Goal: Task Accomplishment & Management: Complete application form

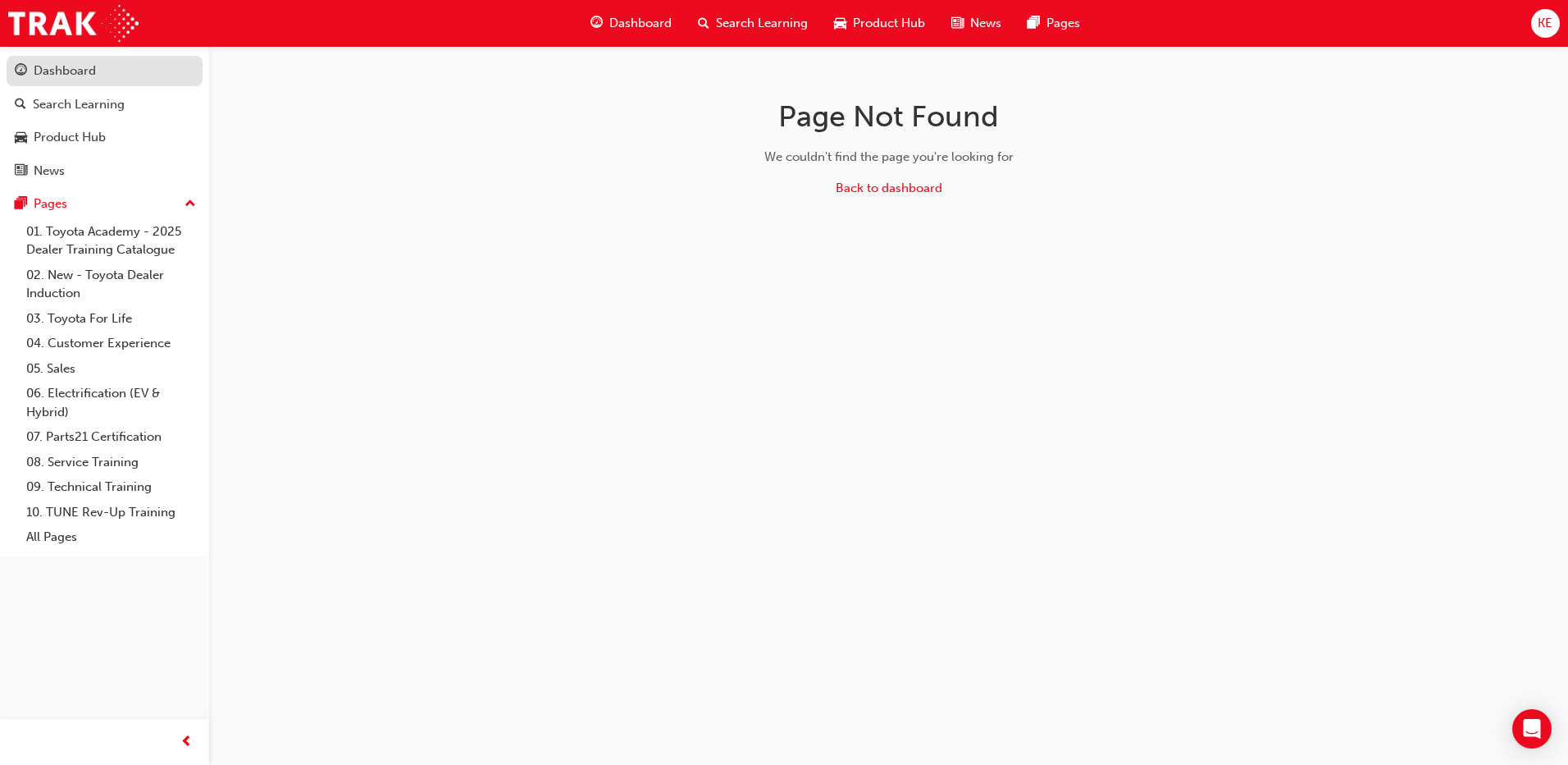
click at [146, 69] on div "Dashboard" at bounding box center [104, 71] width 180 height 20
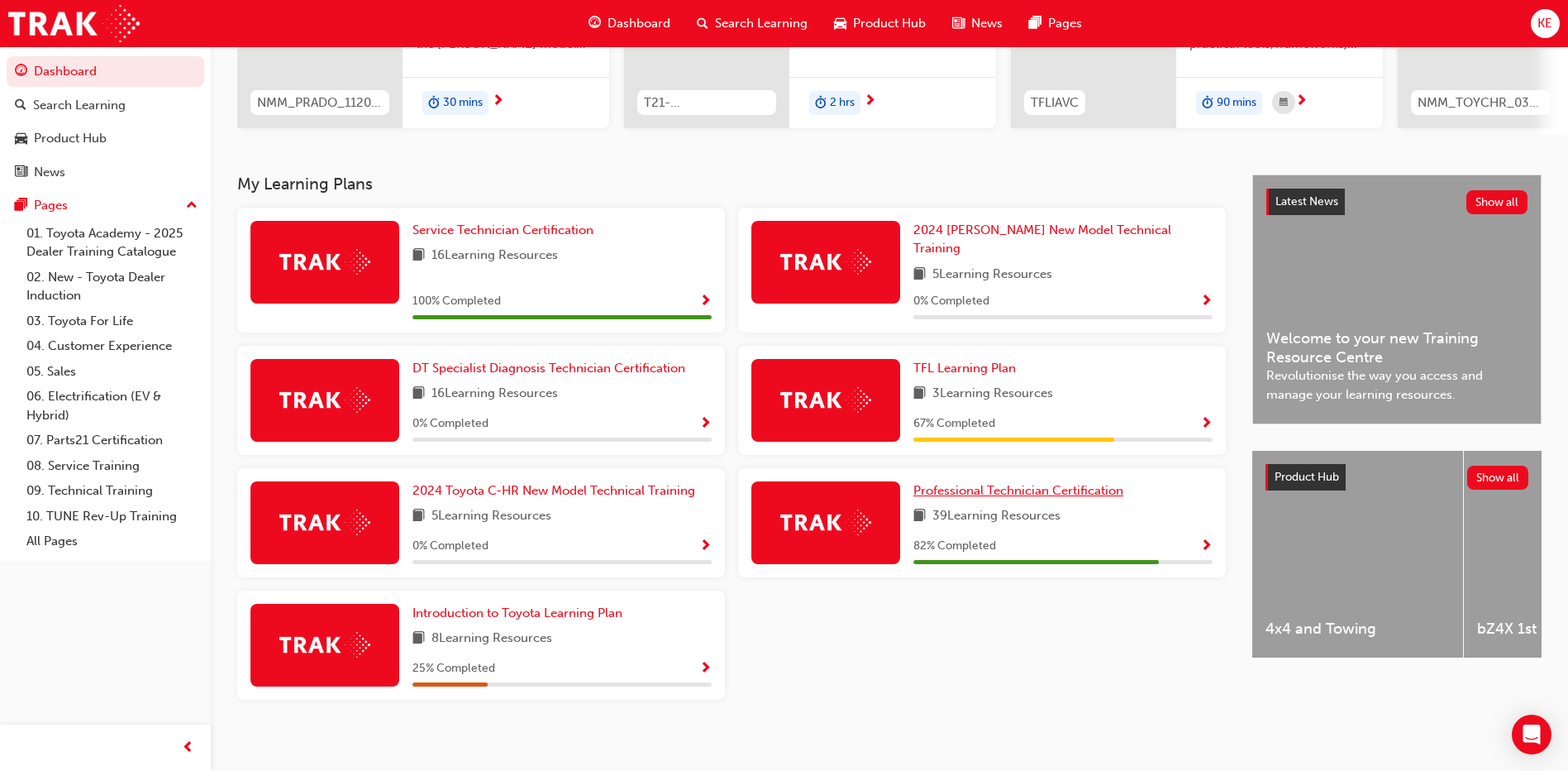
scroll to position [247, 0]
click at [995, 486] on span "Professional Technician Certification" at bounding box center [1019, 489] width 210 height 15
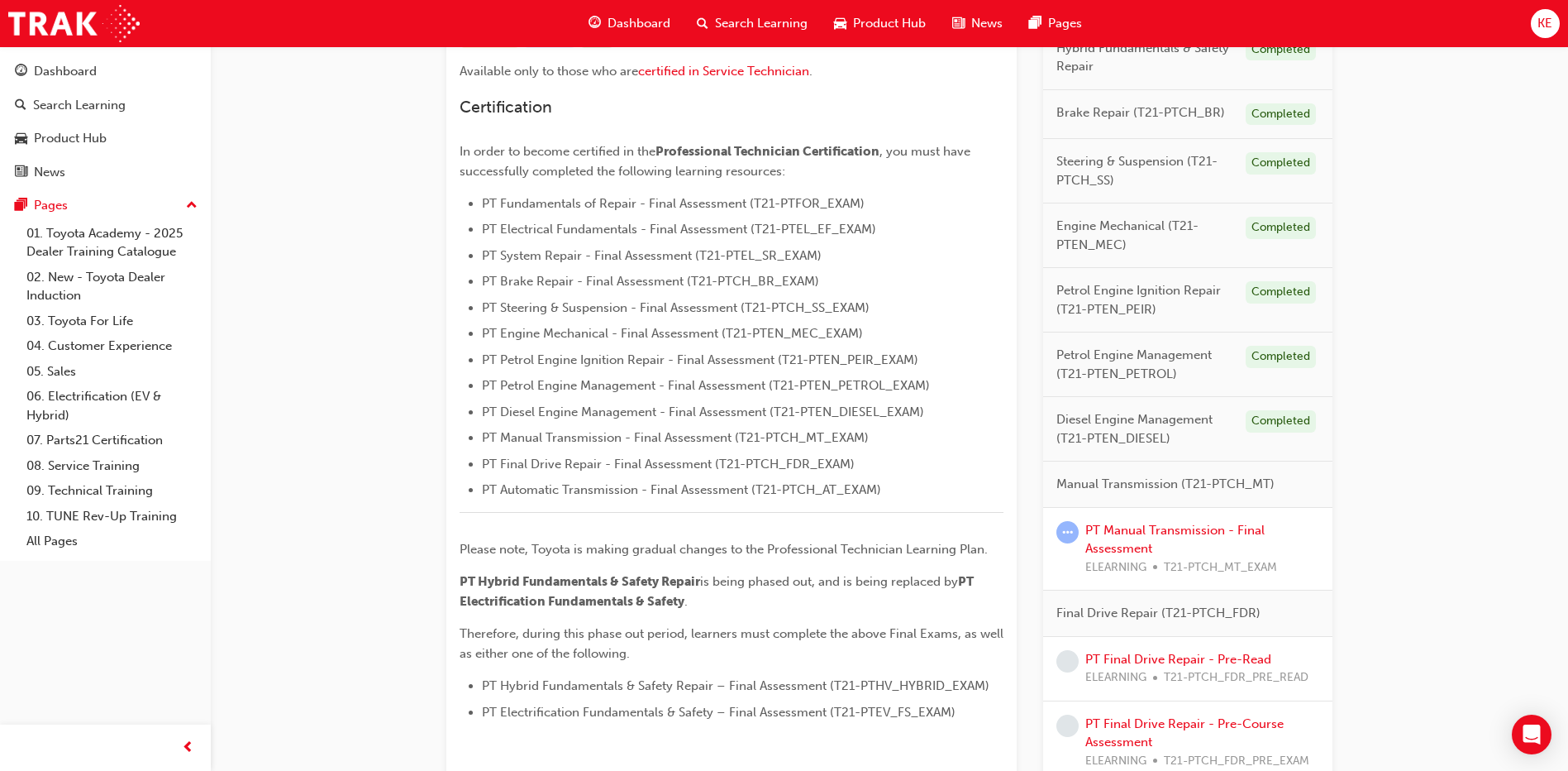
scroll to position [414, 0]
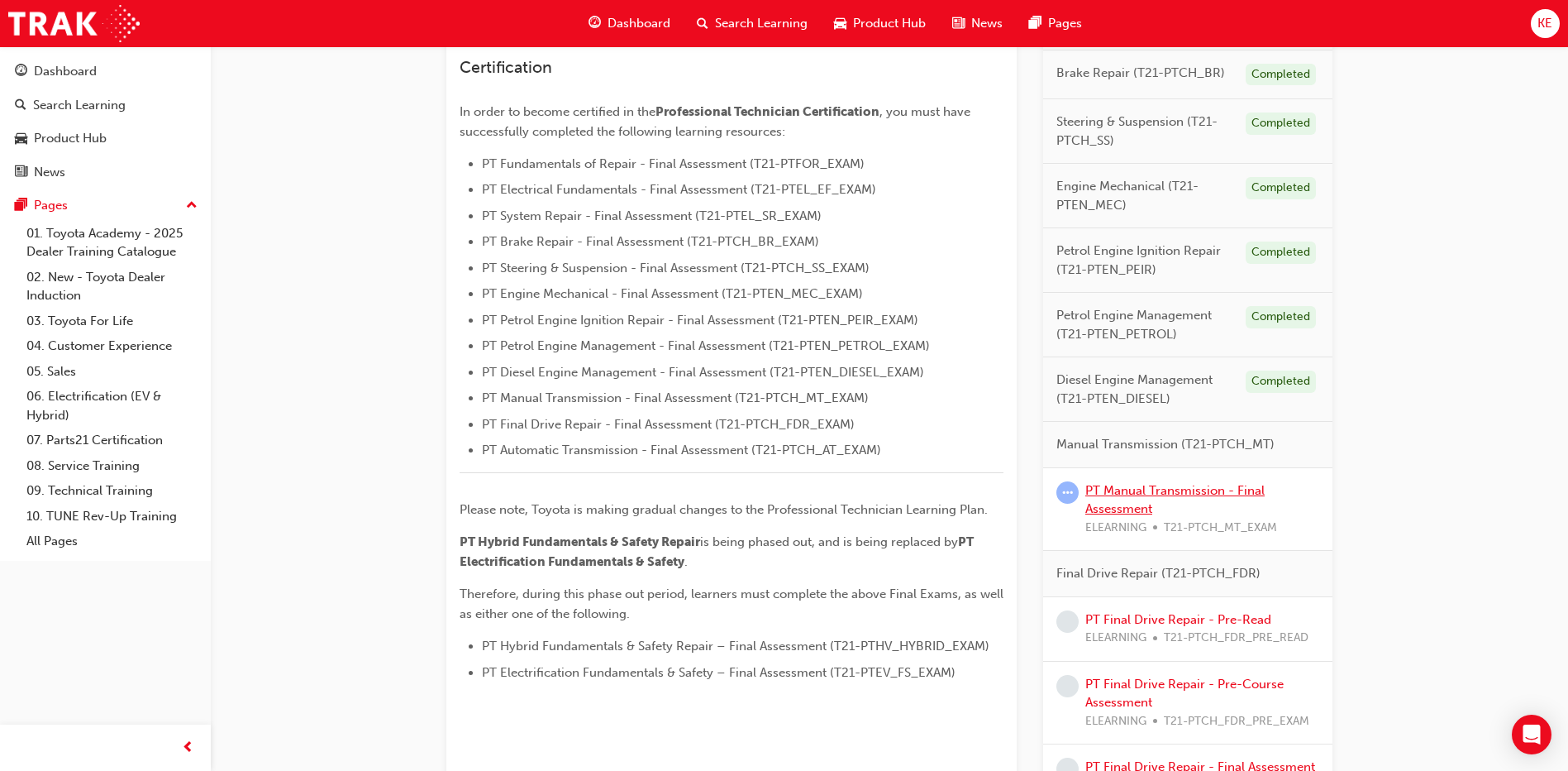
click at [1123, 497] on link "PT Manual Transmission - Final Assessment" at bounding box center [1175, 499] width 179 height 33
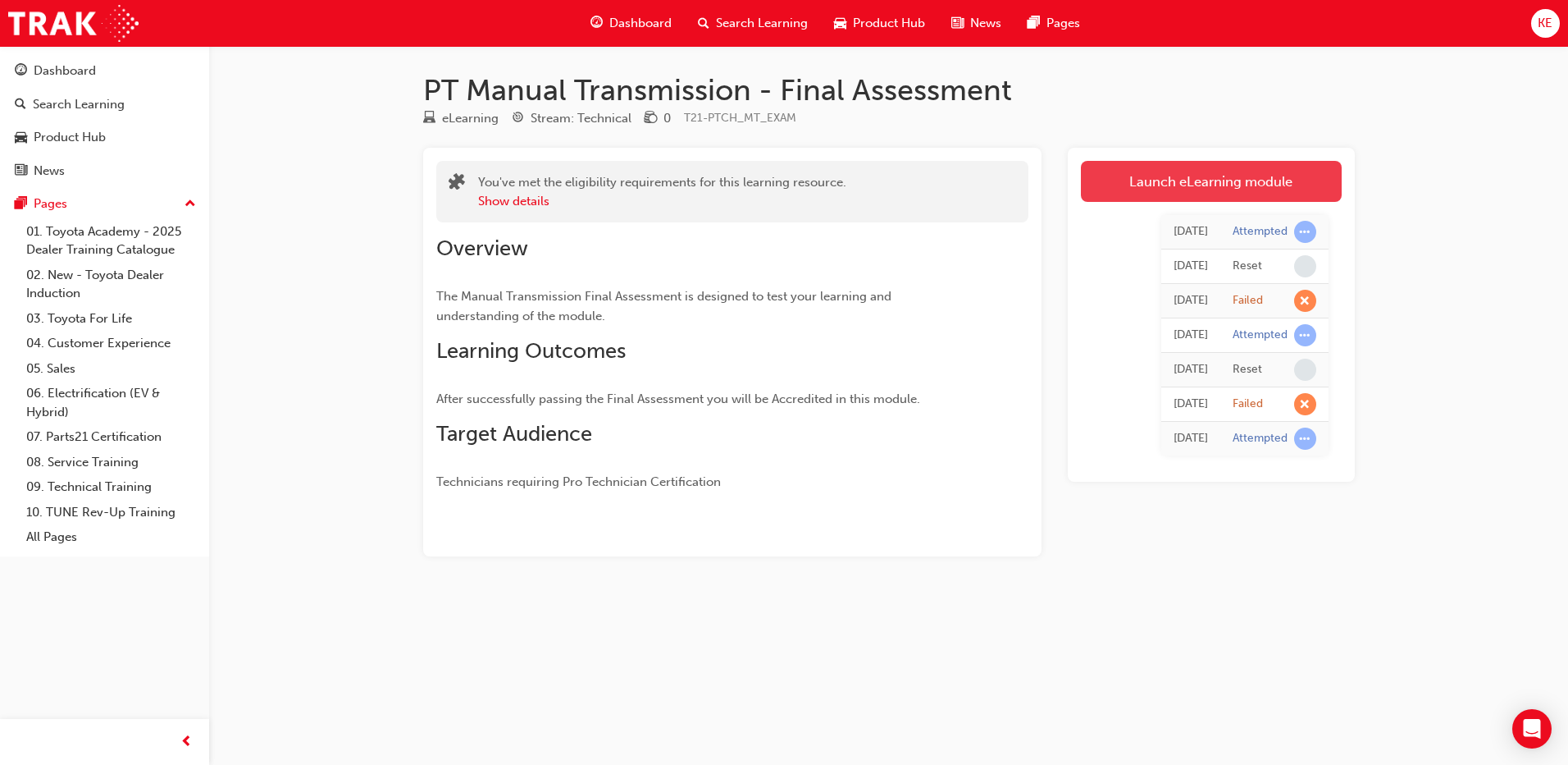
click at [1209, 173] on link "Launch eLearning module" at bounding box center [1211, 181] width 261 height 41
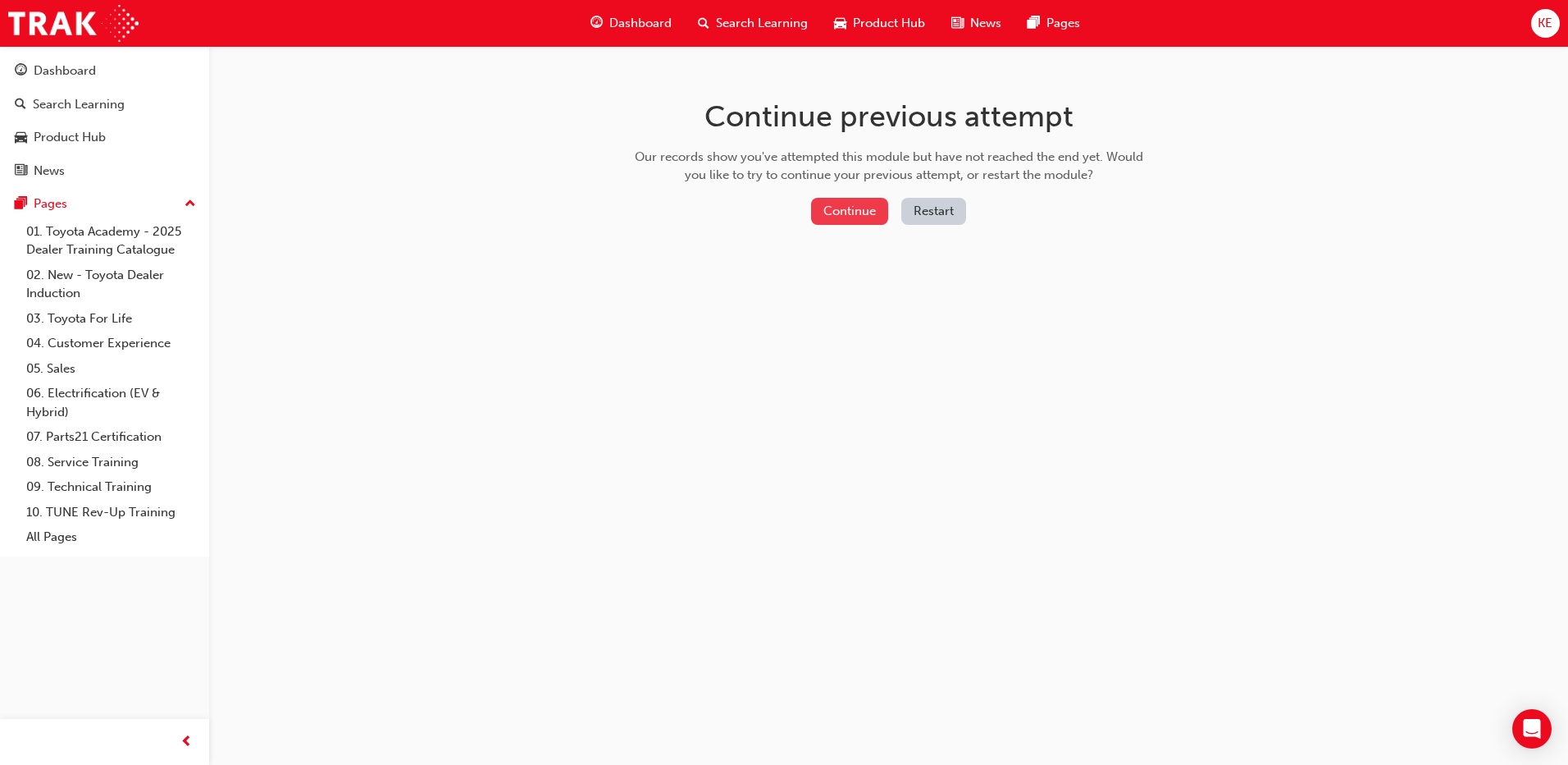
click at [870, 217] on button "Continue" at bounding box center [850, 210] width 77 height 27
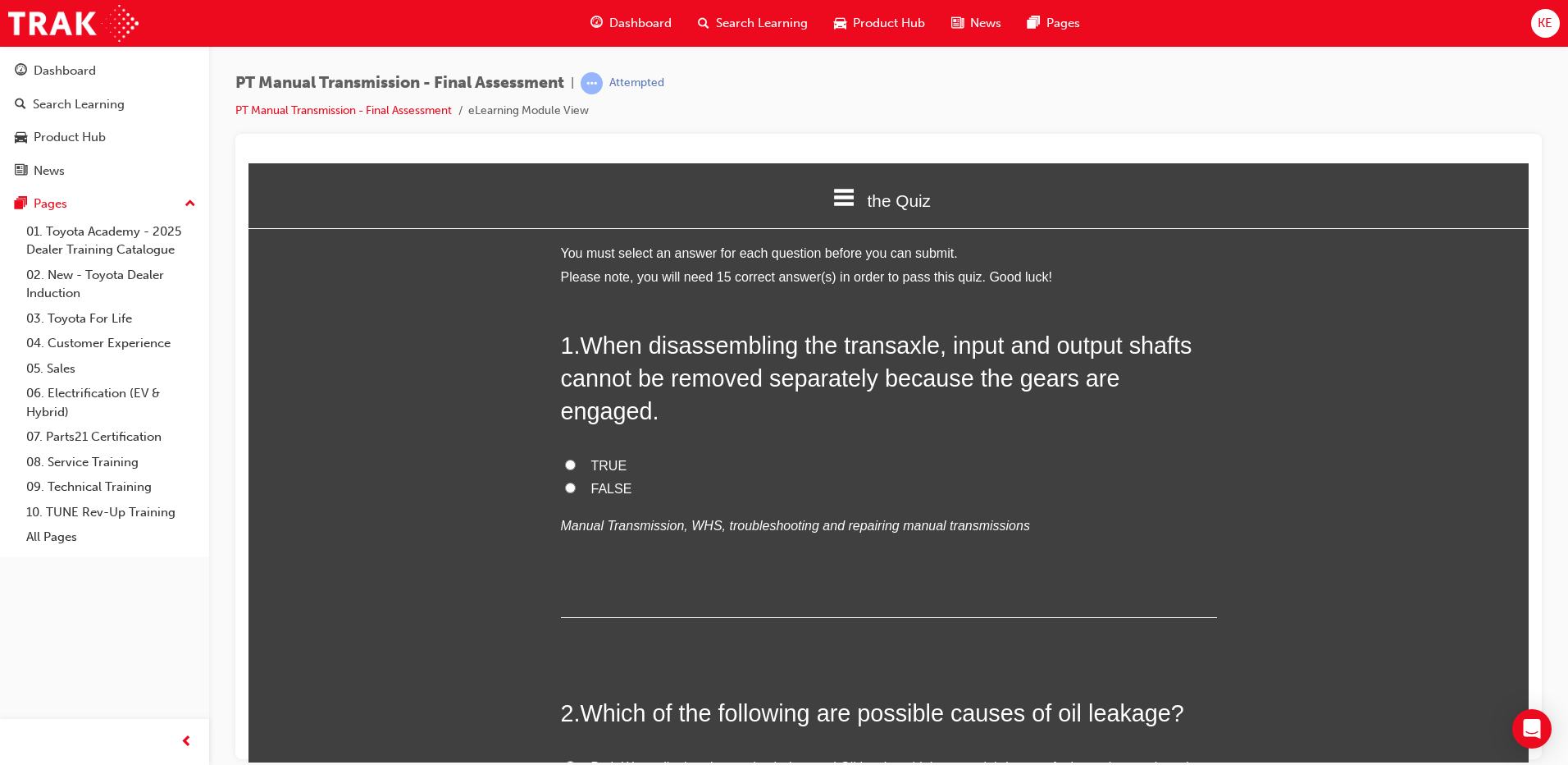
click at [565, 459] on input "TRUE" at bounding box center [571, 464] width 11 height 11
radio input "true"
click at [565, 482] on input "FALSE" at bounding box center [571, 487] width 11 height 11
radio input "true"
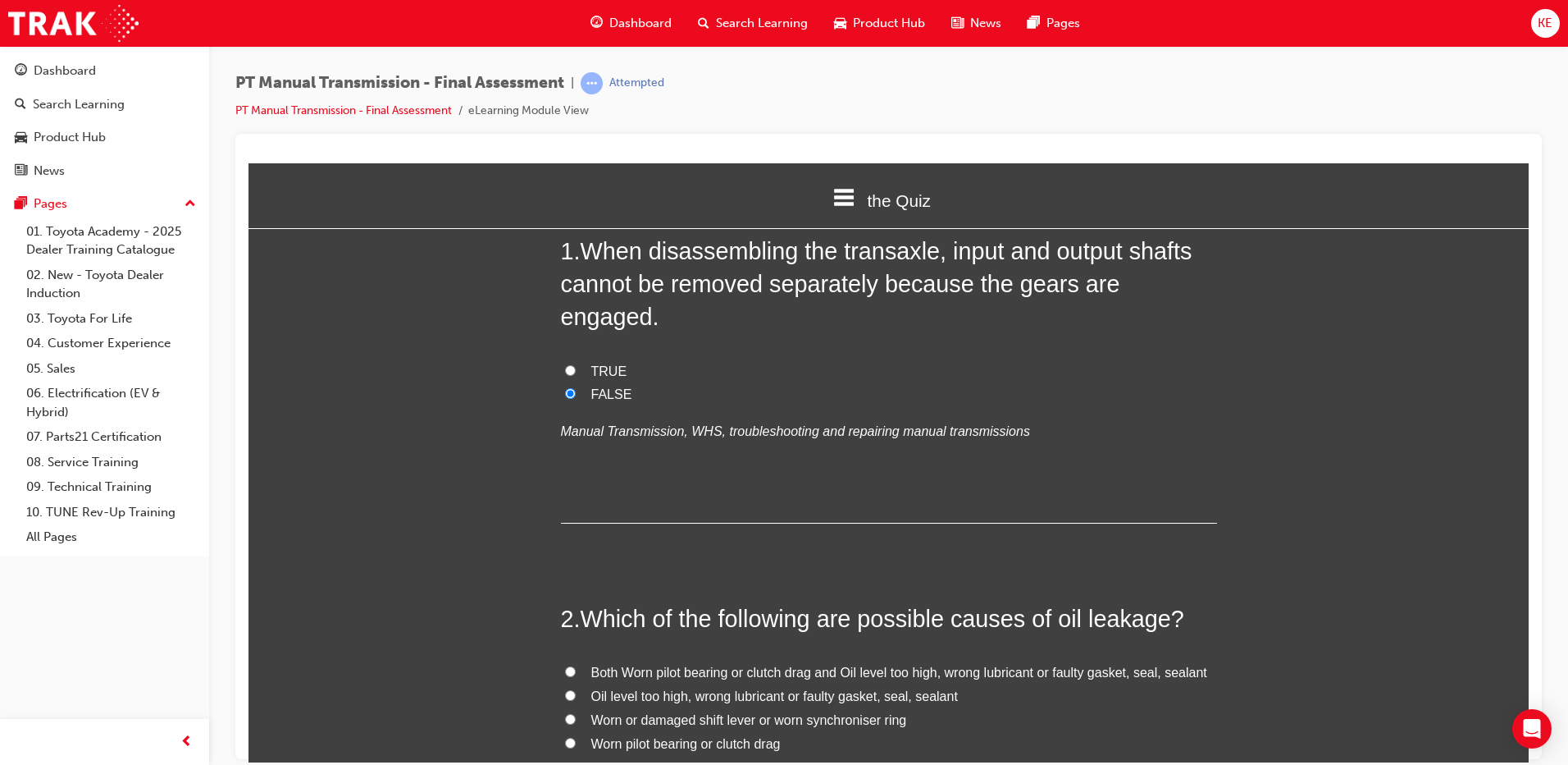
scroll to position [246, 0]
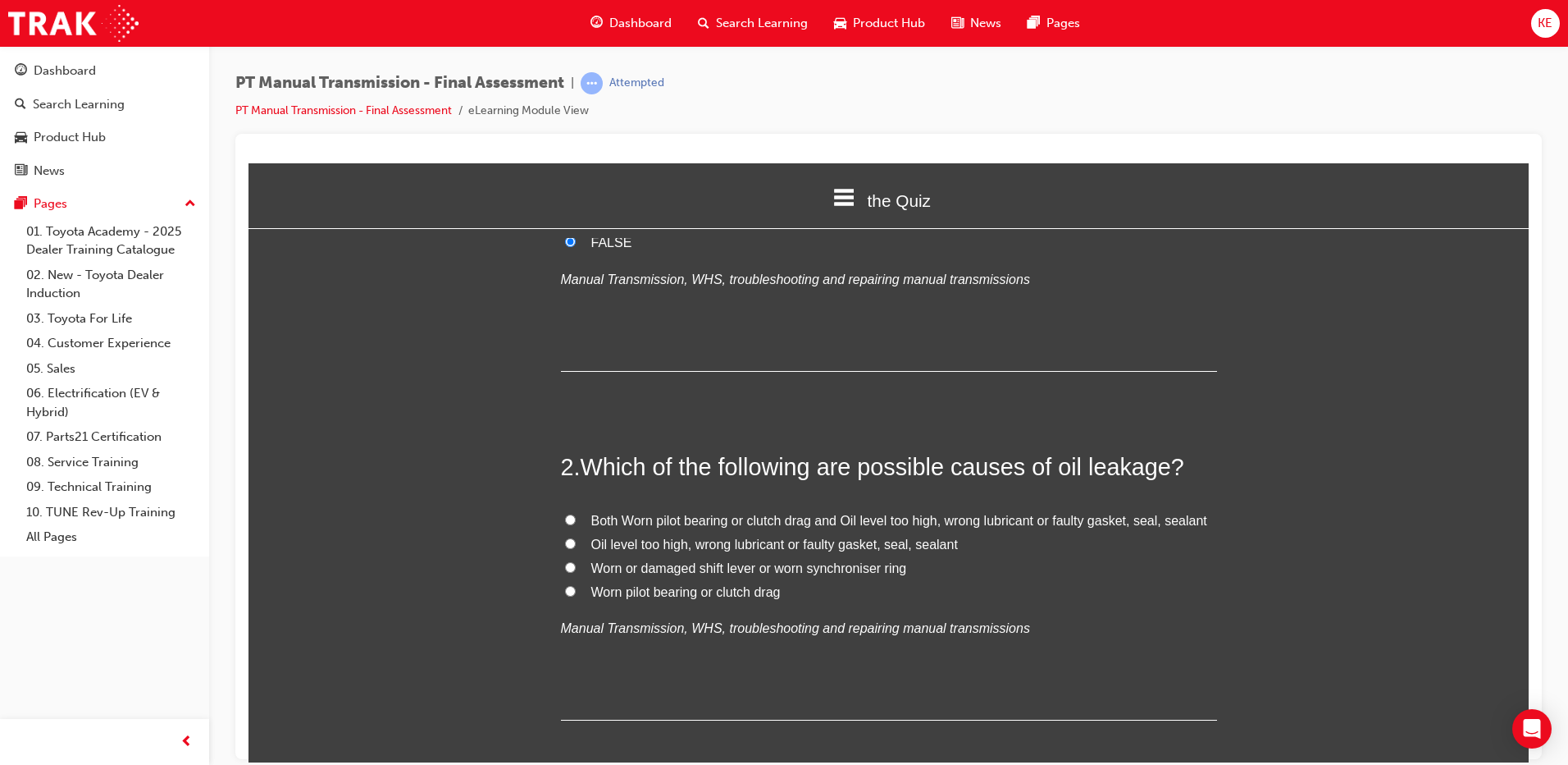
click at [561, 508] on label "Both Worn pilot bearing or clutch drag and Oil level too high, wrong lubricant …" at bounding box center [888, 520] width 656 height 24
click at [565, 514] on input "Both Worn pilot bearing or clutch drag and Oil level too high, wrong lubricant …" at bounding box center [571, 520] width 11 height 11
radio input "true"
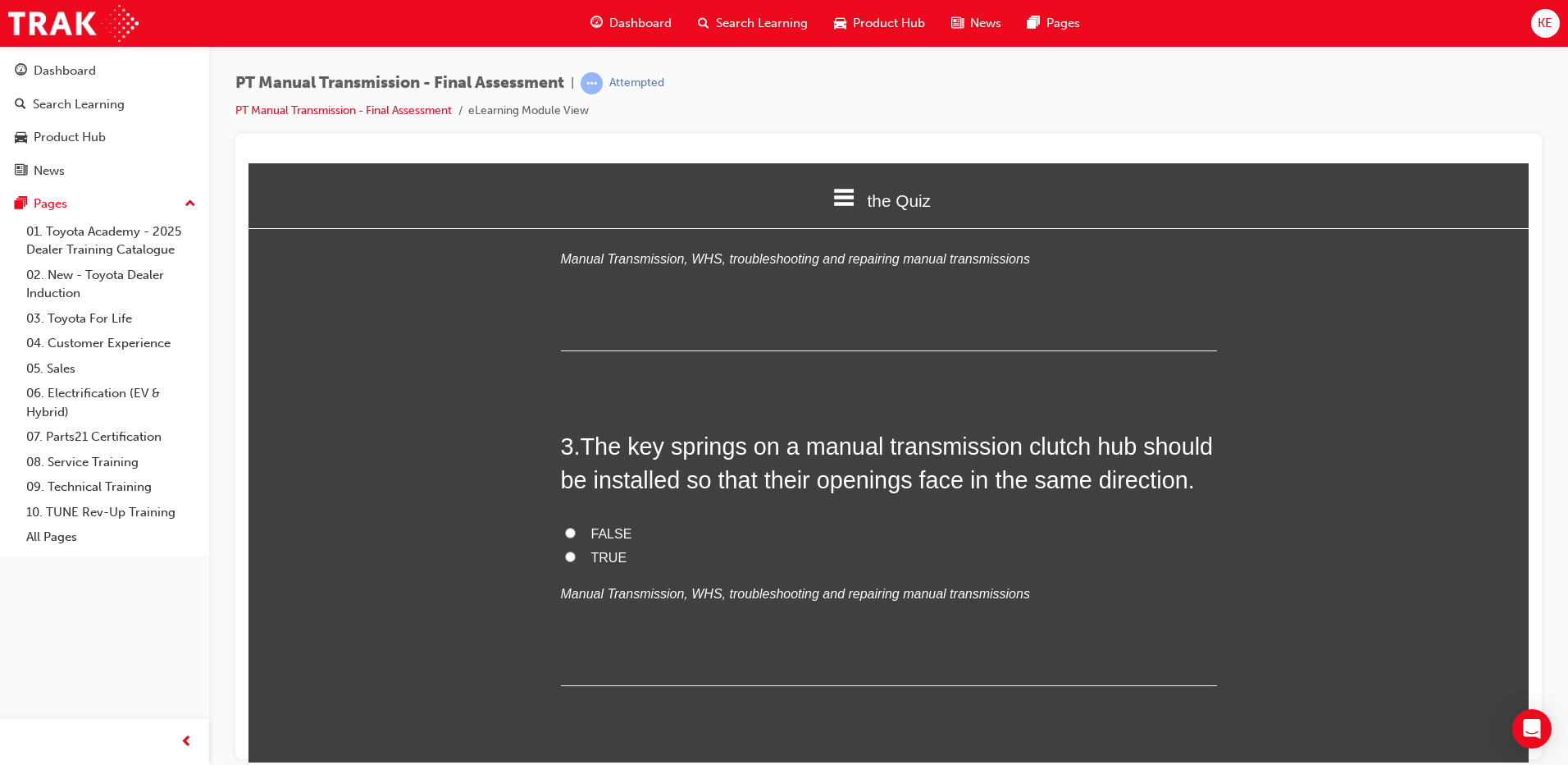
scroll to position [656, 0]
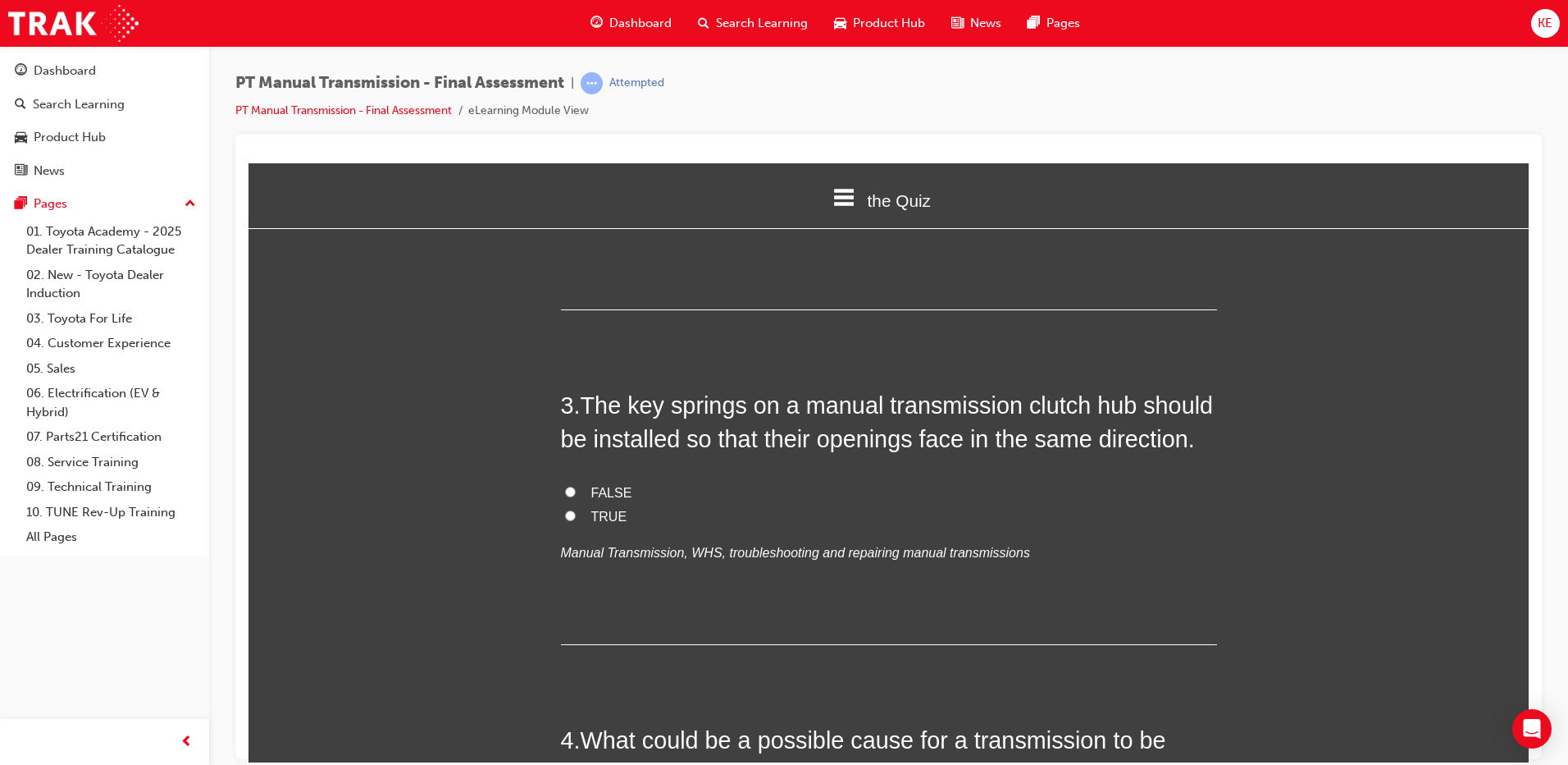
click at [591, 508] on span "TRUE" at bounding box center [609, 515] width 36 height 14
click at [576, 509] on input "TRUE" at bounding box center [571, 515] width 11 height 11
radio input "true"
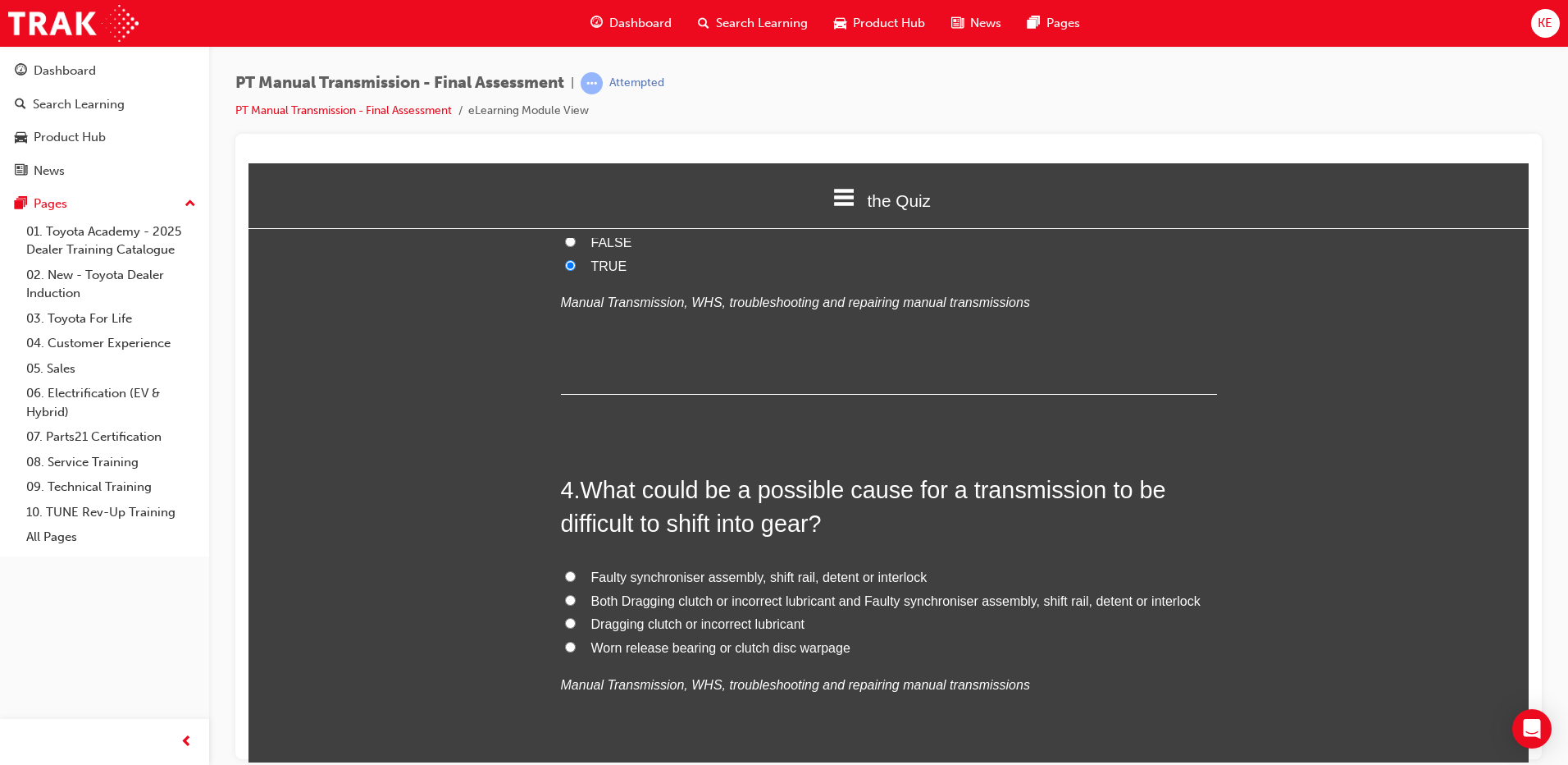
scroll to position [985, 0]
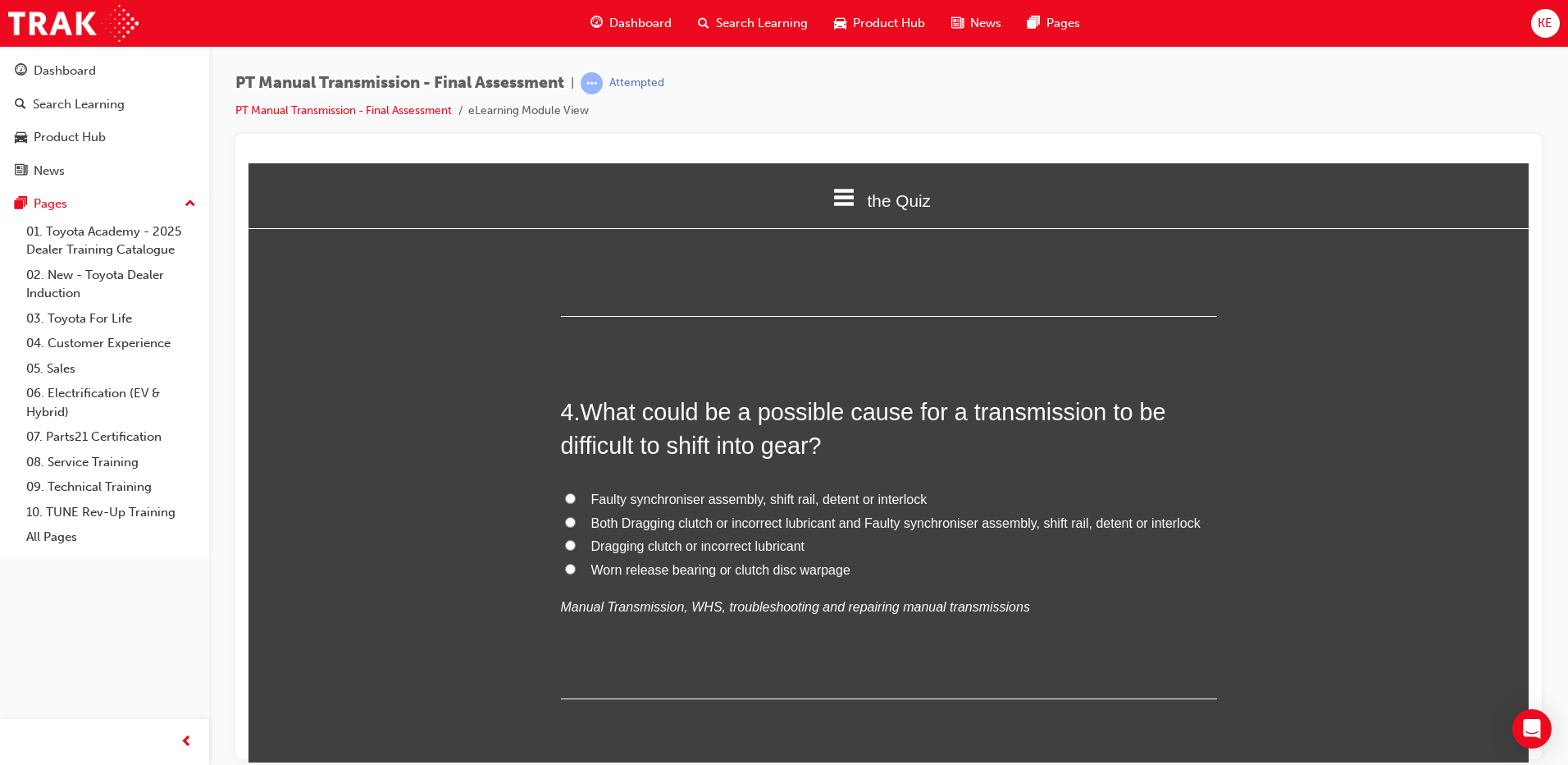
click at [575, 487] on label "Faulty synchroniser assembly, shift rail, detent or interlock" at bounding box center [888, 499] width 656 height 24
click at [575, 493] on input "Faulty synchroniser assembly, shift rail, detent or interlock" at bounding box center [571, 498] width 11 height 11
radio input "true"
click at [567, 511] on label "Both Dragging clutch or incorrect lubricant and Faulty synchroniser assembly, s…" at bounding box center [888, 523] width 656 height 24
click at [567, 516] on input "Both Dragging clutch or incorrect lubricant and Faulty synchroniser assembly, s…" at bounding box center [571, 521] width 11 height 11
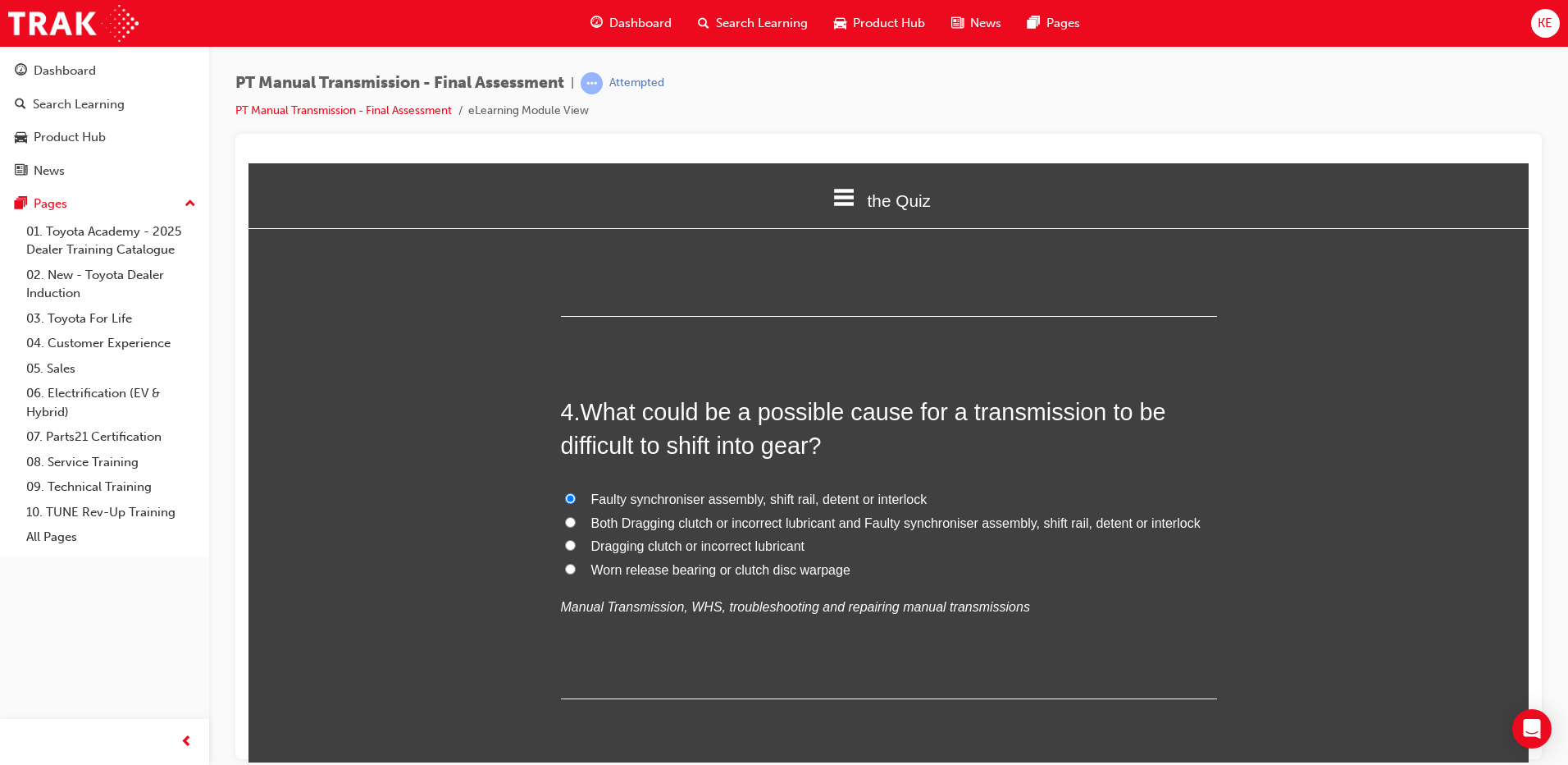
radio input "true"
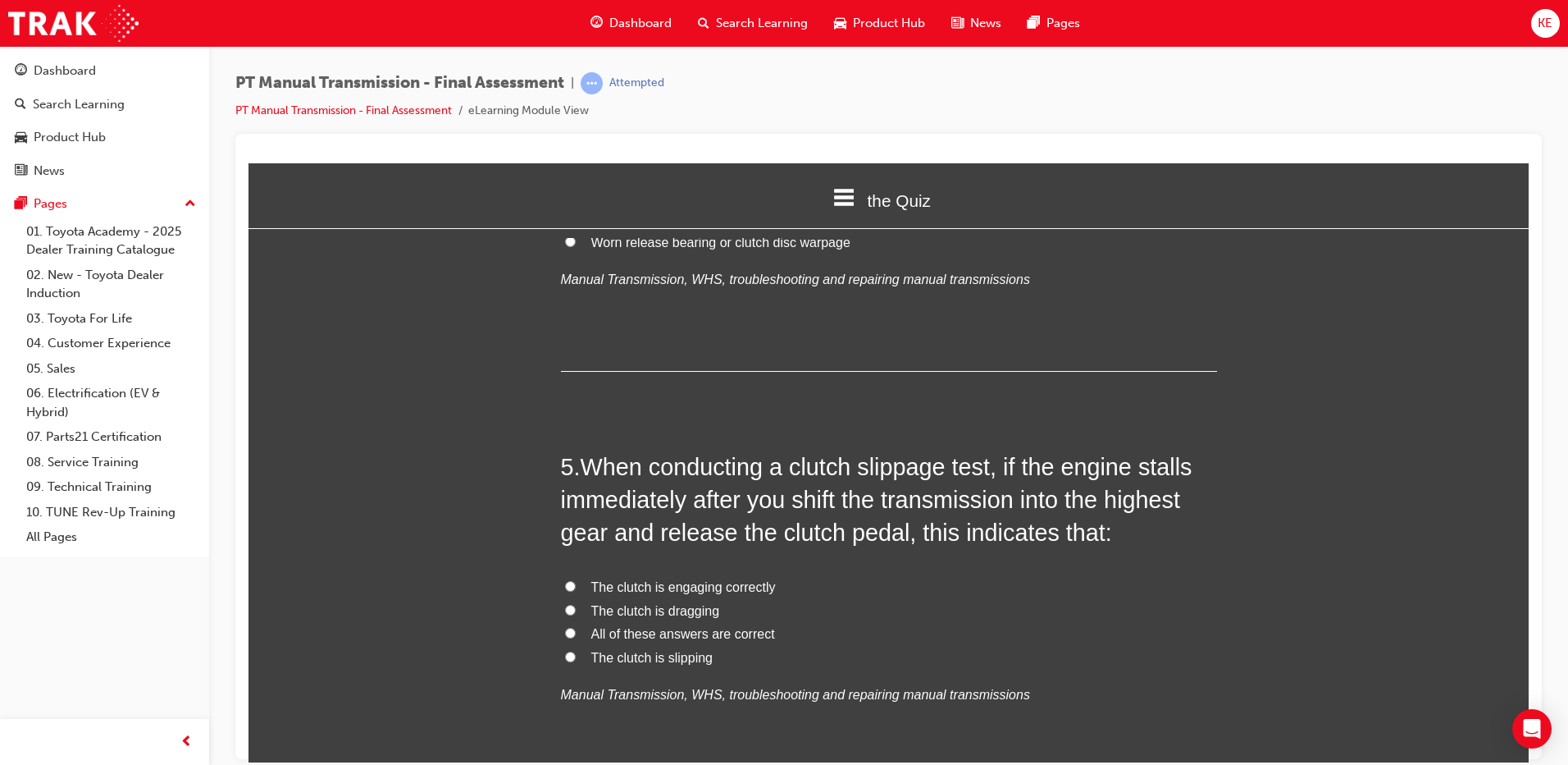
scroll to position [1313, 0]
click at [565, 580] on input "The clutch is engaging correctly" at bounding box center [571, 585] width 11 height 11
radio input "true"
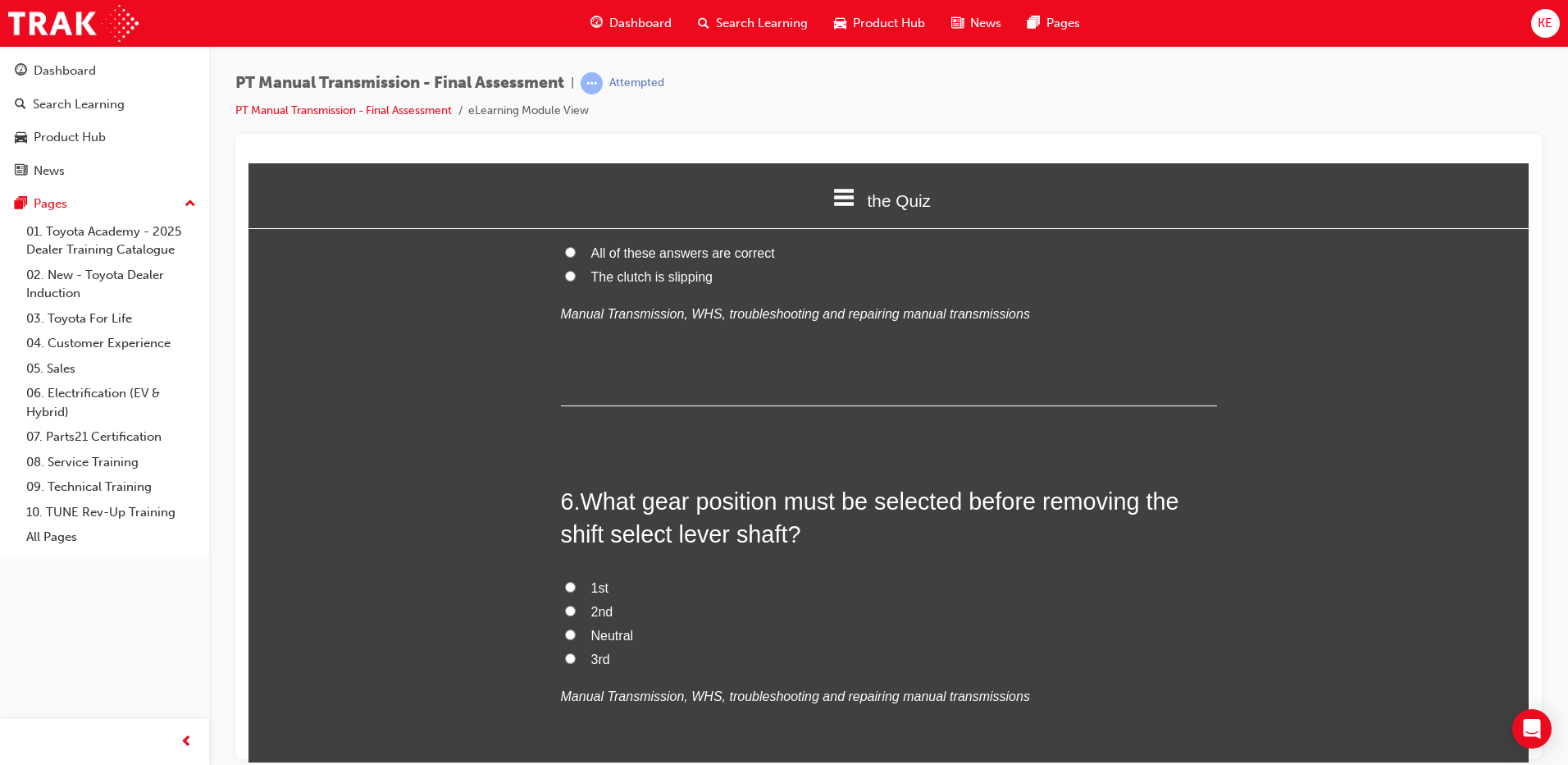
scroll to position [1724, 0]
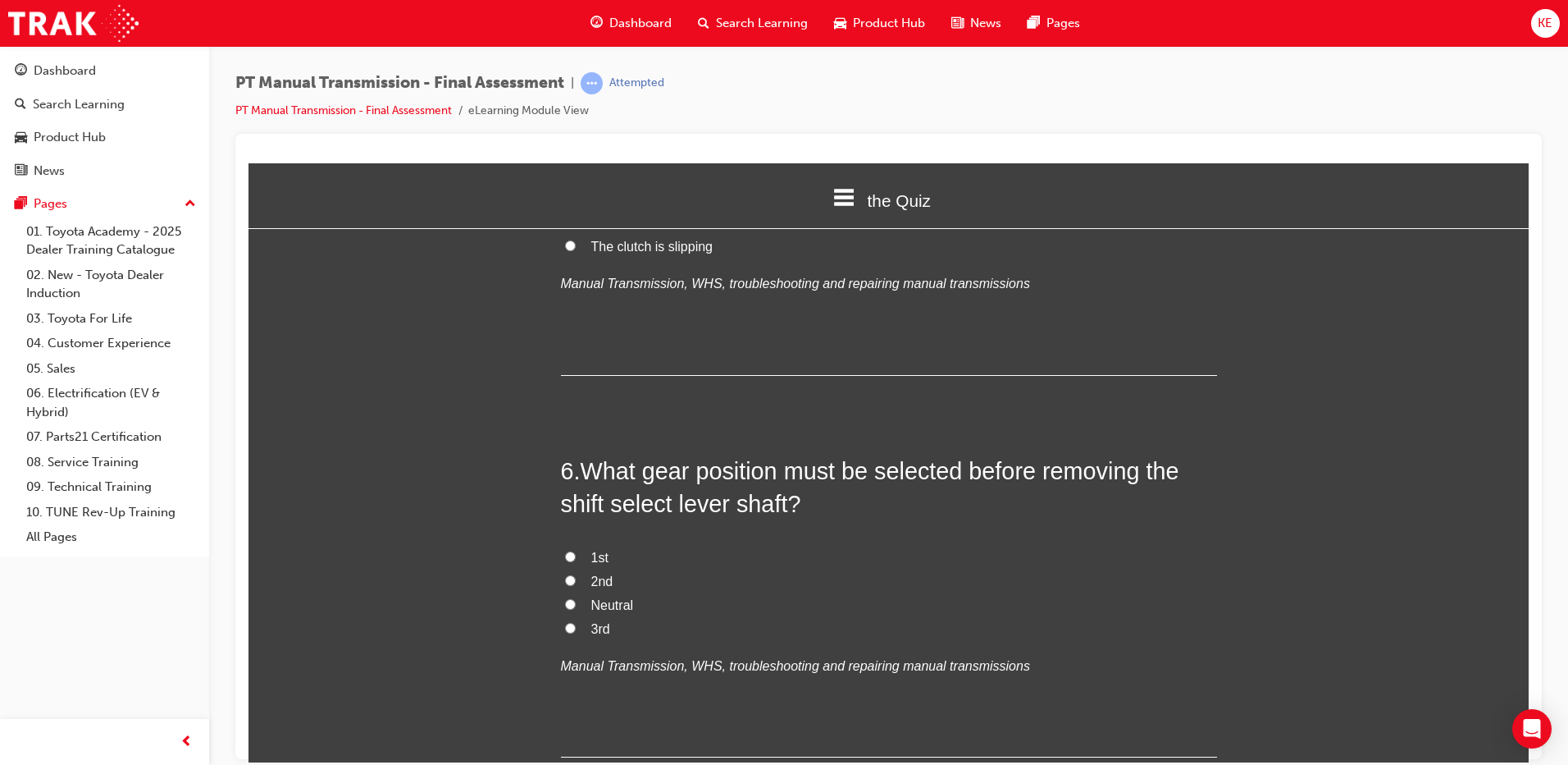
click at [561, 593] on label "Neutral" at bounding box center [888, 605] width 656 height 24
click at [565, 598] on input "Neutral" at bounding box center [571, 604] width 11 height 11
radio input "true"
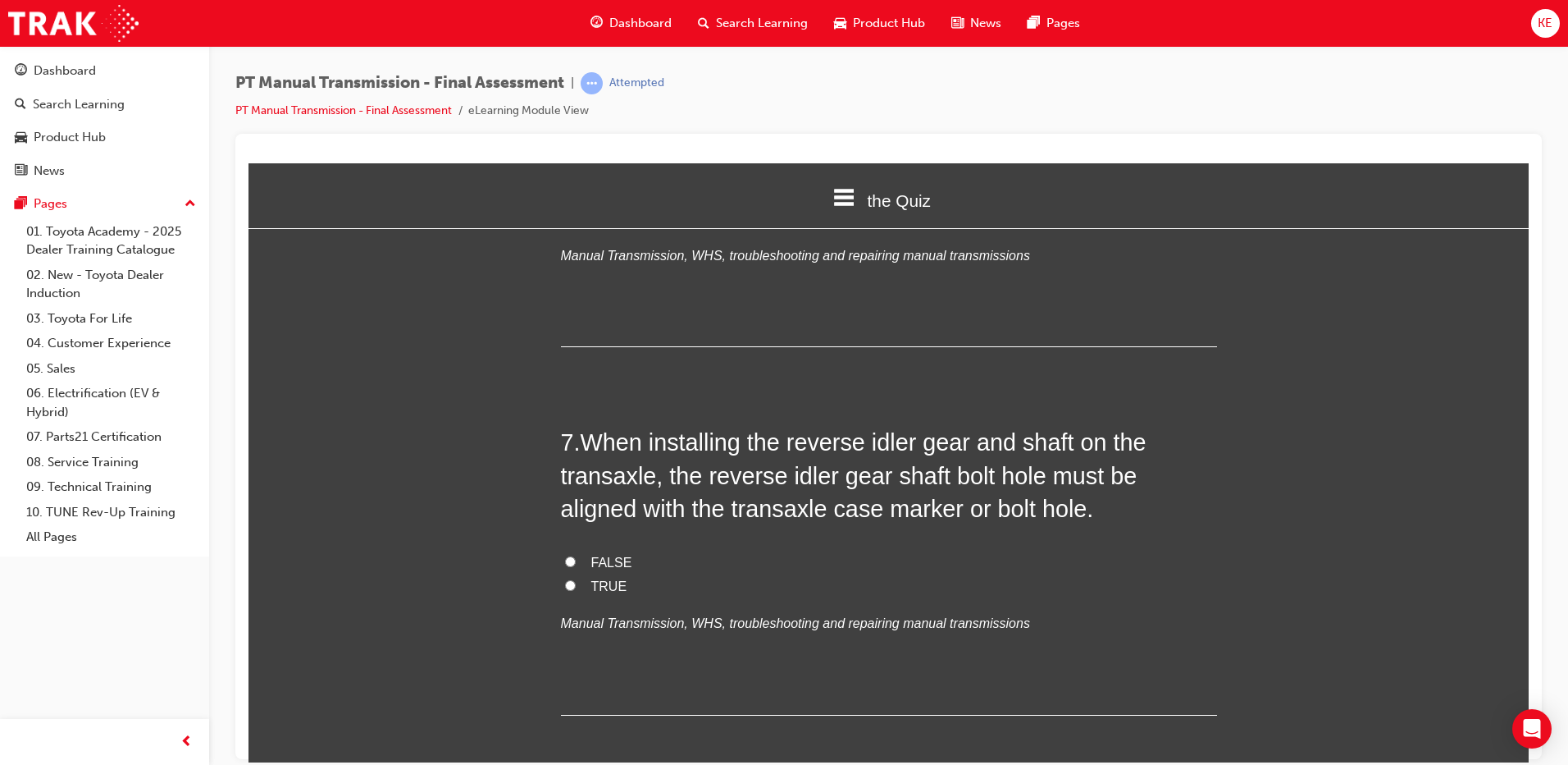
click at [565, 556] on input "FALSE" at bounding box center [571, 561] width 11 height 11
radio input "true"
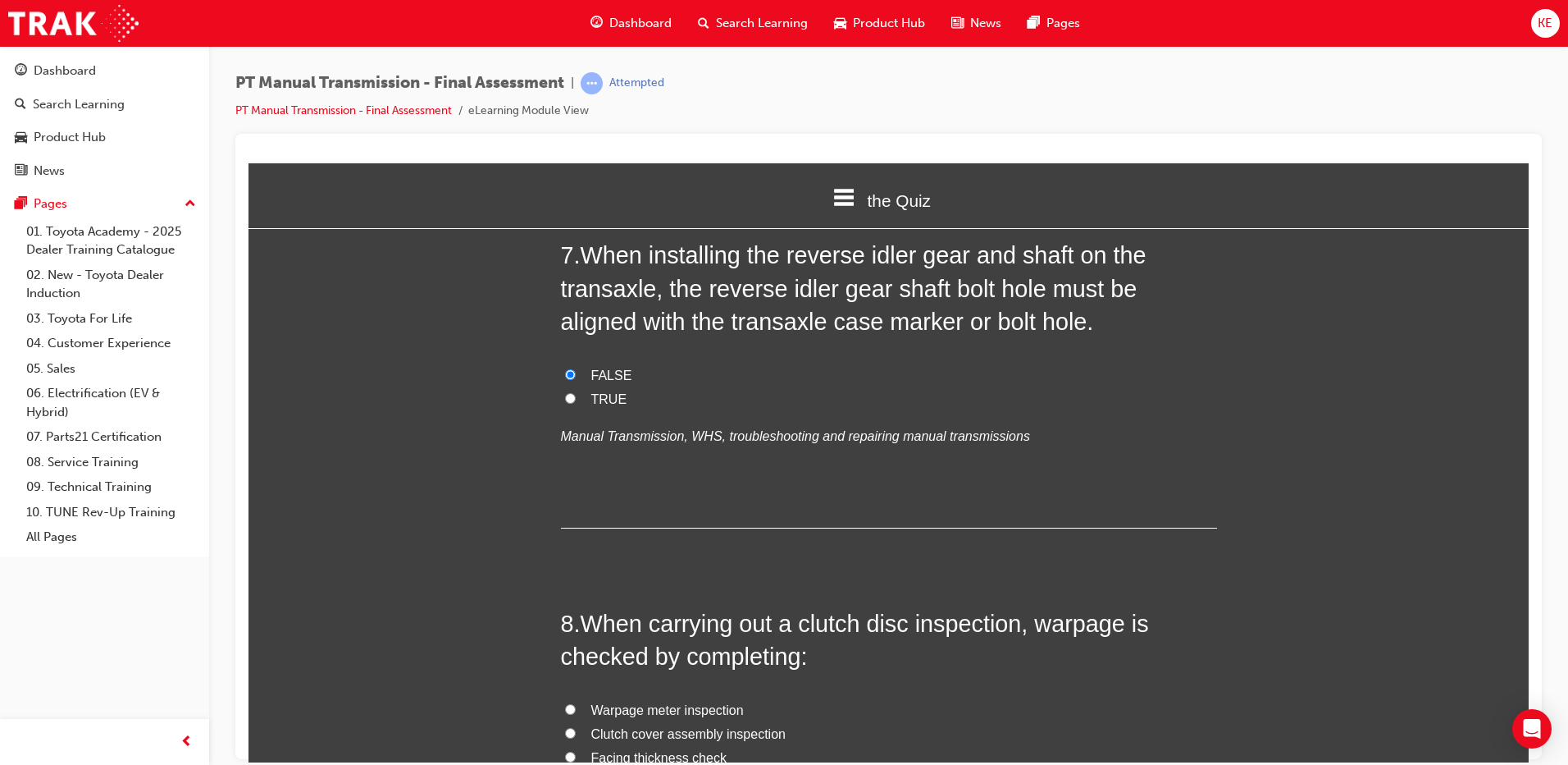
scroll to position [2544, 0]
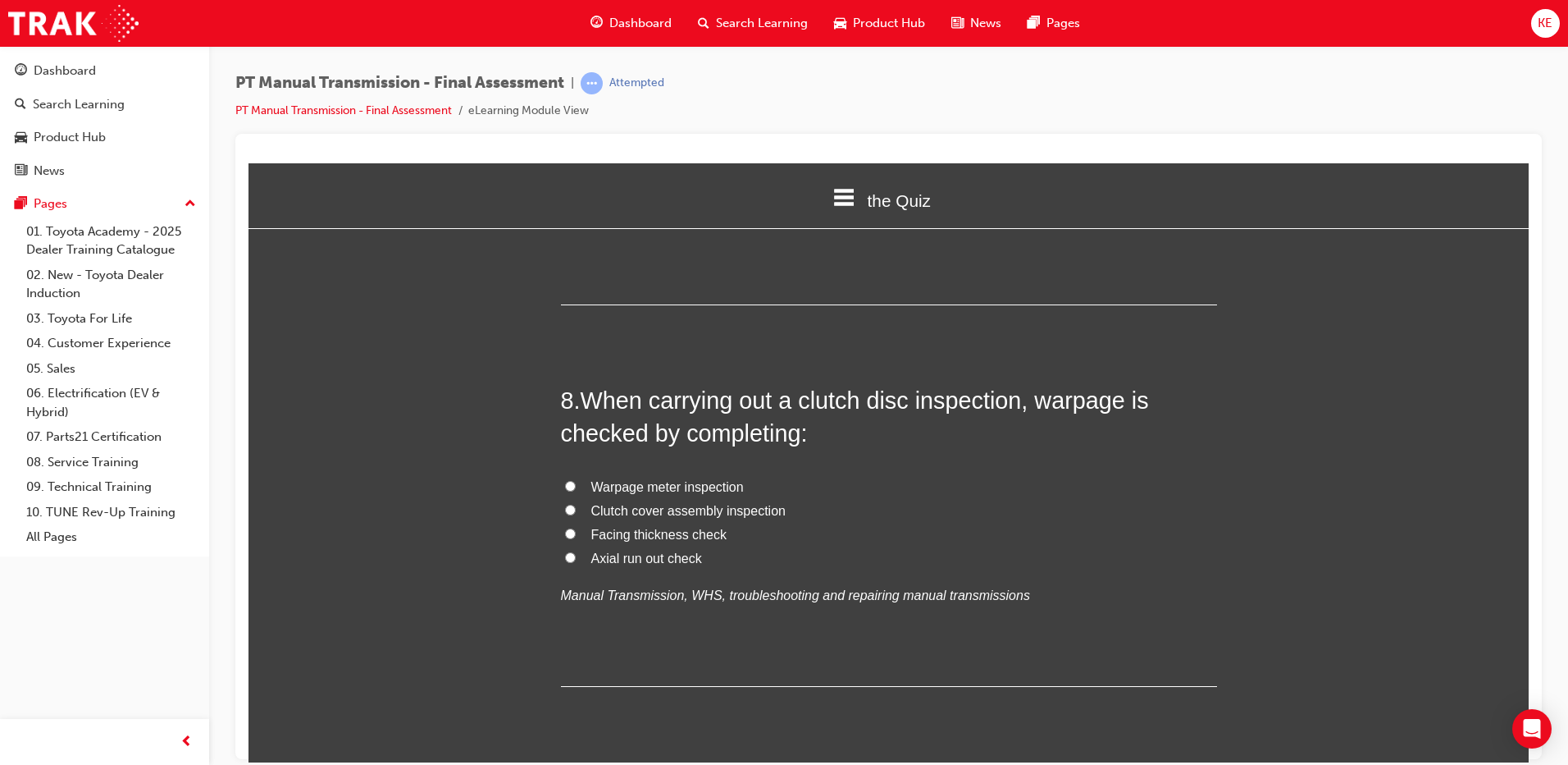
click at [567, 480] on input "Warpage meter inspection" at bounding box center [571, 485] width 11 height 11
radio input "true"
click at [565, 552] on input "Axial run out check" at bounding box center [571, 557] width 11 height 11
radio input "true"
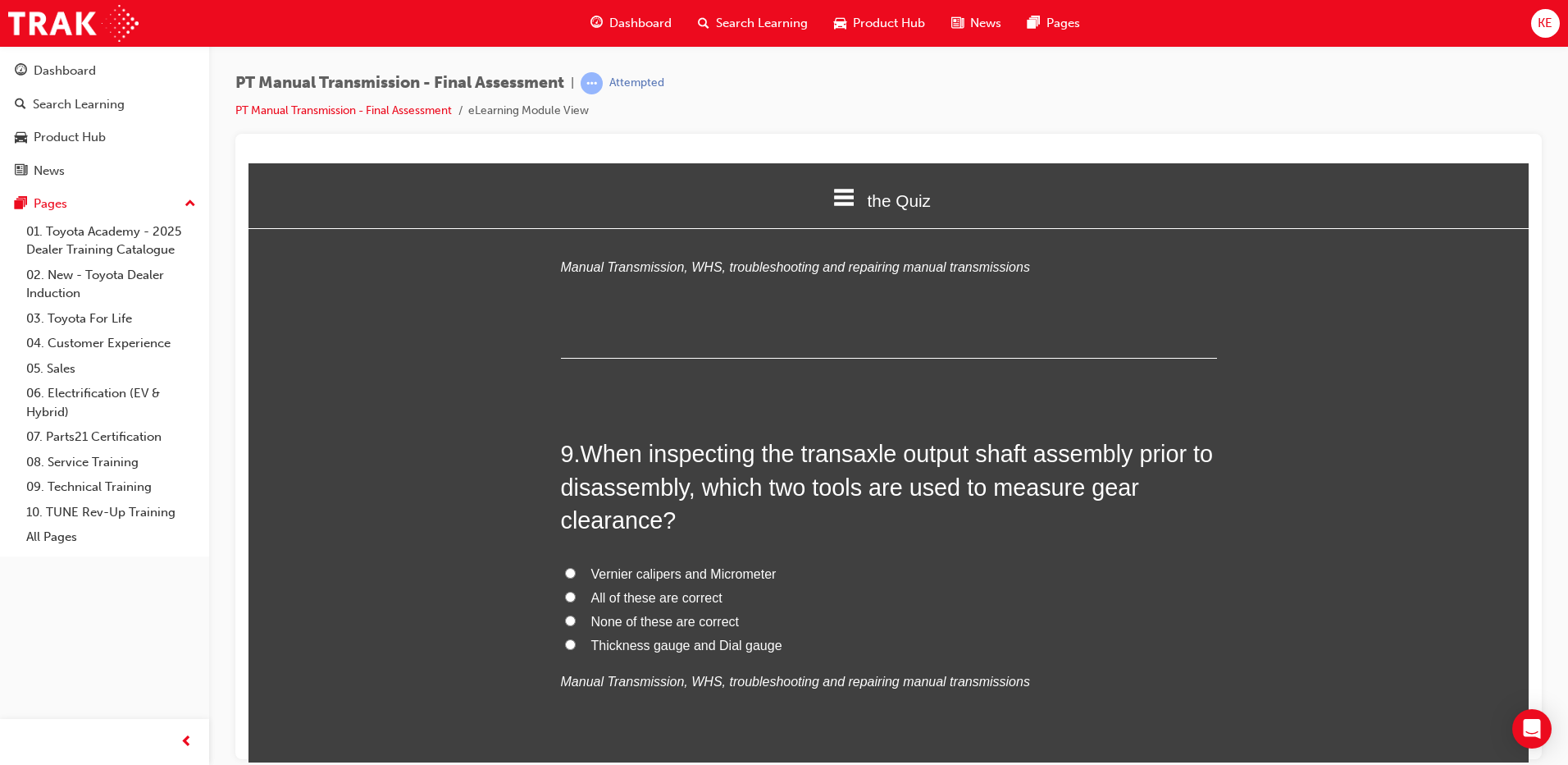
scroll to position [2955, 0]
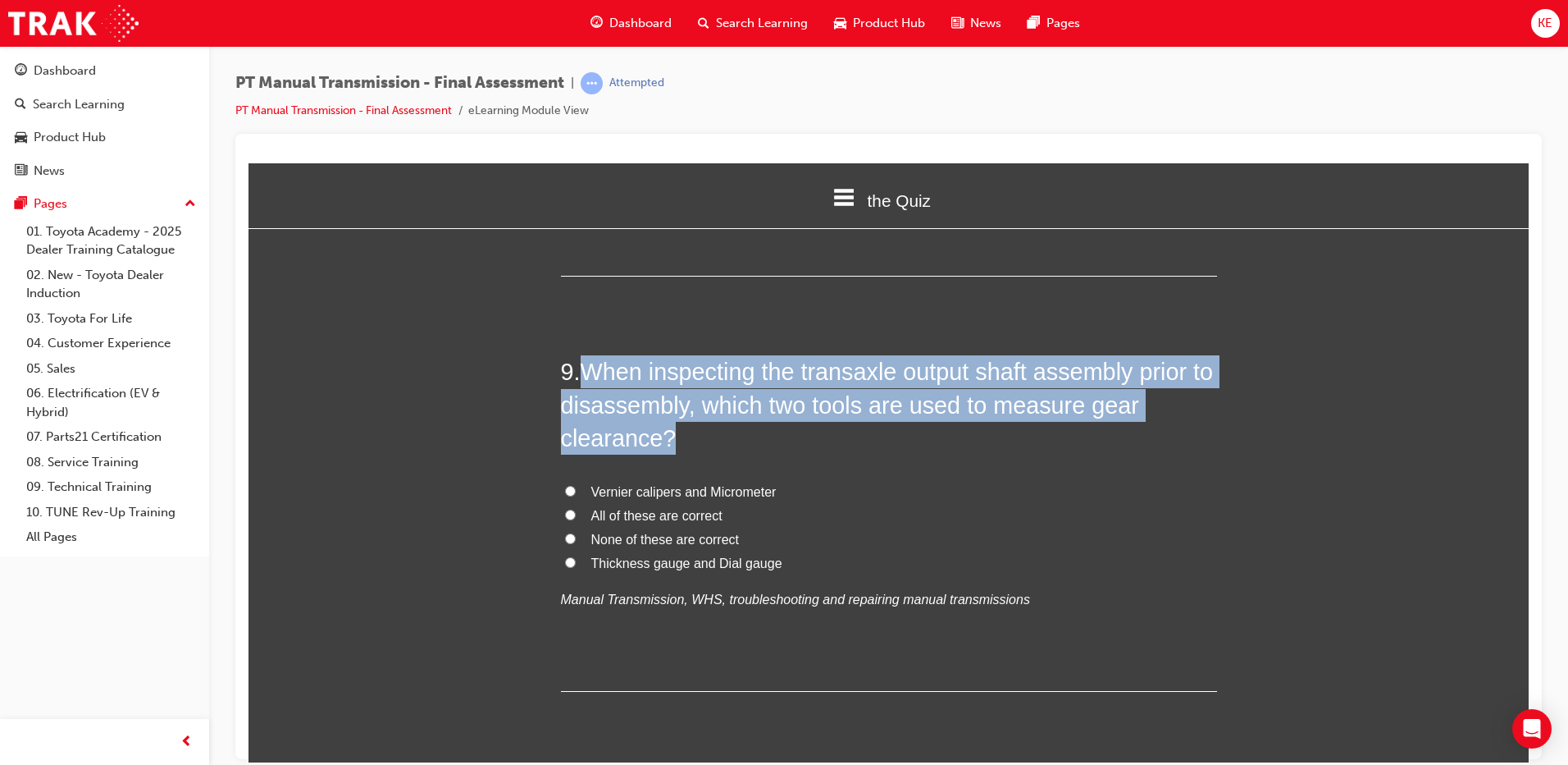
drag, startPoint x: 579, startPoint y: 341, endPoint x: 826, endPoint y: 419, distance: 259.0
click at [826, 419] on h2 "9 . When inspecting the transaxle output shaft assembly prior to disassembly, w…" at bounding box center [888, 404] width 656 height 100
copy span "When inspecting the transaxle output shaft assembly prior to disassembly, which…"
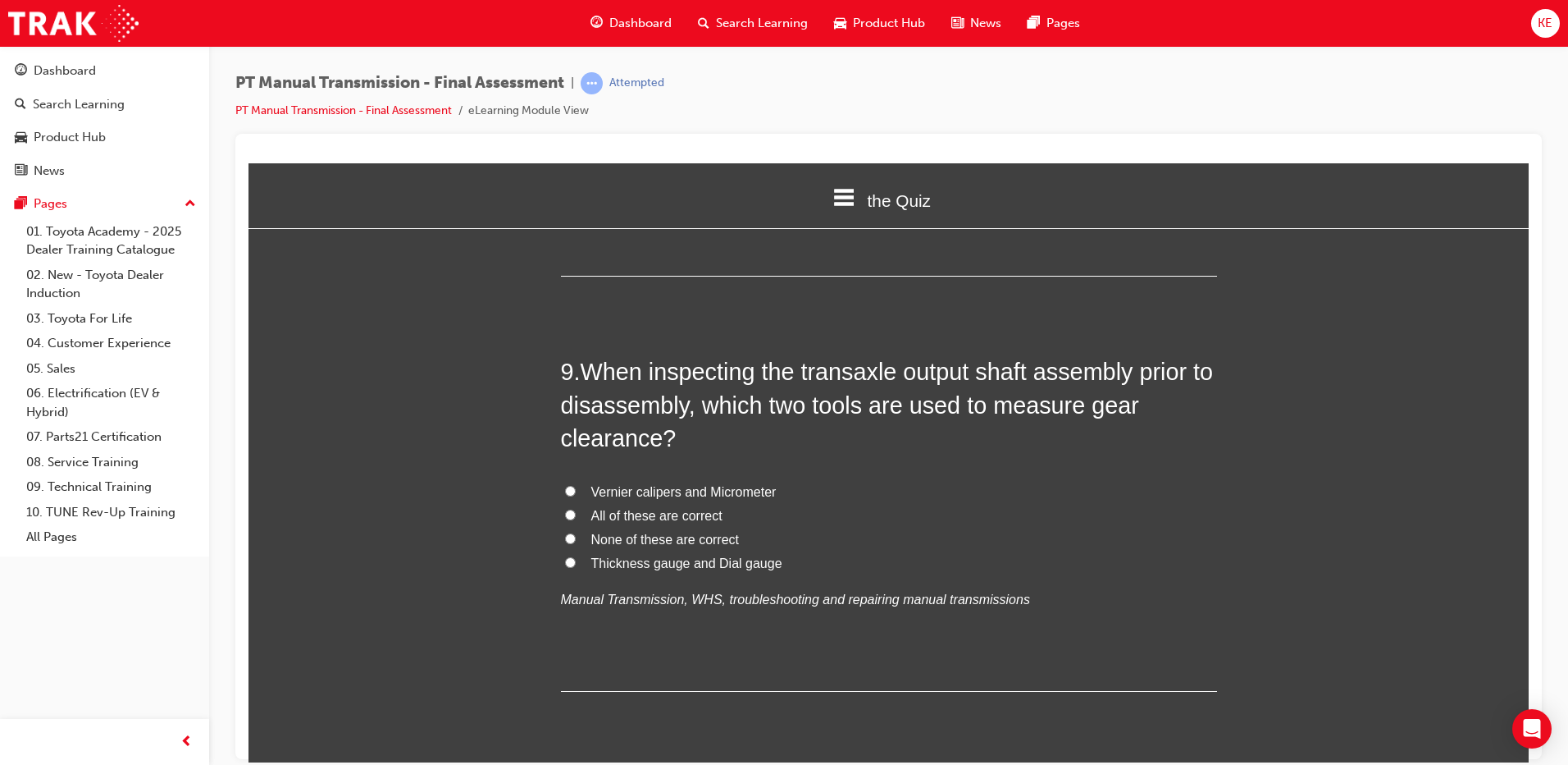
click at [863, 434] on div "9 . When inspecting the transaxle output shaft assembly prior to disassembly, w…" at bounding box center [888, 522] width 656 height 337
click at [564, 504] on label "All of these are correct" at bounding box center [888, 516] width 656 height 24
click at [565, 508] on input "All of these are correct" at bounding box center [571, 514] width 11 height 11
radio input "true"
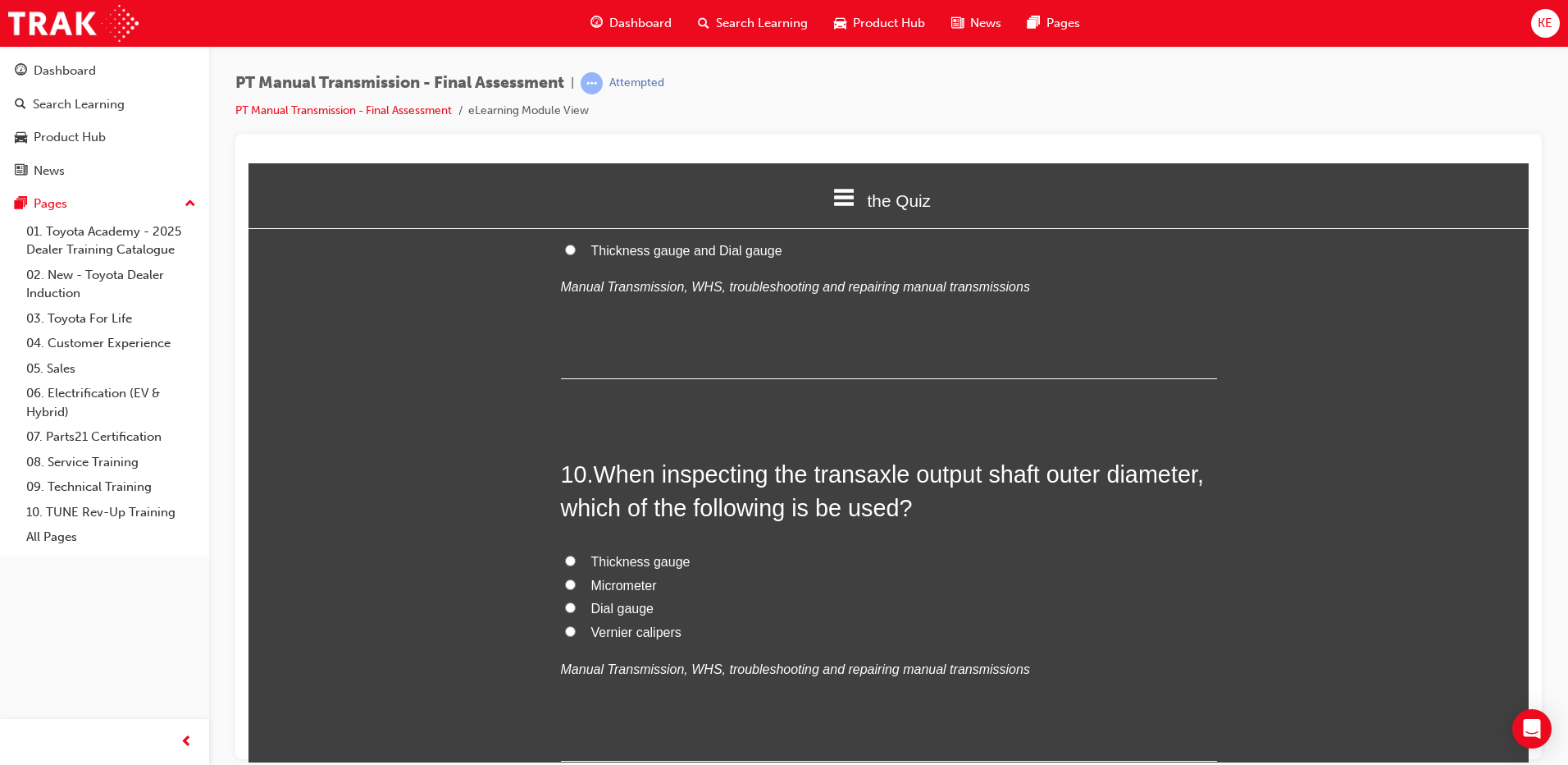
scroll to position [3365, 0]
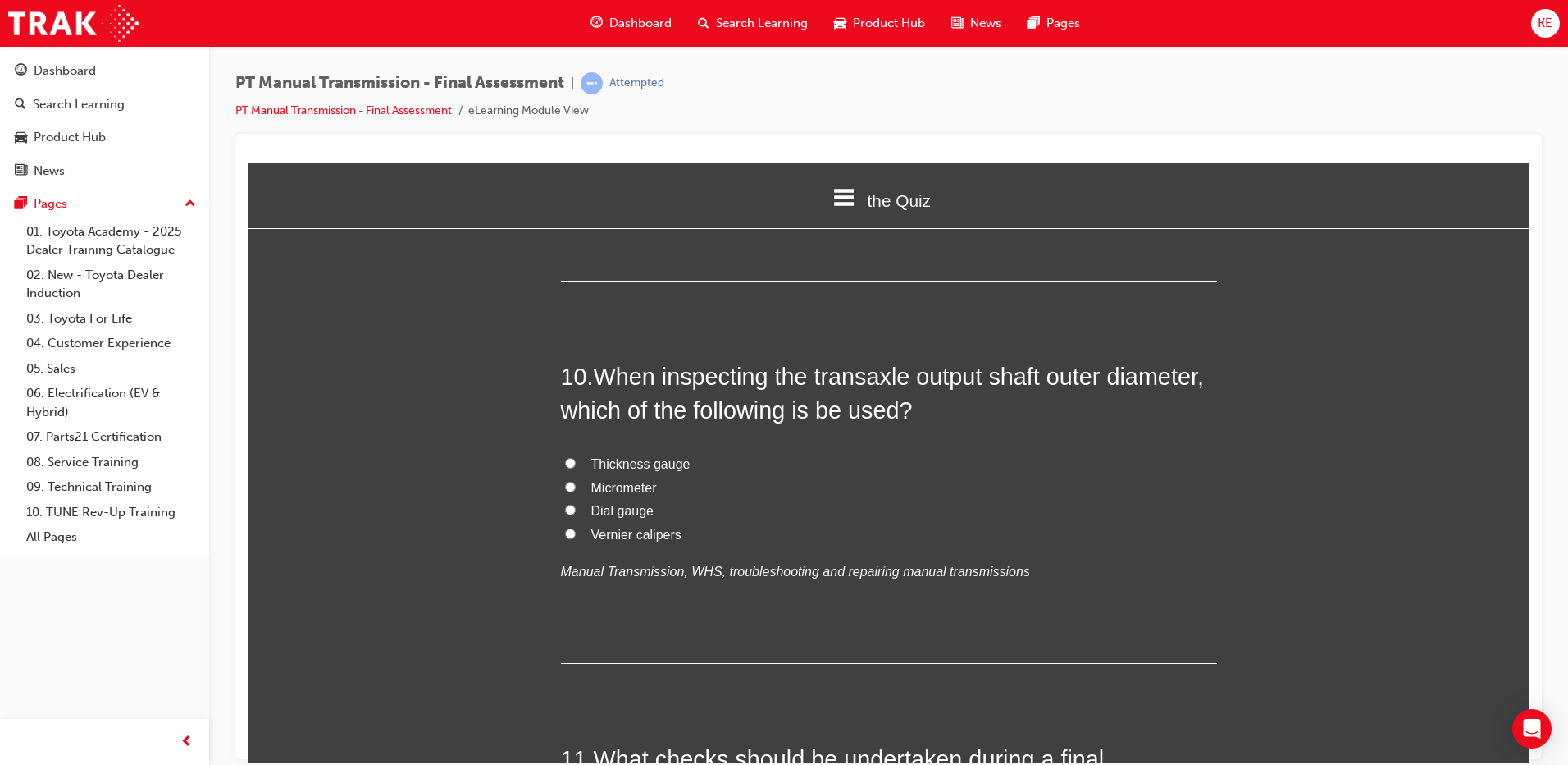
click at [564, 499] on label "Dial gauge" at bounding box center [888, 511] width 656 height 24
click at [565, 504] on input "Dial gauge" at bounding box center [571, 509] width 11 height 11
radio input "true"
click at [565, 528] on input "Vernier calipers" at bounding box center [571, 533] width 11 height 11
radio input "true"
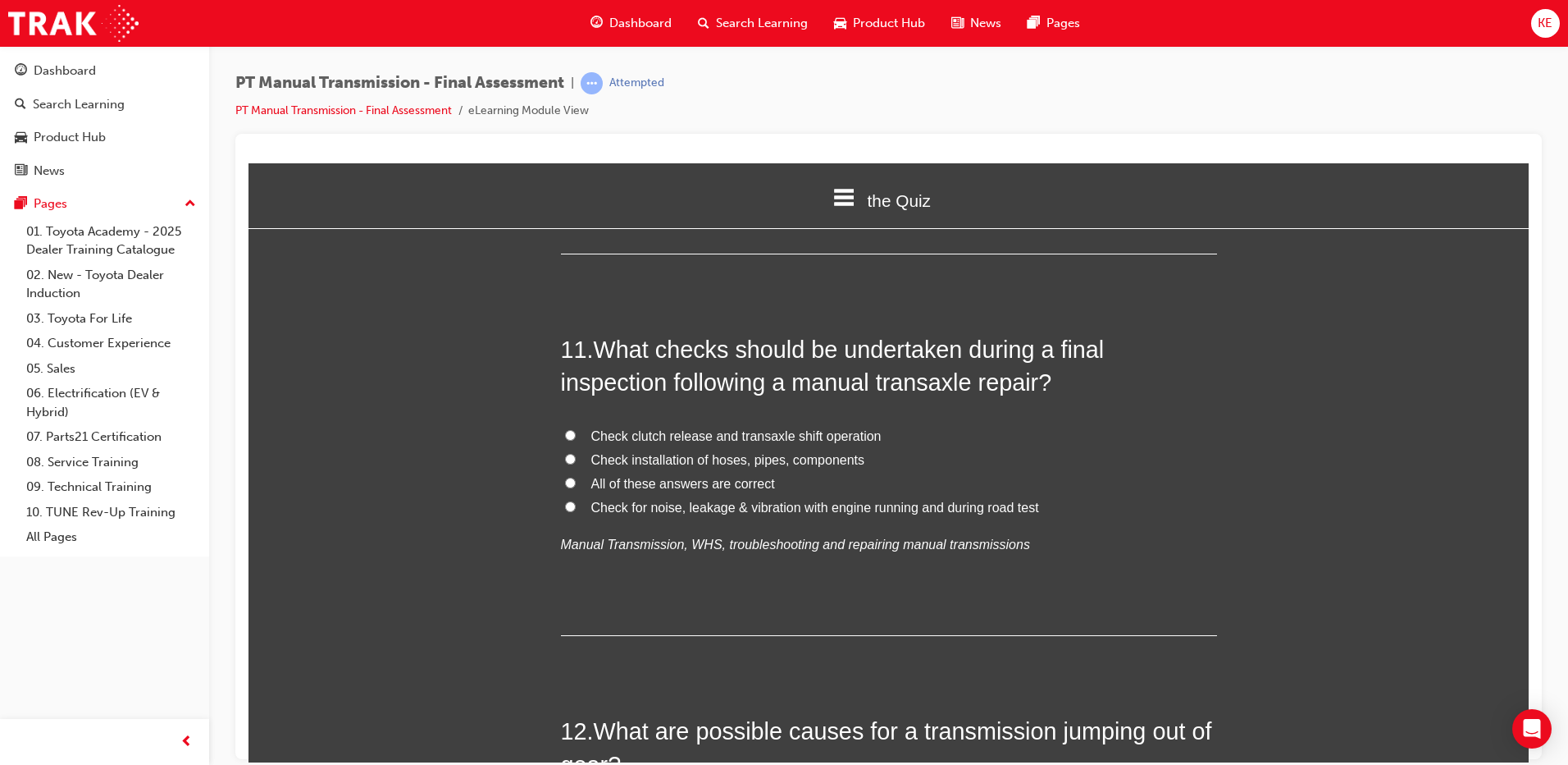
scroll to position [3775, 0]
click at [563, 471] on label "All of these answers are correct" at bounding box center [888, 483] width 656 height 24
click at [565, 476] on input "All of these answers are correct" at bounding box center [571, 482] width 11 height 11
radio input "true"
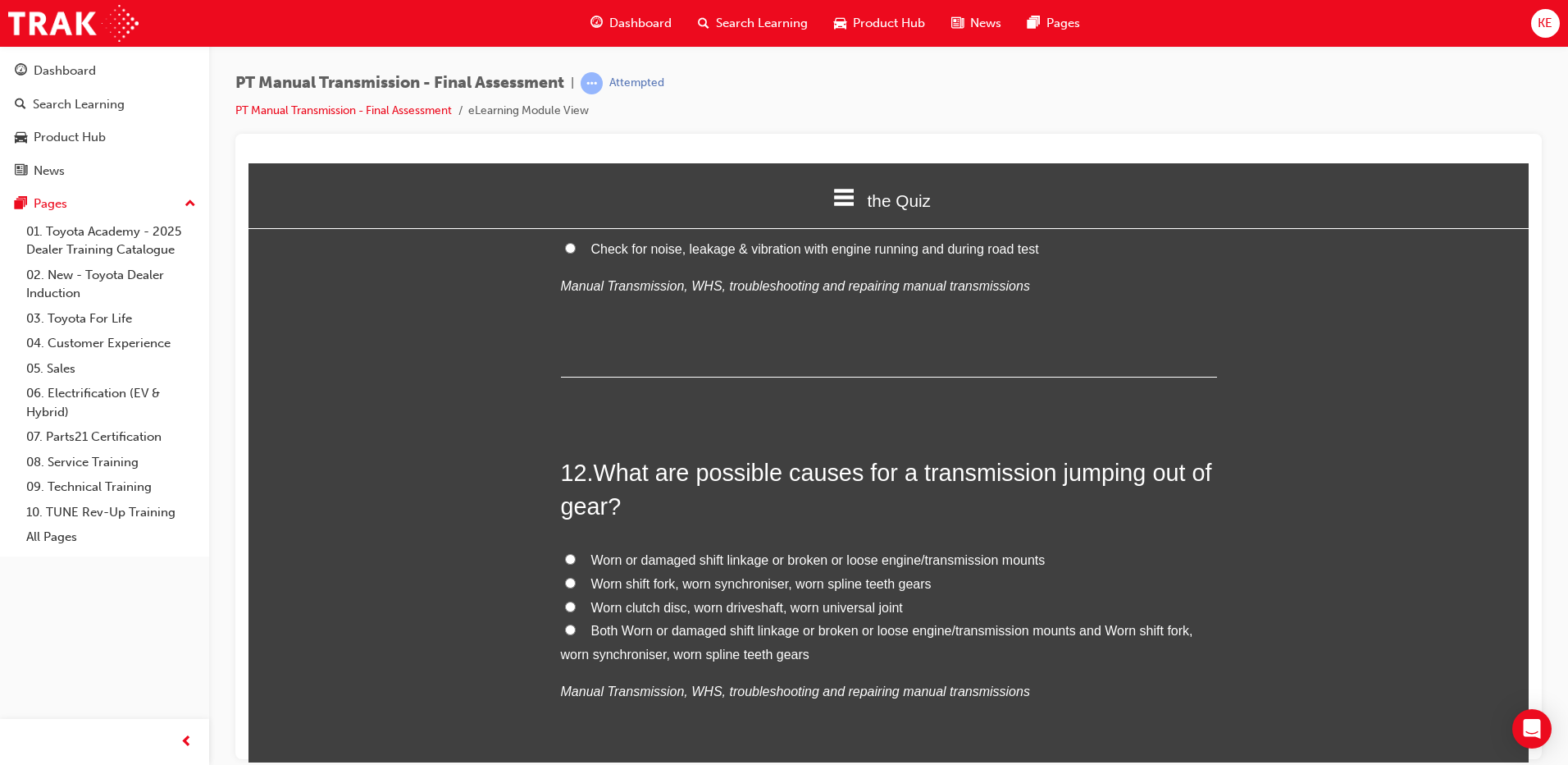
scroll to position [4115, 0]
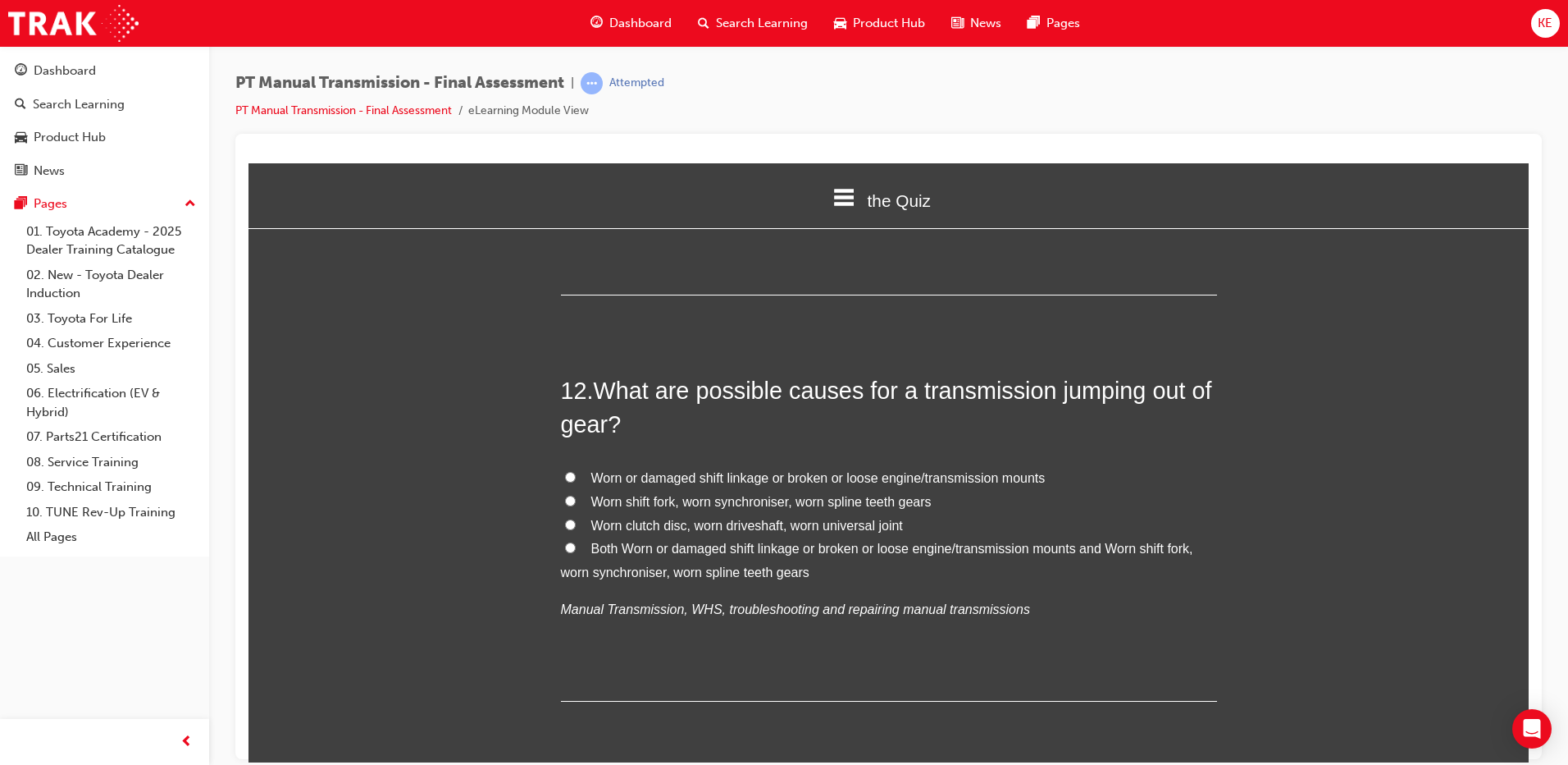
click at [567, 537] on label "Both Worn or damaged shift linkage or broken or loose engine/transmission mount…" at bounding box center [888, 561] width 656 height 48
click at [567, 542] on input "Both Worn or damaged shift linkage or broken or loose engine/transmission mount…" at bounding box center [571, 547] width 11 height 11
radio input "true"
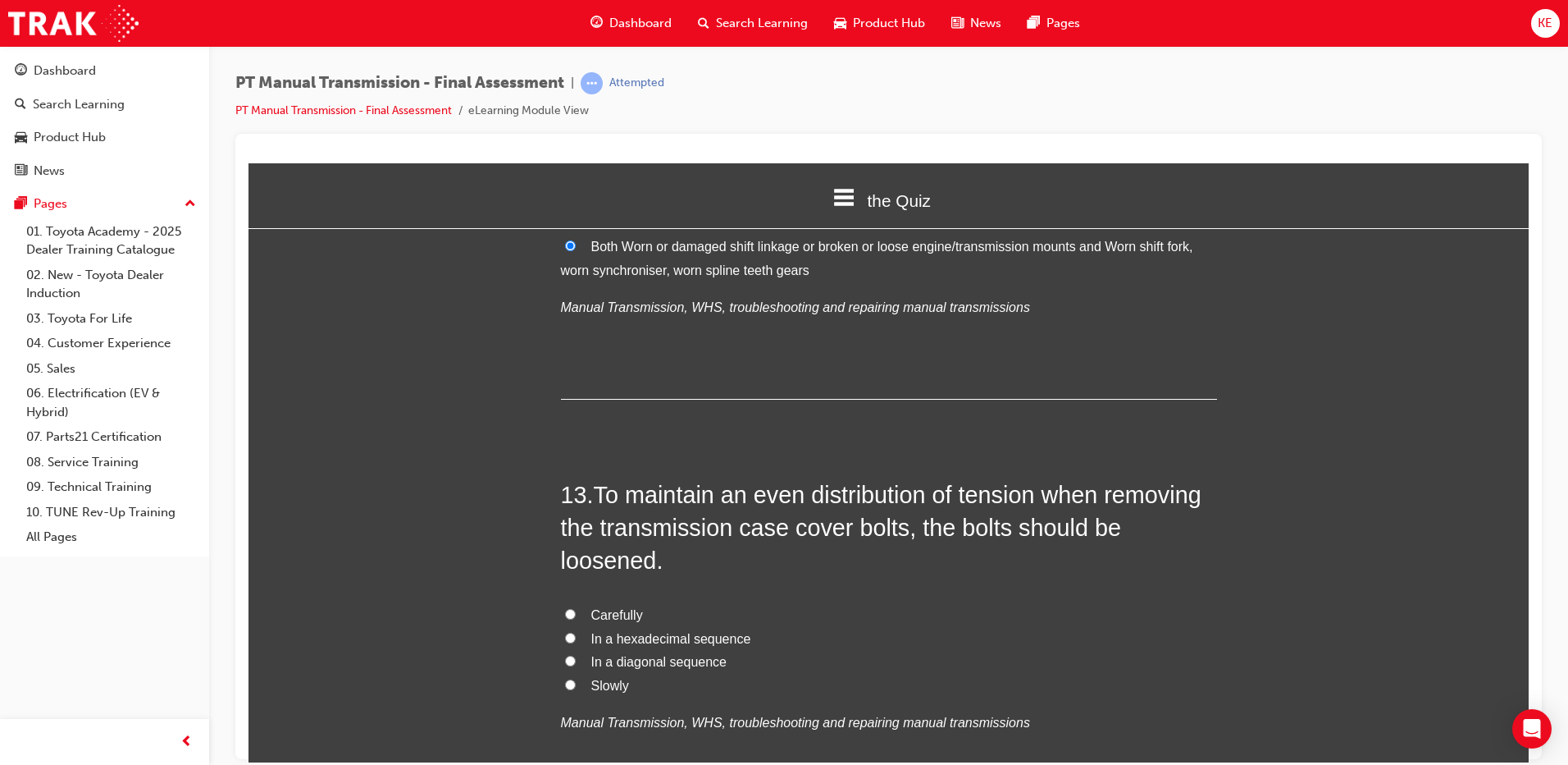
scroll to position [4443, 0]
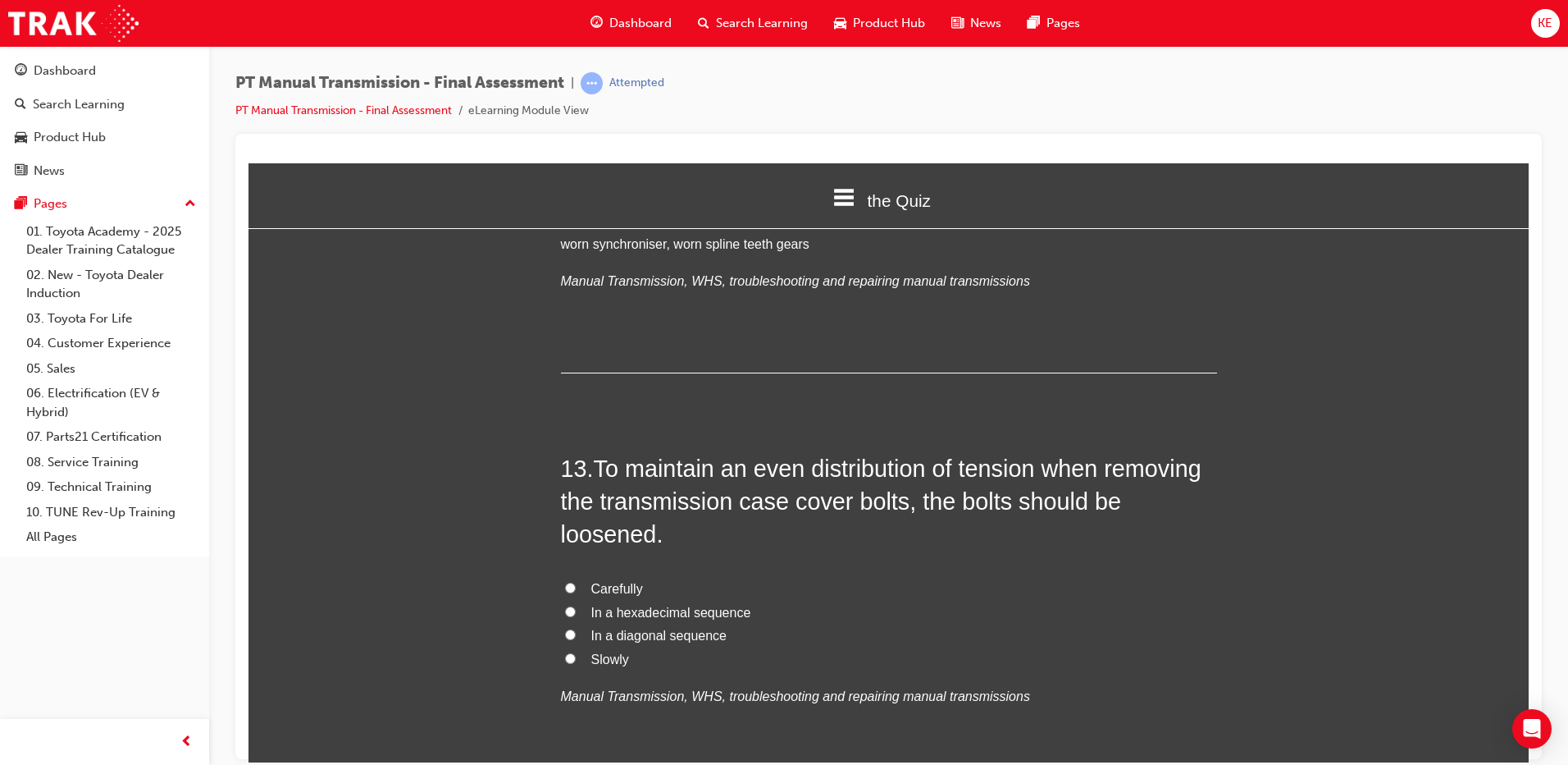
click at [566, 601] on label "In a hexadecimal sequence" at bounding box center [888, 613] width 656 height 24
click at [566, 605] on input "In a hexadecimal sequence" at bounding box center [571, 611] width 11 height 11
radio input "true"
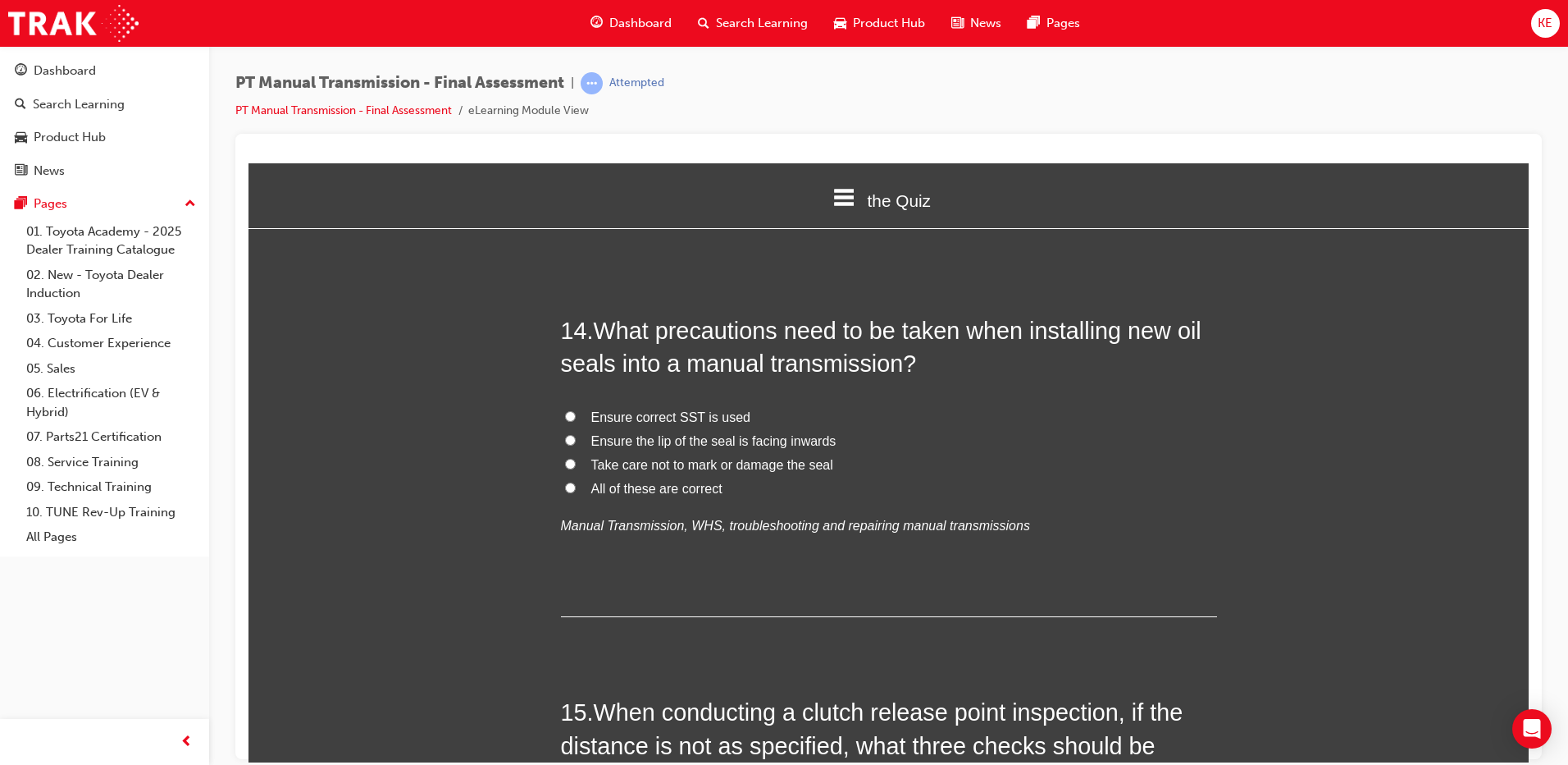
scroll to position [5017, 0]
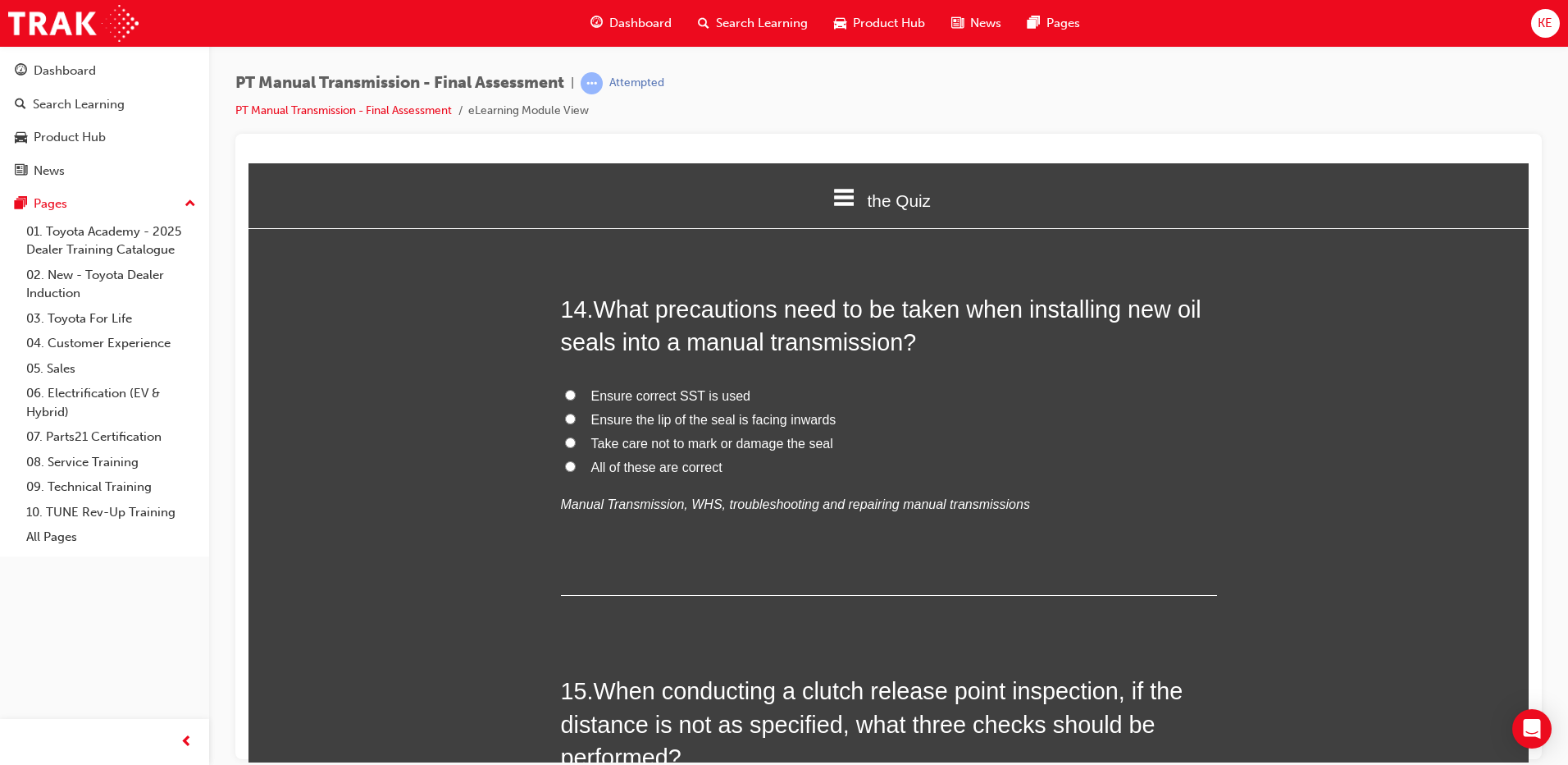
click at [582, 456] on label "All of these are correct" at bounding box center [888, 468] width 656 height 24
click at [576, 460] on input "All of these are correct" at bounding box center [571, 466] width 11 height 11
radio input "true"
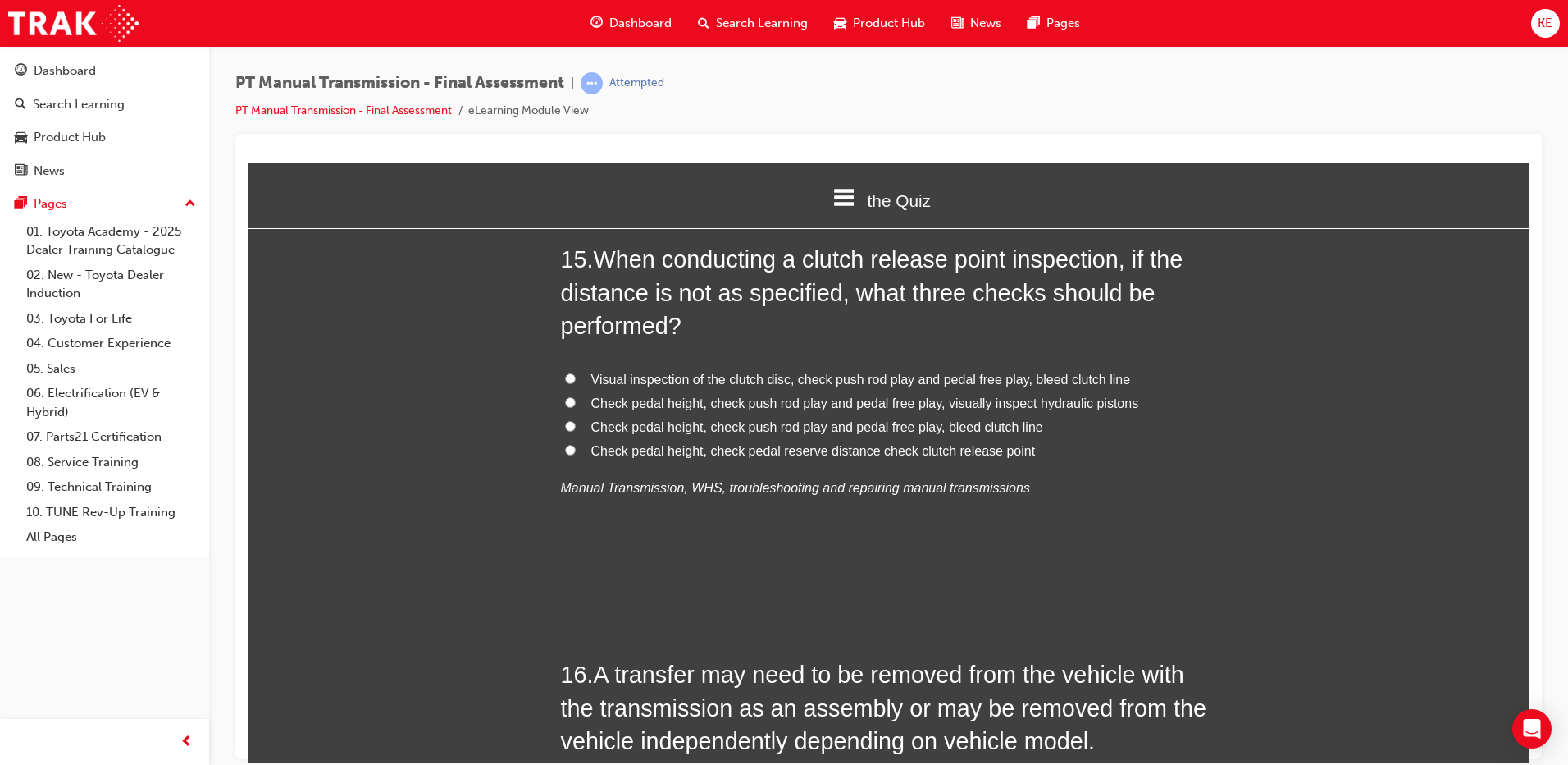
scroll to position [5346, 0]
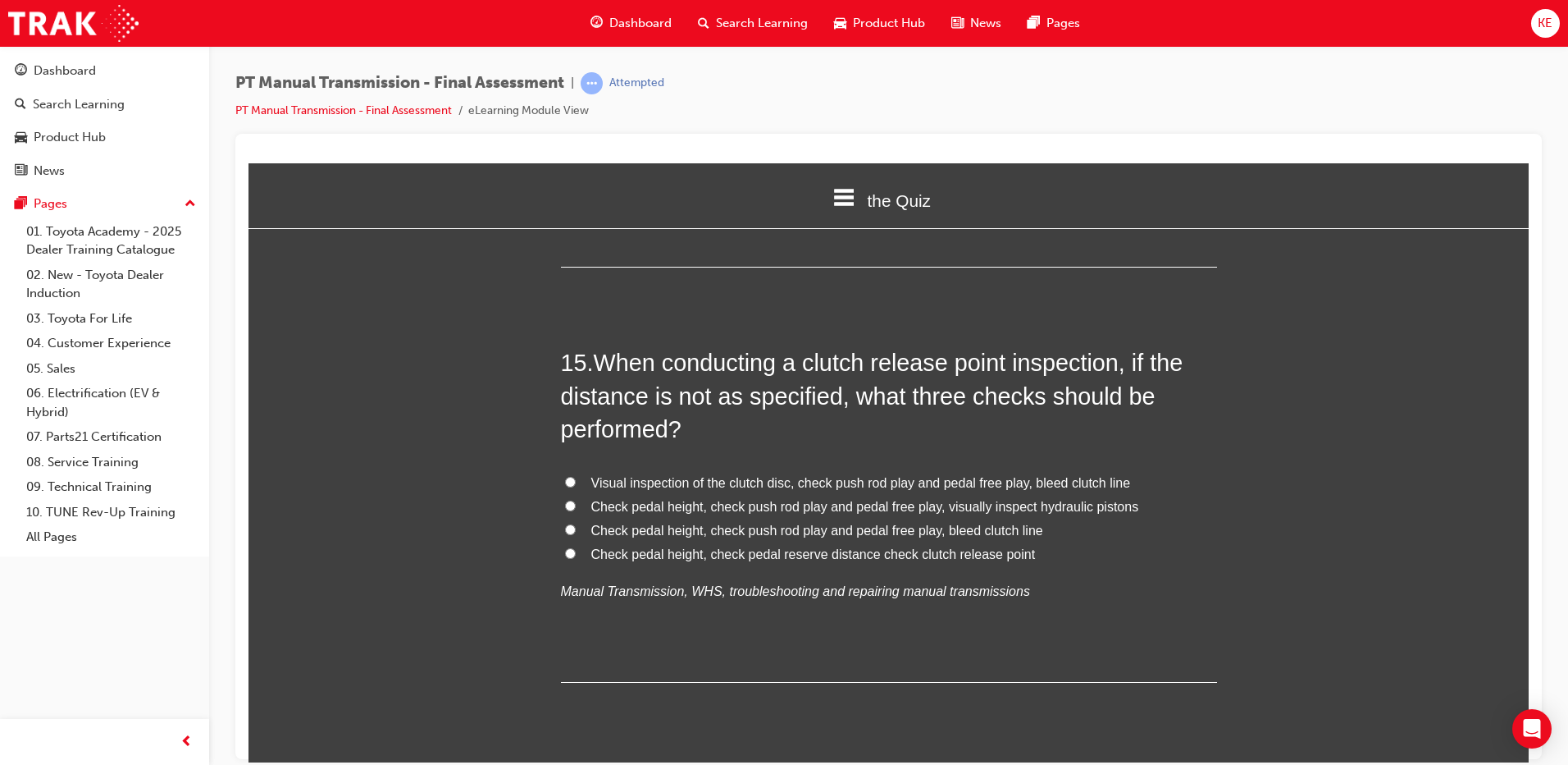
click at [597, 499] on span "Check pedal height, check push rod play and pedal free play, visually inspect h…" at bounding box center [865, 506] width 548 height 14
click at [576, 500] on input "Check pedal height, check push rod play and pedal free play, visually inspect h…" at bounding box center [571, 506] width 11 height 11
radio input "true"
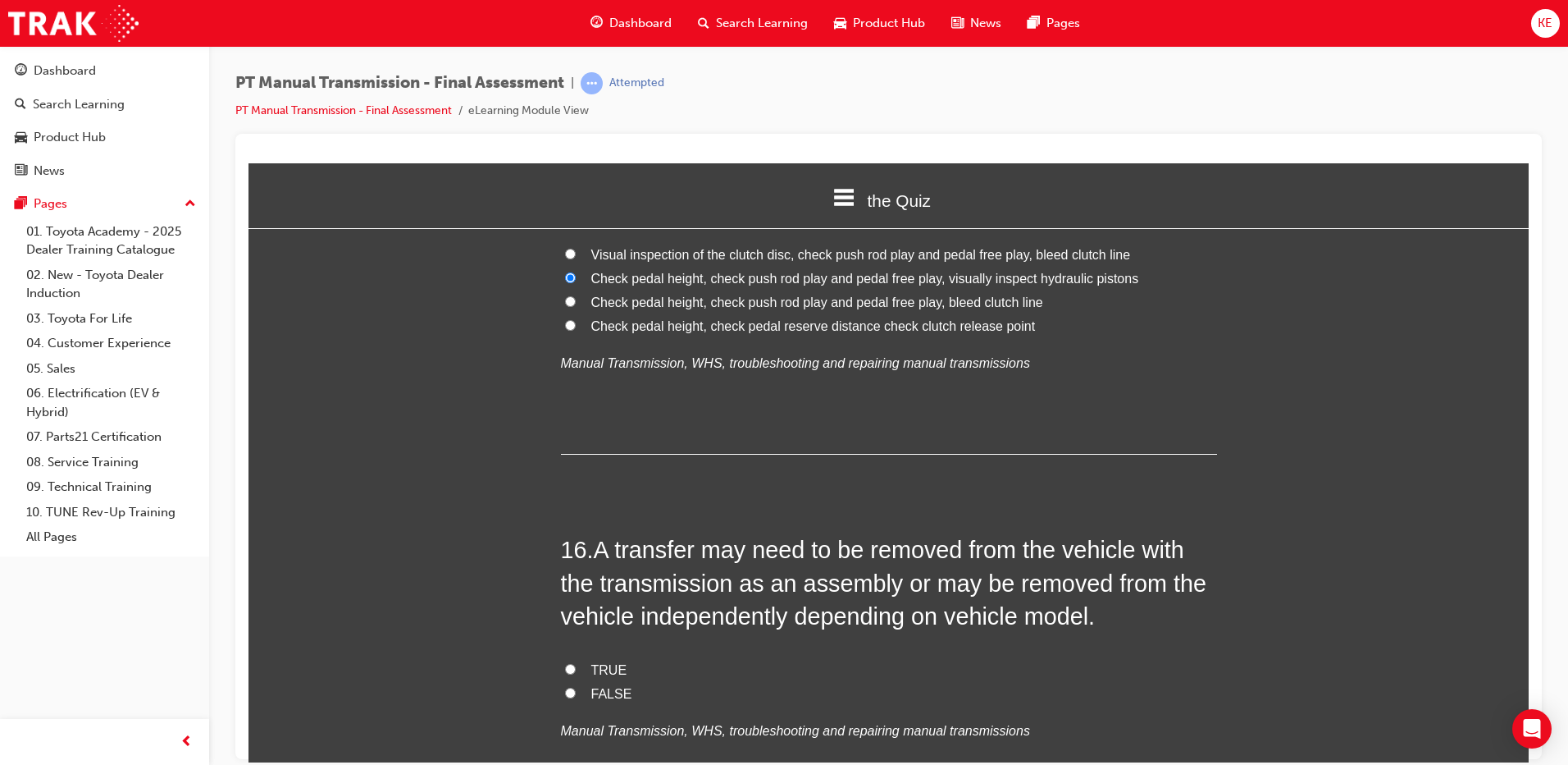
scroll to position [5674, 0]
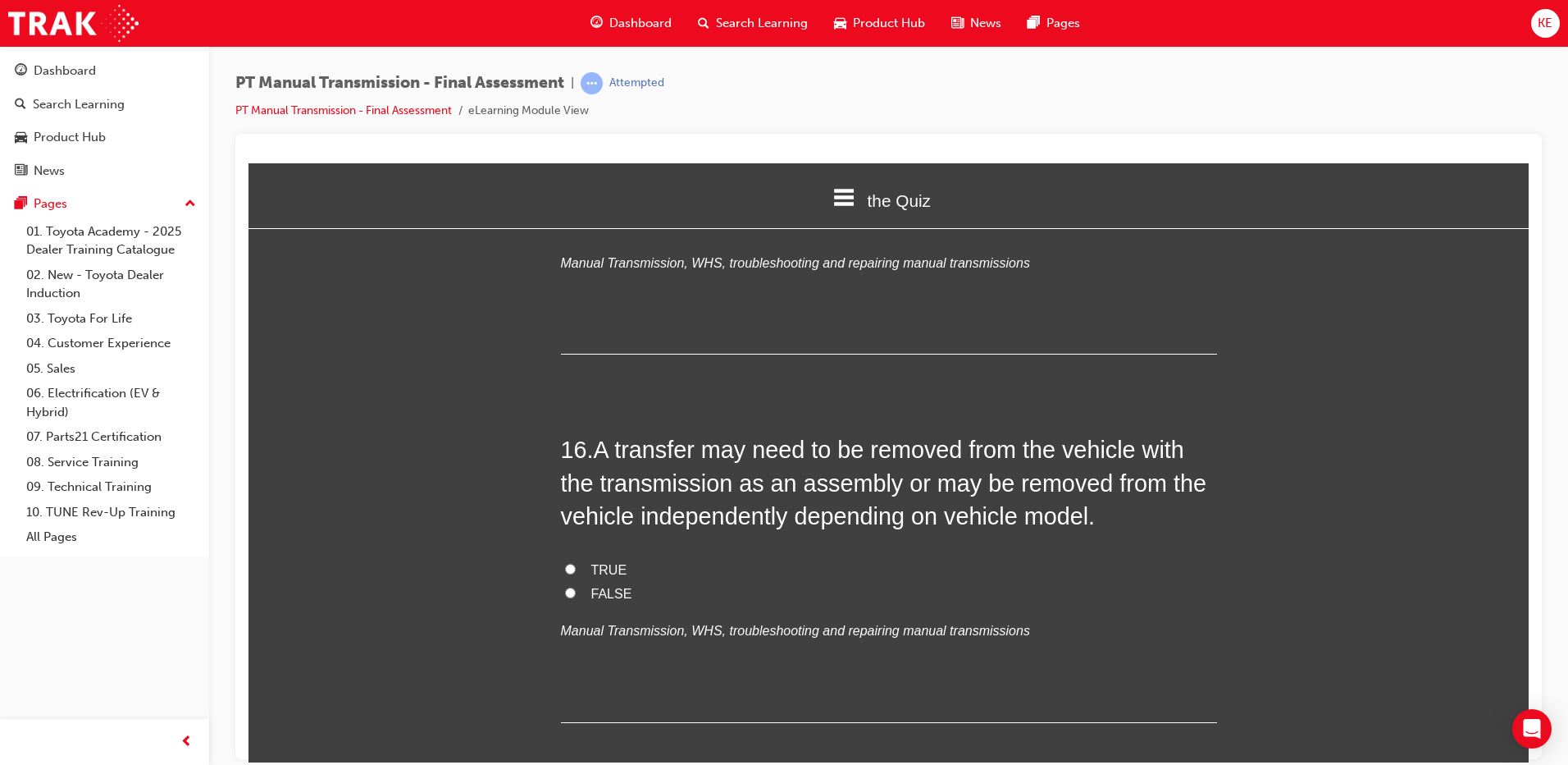
click at [561, 558] on label "TRUE" at bounding box center [888, 570] width 656 height 24
click at [565, 563] on input "TRUE" at bounding box center [571, 568] width 11 height 11
radio input "true"
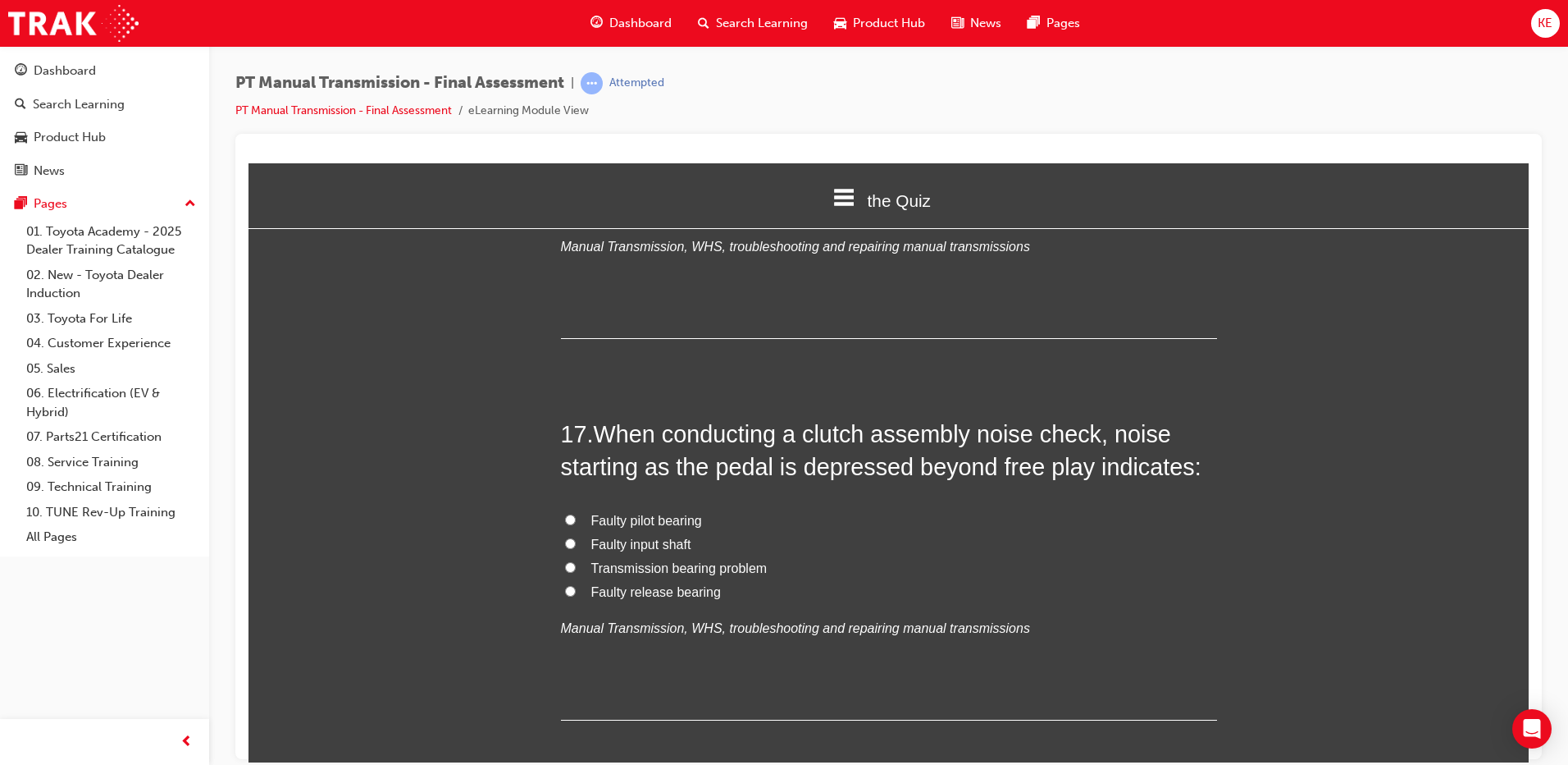
scroll to position [6084, 0]
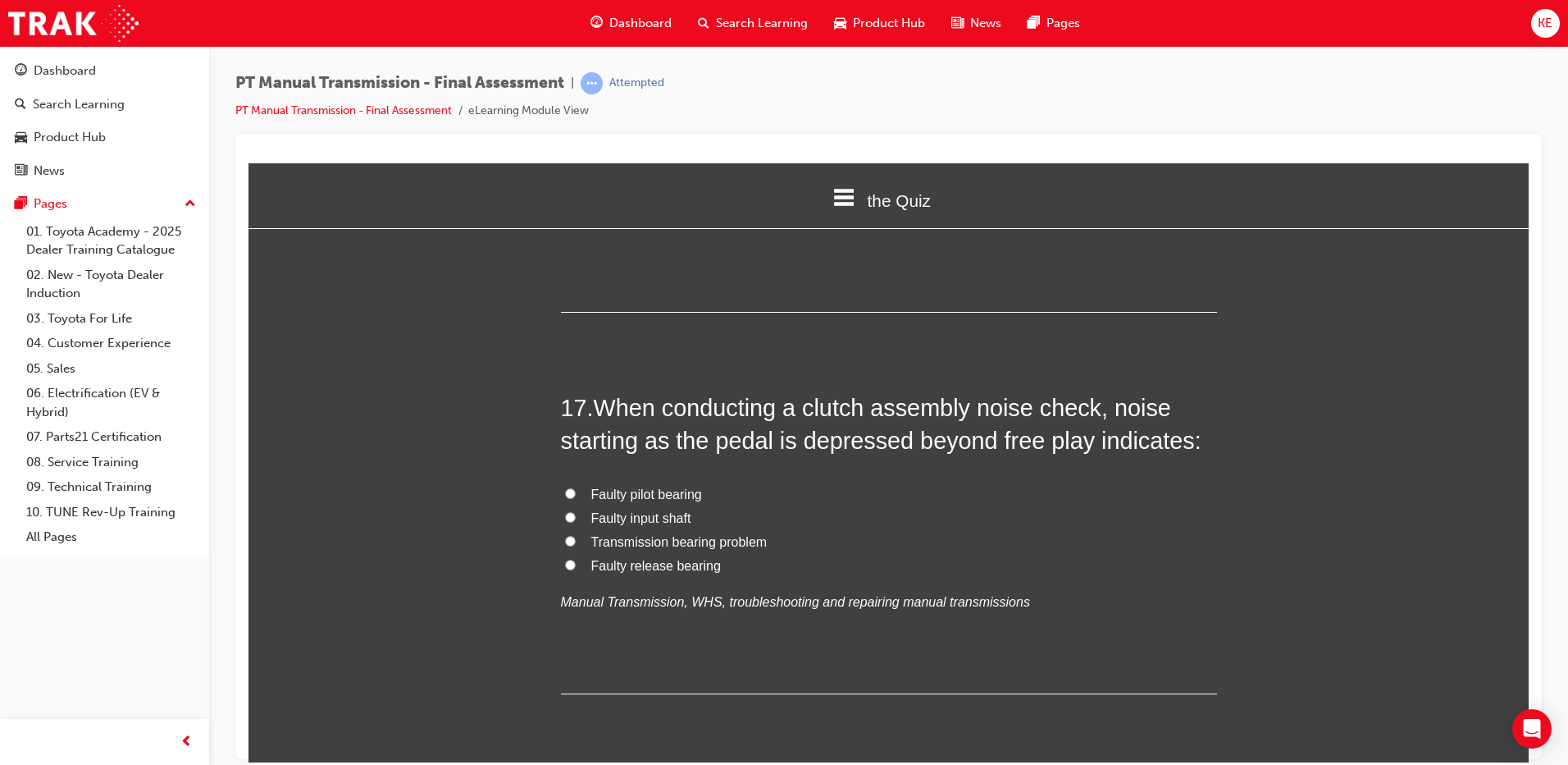
click at [568, 559] on input "Faulty release bearing" at bounding box center [571, 565] width 11 height 11
radio input "true"
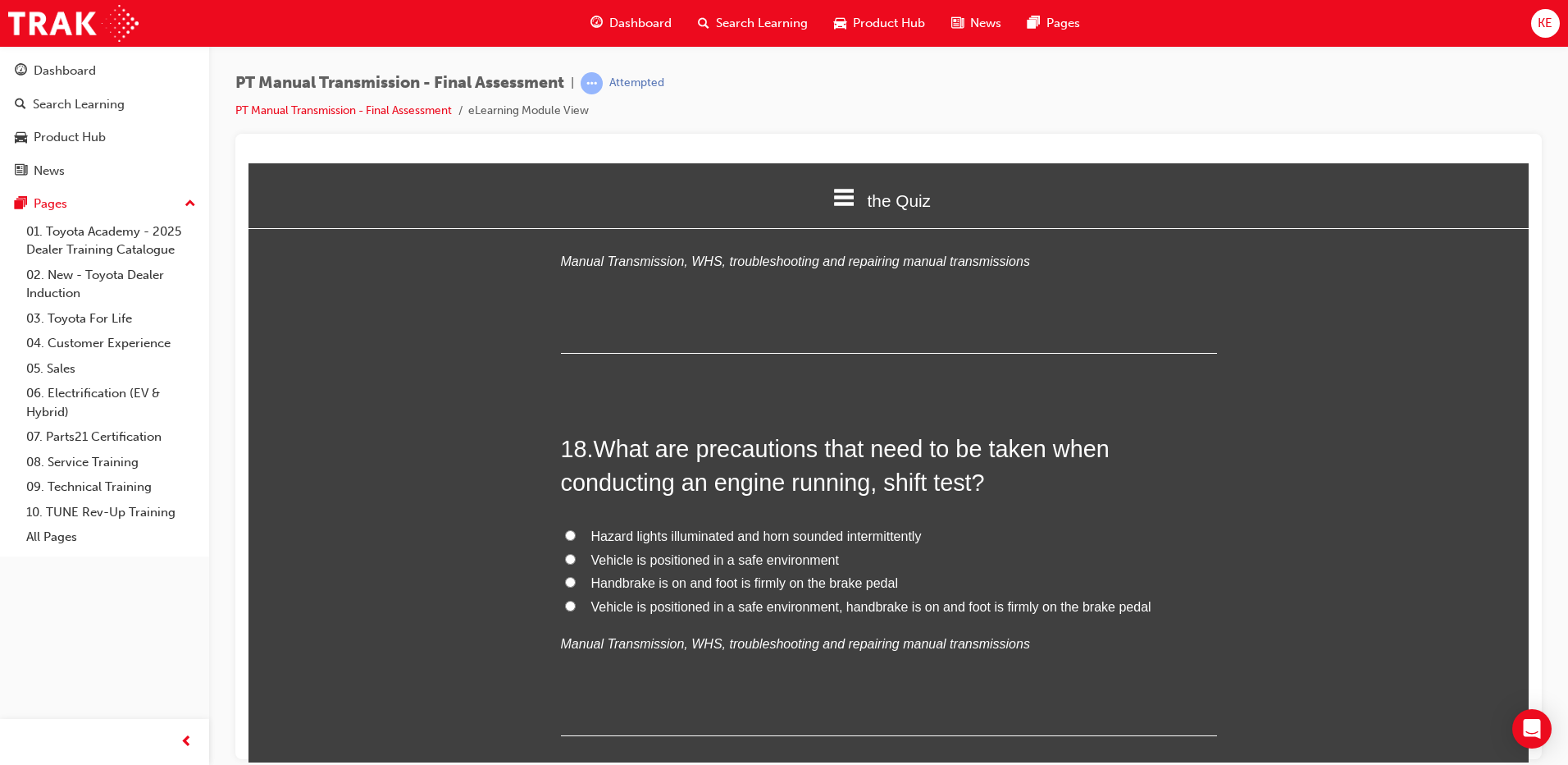
scroll to position [6495, 0]
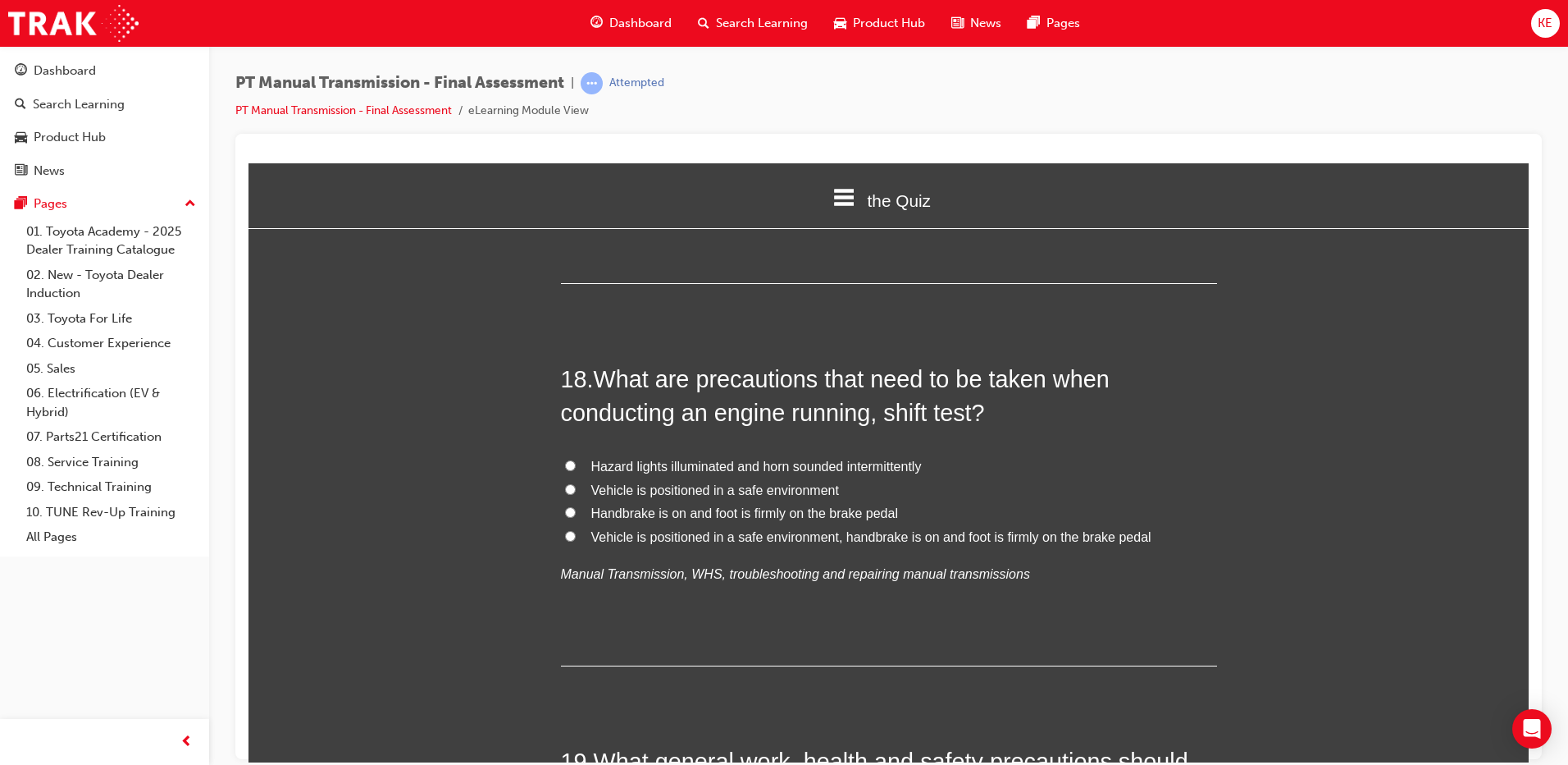
click at [565, 507] on input "Handbrake is on and foot is firmly on the brake pedal" at bounding box center [571, 512] width 11 height 11
radio input "true"
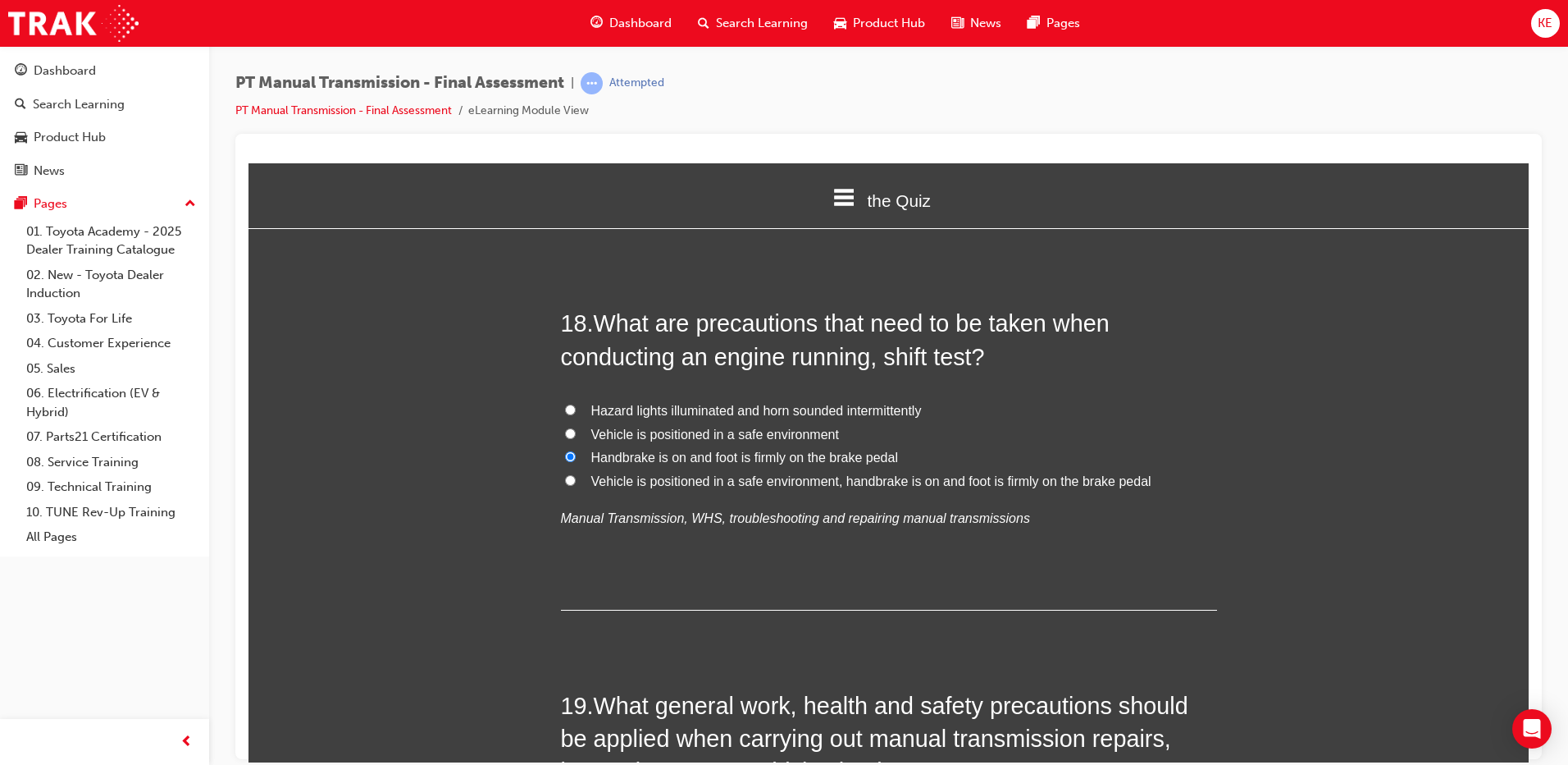
scroll to position [6577, 0]
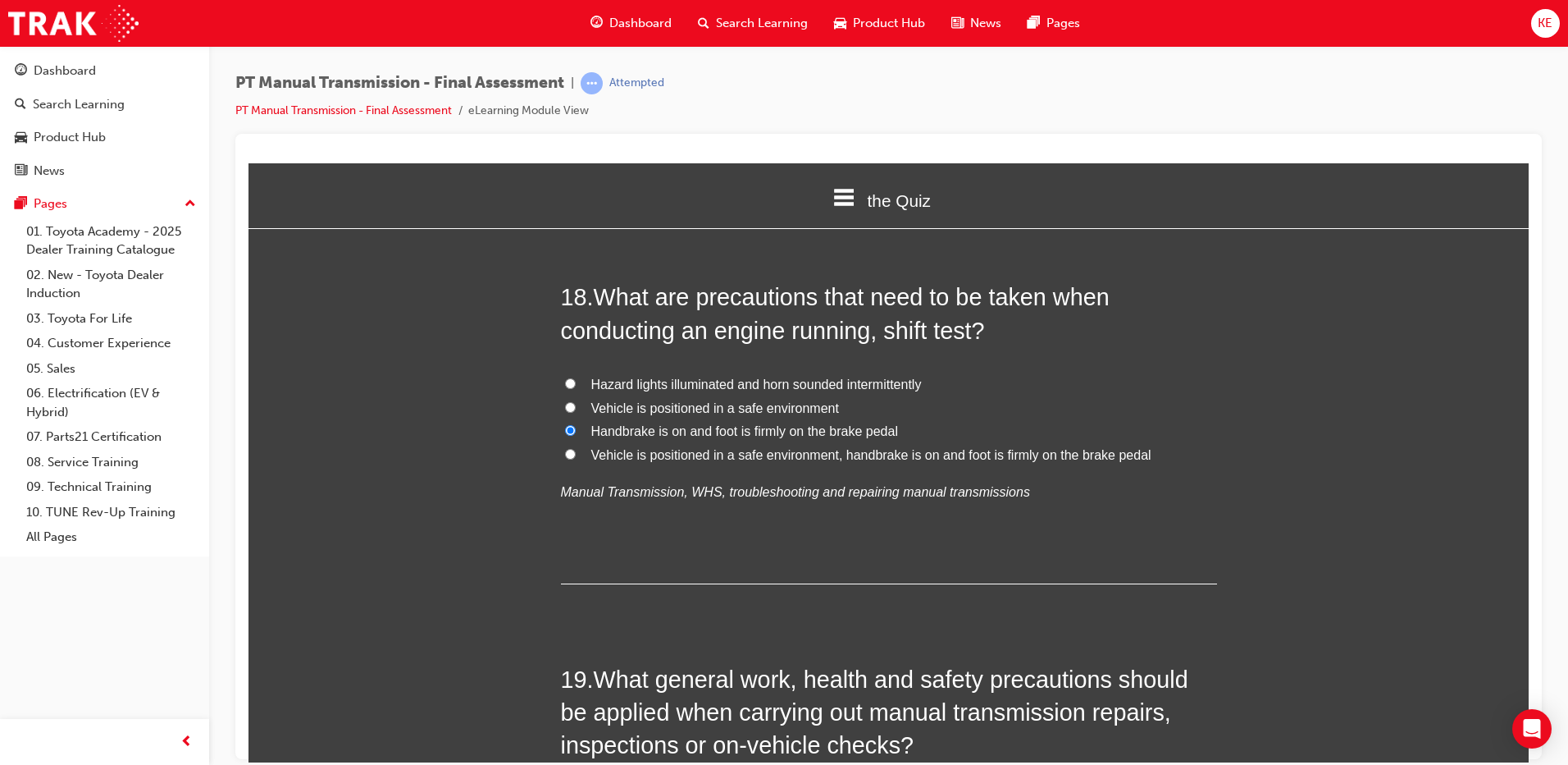
click at [565, 401] on input "Vehicle is positioned in a safe environment" at bounding box center [571, 407] width 11 height 11
radio input "true"
click at [561, 419] on label "Handbrake is on and foot is firmly on the brake pedal" at bounding box center [888, 431] width 656 height 24
click at [565, 424] on input "Handbrake is on and foot is firmly on the brake pedal" at bounding box center [571, 430] width 11 height 11
radio input "true"
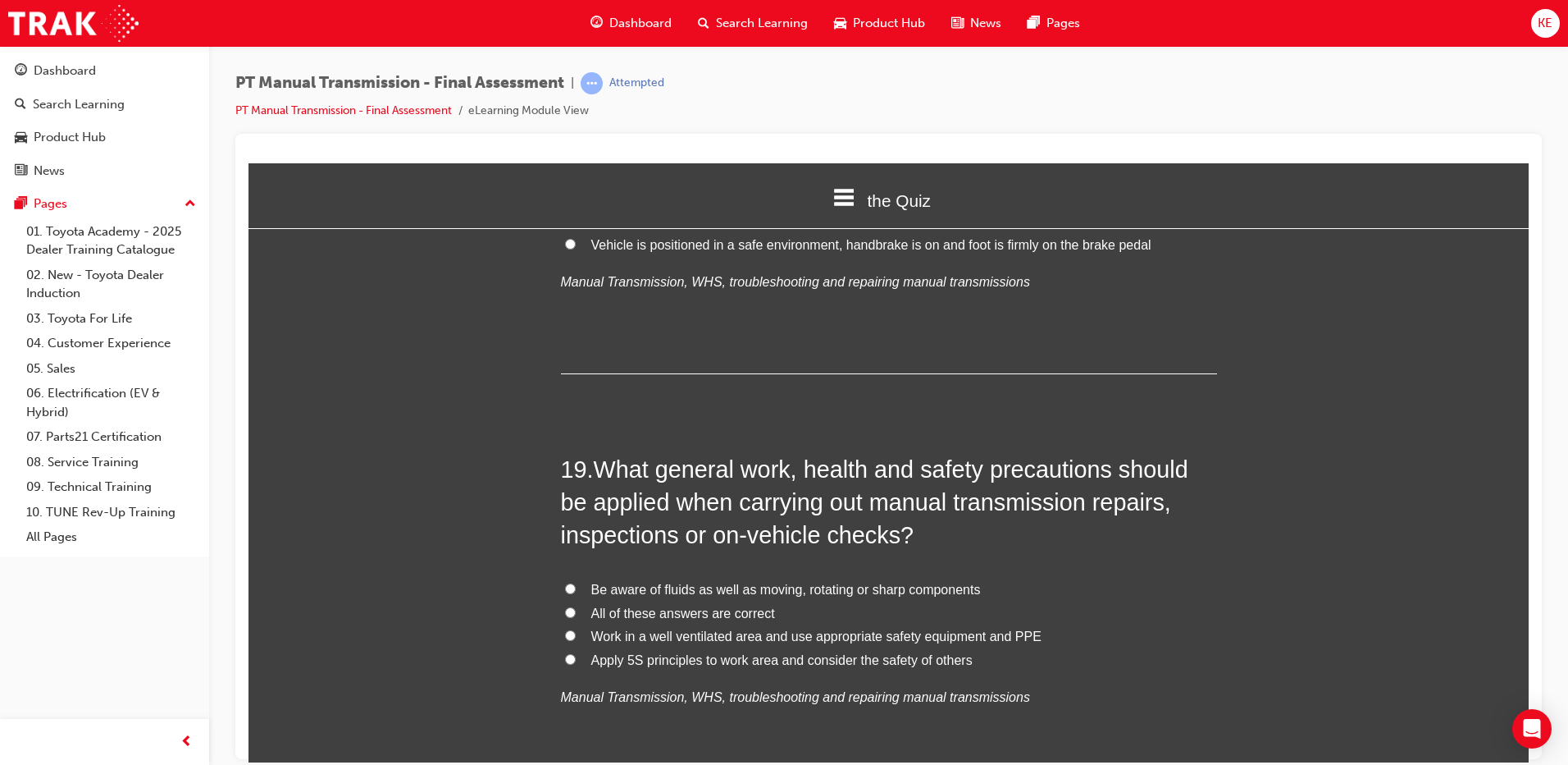
scroll to position [6823, 0]
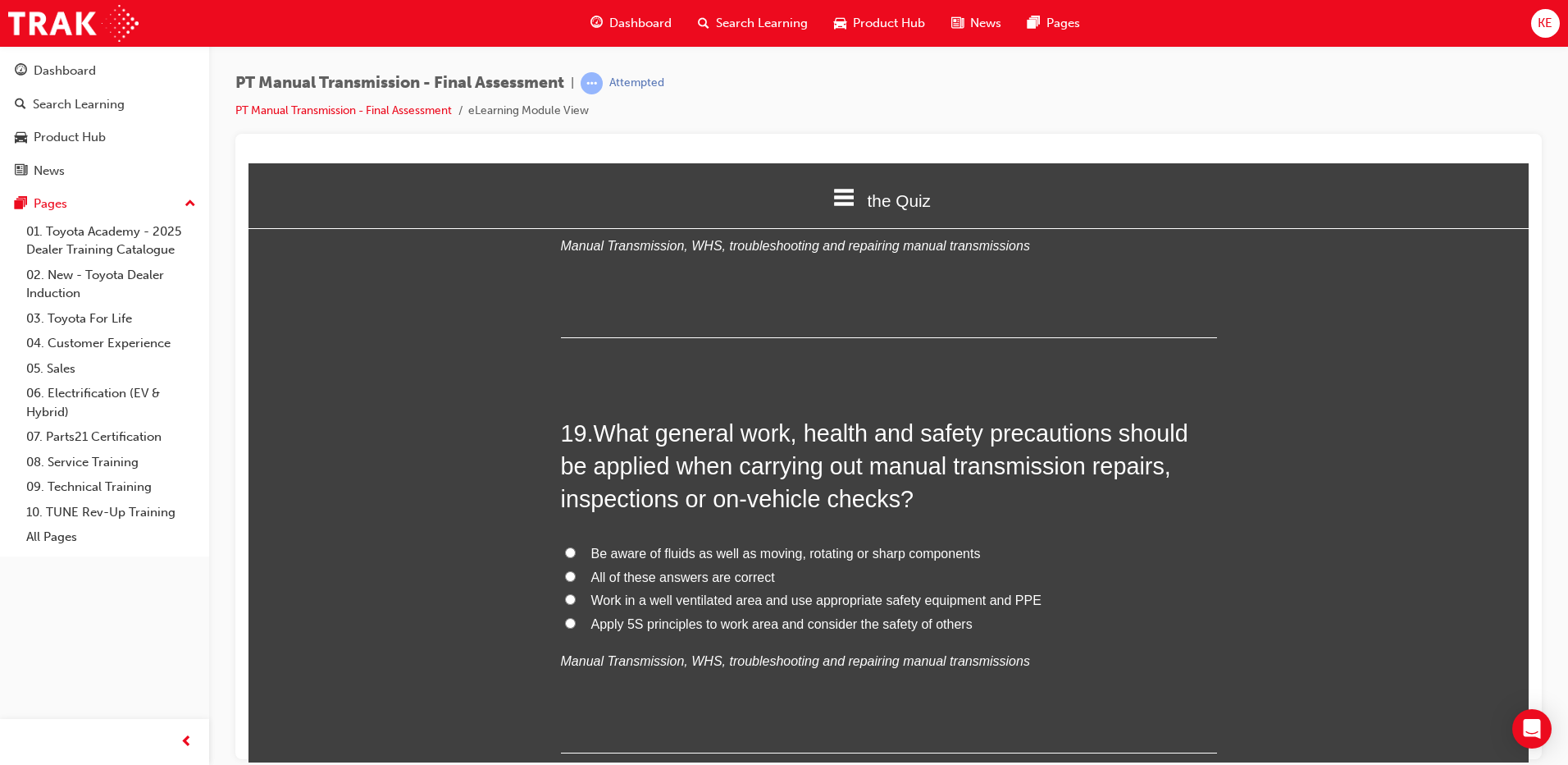
click at [571, 542] on label "Be aware of fluids as well as moving, rotating or sharp components" at bounding box center [888, 554] width 656 height 24
click at [571, 546] on input "Be aware of fluids as well as moving, rotating or sharp components" at bounding box center [571, 552] width 11 height 11
radio input "true"
click at [569, 542] on label "Be aware of fluids as well as moving, rotating or sharp components" at bounding box center [888, 554] width 656 height 24
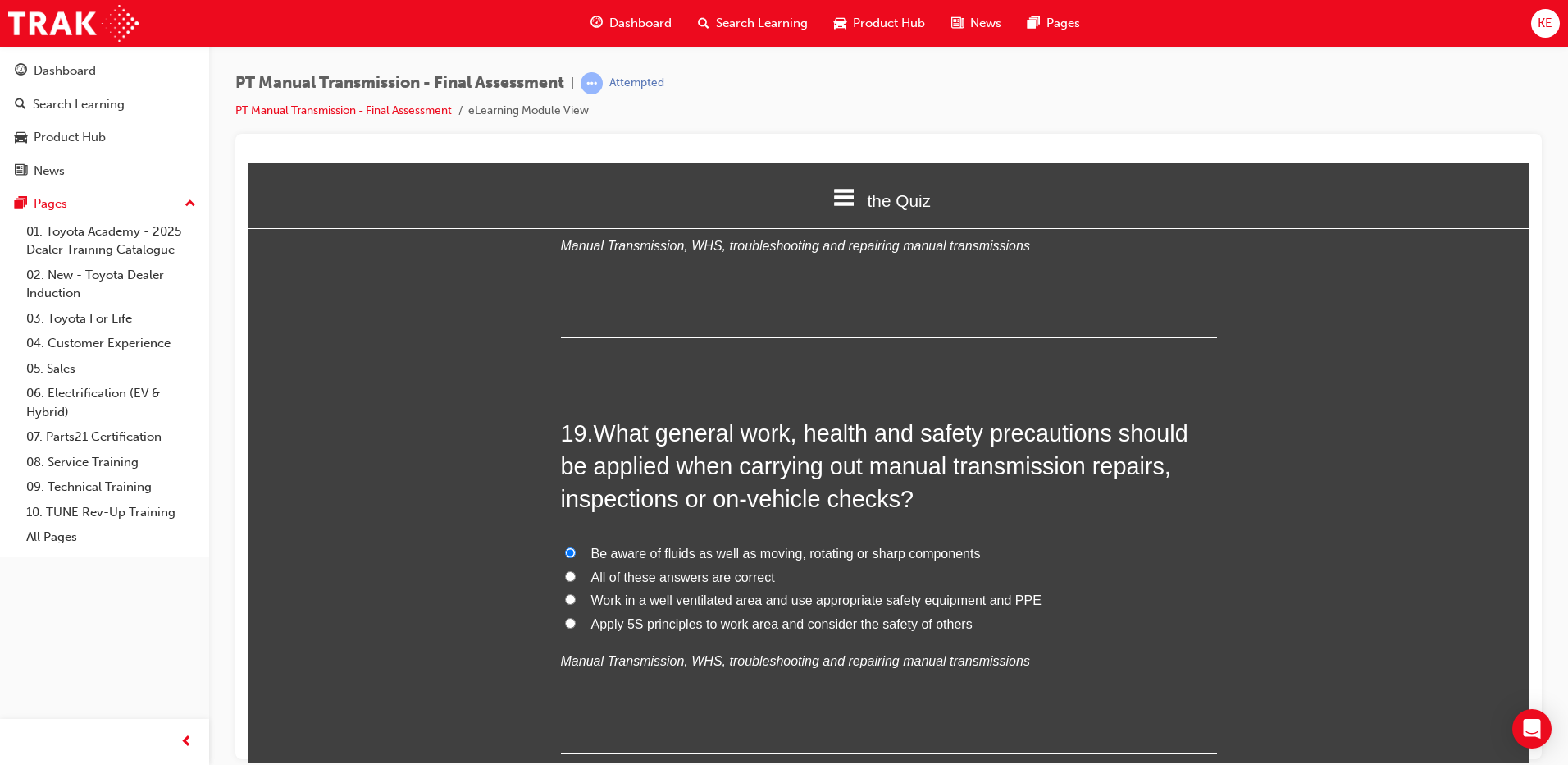
click at [569, 546] on input "Be aware of fluids as well as moving, rotating or sharp components" at bounding box center [571, 552] width 11 height 11
click at [576, 566] on label "All of these answers are correct" at bounding box center [888, 578] width 656 height 24
click at [576, 570] on input "All of these answers are correct" at bounding box center [571, 576] width 11 height 11
radio input "true"
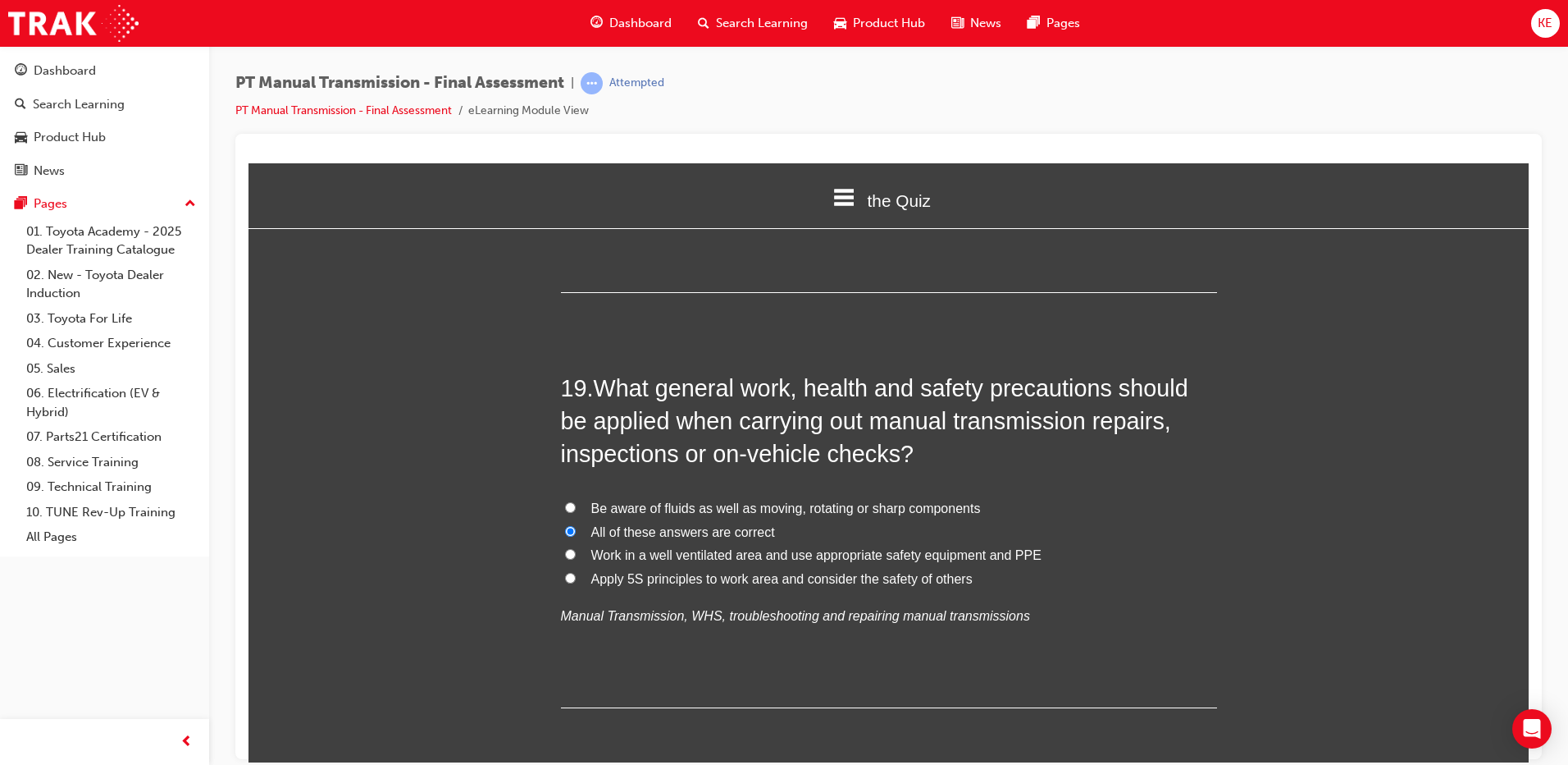
scroll to position [6905, 0]
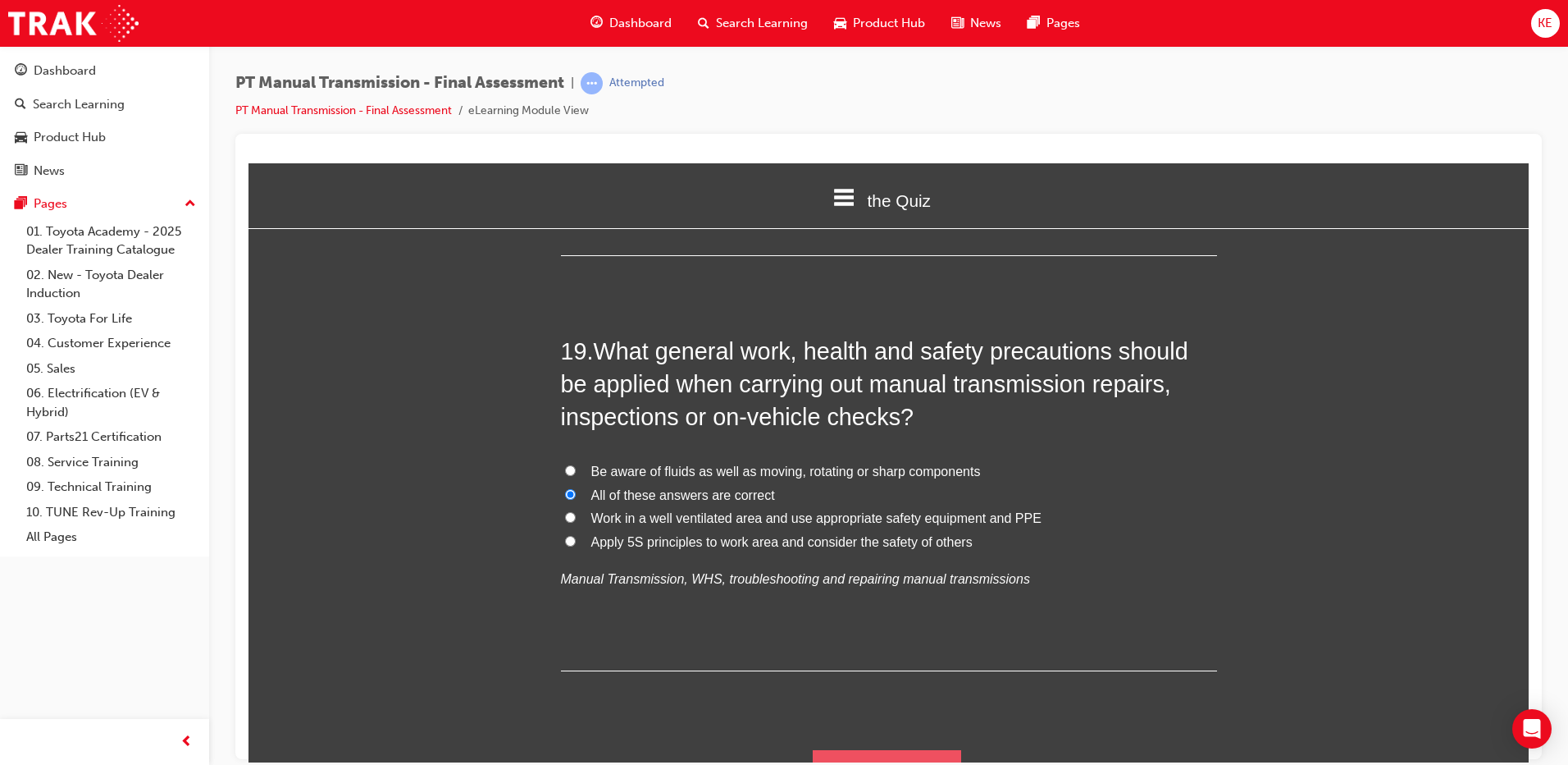
click at [839, 749] on button "Submit Answers" at bounding box center [887, 772] width 149 height 46
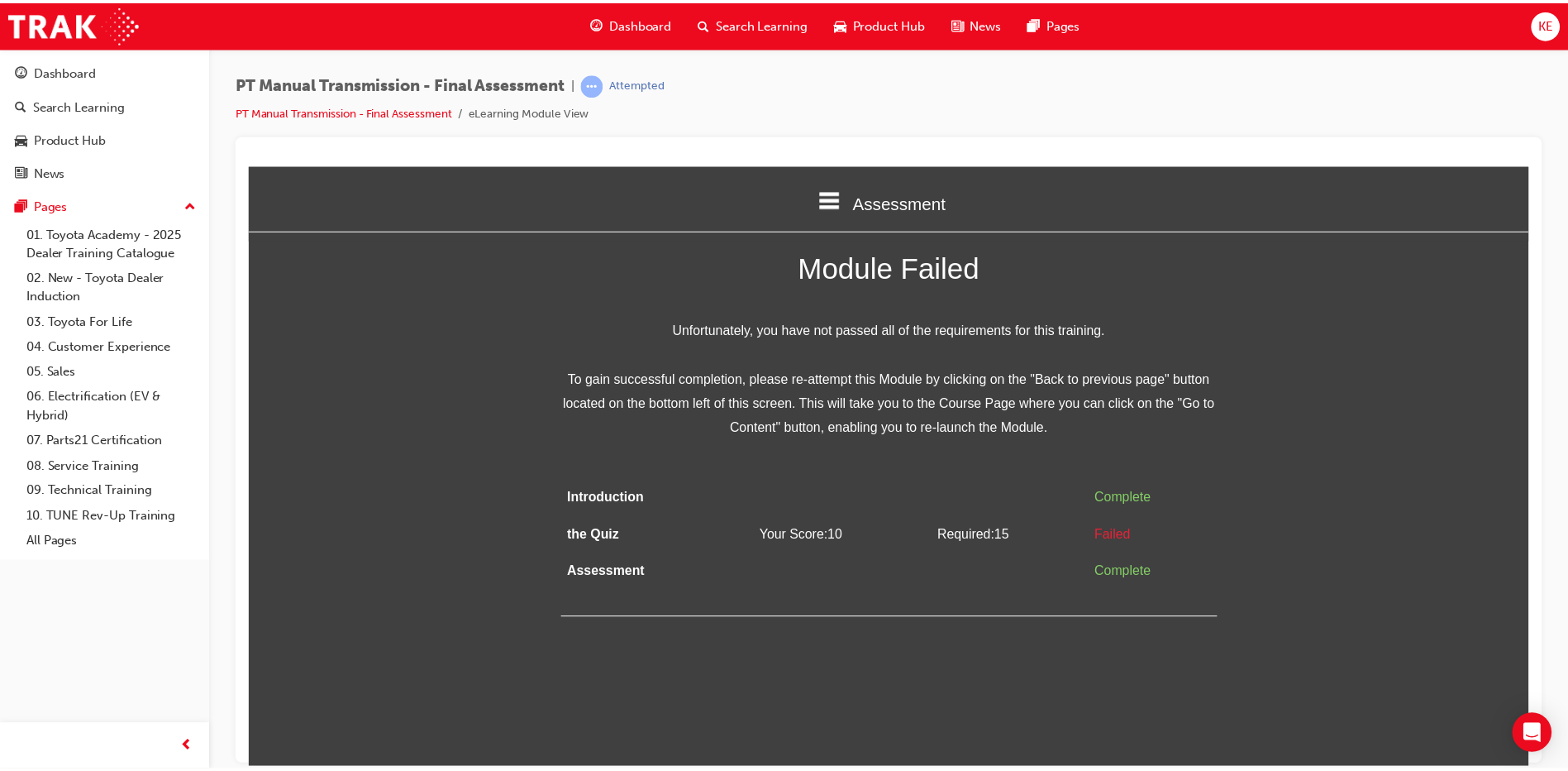
scroll to position [0, 0]
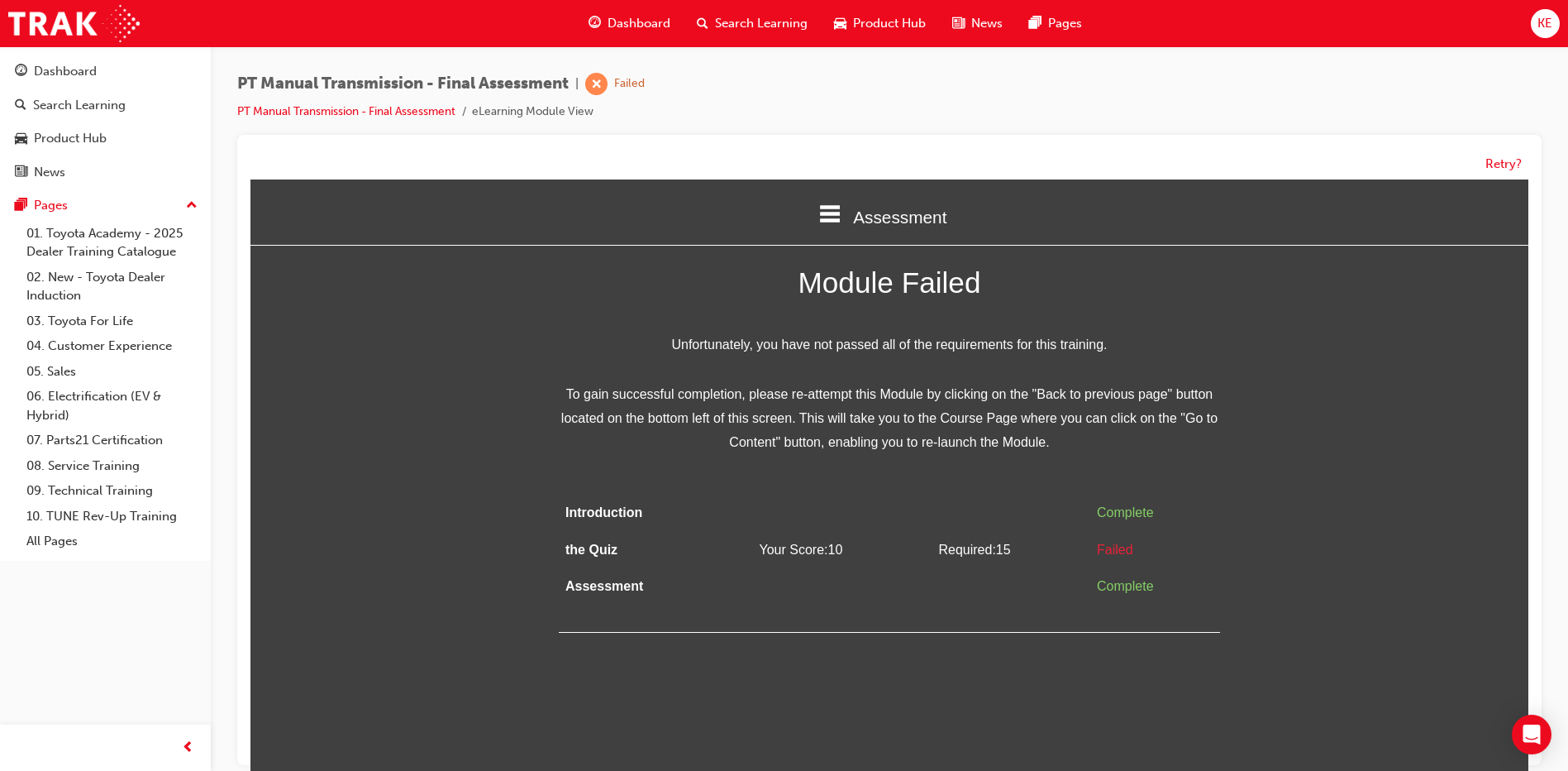
click at [636, 33] on span "Dashboard" at bounding box center [639, 23] width 63 height 19
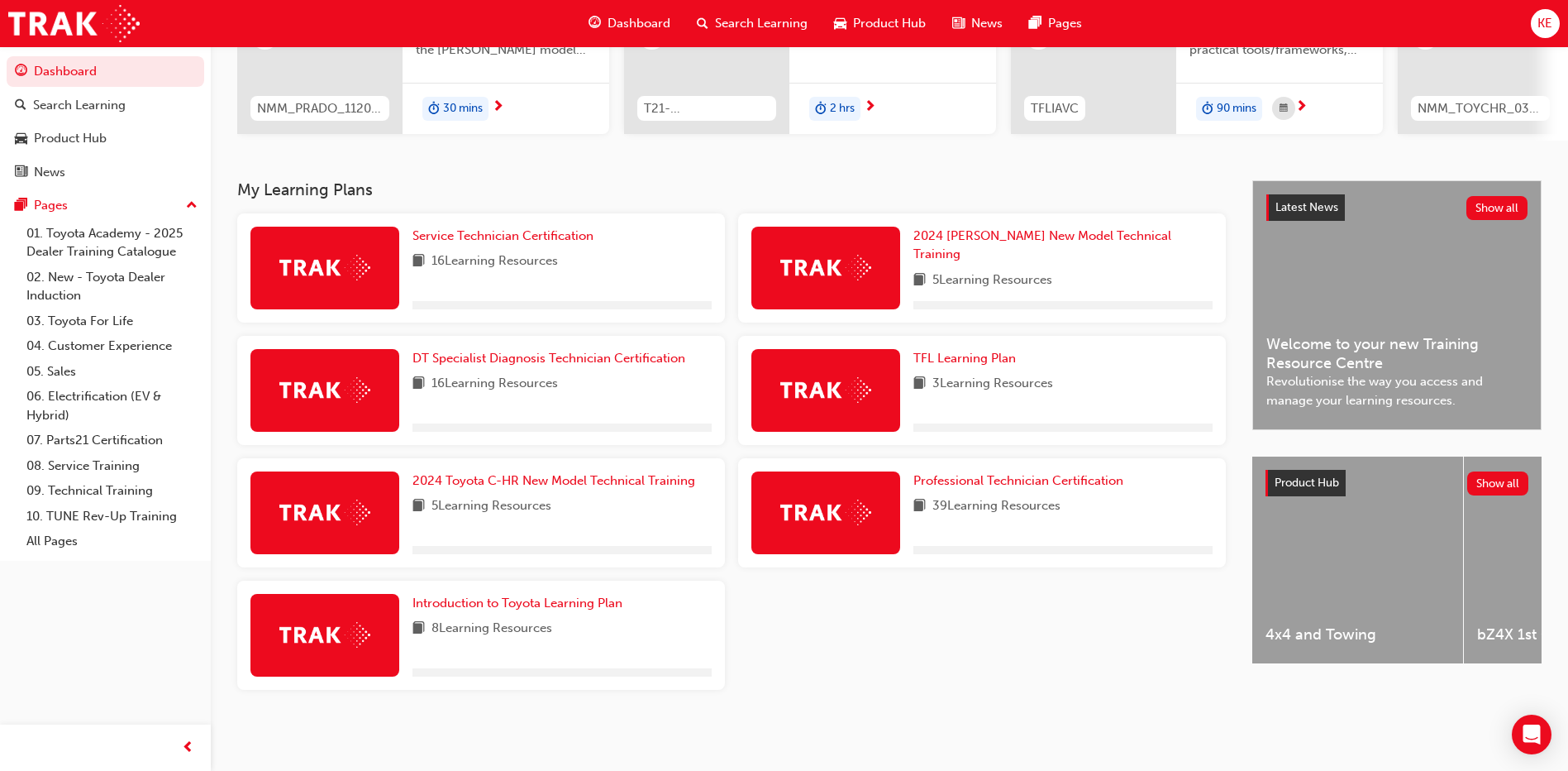
scroll to position [247, 0]
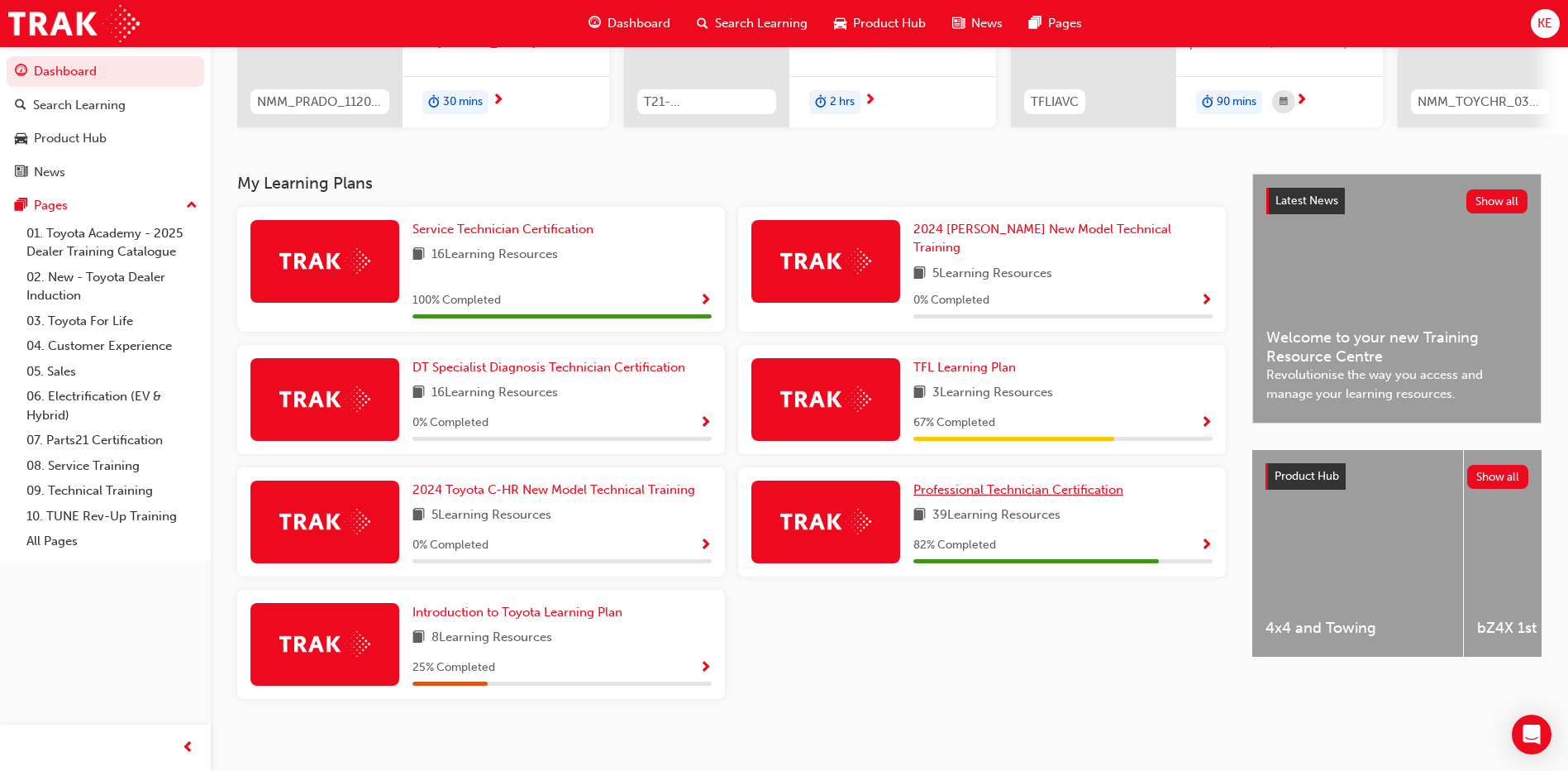
click at [993, 482] on span "Professional Technician Certification" at bounding box center [1019, 489] width 210 height 15
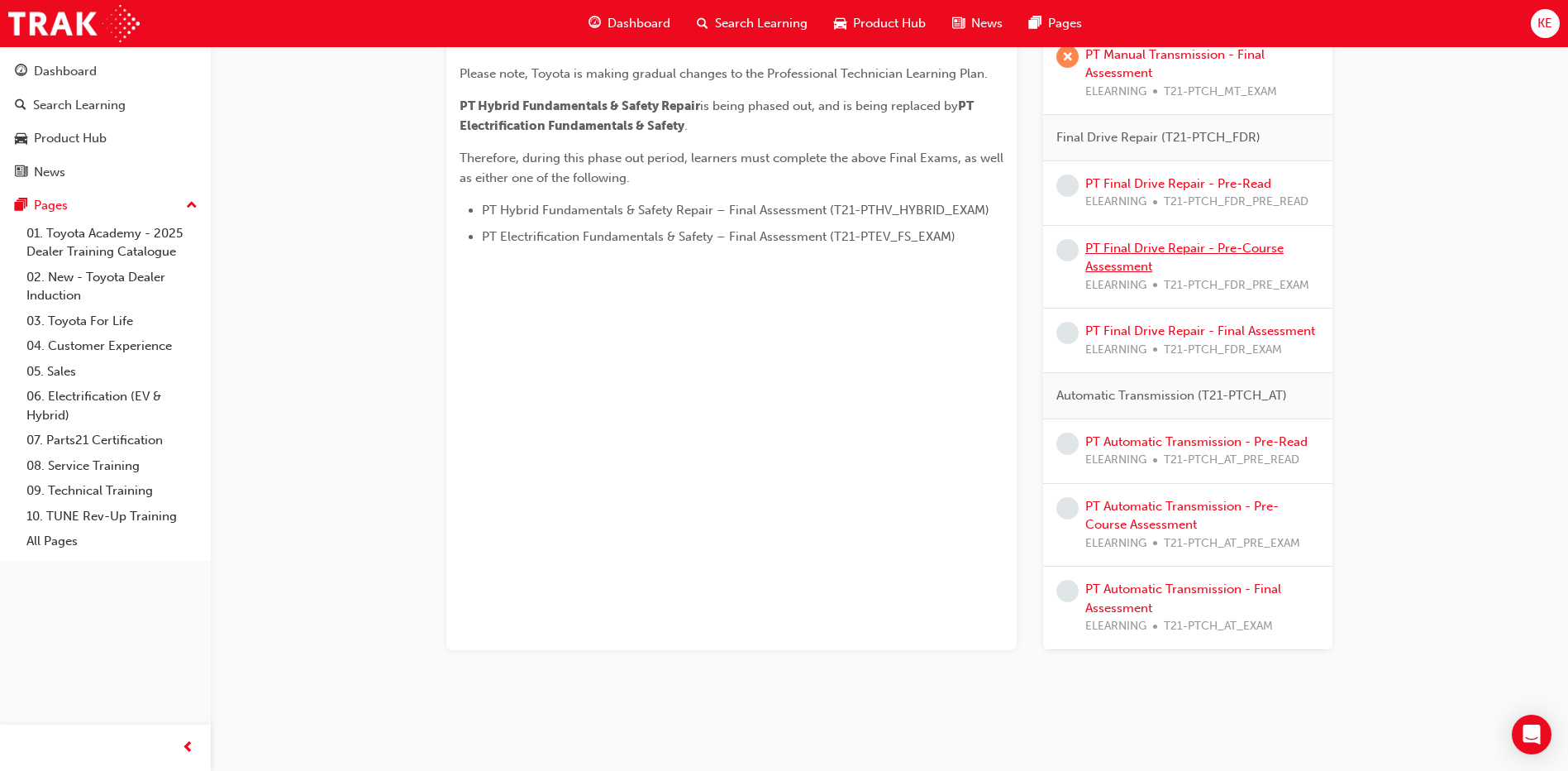
scroll to position [766, 0]
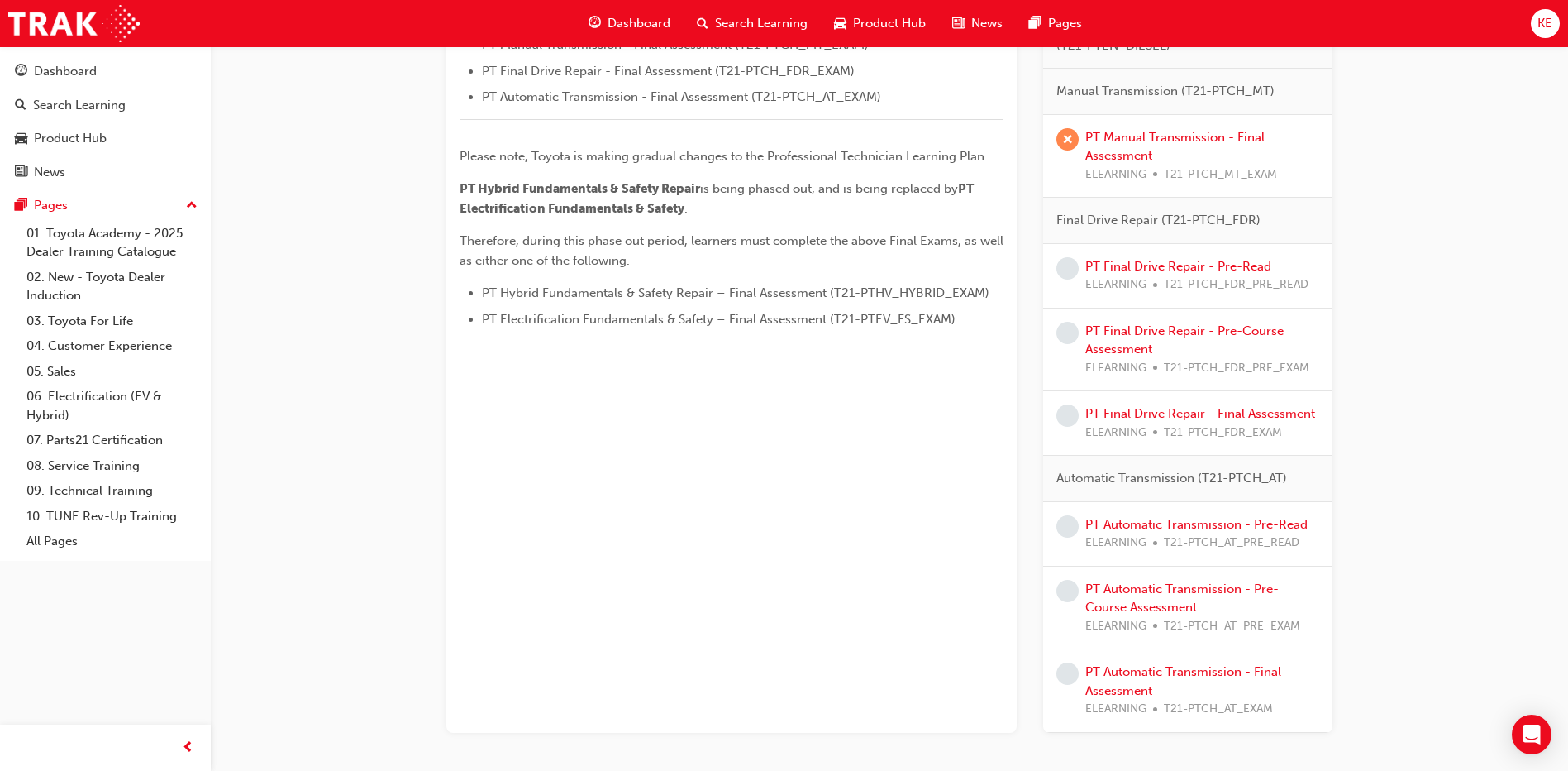
click at [1113, 280] on span "ELEARNING" at bounding box center [1116, 285] width 61 height 19
click at [1121, 273] on link "PT Final Drive Repair - Pre-Read" at bounding box center [1179, 266] width 186 height 15
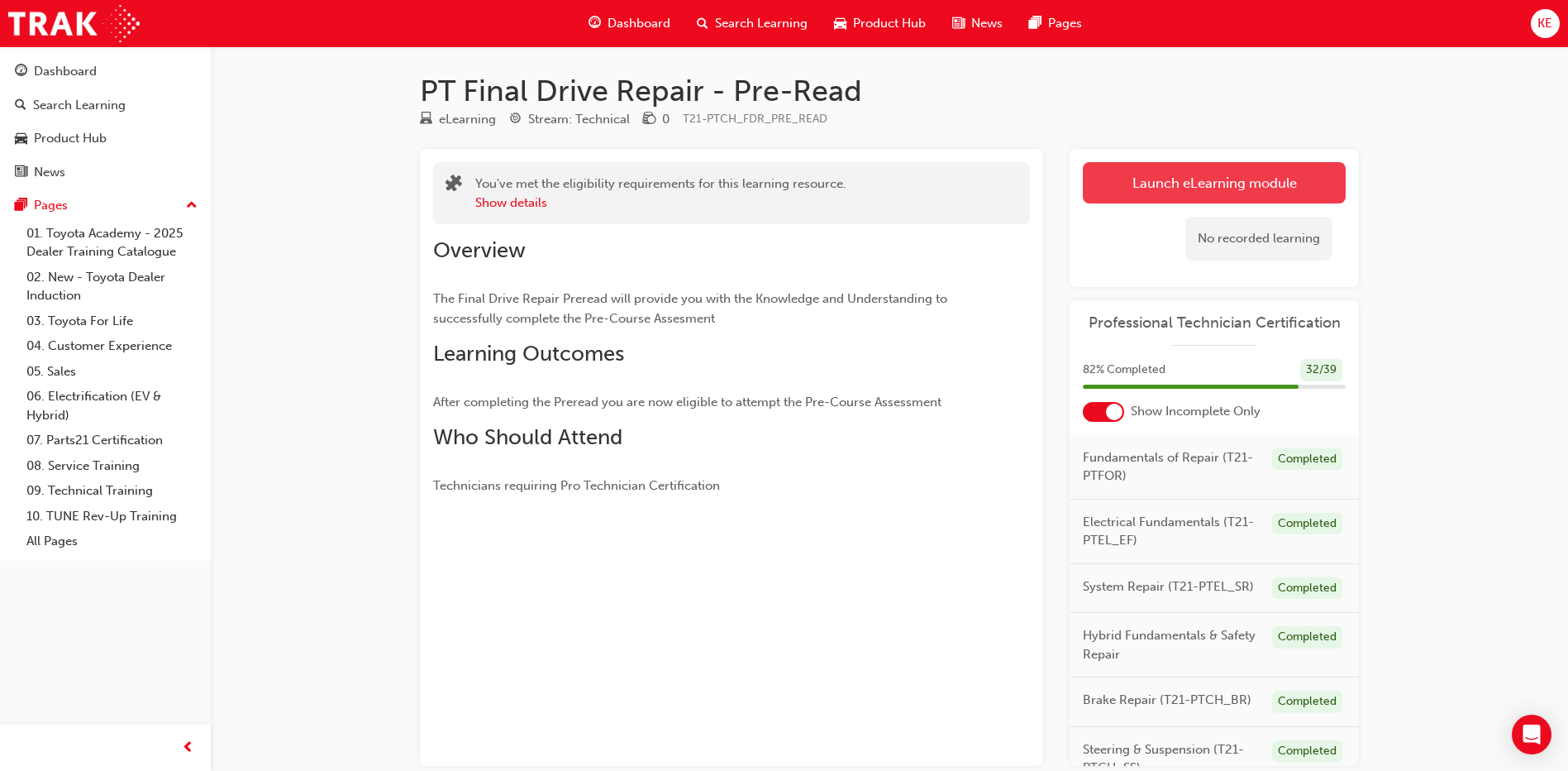
click at [1232, 187] on link "Launch eLearning module" at bounding box center [1214, 182] width 263 height 41
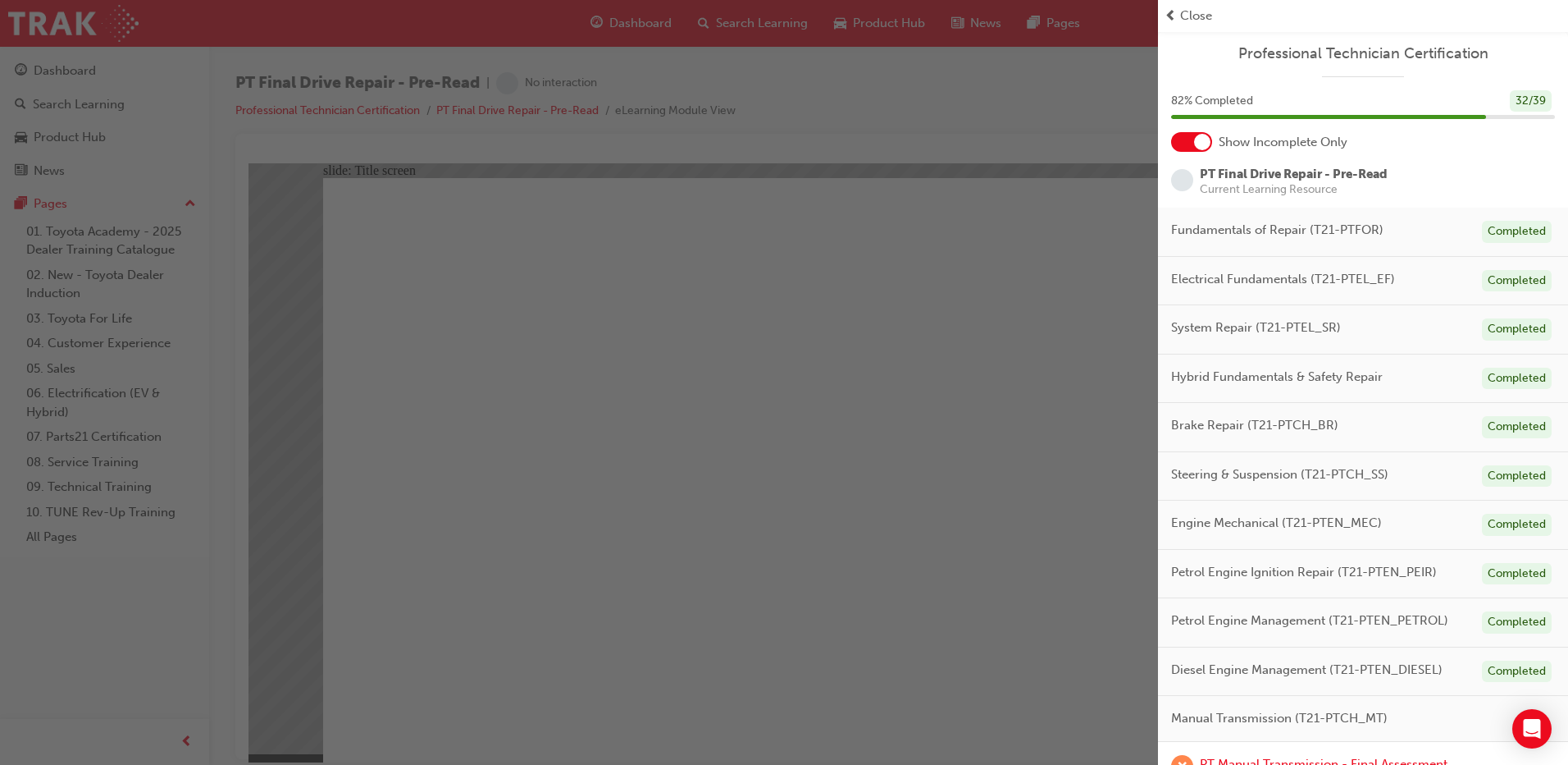
click at [1157, 7] on div "button" at bounding box center [579, 382] width 1158 height 765
click at [1176, 8] on span "prev-icon" at bounding box center [1170, 16] width 12 height 18
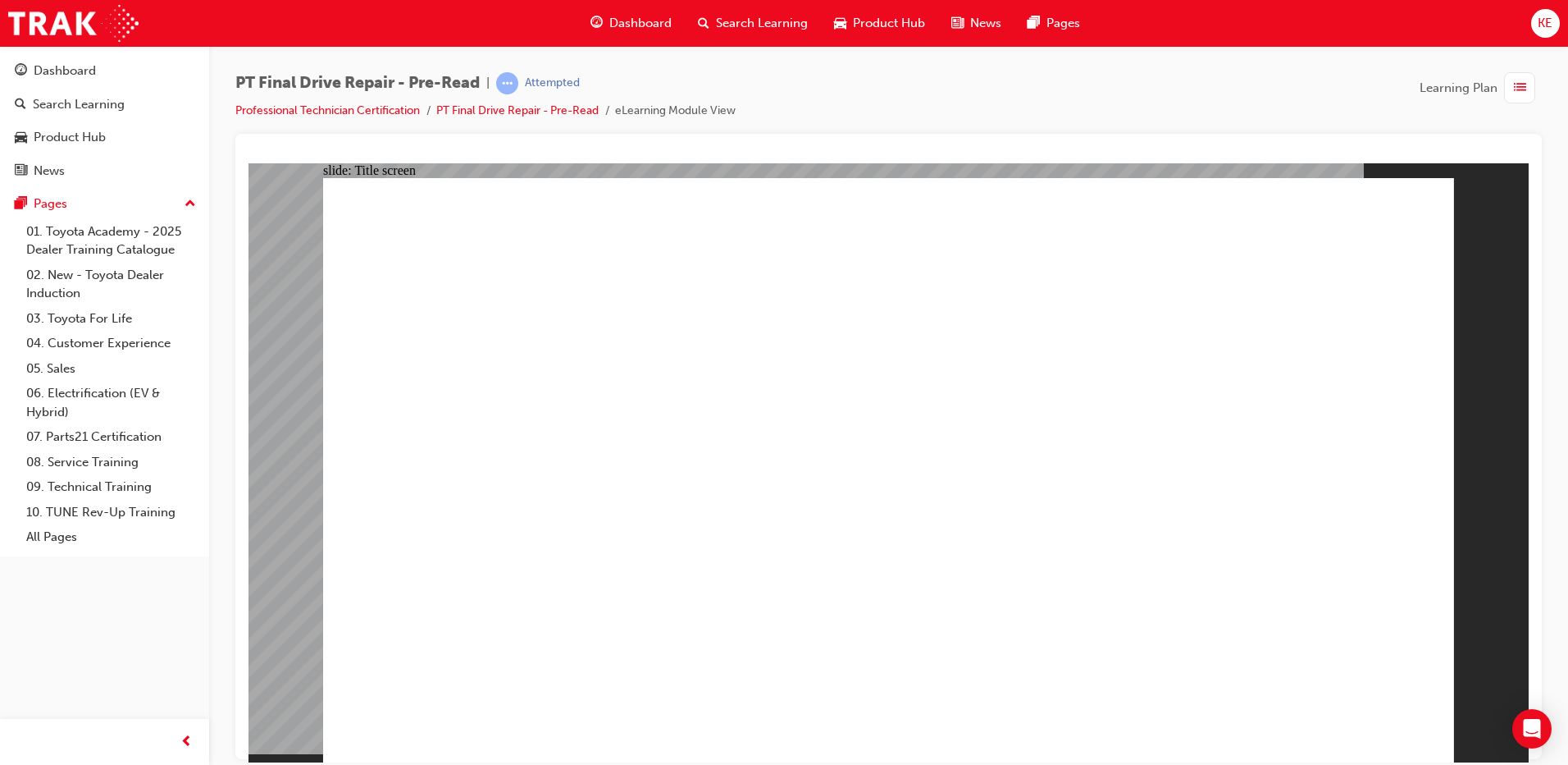
click at [588, 28] on div "Dashboard" at bounding box center [631, 23] width 107 height 33
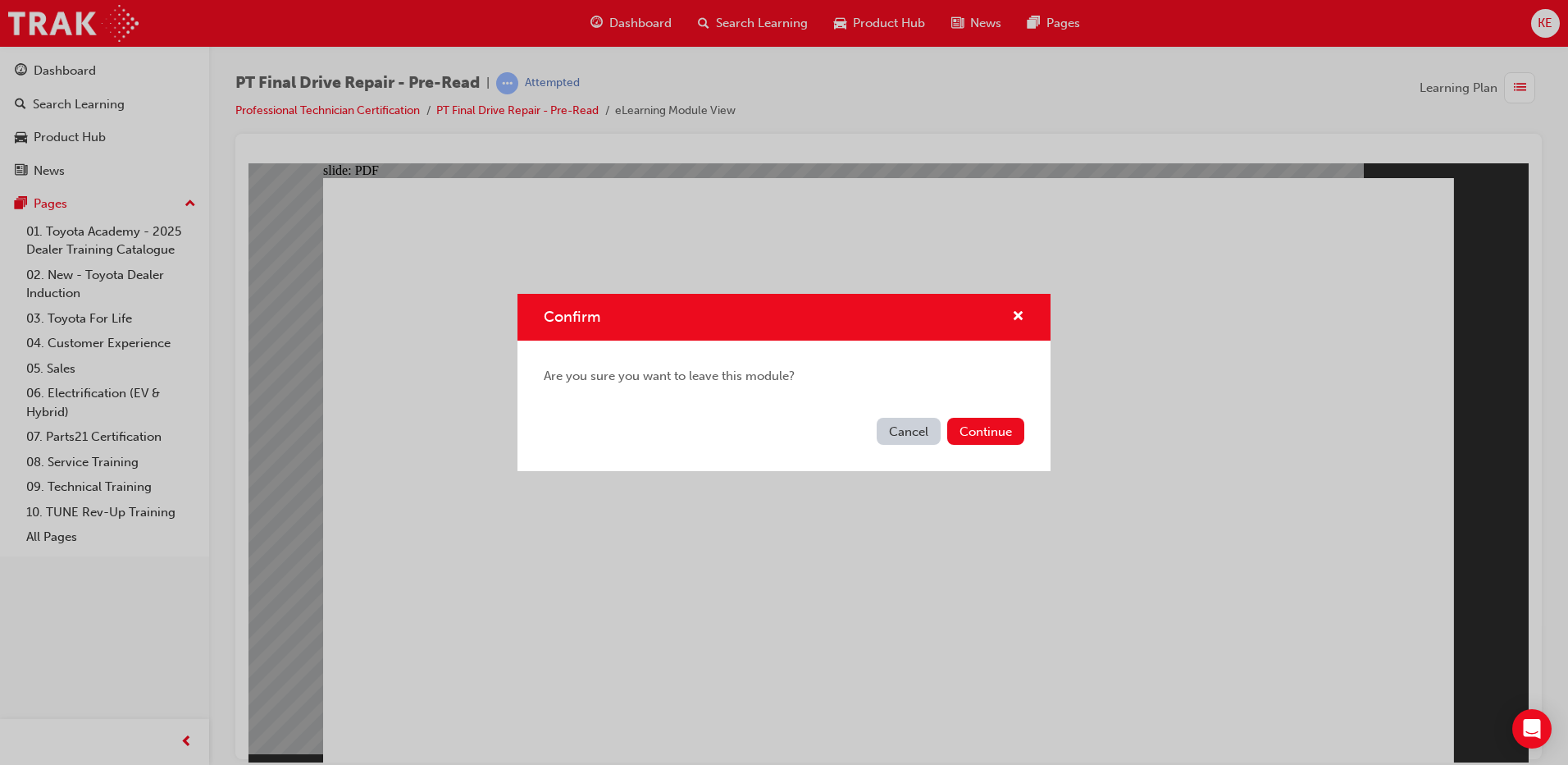
click at [854, 383] on div "Are you sure you want to leave this module?" at bounding box center [784, 376] width 533 height 71
drag, startPoint x: 896, startPoint y: 438, endPoint x: 647, endPoint y: 273, distance: 298.7
click at [896, 438] on button "Cancel" at bounding box center [909, 431] width 64 height 27
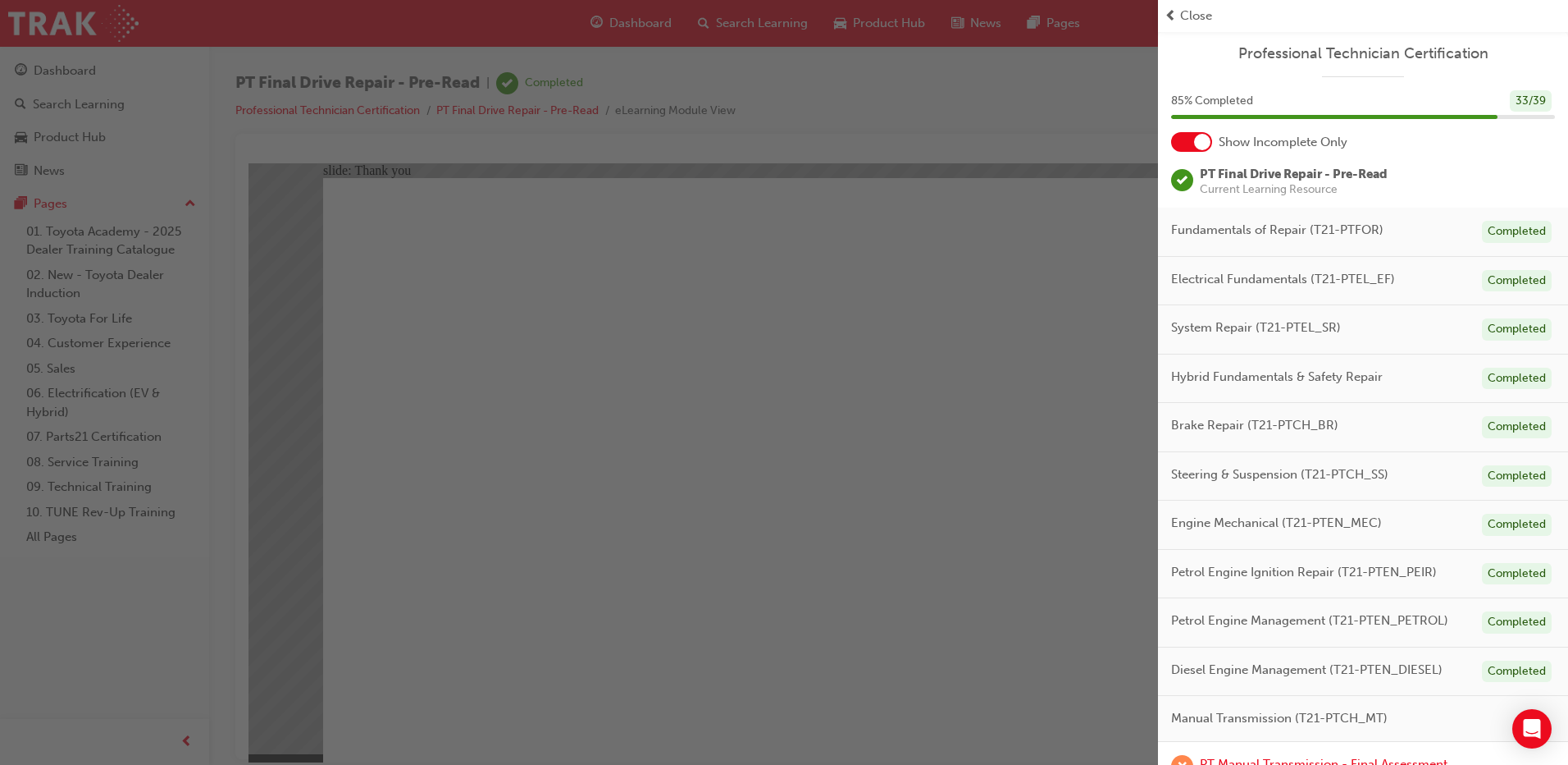
click at [631, 647] on div "button" at bounding box center [579, 382] width 1158 height 765
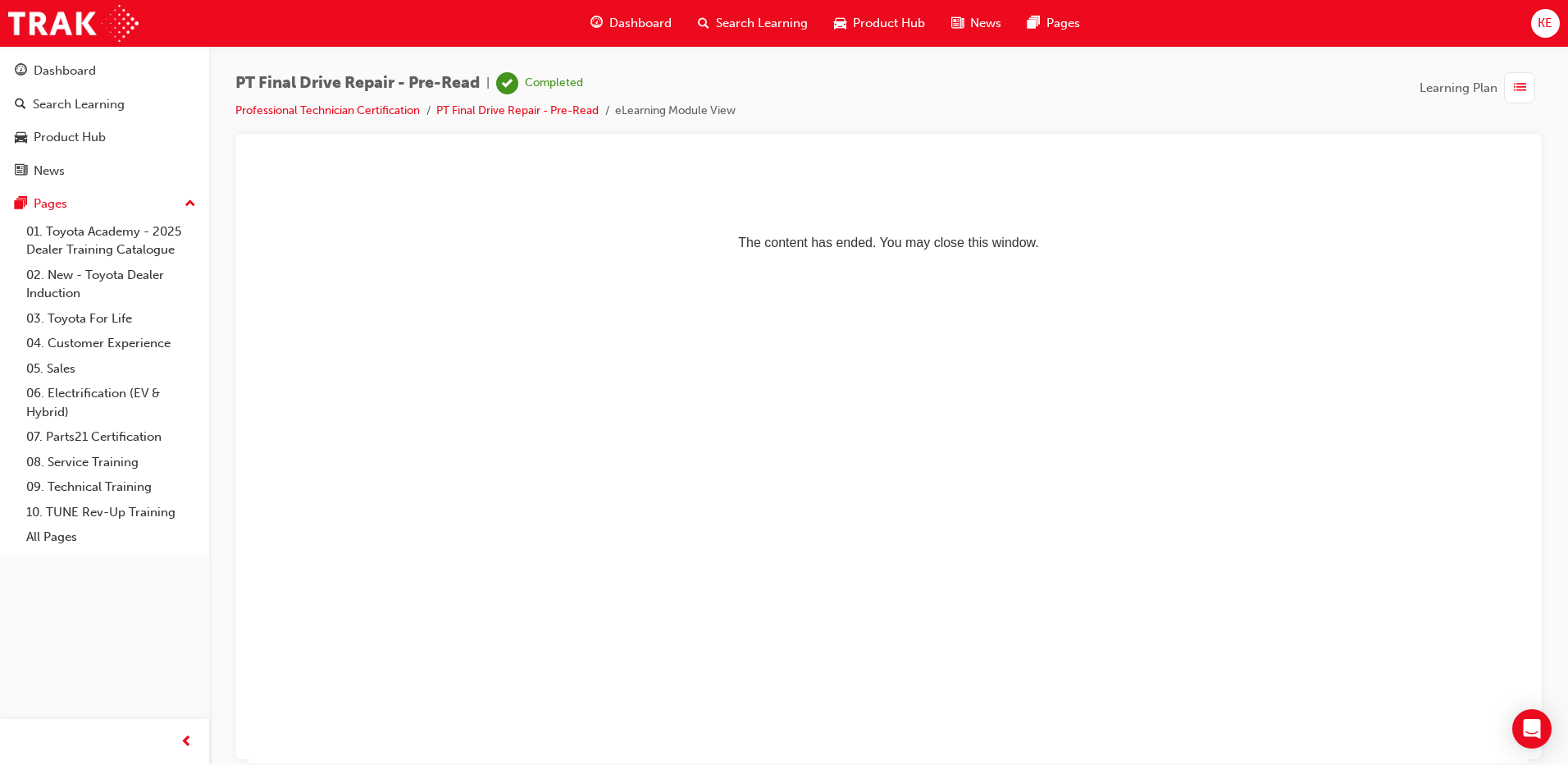
click at [632, 41] on div "Dashboard Search Learning Product Hub News Pages" at bounding box center [836, 23] width 529 height 47
click at [632, 29] on span "Dashboard" at bounding box center [641, 23] width 63 height 18
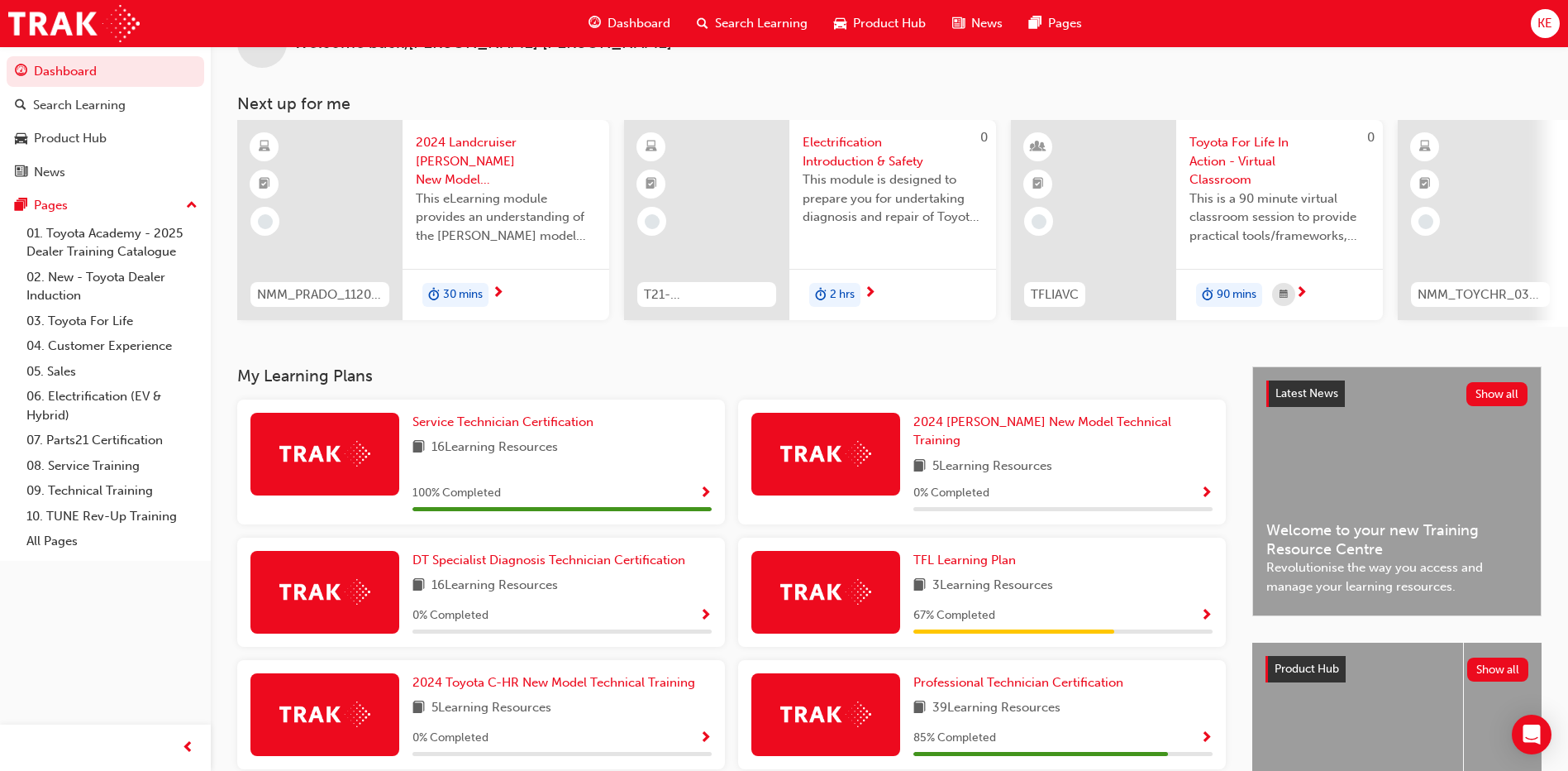
scroll to position [166, 0]
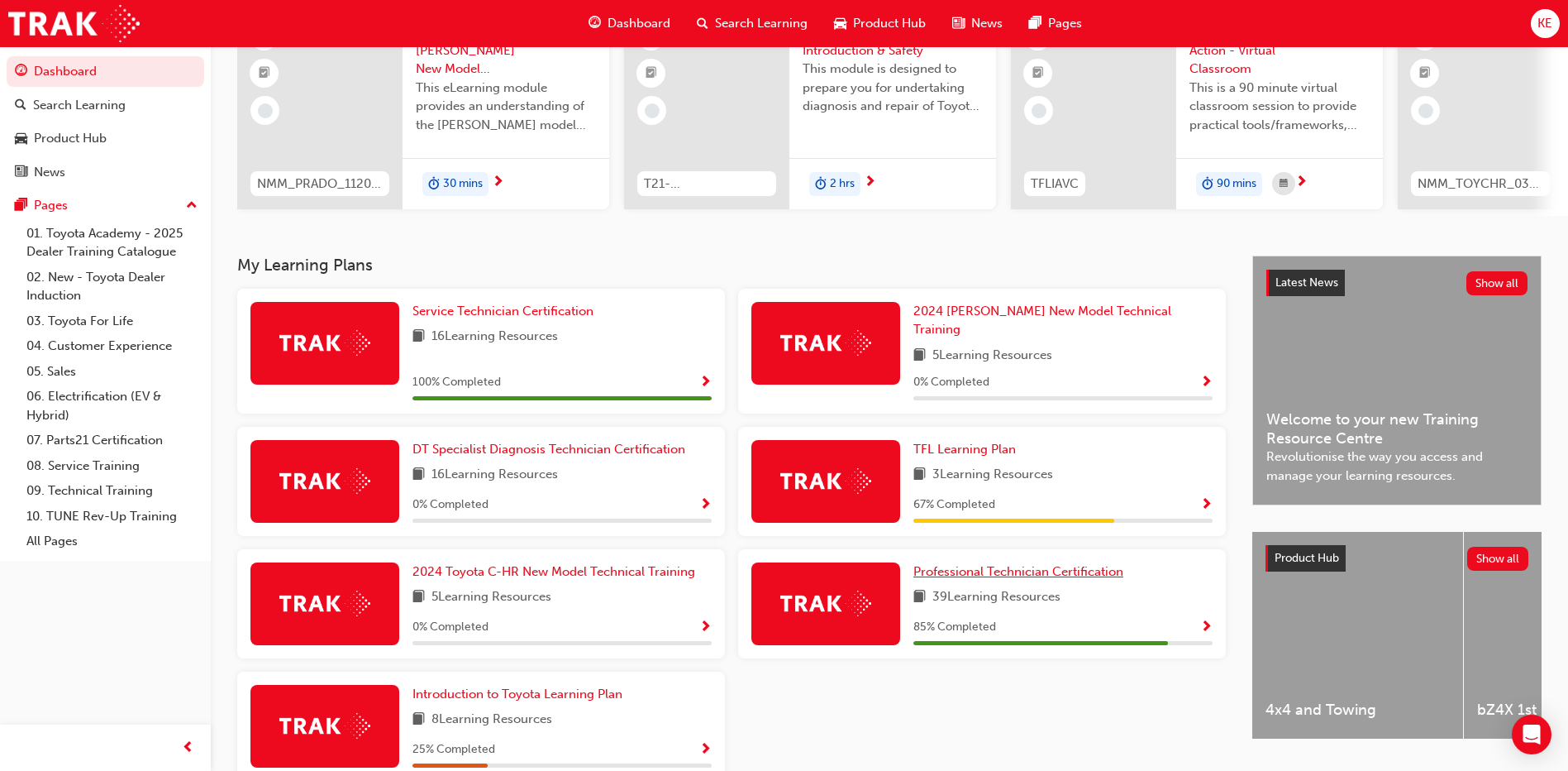
click at [969, 565] on span "Professional Technician Certification" at bounding box center [1019, 572] width 210 height 15
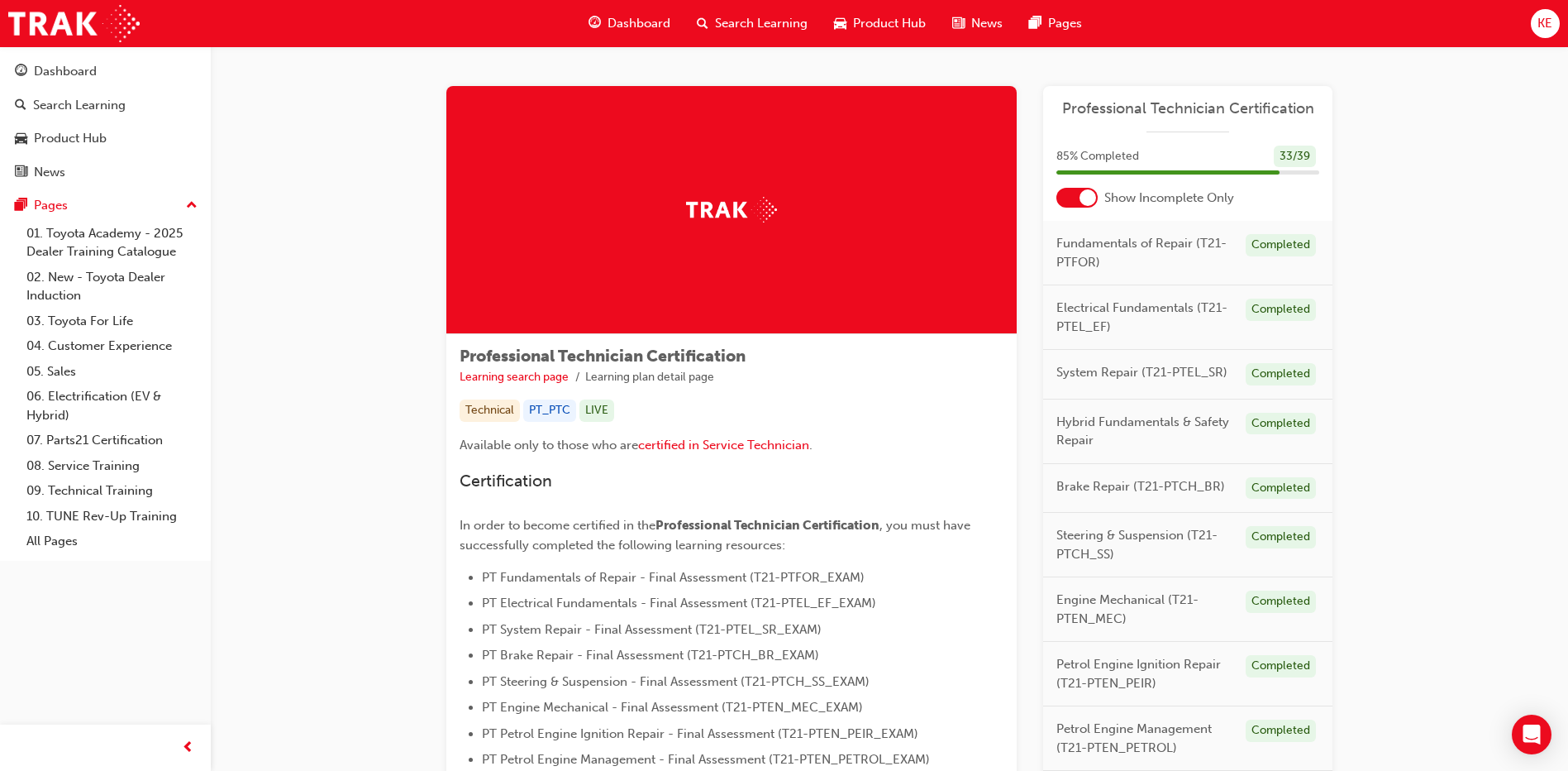
click at [1083, 211] on div "Professional Technician Certification 85 % Completed 33 / 39 Show Incomplete On…" at bounding box center [1187, 760] width 289 height 1349
click at [1092, 209] on div "Professional Technician Certification 85 % Completed 33 / 39 Show Incomplete On…" at bounding box center [1187, 760] width 289 height 1349
click at [1079, 204] on div at bounding box center [1077, 197] width 41 height 20
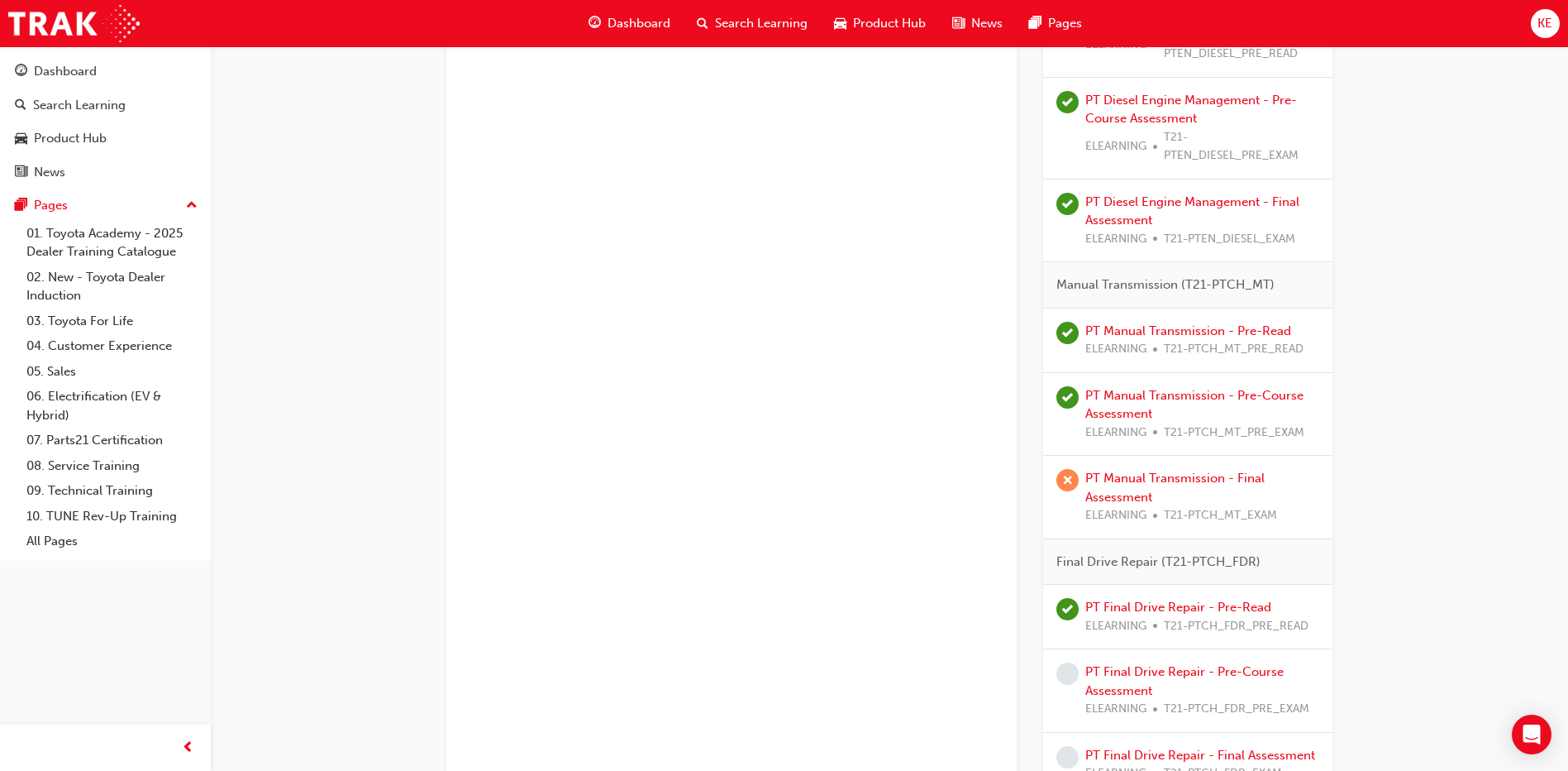
scroll to position [2895, 0]
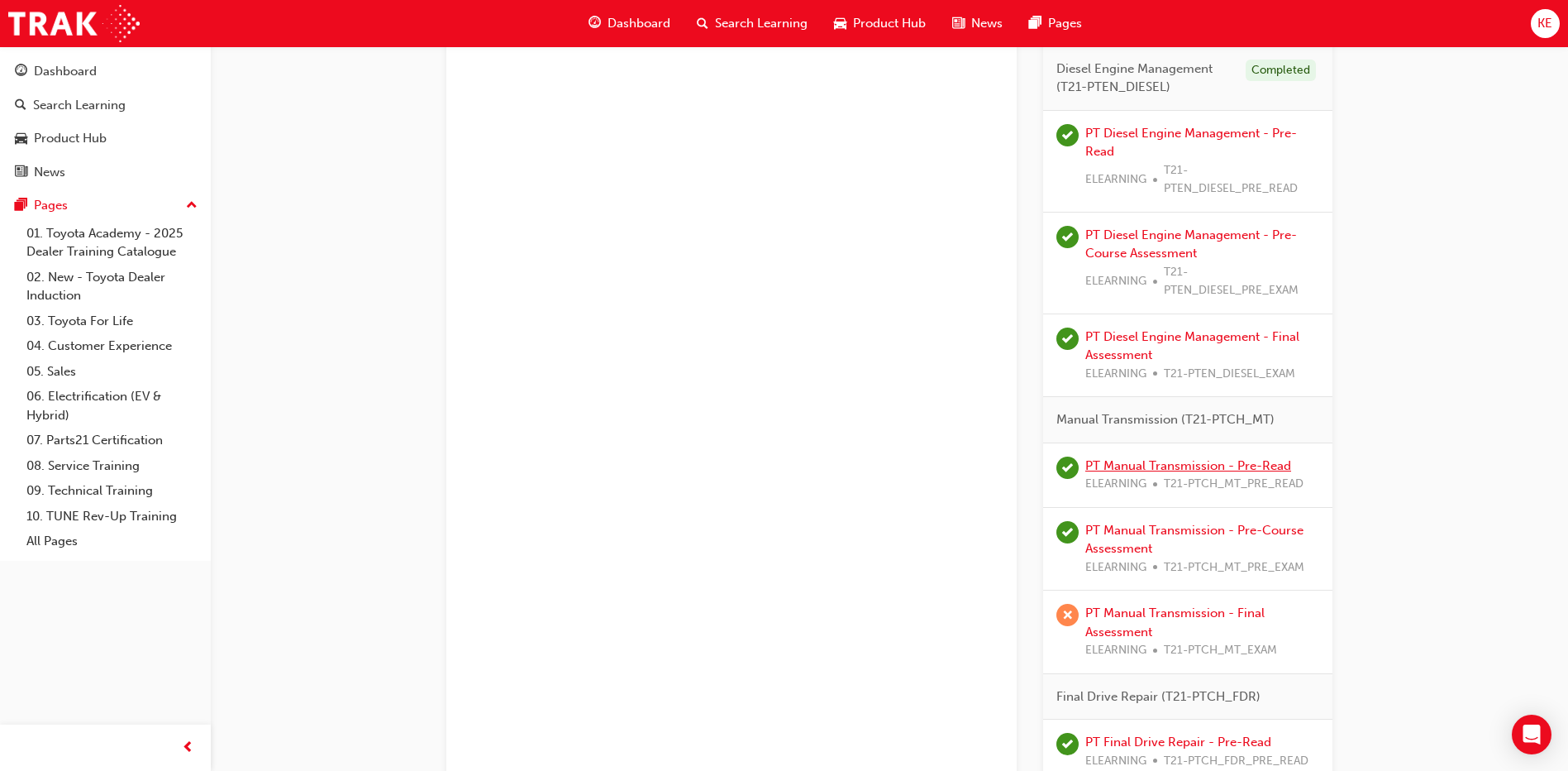
click at [1131, 465] on link "PT Manual Transmission - Pre-Read" at bounding box center [1188, 466] width 205 height 15
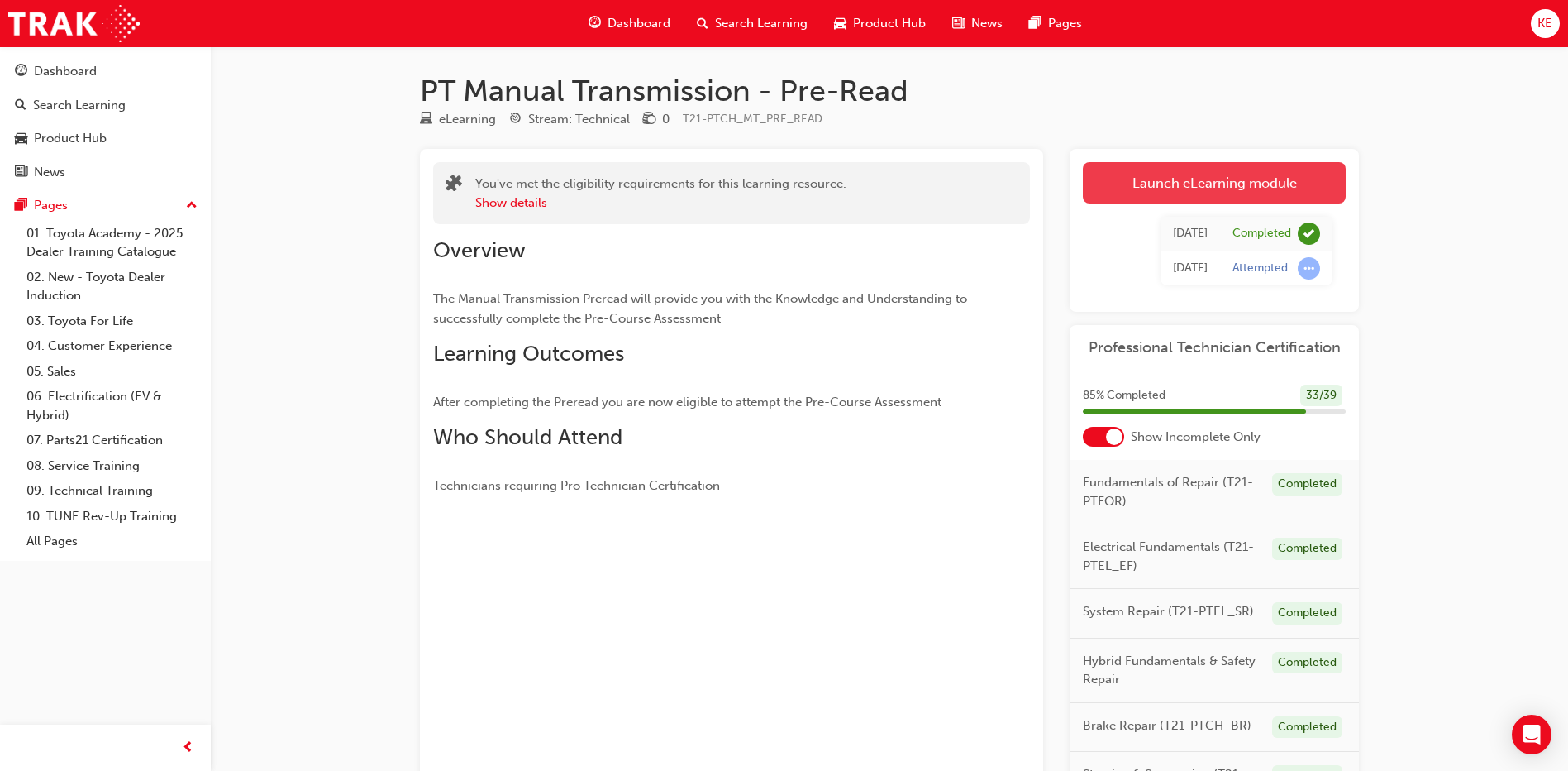
click at [1195, 195] on link "Launch eLearning module" at bounding box center [1214, 182] width 263 height 41
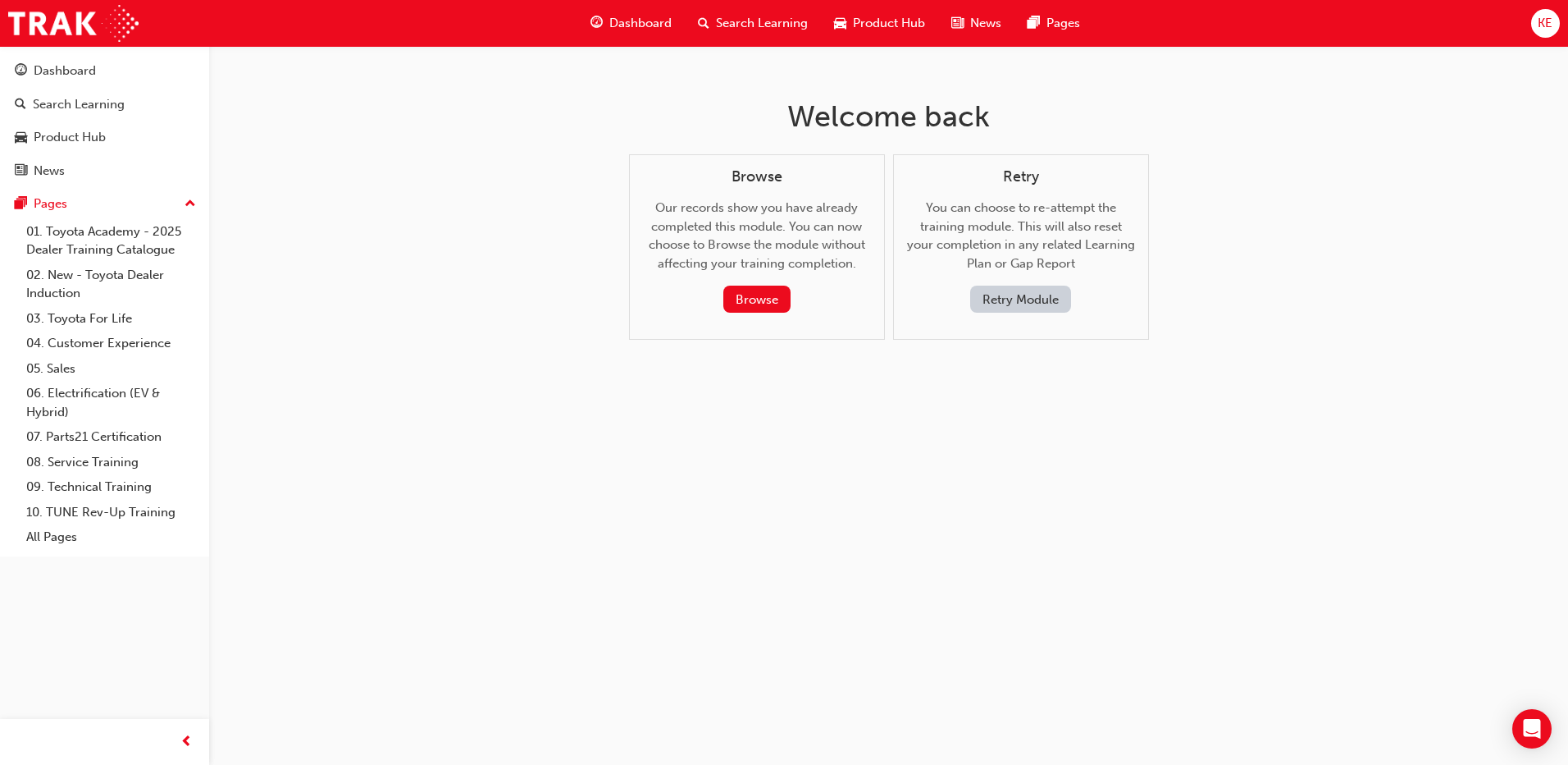
click at [1046, 301] on button "Retry Module" at bounding box center [1020, 298] width 101 height 27
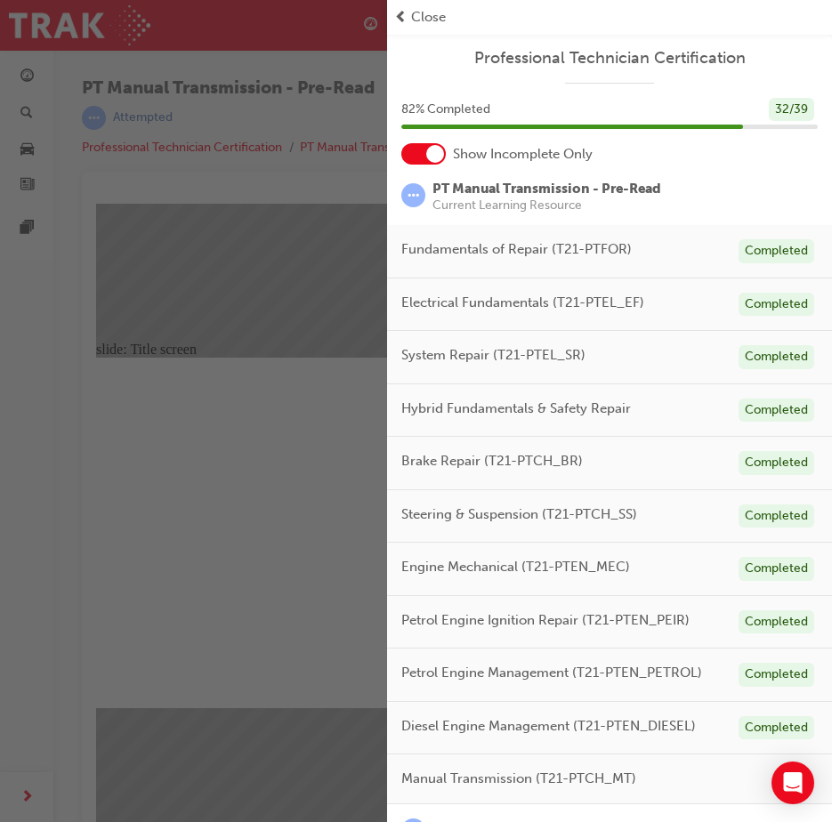
click at [261, 341] on div "button" at bounding box center [193, 411] width 387 height 822
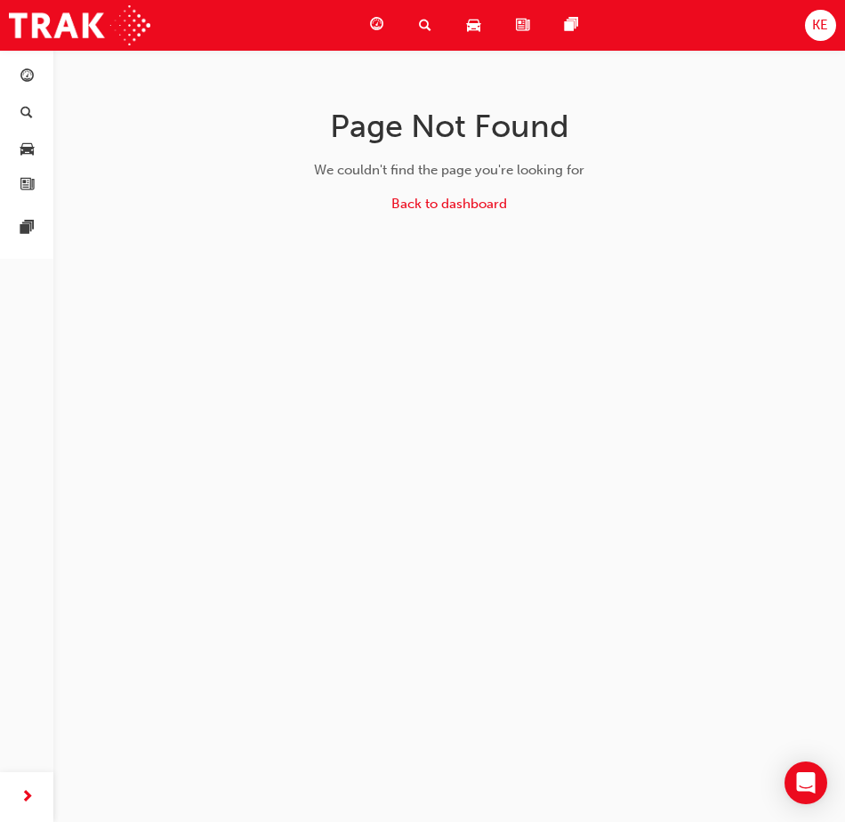
click at [463, 215] on div "Back to dashboard" at bounding box center [449, 208] width 564 height 28
click at [454, 199] on link "Back to dashboard" at bounding box center [449, 204] width 116 height 16
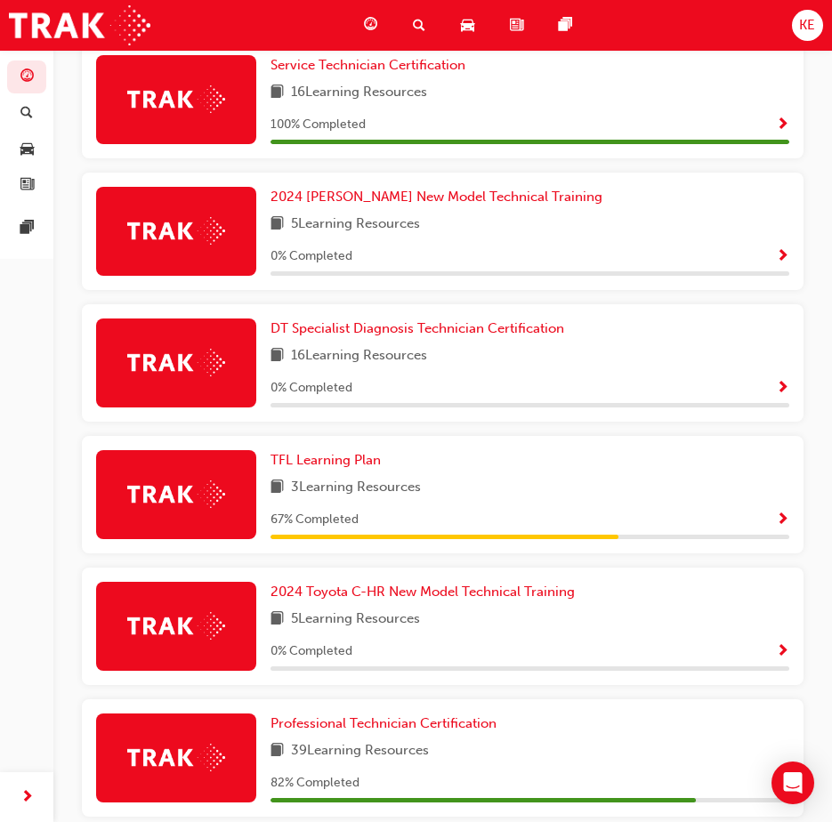
scroll to position [534, 0]
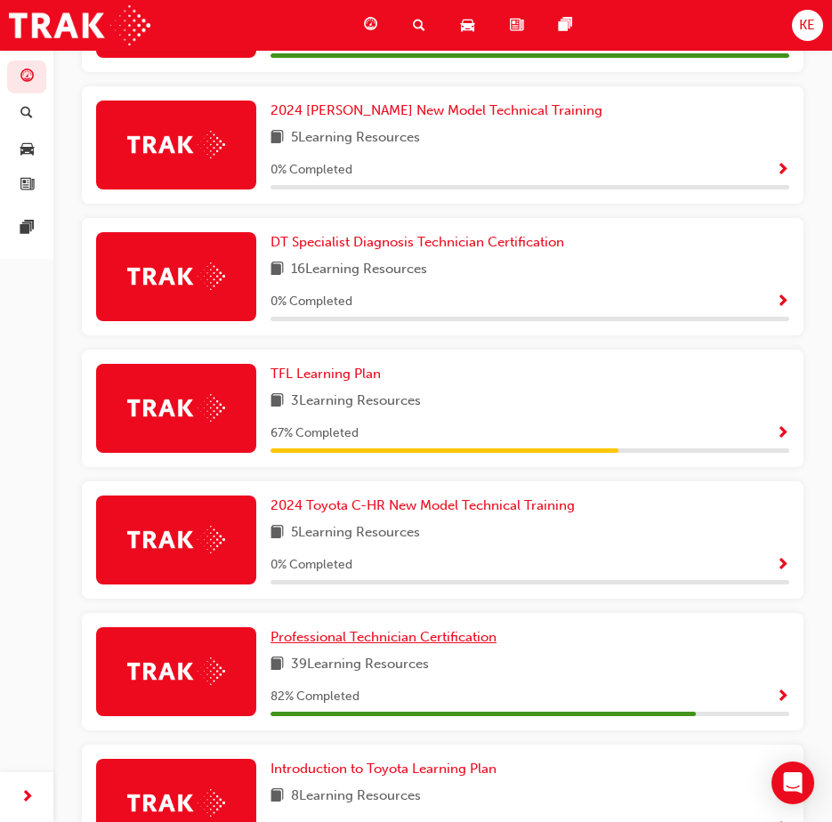
click at [341, 640] on span "Professional Technician Certification" at bounding box center [383, 637] width 226 height 16
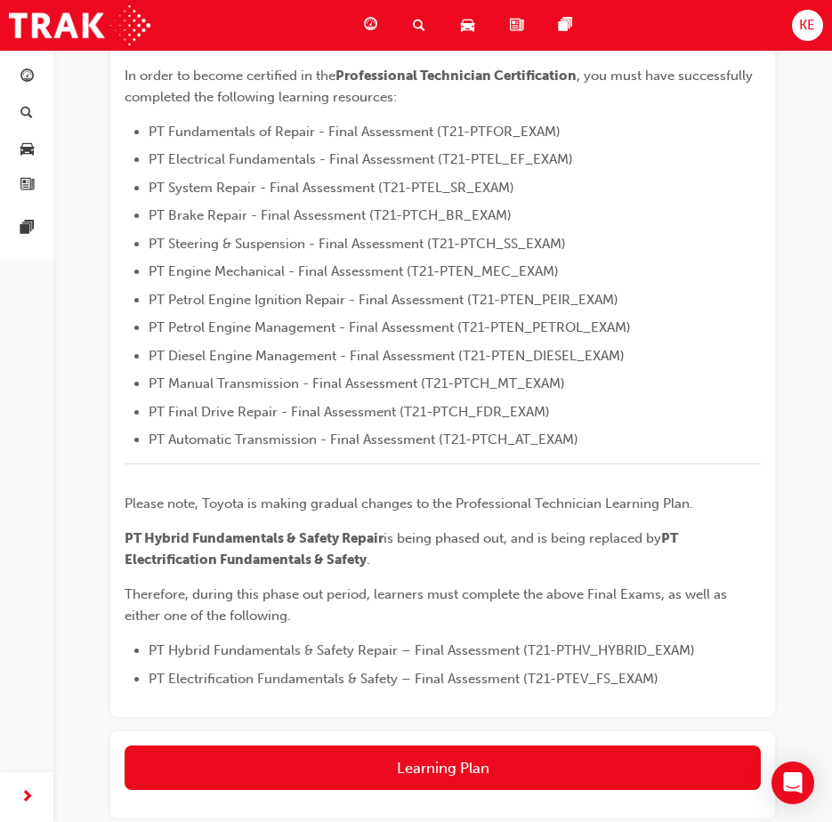
scroll to position [534, 0]
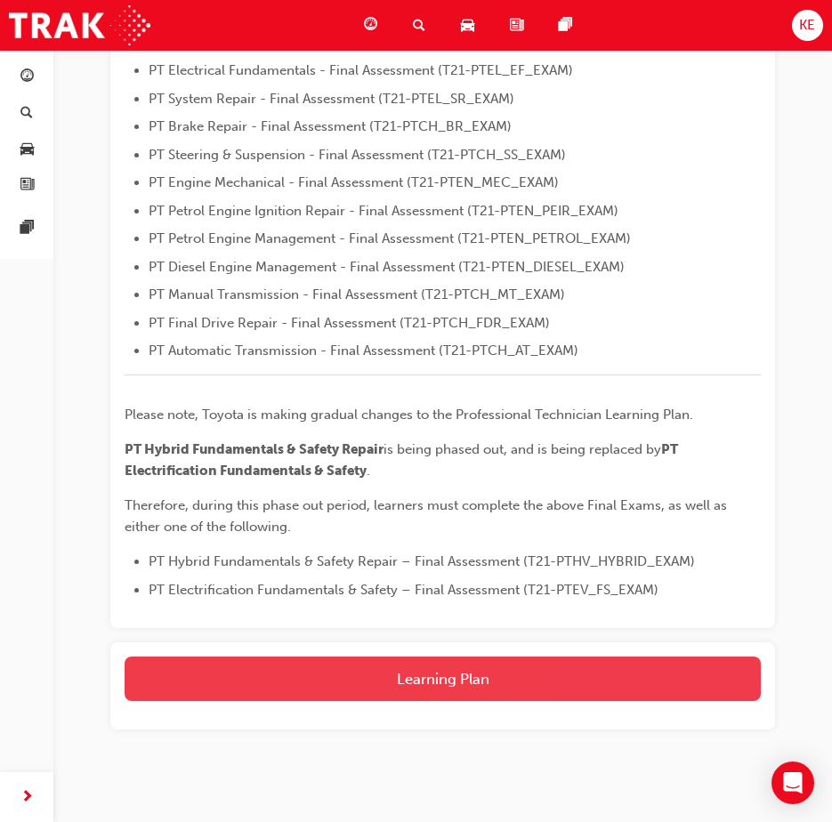
click at [257, 676] on button "Learning Plan" at bounding box center [443, 678] width 636 height 44
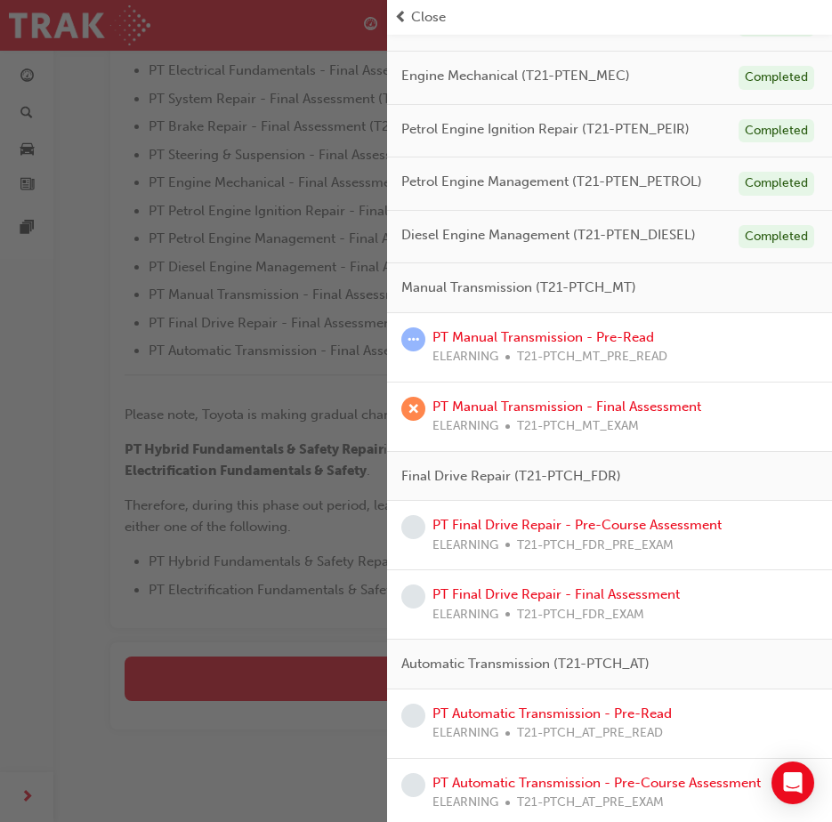
scroll to position [520, 0]
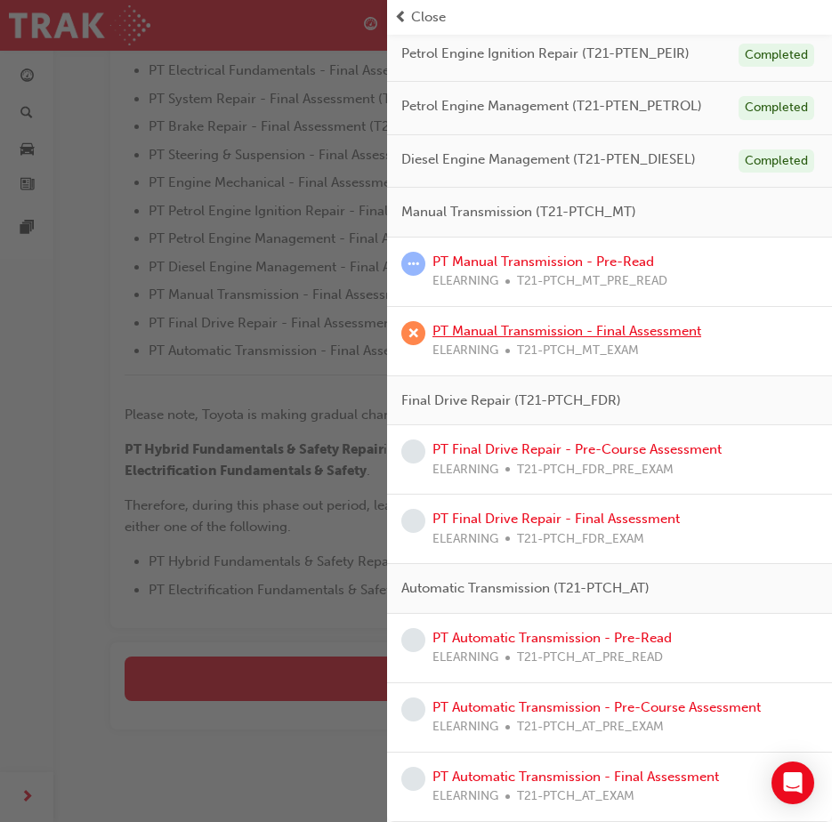
click at [559, 332] on link "PT Manual Transmission - Final Assessment" at bounding box center [566, 331] width 269 height 16
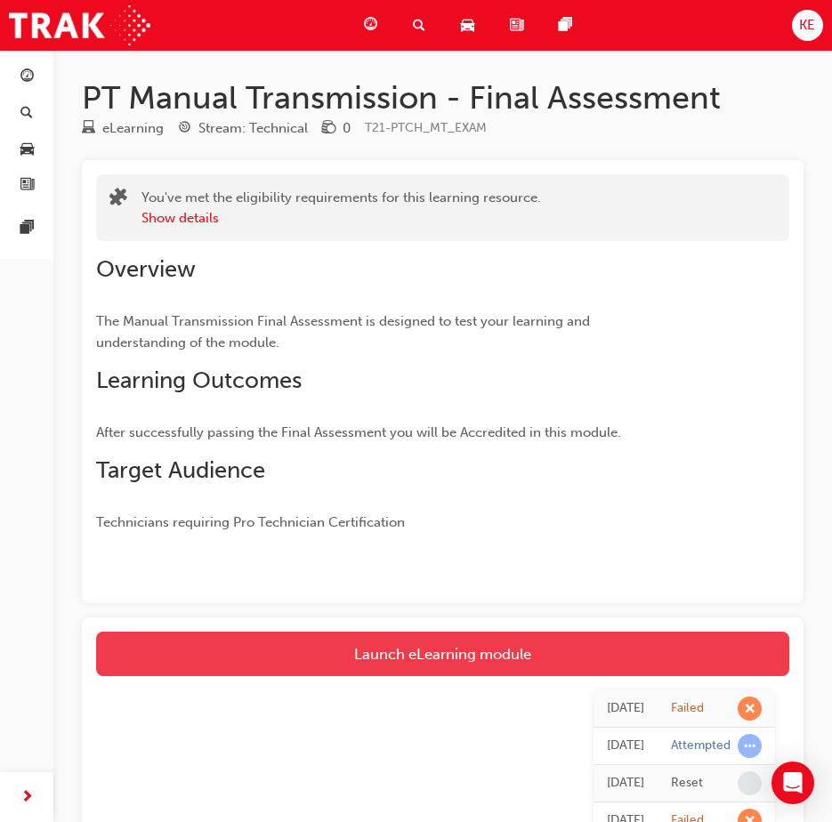
click at [331, 655] on link "Launch eLearning module" at bounding box center [442, 653] width 693 height 44
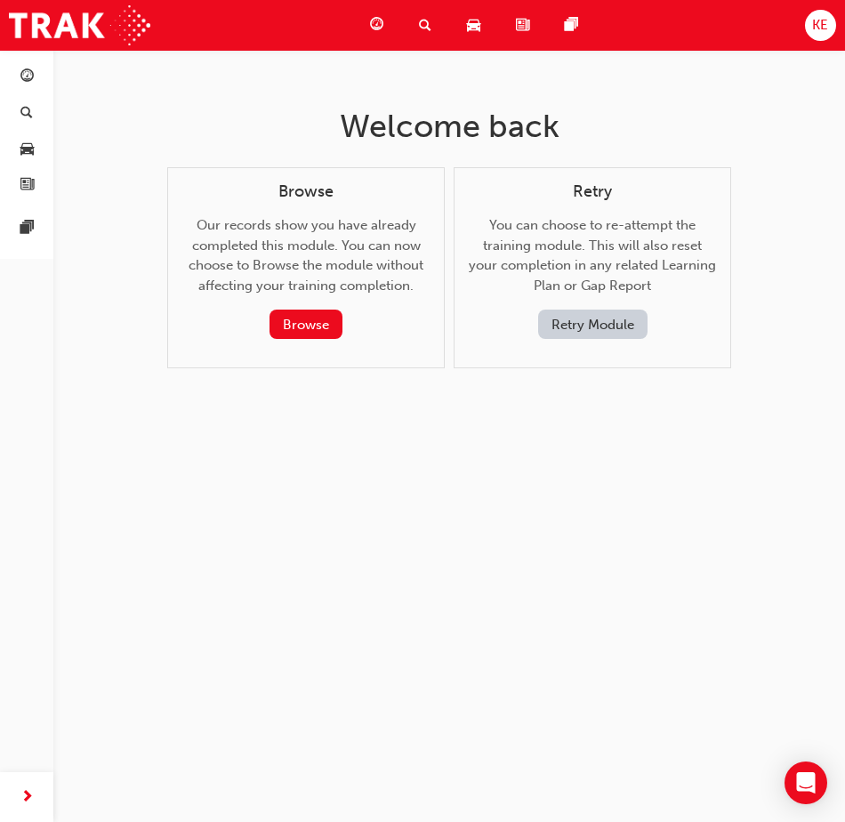
click at [615, 313] on button "Retry Module" at bounding box center [592, 323] width 109 height 29
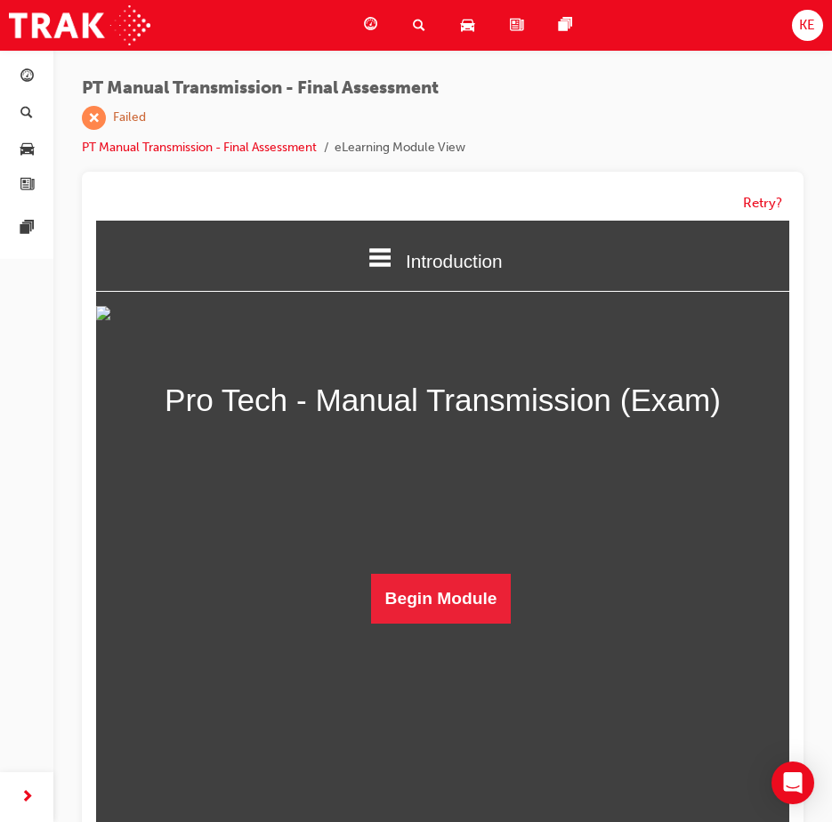
scroll to position [24, 0]
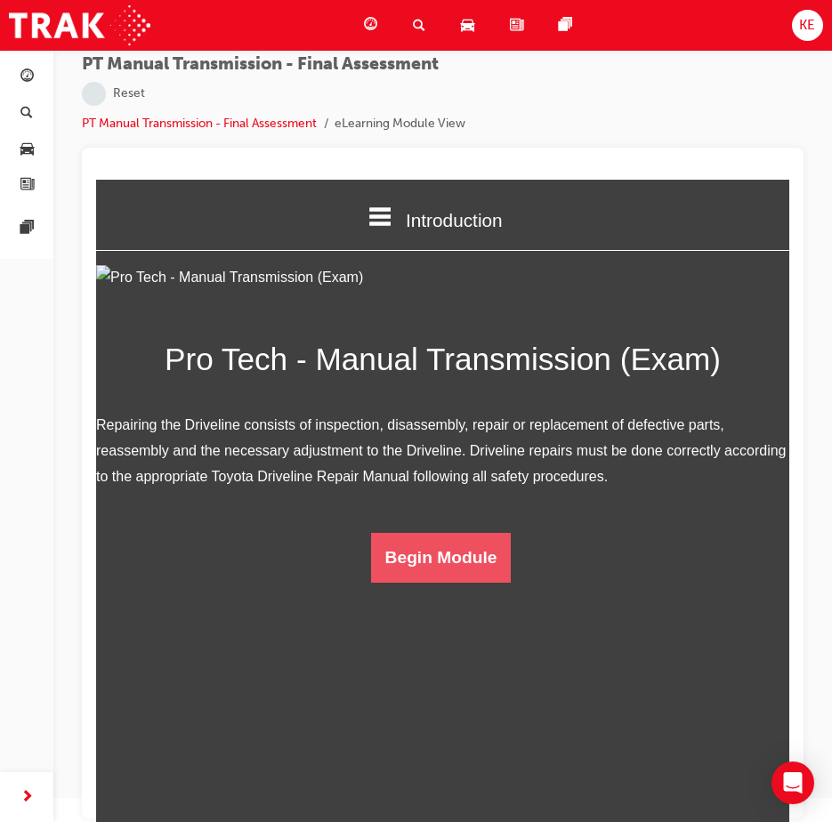
click at [461, 582] on button "Begin Module" at bounding box center [441, 558] width 141 height 50
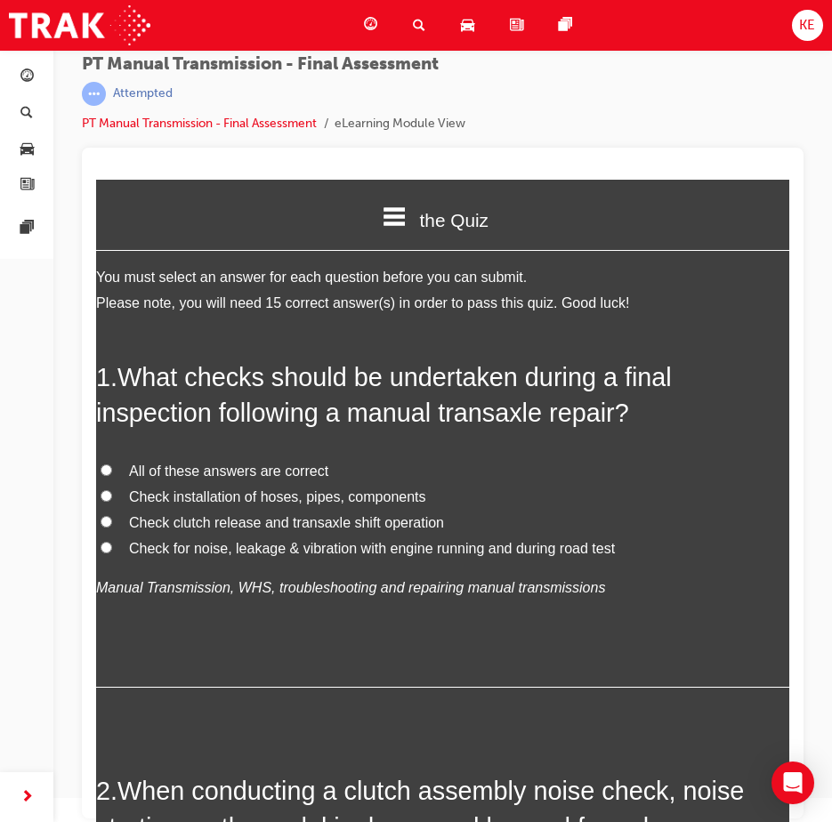
click at [105, 478] on label "All of these answers are correct" at bounding box center [442, 472] width 693 height 26
click at [105, 476] on input "All of these answers are correct" at bounding box center [106, 470] width 12 height 12
radio input "true"
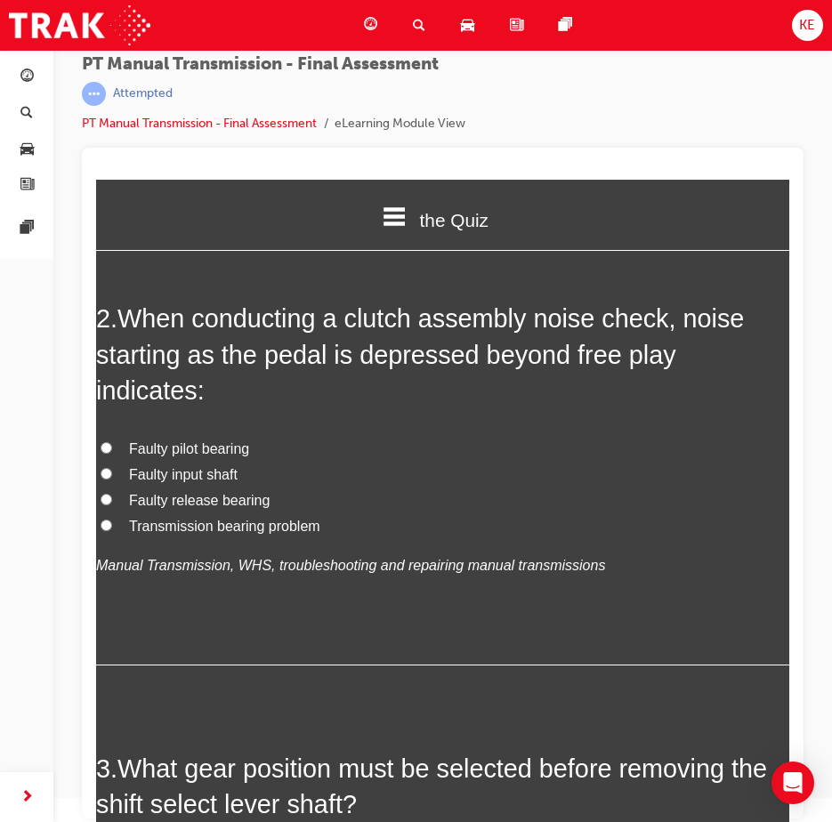
scroll to position [445, 0]
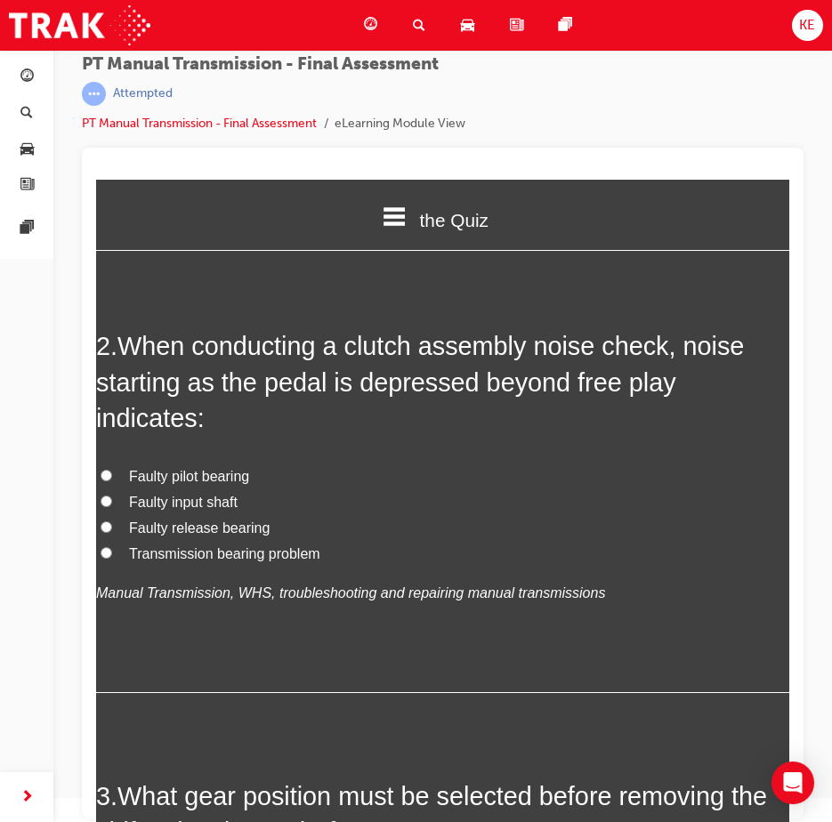
click at [103, 525] on input "Faulty release bearing" at bounding box center [106, 527] width 12 height 12
radio input "true"
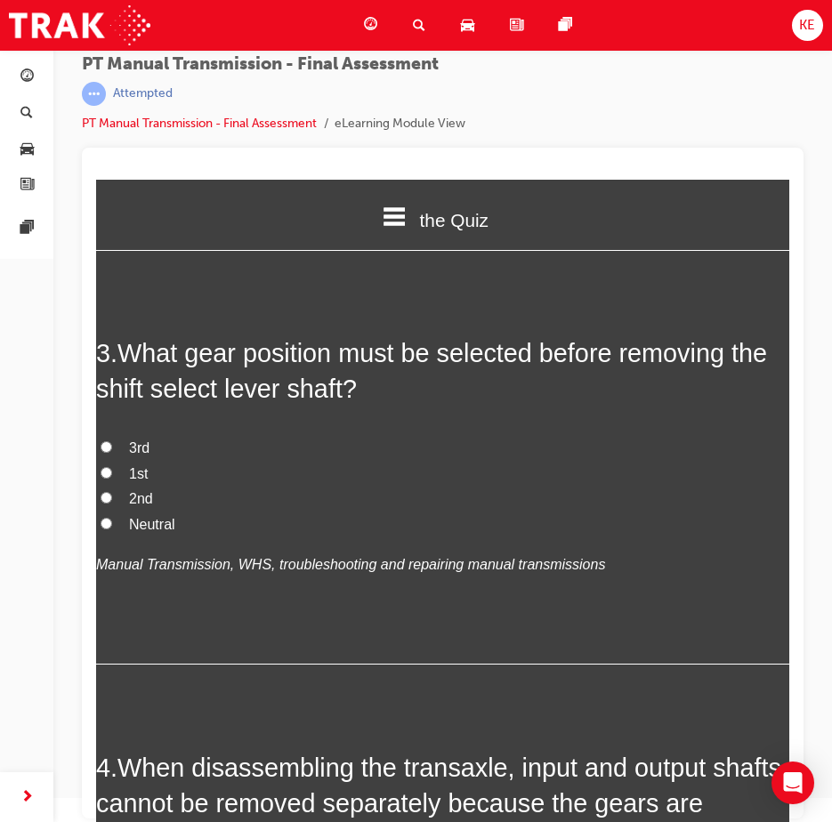
scroll to position [889, 0]
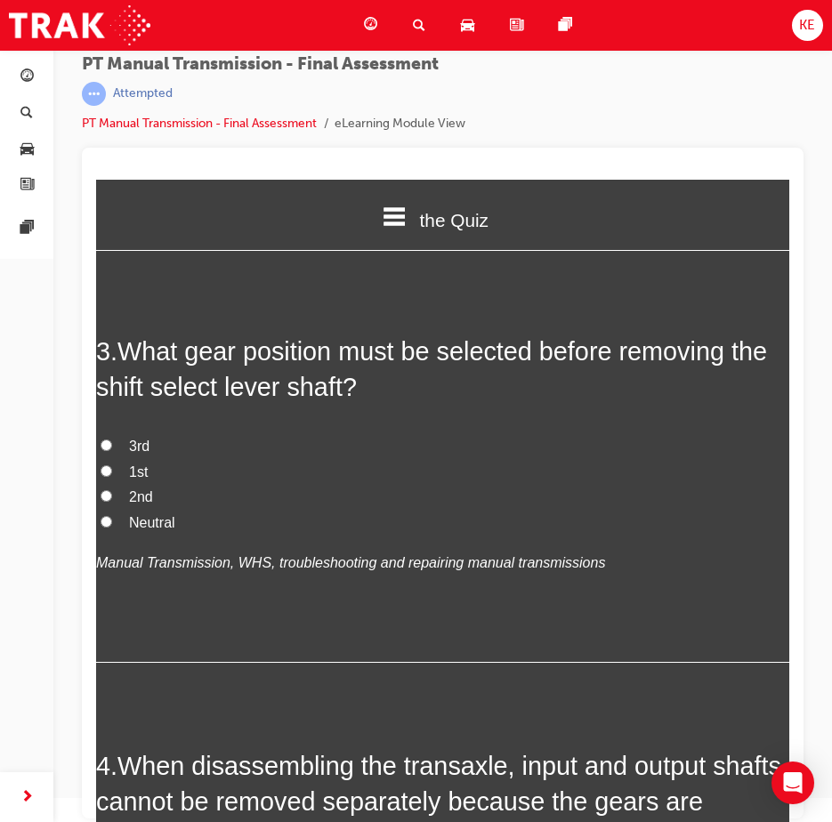
click at [111, 519] on input "Neutral" at bounding box center [106, 522] width 12 height 12
radio input "true"
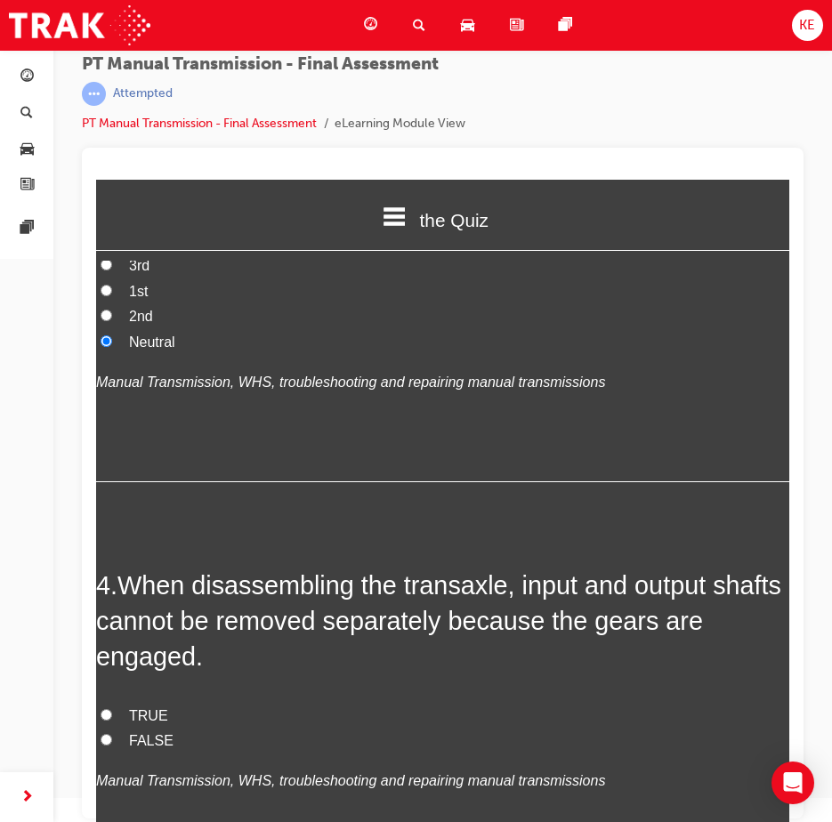
scroll to position [1245, 0]
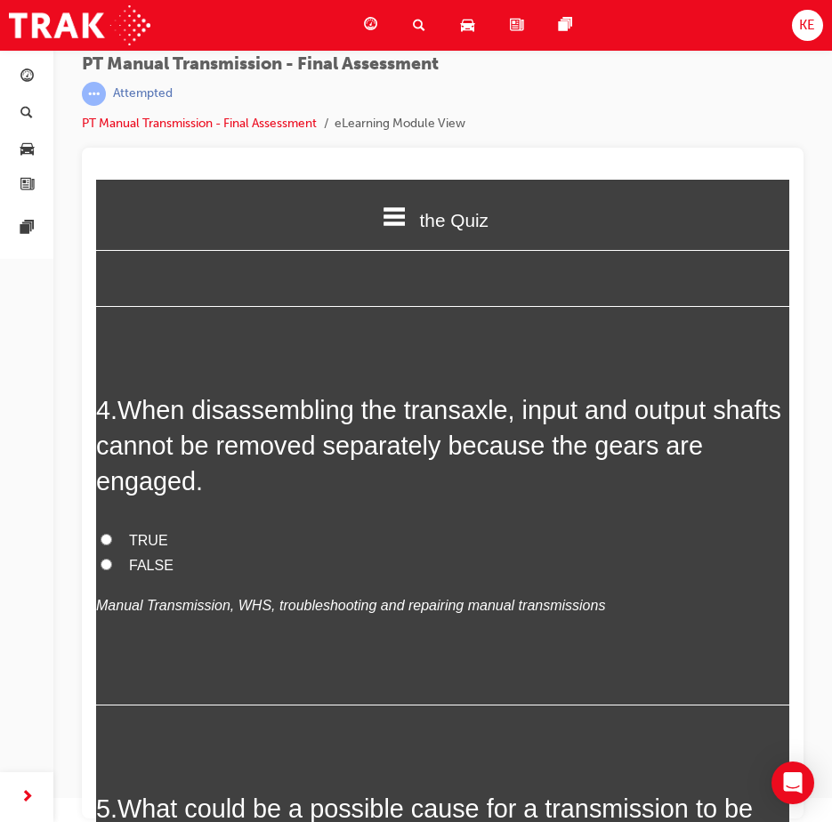
click at [133, 535] on span "TRUE" at bounding box center [148, 540] width 39 height 15
click at [112, 535] on input "TRUE" at bounding box center [106, 540] width 12 height 12
radio input "true"
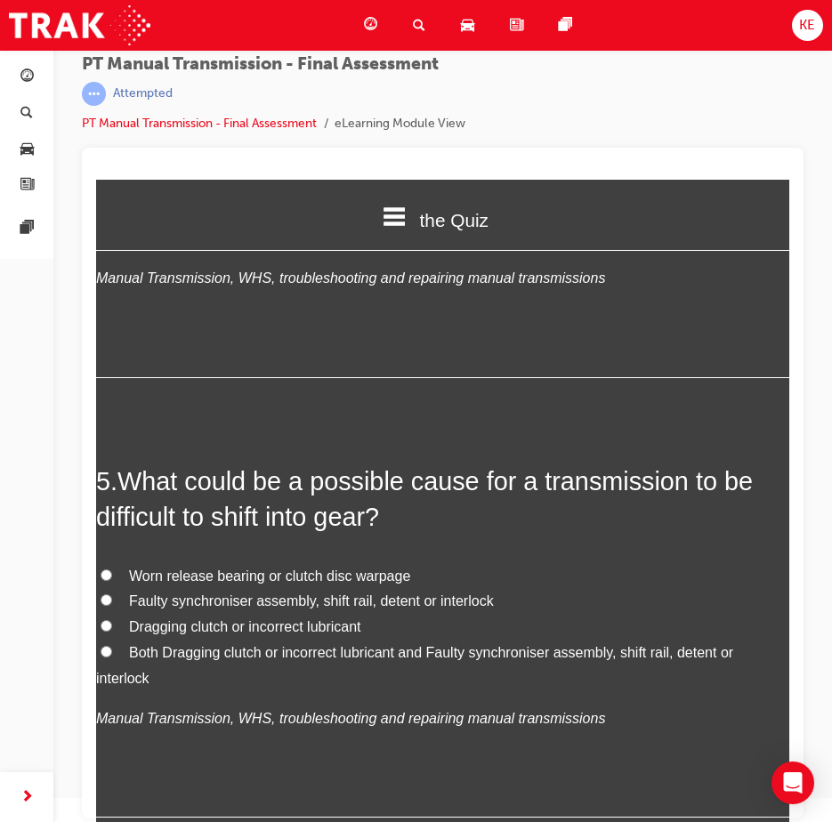
scroll to position [1601, 0]
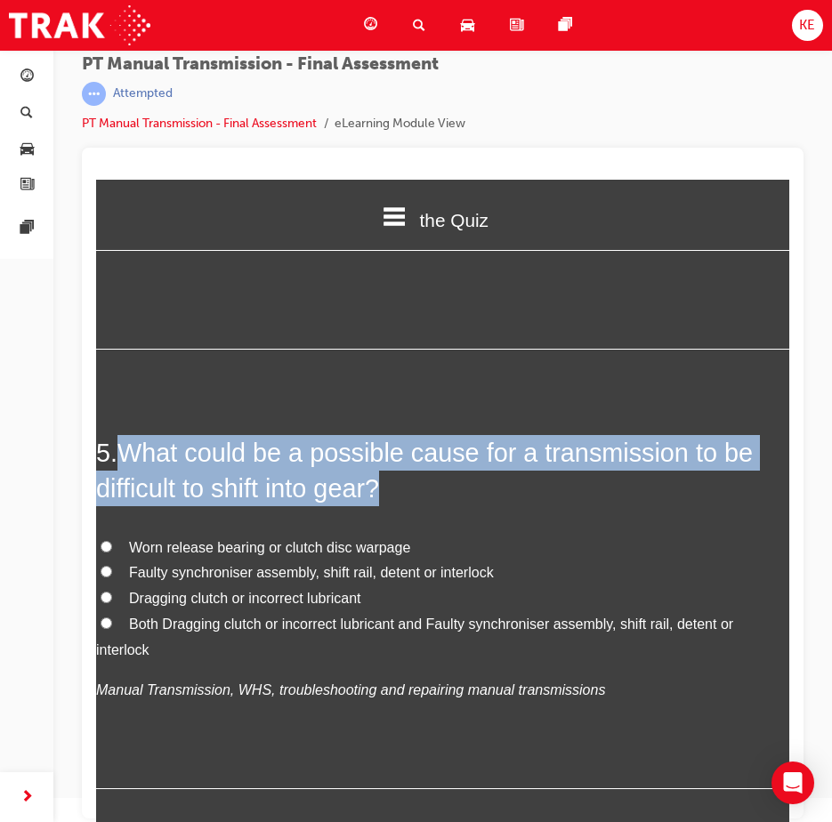
drag, startPoint x: 120, startPoint y: 446, endPoint x: 398, endPoint y: 502, distance: 283.9
click at [398, 502] on h2 "5 . What could be a possible cause for a transmission to be difficult to shift …" at bounding box center [442, 471] width 693 height 72
copy h2 "What could be a possible cause for a transmission to be difficult to shift into…"
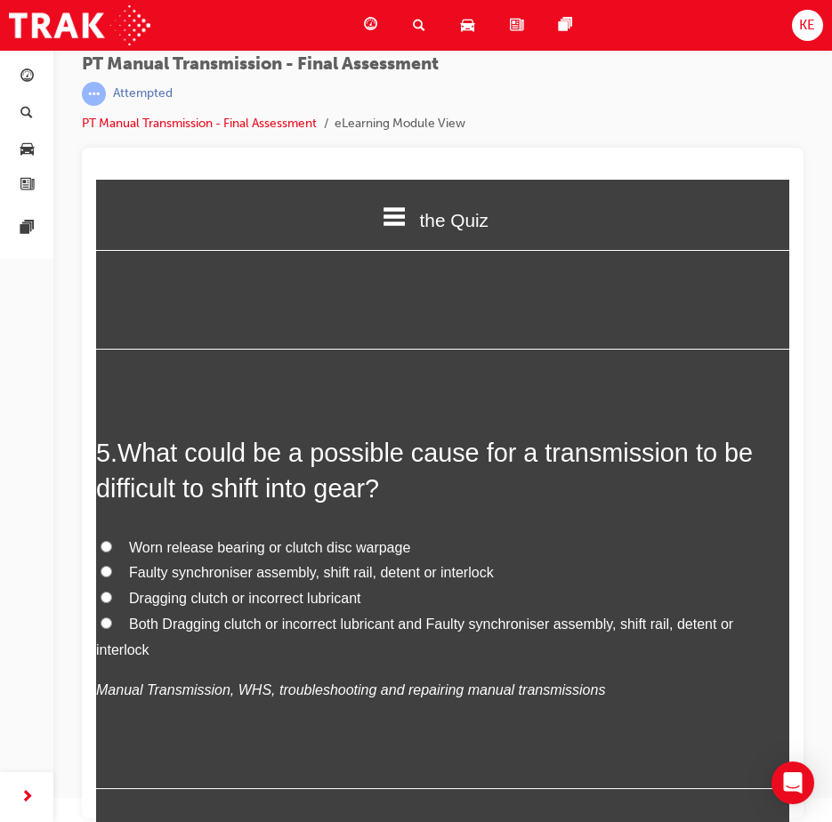
click at [292, 619] on span "Both Dragging clutch or incorrect lubricant and Faulty synchroniser assembly, s…" at bounding box center [414, 636] width 637 height 41
click at [112, 619] on input "Both Dragging clutch or incorrect lubricant and Faulty synchroniser assembly, s…" at bounding box center [106, 623] width 12 height 12
radio input "true"
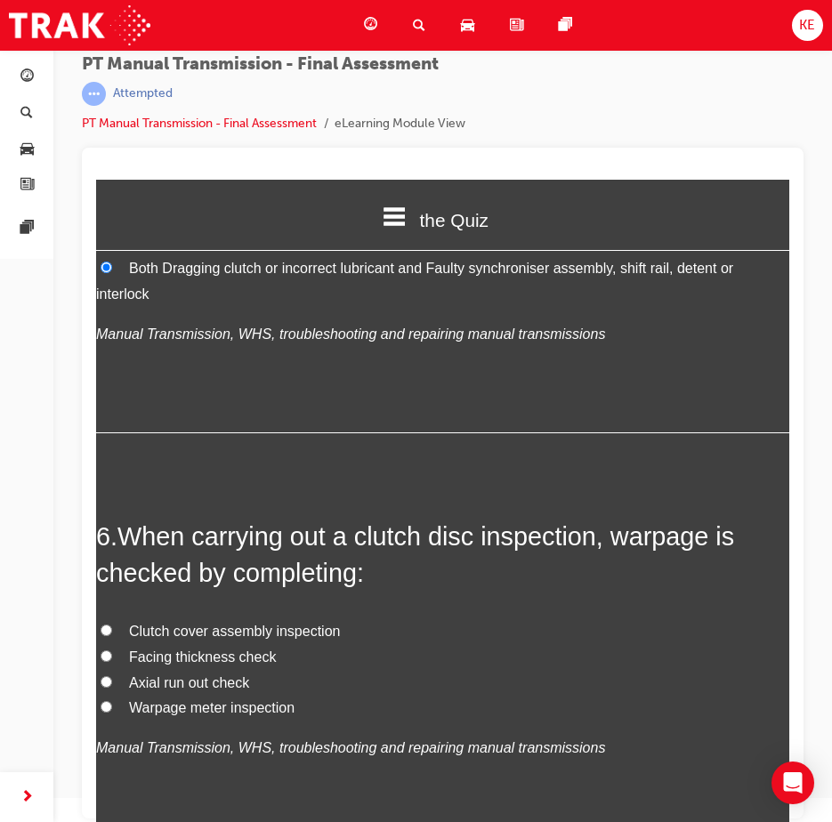
scroll to position [2045, 0]
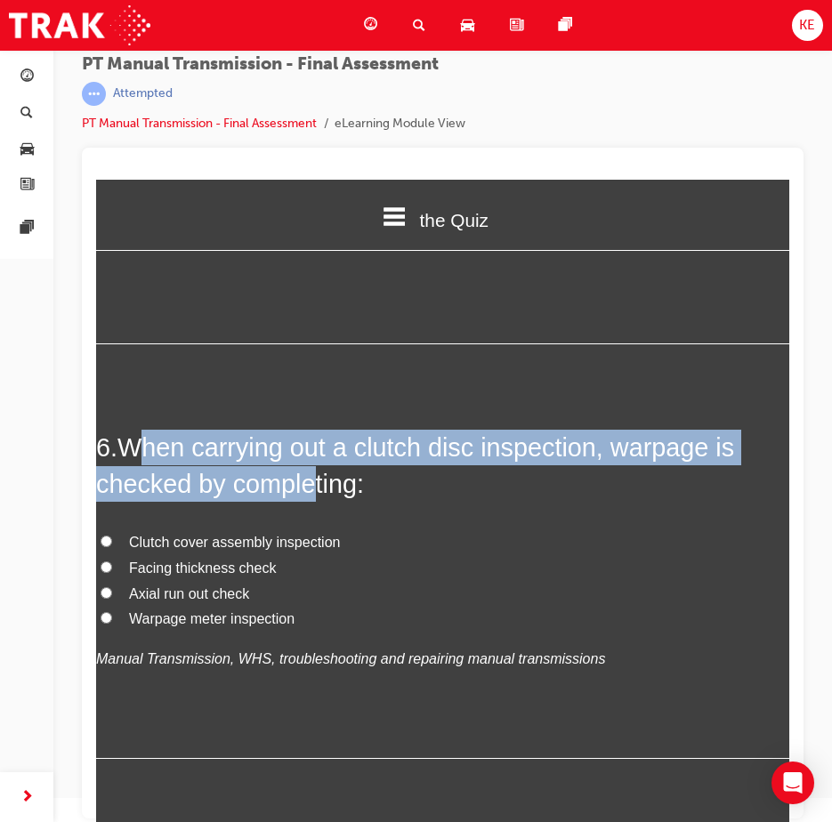
drag, startPoint x: 137, startPoint y: 454, endPoint x: 306, endPoint y: 466, distance: 169.4
click at [306, 466] on h2 "6 . When carrying out a clutch disc inspection, warpage is checked by completin…" at bounding box center [442, 466] width 693 height 72
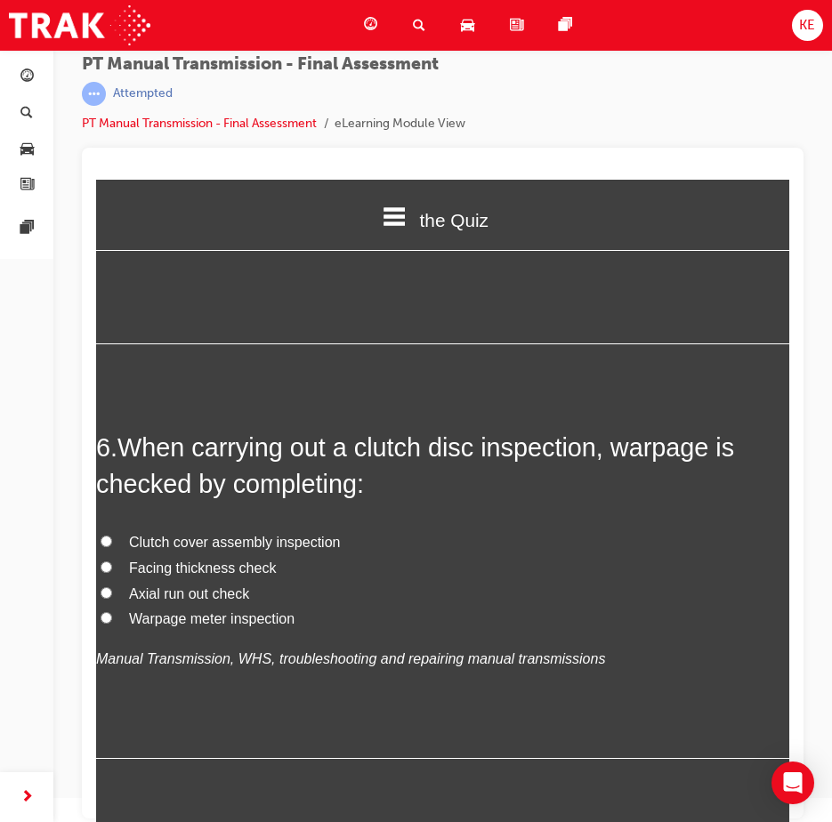
click at [454, 491] on h2 "6 . When carrying out a clutch disc inspection, warpage is checked by completin…" at bounding box center [442, 466] width 693 height 72
click at [124, 622] on label "Warpage meter inspection" at bounding box center [442, 620] width 693 height 26
click at [112, 622] on input "Warpage meter inspection" at bounding box center [106, 618] width 12 height 12
radio input "true"
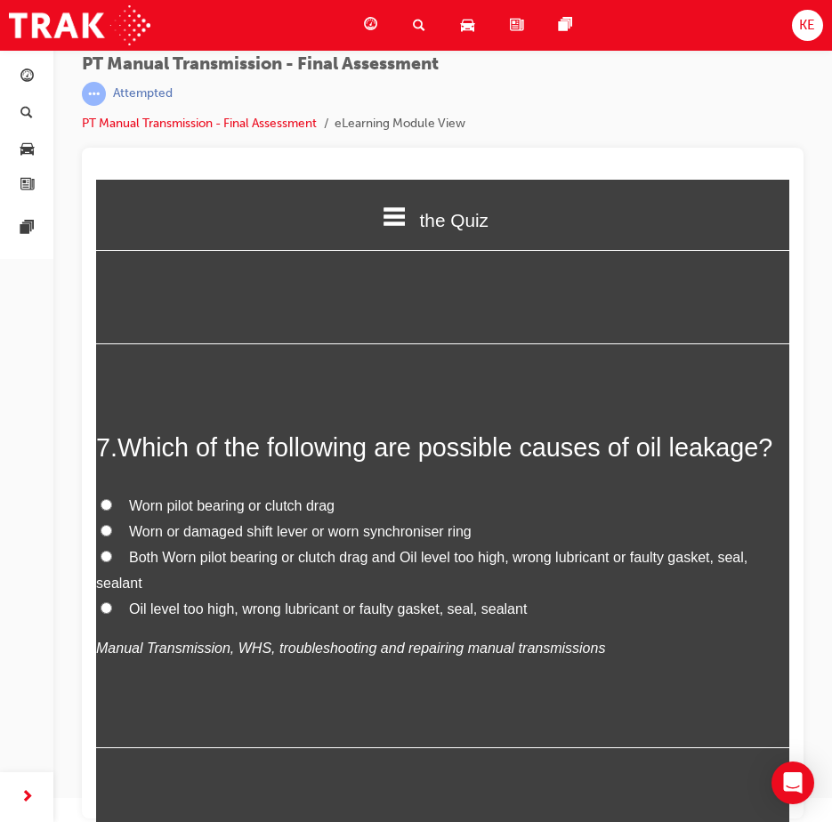
scroll to position [2490, 0]
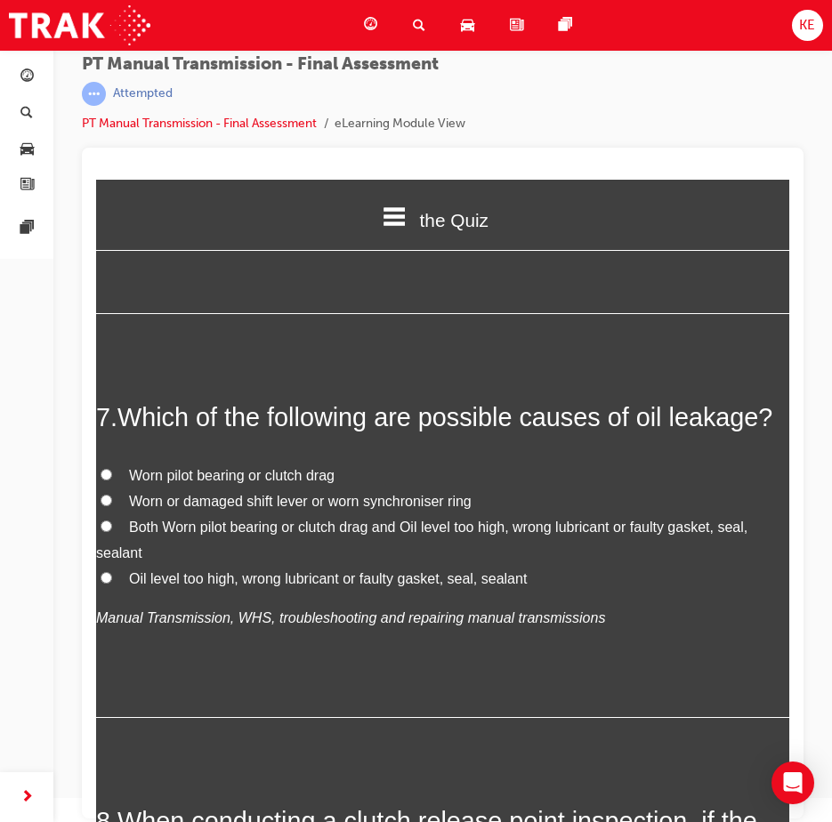
click at [108, 533] on label "Both Worn pilot bearing or clutch drag and Oil level too high, wrong lubricant …" at bounding box center [442, 541] width 693 height 52
click at [108, 532] on input "Both Worn pilot bearing or clutch drag and Oil level too high, wrong lubricant …" at bounding box center [106, 526] width 12 height 12
radio input "true"
click at [116, 588] on label "Oil level too high, wrong lubricant or faulty gasket, seal, sealant" at bounding box center [442, 579] width 693 height 26
click at [112, 583] on input "Oil level too high, wrong lubricant or faulty gasket, seal, sealant" at bounding box center [106, 578] width 12 height 12
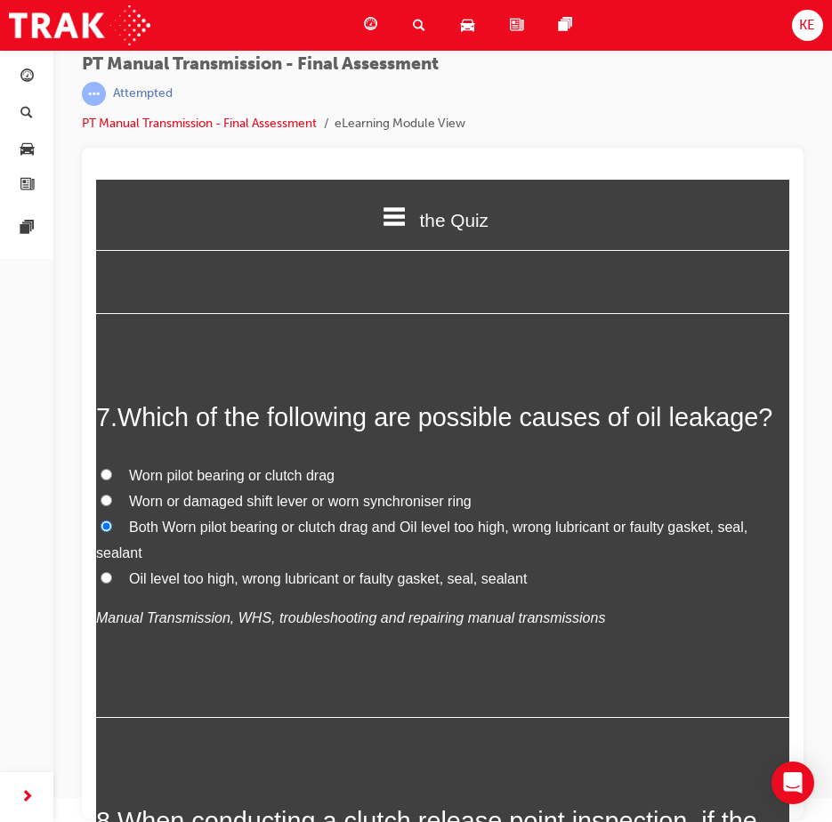
radio input "true"
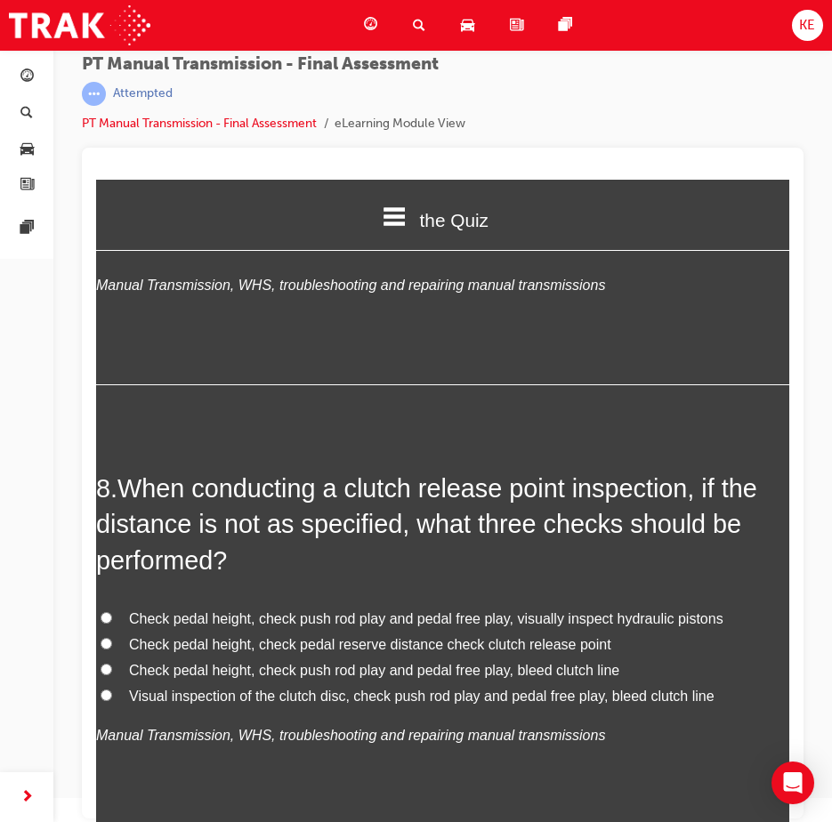
scroll to position [2846, 0]
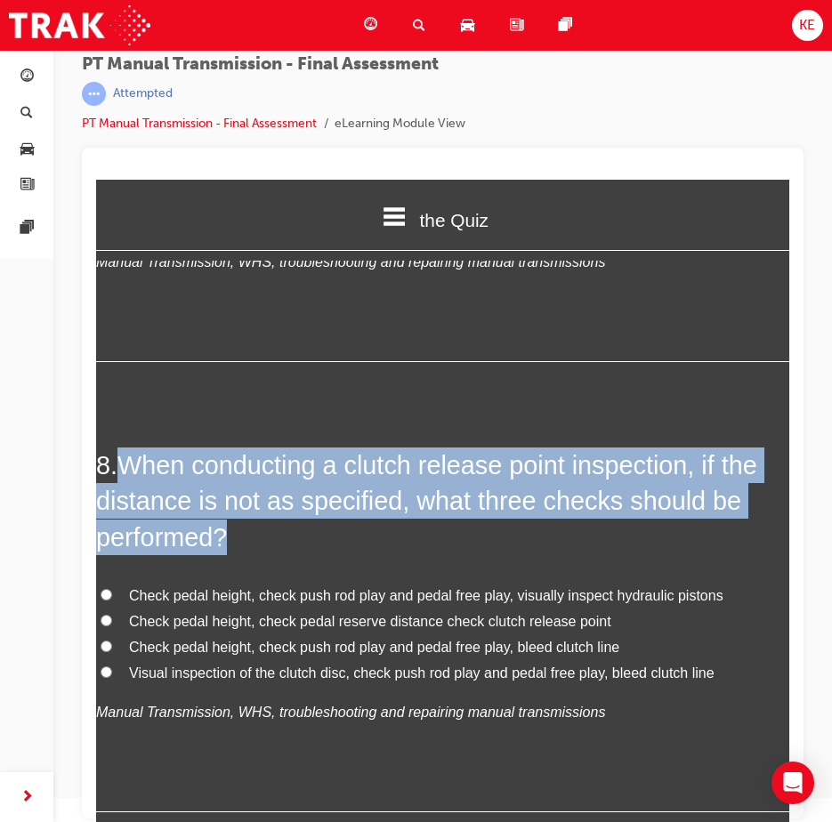
drag, startPoint x: 117, startPoint y: 464, endPoint x: 309, endPoint y: 535, distance: 204.8
click at [309, 535] on h2 "8 . When conducting a clutch release point inspection, if the distance is not a…" at bounding box center [442, 501] width 693 height 108
copy h2 "When conducting a clutch release point inspection, if the distance is not as sp…"
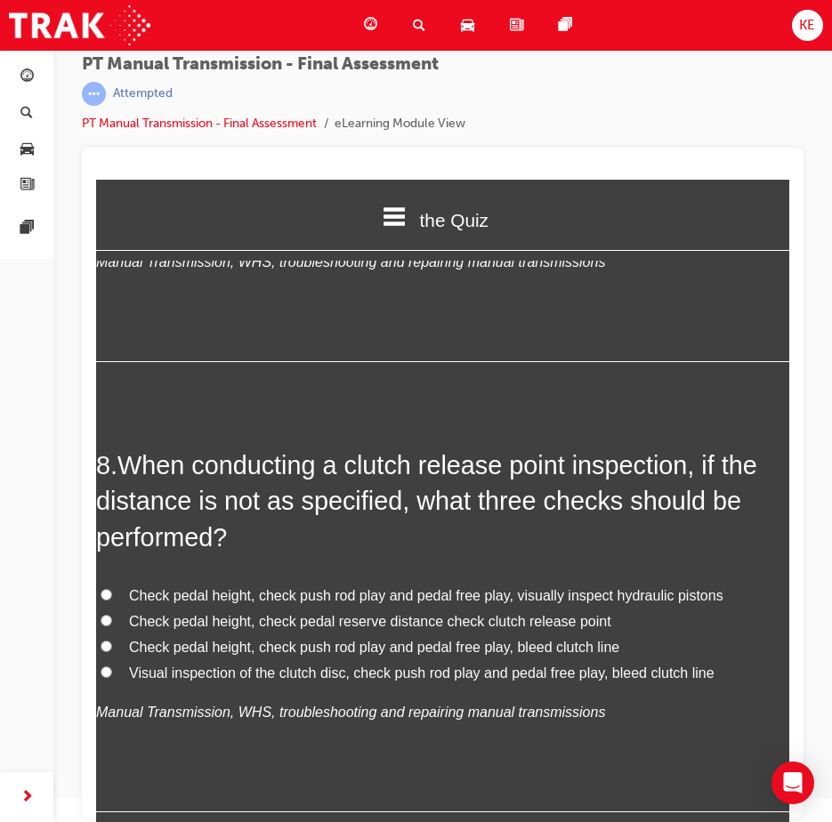
click at [364, 558] on div "8 . When conducting a clutch release point inspection, if the distance is not a…" at bounding box center [442, 629] width 693 height 365
click at [224, 652] on span "Check pedal height, check push rod play and pedal free play, bleed clutch line" at bounding box center [374, 646] width 490 height 15
click at [112, 652] on input "Check pedal height, check push rod play and pedal free play, bleed clutch line" at bounding box center [106, 646] width 12 height 12
radio input "true"
click at [200, 686] on div "Check pedal height, check push rod play and pedal free play, visually inspect h…" at bounding box center [442, 654] width 693 height 142
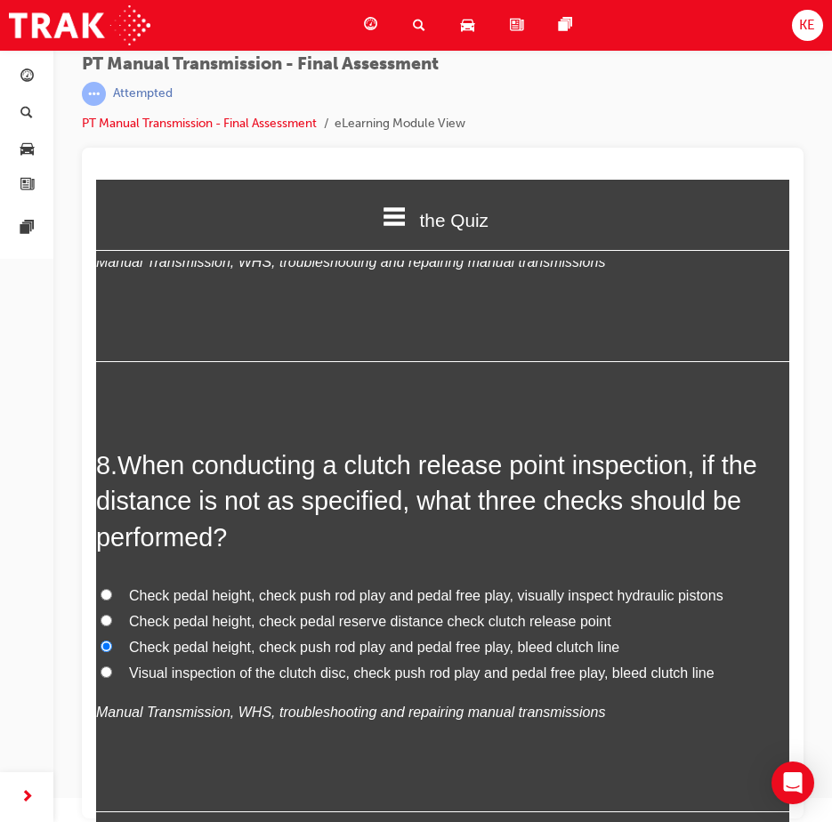
click at [310, 719] on em "Manual Transmission, WHS, troubleshooting and repairing manual transmissions" at bounding box center [350, 711] width 509 height 15
click at [102, 673] on input "Visual inspection of the clutch disc, check push rod play and pedal free play, …" at bounding box center [106, 672] width 12 height 12
radio input "true"
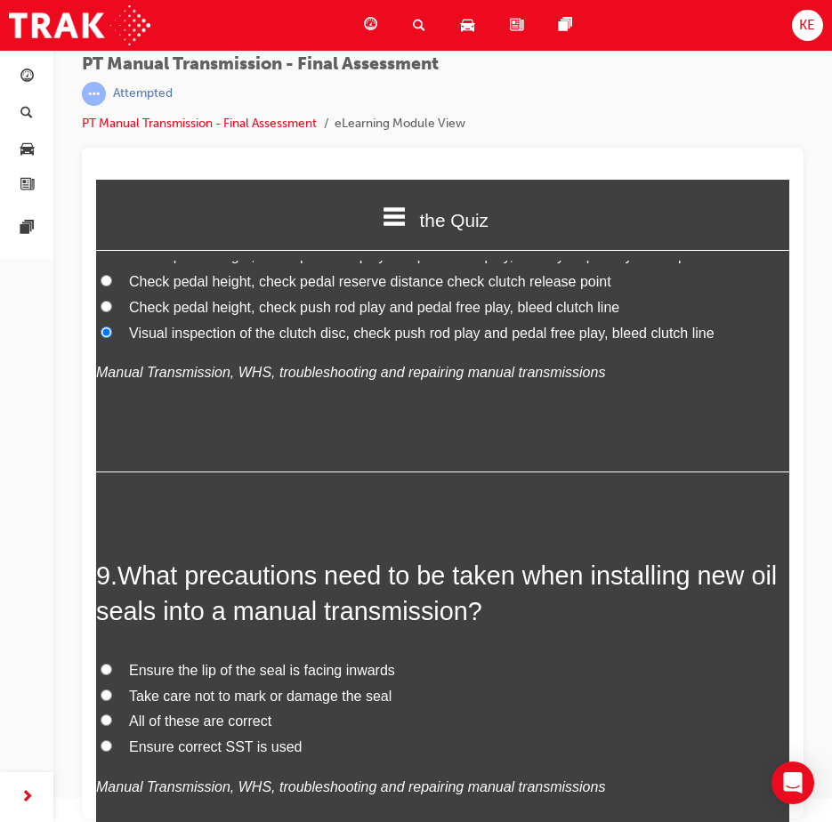
scroll to position [3290, 0]
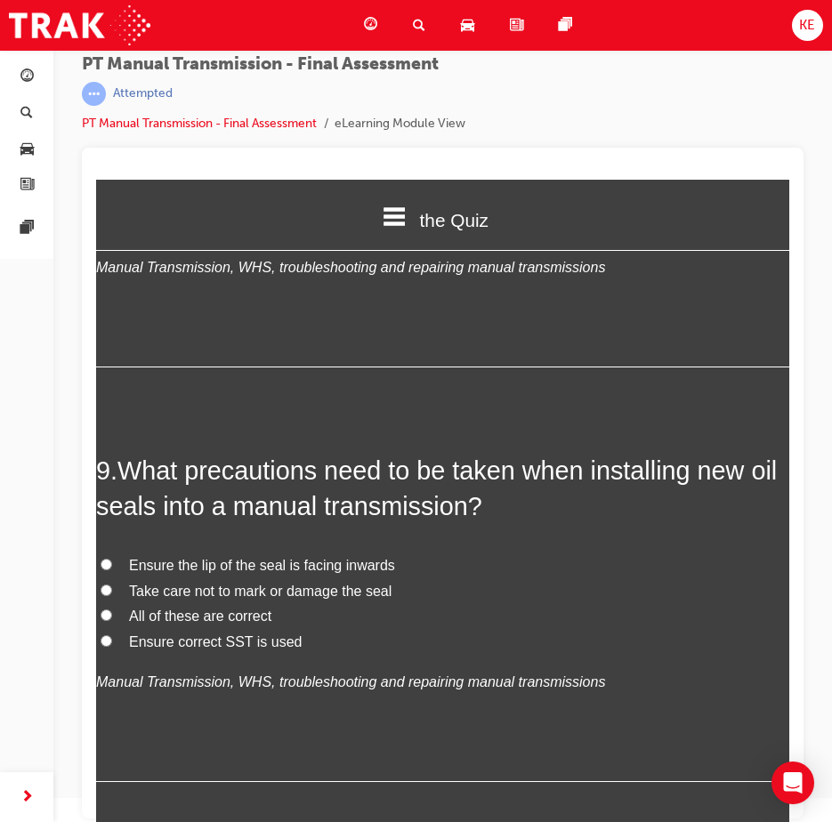
click at [116, 632] on label "Ensure correct SST is used" at bounding box center [442, 643] width 693 height 26
click at [112, 635] on input "Ensure correct SST is used" at bounding box center [106, 641] width 12 height 12
radio input "true"
click at [111, 615] on input "All of these are correct" at bounding box center [106, 615] width 12 height 12
radio input "true"
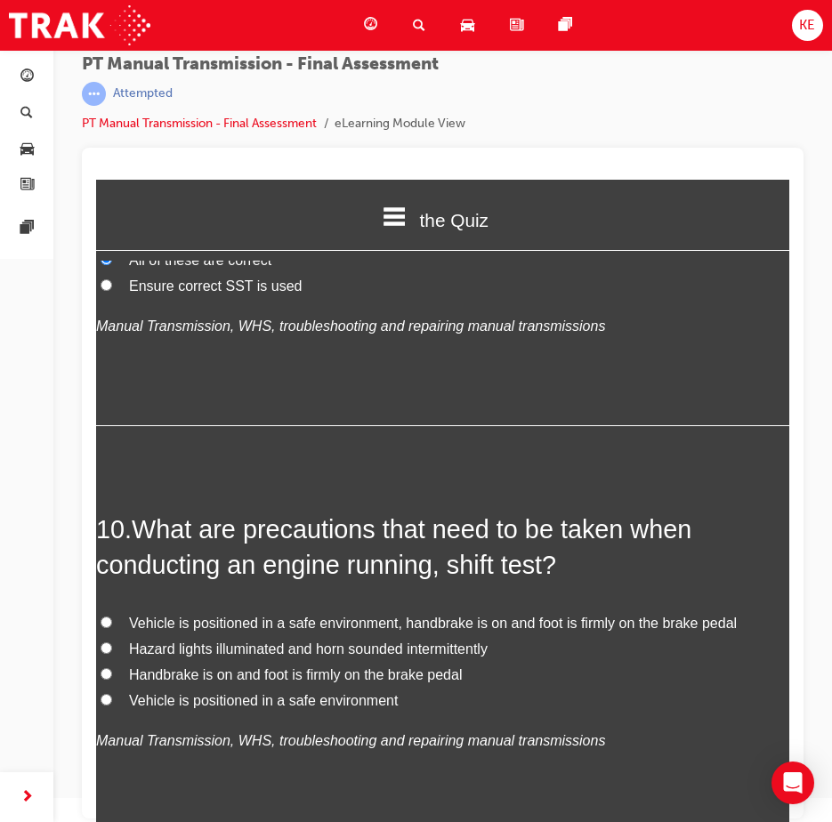
scroll to position [3735, 0]
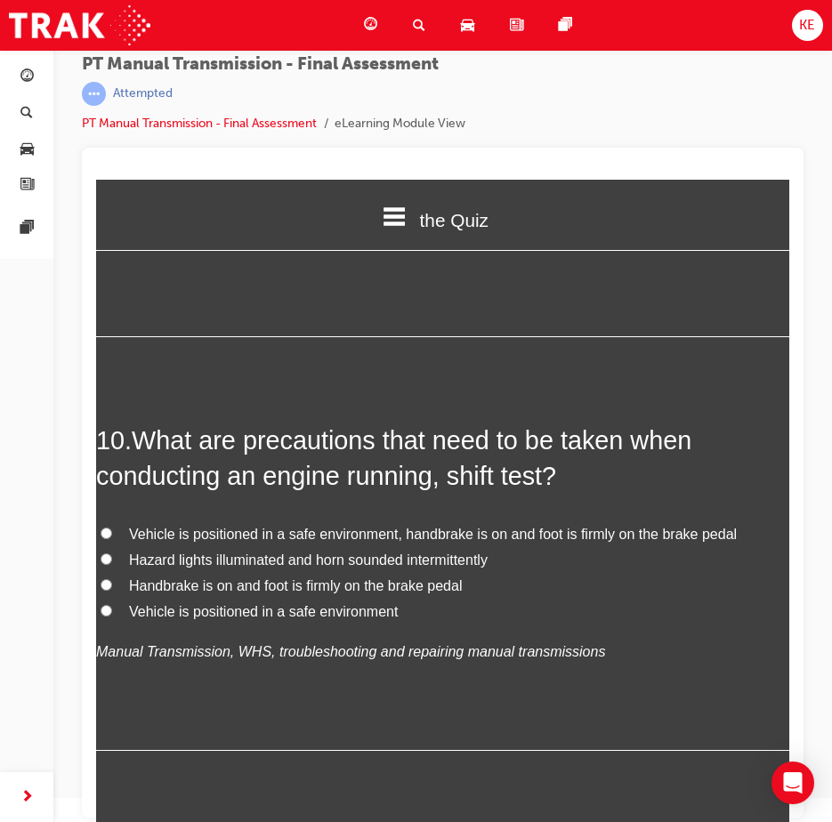
click at [127, 530] on label "Vehicle is positioned in a safe environment, handbrake is on and foot is firmly…" at bounding box center [442, 535] width 693 height 26
click at [112, 530] on input "Vehicle is positioned in a safe environment, handbrake is on and foot is firmly…" at bounding box center [106, 533] width 12 height 12
radio input "true"
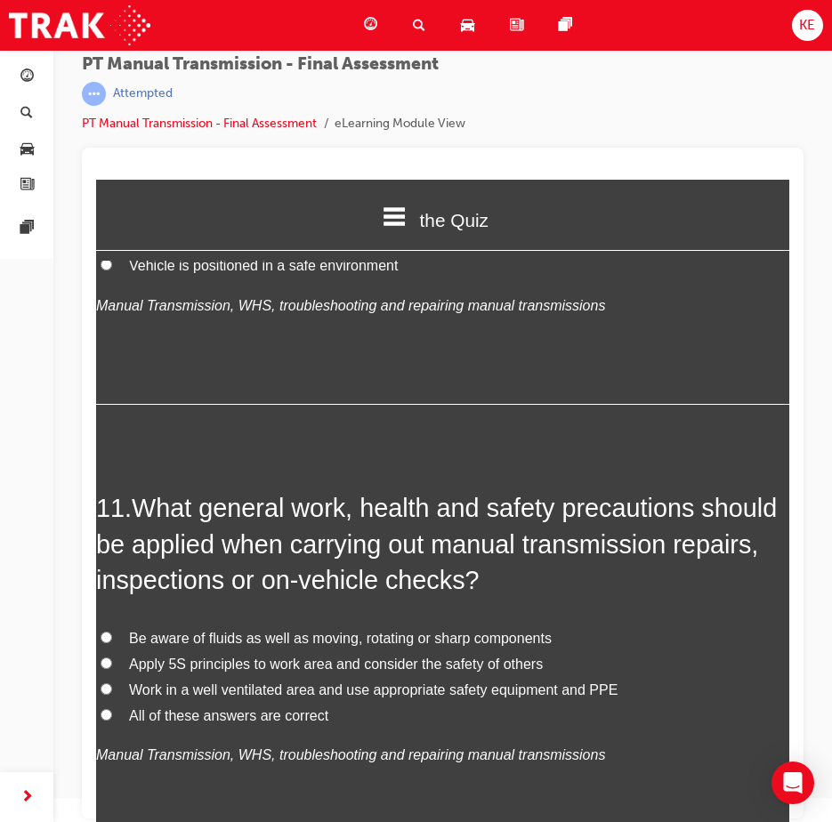
scroll to position [4091, 0]
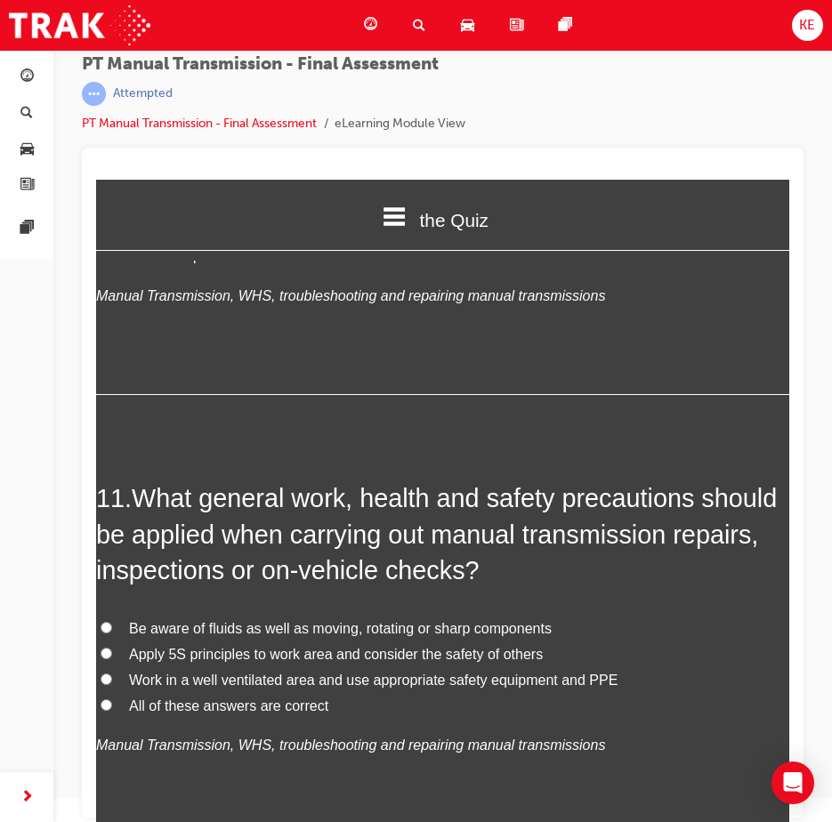
click at [125, 706] on label "All of these answers are correct" at bounding box center [442, 707] width 693 height 26
click at [112, 706] on input "All of these answers are correct" at bounding box center [106, 705] width 12 height 12
radio input "true"
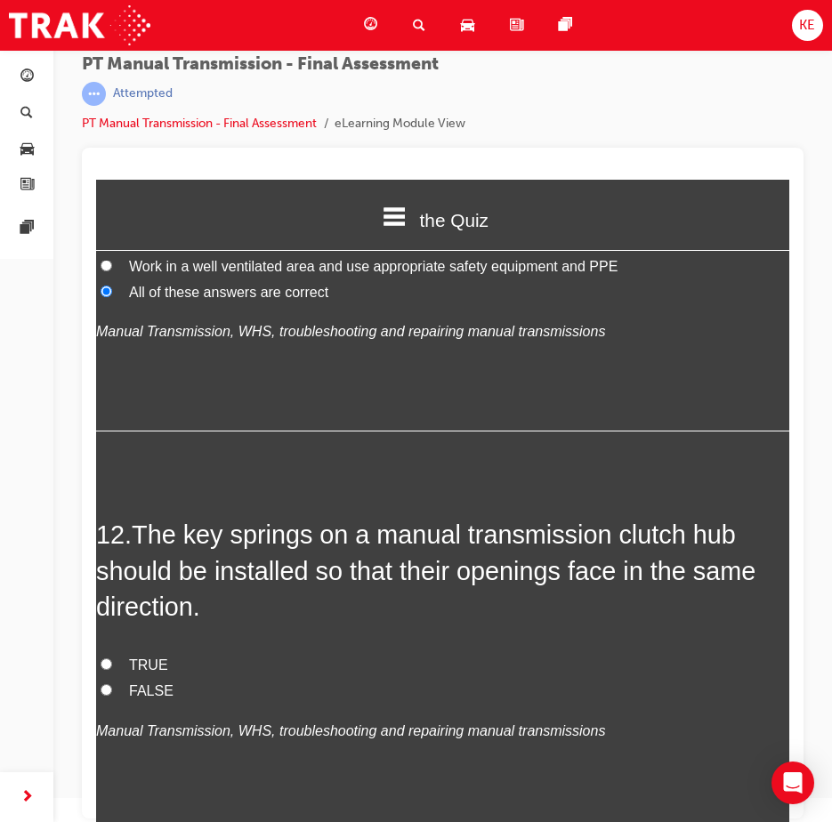
scroll to position [4535, 0]
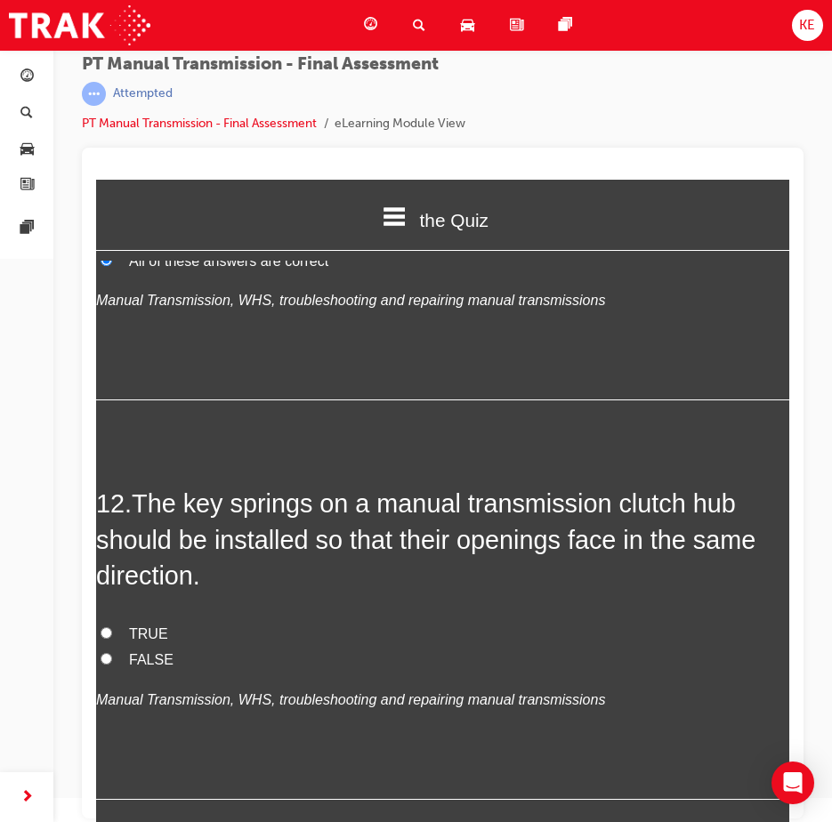
click at [135, 623] on label "TRUE" at bounding box center [442, 635] width 693 height 26
click at [112, 627] on input "TRUE" at bounding box center [106, 633] width 12 height 12
radio input "true"
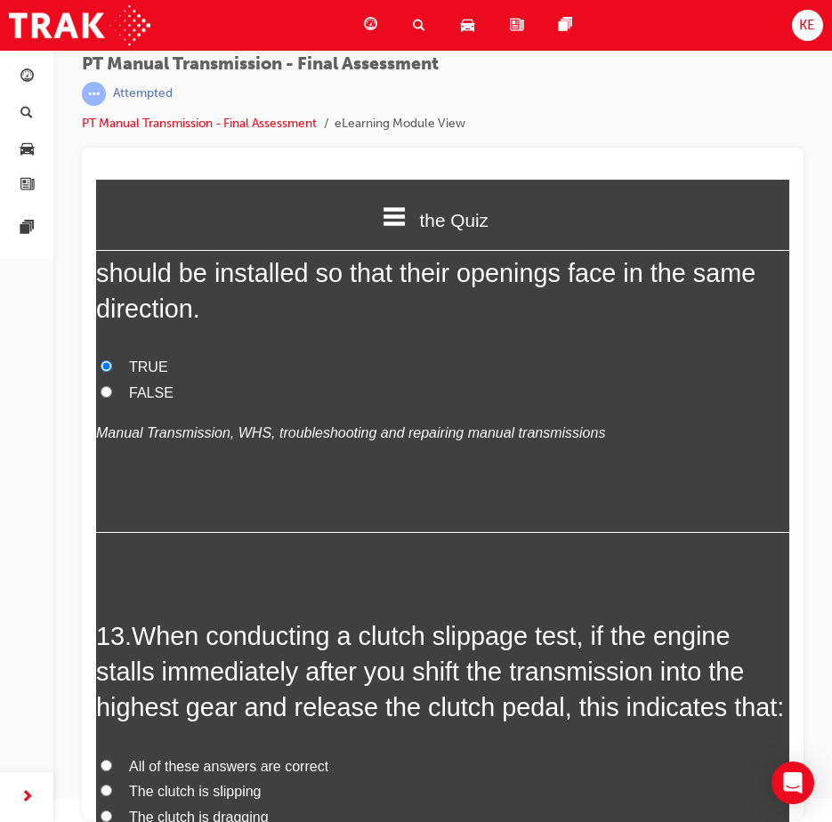
scroll to position [4980, 0]
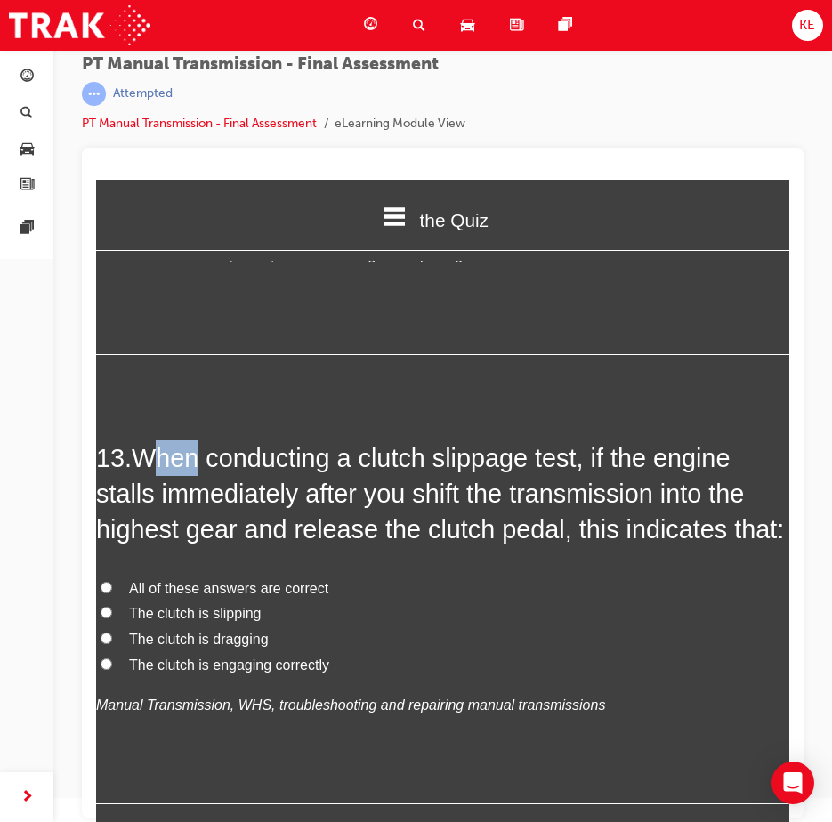
drag, startPoint x: 152, startPoint y: 451, endPoint x: 206, endPoint y: 461, distance: 55.1
click at [206, 461] on span "When conducting a clutch slippage test, if the engine stalls immediately after …" at bounding box center [439, 494] width 687 height 100
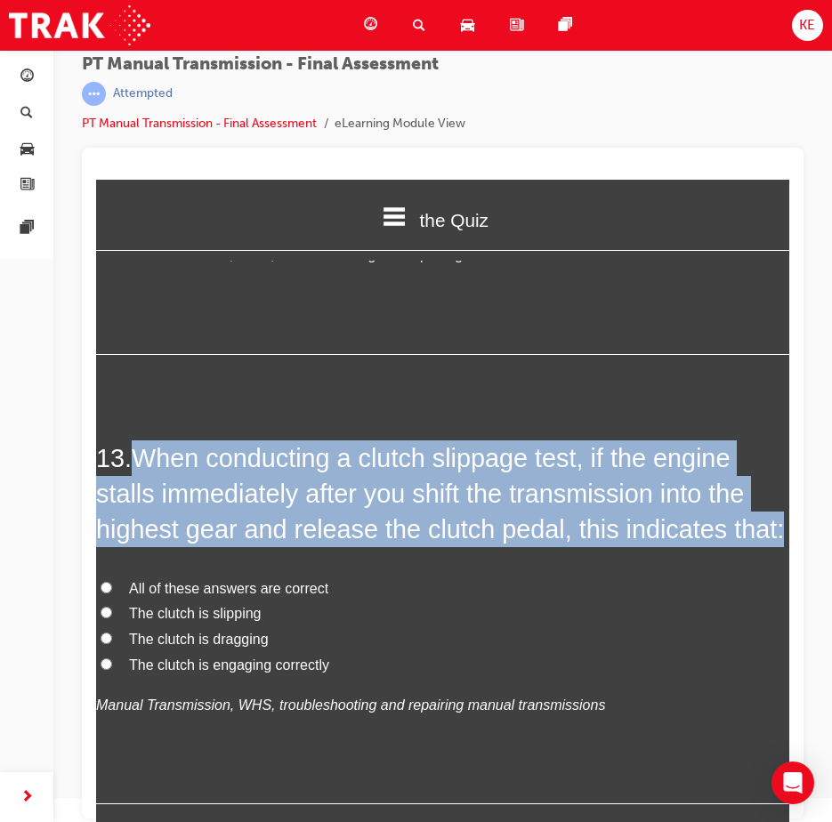
drag, startPoint x: 142, startPoint y: 457, endPoint x: 354, endPoint y: 580, distance: 244.7
click at [354, 548] on h2 "13 . When conducting a clutch slippage test, if the engine stalls immediately a…" at bounding box center [442, 494] width 693 height 108
copy span "When conducting a clutch slippage test, if the engine stalls immediately after …"
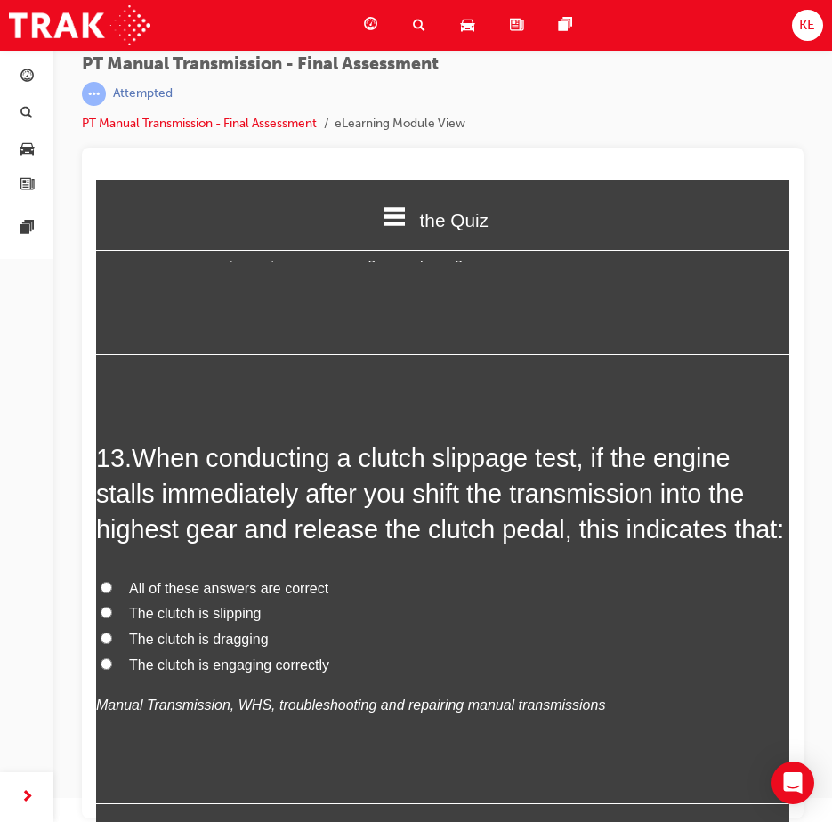
click at [123, 627] on label "The clutch is slipping" at bounding box center [442, 614] width 693 height 26
click at [112, 618] on input "The clutch is slipping" at bounding box center [106, 613] width 12 height 12
radio input "true"
click at [132, 596] on span "All of these answers are correct" at bounding box center [228, 588] width 199 height 15
click at [112, 593] on input "All of these answers are correct" at bounding box center [106, 588] width 12 height 12
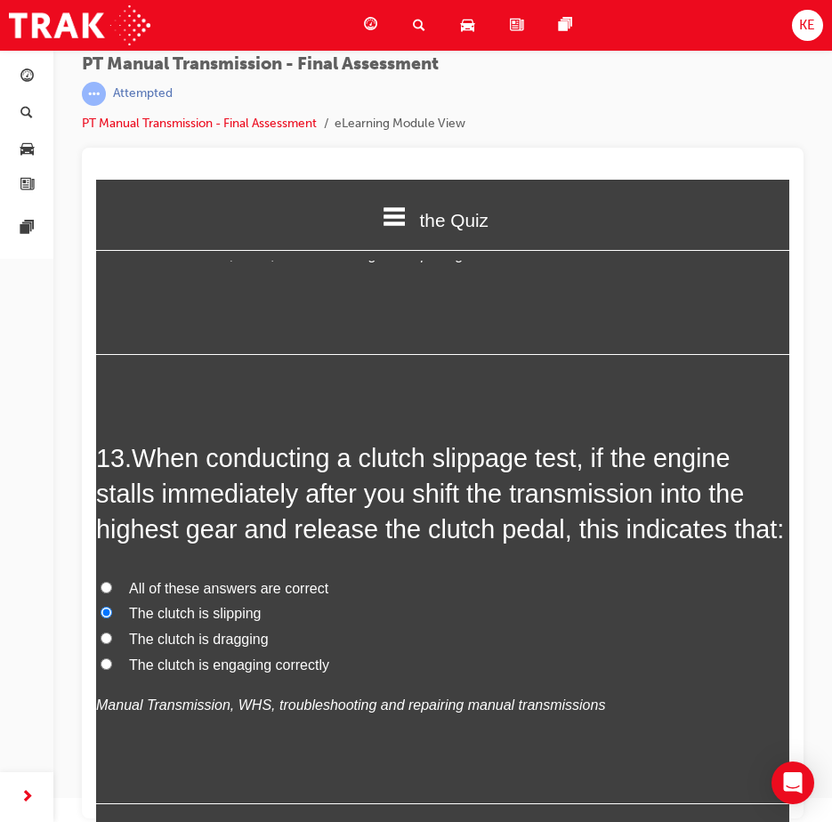
radio input "true"
click at [114, 679] on label "The clutch is engaging correctly" at bounding box center [442, 666] width 693 height 26
click at [112, 670] on input "The clutch is engaging correctly" at bounding box center [106, 664] width 12 height 12
radio input "true"
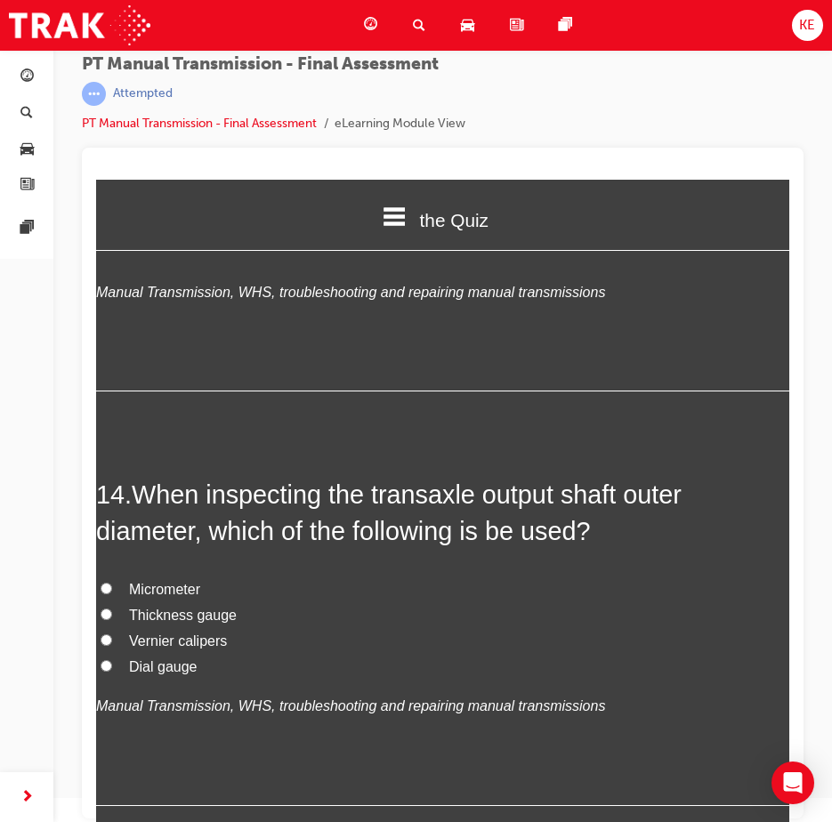
scroll to position [5425, 0]
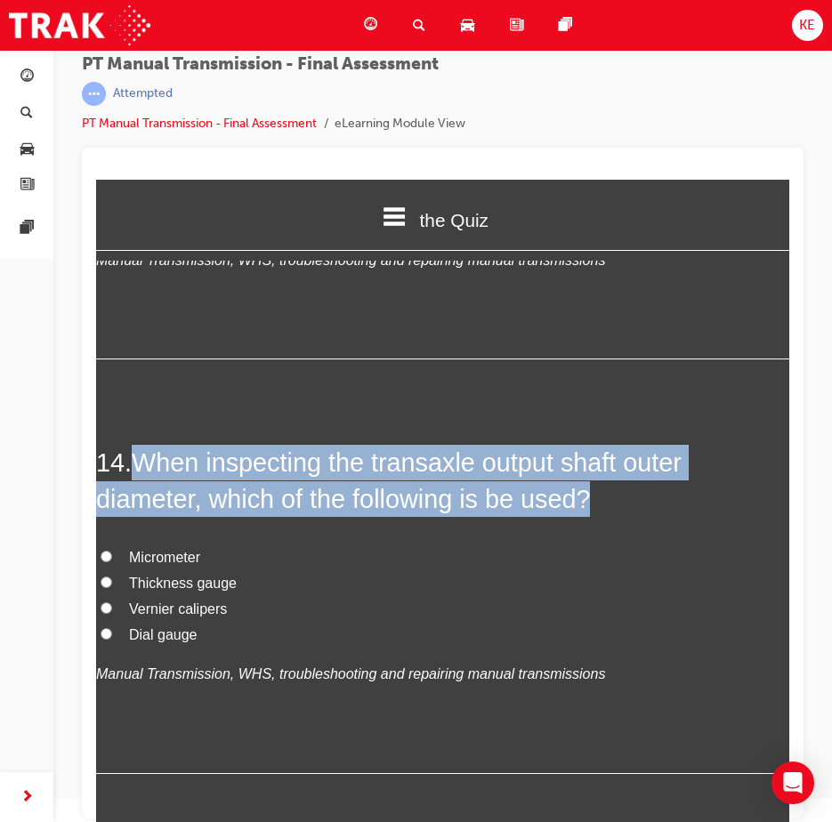
drag, startPoint x: 149, startPoint y: 495, endPoint x: 664, endPoint y: 538, distance: 517.6
click at [664, 517] on h2 "14 . When inspecting the transaxle output shaft outer diameter, which of the fo…" at bounding box center [442, 481] width 693 height 72
copy span "When inspecting the transaxle output shaft outer diameter, which of the followi…"
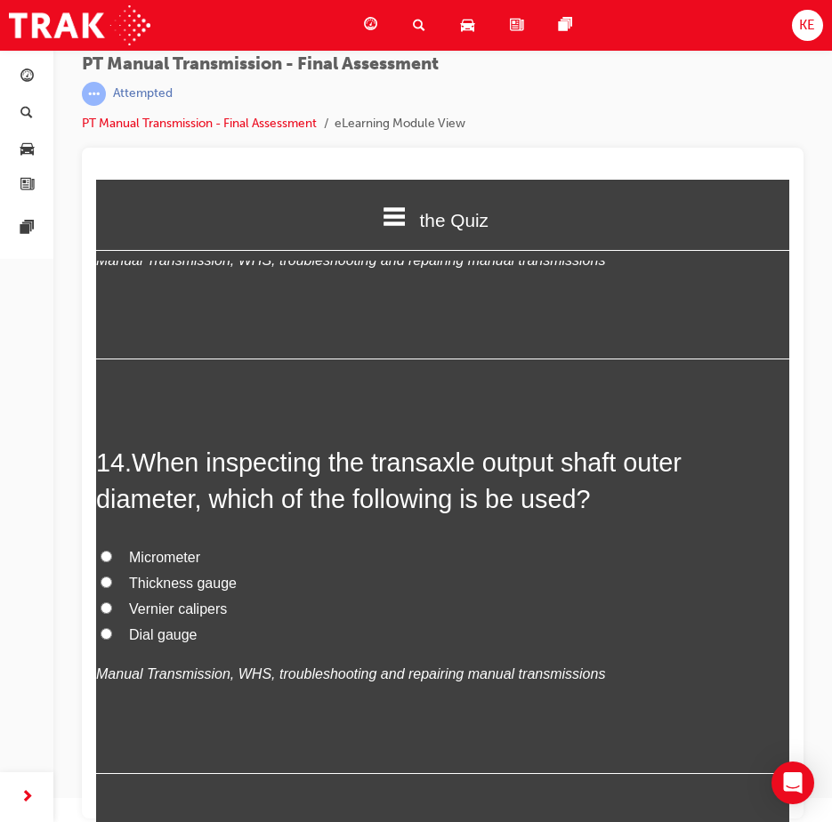
click at [123, 571] on label "Micrometer" at bounding box center [442, 558] width 693 height 26
click at [112, 562] on input "Micrometer" at bounding box center [106, 556] width 12 height 12
radio input "true"
click at [133, 590] on span "Thickness gauge" at bounding box center [183, 582] width 108 height 15
click at [112, 588] on input "Thickness gauge" at bounding box center [106, 582] width 12 height 12
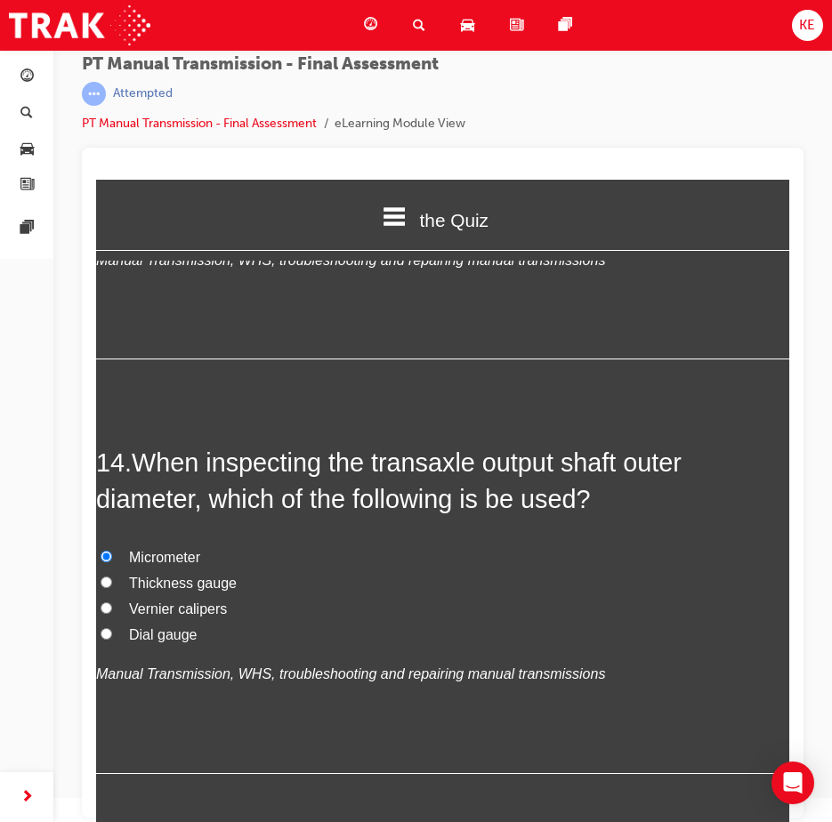
radio input "true"
click at [127, 623] on label "Vernier calipers" at bounding box center [442, 610] width 693 height 26
click at [112, 614] on input "Vernier calipers" at bounding box center [106, 608] width 12 height 12
radio input "true"
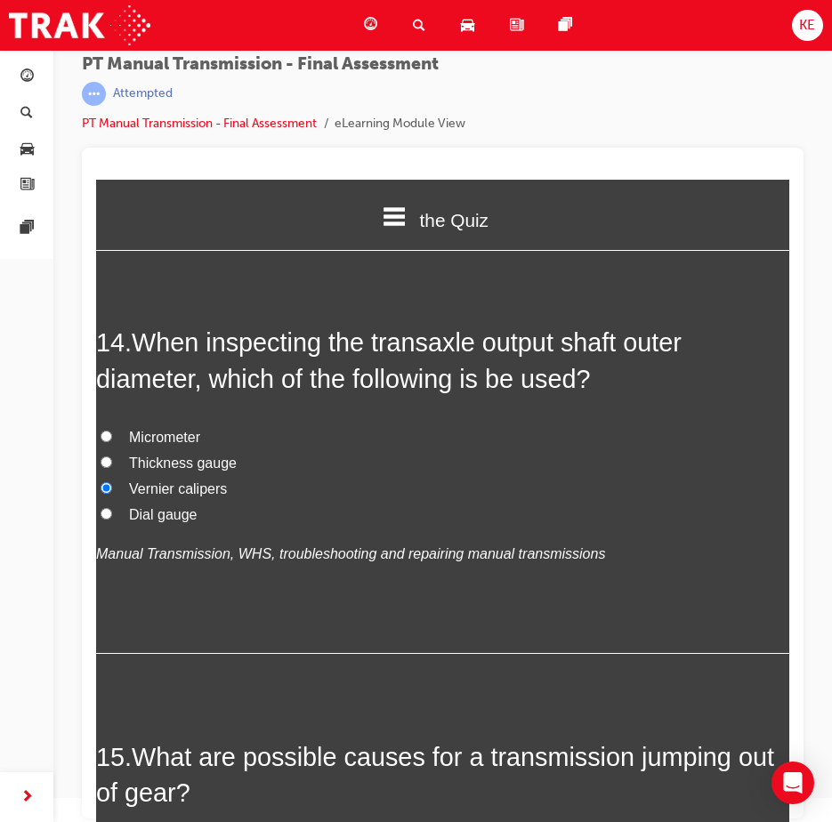
scroll to position [5514, 0]
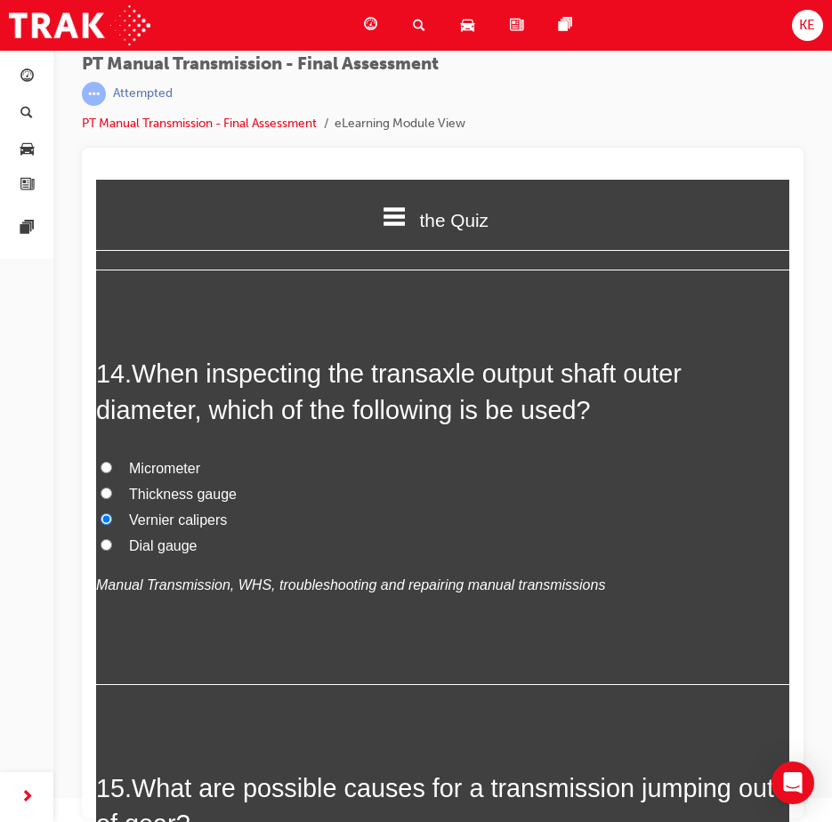
click at [107, 550] on input "Dial gauge" at bounding box center [106, 545] width 12 height 12
radio input "true"
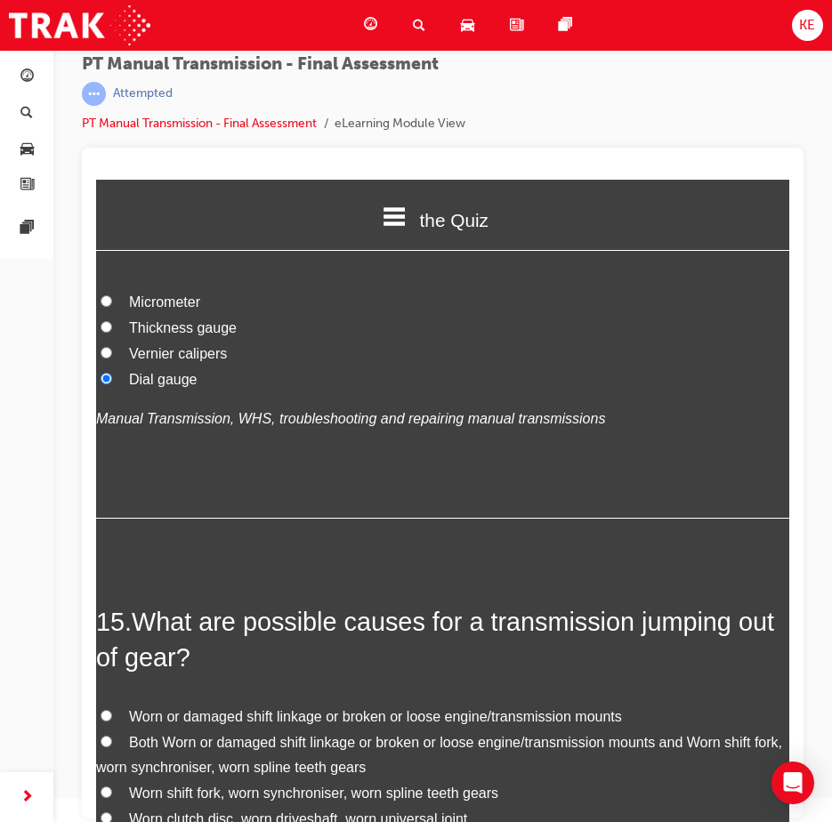
scroll to position [5603, 0]
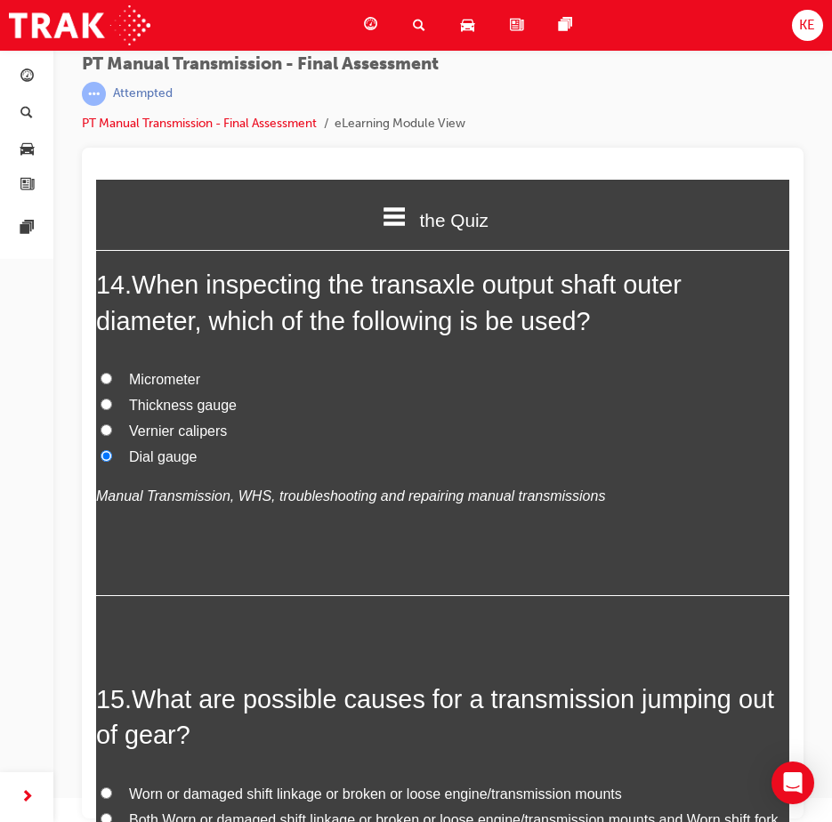
click at [103, 410] on input "Thickness gauge" at bounding box center [106, 404] width 12 height 12
radio input "true"
click at [132, 387] on span "Micrometer" at bounding box center [164, 379] width 71 height 15
click at [112, 384] on input "Micrometer" at bounding box center [106, 379] width 12 height 12
radio input "true"
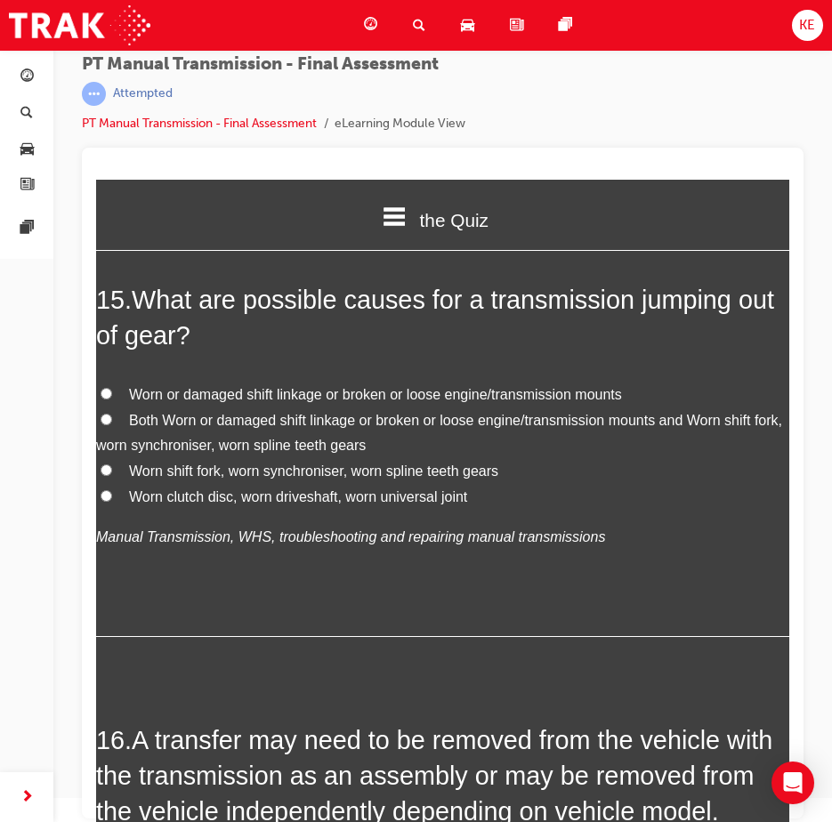
scroll to position [6047, 0]
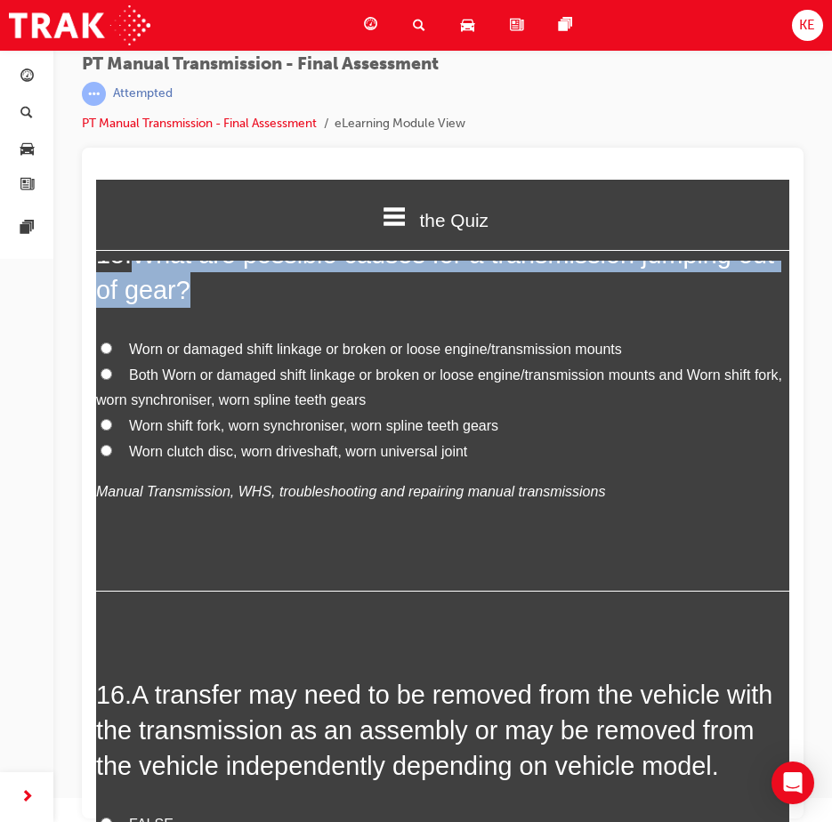
drag, startPoint x: 136, startPoint y: 288, endPoint x: 237, endPoint y: 335, distance: 111.8
click at [237, 309] on h2 "15 . What are possible causes for a transmission jumping out of gear?" at bounding box center [442, 273] width 693 height 72
copy span "What are possible causes for a transmission jumping out of gear?"
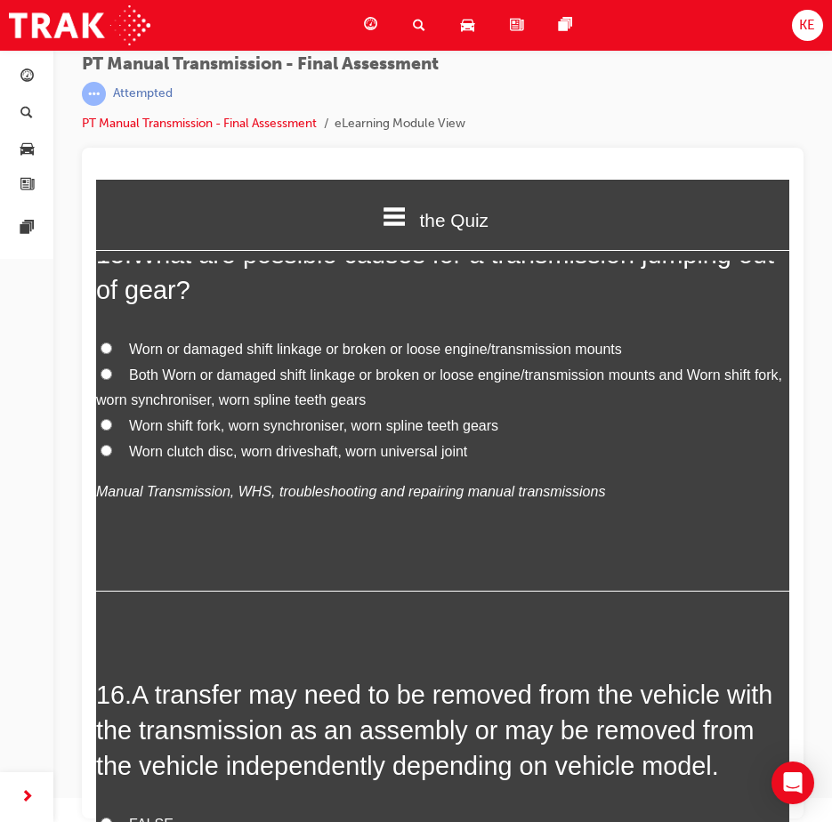
click at [194, 557] on div "15 . What are possible causes for a transmission jumping out of gear? Worn or d…" at bounding box center [442, 414] width 693 height 354
click at [122, 414] on label "Both Worn or damaged shift linkage or broken or loose engine/transmission mount…" at bounding box center [442, 389] width 693 height 52
click at [112, 380] on input "Both Worn or damaged shift linkage or broken or loose engine/transmission mount…" at bounding box center [106, 374] width 12 height 12
radio input "true"
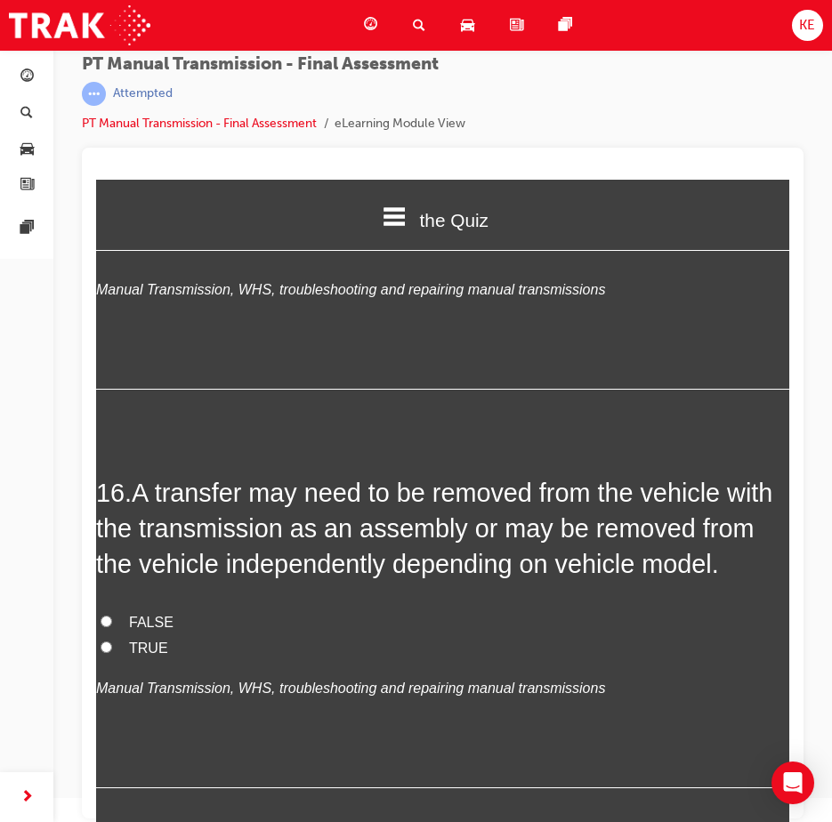
scroll to position [6314, 0]
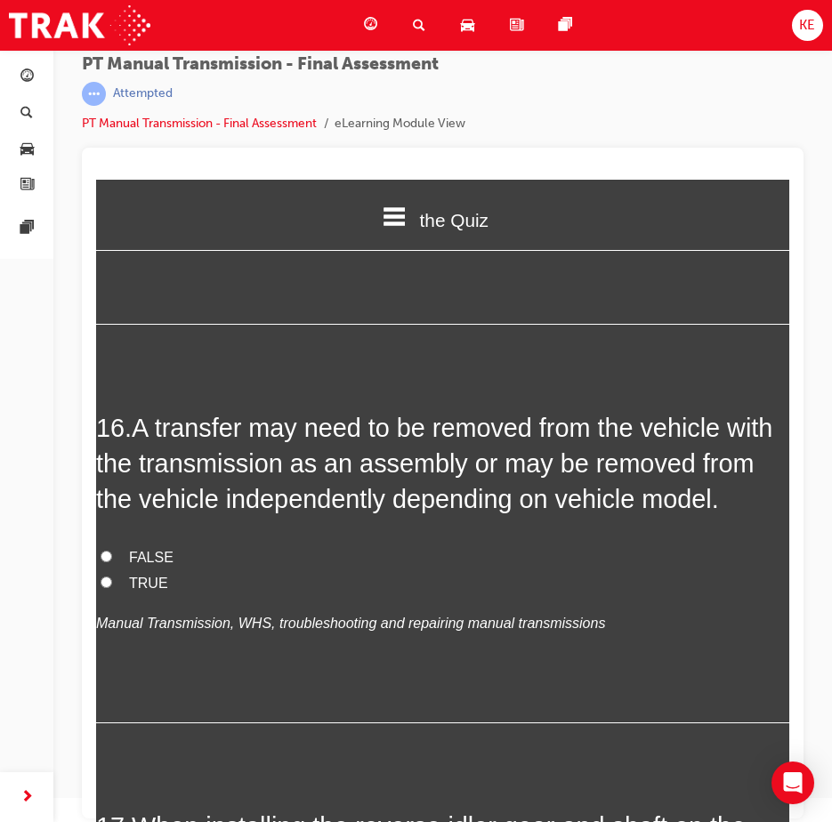
click at [109, 588] on input "TRUE" at bounding box center [106, 582] width 12 height 12
radio input "true"
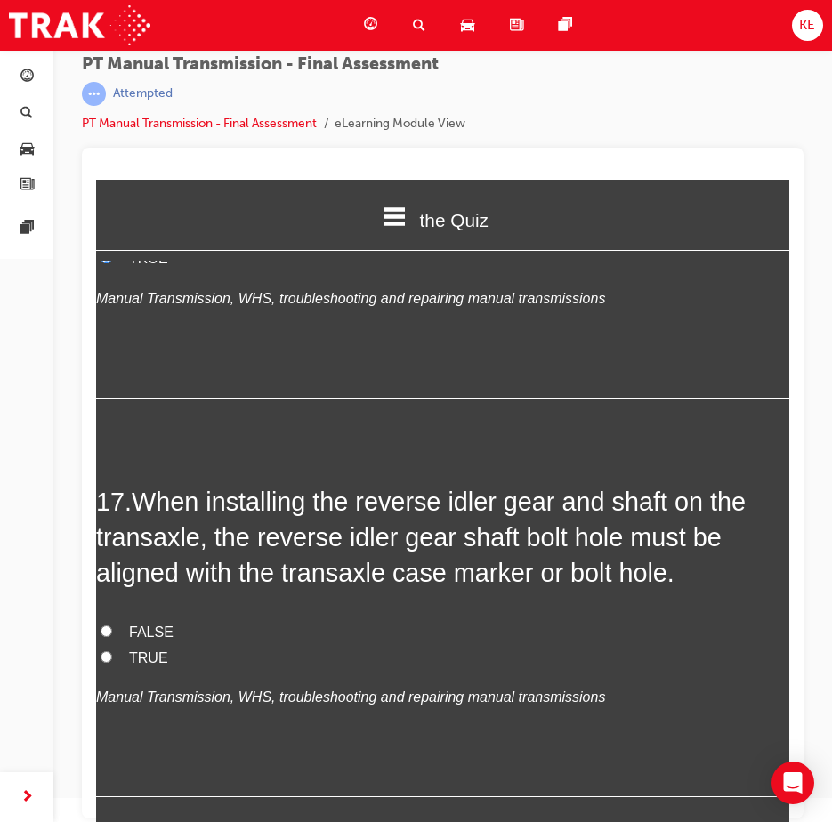
scroll to position [6670, 0]
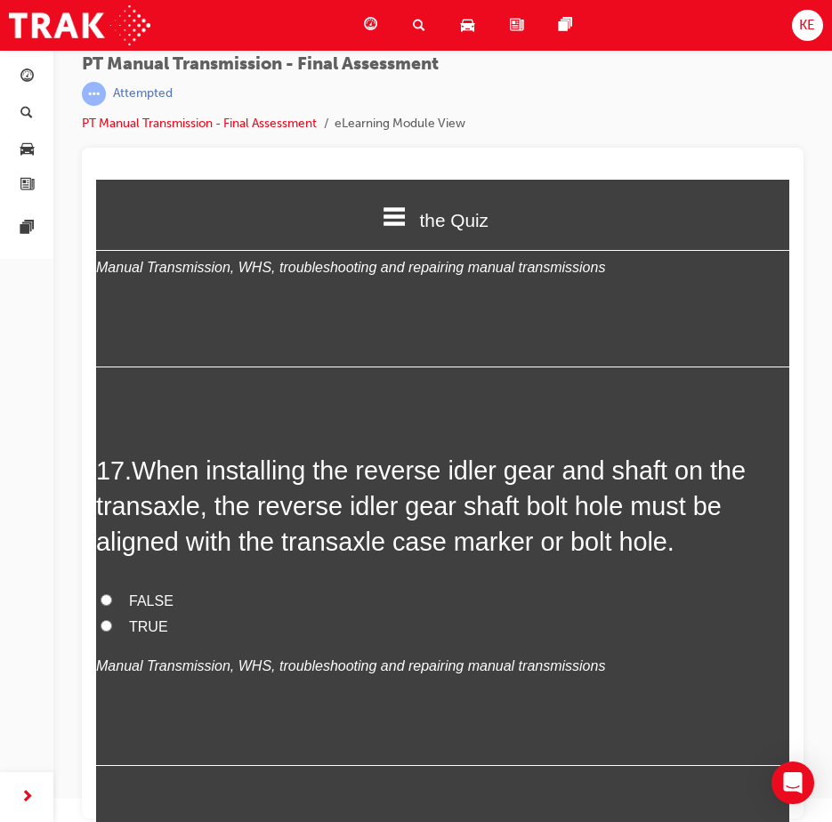
click at [100, 615] on label "FALSE" at bounding box center [442, 602] width 693 height 26
click at [100, 606] on input "FALSE" at bounding box center [106, 600] width 12 height 12
radio input "true"
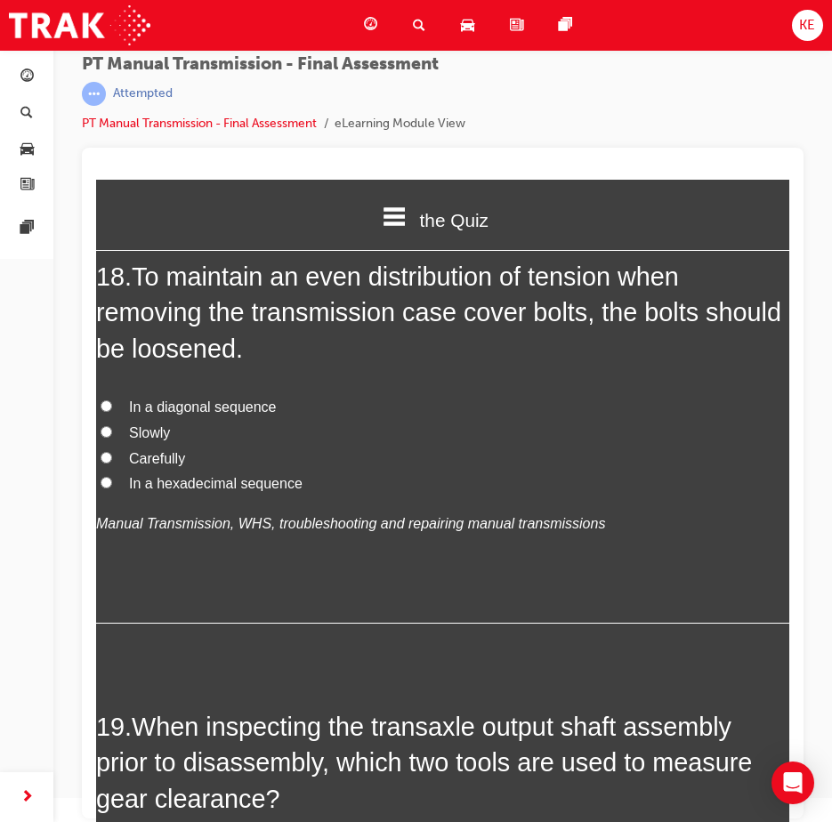
scroll to position [7114, 0]
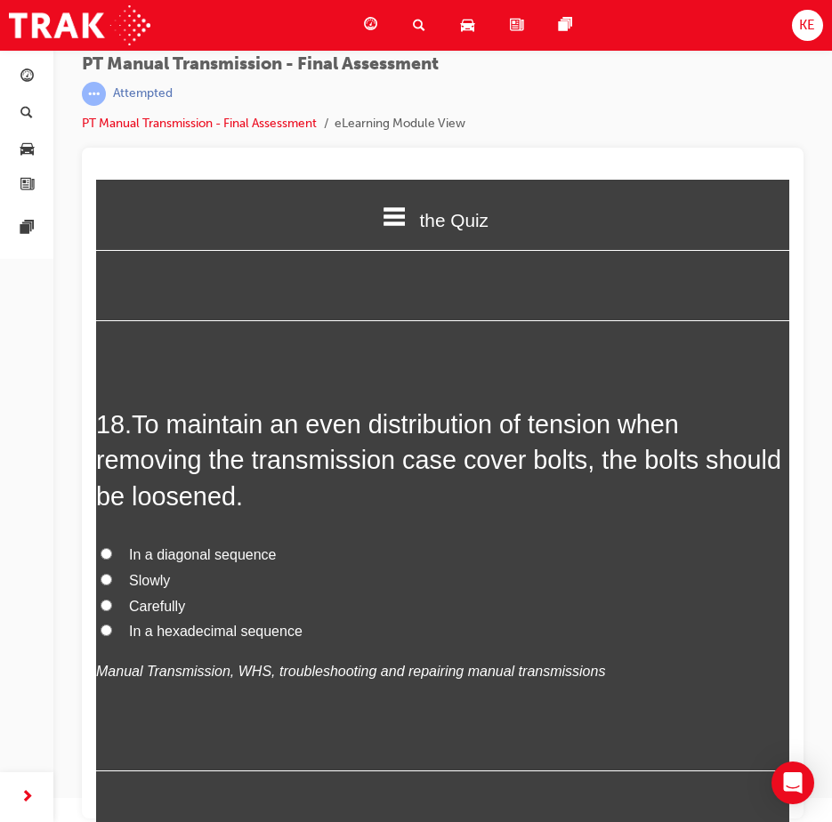
click at [112, 620] on label "Carefully" at bounding box center [442, 607] width 693 height 26
click at [112, 611] on input "Carefully" at bounding box center [106, 605] width 12 height 12
radio input "true"
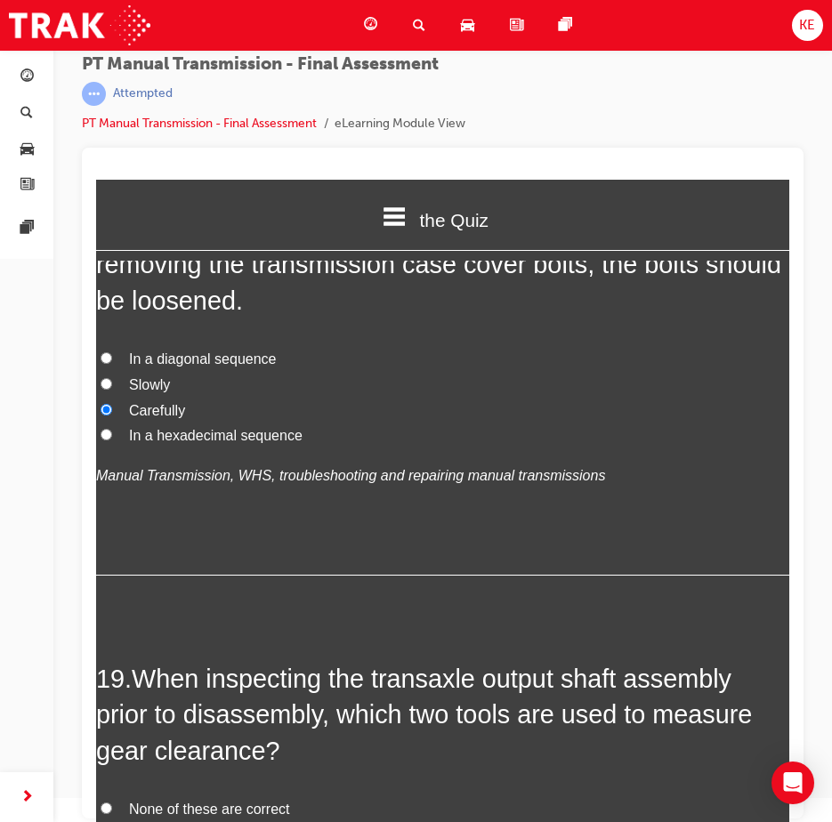
scroll to position [7292, 0]
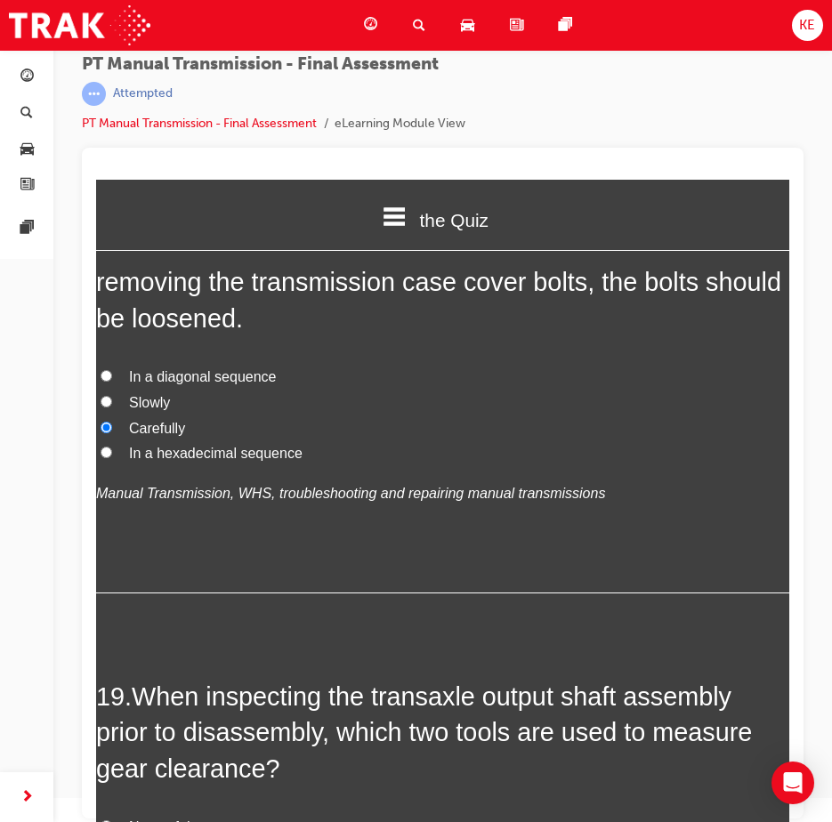
click at [108, 407] on input "Slowly" at bounding box center [106, 402] width 12 height 12
radio input "true"
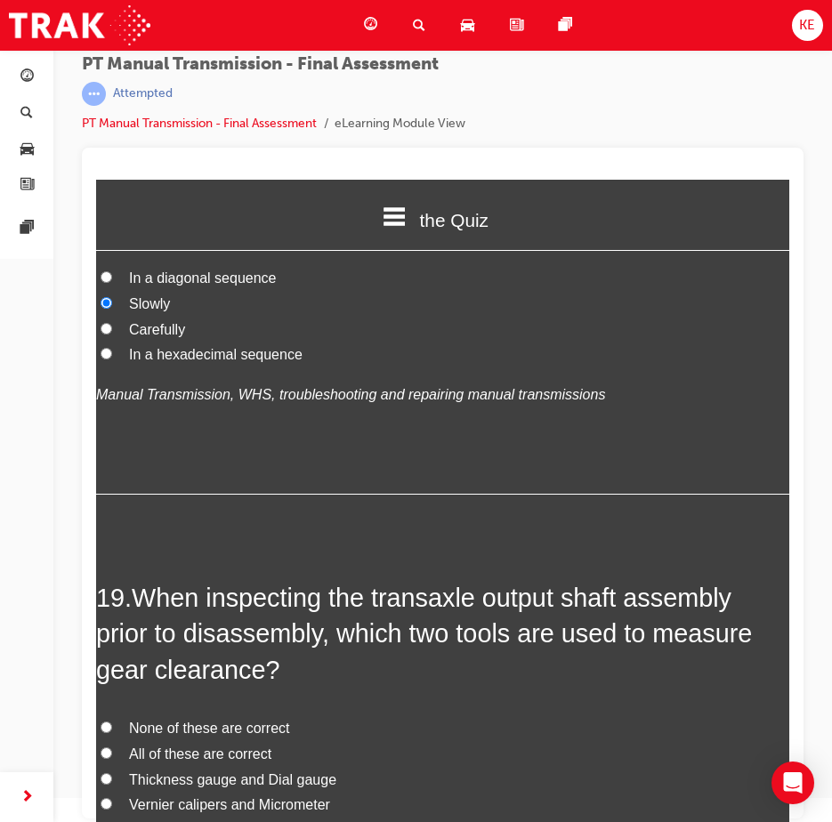
scroll to position [7559, 0]
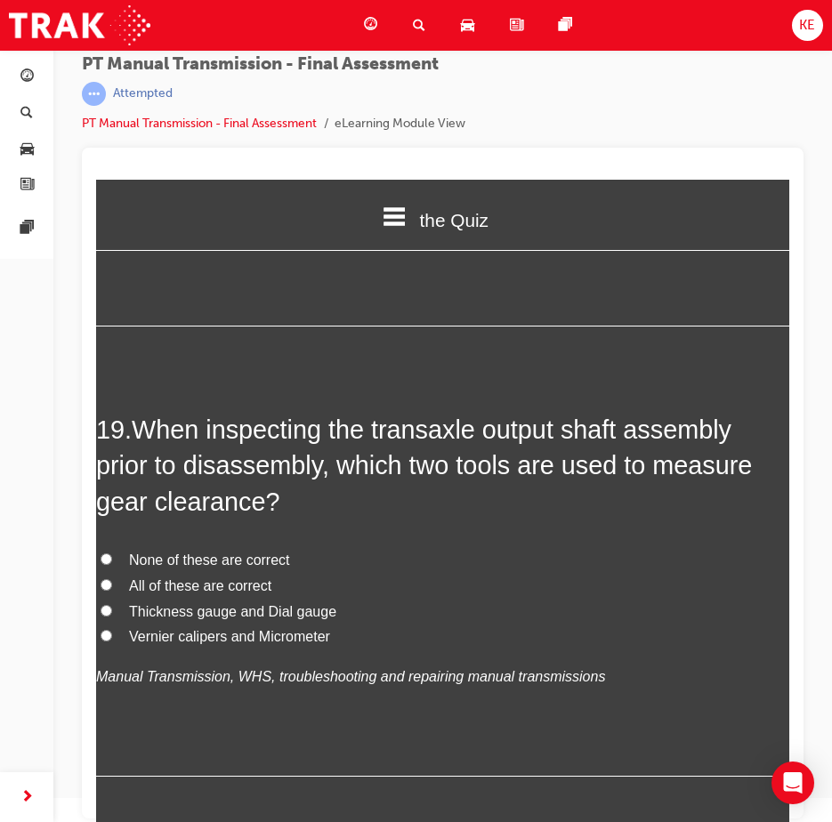
click at [98, 599] on label "All of these are correct" at bounding box center [442, 587] width 693 height 26
click at [100, 590] on input "All of these are correct" at bounding box center [106, 585] width 12 height 12
radio input "true"
click at [139, 644] on span "Vernier calipers and Micrometer" at bounding box center [229, 636] width 201 height 15
click at [112, 641] on input "Vernier calipers and Micrometer" at bounding box center [106, 636] width 12 height 12
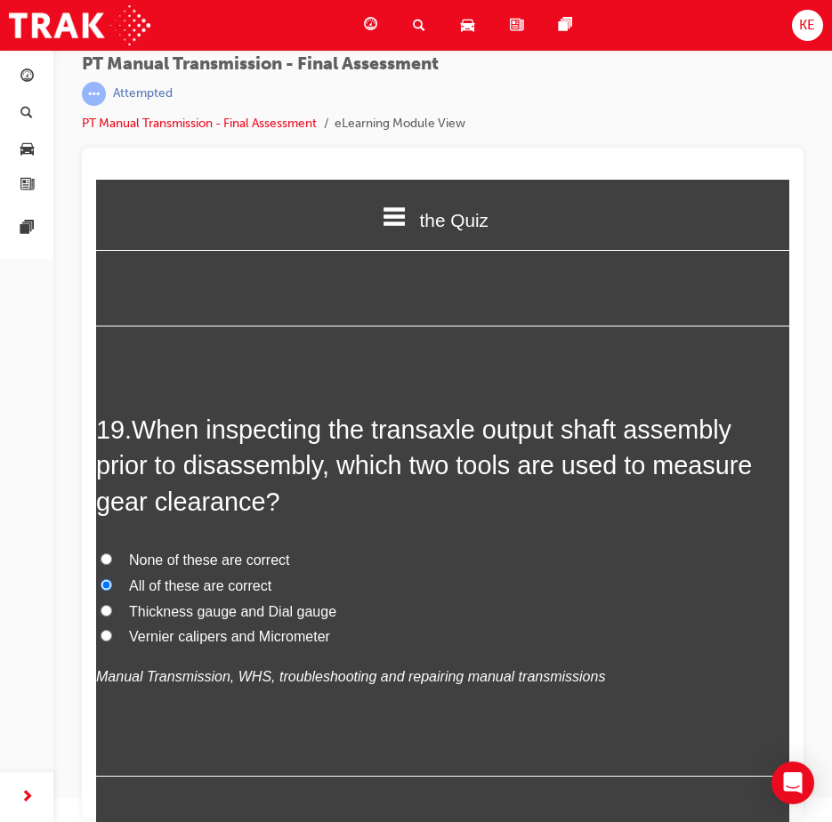
radio input "true"
click at [133, 619] on span "Thickness gauge and Dial gauge" at bounding box center [232, 611] width 207 height 15
click at [112, 616] on input "Thickness gauge and Dial gauge" at bounding box center [106, 611] width 12 height 12
radio input "true"
click at [147, 567] on span "None of these are correct" at bounding box center [209, 559] width 161 height 15
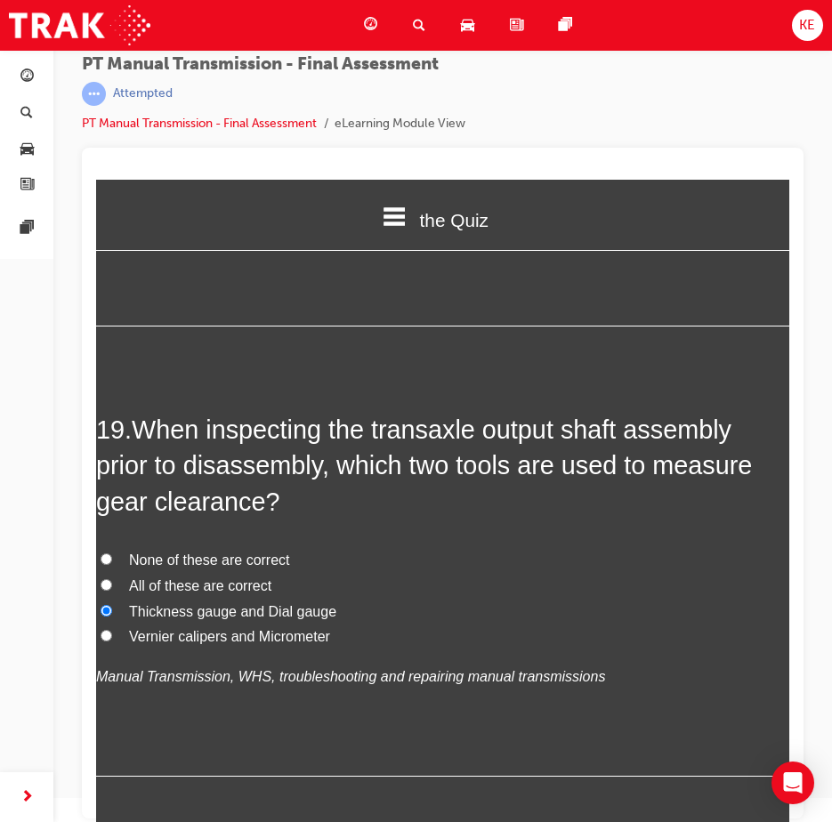
click at [112, 565] on input "None of these are correct" at bounding box center [106, 559] width 12 height 12
radio input "true"
click at [108, 616] on input "Thickness gauge and Dial gauge" at bounding box center [106, 611] width 12 height 12
radio input "true"
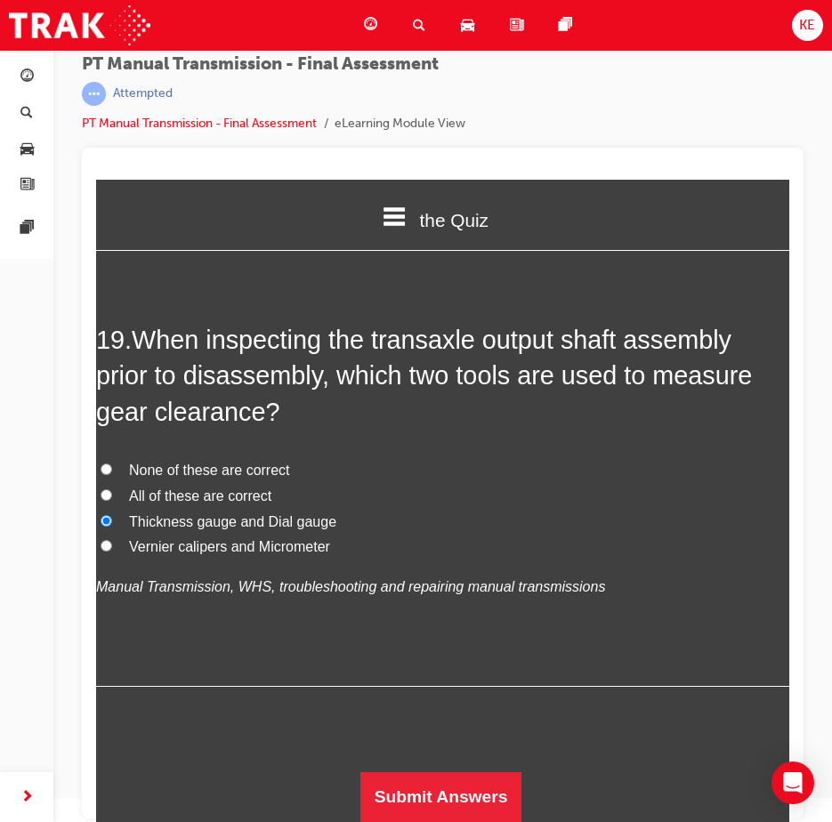
scroll to position [7721, 0]
click at [367, 772] on button "Submit Answers" at bounding box center [441, 797] width 162 height 50
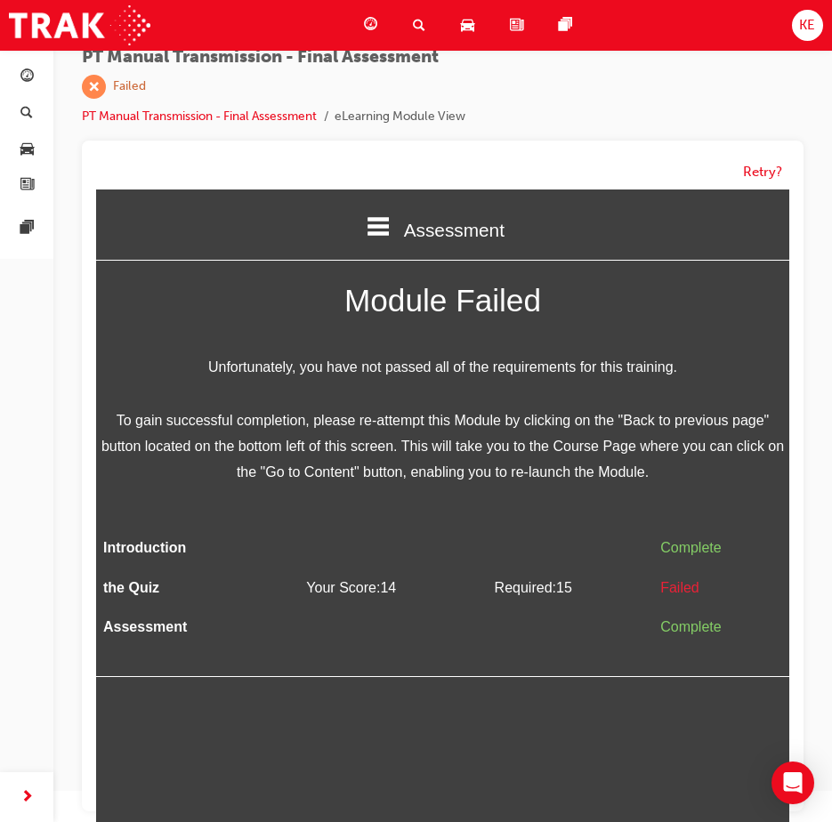
scroll to position [41, 0]
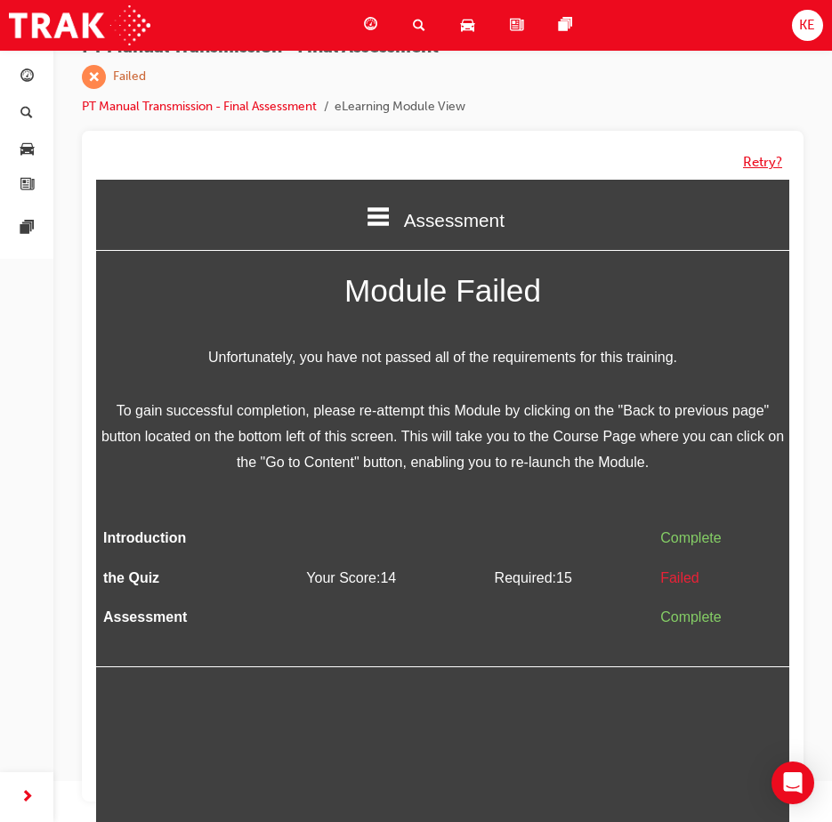
click at [767, 169] on button "Retry?" at bounding box center [762, 162] width 39 height 20
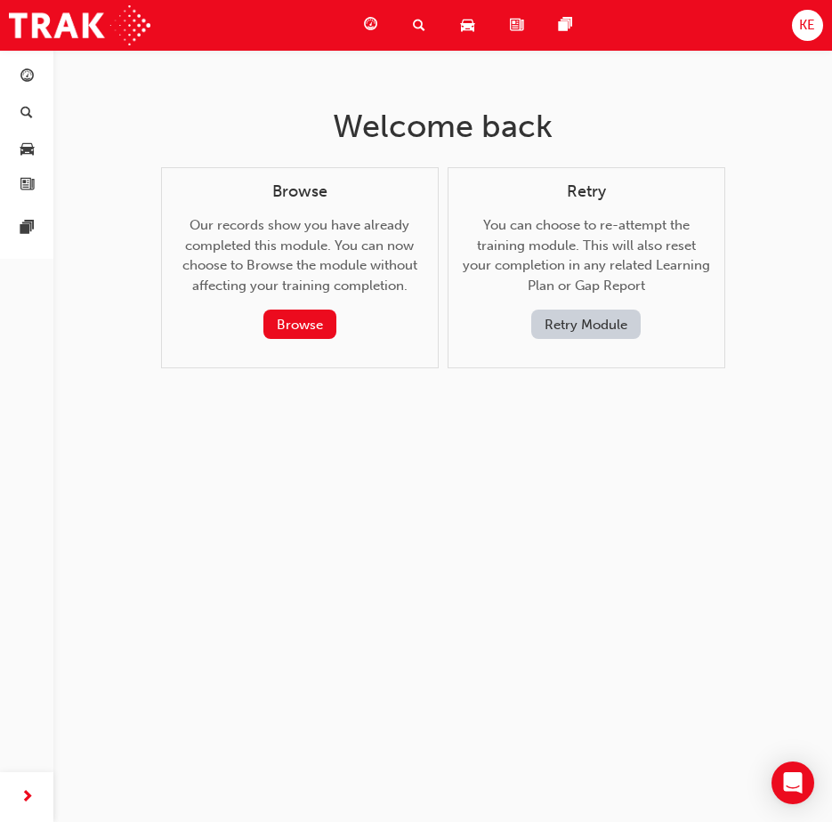
scroll to position [0, 0]
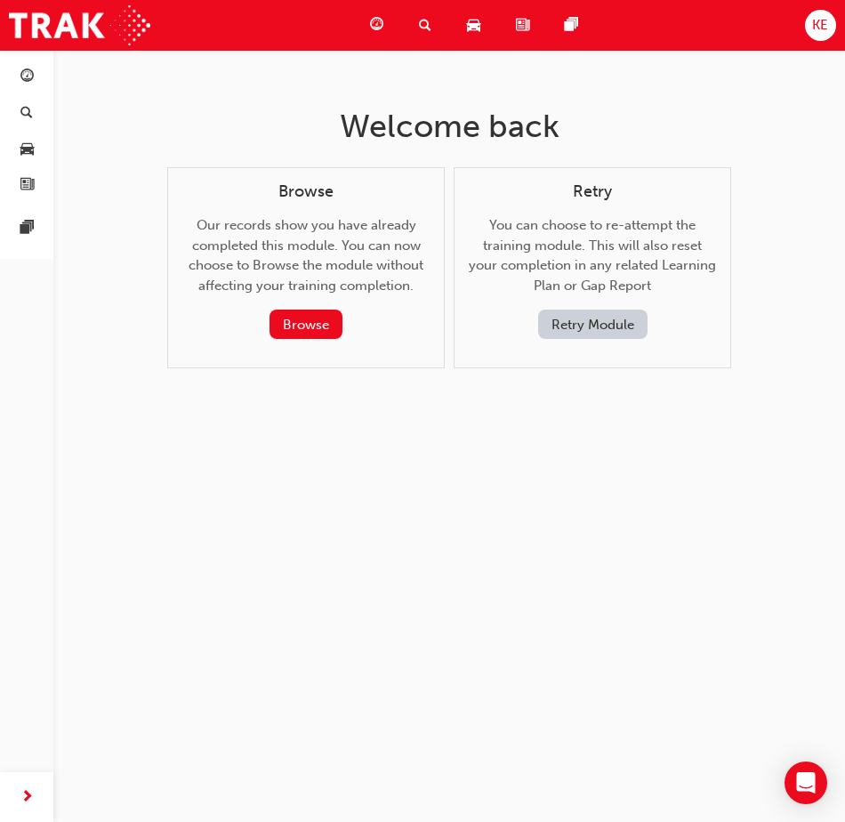
click at [558, 327] on button "Retry Module" at bounding box center [592, 323] width 109 height 29
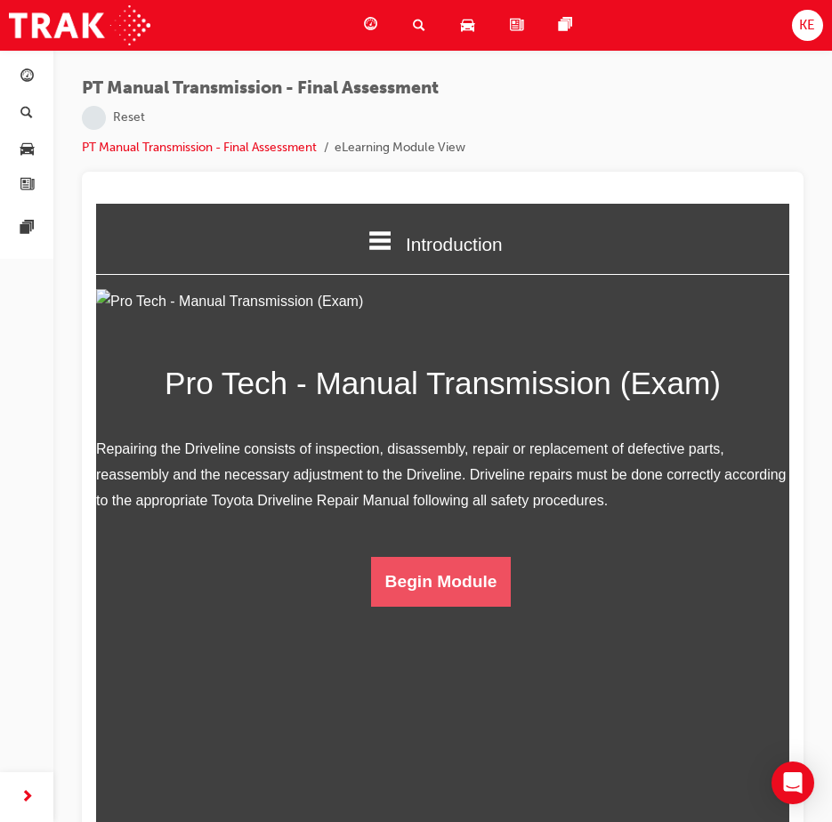
click at [394, 802] on html "Introduction Introduction the Quiz Assessment Pro Tech - Manual Transmission (E…" at bounding box center [442, 525] width 693 height 642
click at [415, 607] on button "Begin Module" at bounding box center [441, 582] width 141 height 50
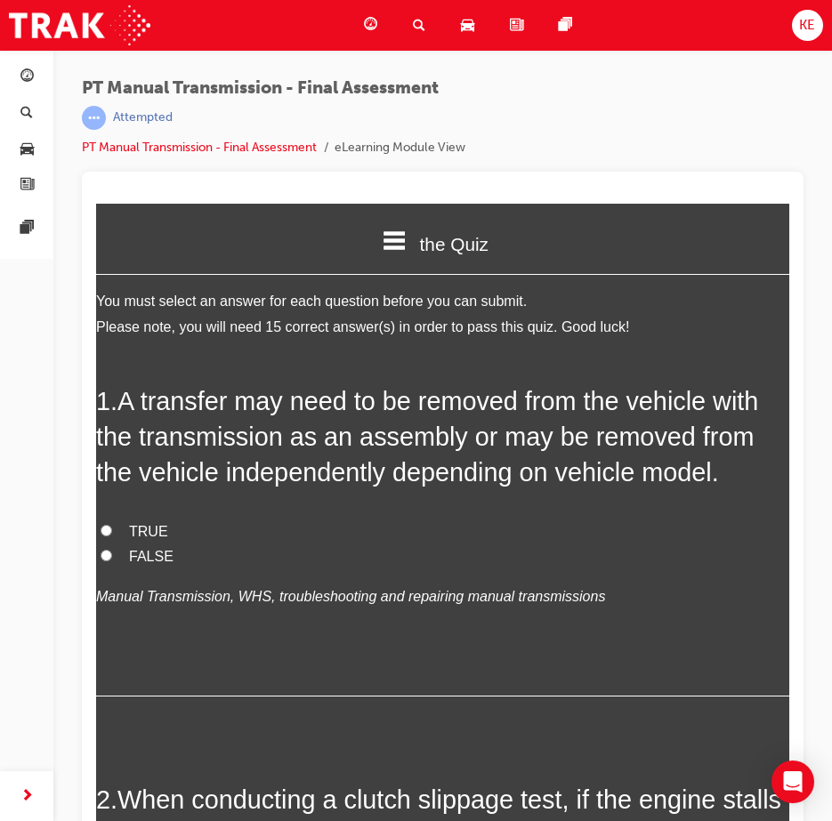
click at [112, 561] on label "FALSE" at bounding box center [442, 557] width 693 height 26
click at [112, 561] on input "FALSE" at bounding box center [106, 556] width 12 height 12
radio input "true"
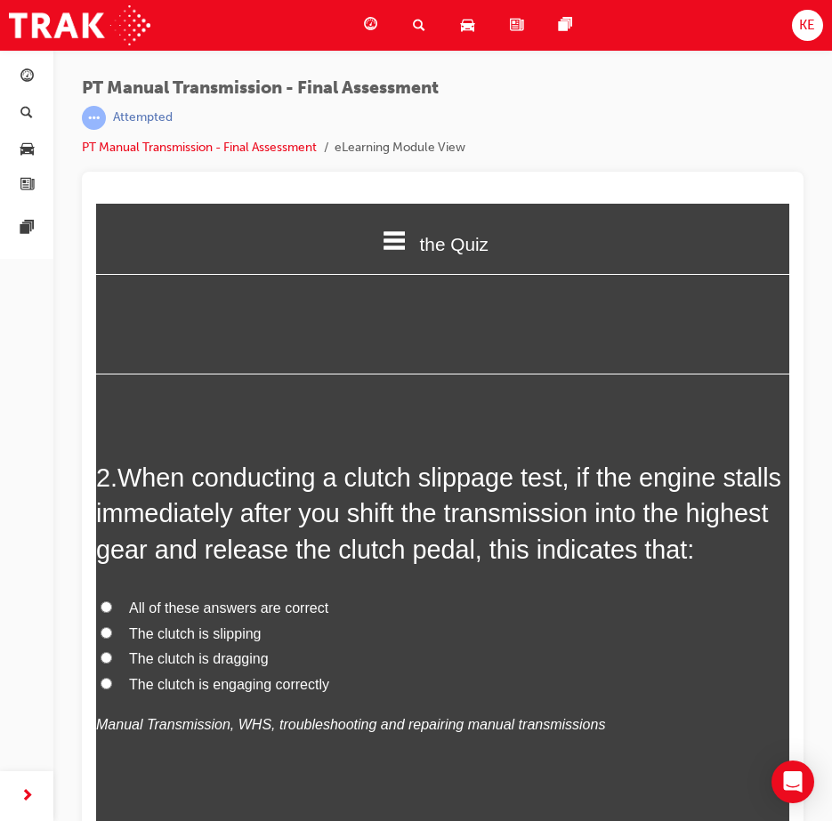
scroll to position [356, 0]
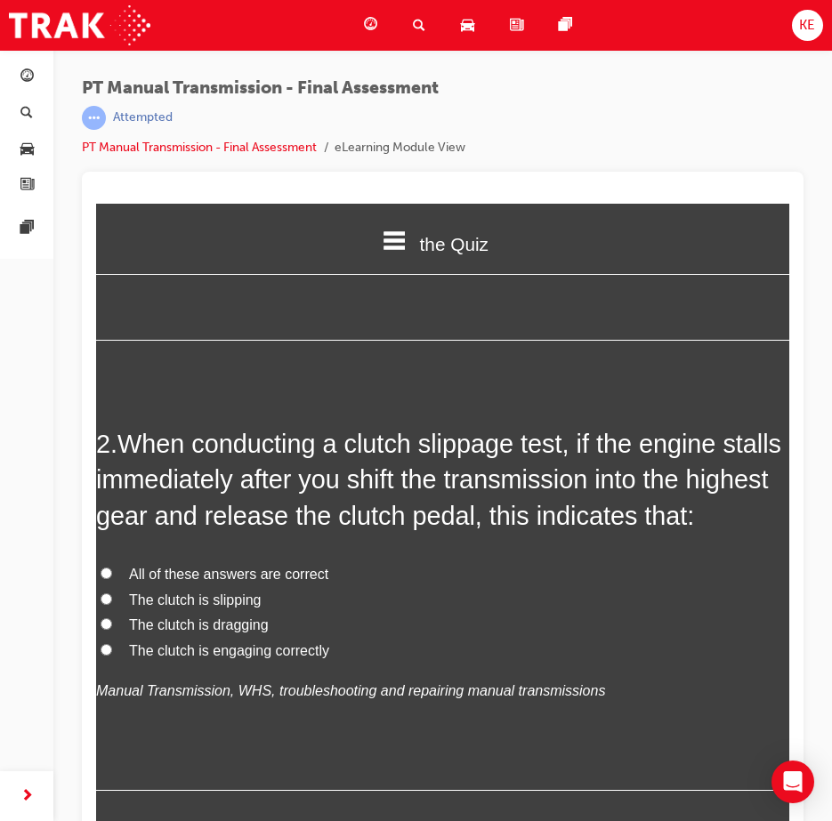
click at [111, 655] on input "The clutch is engaging correctly" at bounding box center [106, 650] width 12 height 12
radio input "true"
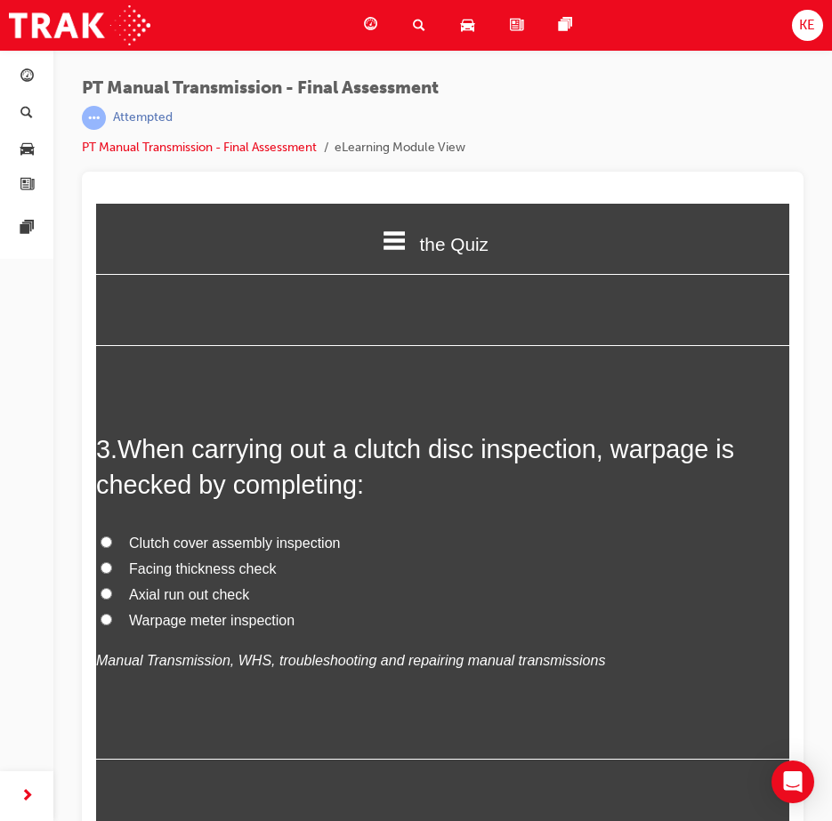
click at [107, 599] on input "Axial run out check" at bounding box center [106, 594] width 12 height 12
radio input "true"
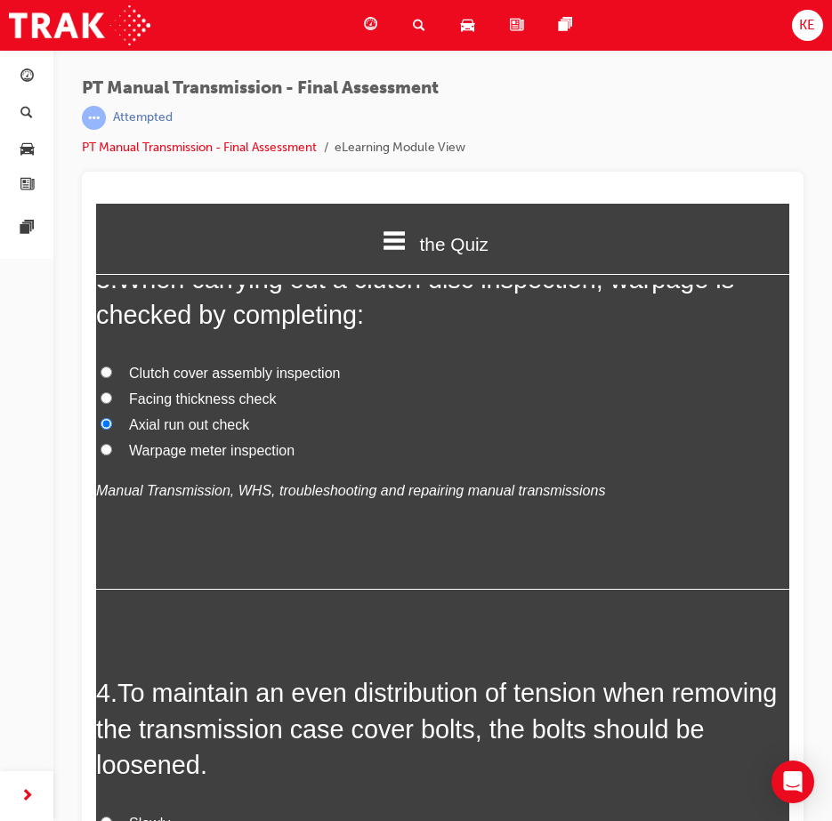
scroll to position [1245, 0]
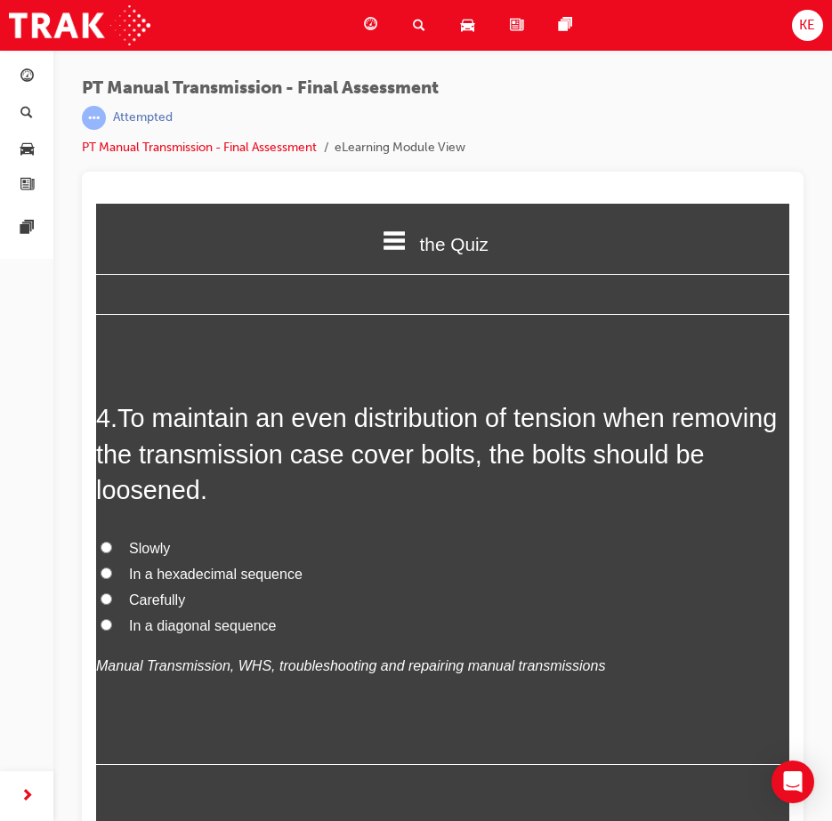
click at [182, 582] on span "In a hexadecimal sequence" at bounding box center [215, 573] width 173 height 15
click at [112, 579] on input "In a hexadecimal sequence" at bounding box center [106, 573] width 12 height 12
radio input "true"
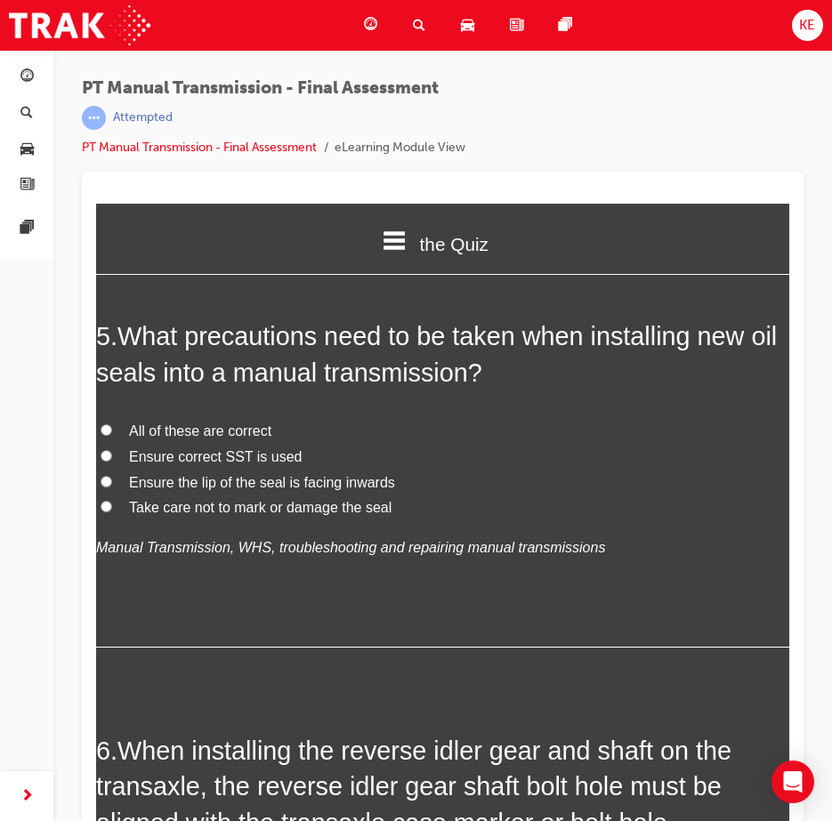
scroll to position [1779, 0]
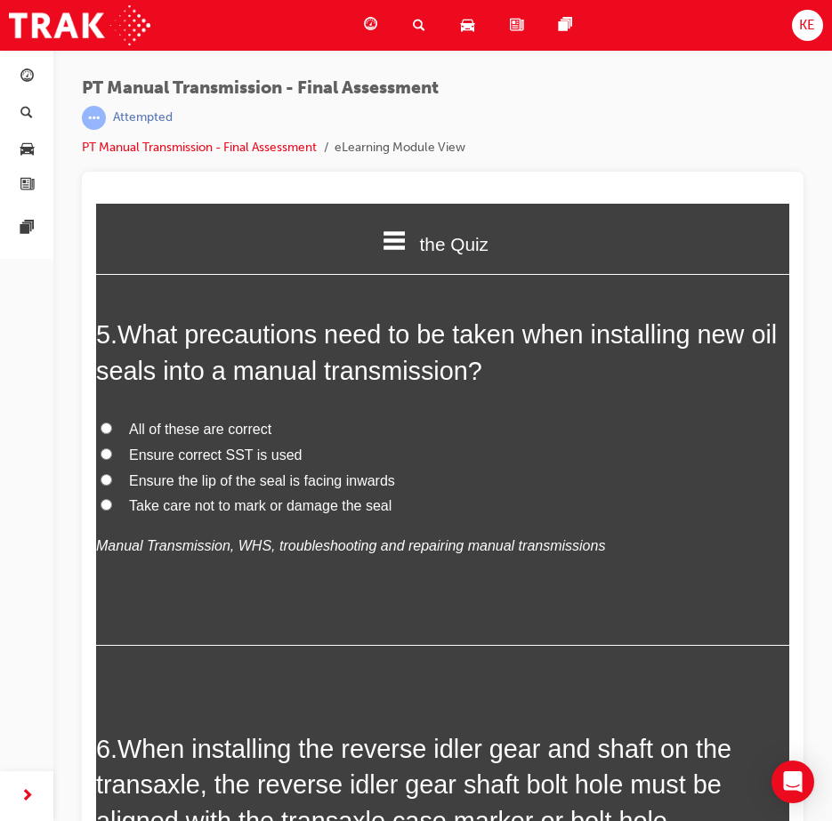
click at [111, 434] on input "All of these are correct" at bounding box center [106, 428] width 12 height 12
radio input "true"
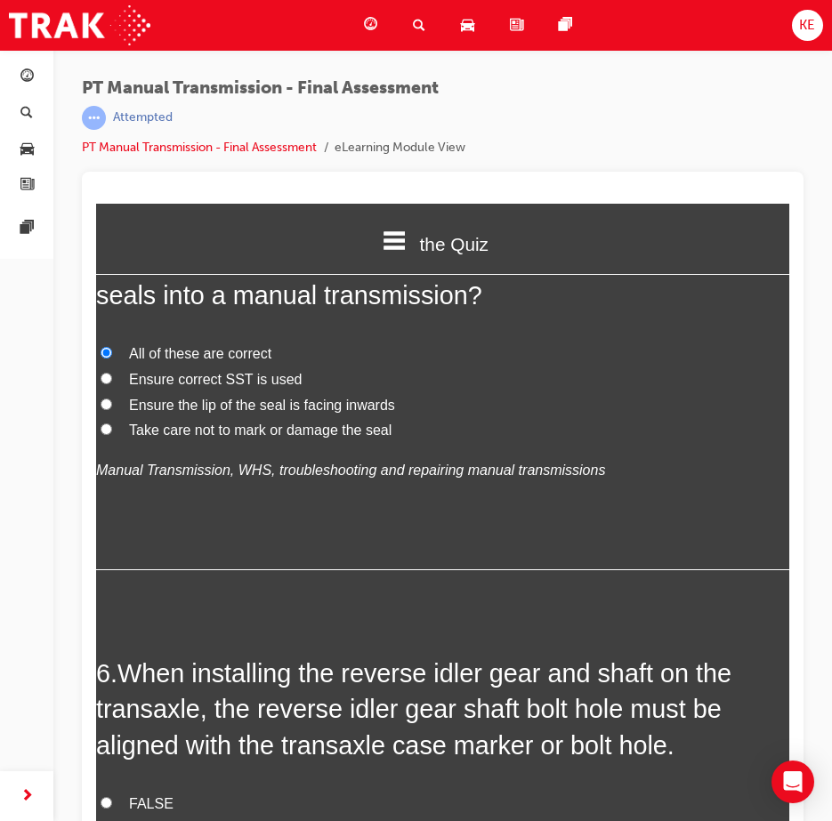
scroll to position [1956, 0]
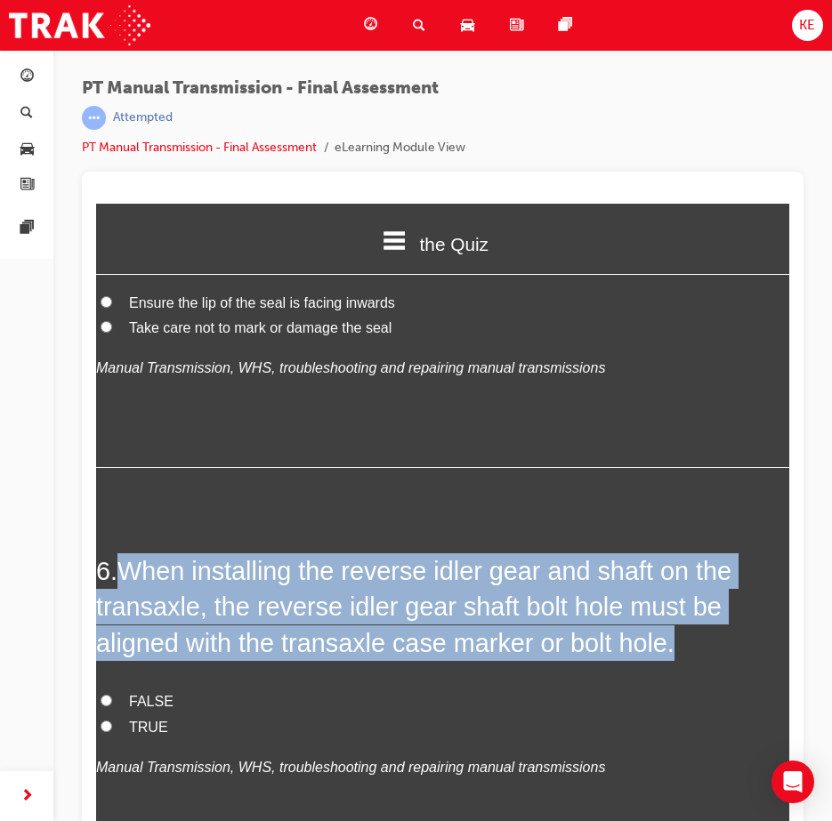
drag, startPoint x: 121, startPoint y: 604, endPoint x: 701, endPoint y: 683, distance: 585.2
click at [701, 661] on h2 "6 . When installing the reverse idler gear and shaft on the transaxle, the reve…" at bounding box center [442, 607] width 693 height 108
copy span "When installing the reverse idler gear and shaft on the transaxle, the reverse …"
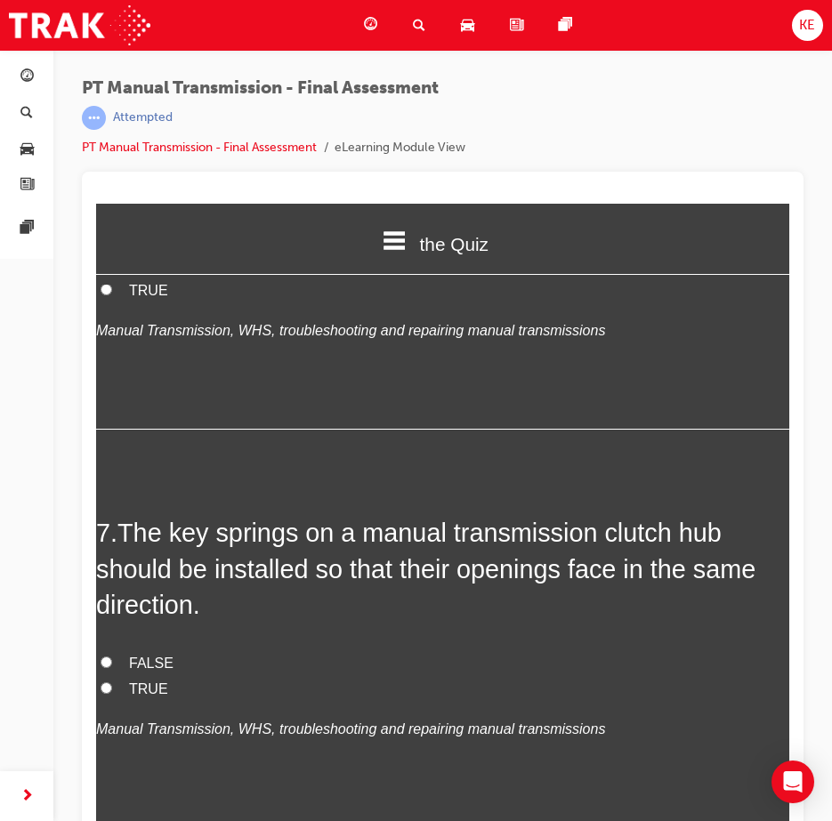
scroll to position [2401, 0]
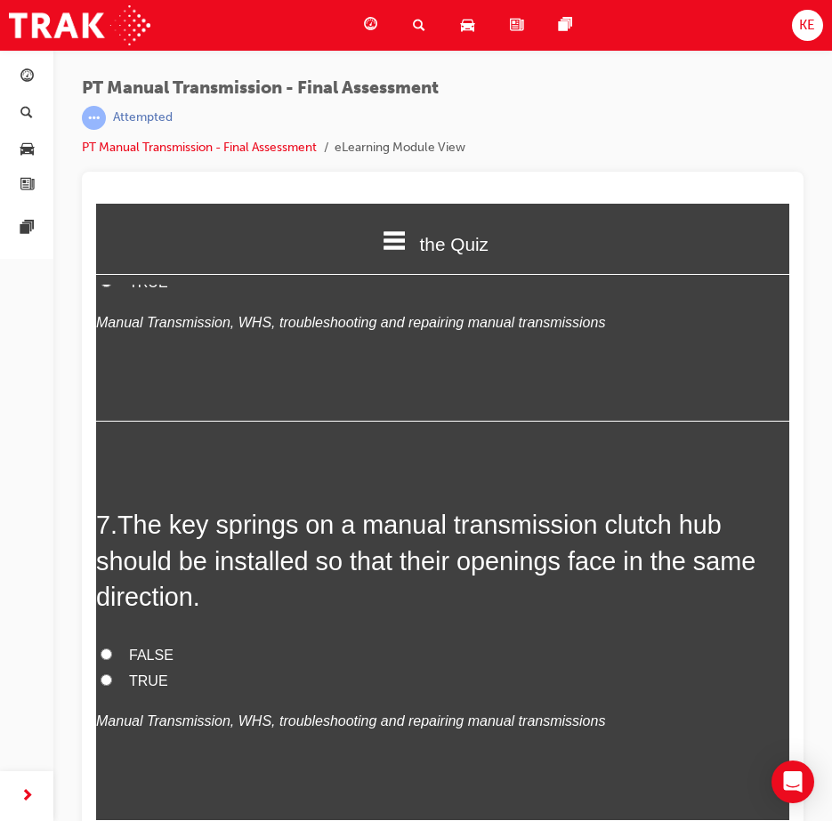
click at [116, 296] on label "TRUE" at bounding box center [442, 283] width 693 height 26
click at [112, 287] on input "TRUE" at bounding box center [106, 282] width 12 height 12
radio input "true"
click at [109, 686] on input "TRUE" at bounding box center [106, 680] width 12 height 12
radio input "true"
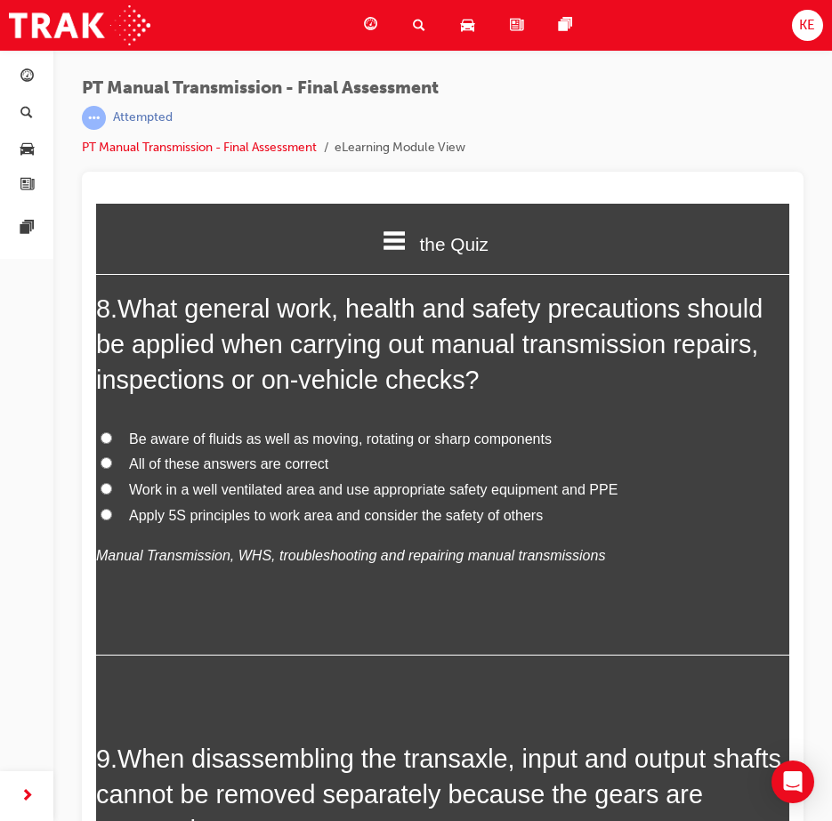
scroll to position [3024, 0]
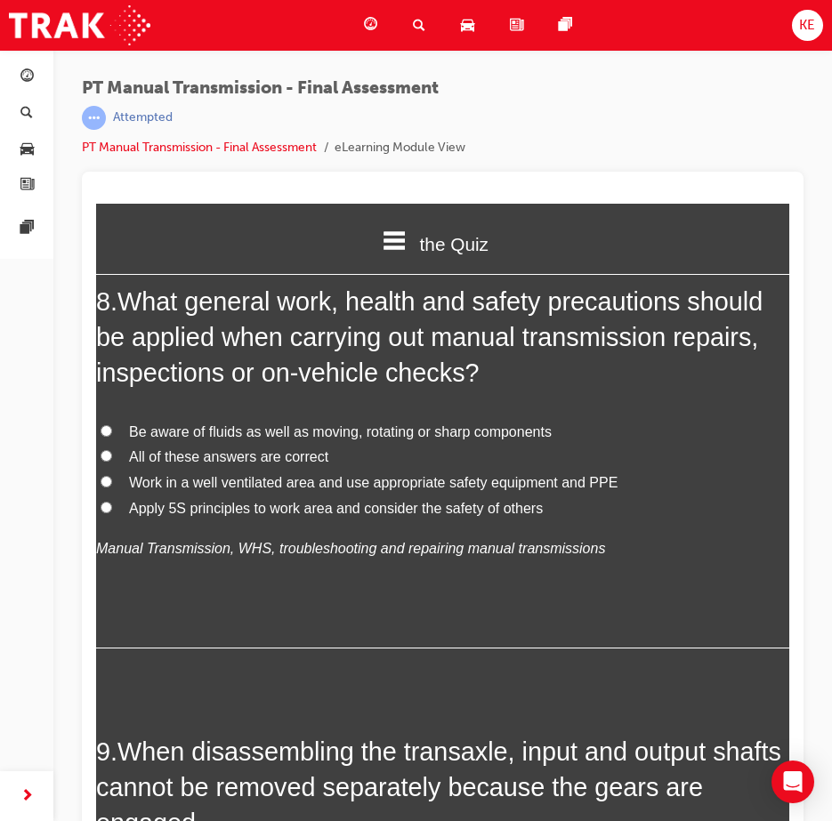
click at [104, 462] on input "All of these answers are correct" at bounding box center [106, 456] width 12 height 12
radio input "true"
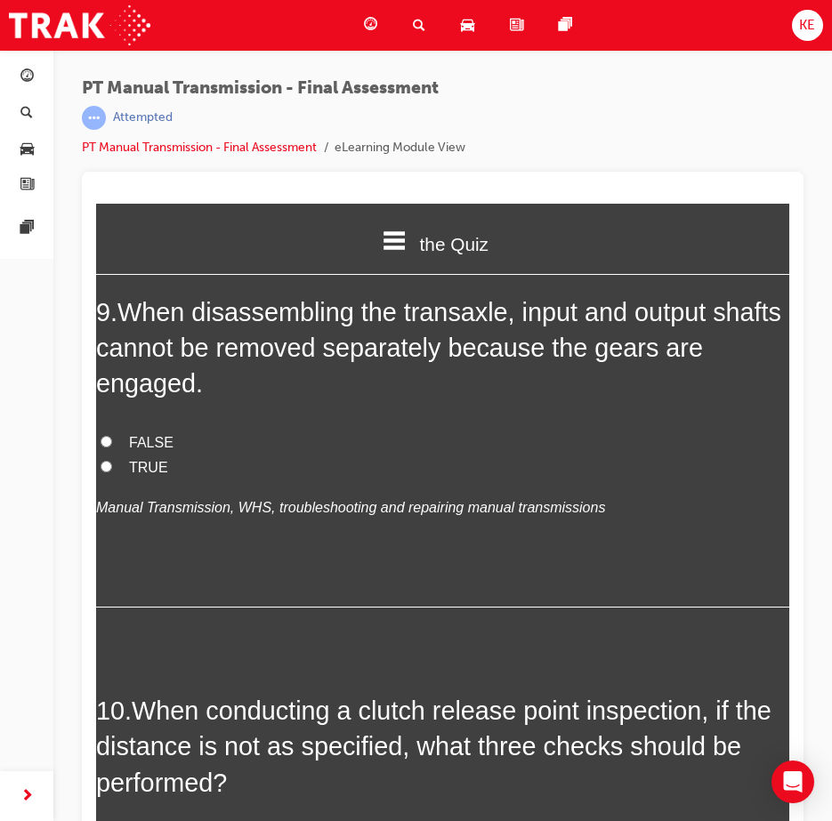
scroll to position [3468, 0]
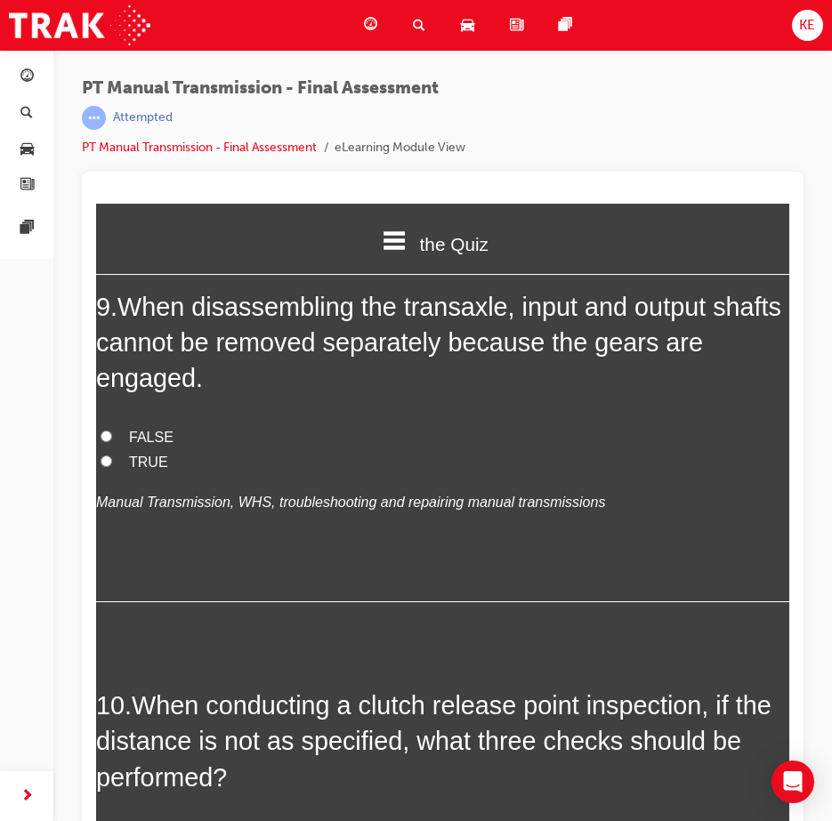
click at [101, 467] on input "TRUE" at bounding box center [106, 461] width 12 height 12
radio input "true"
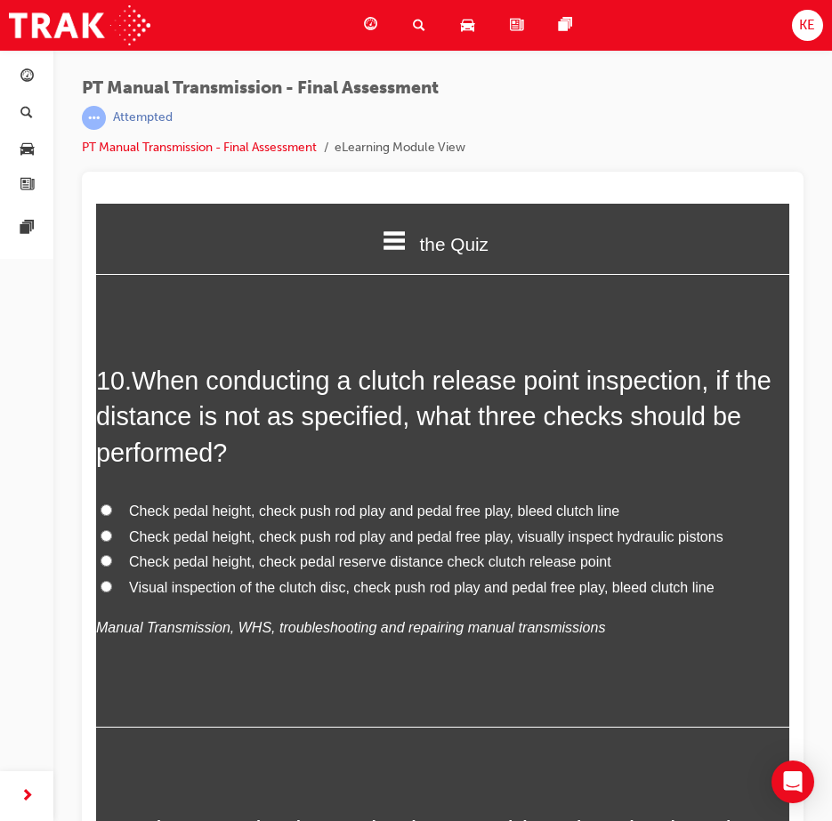
scroll to position [3824, 0]
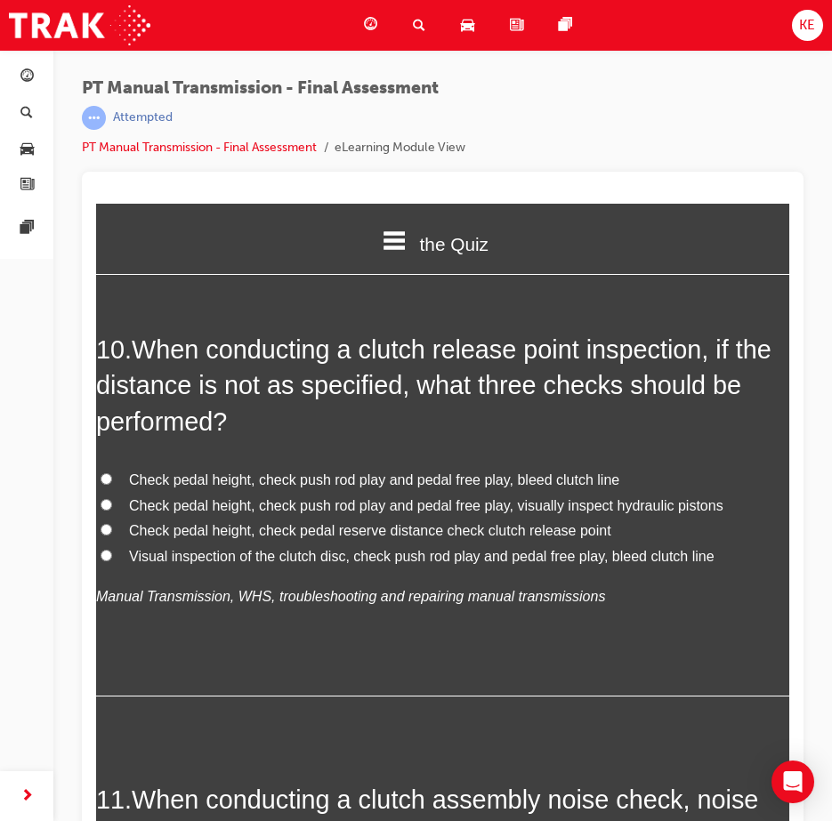
click at [139, 513] on span "Check pedal height, check push rod play and pedal free play, visually inspect h…" at bounding box center [426, 505] width 594 height 15
click at [112, 510] on input "Check pedal height, check push rod play and pedal free play, visually inspect h…" at bounding box center [106, 505] width 12 height 12
radio input "true"
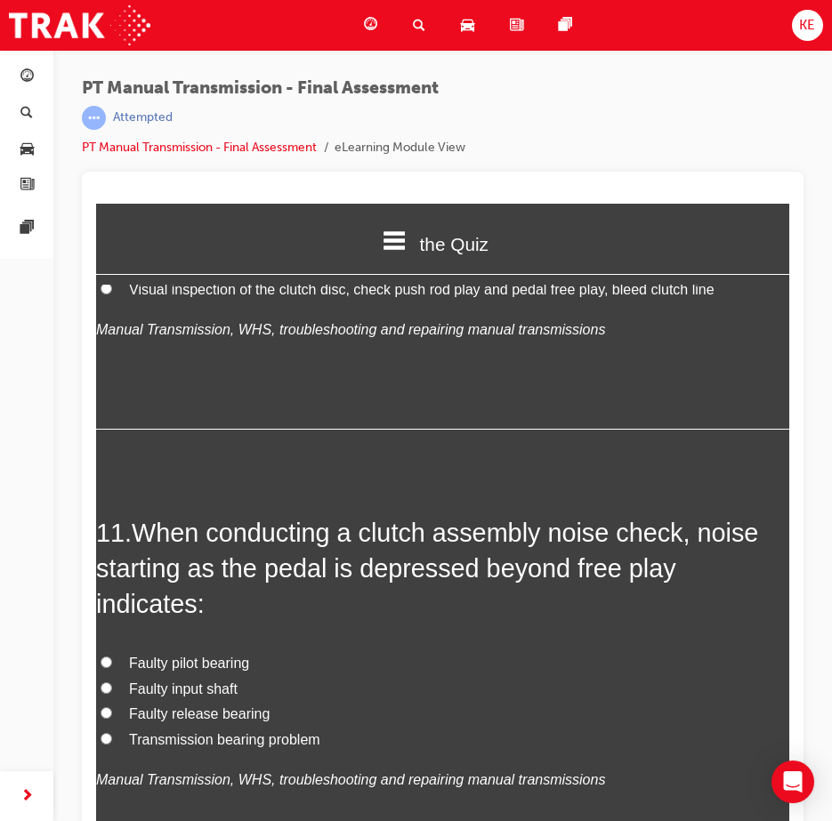
scroll to position [4180, 0]
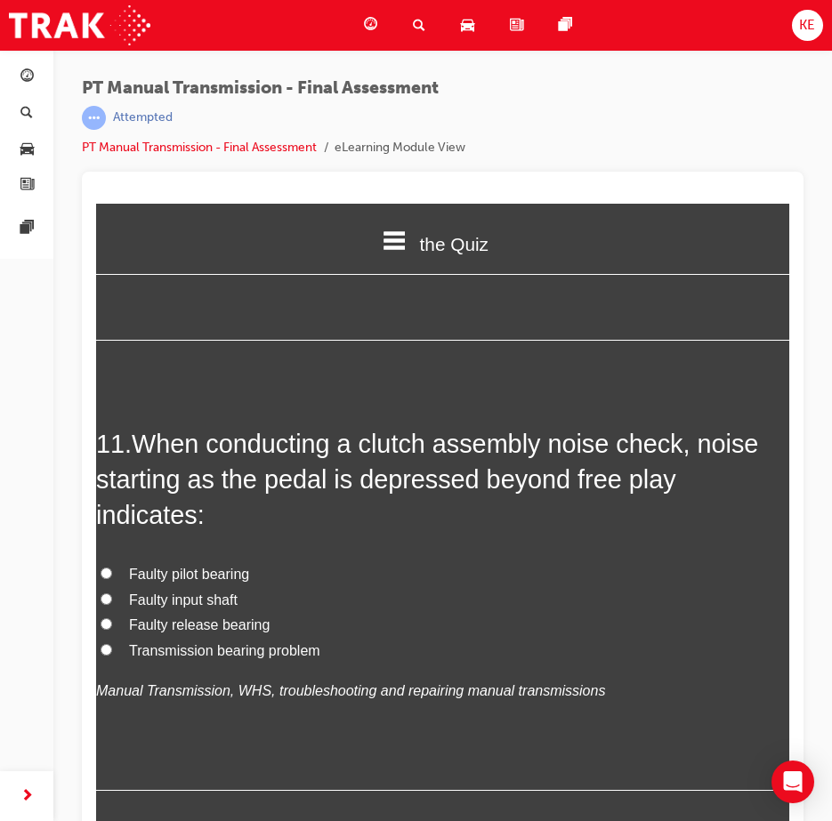
click at [130, 632] on span "Faulty release bearing" at bounding box center [199, 624] width 141 height 15
click at [112, 630] on input "Faulty release bearing" at bounding box center [106, 624] width 12 height 12
radio input "true"
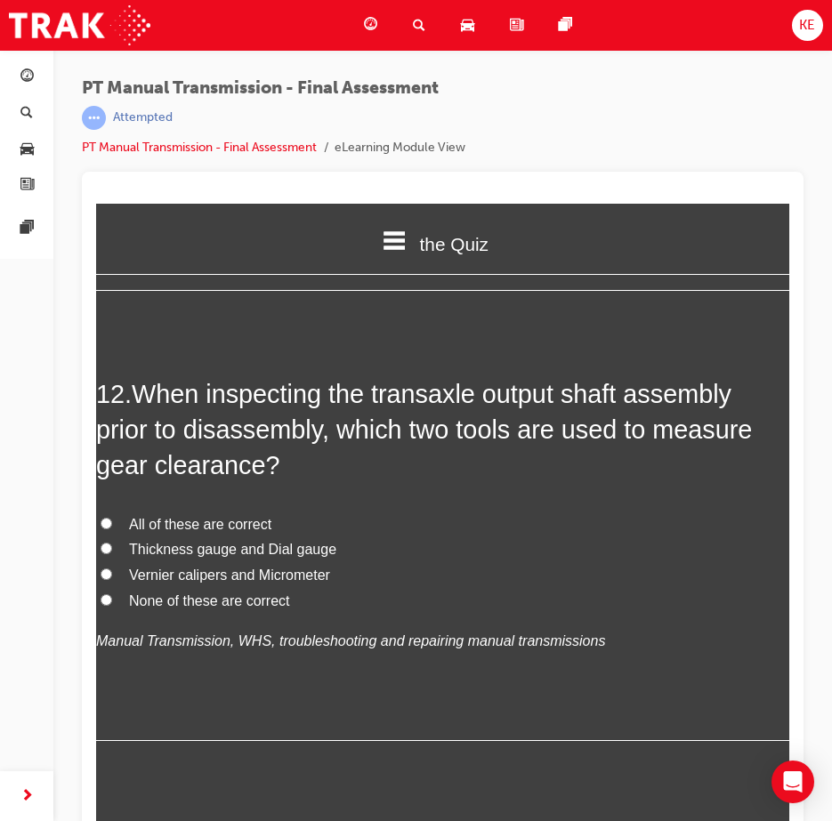
scroll to position [4713, 0]
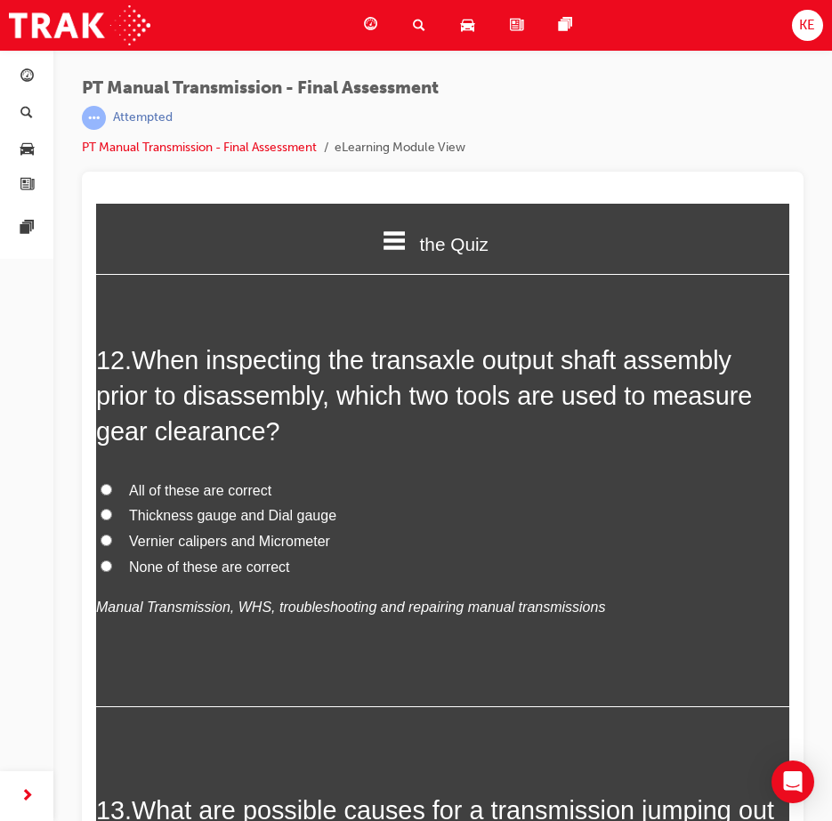
click at [123, 529] on label "Thickness gauge and Dial gauge" at bounding box center [442, 516] width 693 height 26
click at [112, 520] on input "Thickness gauge and Dial gauge" at bounding box center [106, 515] width 12 height 12
radio input "true"
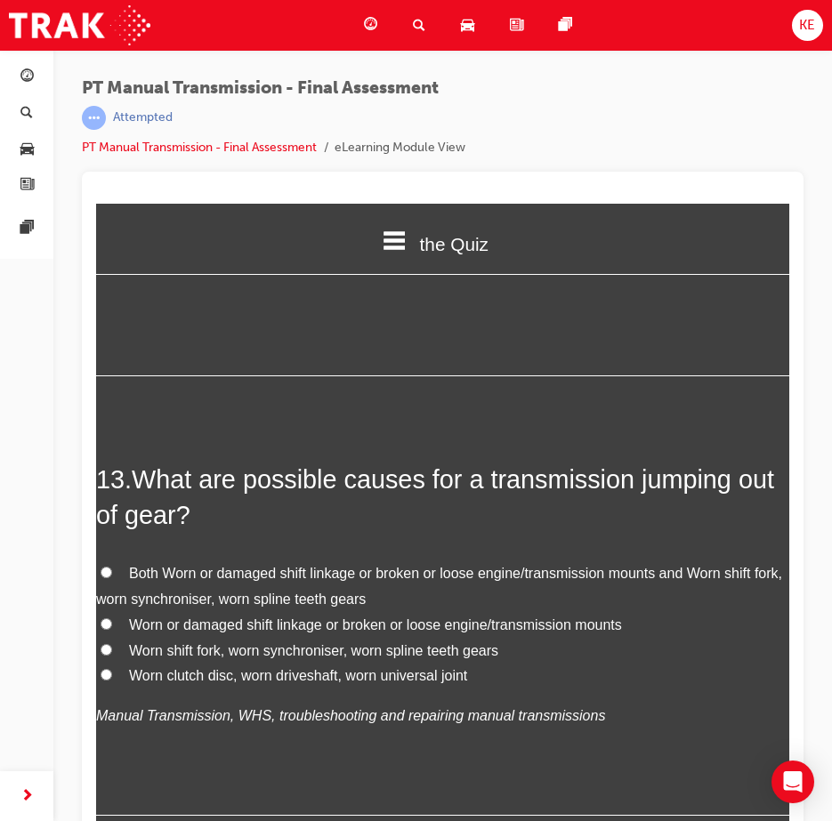
scroll to position [5069, 0]
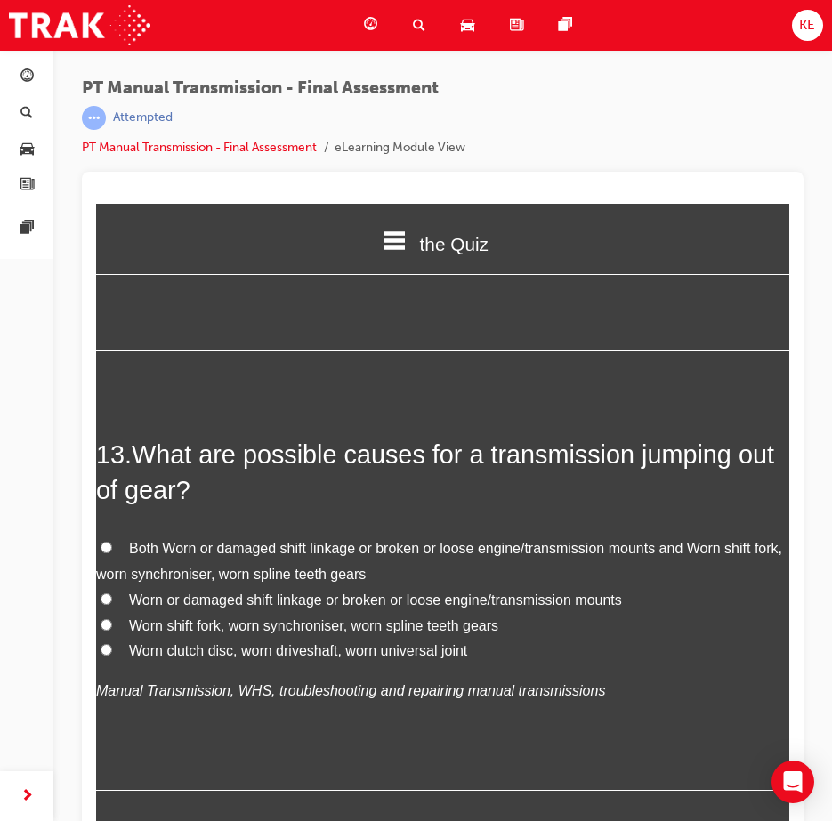
click at [103, 588] on label "Both Worn or damaged shift linkage or broken or loose engine/transmission mount…" at bounding box center [442, 562] width 693 height 52
click at [103, 553] on input "Both Worn or damaged shift linkage or broken or loose engine/transmission mount…" at bounding box center [106, 548] width 12 height 12
radio input "true"
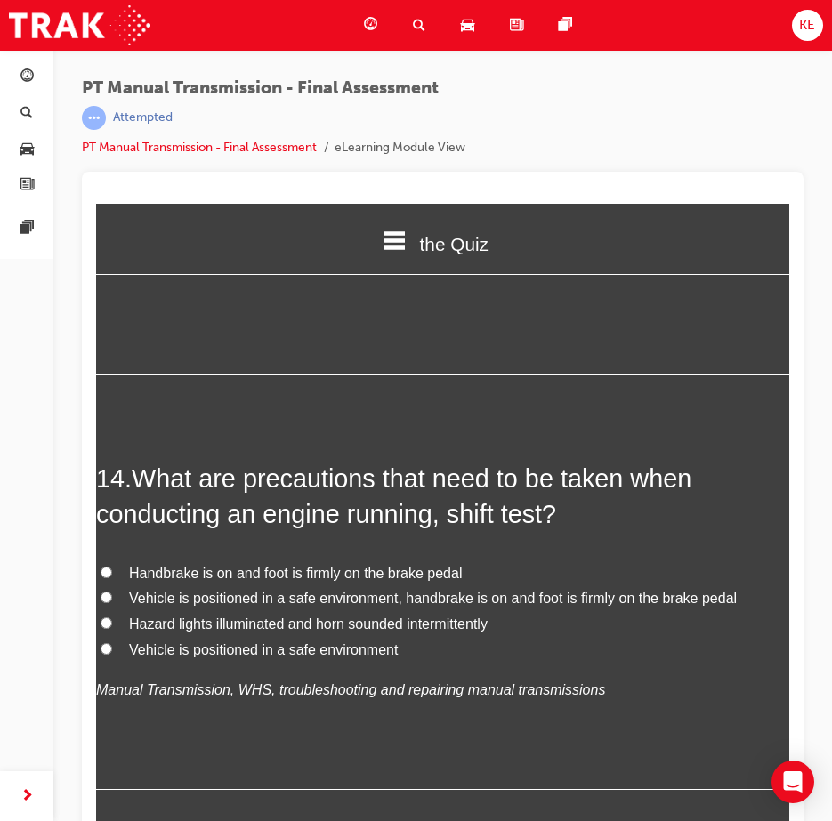
scroll to position [5514, 0]
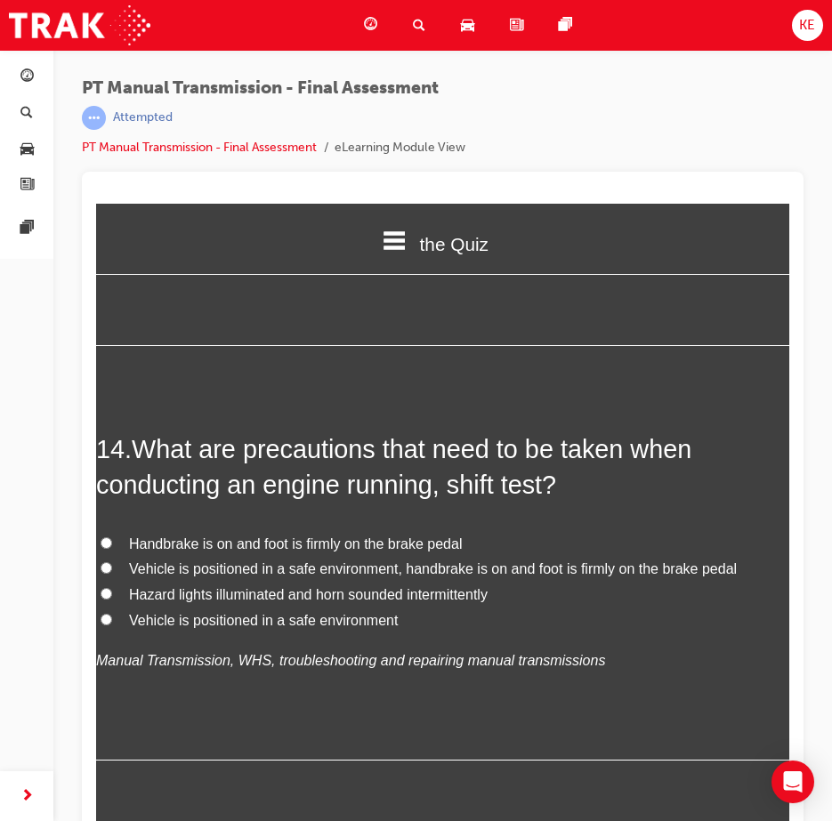
click at [188, 576] on span "Vehicle is positioned in a safe environment, handbrake is on and foot is firmly…" at bounding box center [432, 568] width 607 height 15
click at [112, 574] on input "Vehicle is positioned in a safe environment, handbrake is on and foot is firmly…" at bounding box center [106, 568] width 12 height 12
radio input "true"
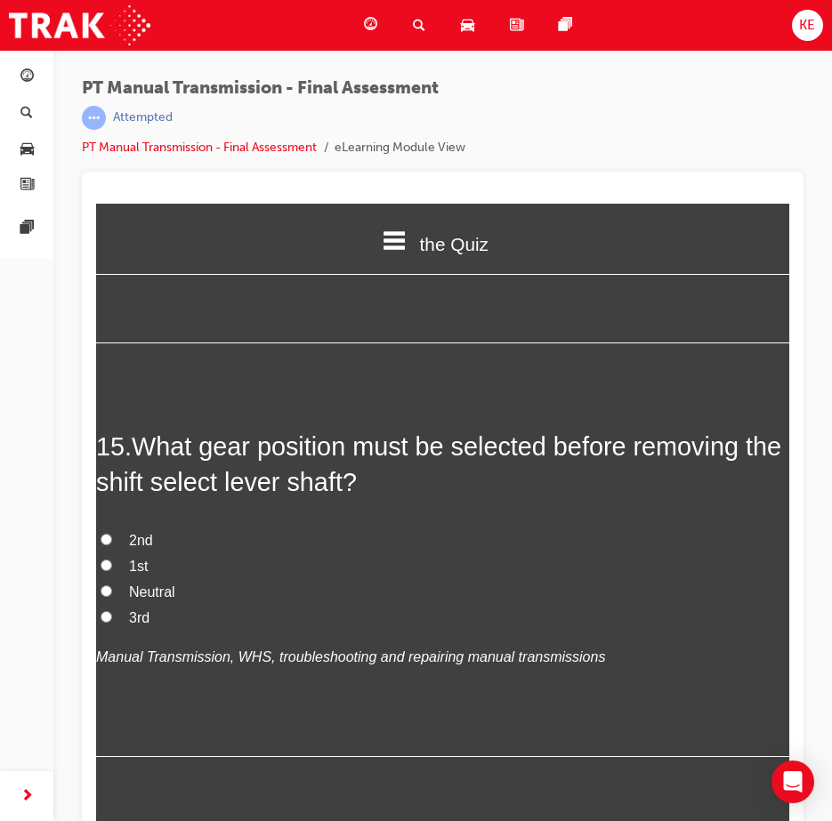
scroll to position [5958, 0]
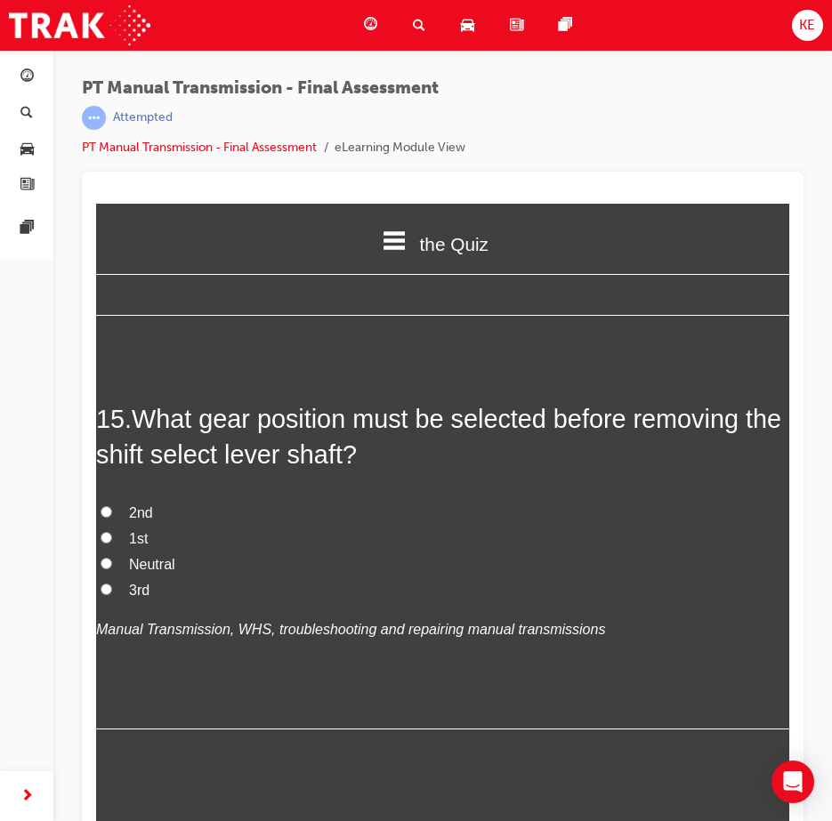
click at [172, 572] on span "Neutral" at bounding box center [152, 564] width 46 height 15
click at [112, 569] on input "Neutral" at bounding box center [106, 564] width 12 height 12
radio input "true"
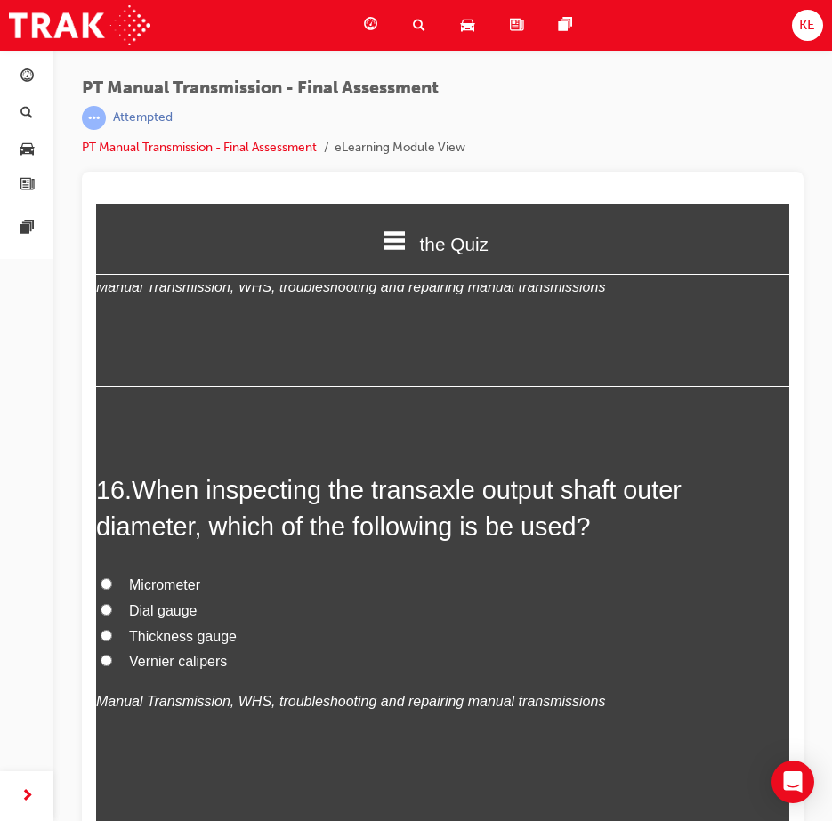
scroll to position [6314, 0]
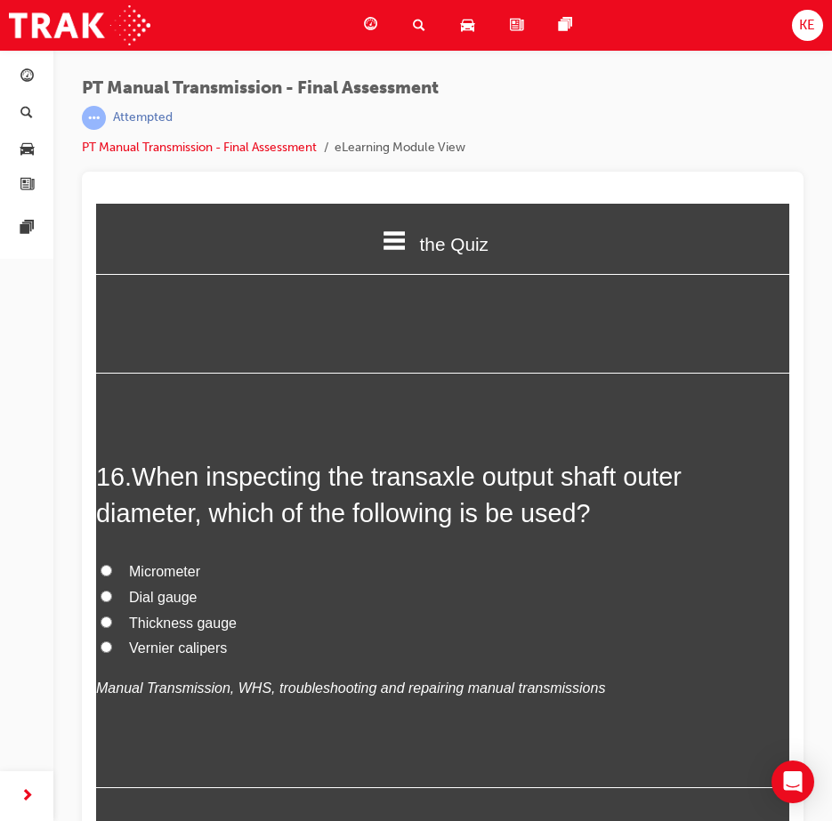
click at [143, 662] on label "Vernier calipers" at bounding box center [442, 649] width 693 height 26
click at [112, 653] on input "Vernier calipers" at bounding box center [106, 647] width 12 height 12
radio input "true"
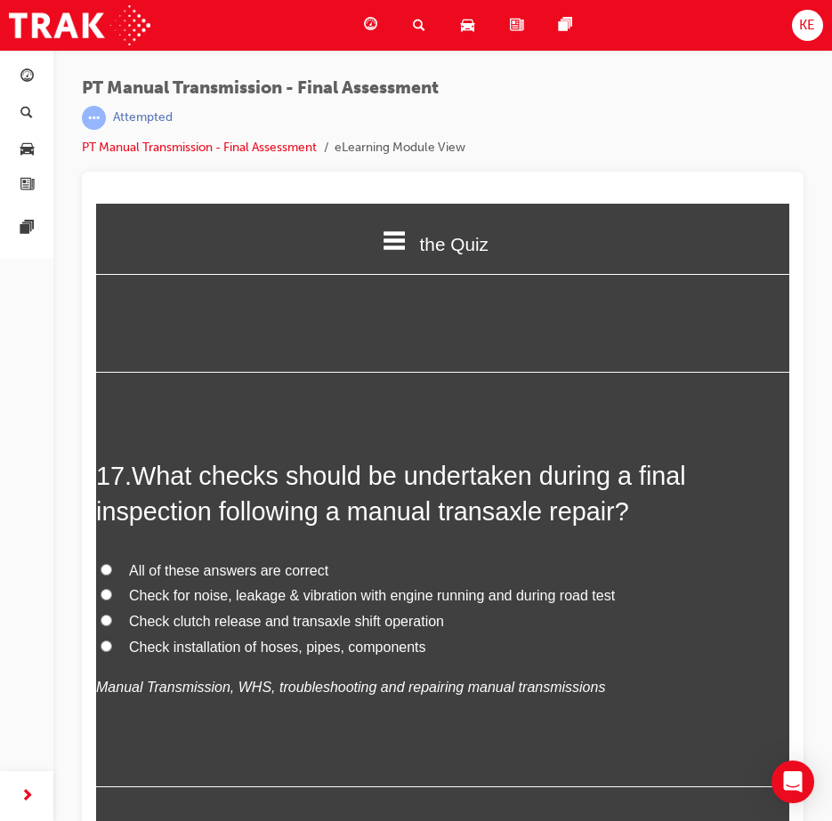
scroll to position [6759, 0]
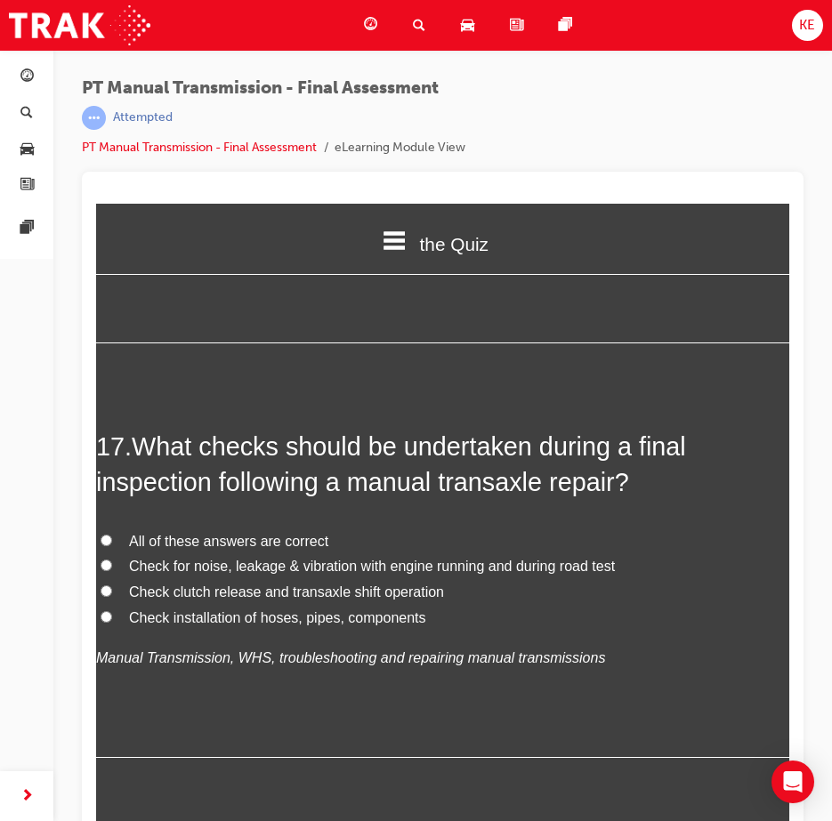
click at [149, 549] on span "All of these answers are correct" at bounding box center [228, 541] width 199 height 15
click at [112, 546] on input "All of these answers are correct" at bounding box center [106, 540] width 12 height 12
radio input "true"
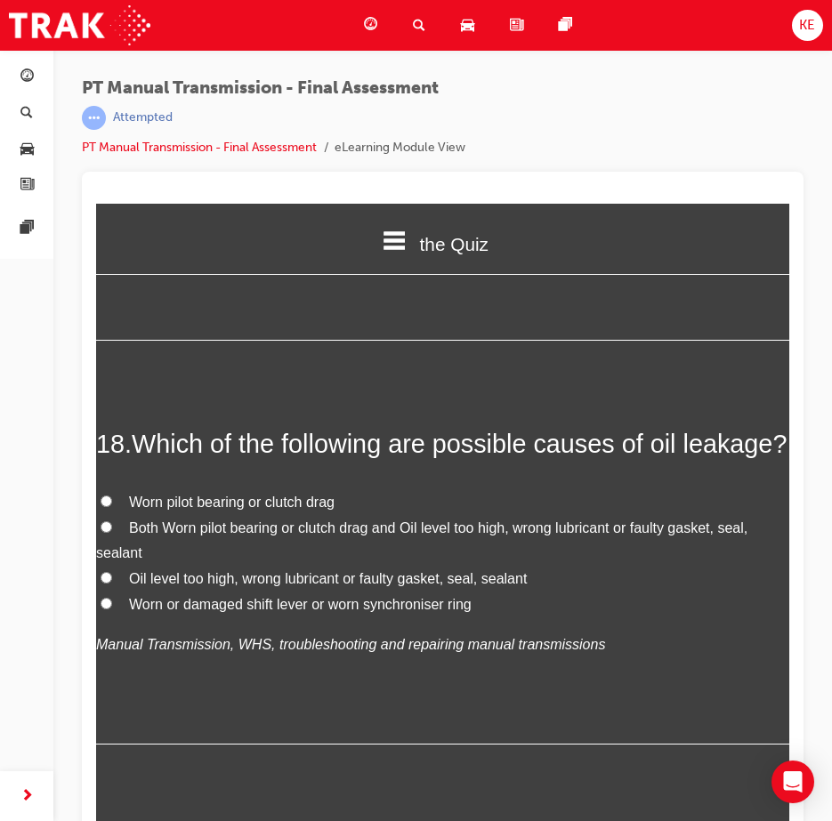
scroll to position [7203, 0]
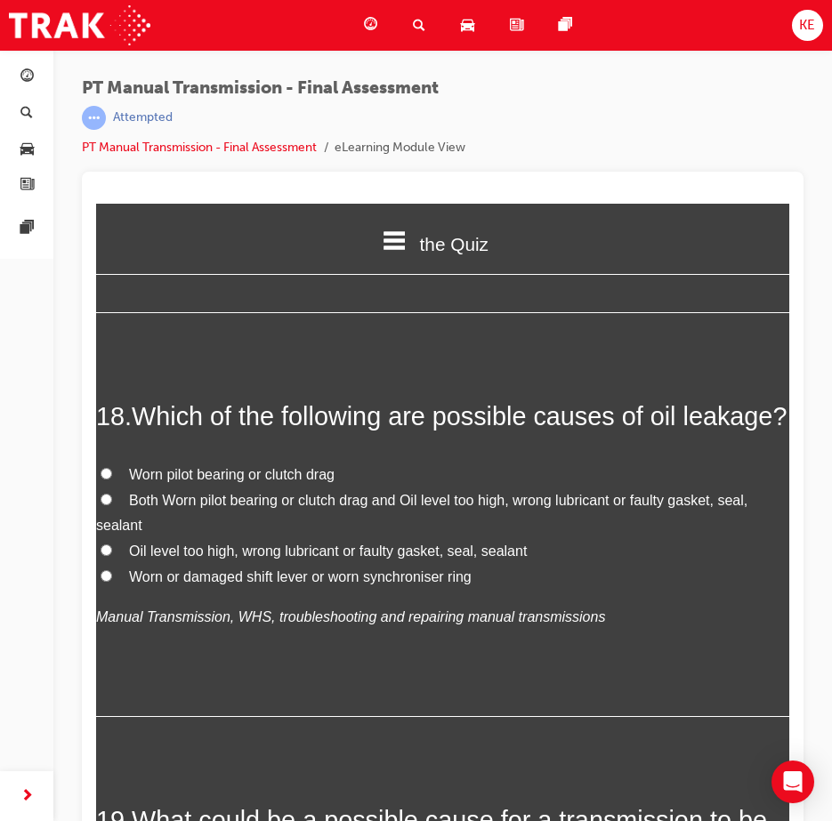
click at [149, 558] on span "Oil level too high, wrong lubricant or faulty gasket, seal, sealant" at bounding box center [328, 550] width 398 height 15
click at [112, 556] on input "Oil level too high, wrong lubricant or faulty gasket, seal, sealant" at bounding box center [106, 550] width 12 height 12
radio input "true"
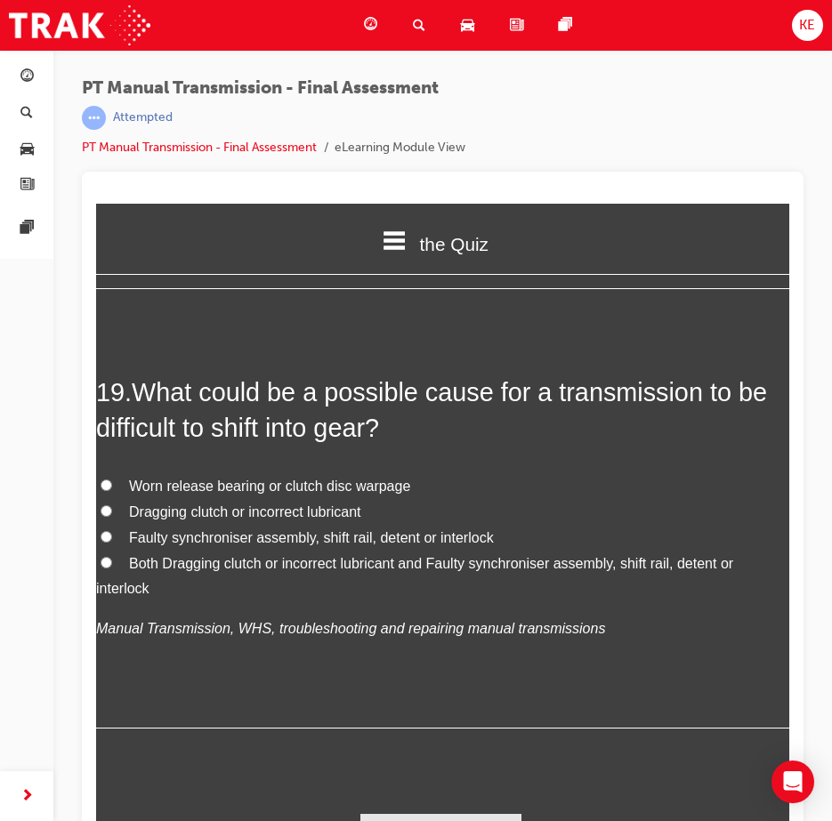
scroll to position [7648, 0]
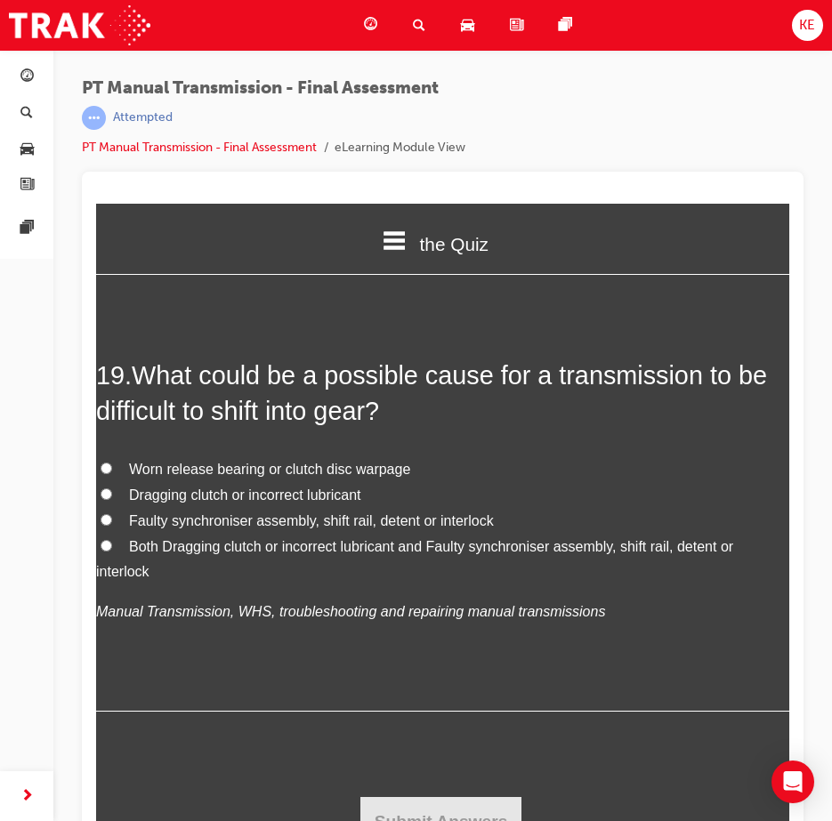
click at [154, 580] on span "Both Dragging clutch or incorrect lubricant and Faulty synchroniser assembly, s…" at bounding box center [414, 559] width 637 height 41
click at [112, 551] on input "Both Dragging clutch or incorrect lubricant and Faulty synchroniser assembly, s…" at bounding box center [106, 546] width 12 height 12
radio input "true"
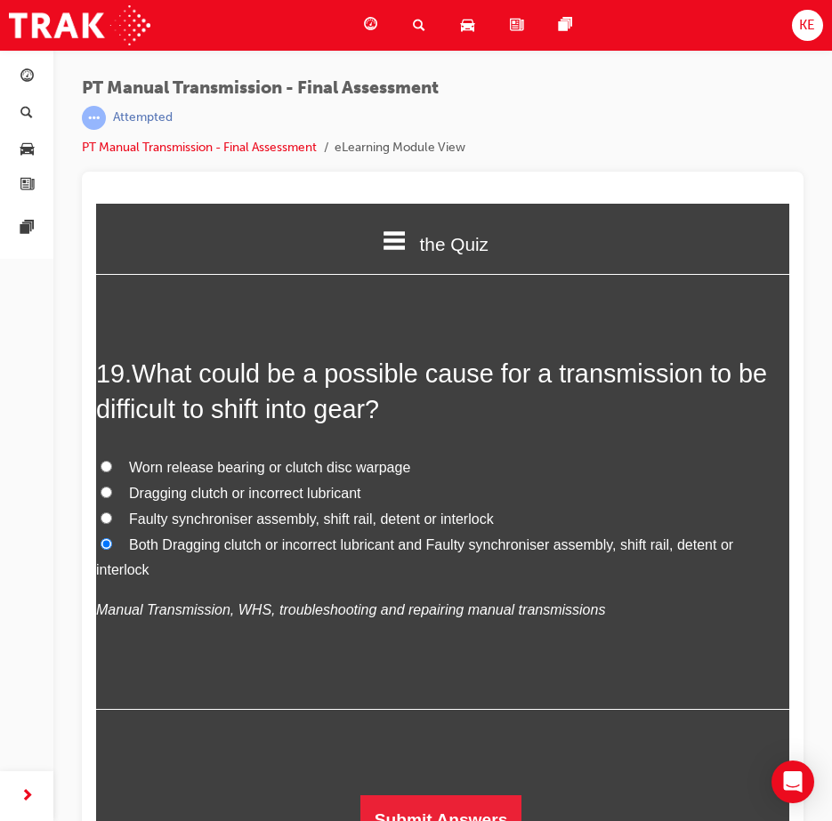
scroll to position [7722, 0]
click at [464, 811] on button "Submit Answers" at bounding box center [441, 820] width 162 height 50
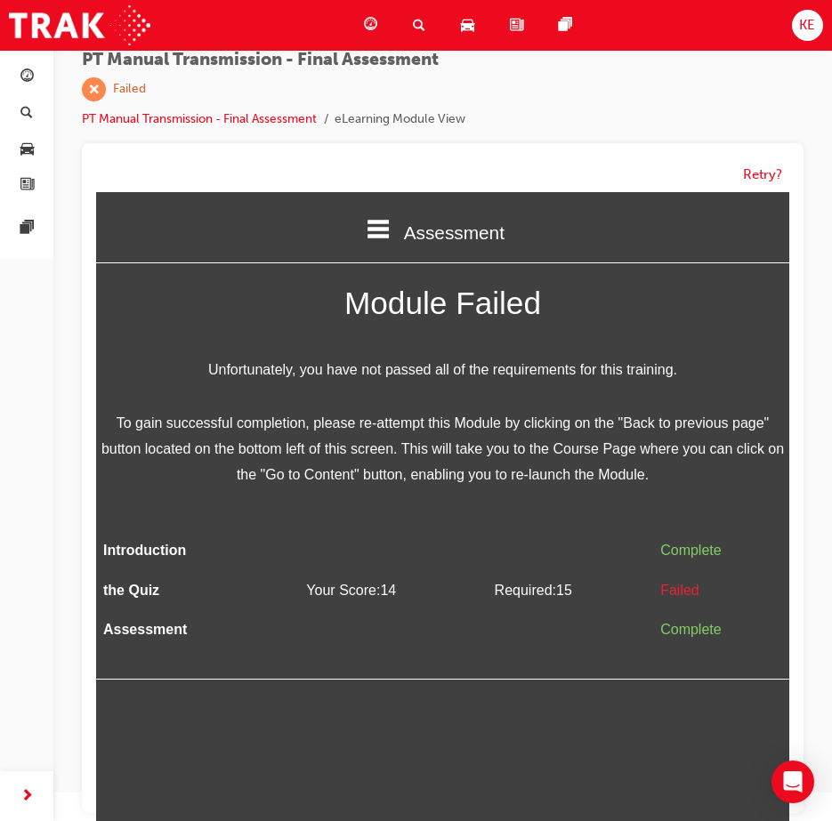
scroll to position [41, 0]
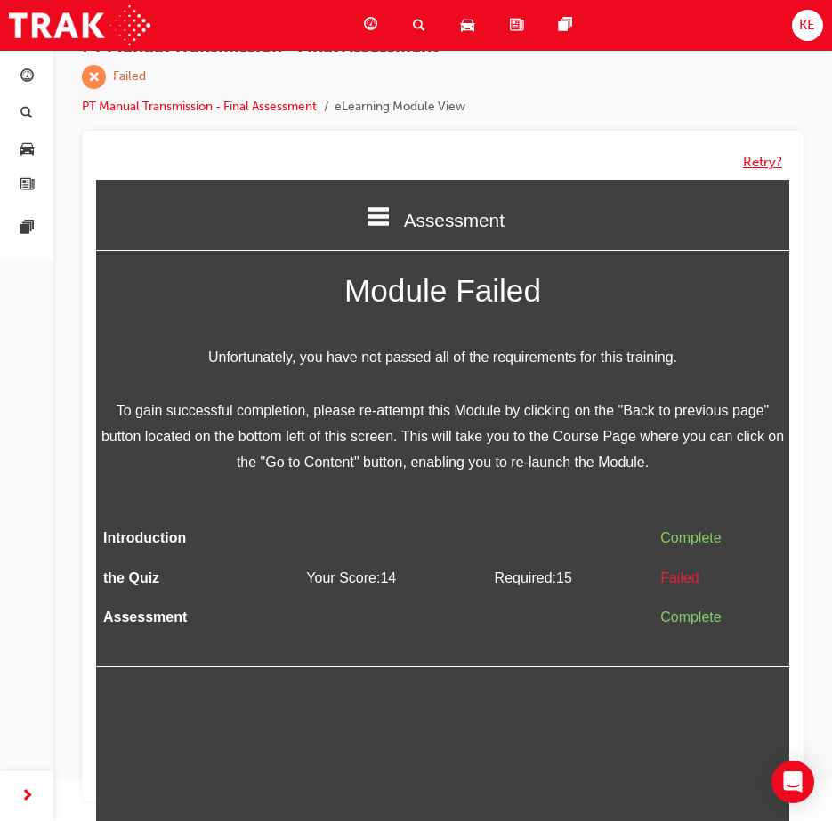
click at [760, 169] on button "Retry?" at bounding box center [762, 162] width 39 height 20
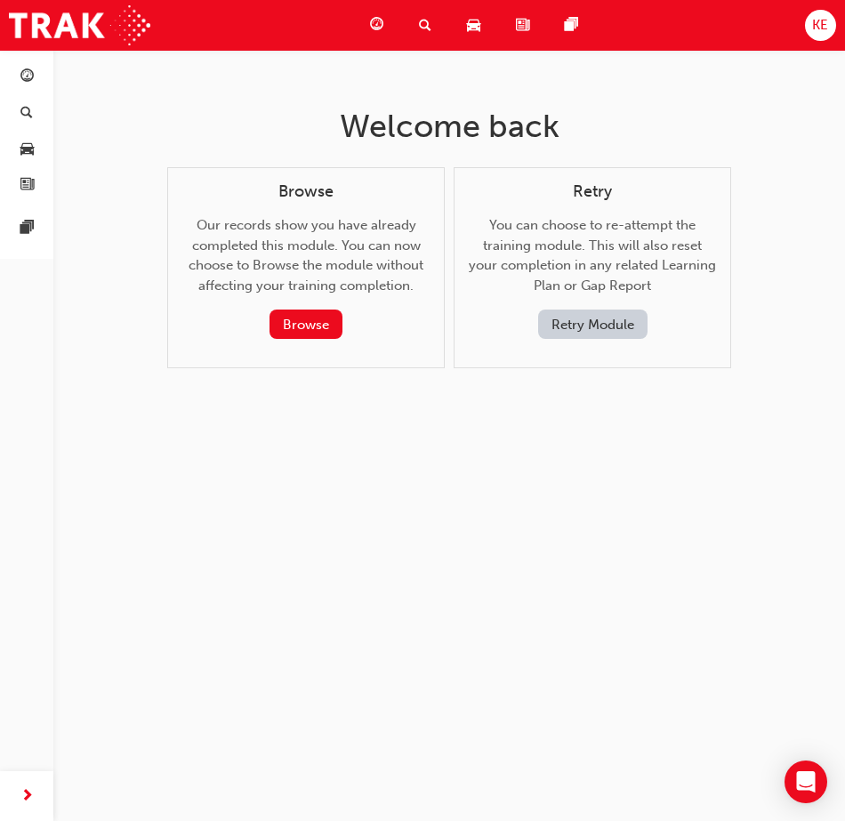
click at [575, 317] on button "Retry Module" at bounding box center [592, 323] width 109 height 29
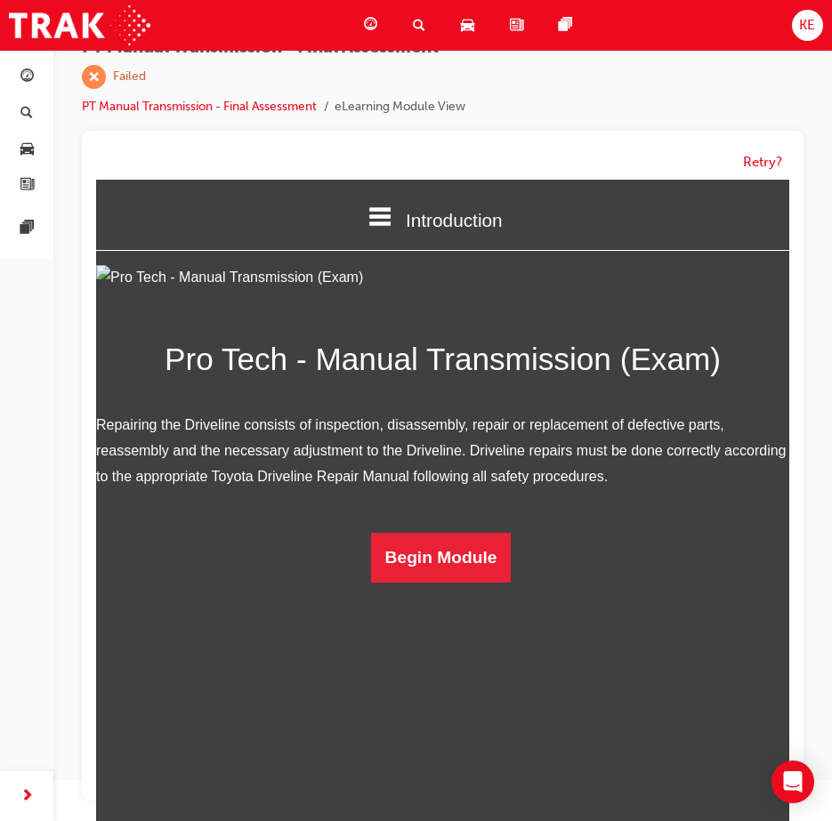
scroll to position [24, 0]
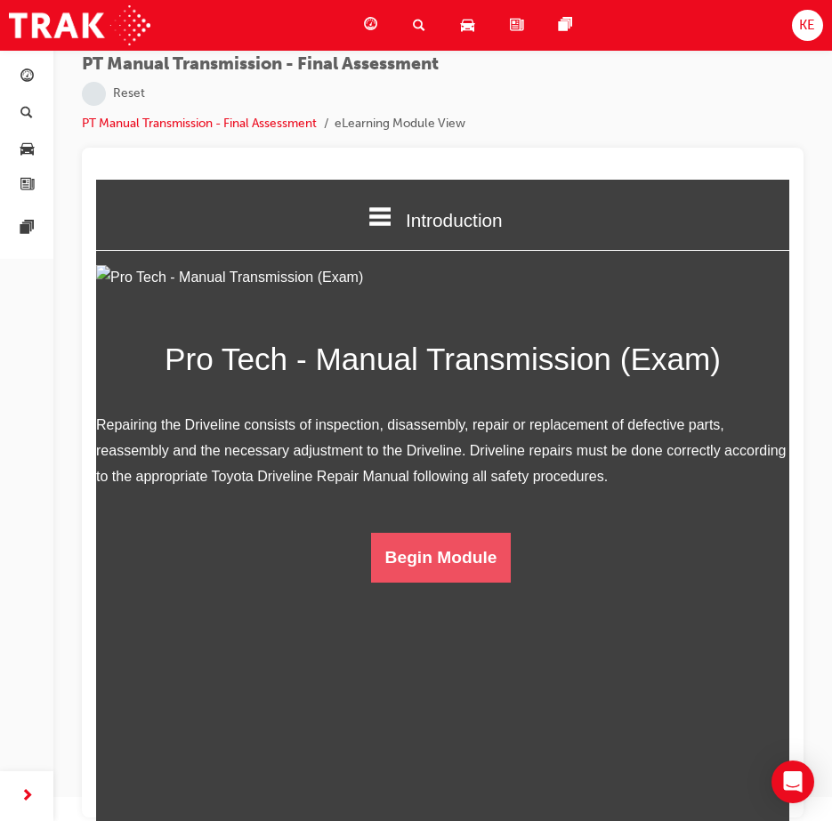
click at [446, 582] on button "Begin Module" at bounding box center [441, 558] width 141 height 50
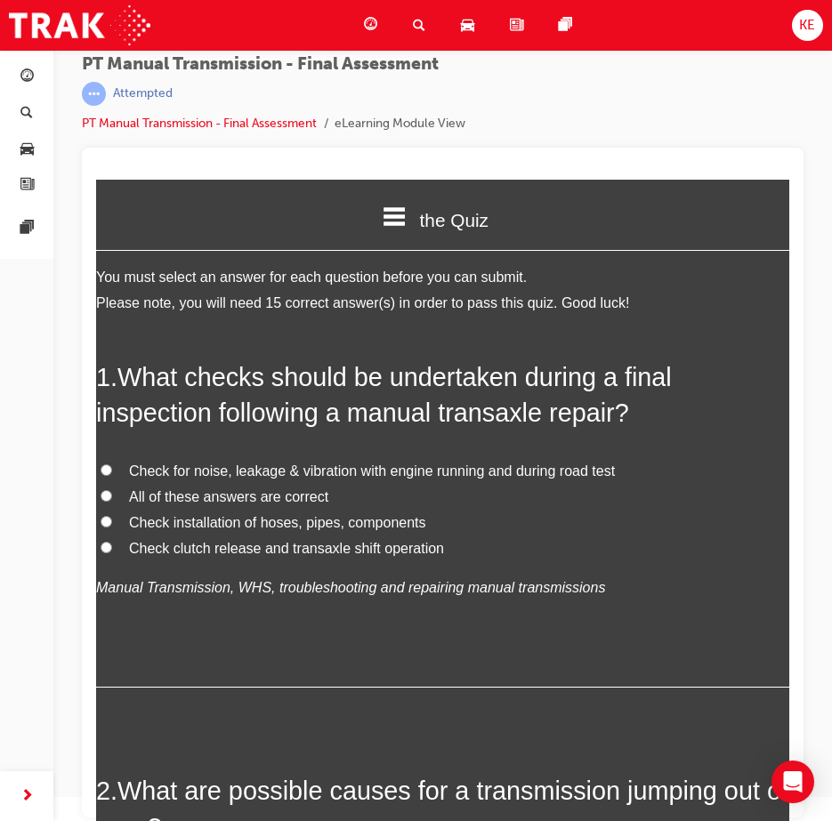
click at [149, 503] on span "All of these answers are correct" at bounding box center [228, 496] width 199 height 15
click at [112, 502] on input "All of these answers are correct" at bounding box center [106, 496] width 12 height 12
radio input "true"
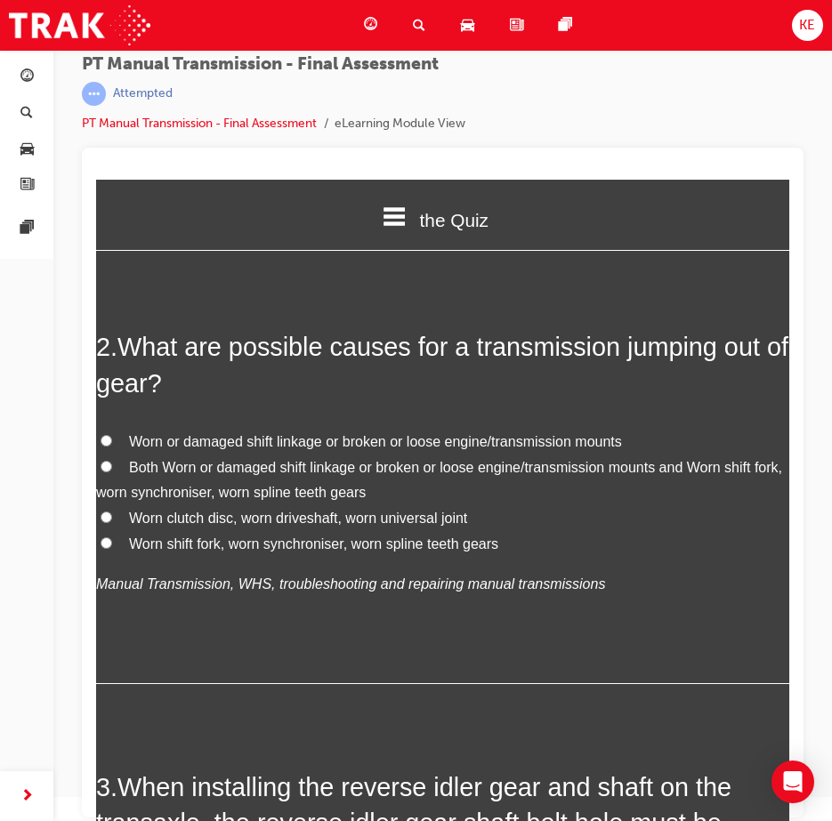
scroll to position [445, 0]
click at [122, 478] on label "Both Worn or damaged shift linkage or broken or loose engine/transmission mount…" at bounding box center [442, 480] width 693 height 52
click at [112, 471] on input "Both Worn or damaged shift linkage or broken or loose engine/transmission mount…" at bounding box center [106, 466] width 12 height 12
radio input "true"
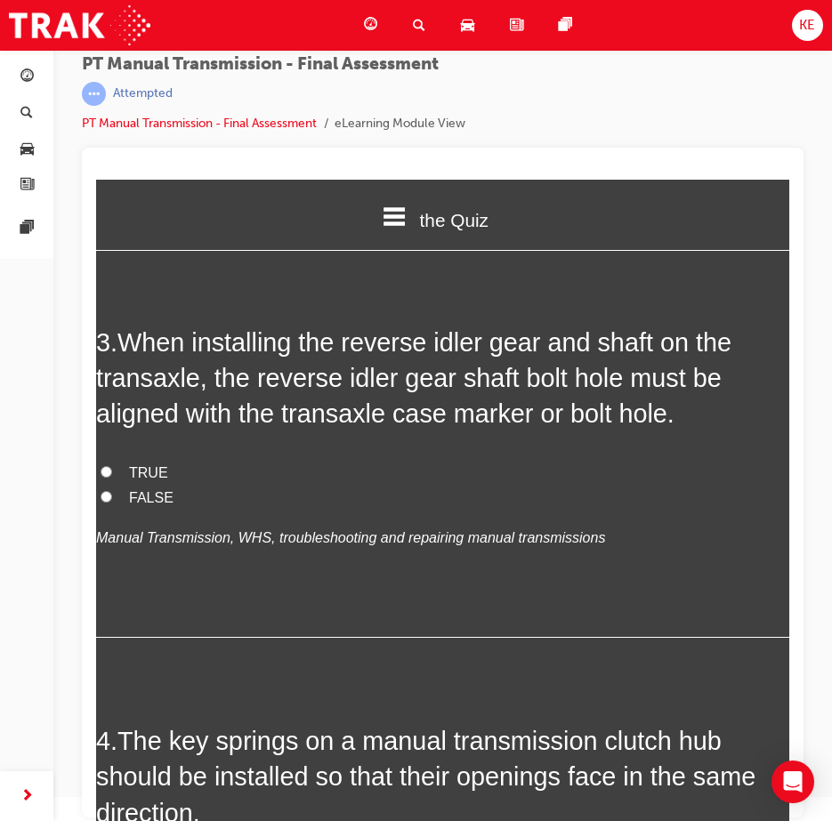
scroll to position [889, 0]
click at [122, 478] on label "TRUE" at bounding box center [442, 473] width 693 height 26
click at [112, 477] on input "TRUE" at bounding box center [106, 471] width 12 height 12
radio input "true"
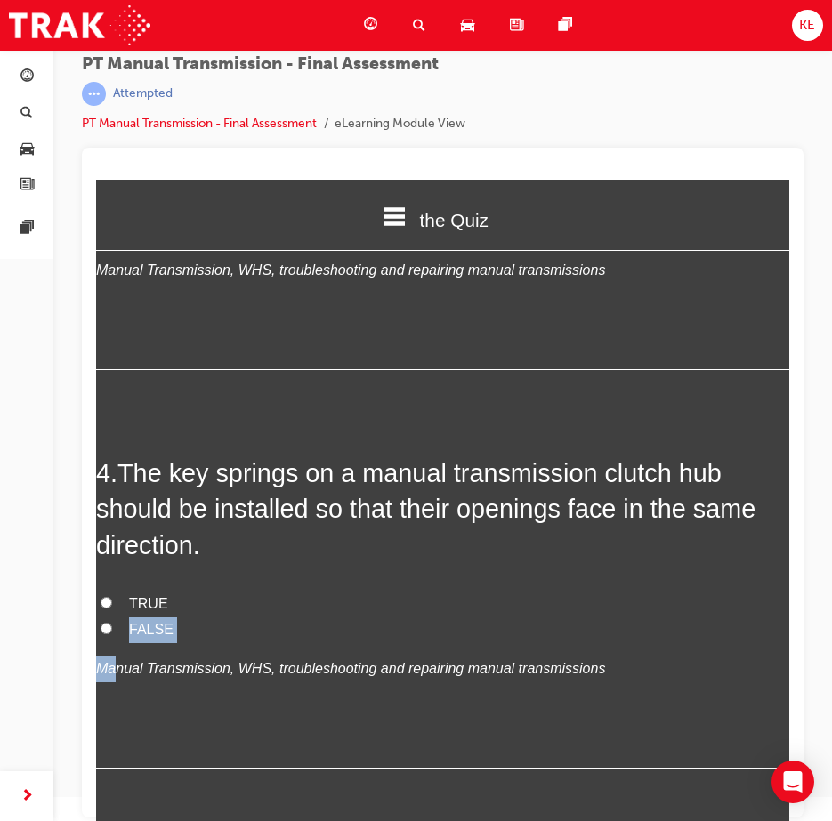
click at [111, 644] on div "TRUE FALSE Manual Transmission, WHS, troubleshooting and repairing manual trans…" at bounding box center [442, 636] width 693 height 91
click at [109, 619] on label "FALSE" at bounding box center [442, 630] width 693 height 26
click at [109, 623] on input "FALSE" at bounding box center [106, 629] width 12 height 12
radio input "true"
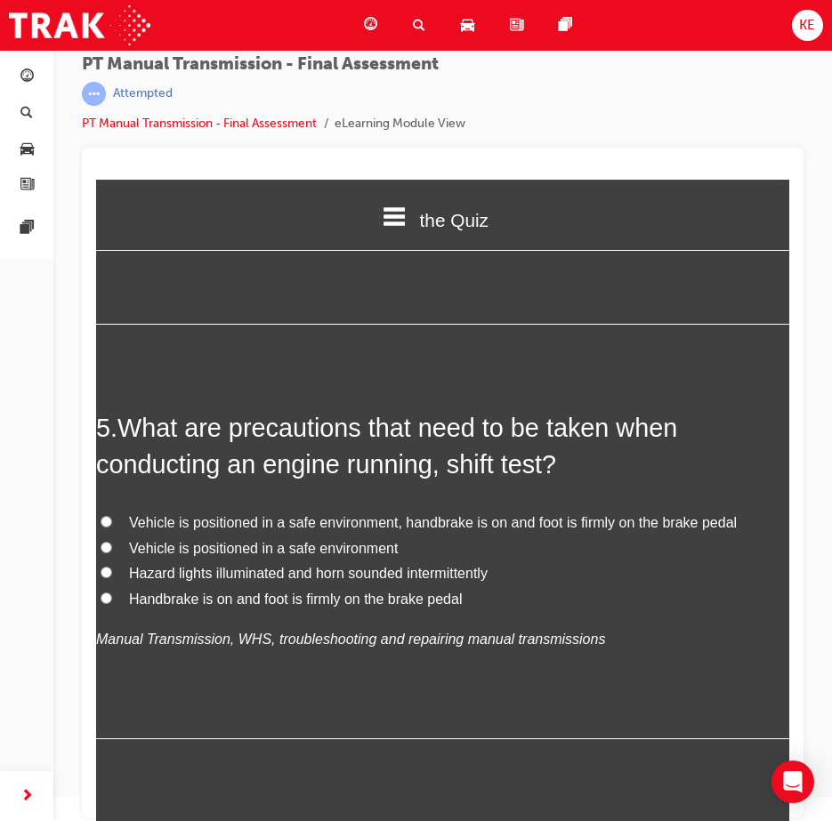
scroll to position [1601, 0]
click at [130, 528] on span "Vehicle is positioned in a safe environment, handbrake is on and foot is firmly…" at bounding box center [432, 521] width 607 height 15
click at [112, 526] on input "Vehicle is positioned in a safe environment, handbrake is on and foot is firmly…" at bounding box center [106, 521] width 12 height 12
radio input "true"
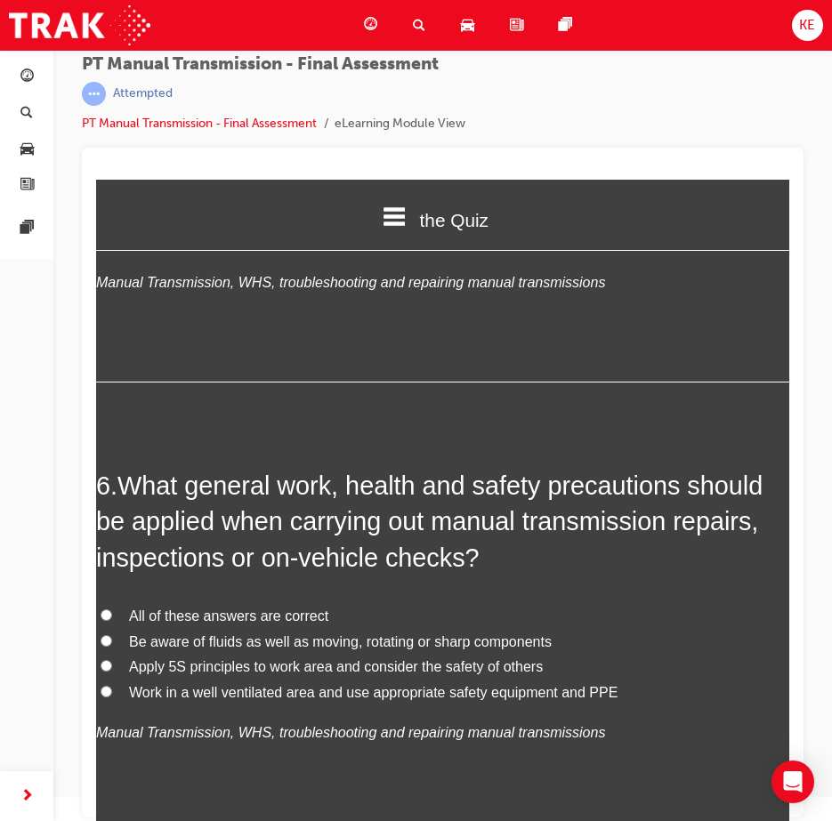
click at [116, 605] on label "All of these answers are correct" at bounding box center [442, 617] width 693 height 26
click at [112, 609] on input "All of these answers are correct" at bounding box center [106, 615] width 12 height 12
radio input "true"
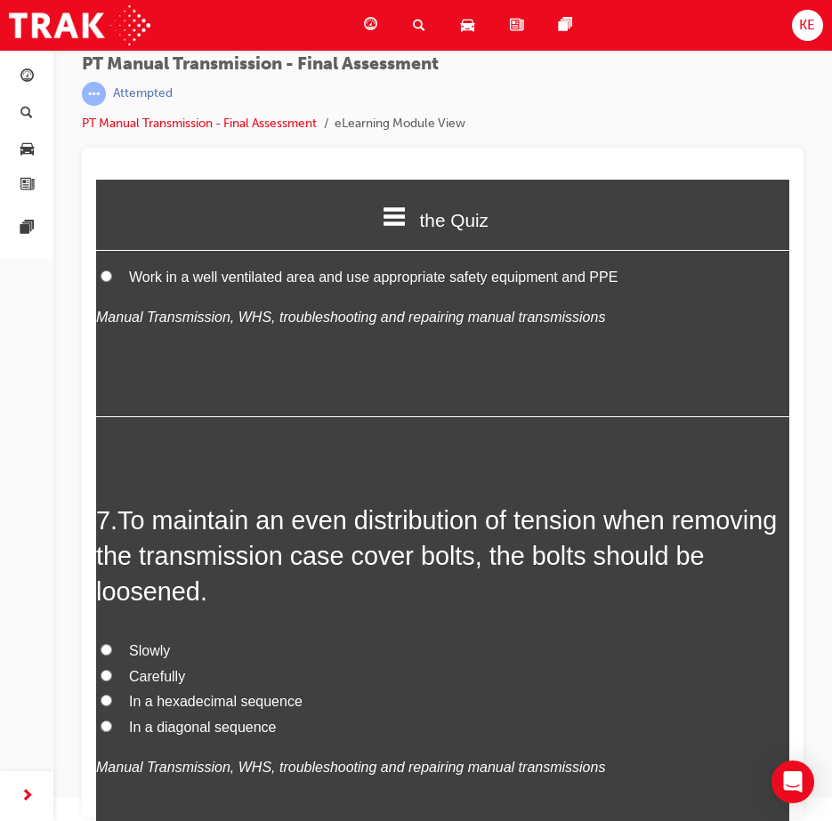
scroll to position [2401, 0]
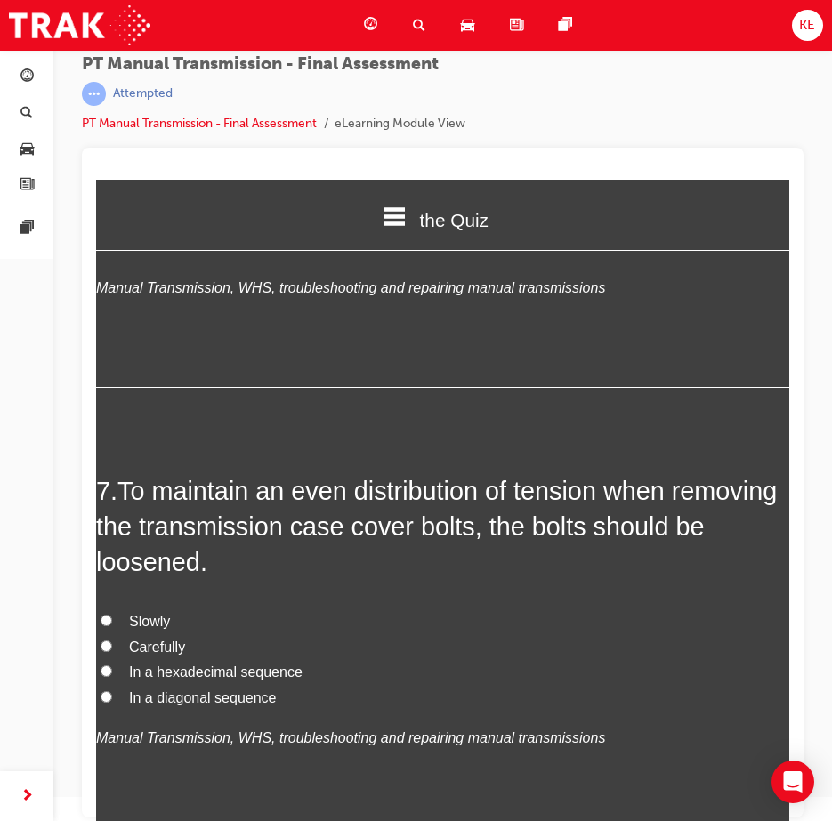
click at [118, 677] on label "In a hexadecimal sequence" at bounding box center [442, 673] width 693 height 26
click at [112, 677] on input "In a hexadecimal sequence" at bounding box center [106, 671] width 12 height 12
radio input "true"
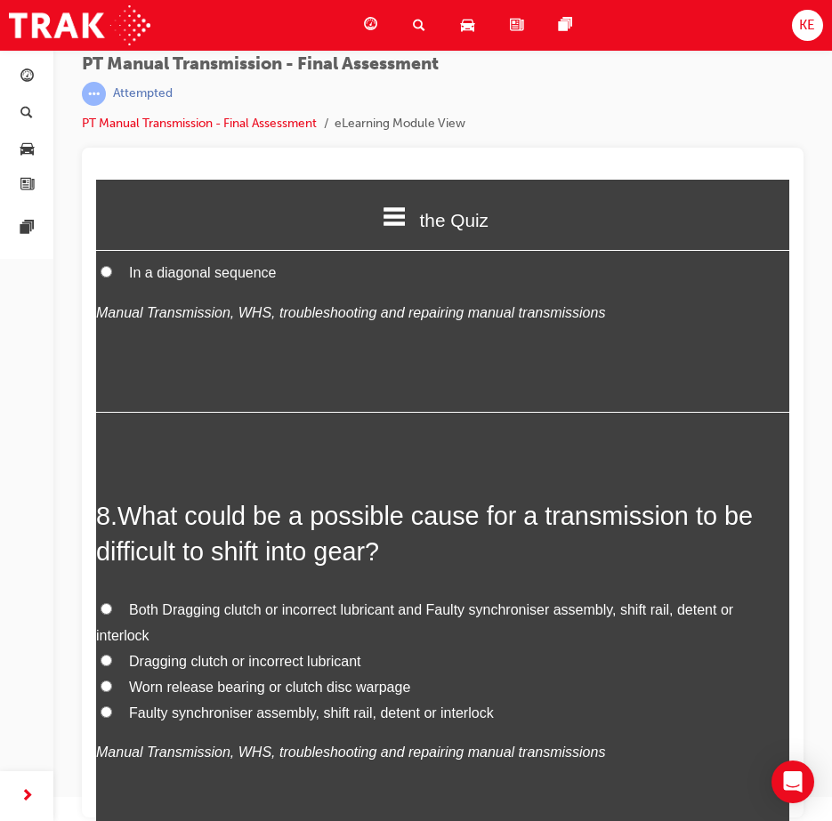
scroll to position [2846, 0]
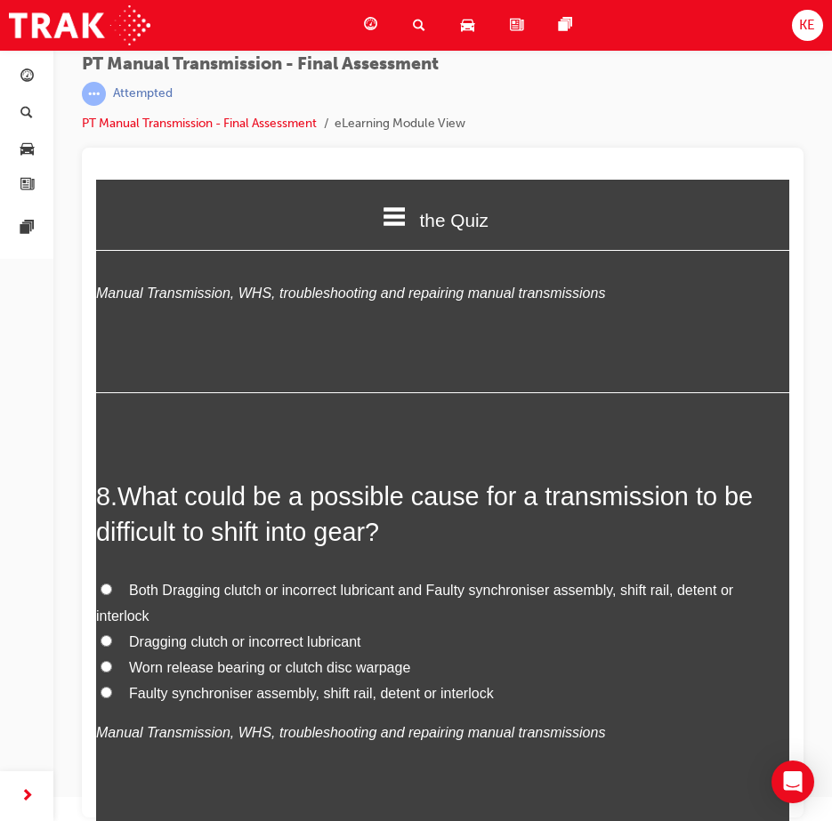
click at [166, 604] on label "Both Dragging clutch or incorrect lubricant and Faulty synchroniser assembly, s…" at bounding box center [442, 604] width 693 height 52
click at [112, 595] on input "Both Dragging clutch or incorrect lubricant and Faulty synchroniser assembly, s…" at bounding box center [106, 589] width 12 height 12
radio input "true"
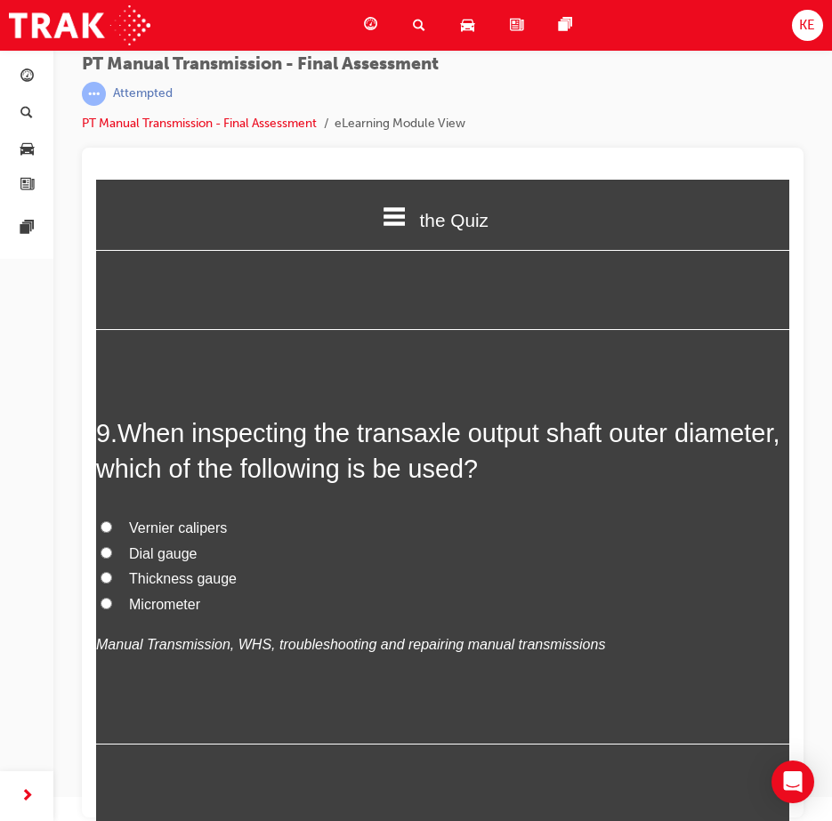
scroll to position [3379, 0]
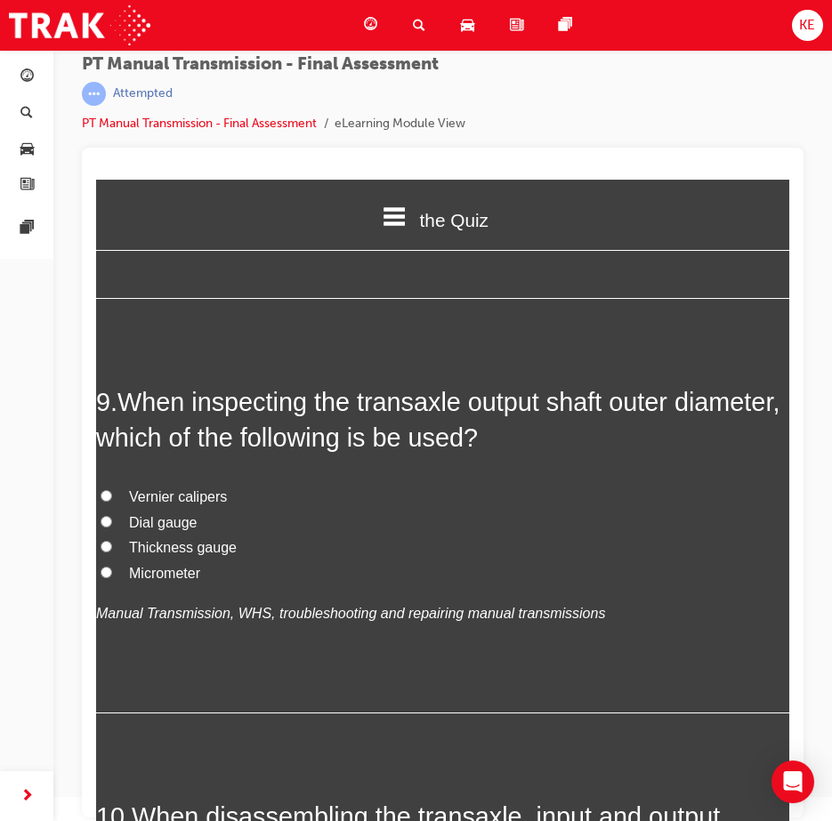
click at [124, 507] on label "Vernier calipers" at bounding box center [442, 498] width 693 height 26
click at [112, 502] on input "Vernier calipers" at bounding box center [106, 496] width 12 height 12
radio input "true"
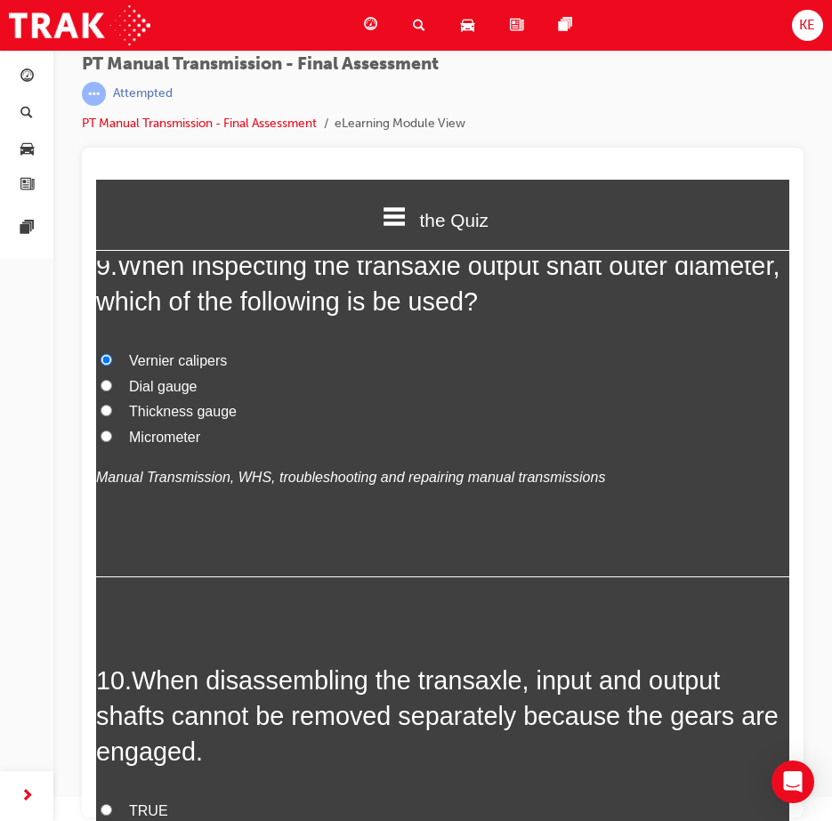
scroll to position [3646, 0]
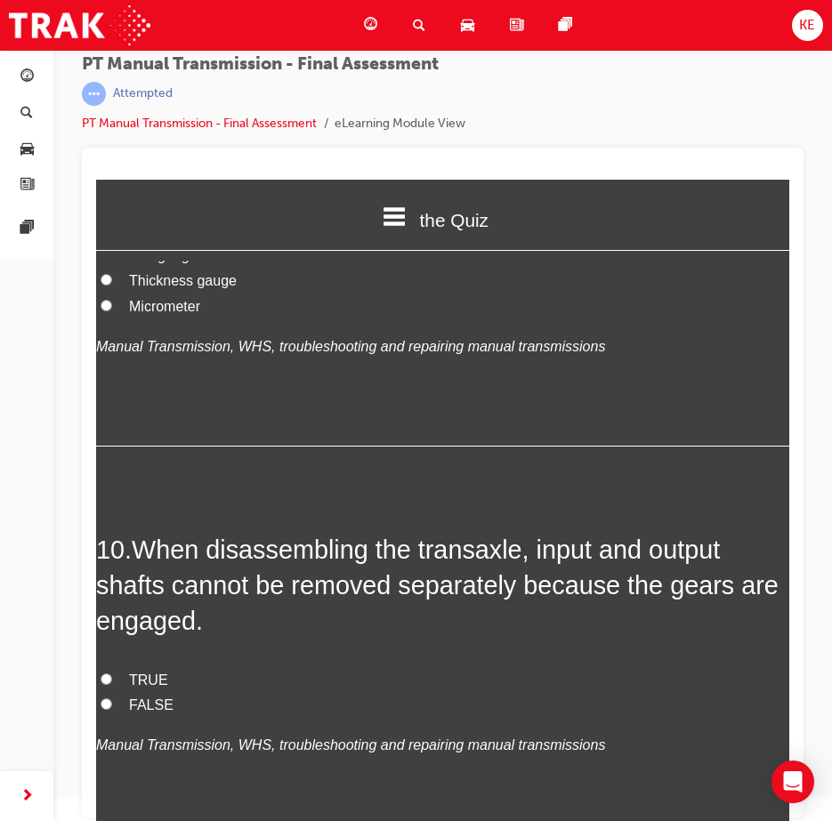
click at [133, 692] on label "TRUE" at bounding box center [442, 681] width 693 height 26
click at [112, 685] on input "TRUE" at bounding box center [106, 679] width 12 height 12
radio input "true"
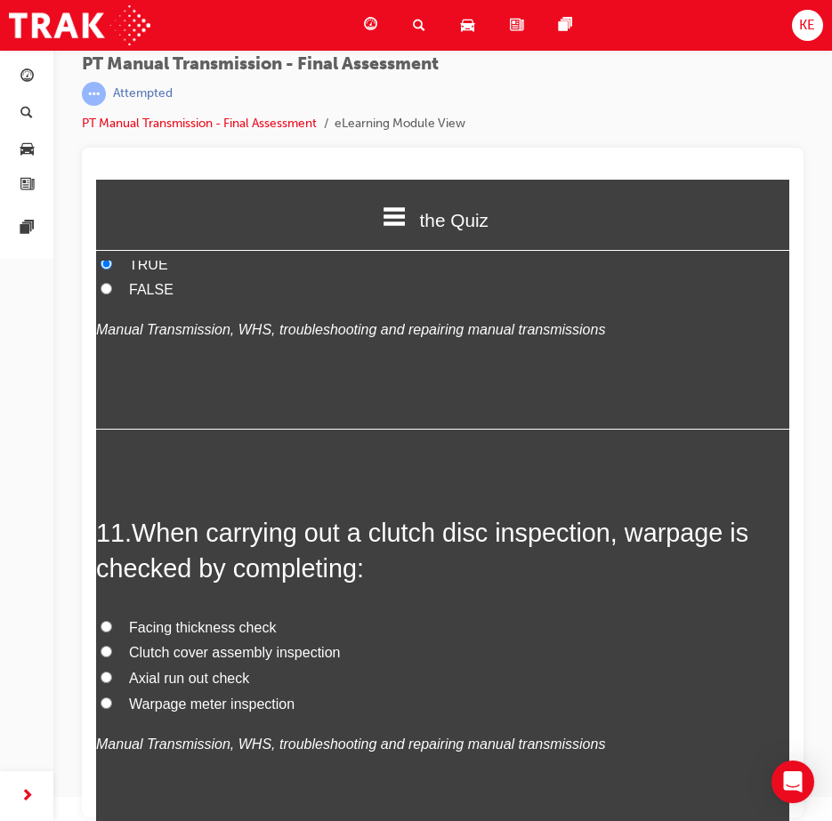
scroll to position [4091, 0]
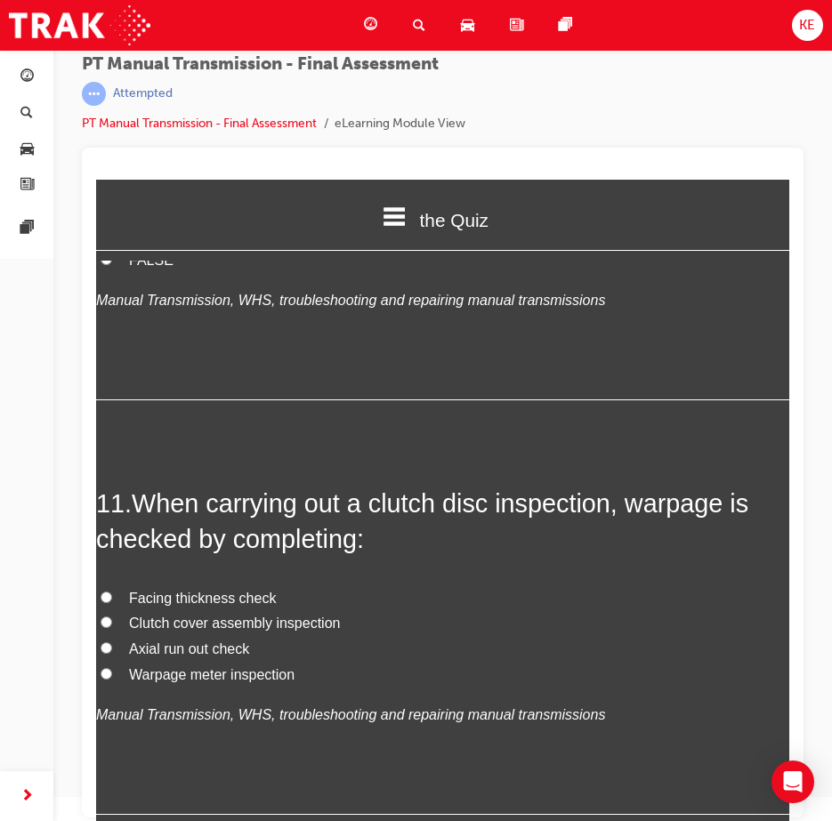
click at [129, 641] on span "Axial run out check" at bounding box center [189, 648] width 120 height 15
click at [112, 642] on input "Axial run out check" at bounding box center [106, 648] width 12 height 12
radio input "true"
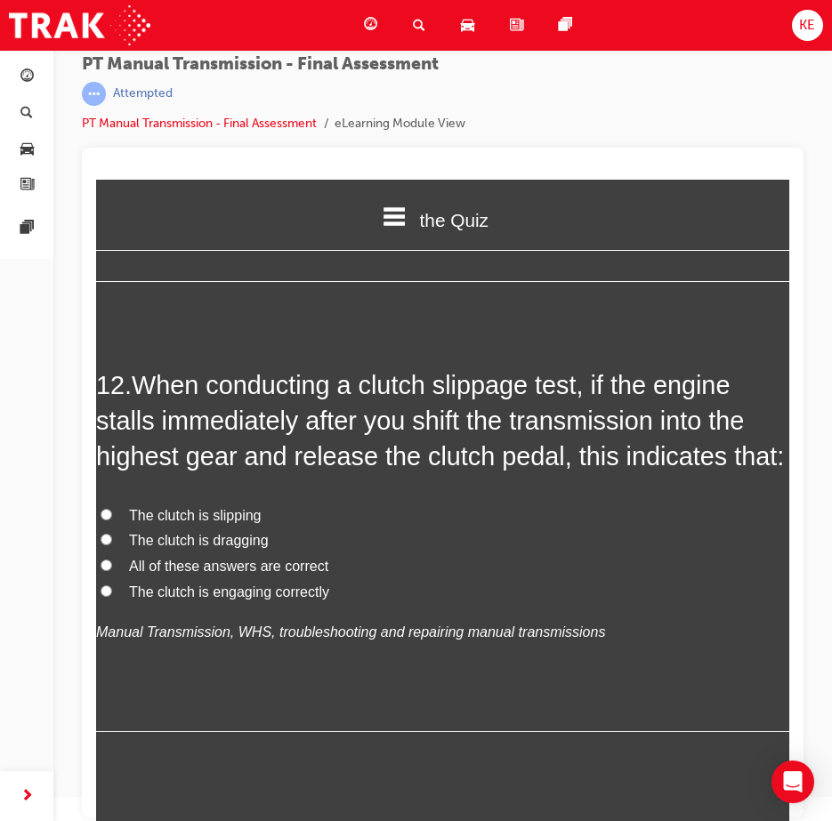
scroll to position [4624, 0]
click at [128, 605] on label "The clutch is engaging correctly" at bounding box center [442, 592] width 693 height 26
click at [112, 596] on input "The clutch is engaging correctly" at bounding box center [106, 590] width 12 height 12
radio input "true"
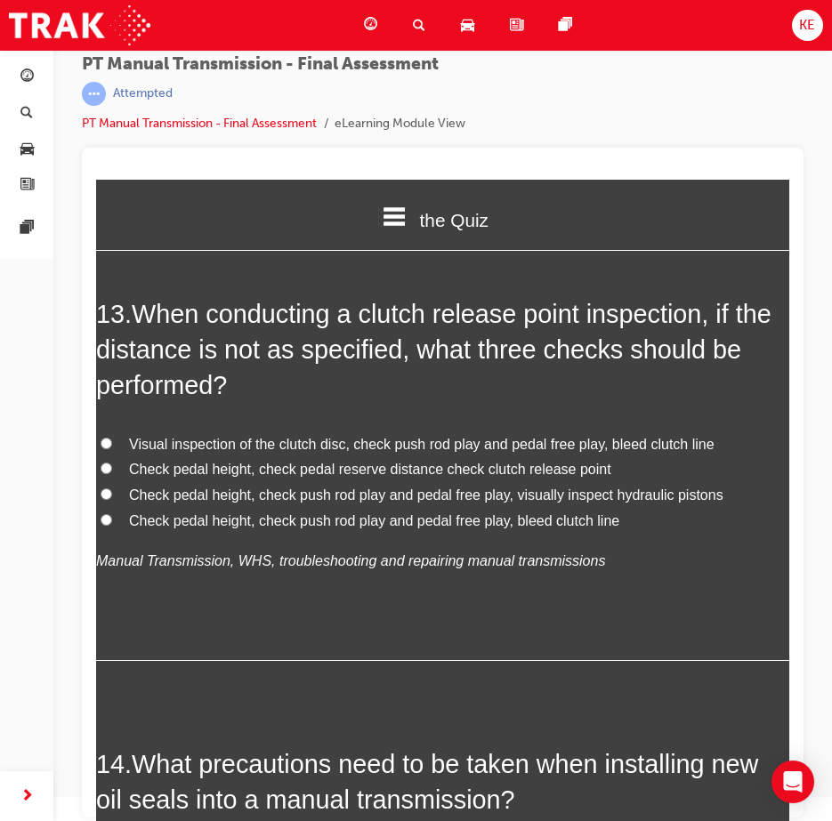
scroll to position [5158, 0]
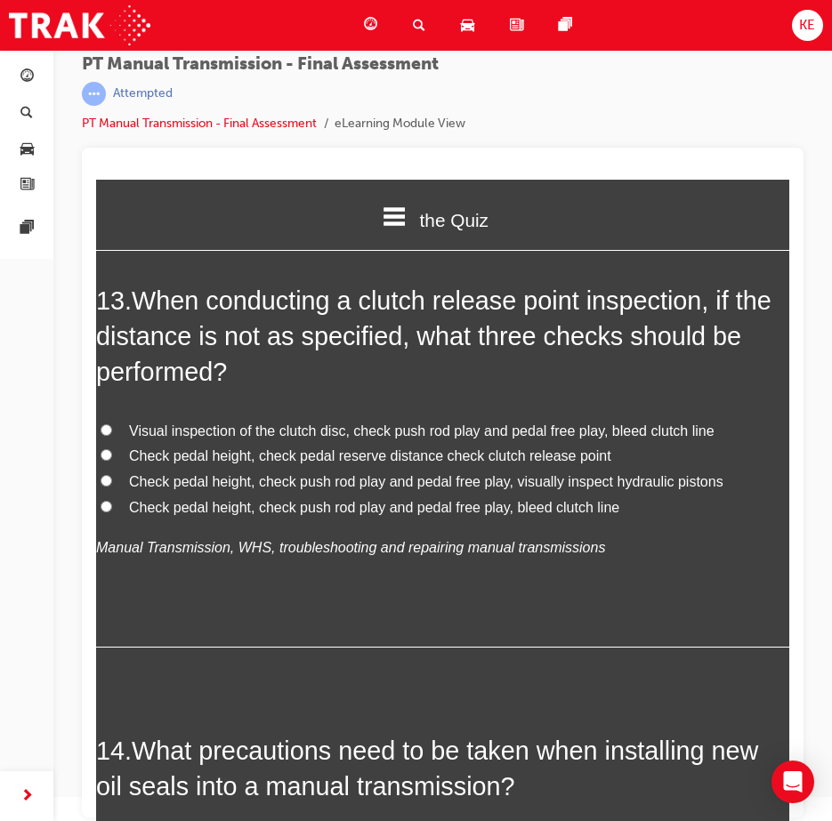
click at [359, 463] on span "Check pedal height, check pedal reserve distance check clutch release point" at bounding box center [370, 455] width 482 height 15
click at [112, 461] on input "Check pedal height, check pedal reserve distance check clutch release point" at bounding box center [106, 455] width 12 height 12
radio input "true"
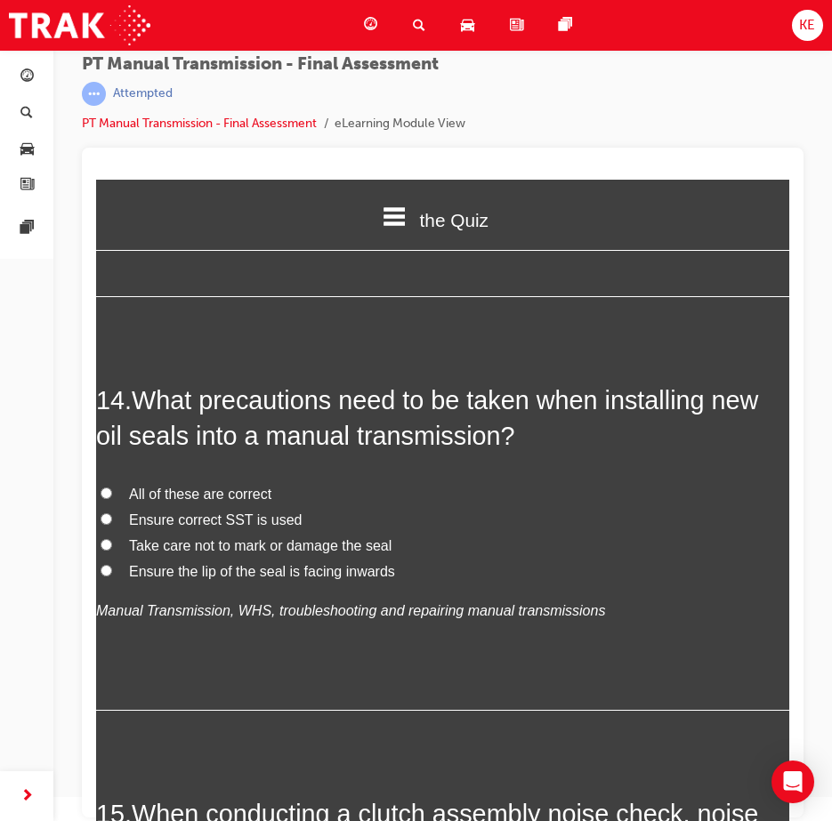
scroll to position [5514, 0]
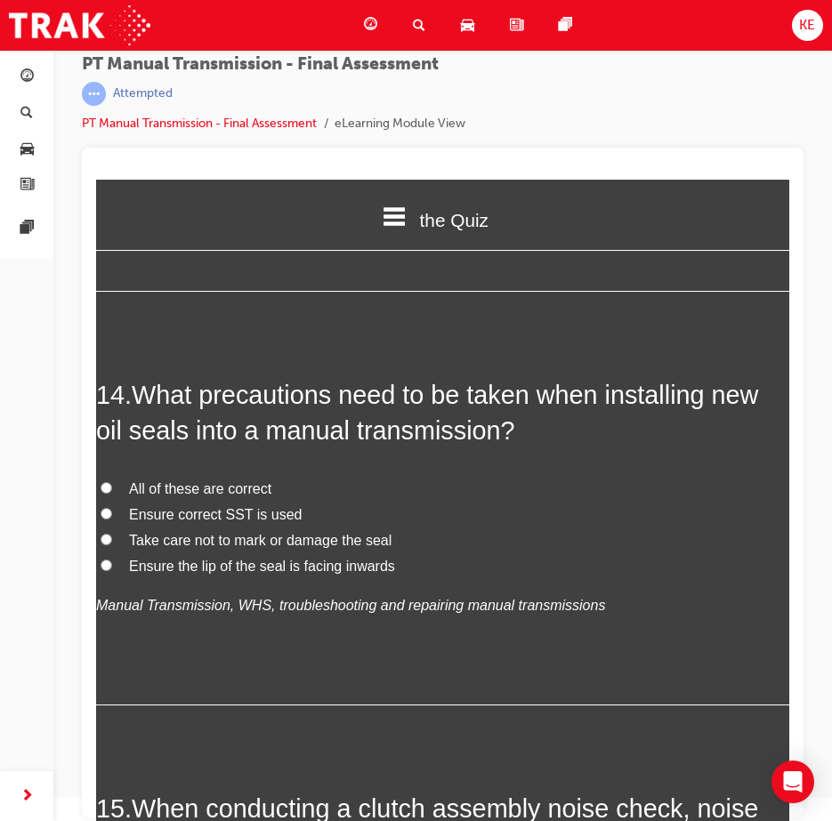
click at [129, 511] on div "14 . What precautions need to be taken when installing new oil seals into a man…" at bounding box center [442, 541] width 693 height 329
click at [109, 494] on input "All of these are correct" at bounding box center [106, 488] width 12 height 12
radio input "true"
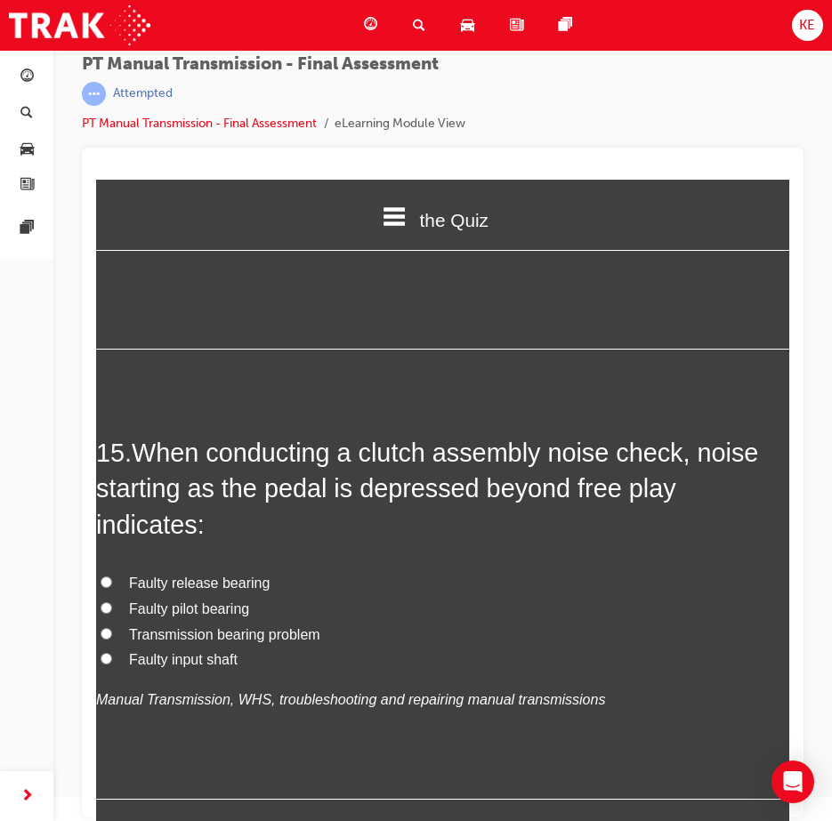
scroll to position [5958, 0]
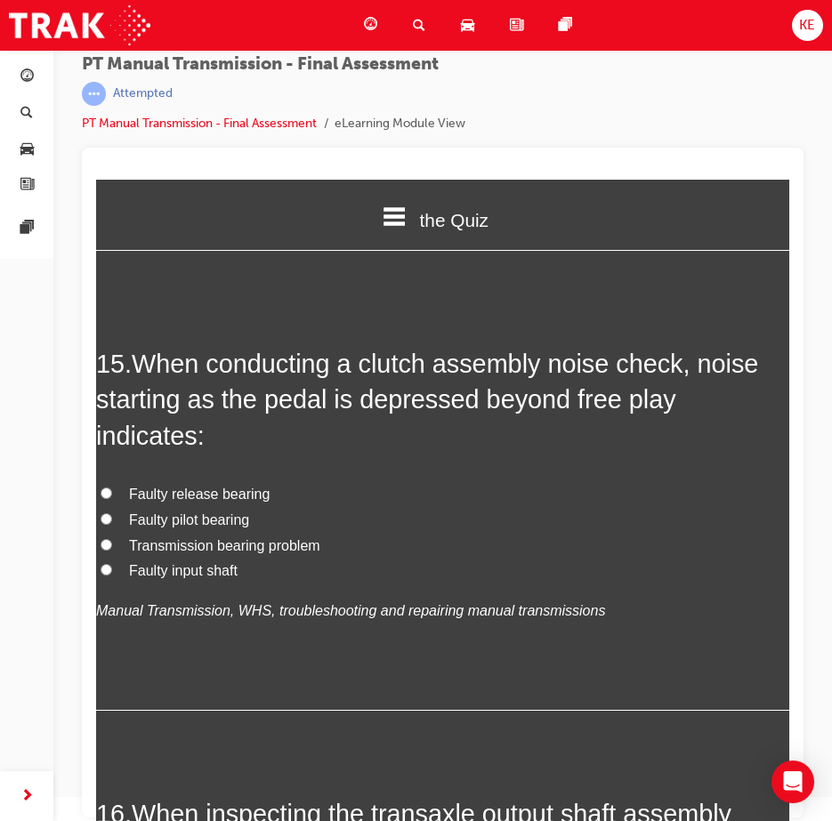
click at [157, 502] on span "Faulty release bearing" at bounding box center [199, 493] width 141 height 15
click at [112, 499] on input "Faulty release bearing" at bounding box center [106, 493] width 12 height 12
radio input "true"
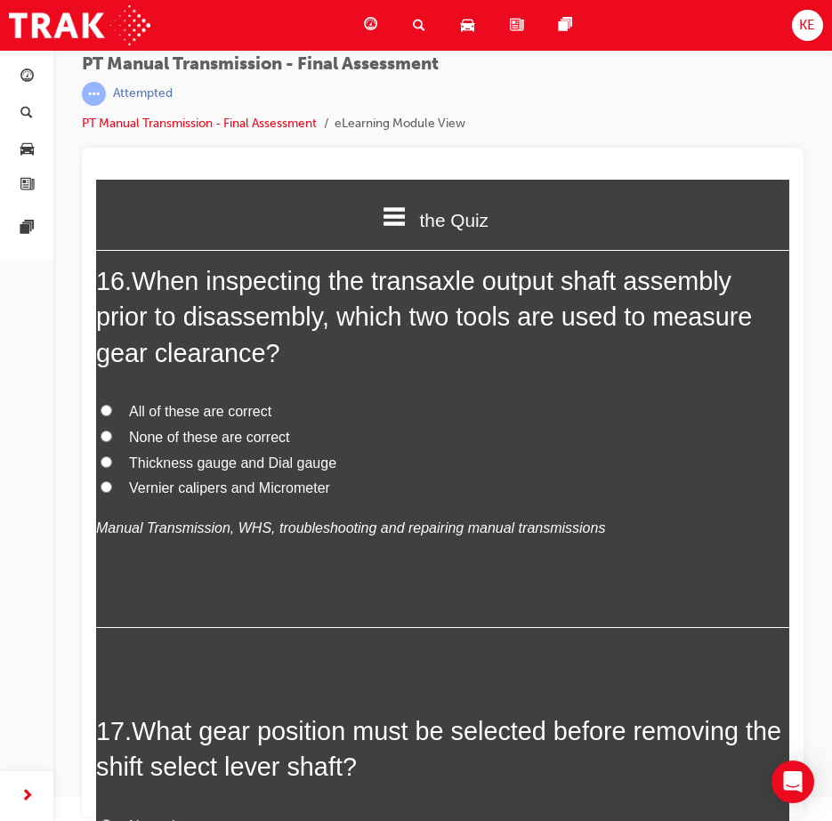
scroll to position [6492, 0]
click at [130, 476] on label "Thickness gauge and Dial gauge" at bounding box center [442, 463] width 693 height 26
click at [112, 467] on input "Thickness gauge and Dial gauge" at bounding box center [106, 461] width 12 height 12
radio input "true"
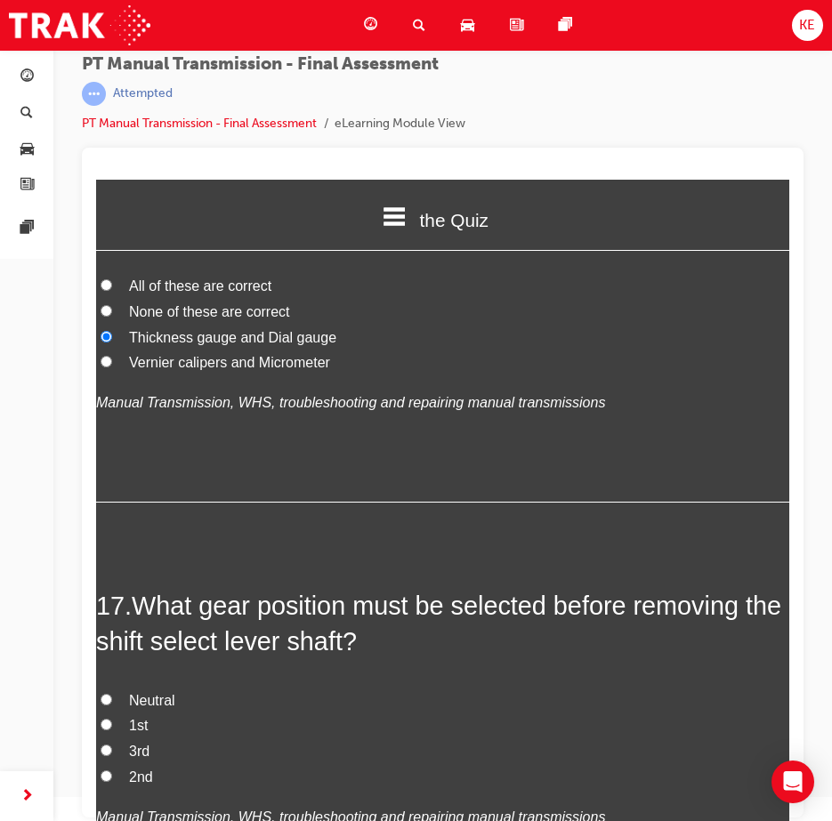
scroll to position [6848, 0]
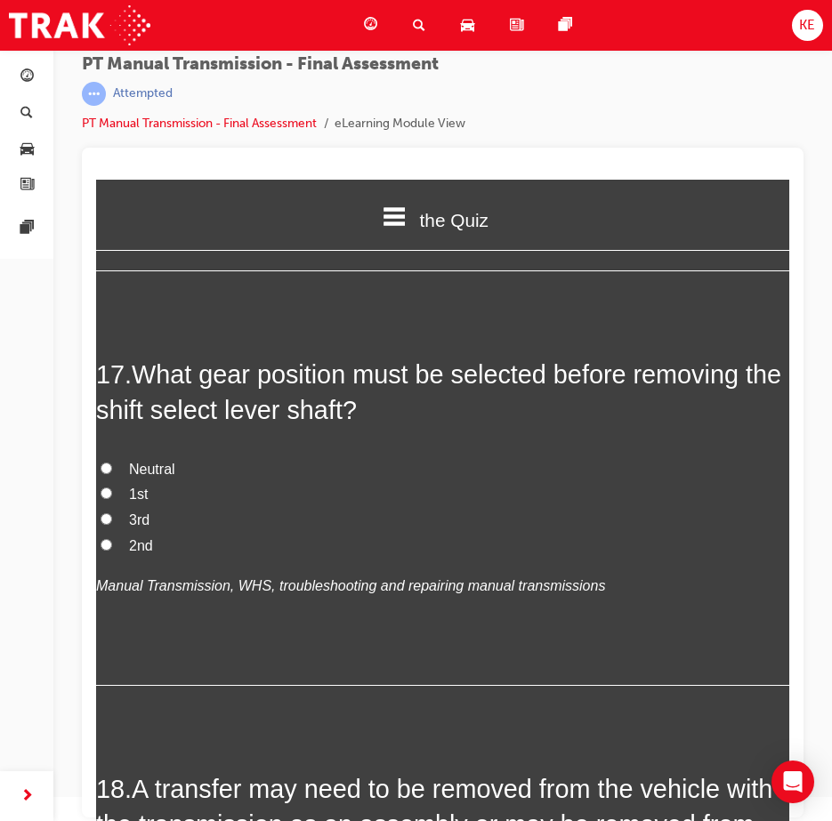
click at [113, 483] on label "Neutral" at bounding box center [442, 470] width 693 height 26
click at [112, 474] on input "Neutral" at bounding box center [106, 468] width 12 height 12
radio input "true"
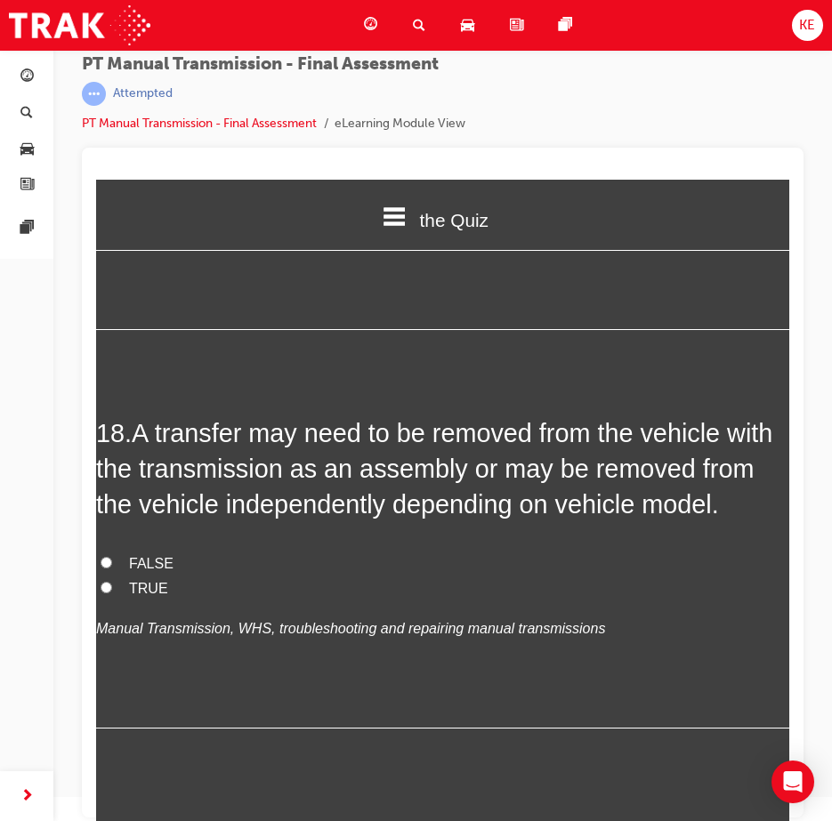
click at [133, 596] on span "TRUE" at bounding box center [148, 588] width 39 height 15
click at [112, 593] on input "TRUE" at bounding box center [106, 588] width 12 height 12
radio input "true"
click at [146, 571] on span "FALSE" at bounding box center [151, 563] width 44 height 15
click at [112, 568] on input "FALSE" at bounding box center [106, 563] width 12 height 12
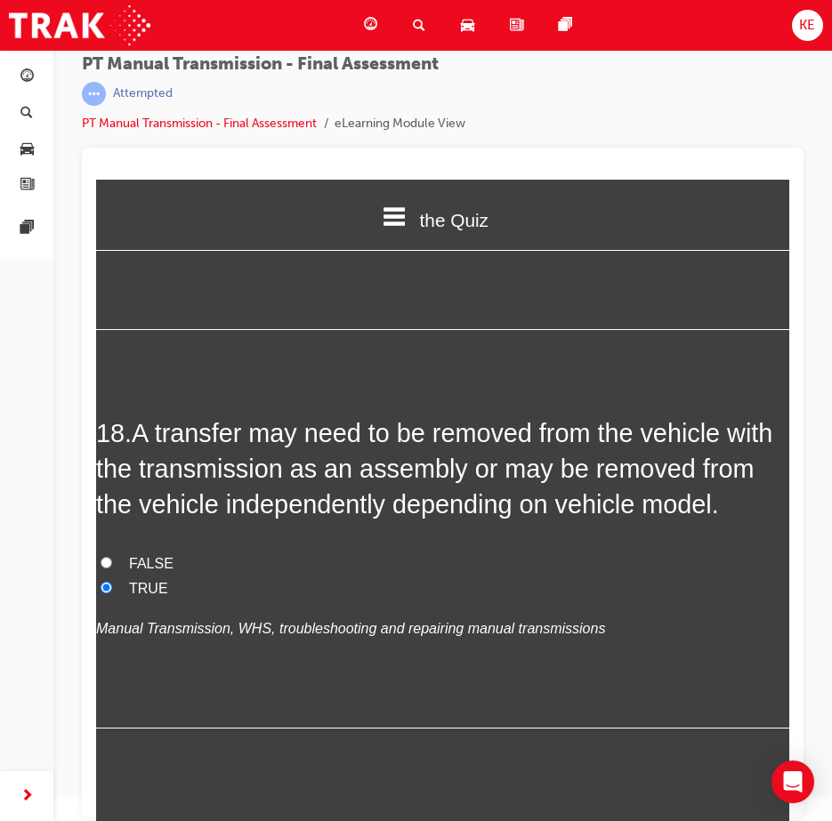
radio input "true"
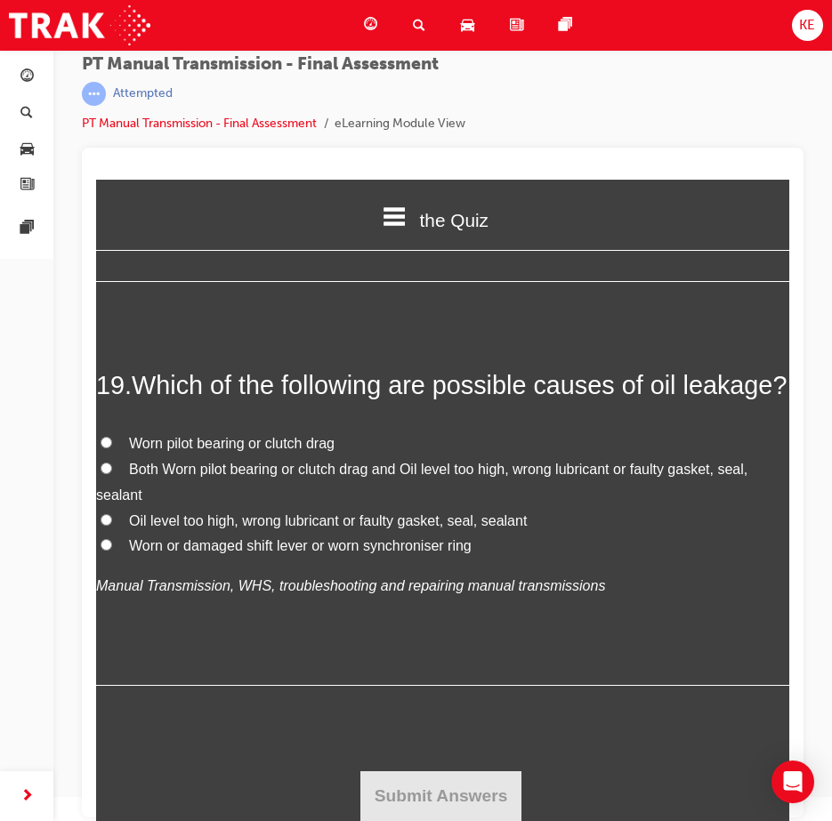
scroll to position [7737, 0]
click at [114, 534] on label "Oil level too high, wrong lubricant or faulty gasket, seal, sealant" at bounding box center [442, 522] width 693 height 26
click at [112, 526] on input "Oil level too high, wrong lubricant or faulty gasket, seal, sealant" at bounding box center [106, 520] width 12 height 12
radio input "true"
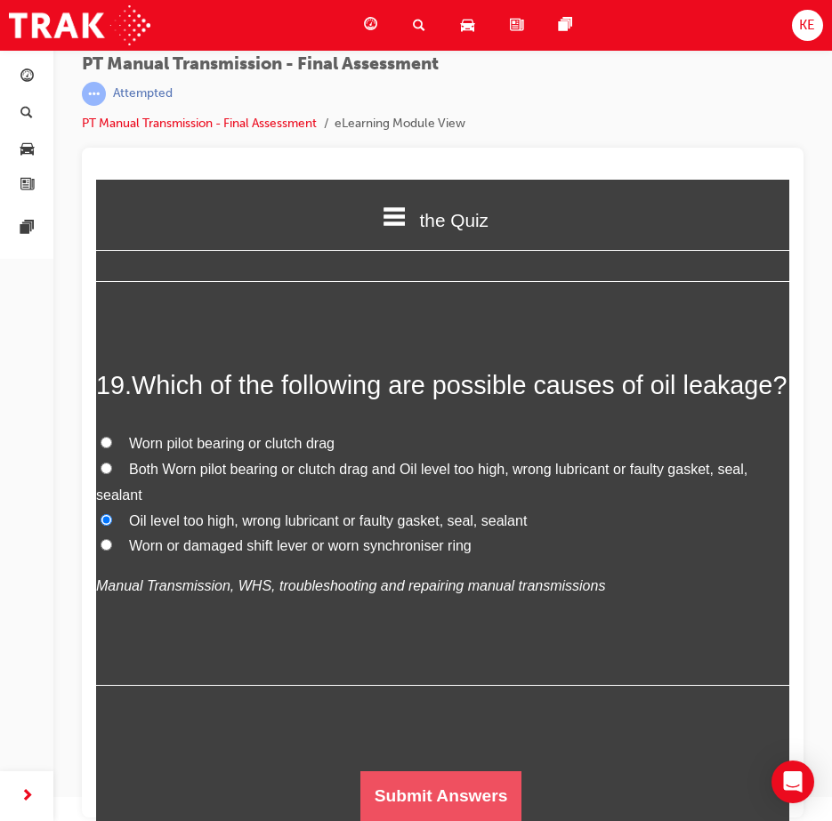
click at [404, 784] on button "Submit Answers" at bounding box center [441, 796] width 162 height 50
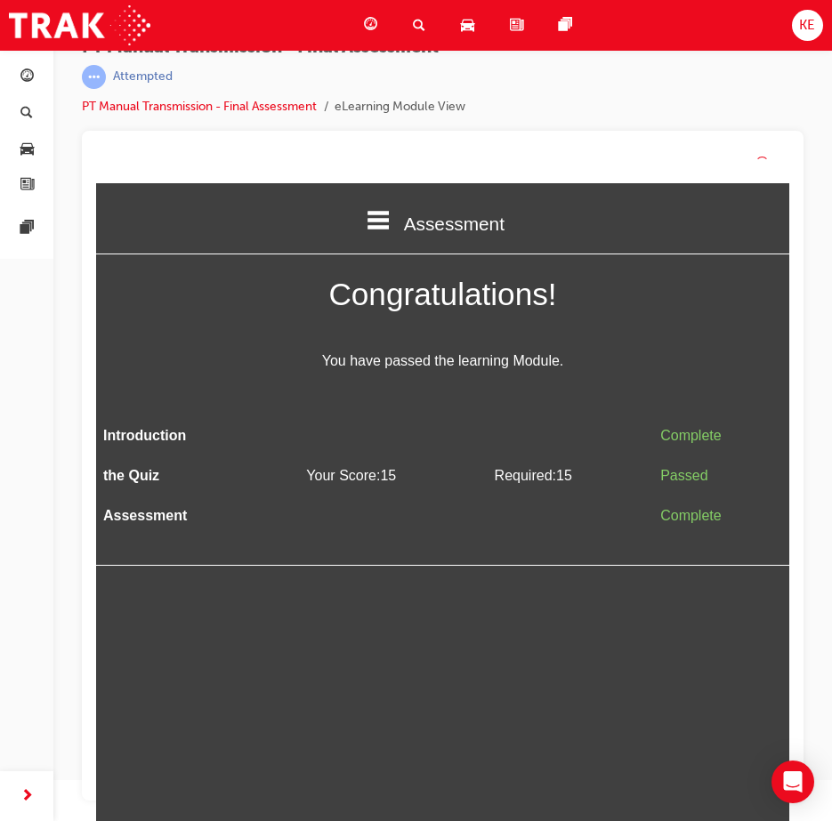
scroll to position [24, 0]
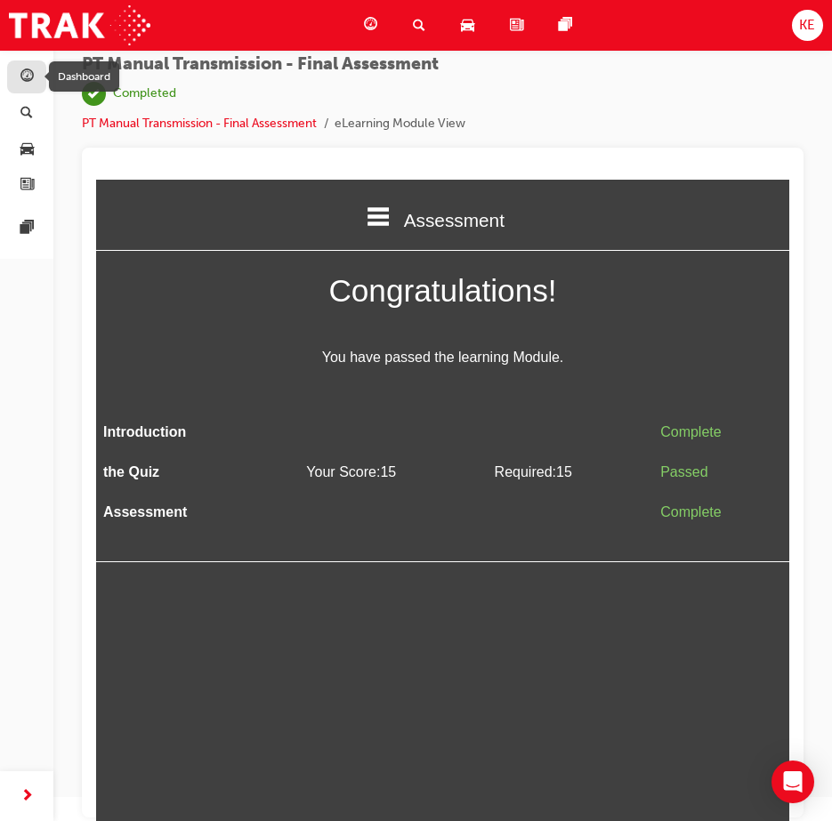
click at [21, 72] on span "guage-icon" at bounding box center [26, 77] width 13 height 16
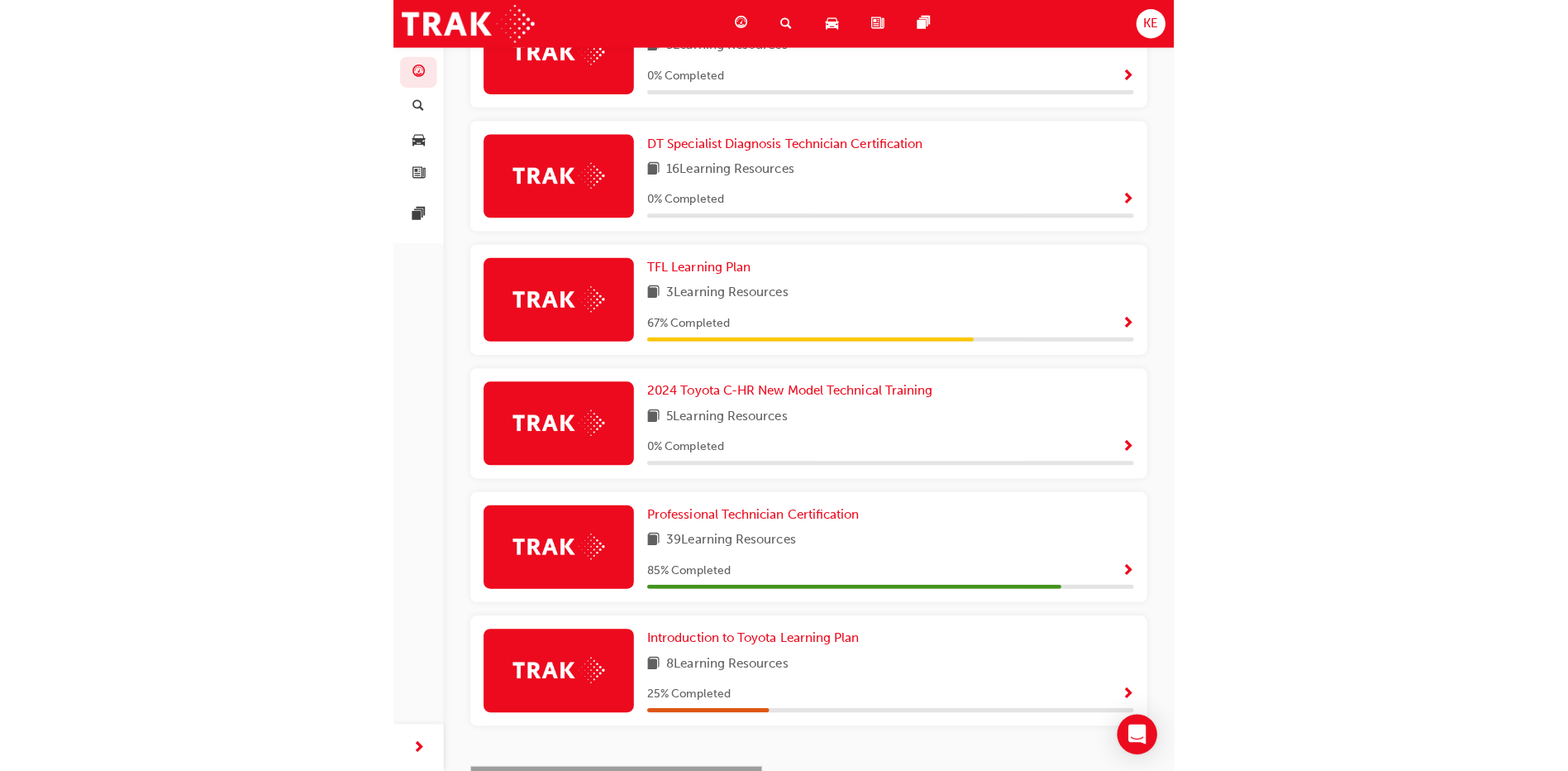
scroll to position [247, 0]
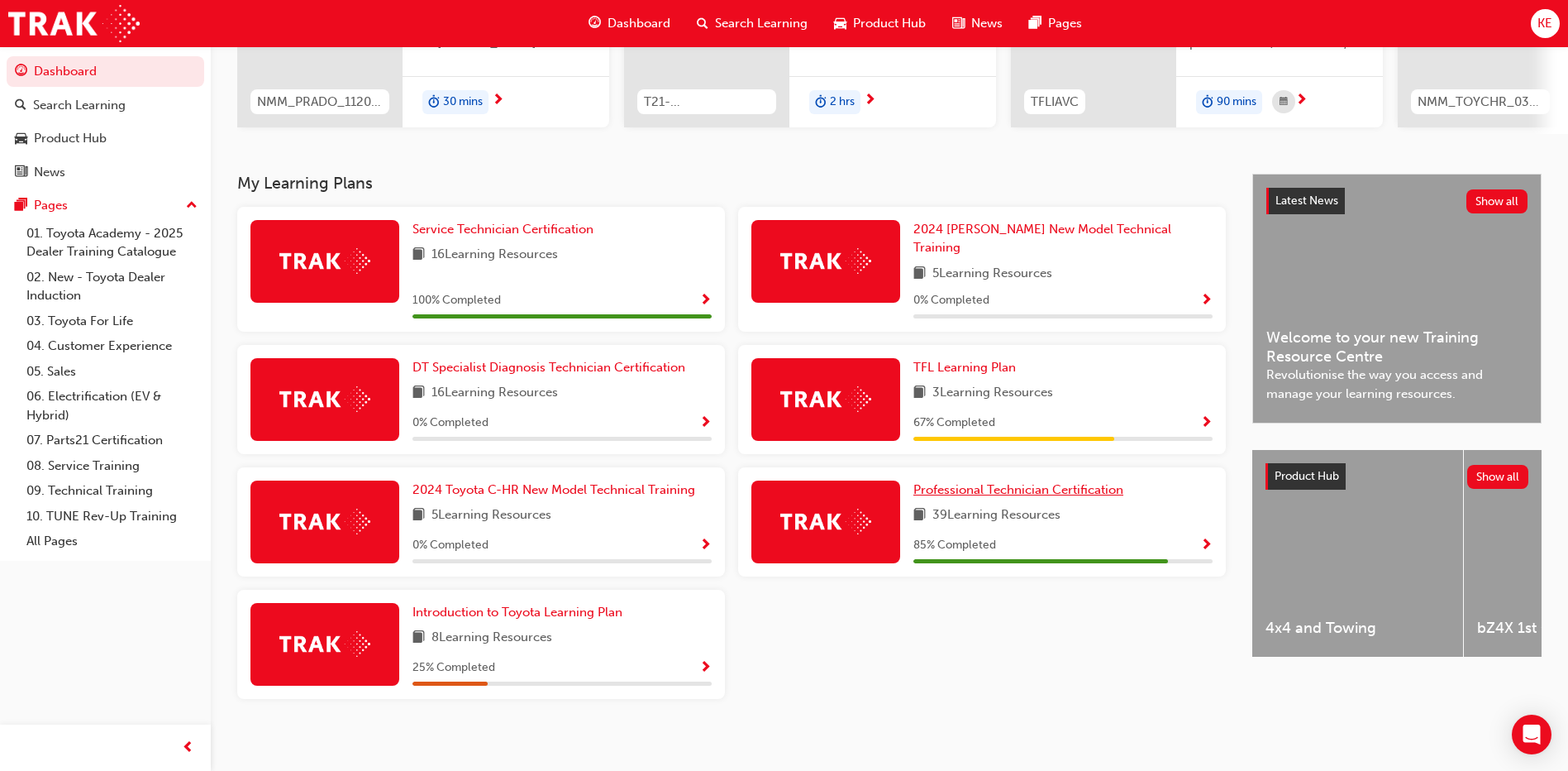
click at [784, 484] on span "Professional Technician Certification" at bounding box center [1019, 489] width 210 height 15
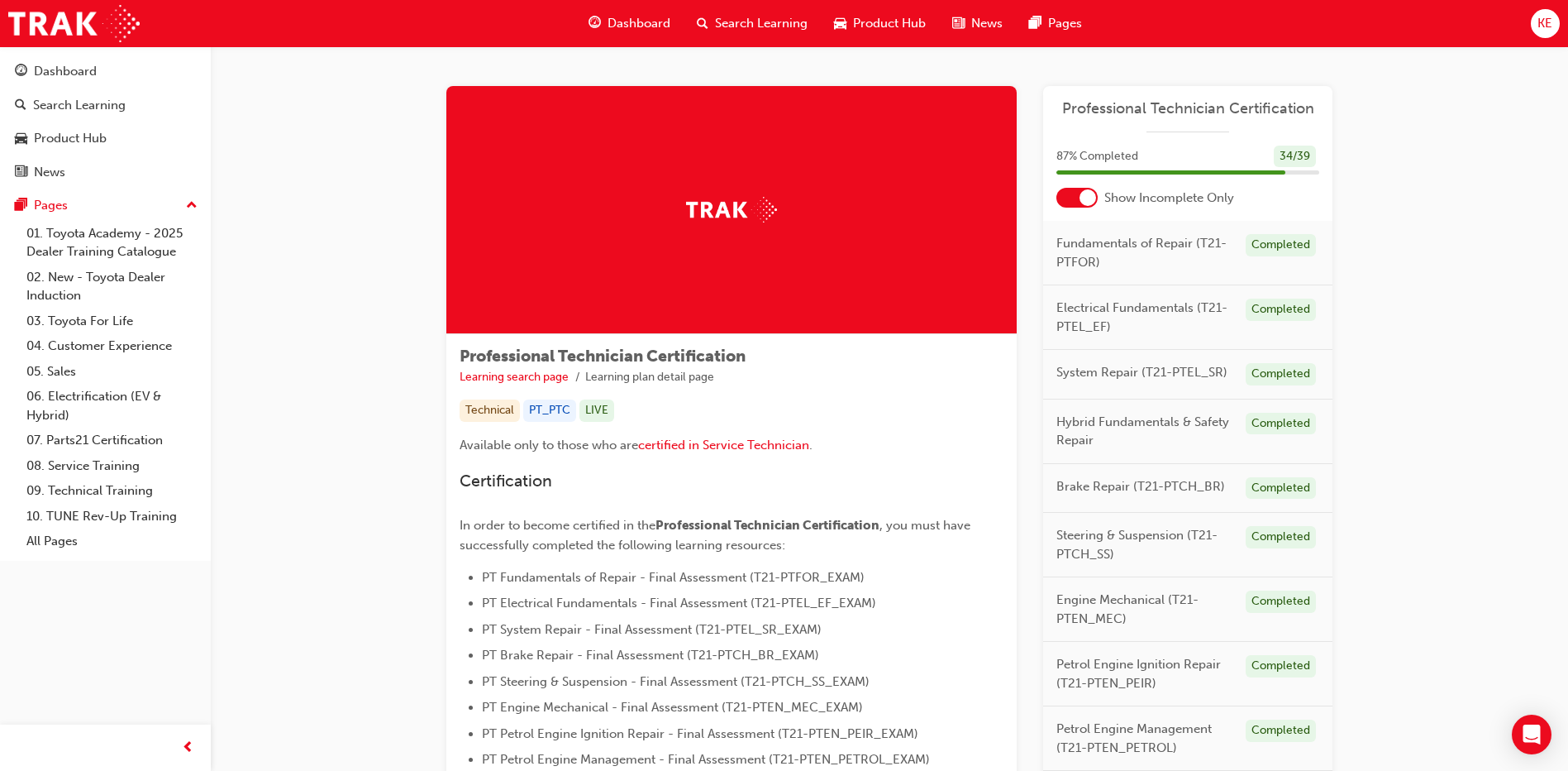
click at [784, 200] on div at bounding box center [1087, 198] width 17 height 17
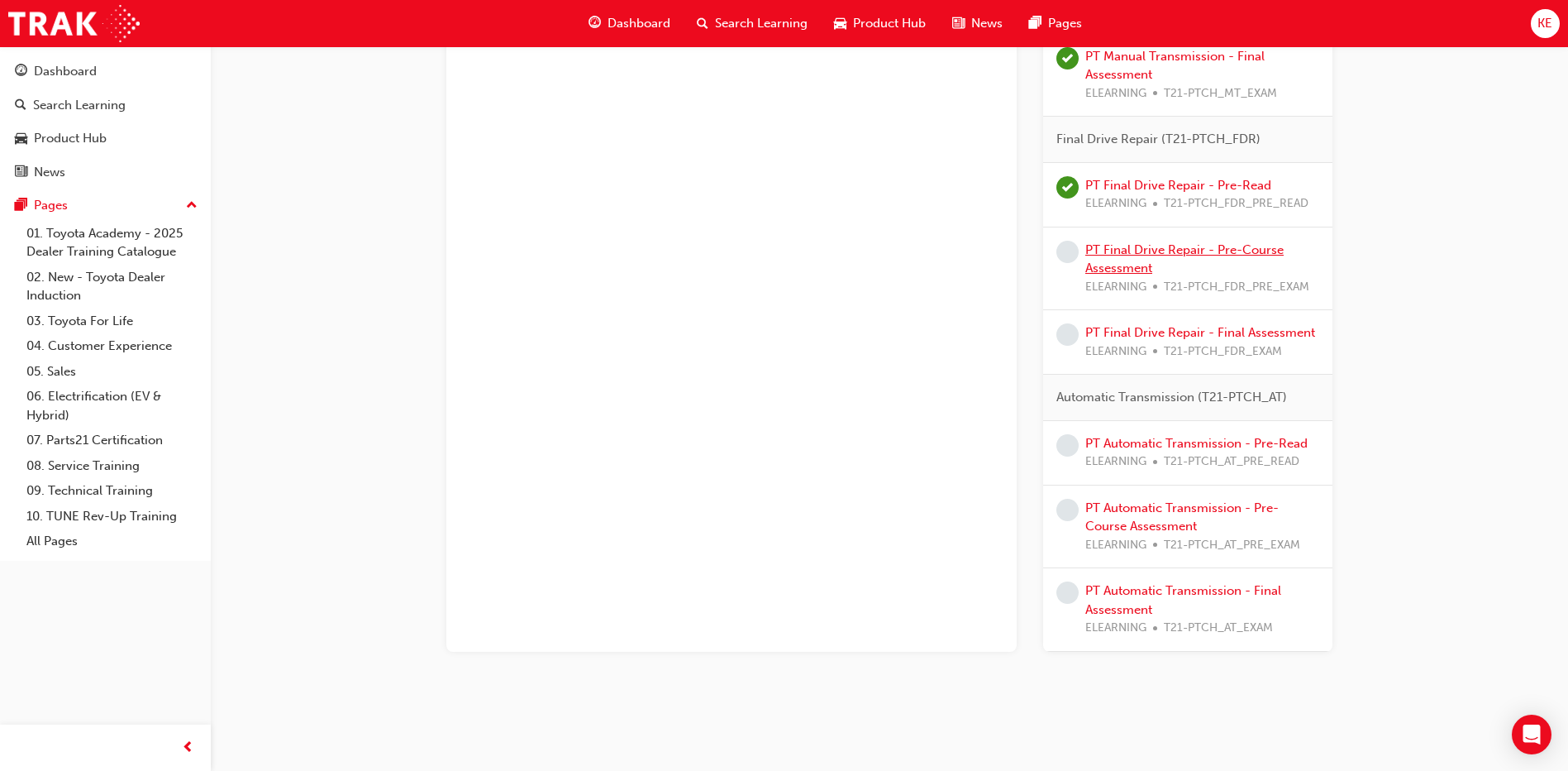
scroll to position [3472, 0]
click at [784, 251] on link "PT Final Drive Repair - Pre-Course Assessment" at bounding box center [1184, 258] width 198 height 33
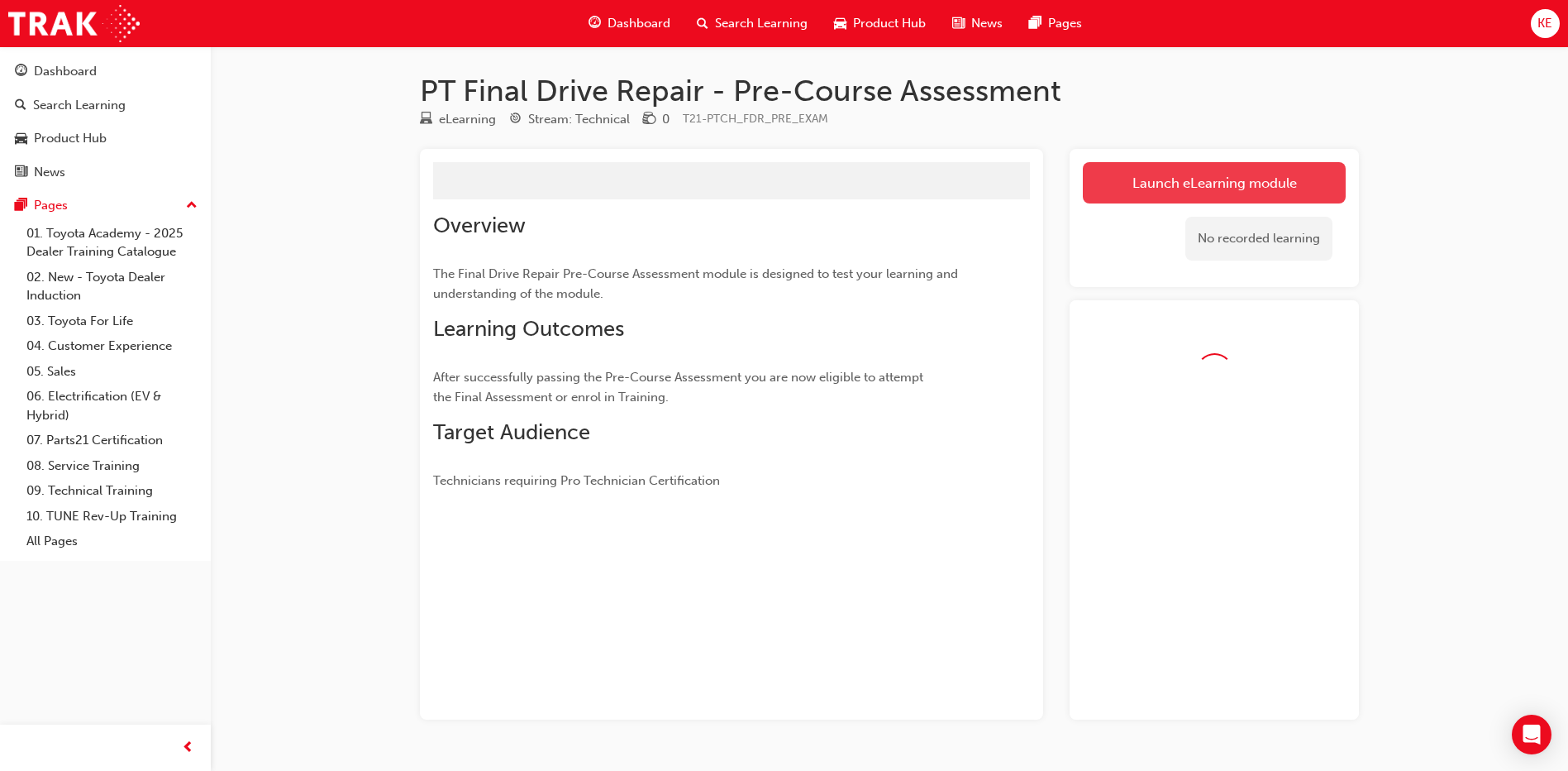
click at [784, 179] on link "Launch eLearning module" at bounding box center [1214, 182] width 263 height 41
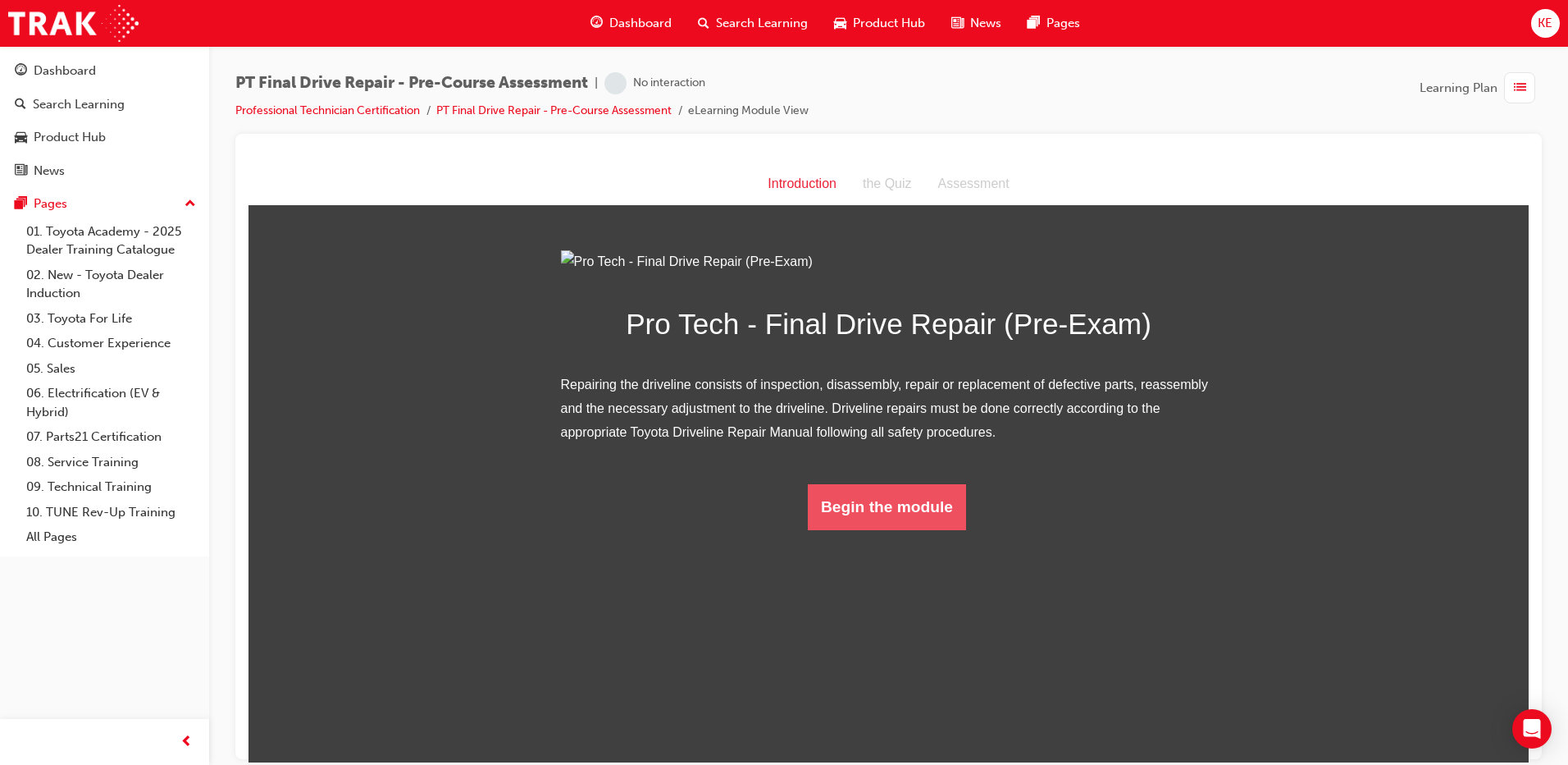
click at [778, 530] on button "Begin the module" at bounding box center [887, 507] width 159 height 46
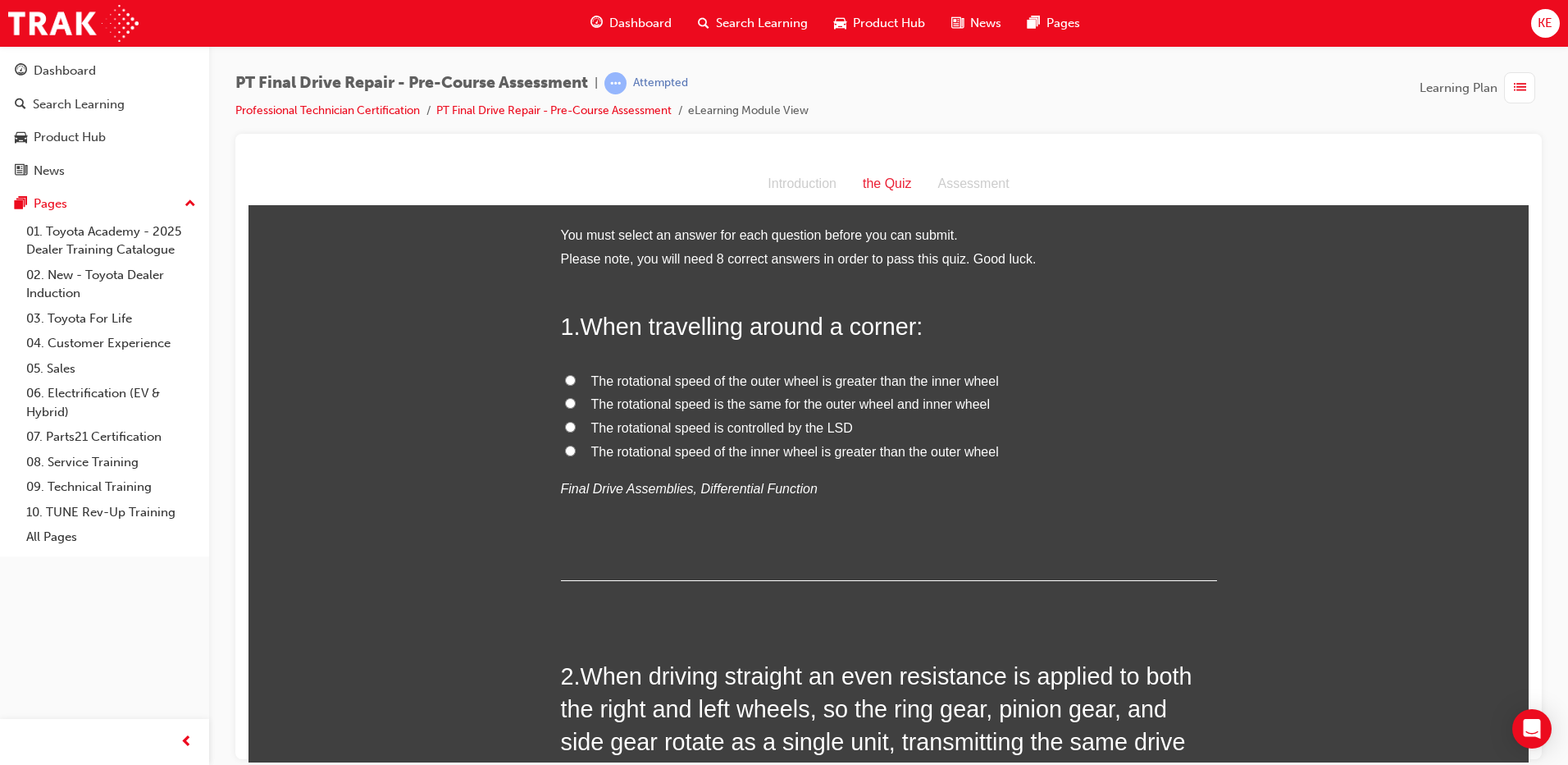
click at [596, 382] on span "The rotational speed of the outer wheel is greater than the inner wheel" at bounding box center [795, 380] width 408 height 14
click at [576, 382] on input "The rotational speed of the outer wheel is greater than the inner wheel" at bounding box center [571, 380] width 11 height 11
radio input "true"
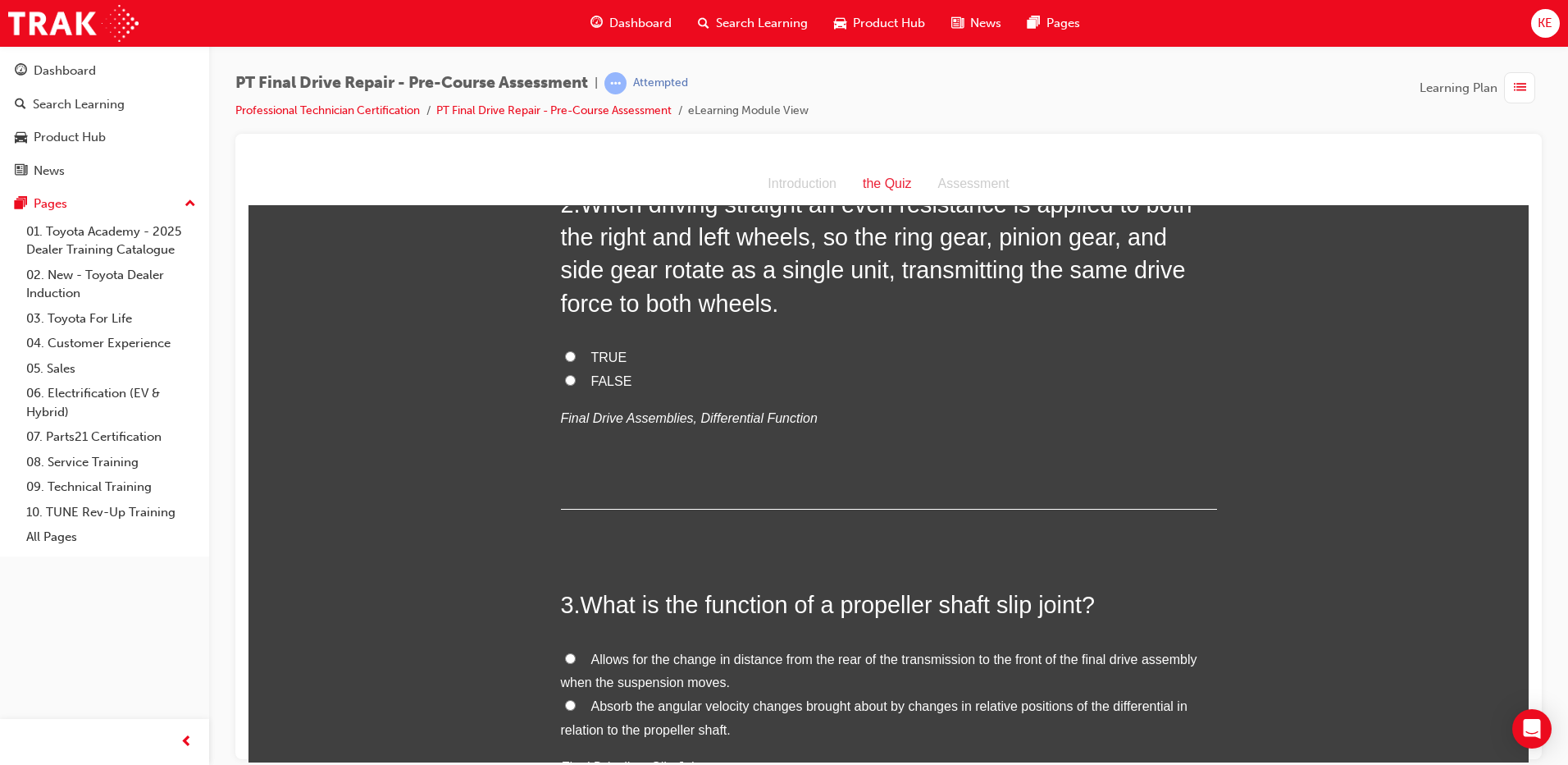
scroll to position [329, 0]
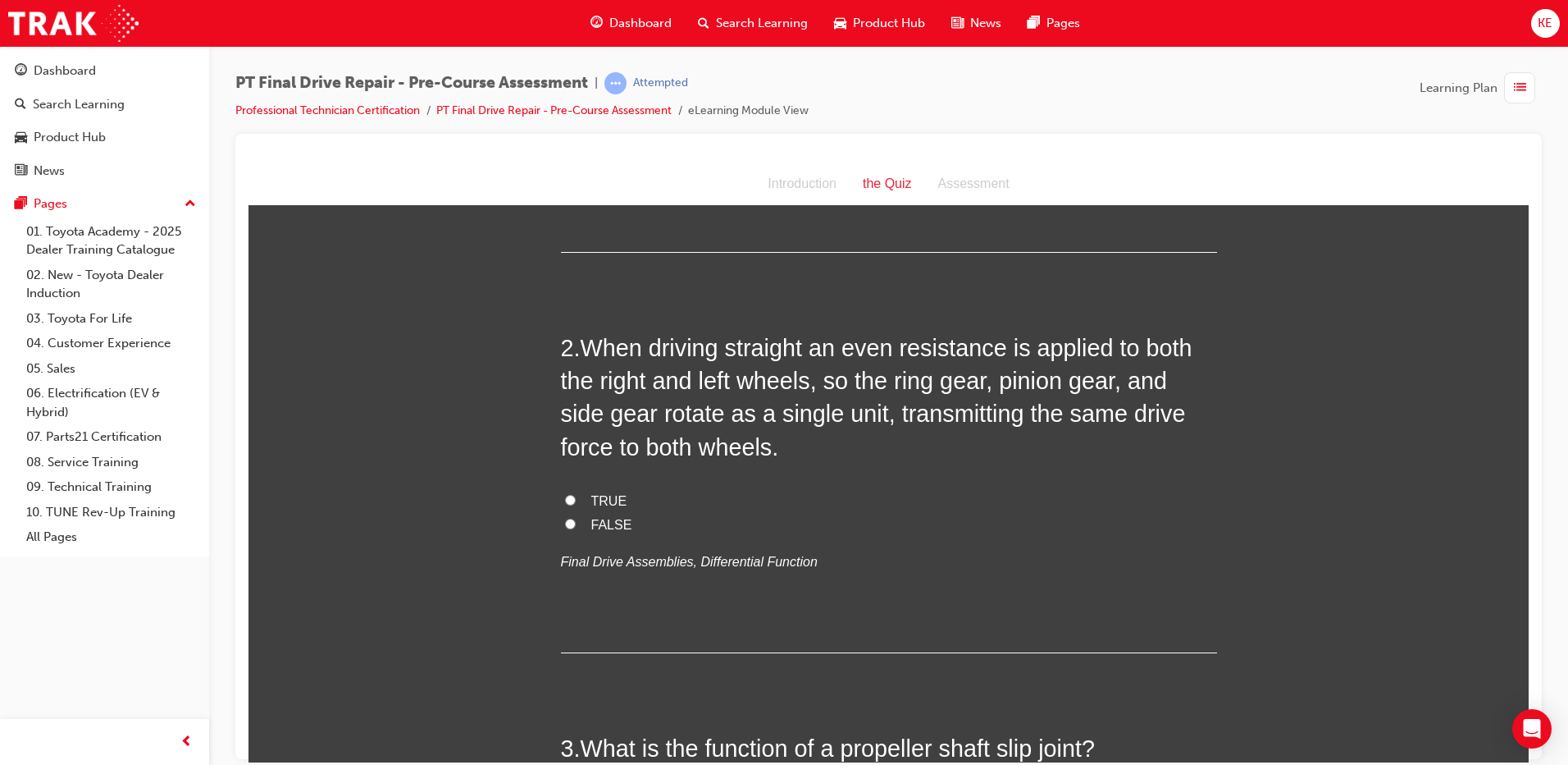
click at [584, 490] on label "TRUE" at bounding box center [888, 501] width 656 height 24
click at [576, 494] on input "TRUE" at bounding box center [571, 499] width 11 height 11
radio input "true"
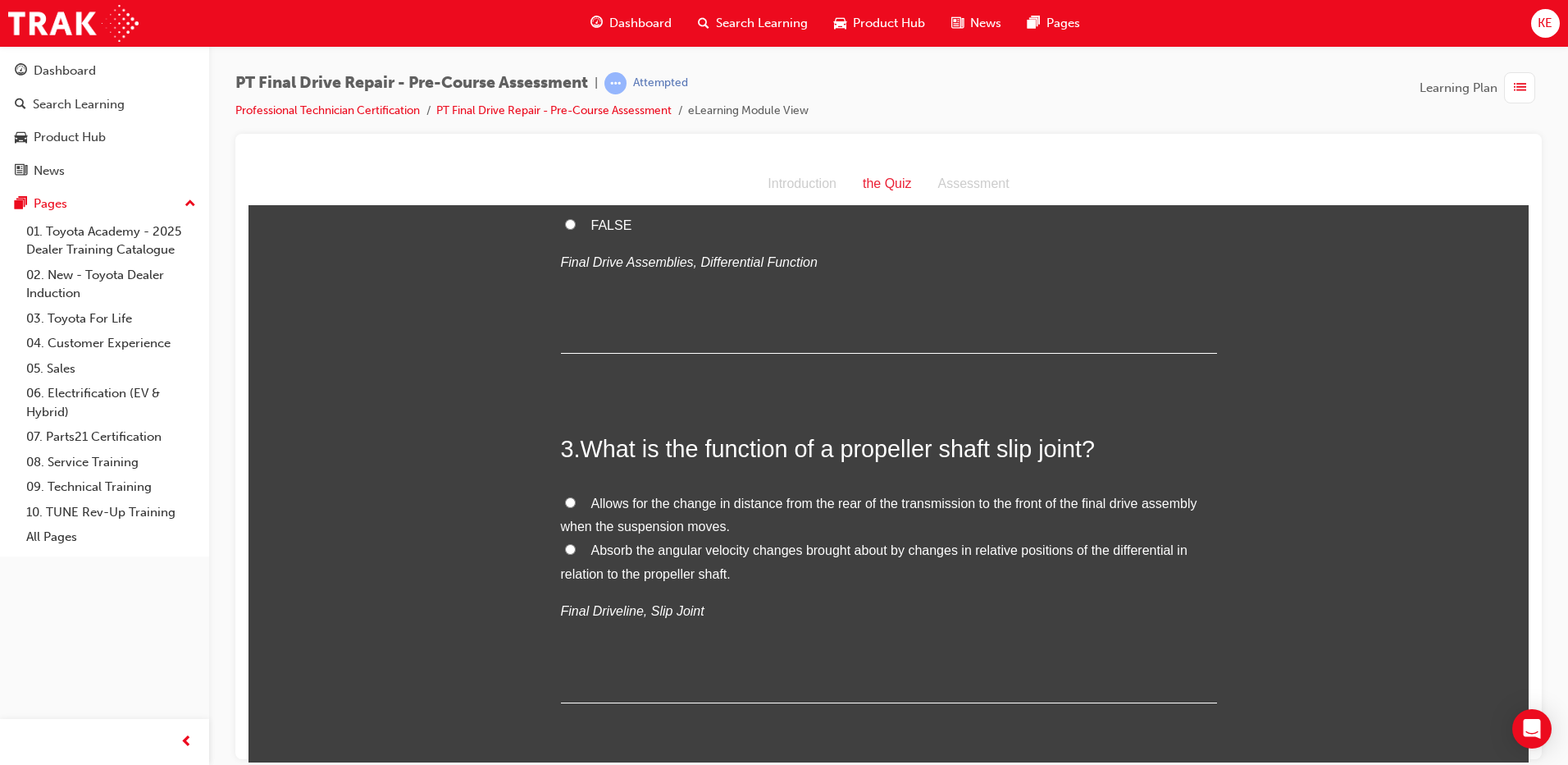
scroll to position [656, 0]
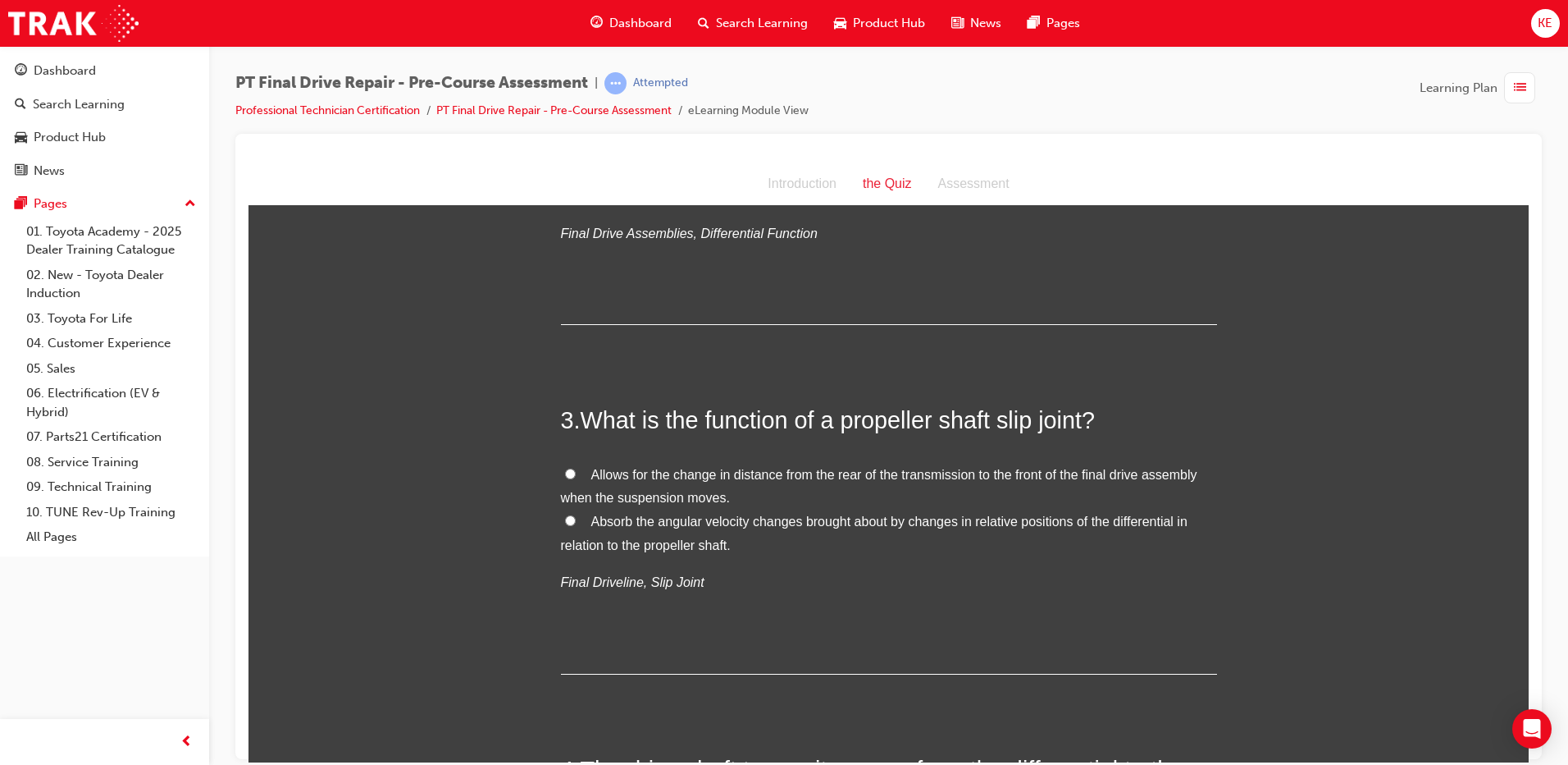
click at [619, 474] on span "Allows for the change in distance from the rear of the transmission to the fron…" at bounding box center [879, 485] width 636 height 38
click at [576, 474] on input "Allows for the change in distance from the rear of the transmission to the fron…" at bounding box center [571, 473] width 11 height 11
radio input "true"
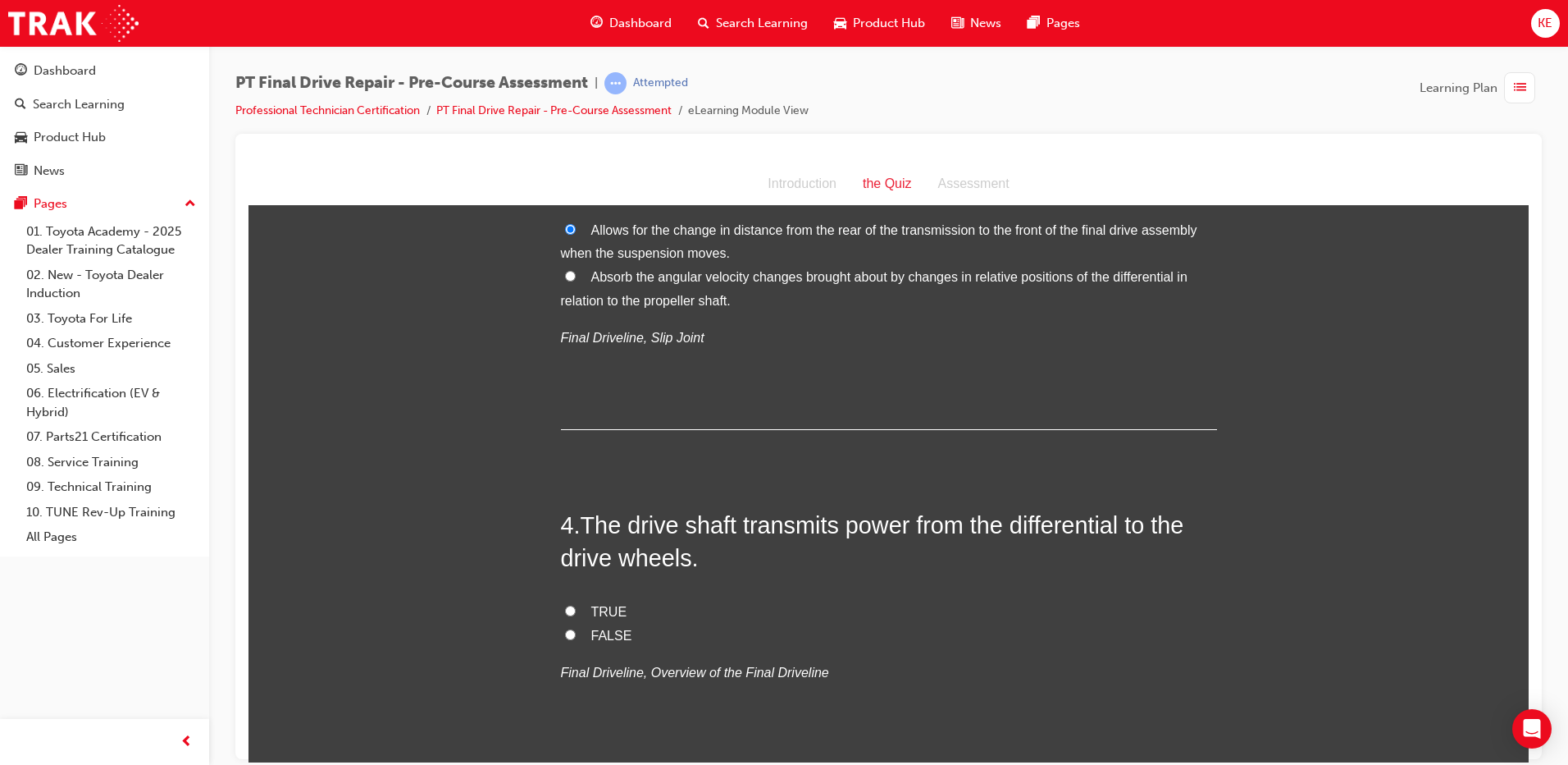
scroll to position [902, 0]
click at [570, 611] on label "TRUE" at bounding box center [888, 610] width 656 height 24
click at [570, 611] on input "TRUE" at bounding box center [571, 609] width 11 height 11
radio input "true"
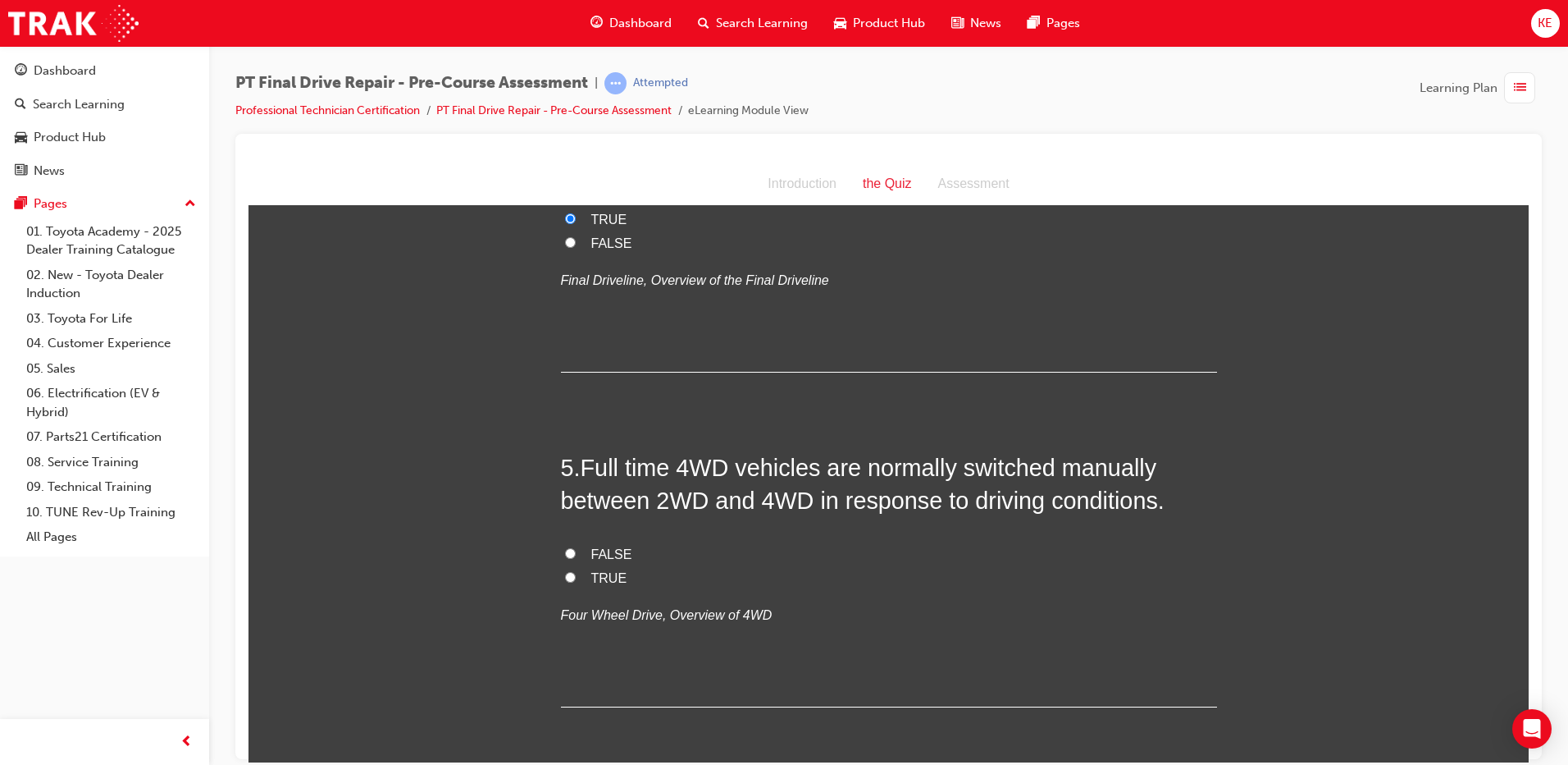
scroll to position [1395, 0]
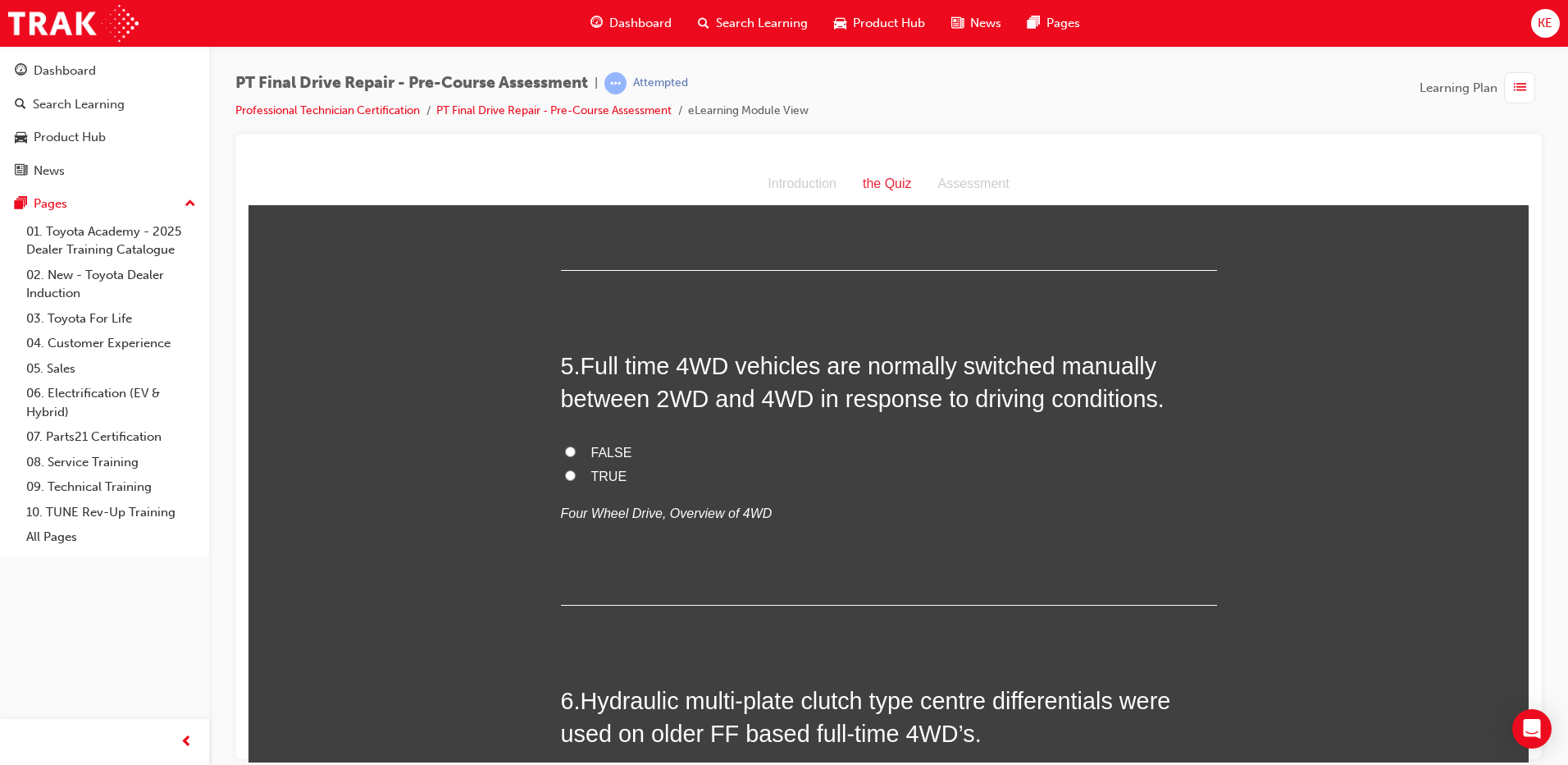
click at [596, 460] on label "FALSE" at bounding box center [888, 453] width 656 height 24
click at [576, 456] on input "FALSE" at bounding box center [571, 451] width 11 height 11
radio input "true"
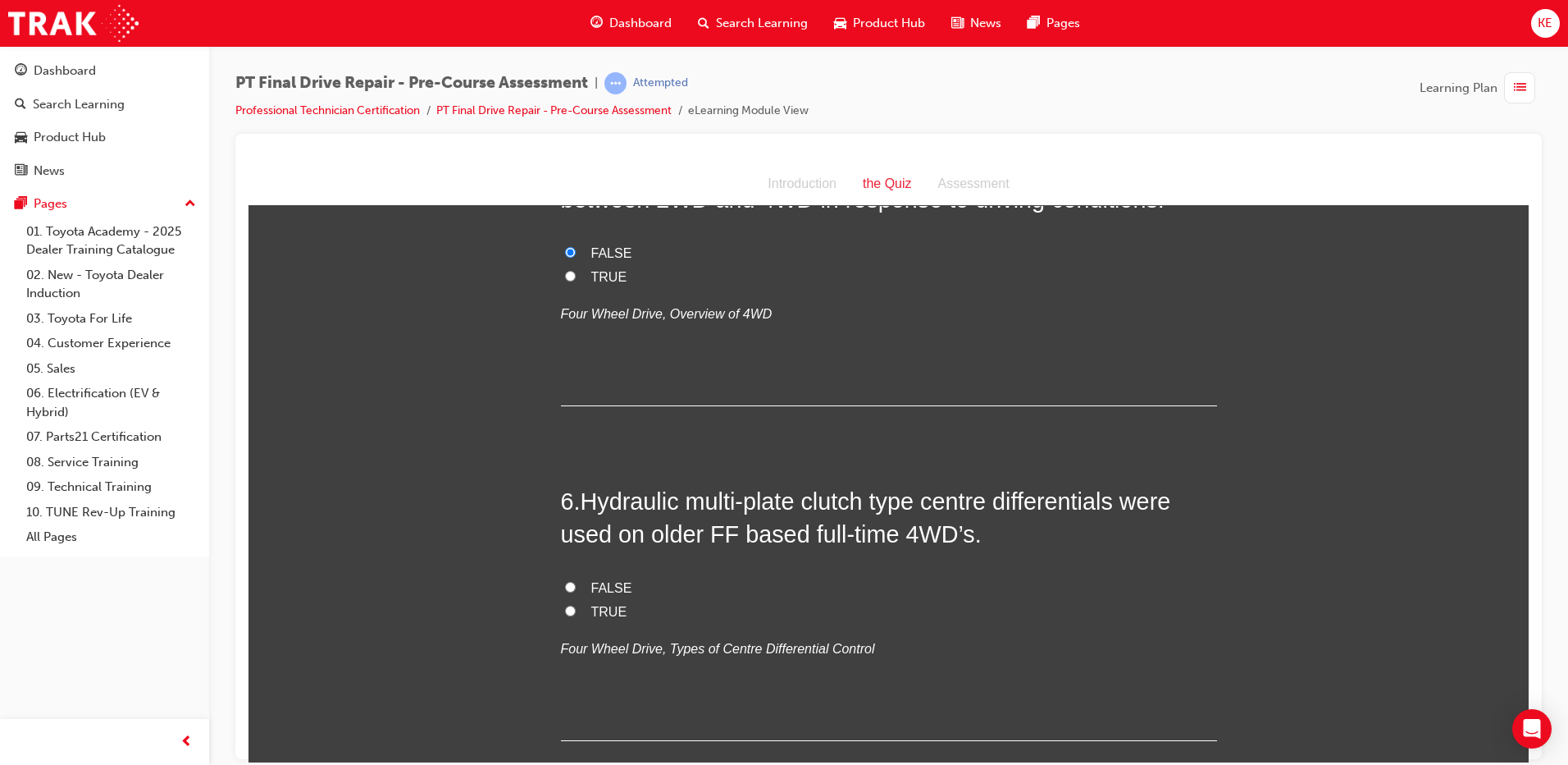
scroll to position [1642, 0]
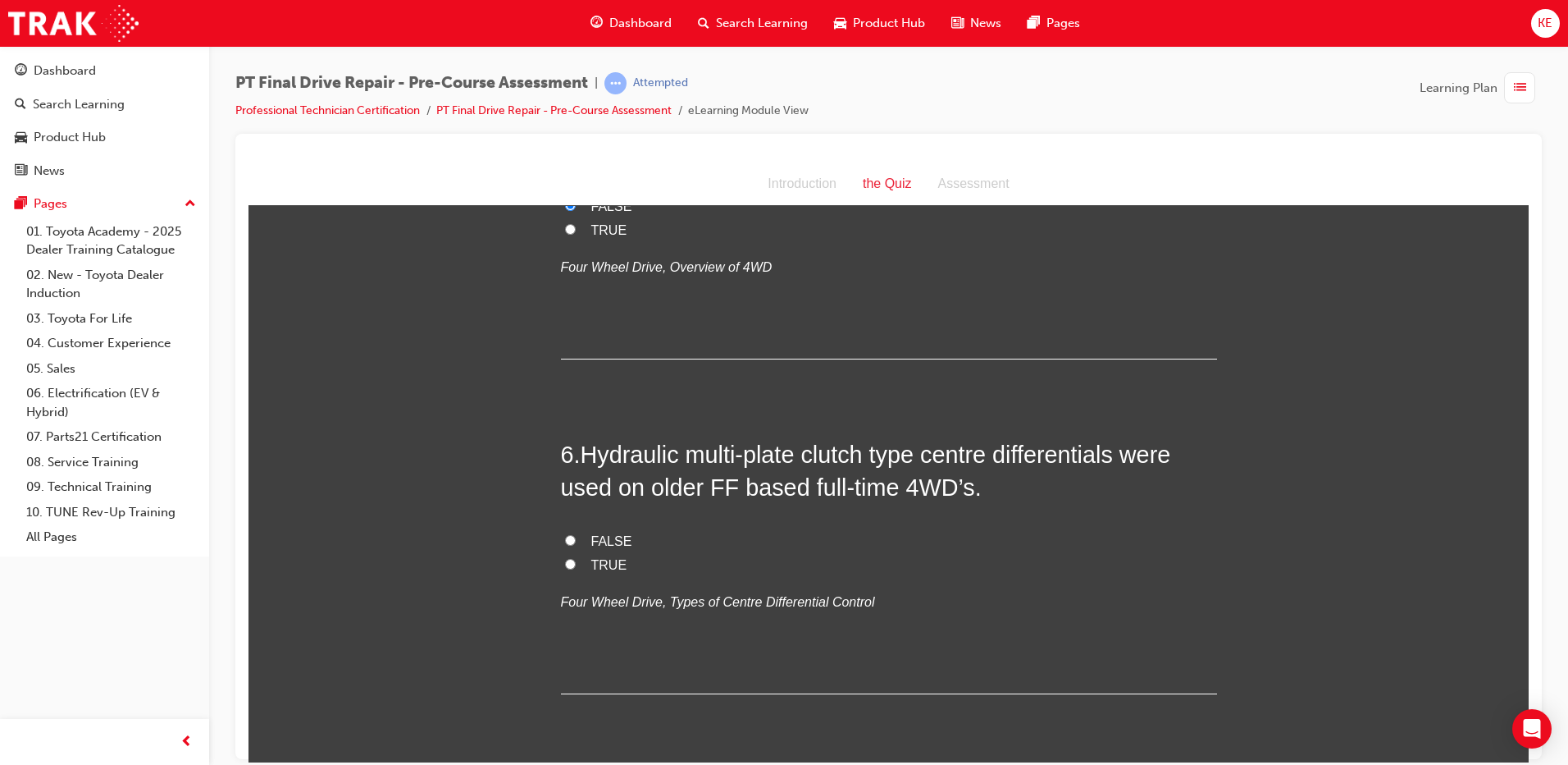
click at [585, 572] on label "TRUE" at bounding box center [888, 565] width 656 height 24
click at [576, 568] on input "TRUE" at bounding box center [571, 564] width 11 height 11
radio input "true"
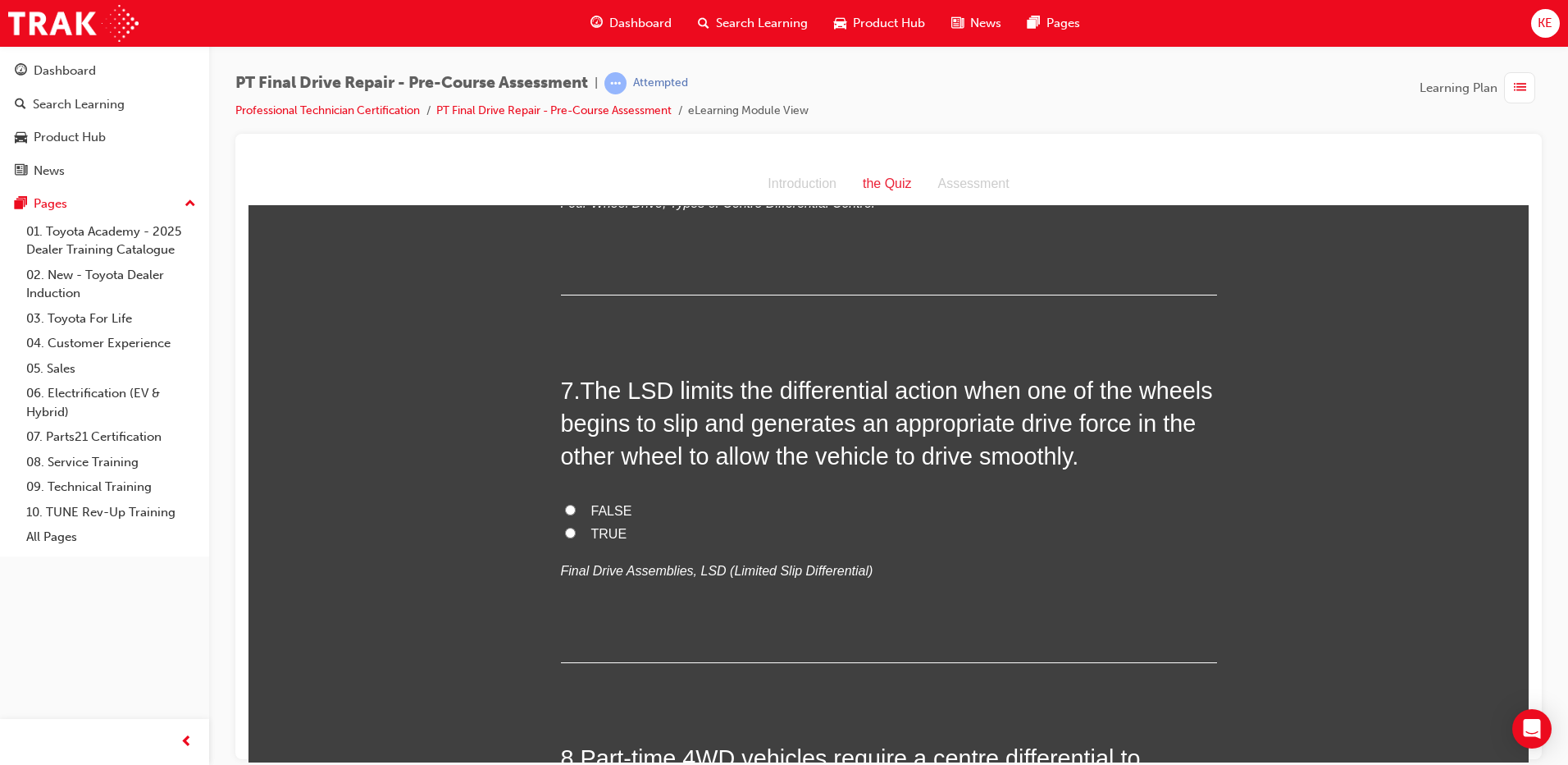
scroll to position [2051, 0]
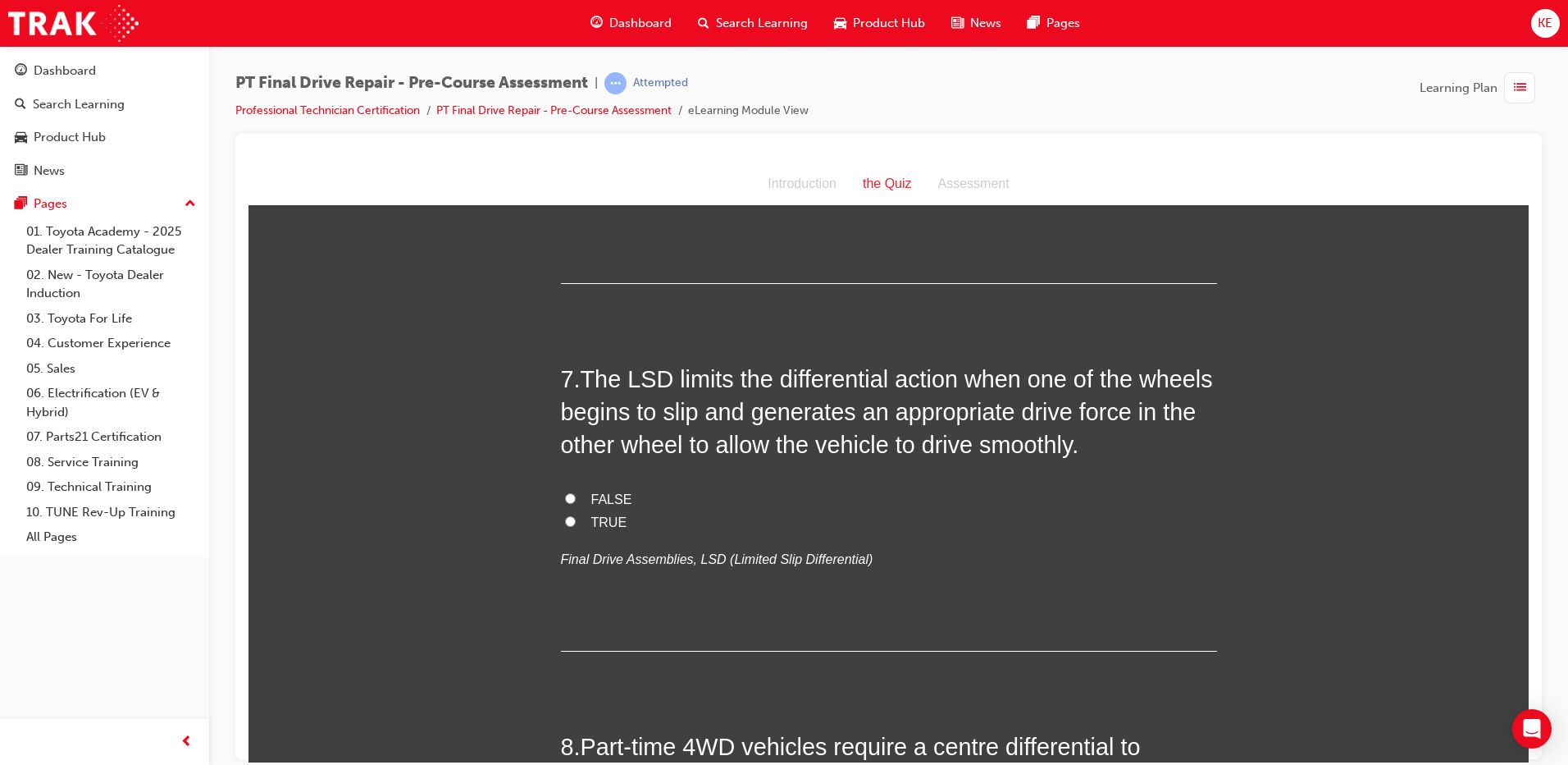
click at [565, 515] on input "TRUE" at bounding box center [571, 520] width 11 height 11
radio input "true"
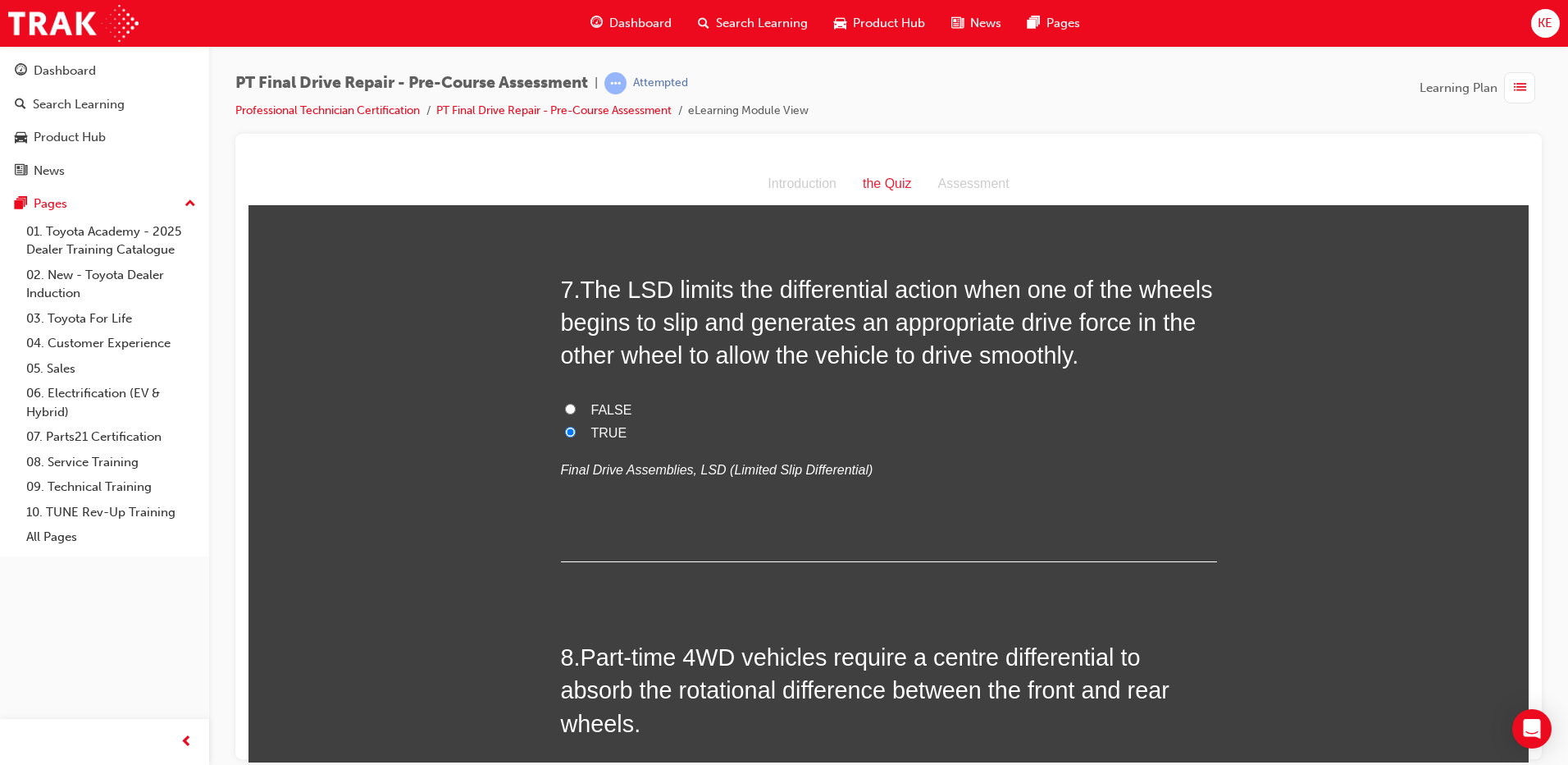
scroll to position [2298, 0]
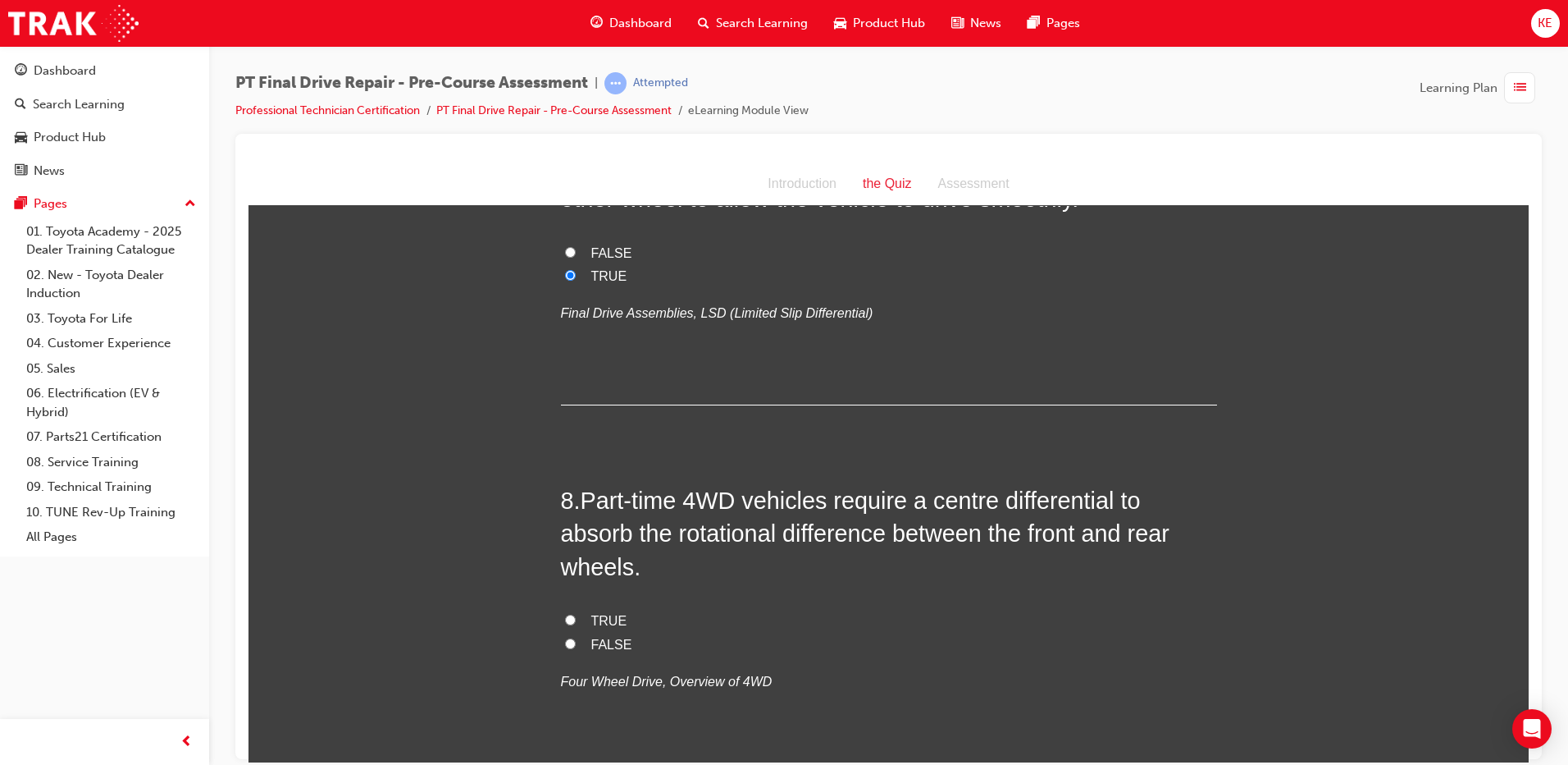
click at [561, 643] on label "FALSE" at bounding box center [888, 645] width 656 height 24
click at [565, 643] on input "FALSE" at bounding box center [571, 643] width 11 height 11
radio input "true"
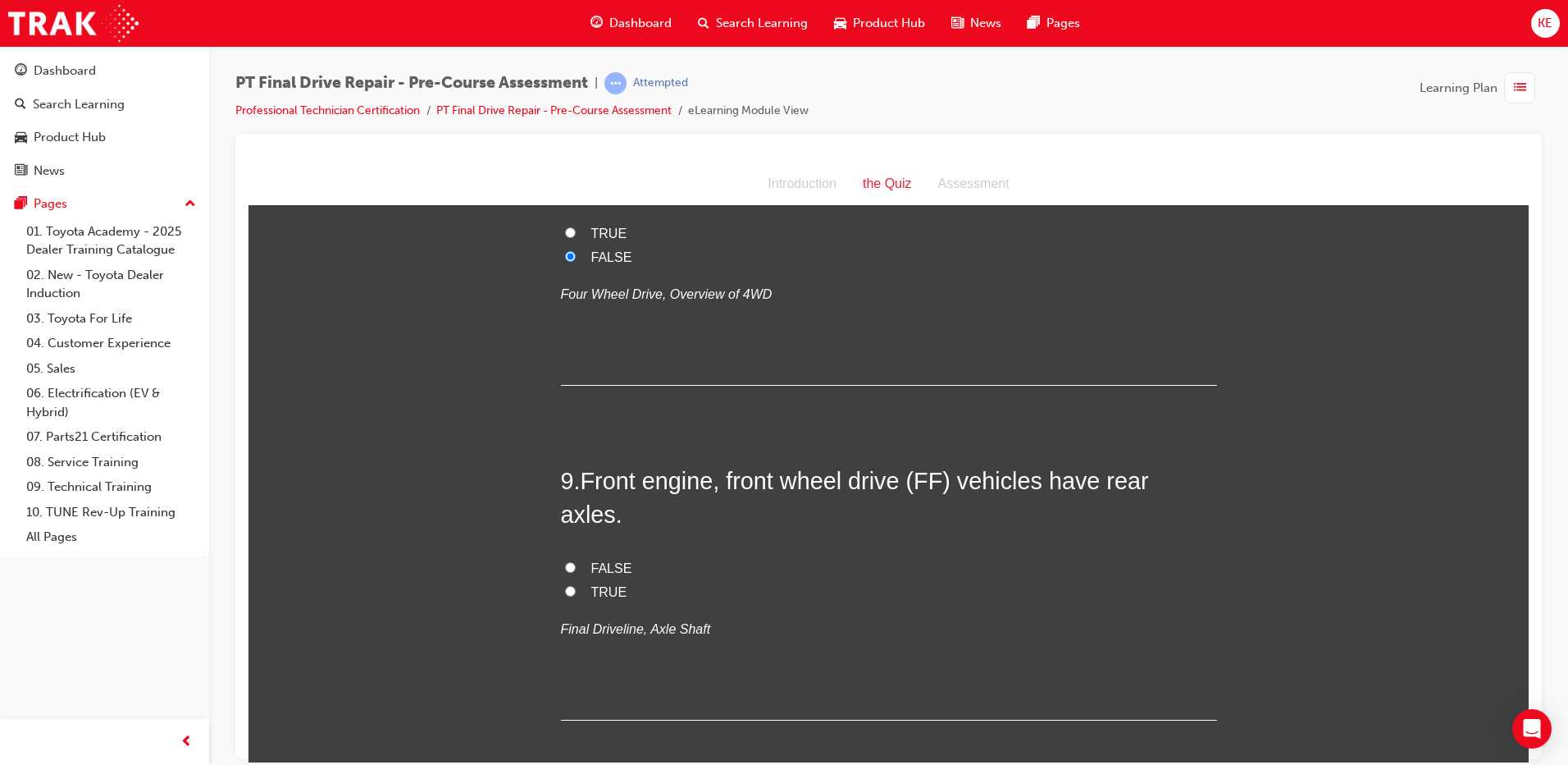
scroll to position [2708, 0]
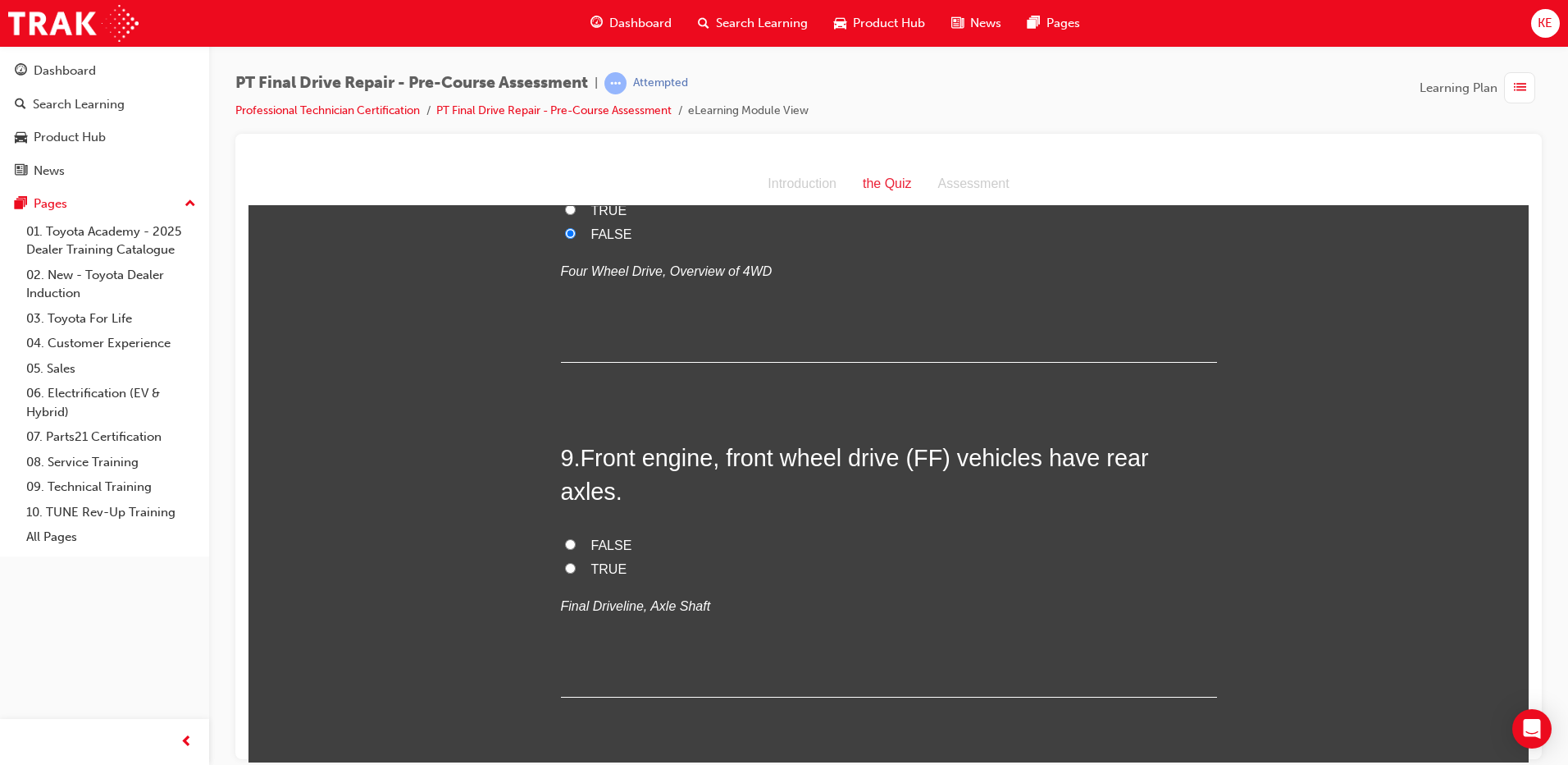
click at [568, 538] on input "FALSE" at bounding box center [571, 544] width 11 height 11
radio input "true"
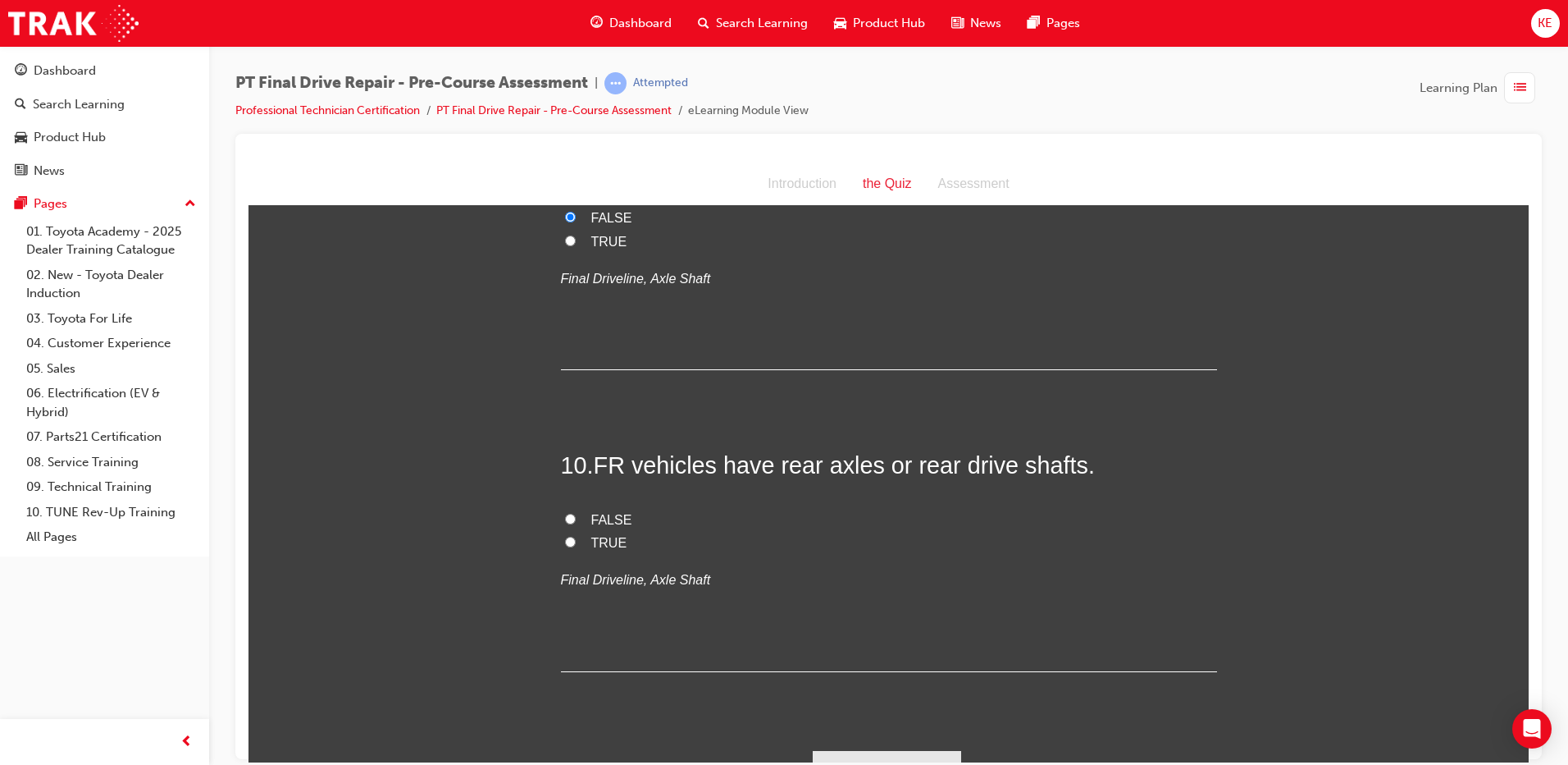
scroll to position [3036, 0]
click at [567, 530] on label "TRUE" at bounding box center [888, 542] width 656 height 24
click at [567, 535] on input "TRUE" at bounding box center [571, 541] width 11 height 11
radio input "true"
click at [778, 749] on button "Submit Answers" at bounding box center [887, 772] width 149 height 46
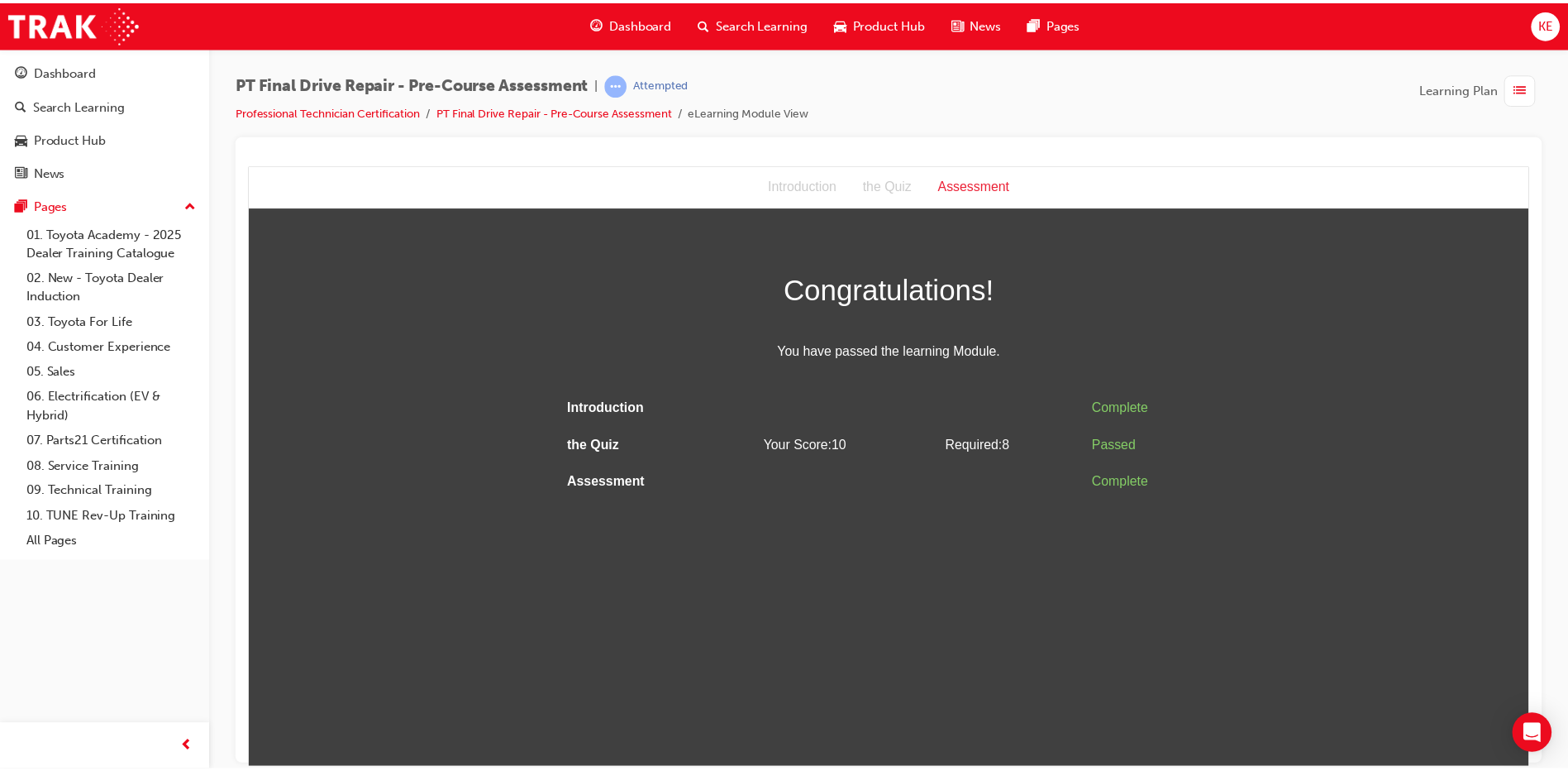
scroll to position [0, 0]
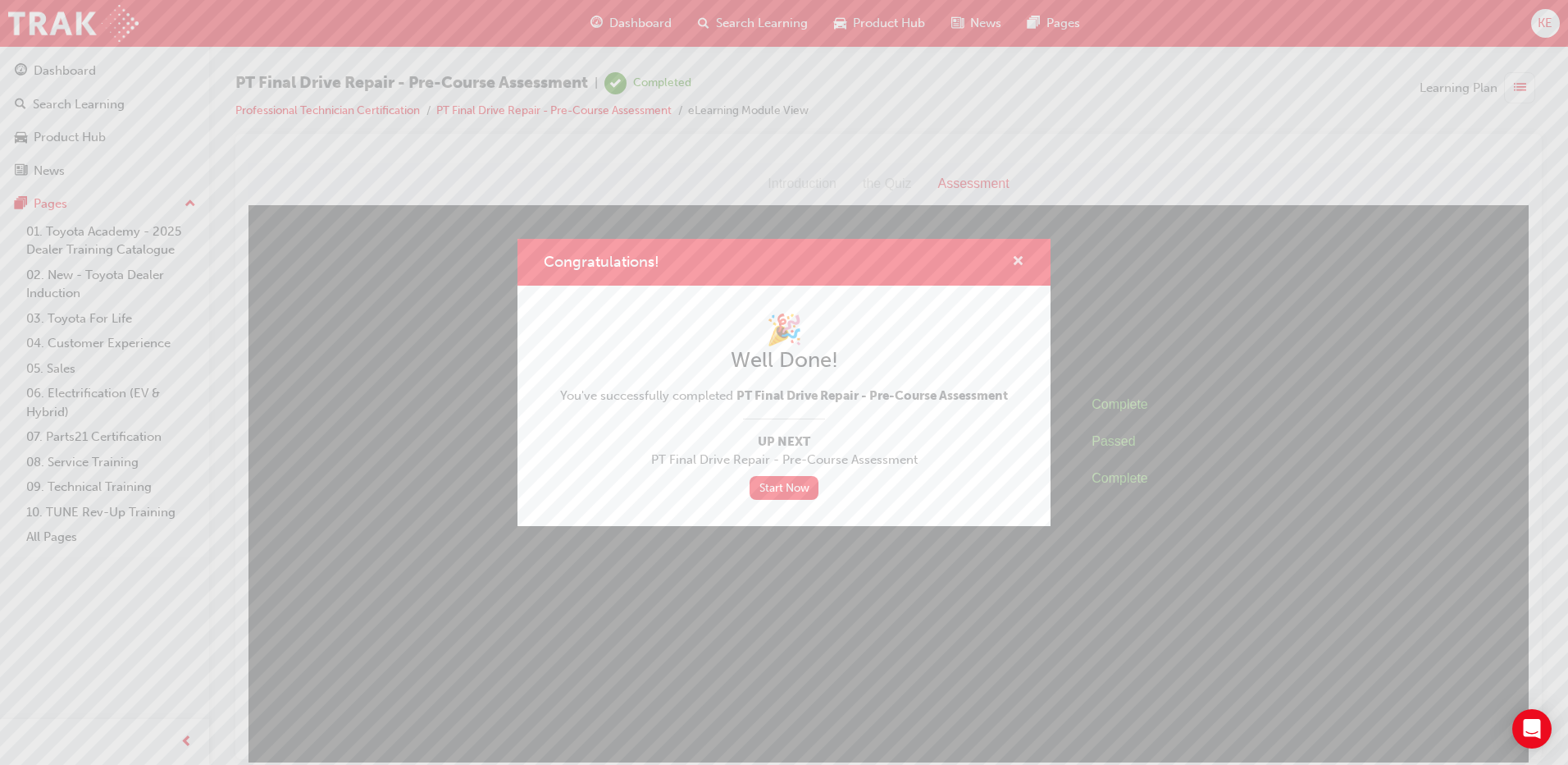
click at [778, 269] on span "cross-icon" at bounding box center [1017, 263] width 12 height 15
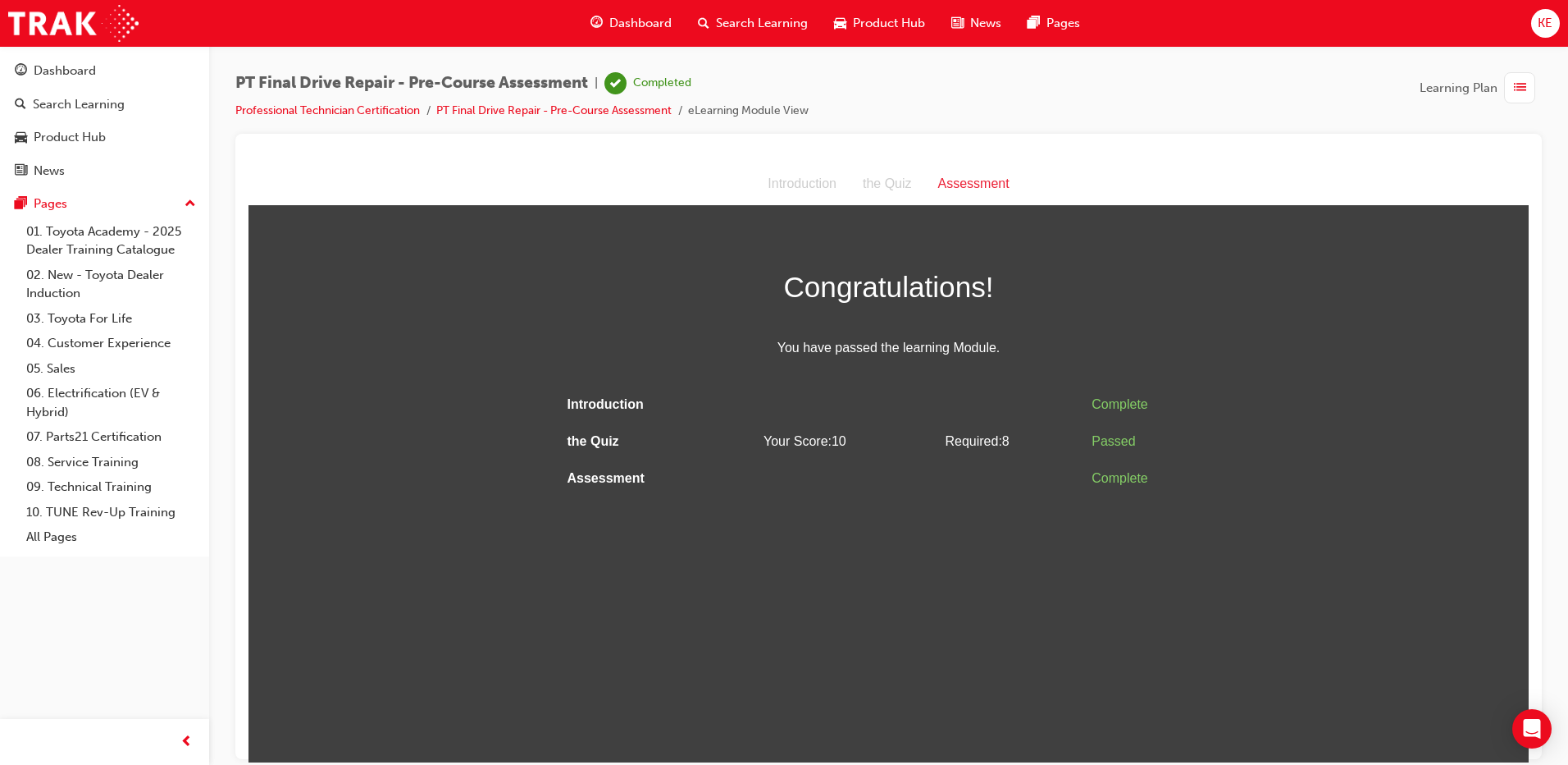
click at [646, 31] on span "Dashboard" at bounding box center [641, 23] width 63 height 18
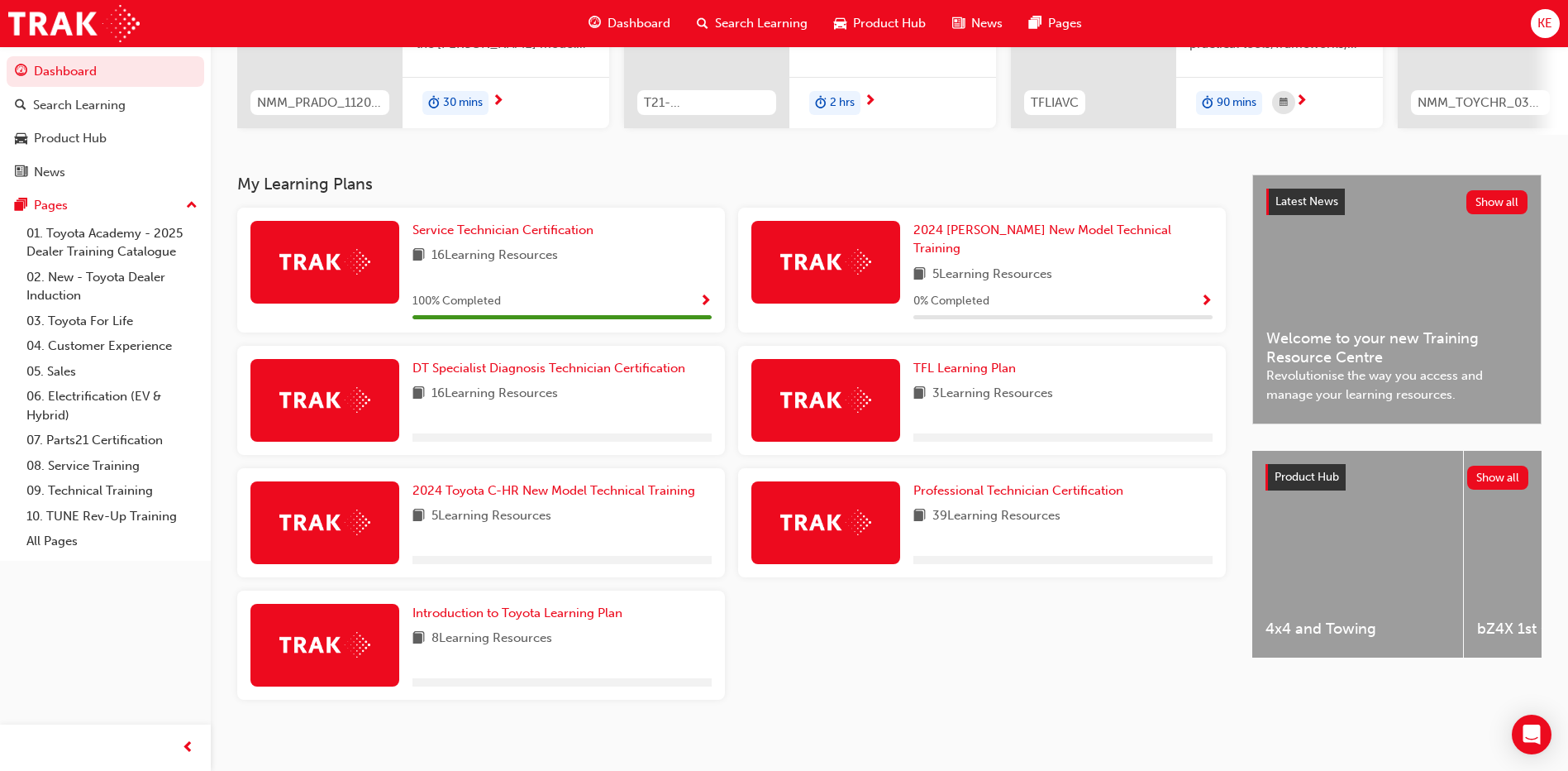
scroll to position [247, 0]
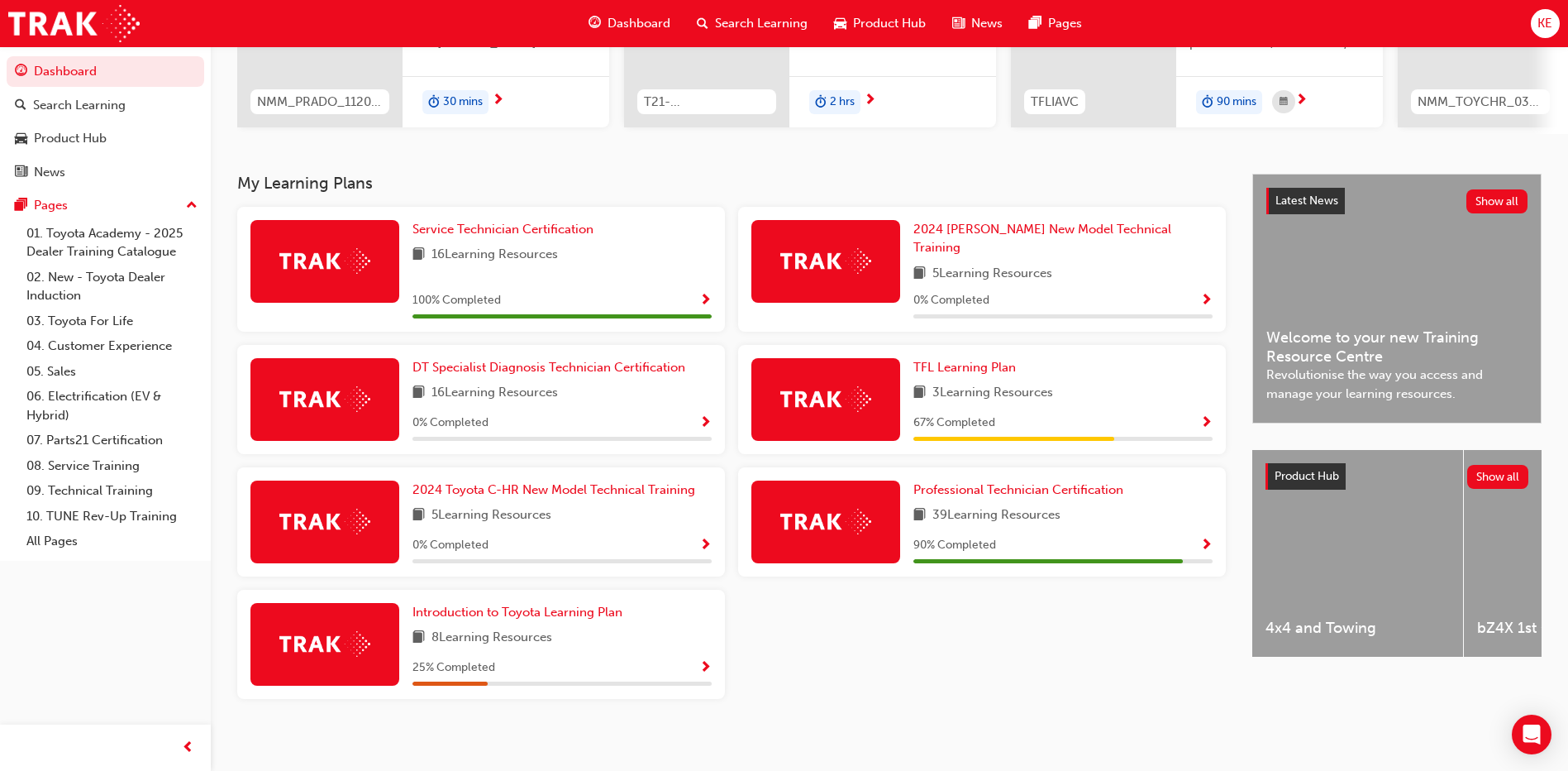
click at [784, 492] on div "Professional Technician Certification 39 Learning Resources 90 % Completed" at bounding box center [1063, 522] width 299 height 83
click at [784, 482] on span "Professional Technician Certification" at bounding box center [1019, 489] width 210 height 15
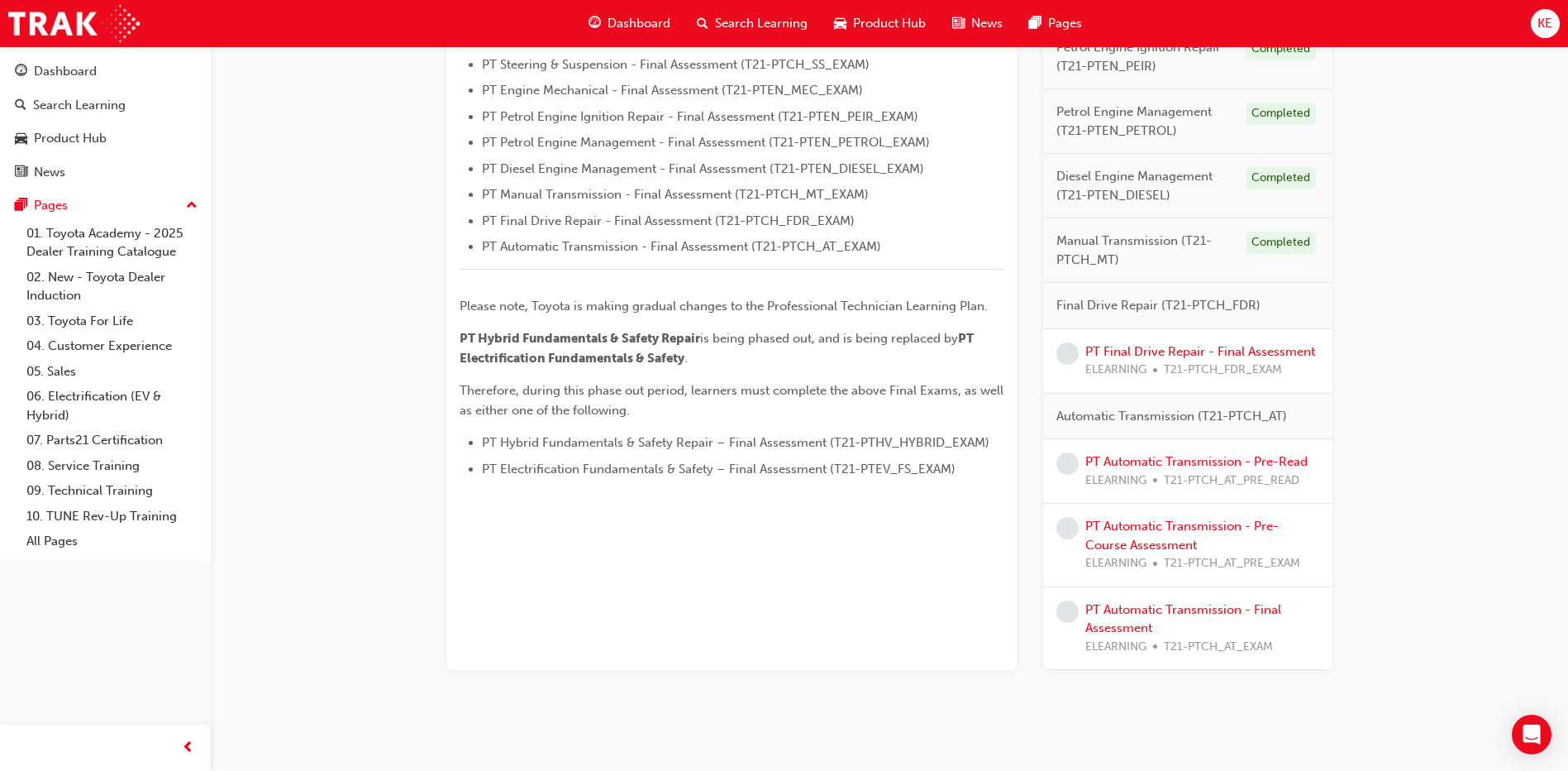
scroll to position [637, 0]
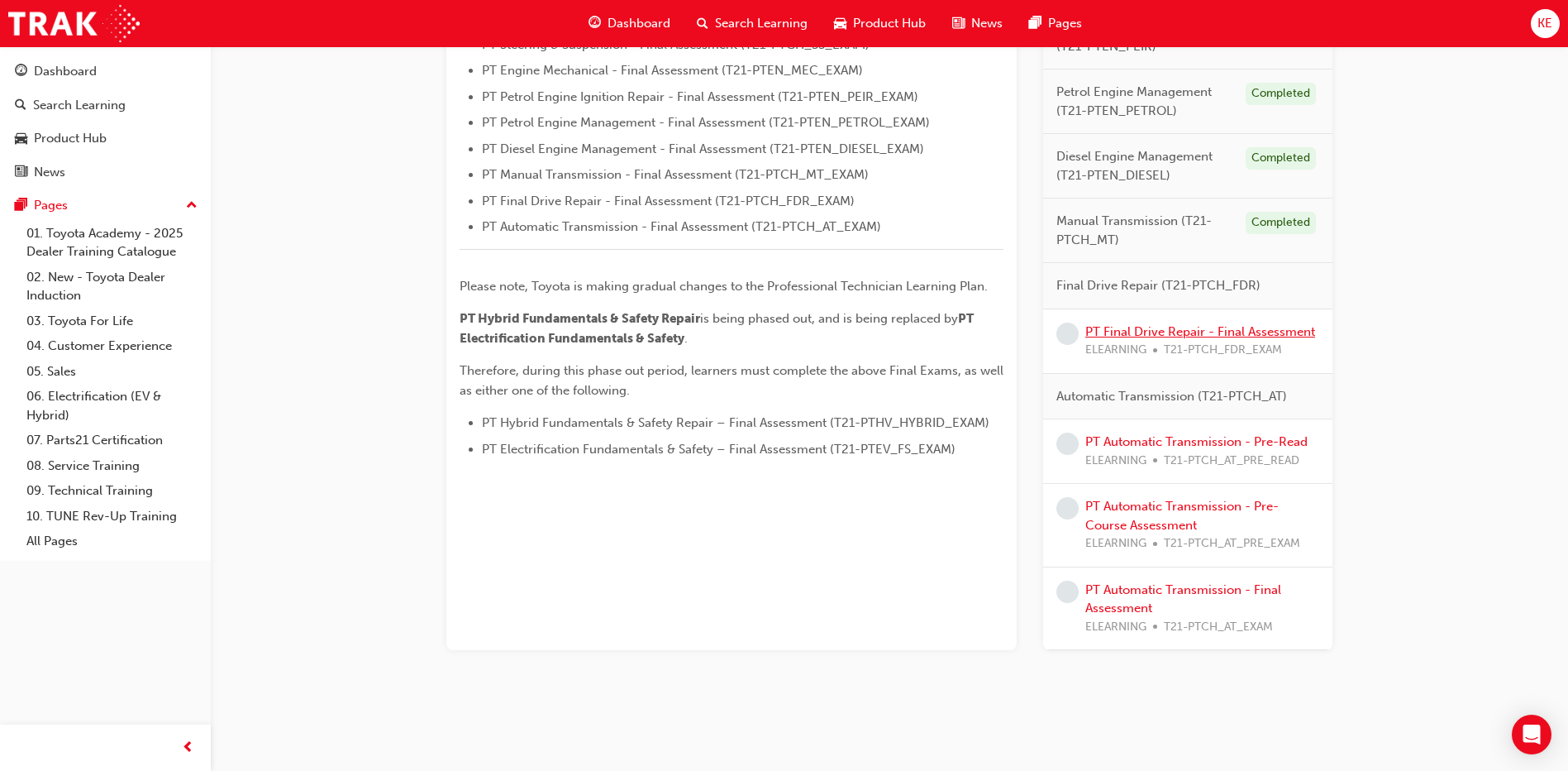
click at [784, 332] on link "PT Final Drive Repair - Final Assessment" at bounding box center [1200, 332] width 230 height 15
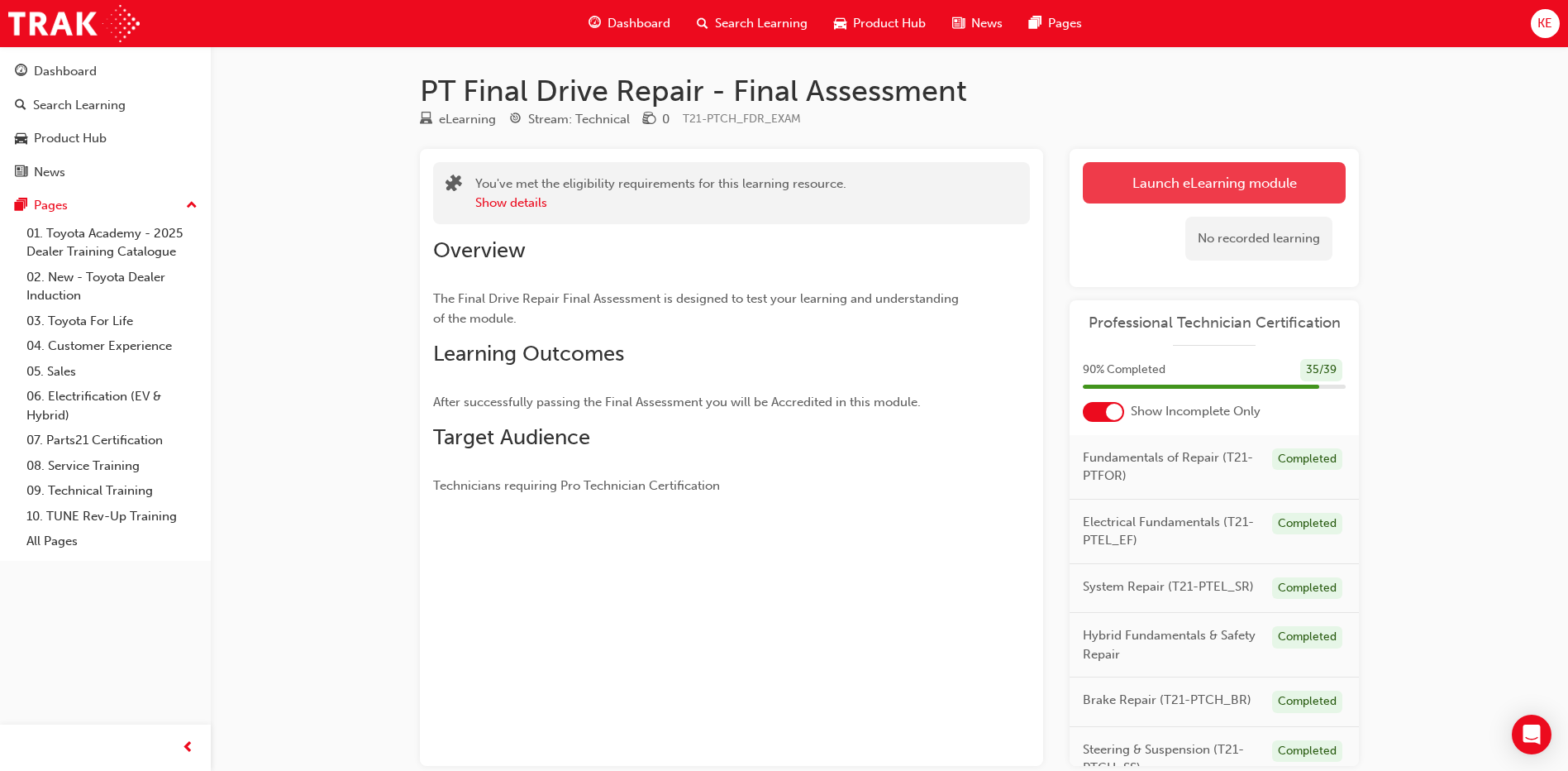
click at [784, 184] on link "Launch eLearning module" at bounding box center [1214, 182] width 263 height 41
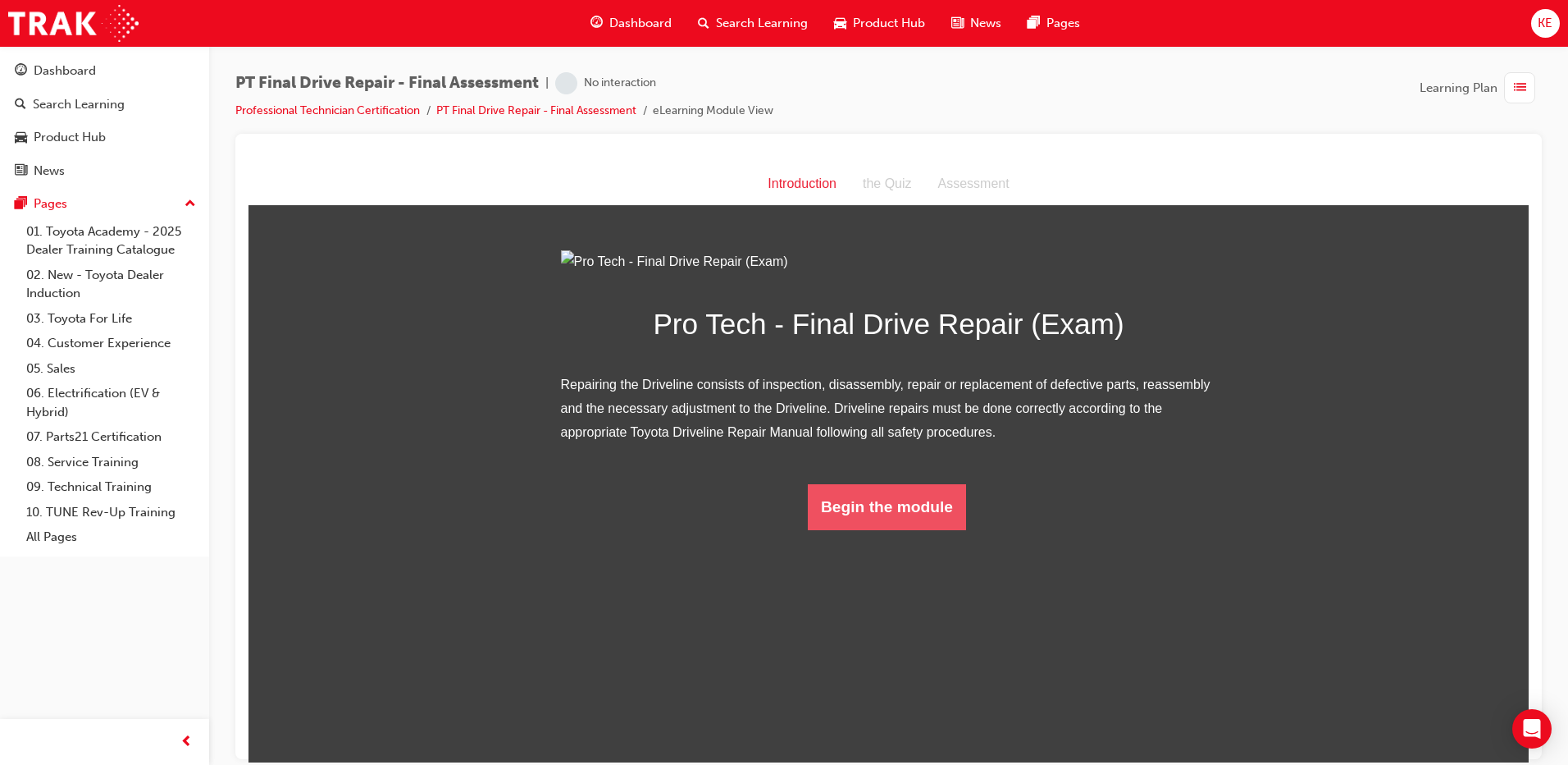
click at [778, 530] on button "Begin the module" at bounding box center [887, 507] width 159 height 46
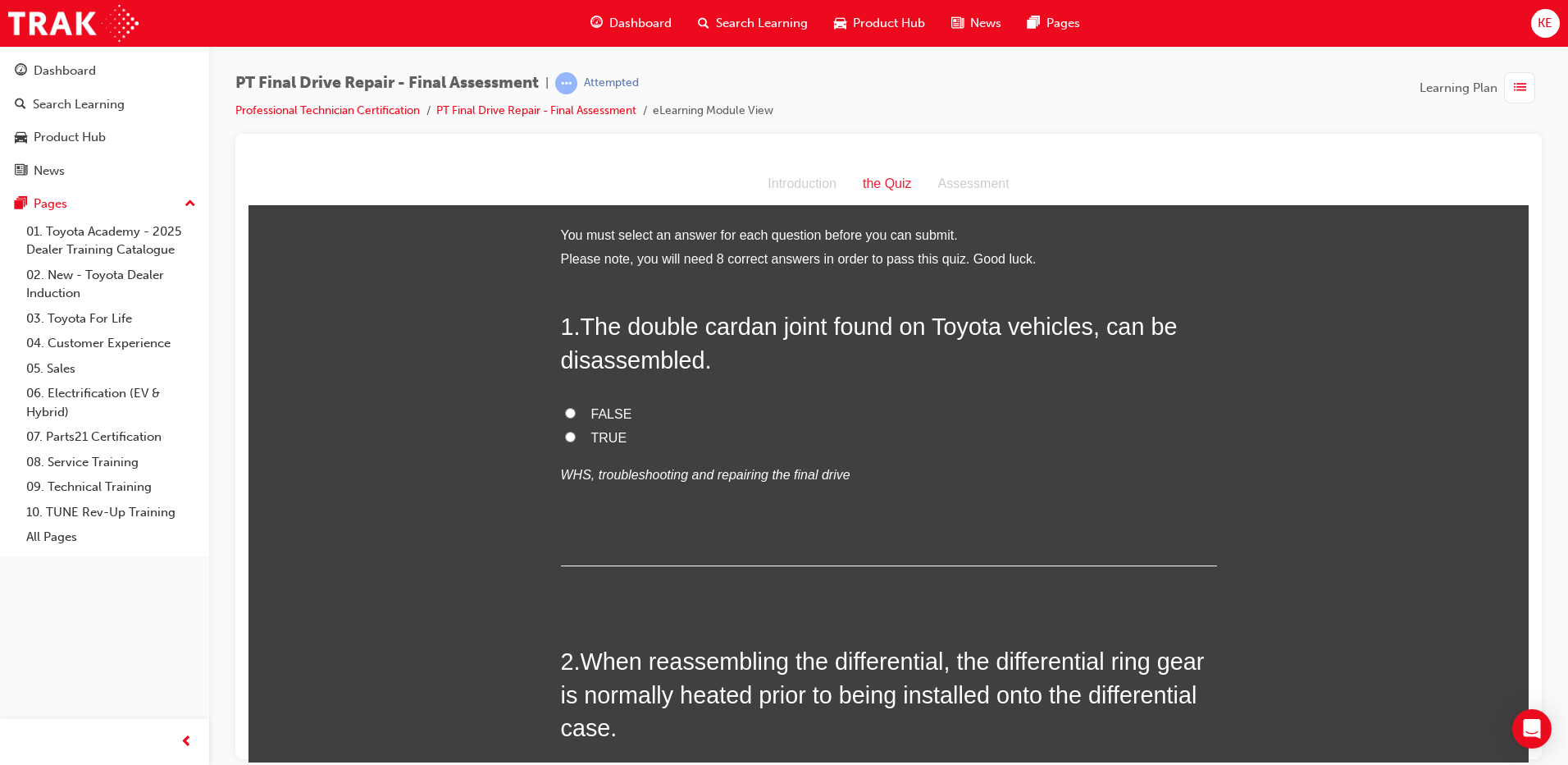
click at [561, 405] on label "FALSE" at bounding box center [888, 414] width 656 height 24
click at [565, 407] on input "FALSE" at bounding box center [571, 412] width 11 height 11
radio input "true"
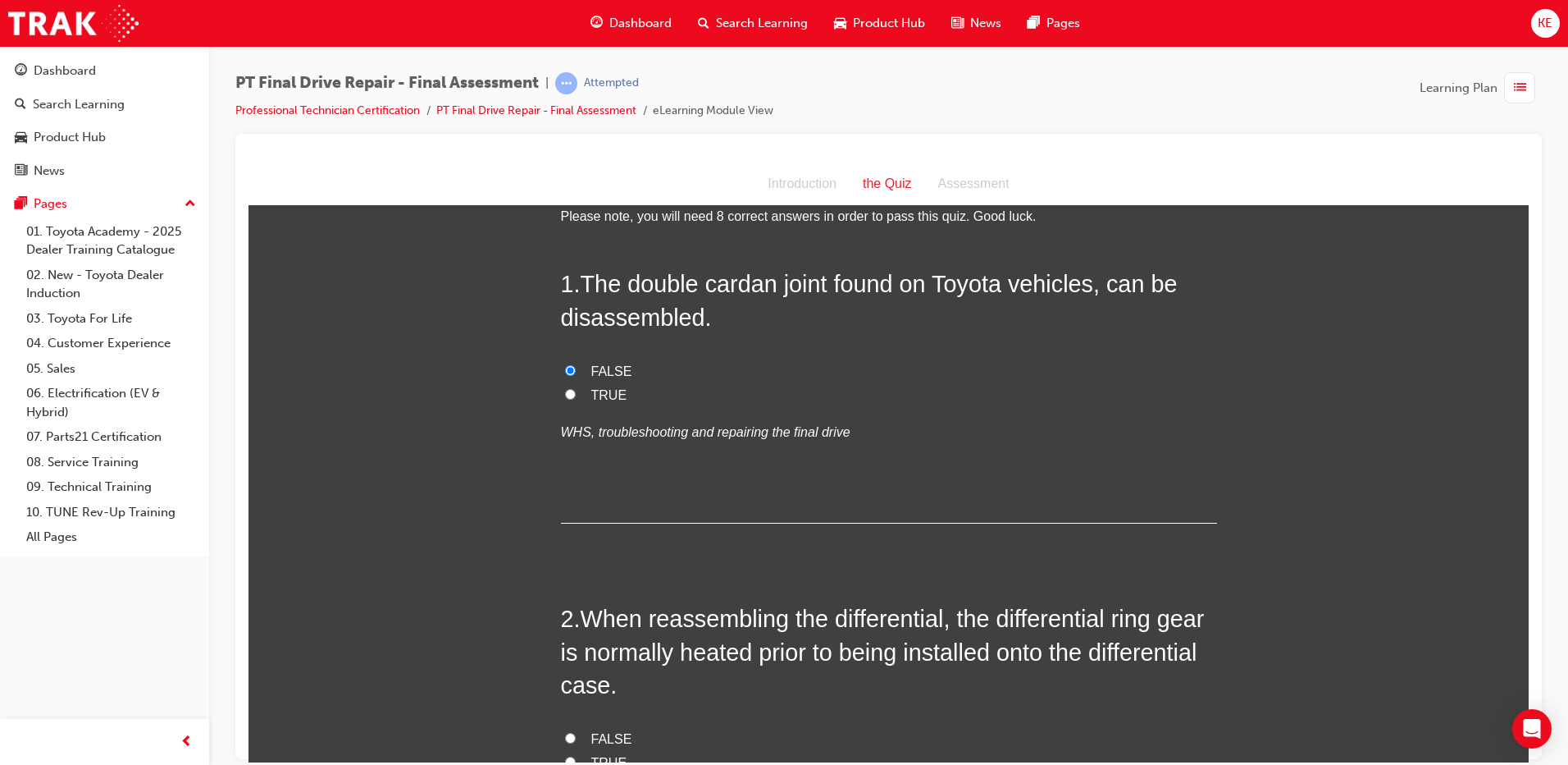
scroll to position [246, 0]
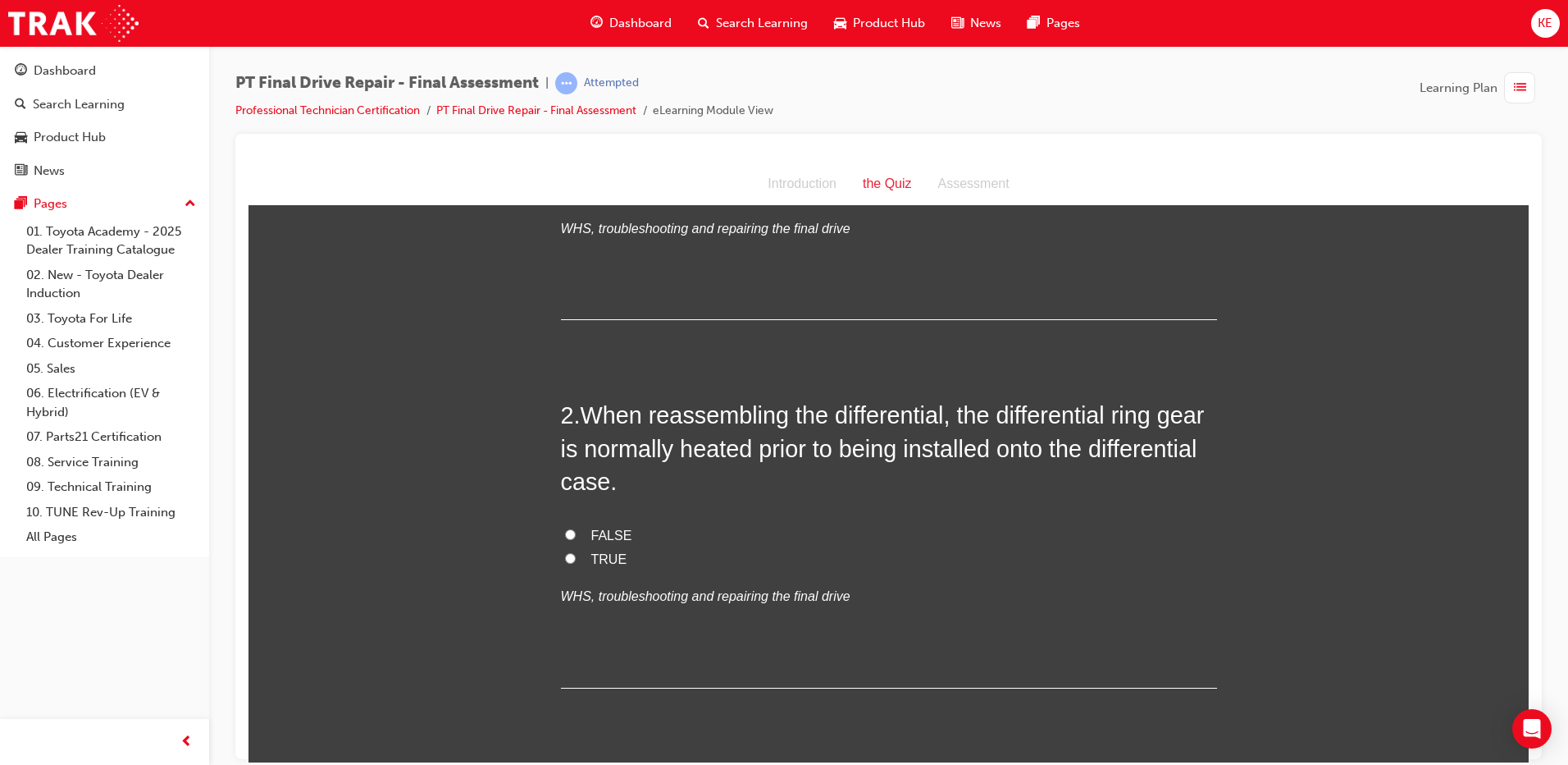
click at [565, 557] on input "TRUE" at bounding box center [571, 558] width 11 height 11
radio input "true"
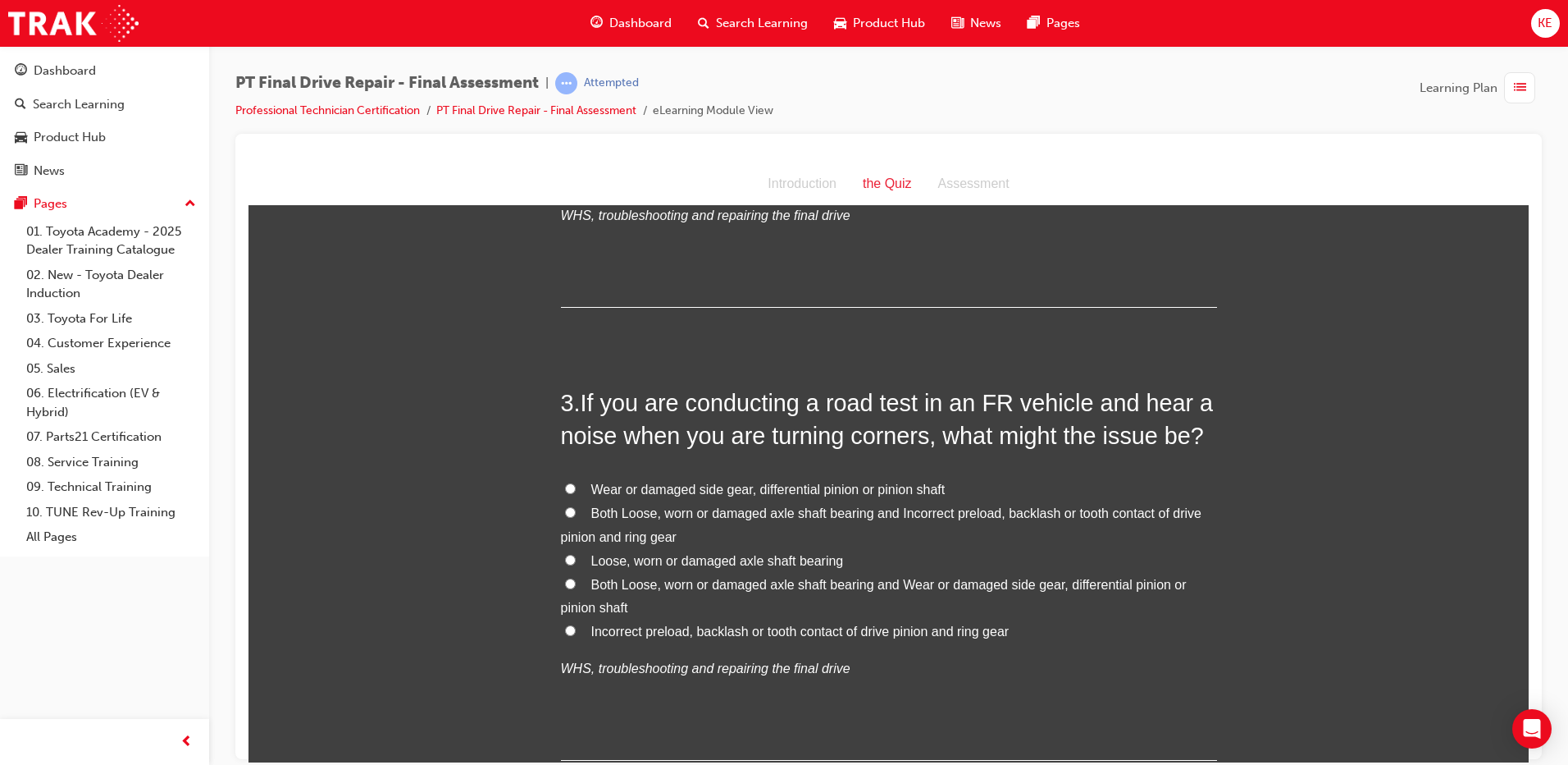
scroll to position [656, 0]
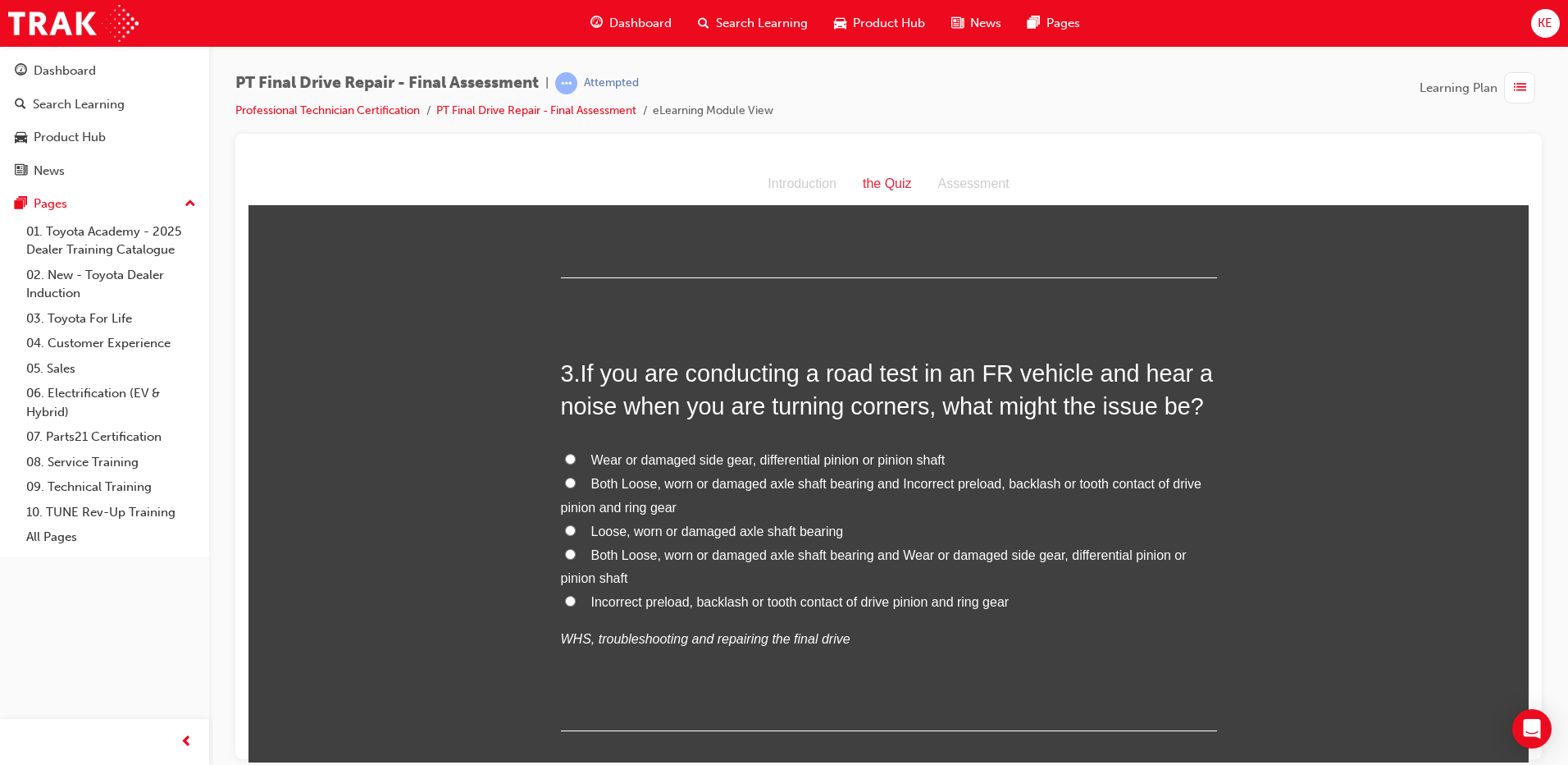
click at [683, 558] on span "Both Loose, worn or damaged axle shaft bearing and Wear or damaged side gear, d…" at bounding box center [873, 566] width 626 height 38
click at [576, 558] on input "Both Loose, worn or damaged axle shaft bearing and Wear or damaged side gear, d…" at bounding box center [571, 554] width 11 height 11
radio input "true"
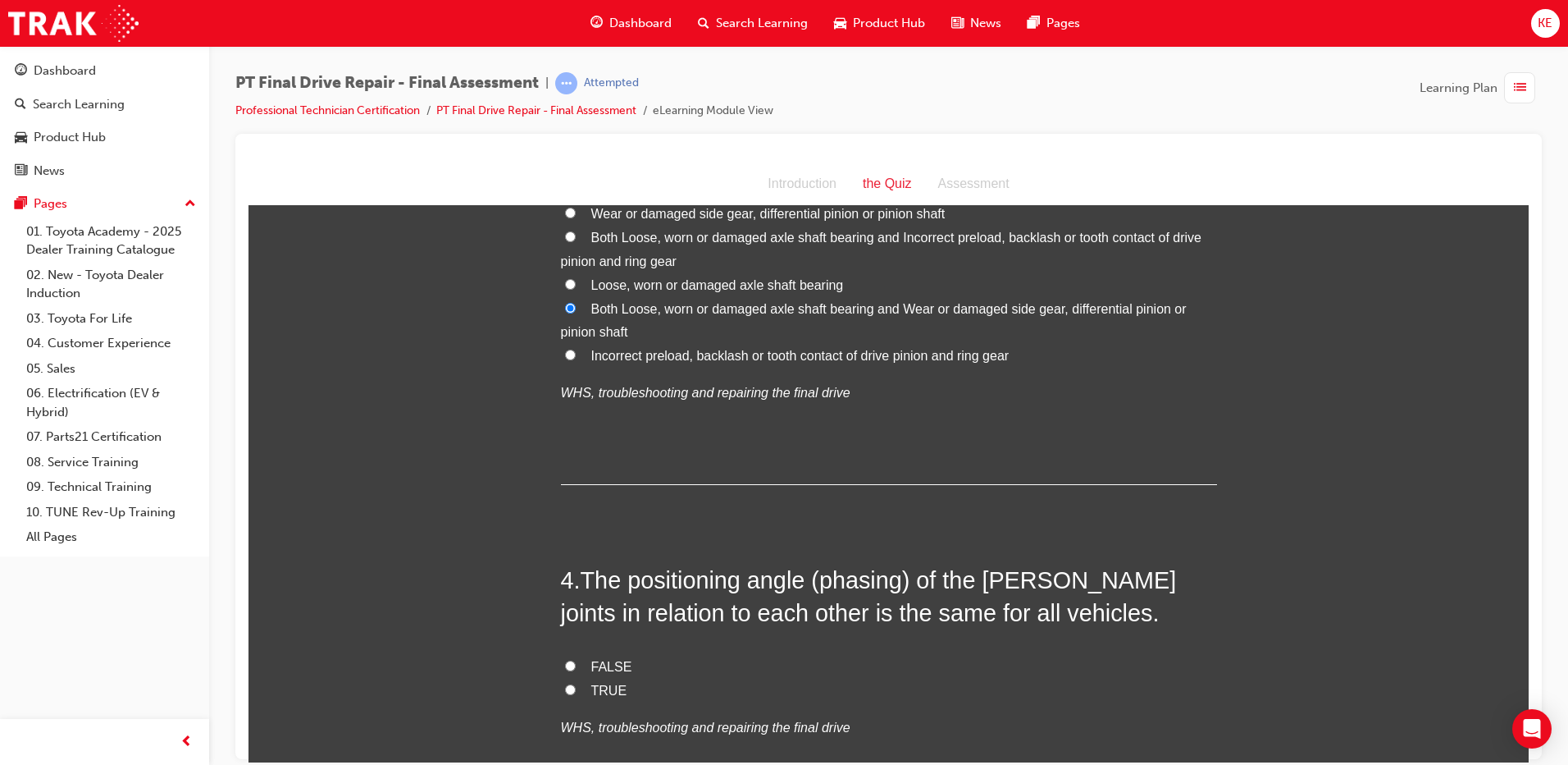
scroll to position [985, 0]
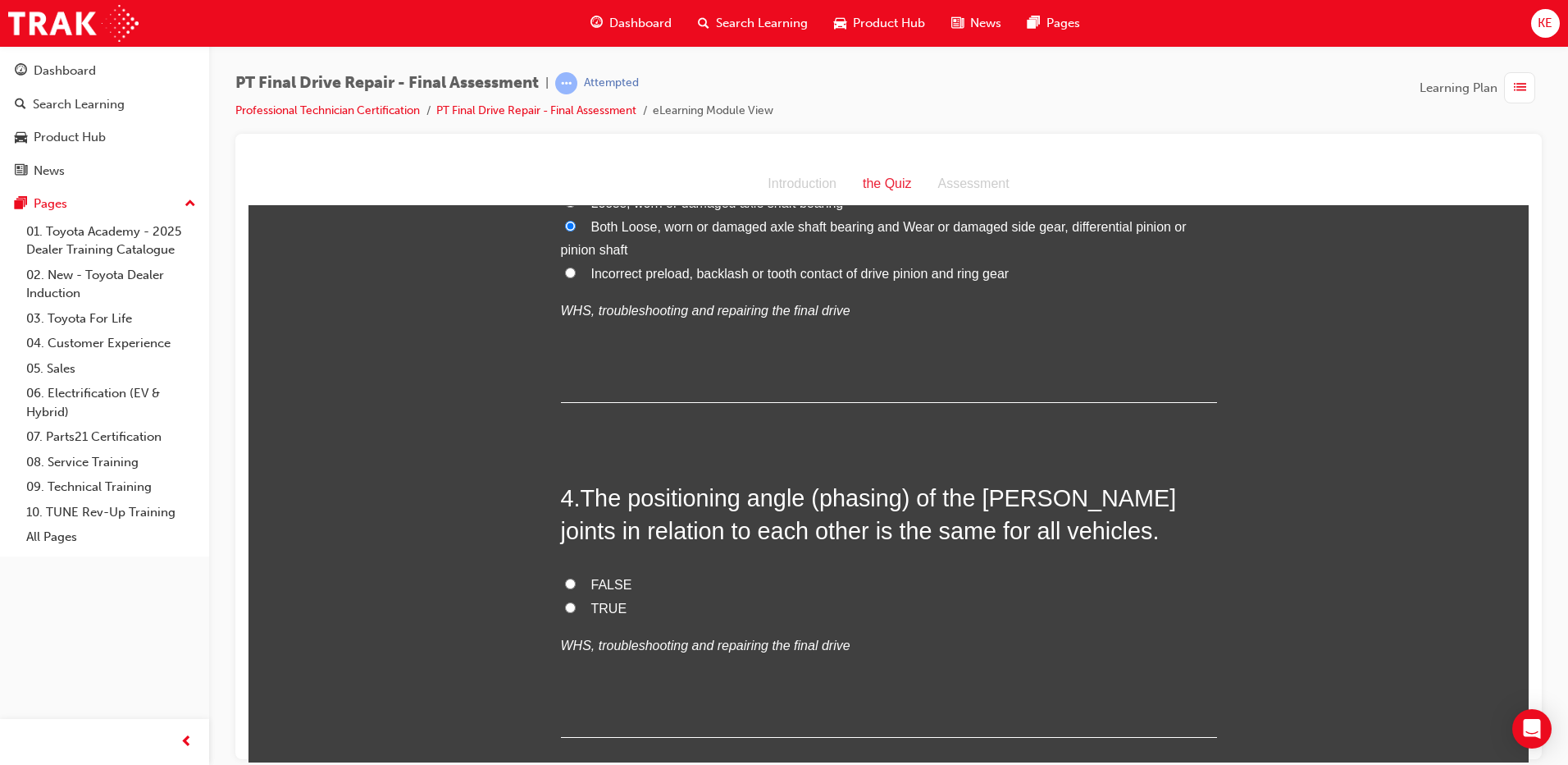
click at [602, 586] on span "FALSE" at bounding box center [612, 583] width 41 height 14
click at [576, 586] on input "FALSE" at bounding box center [571, 583] width 11 height 11
radio input "true"
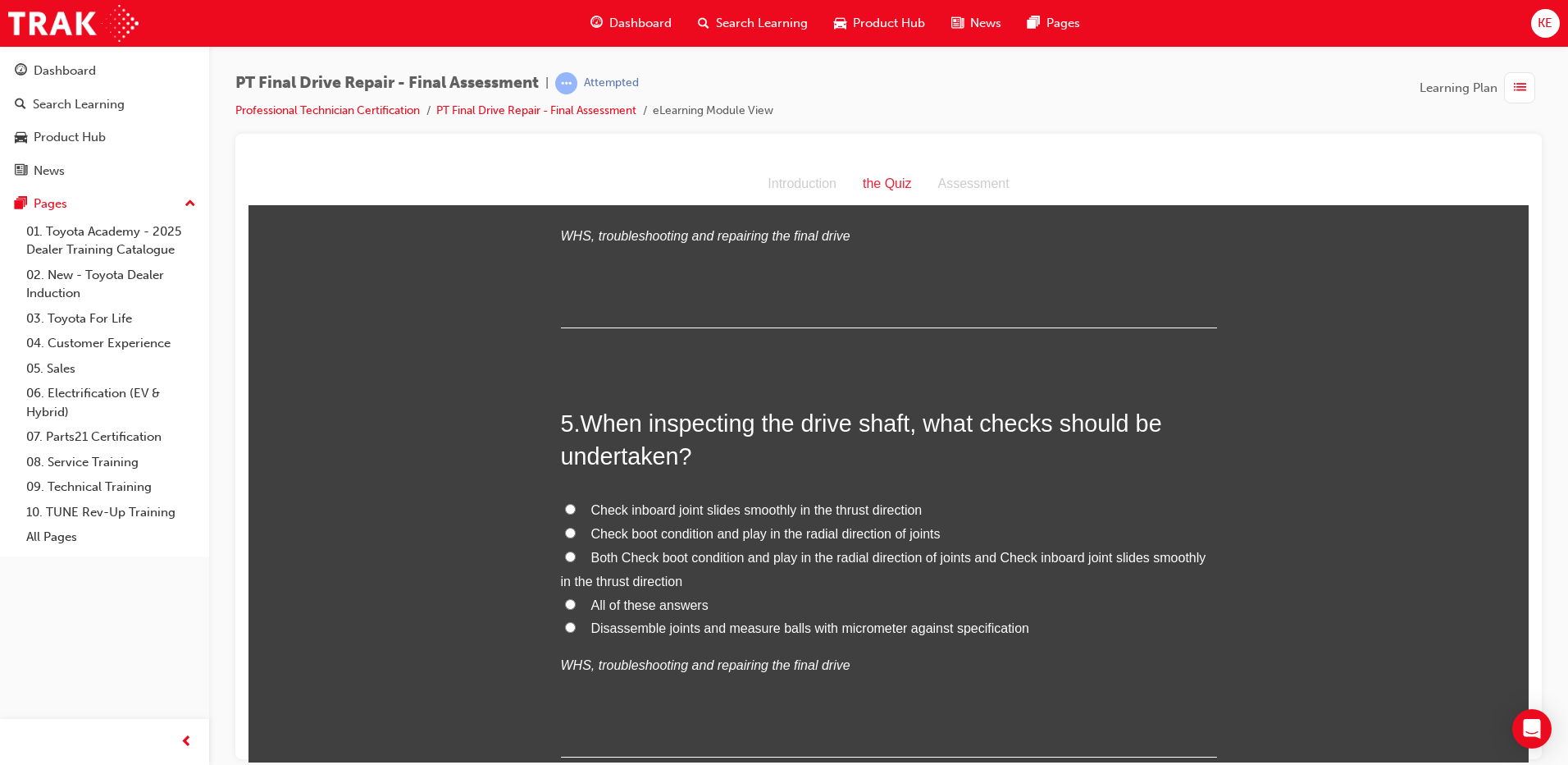
scroll to position [1395, 0]
click at [683, 536] on span "Check boot condition and play in the radial direction of joints" at bounding box center [766, 532] width 350 height 14
click at [576, 536] on input "Check boot condition and play in the radial direction of joints" at bounding box center [571, 532] width 11 height 11
radio input "true"
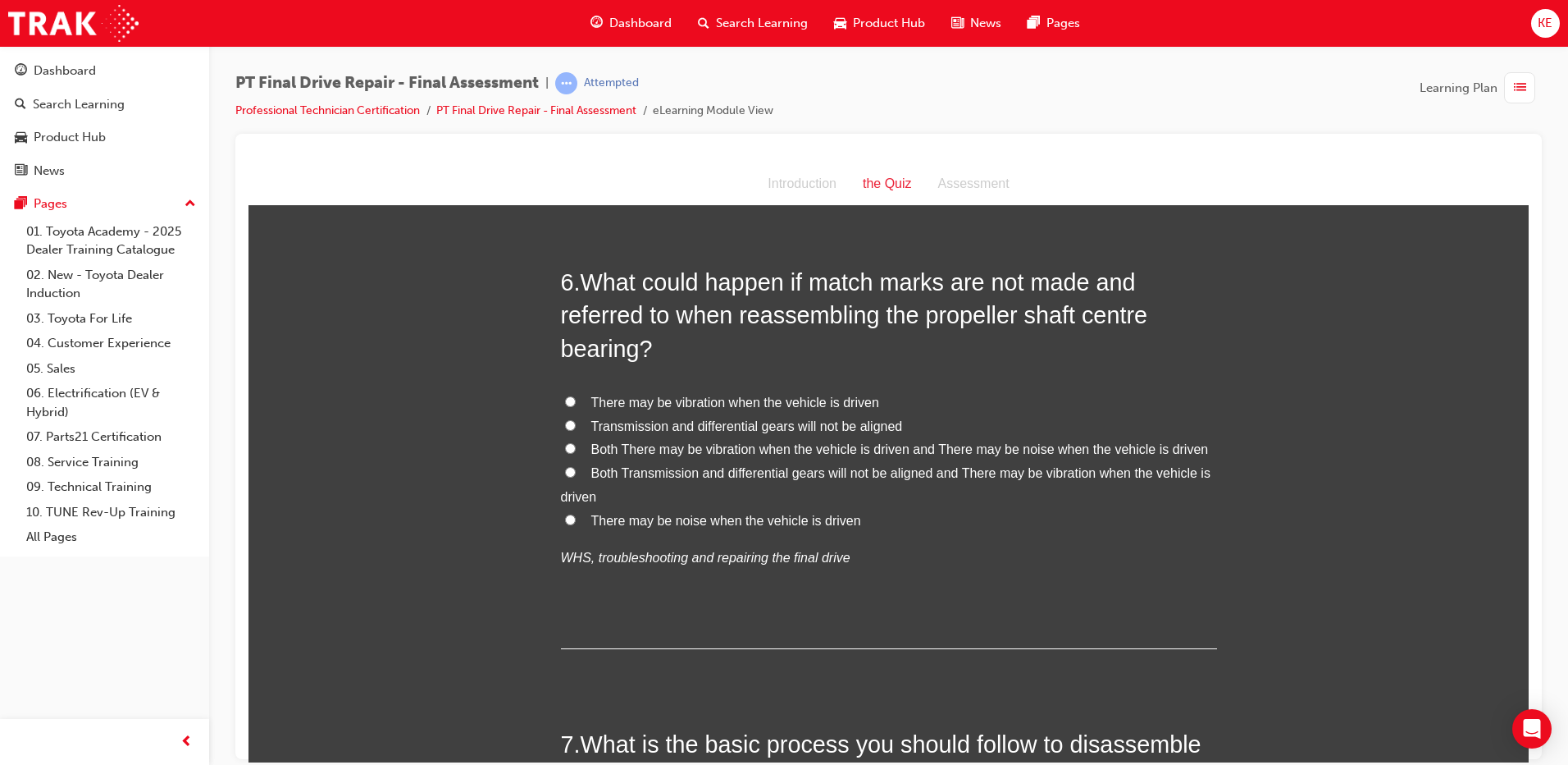
scroll to position [1969, 0]
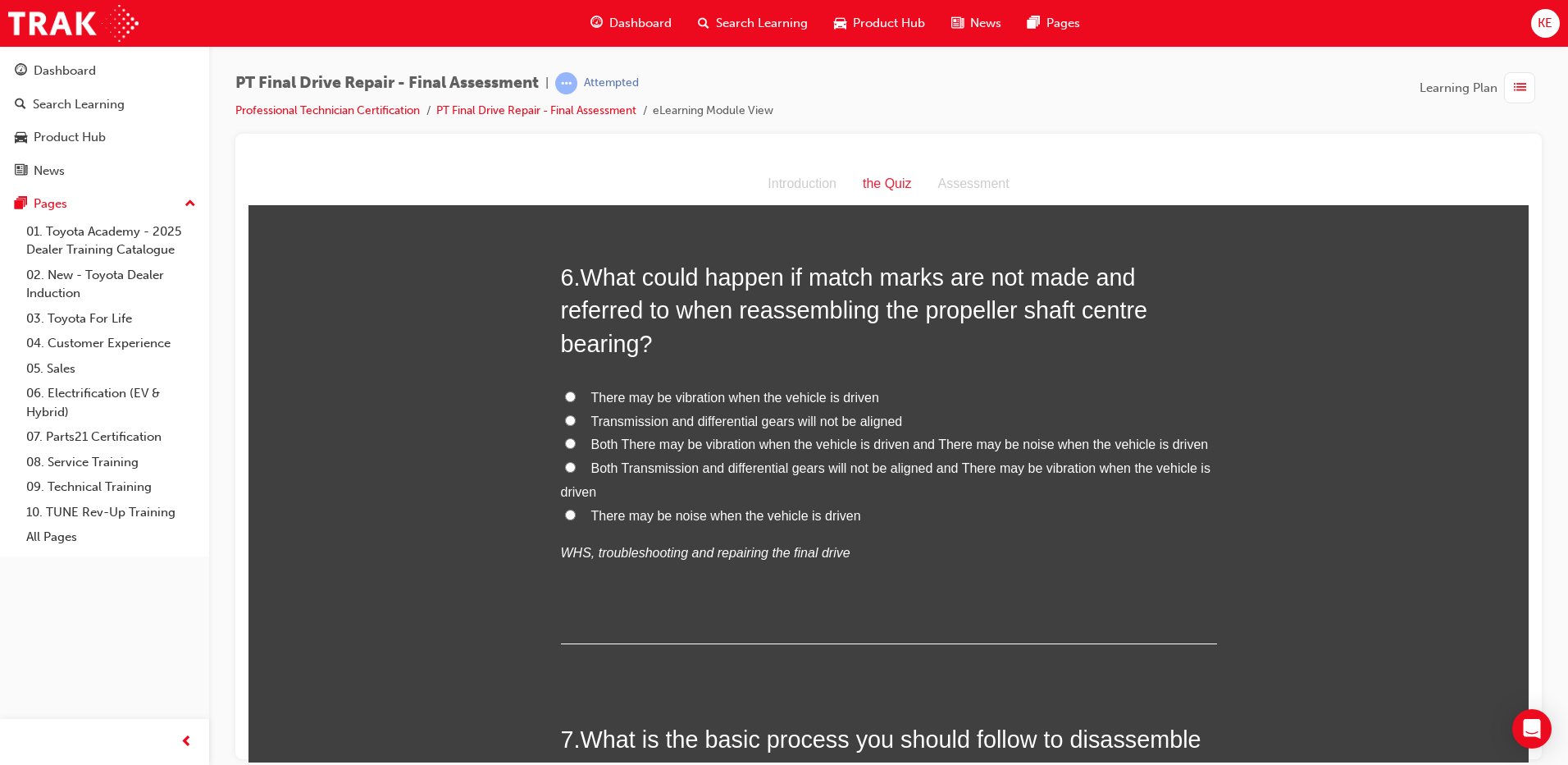
click at [731, 447] on span "Both There may be vibration when the vehicle is driven and There may be noise w…" at bounding box center [900, 443] width 618 height 14
click at [576, 447] on input "Both There may be vibration when the vehicle is driven and There may be noise w…" at bounding box center [571, 443] width 11 height 11
radio input "true"
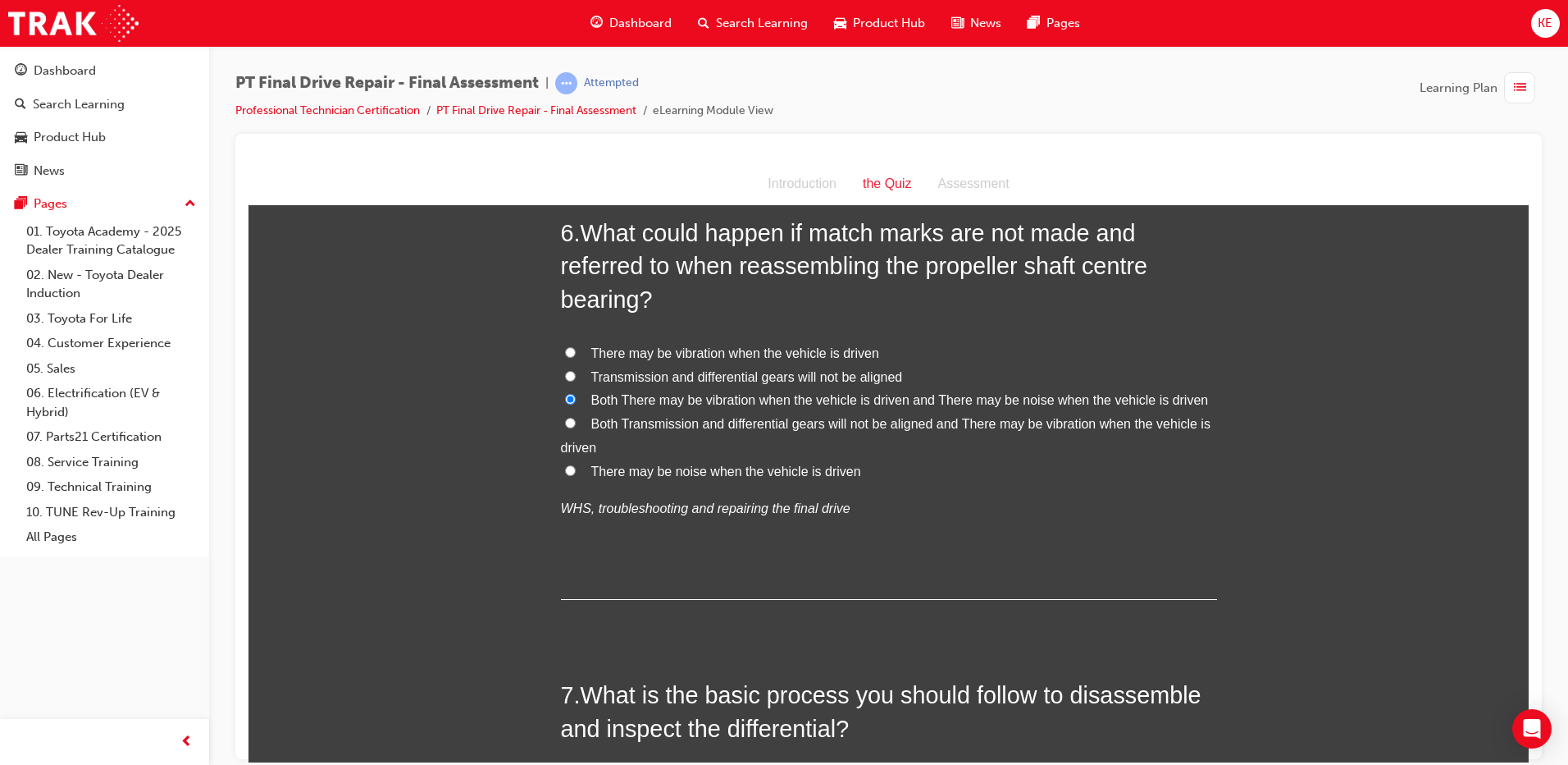
scroll to position [2051, 0]
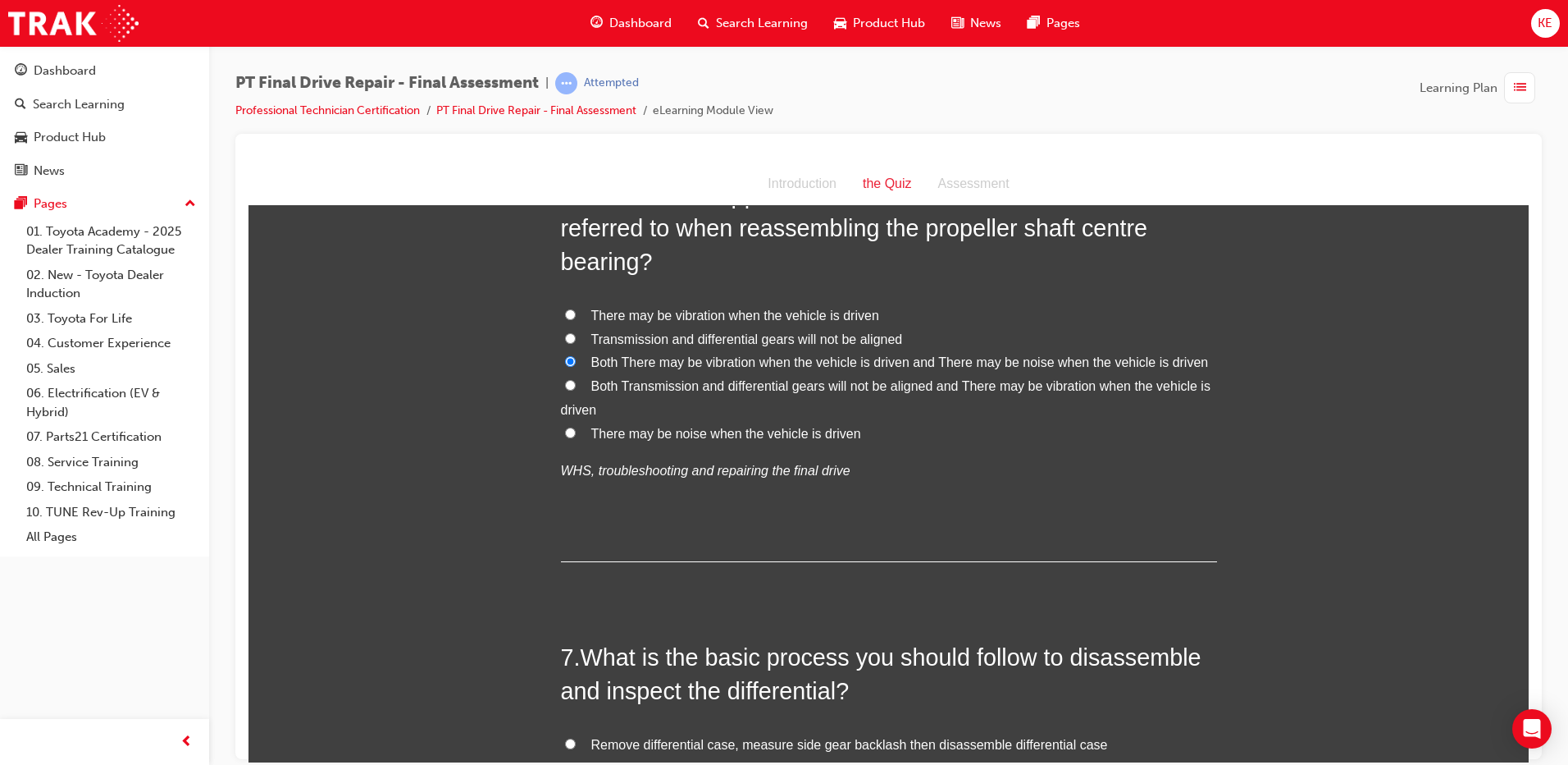
click at [687, 386] on span "Both Transmission and differential gears will not be aligned and There may be v…" at bounding box center [885, 397] width 649 height 38
click at [576, 386] on input "Both Transmission and differential gears will not be aligned and There may be v…" at bounding box center [571, 385] width 11 height 11
radio input "true"
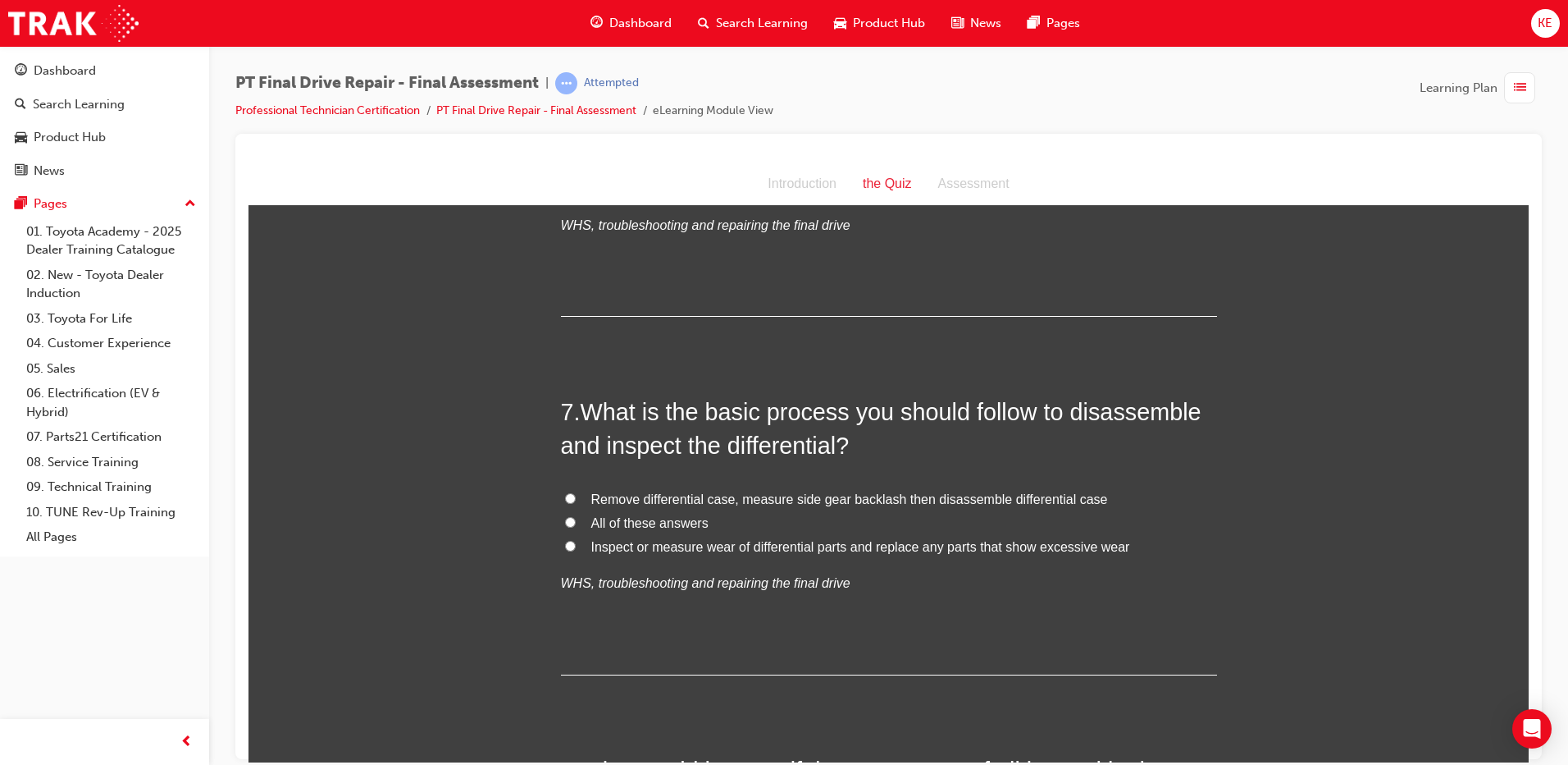
scroll to position [2298, 0]
click at [612, 527] on span "All of these answers" at bounding box center [649, 521] width 117 height 14
click at [574, 519] on label "All of these answers" at bounding box center [888, 522] width 656 height 24
click at [574, 519] on input "All of these answers" at bounding box center [571, 520] width 11 height 11
radio input "true"
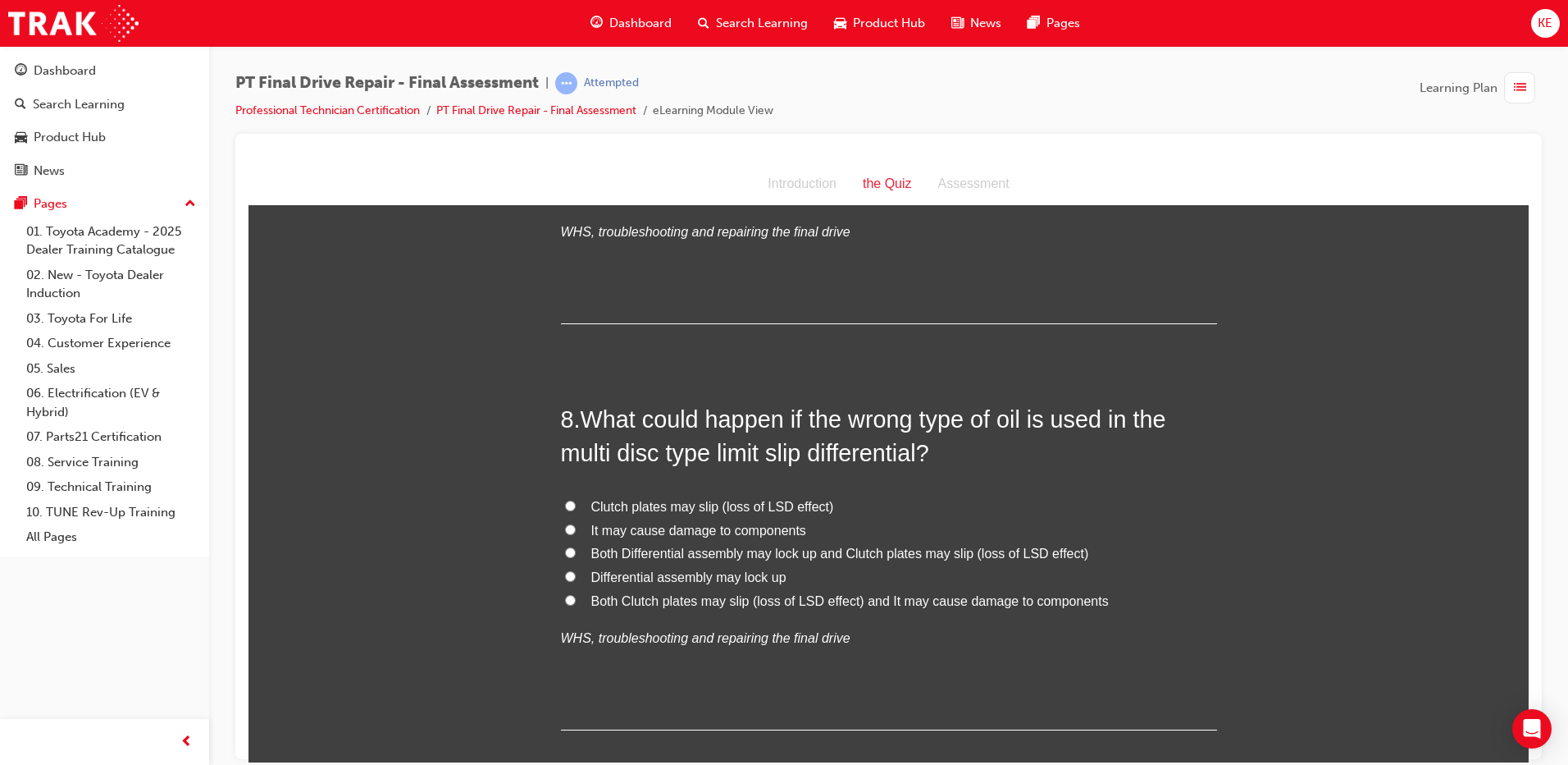
scroll to position [2566, 0]
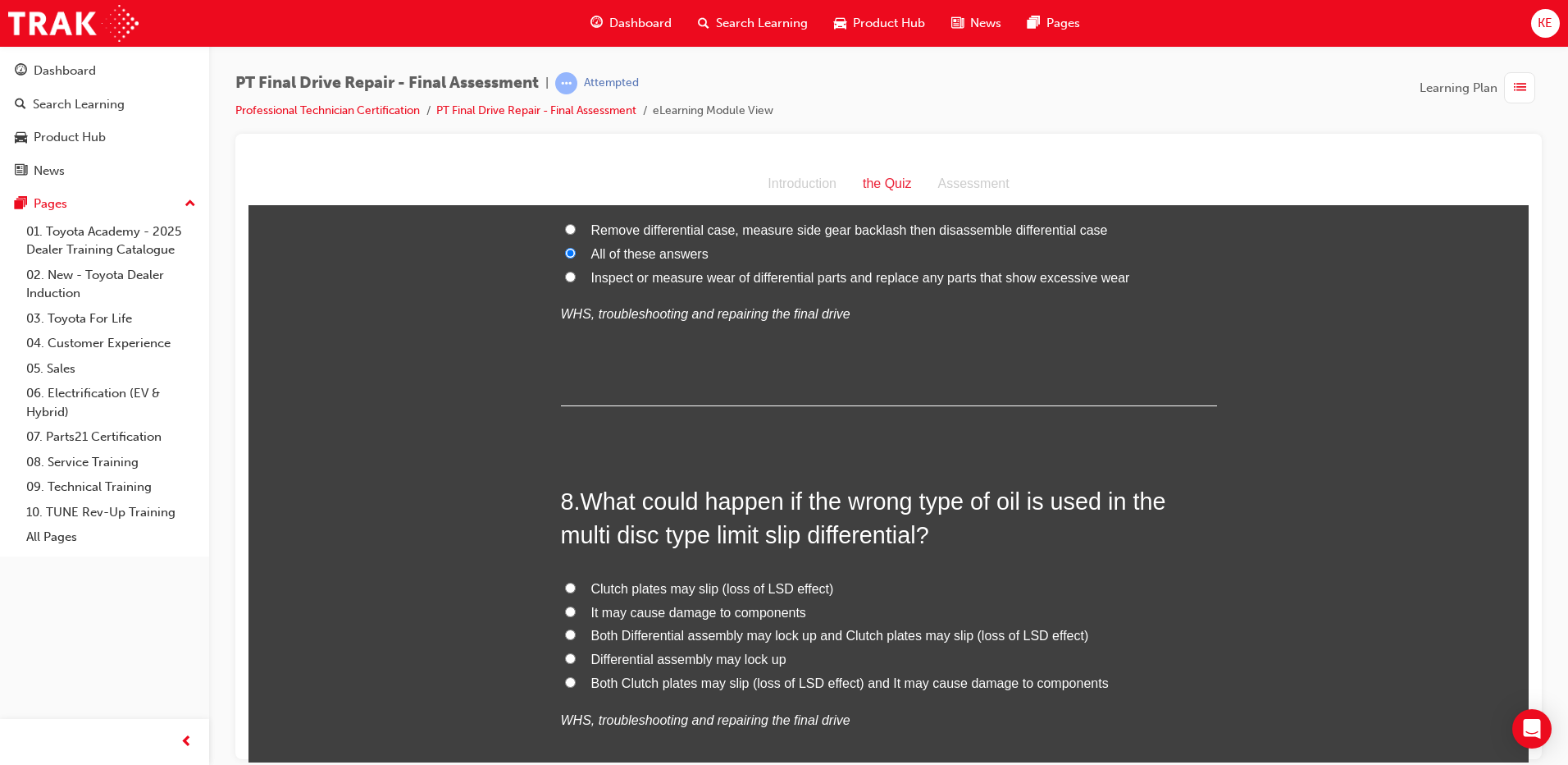
click at [591, 634] on span "Both Differential assembly may lock up and Clutch plates may slip (loss of LSD …" at bounding box center [840, 634] width 498 height 14
click at [576, 634] on input "Both Differential assembly may lock up and Clutch plates may slip (loss of LSD …" at bounding box center [571, 634] width 11 height 11
radio input "true"
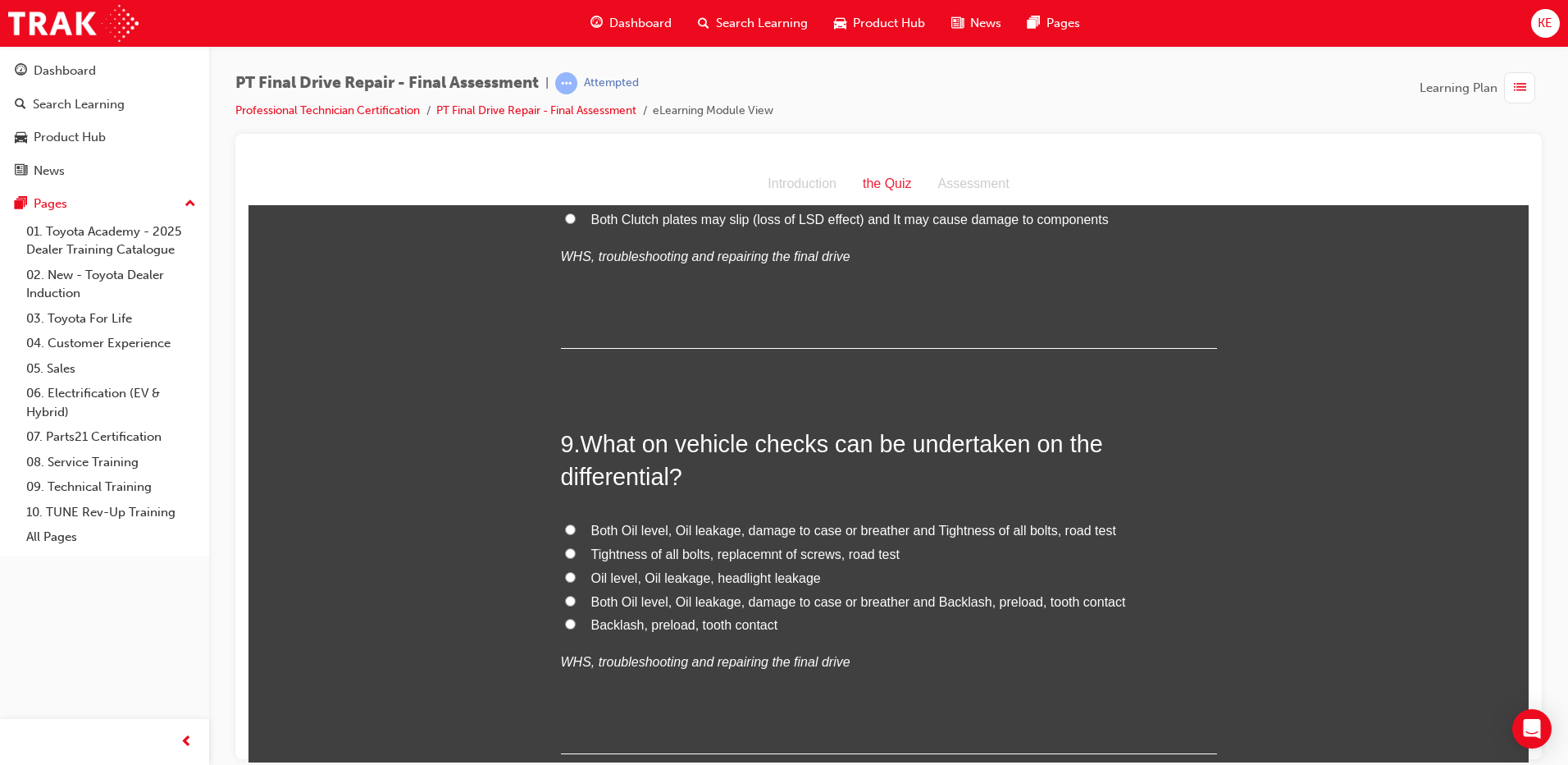
scroll to position [3058, 0]
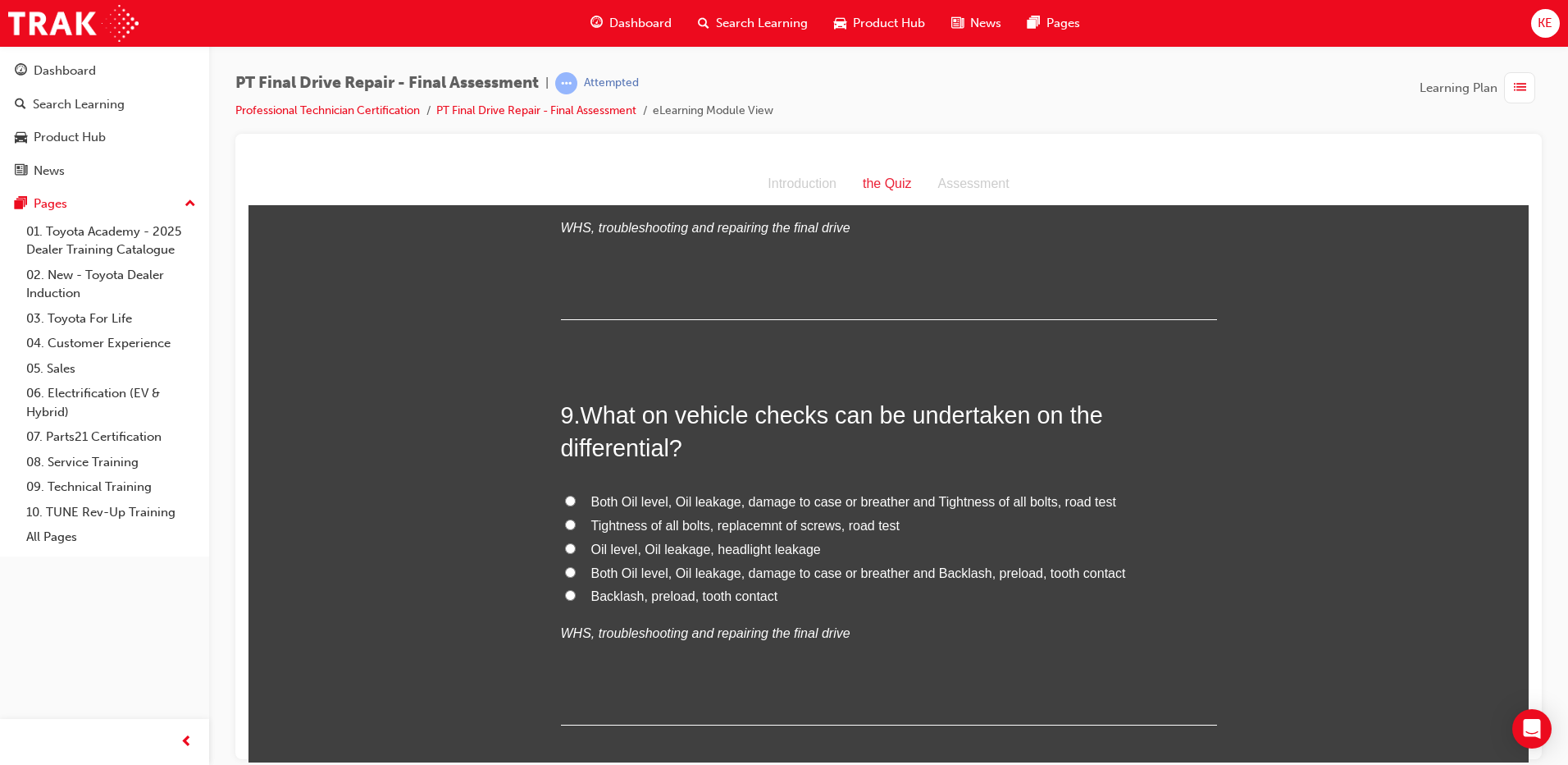
click at [778, 505] on span "Both Oil level, Oil leakage, damage to case or breather and Tightness of all bo…" at bounding box center [853, 500] width 525 height 14
click at [576, 505] on input "Both Oil level, Oil leakage, damage to case or breather and Tightness of all bo…" at bounding box center [571, 500] width 11 height 11
radio input "true"
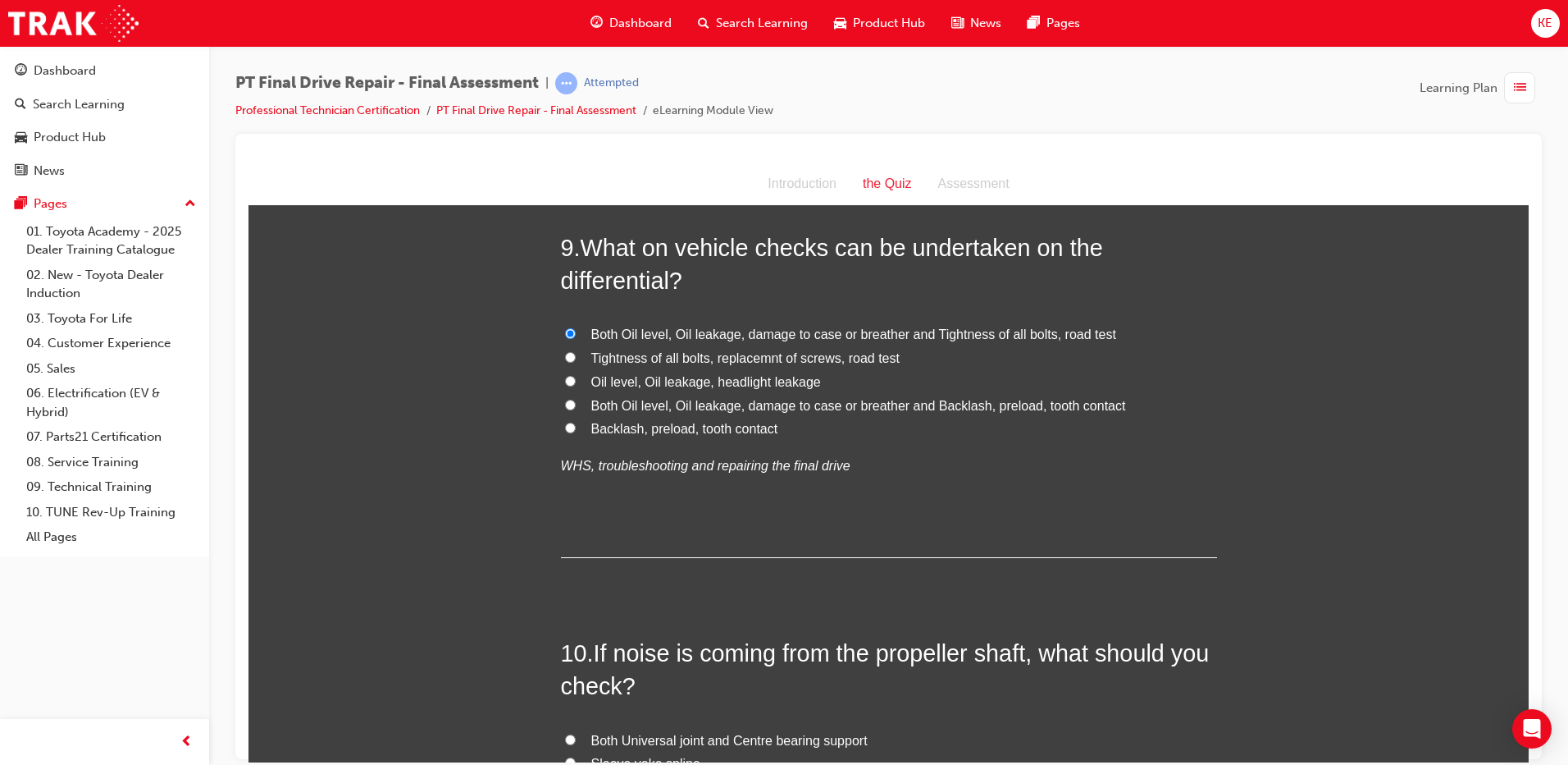
scroll to position [3387, 0]
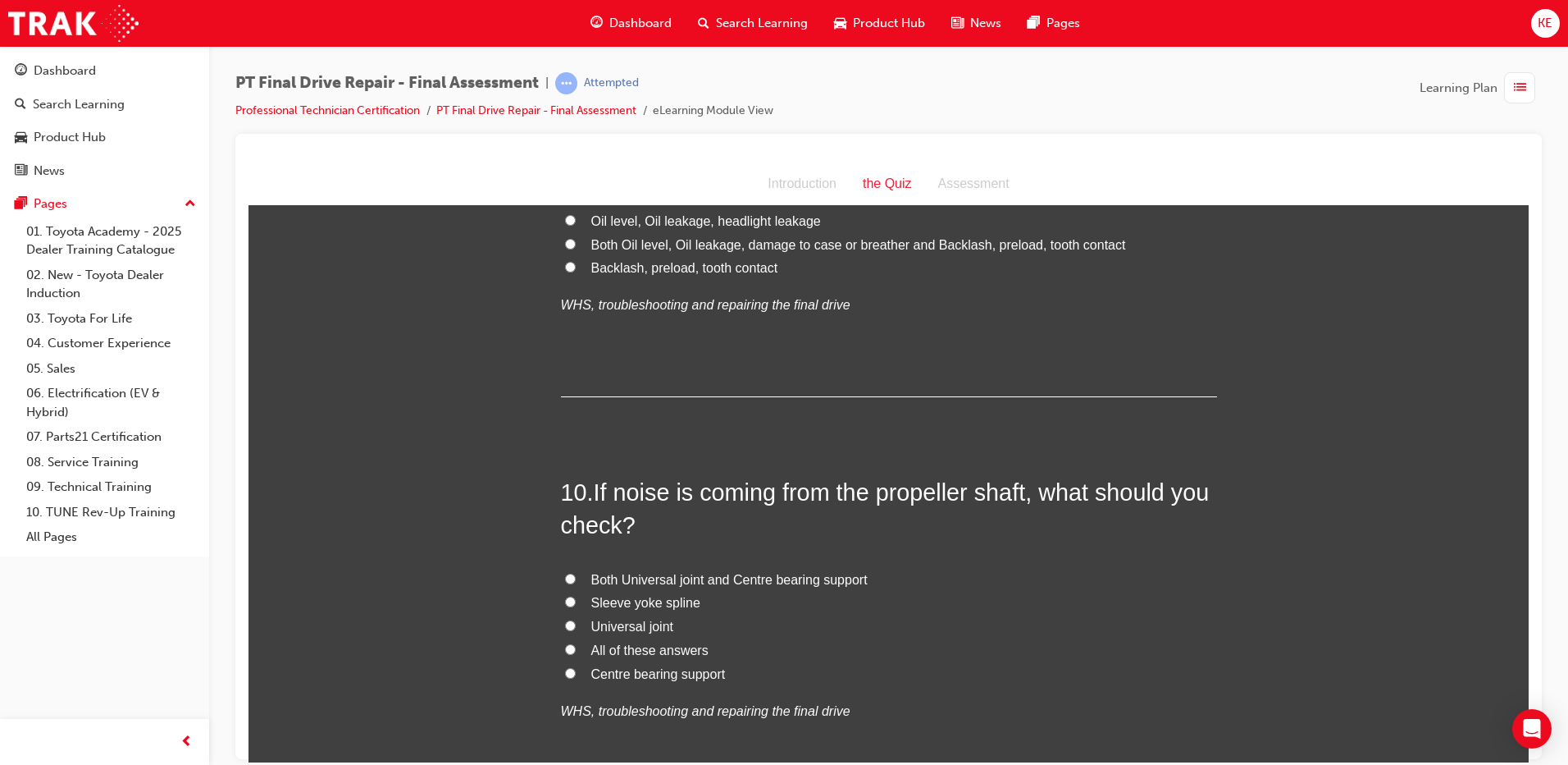
click at [601, 642] on span "All of these answers" at bounding box center [649, 649] width 117 height 14
click at [576, 643] on input "All of these answers" at bounding box center [571, 649] width 11 height 11
radio input "true"
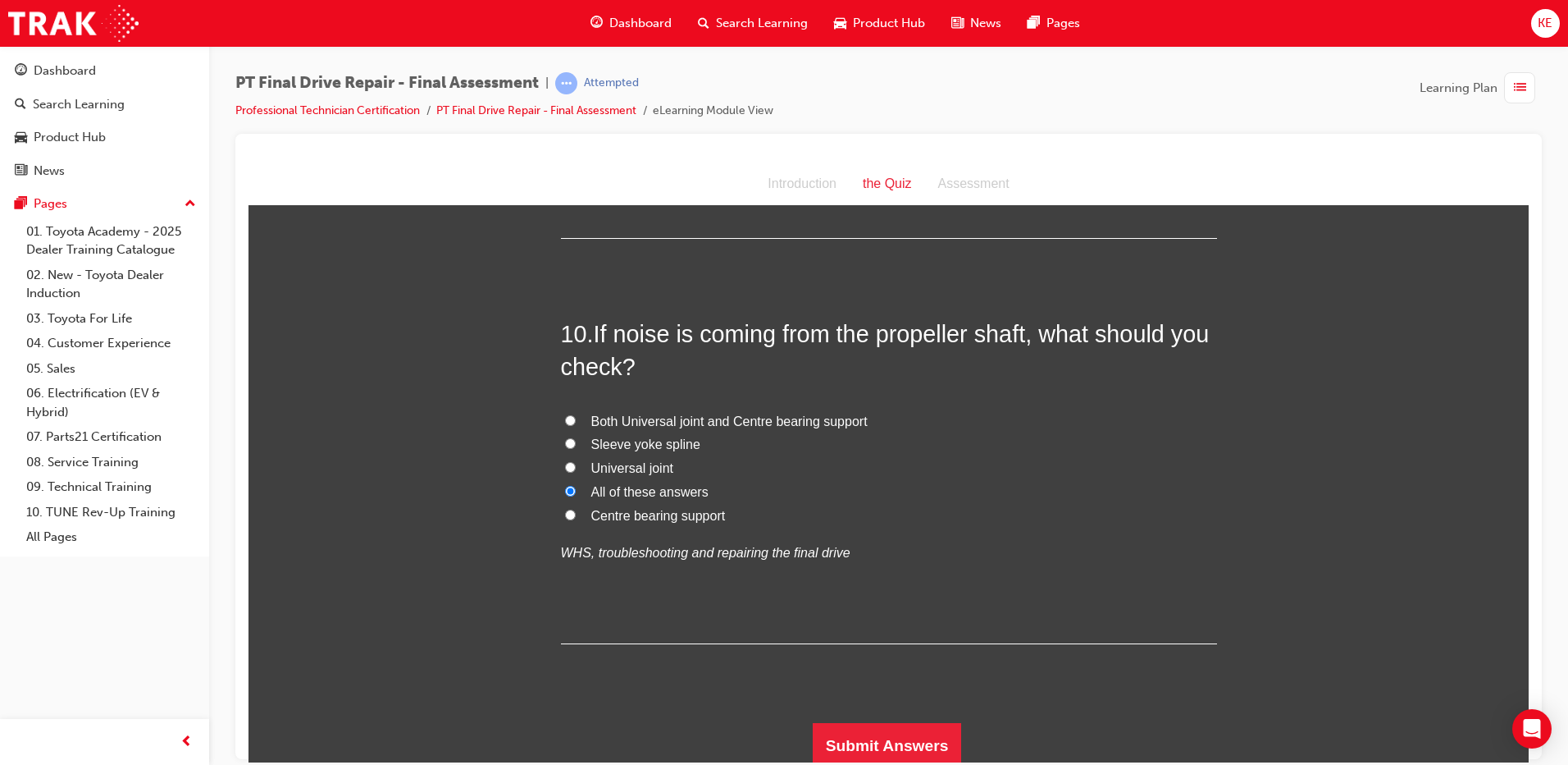
scroll to position [3551, 0]
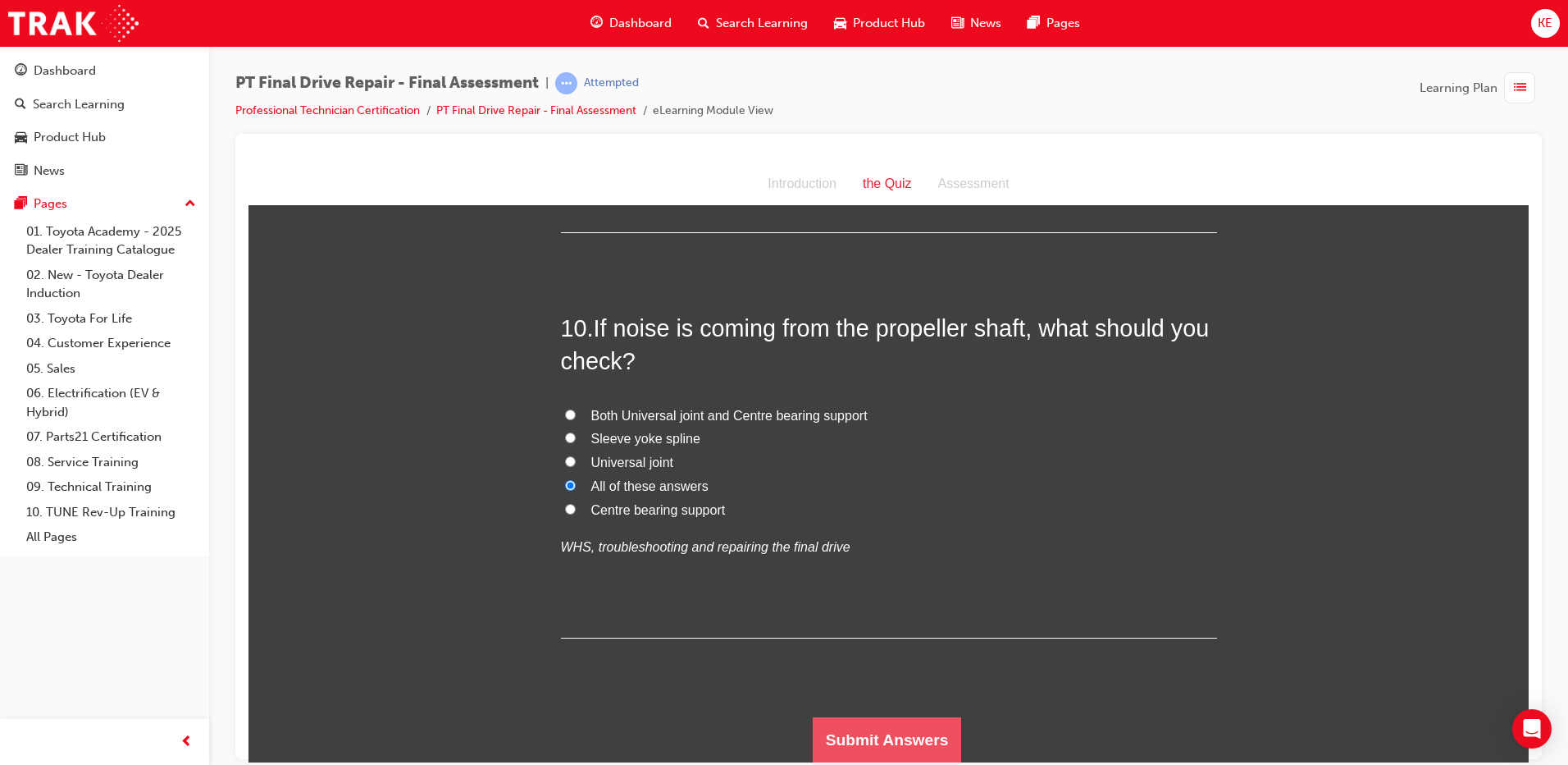
click at [778, 728] on button "Submit Answers" at bounding box center [887, 739] width 149 height 46
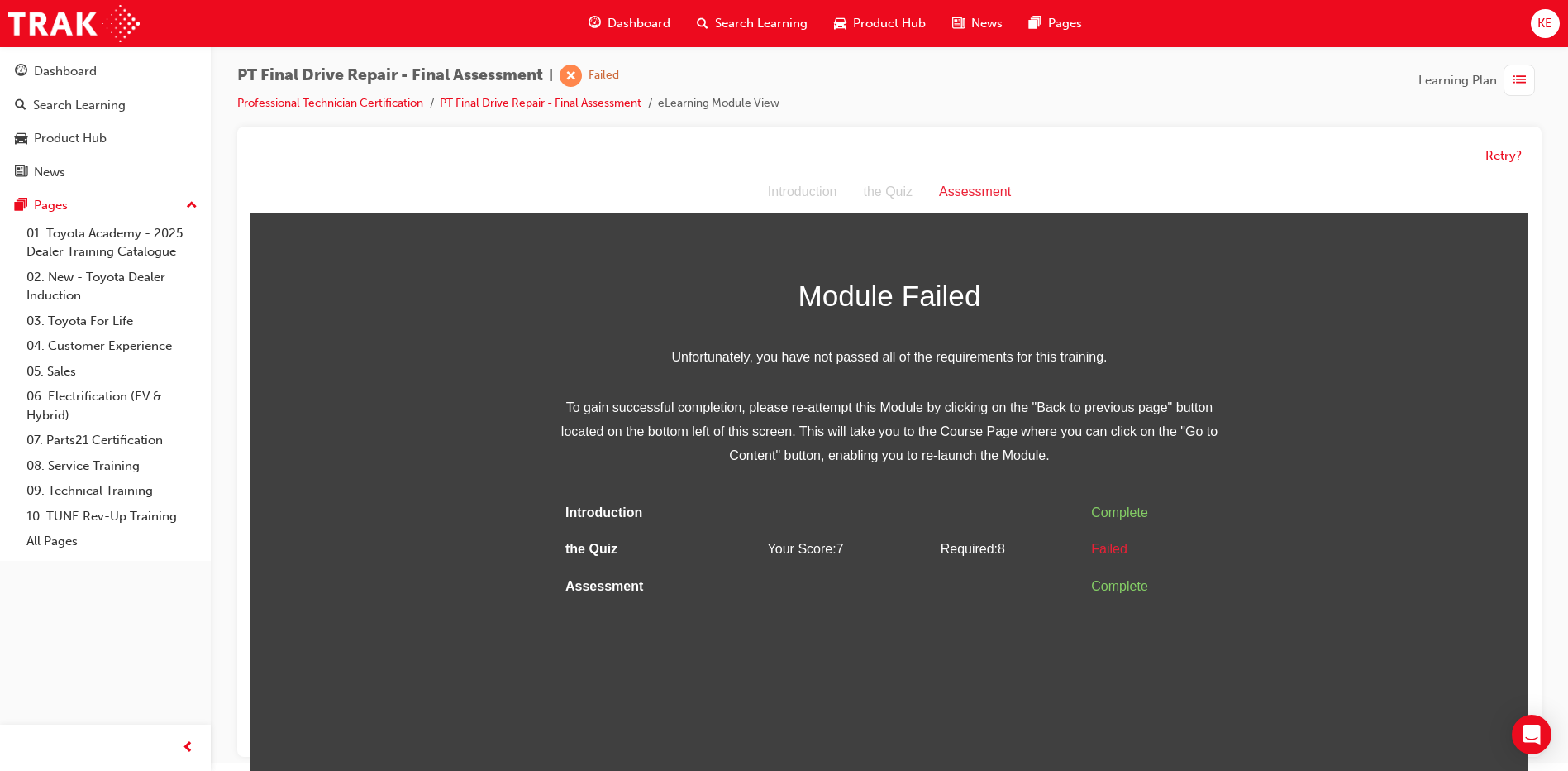
scroll to position [12, 0]
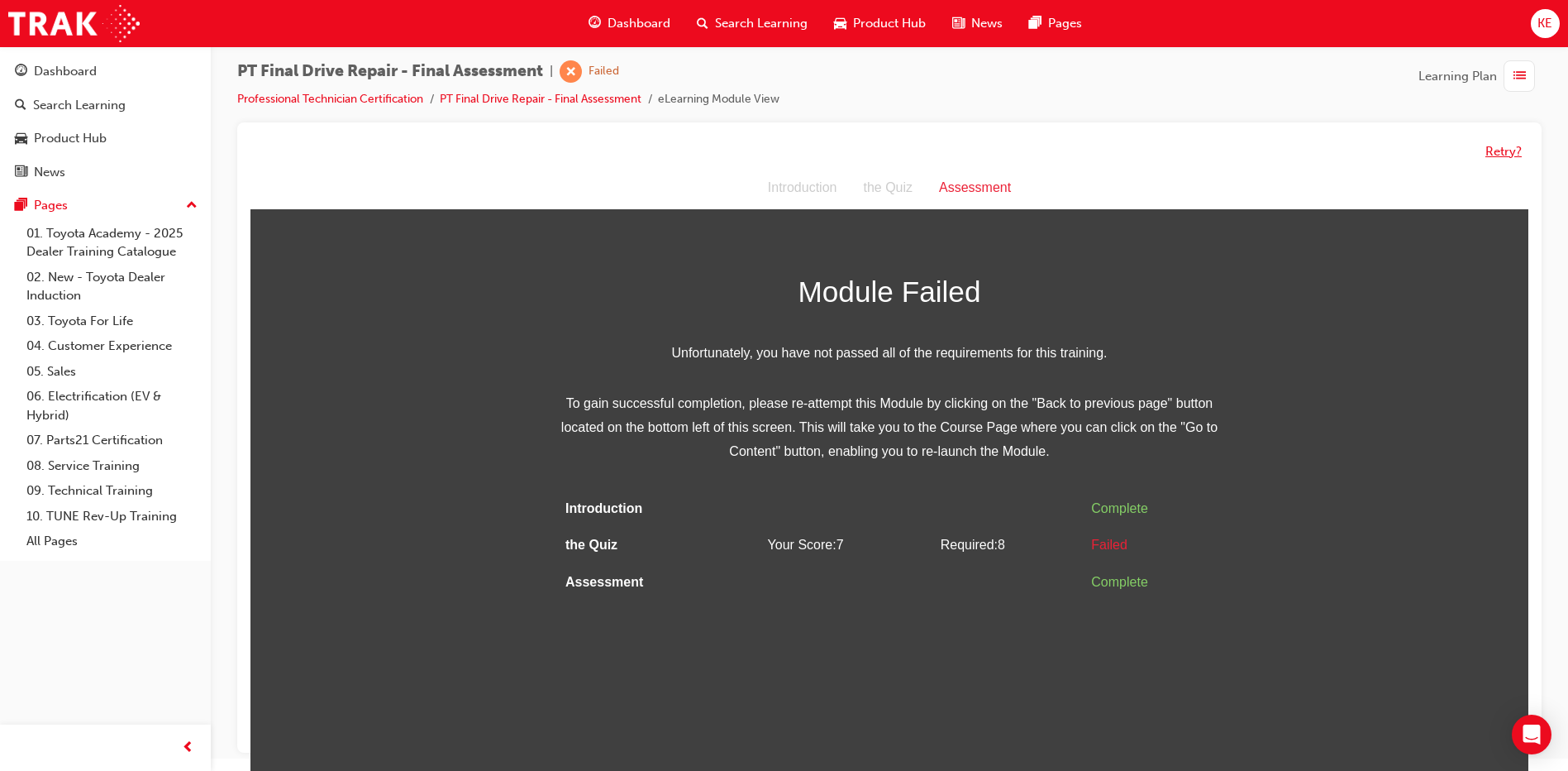
click at [784, 150] on button "Retry?" at bounding box center [1503, 152] width 36 height 19
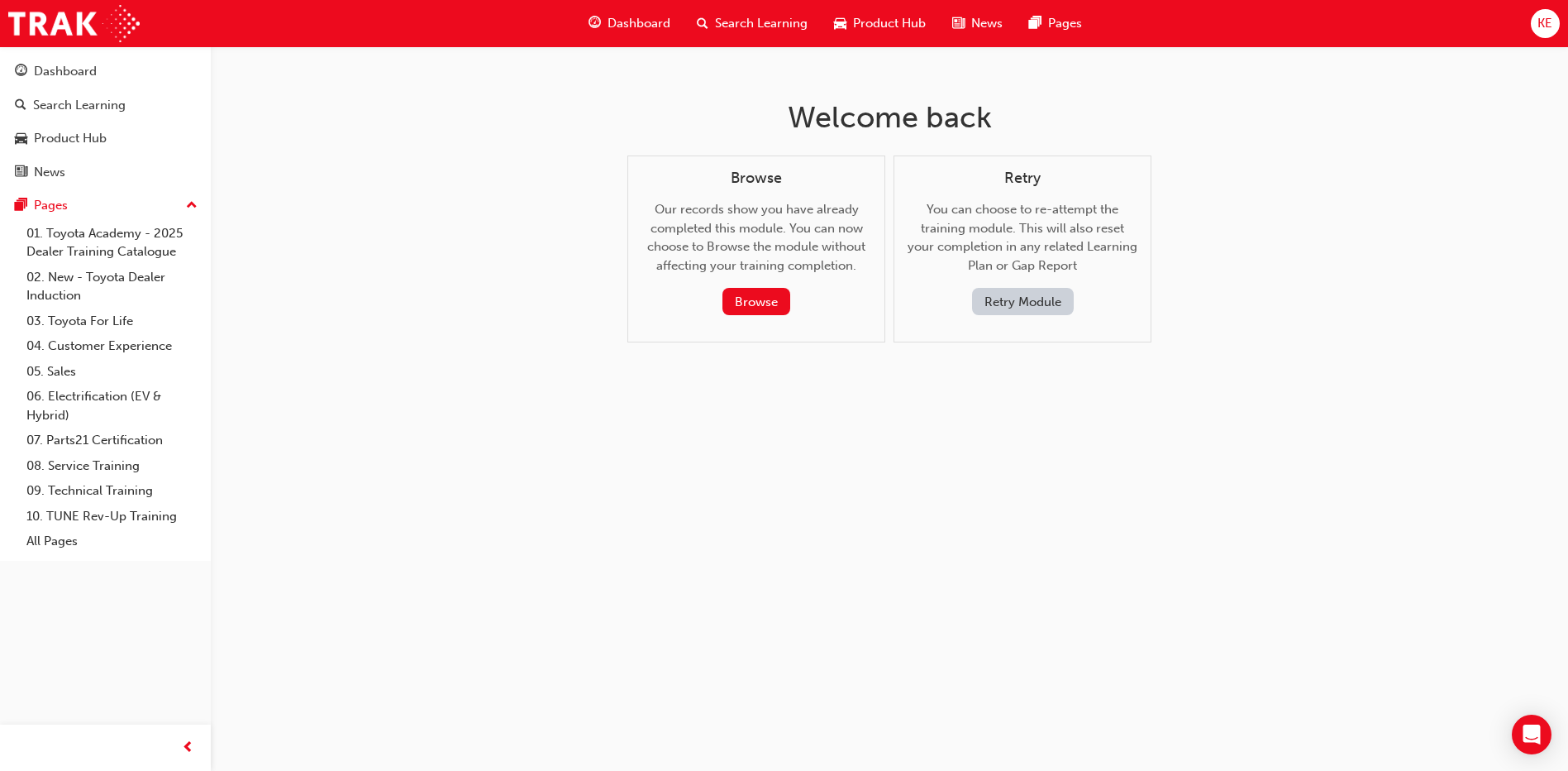
scroll to position [0, 0]
click at [784, 303] on button "Retry Module" at bounding box center [1028, 300] width 101 height 27
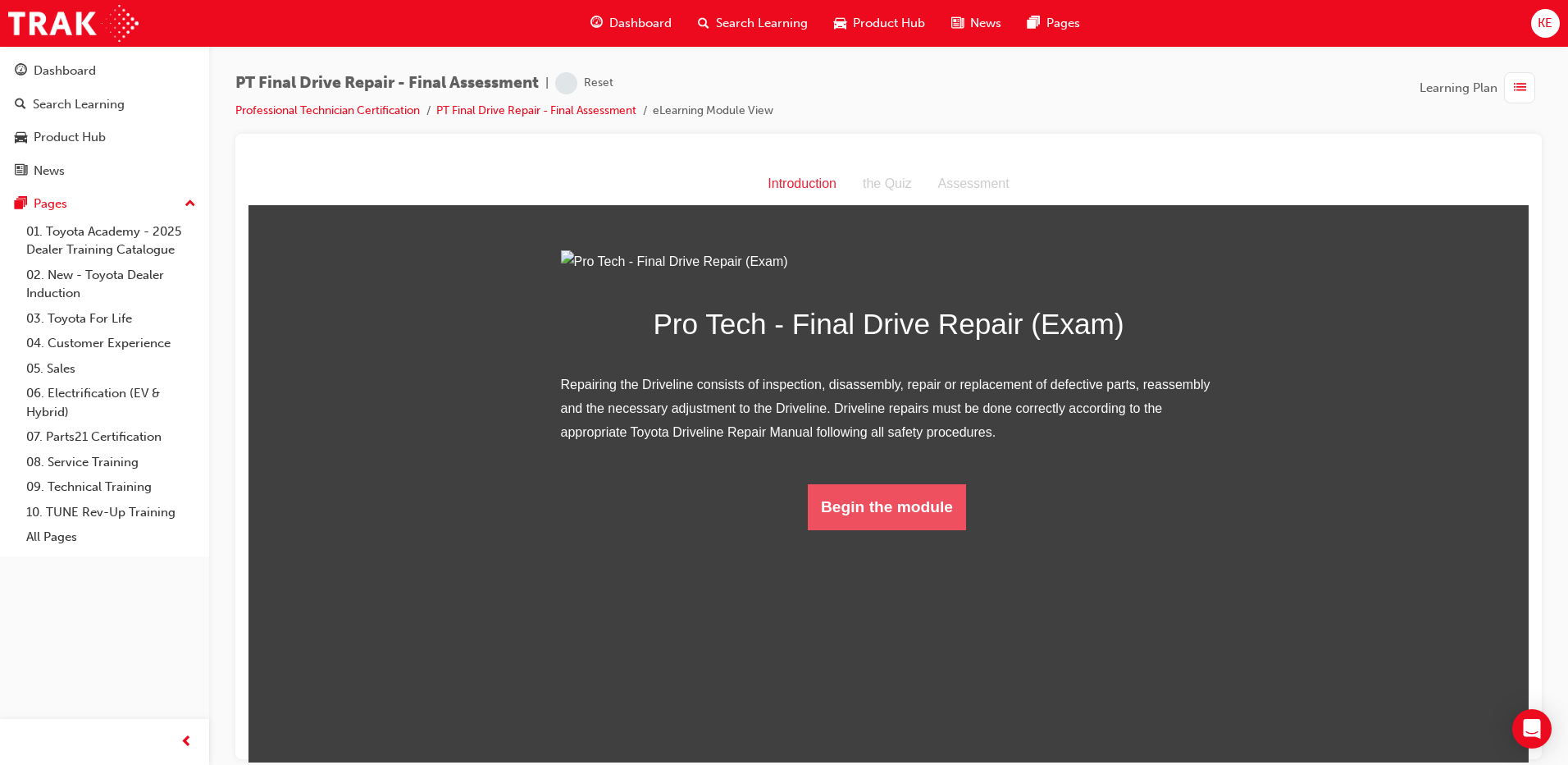
click at [778, 530] on button "Begin the module" at bounding box center [887, 507] width 159 height 46
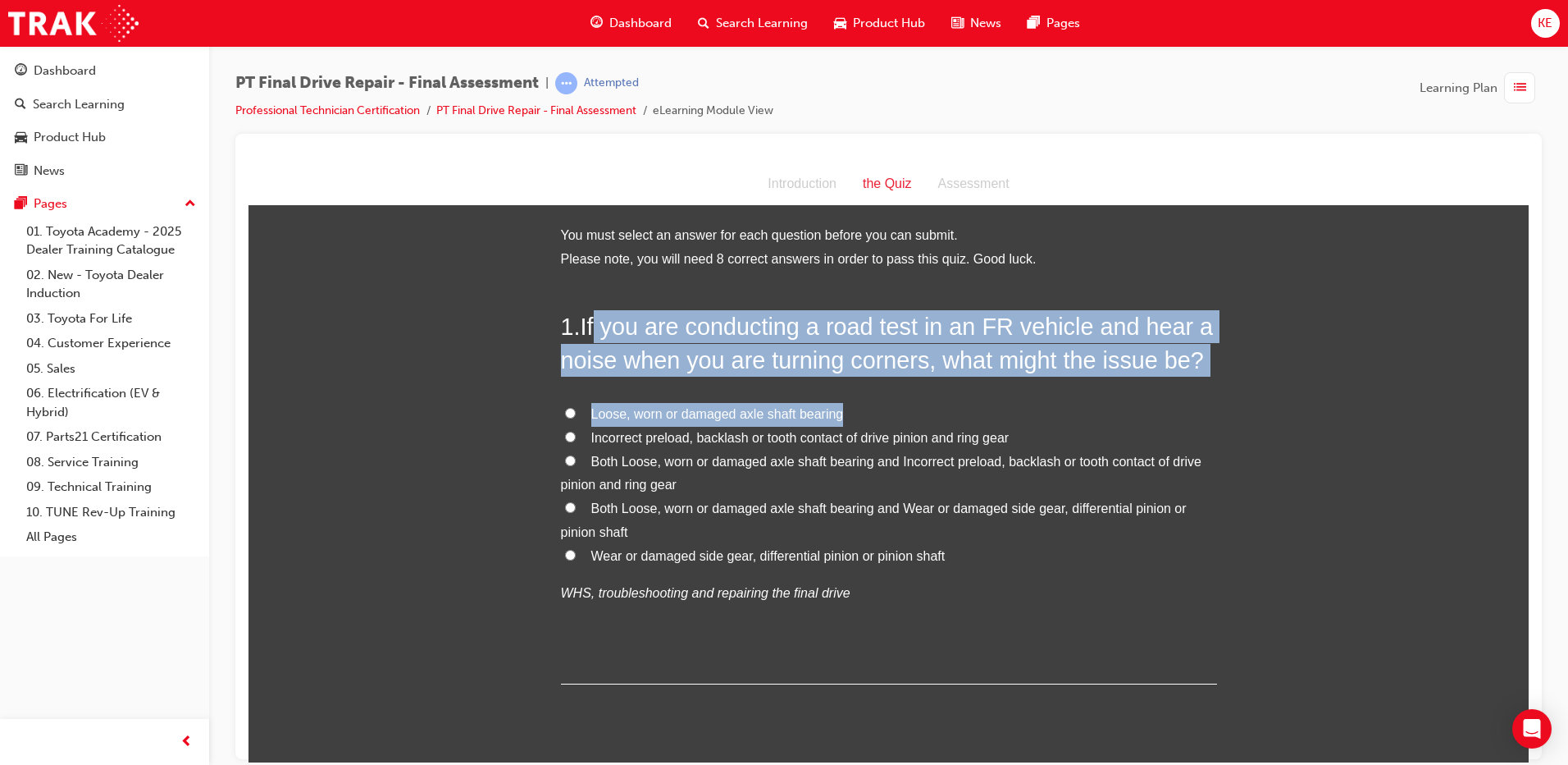
drag, startPoint x: 596, startPoint y: 320, endPoint x: 871, endPoint y: 397, distance: 285.6
click at [778, 397] on div "1 . If you are conducting a road test in an FR vehicle and hear a noise when yo…" at bounding box center [888, 496] width 656 height 375
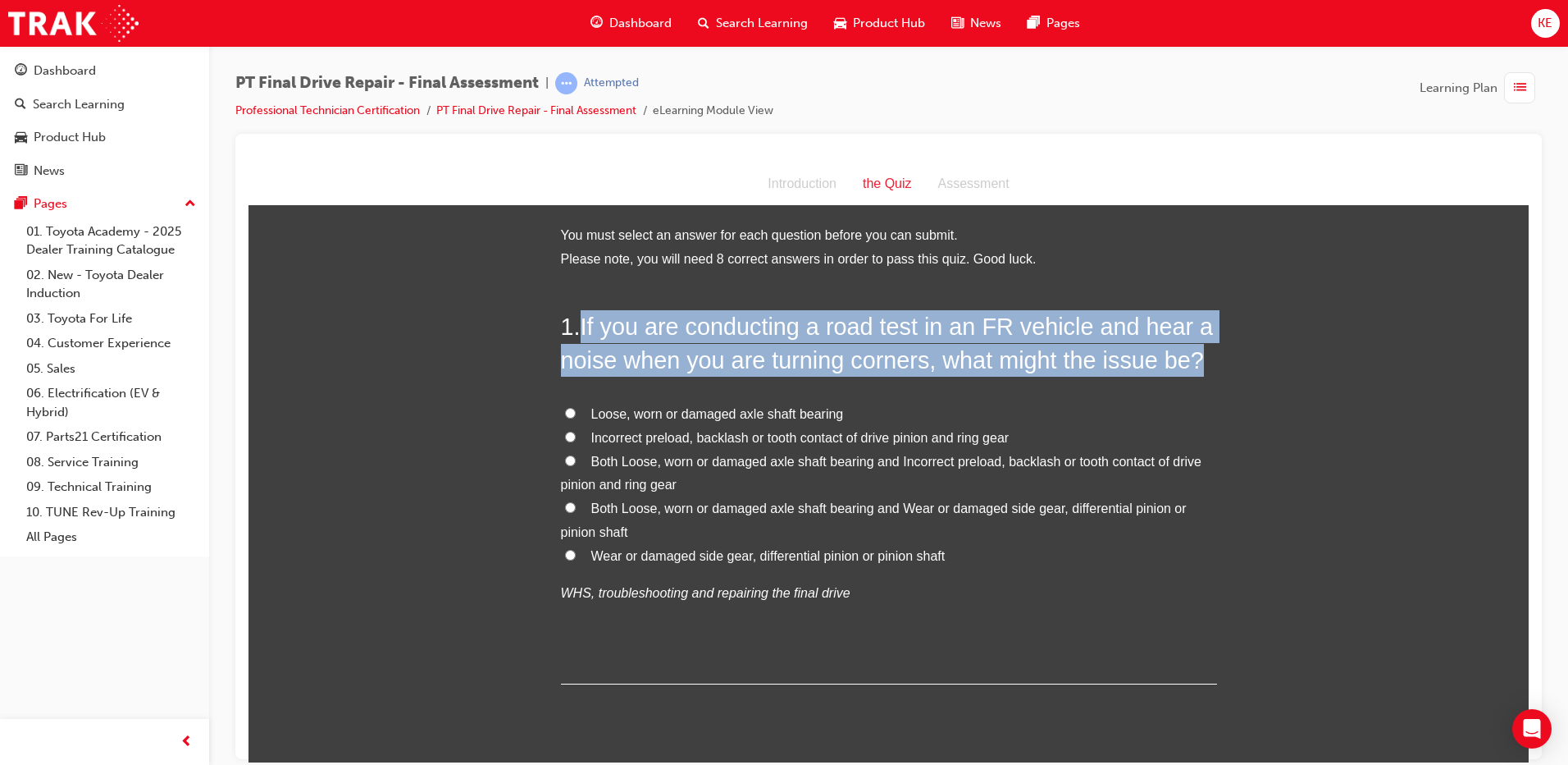
drag, startPoint x: 575, startPoint y: 332, endPoint x: 1216, endPoint y: 365, distance: 641.8
copy h2 "If you are conducting a road test in an FR vehicle and hear a noise when you ar…"
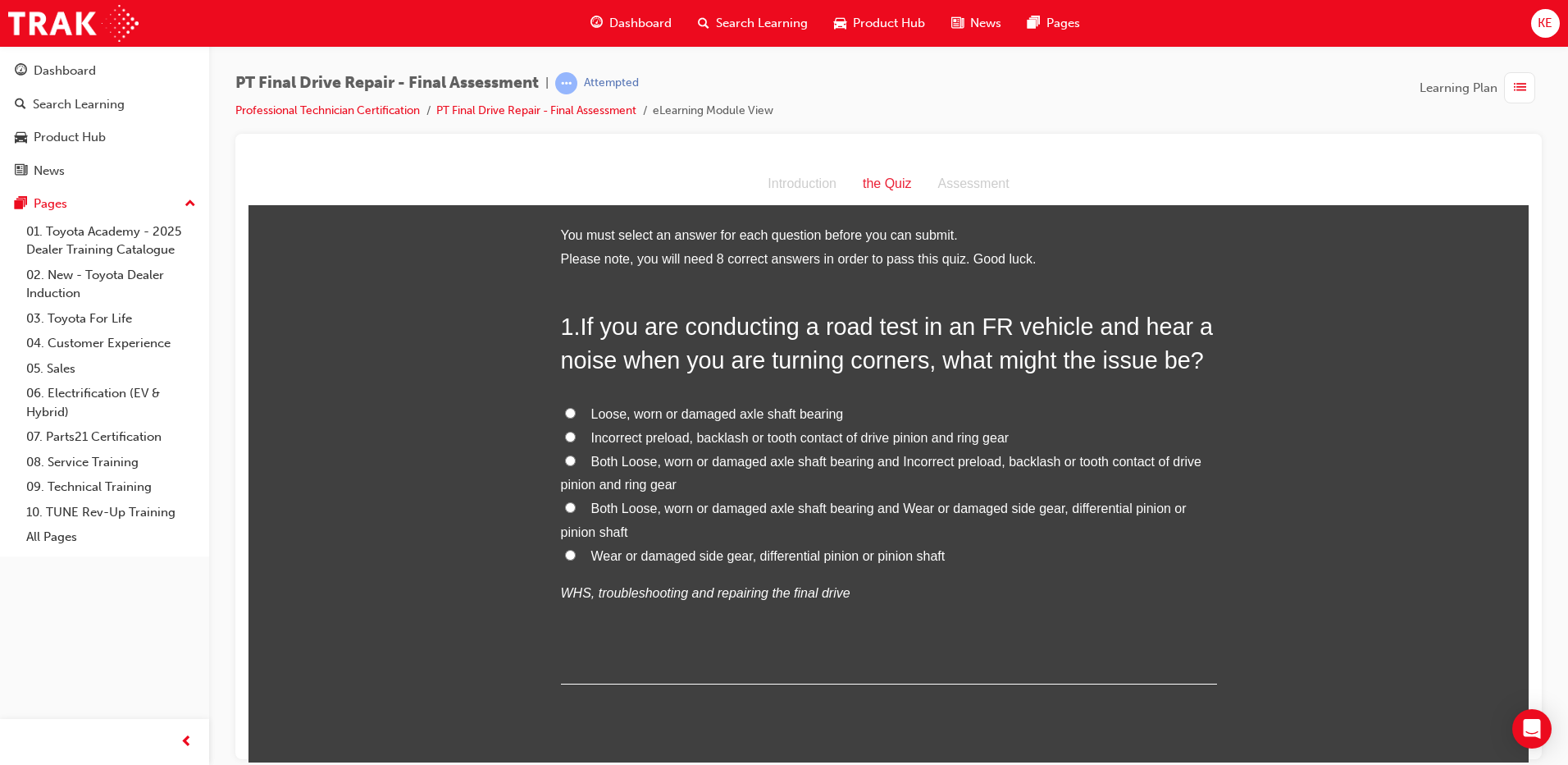
click at [778, 507] on span "Both Loose, worn or damaged axle shaft bearing and Wear or damaged side gear, d…" at bounding box center [873, 519] width 626 height 38
click at [576, 507] on input "Both Loose, worn or damaged axle shaft bearing and Wear or damaged side gear, d…" at bounding box center [571, 507] width 11 height 11
radio input "true"
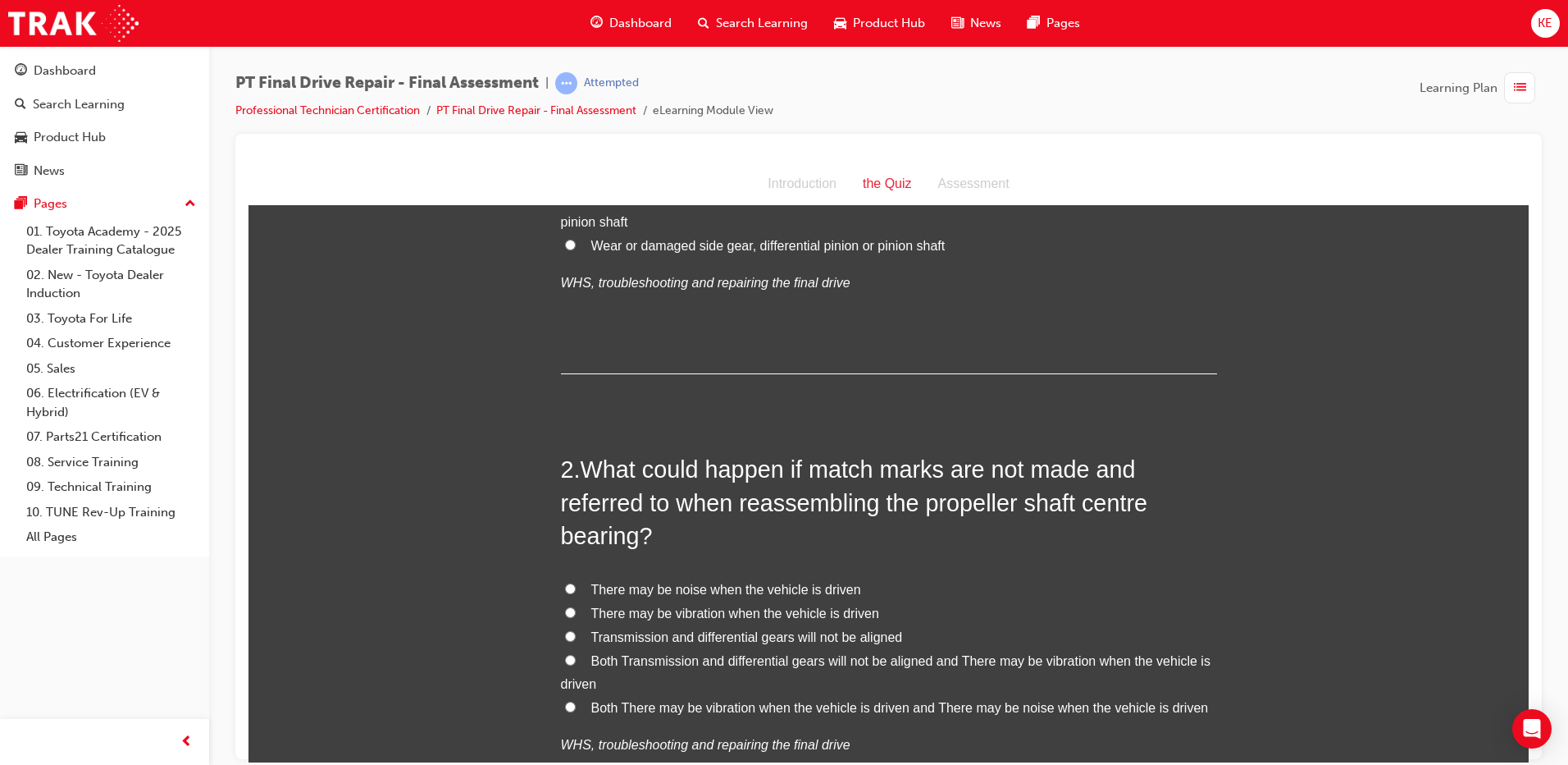
scroll to position [329, 0]
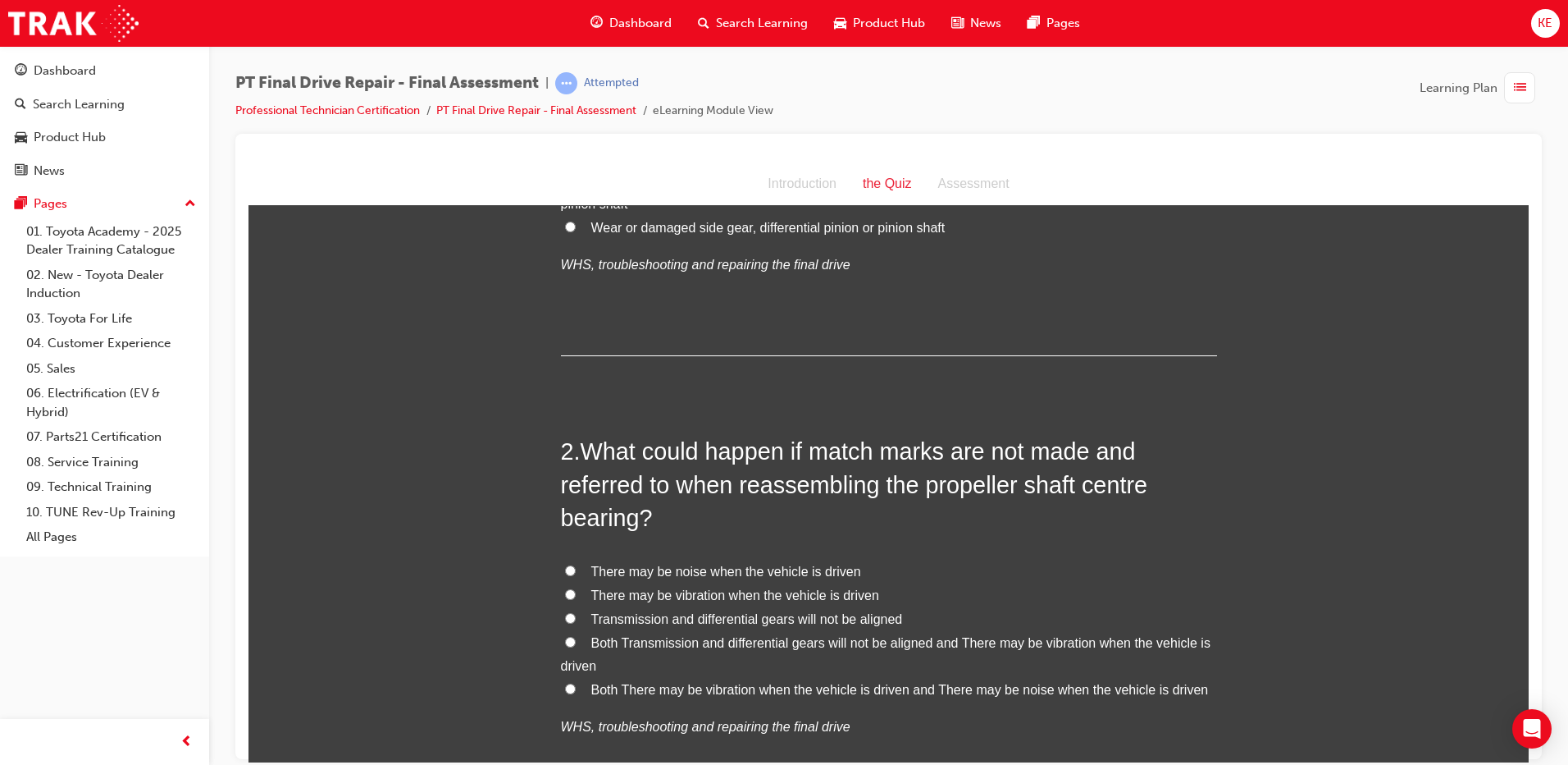
click at [568, 642] on input "Both Transmission and differential gears will not be aligned and There may be v…" at bounding box center [571, 641] width 11 height 11
radio input "true"
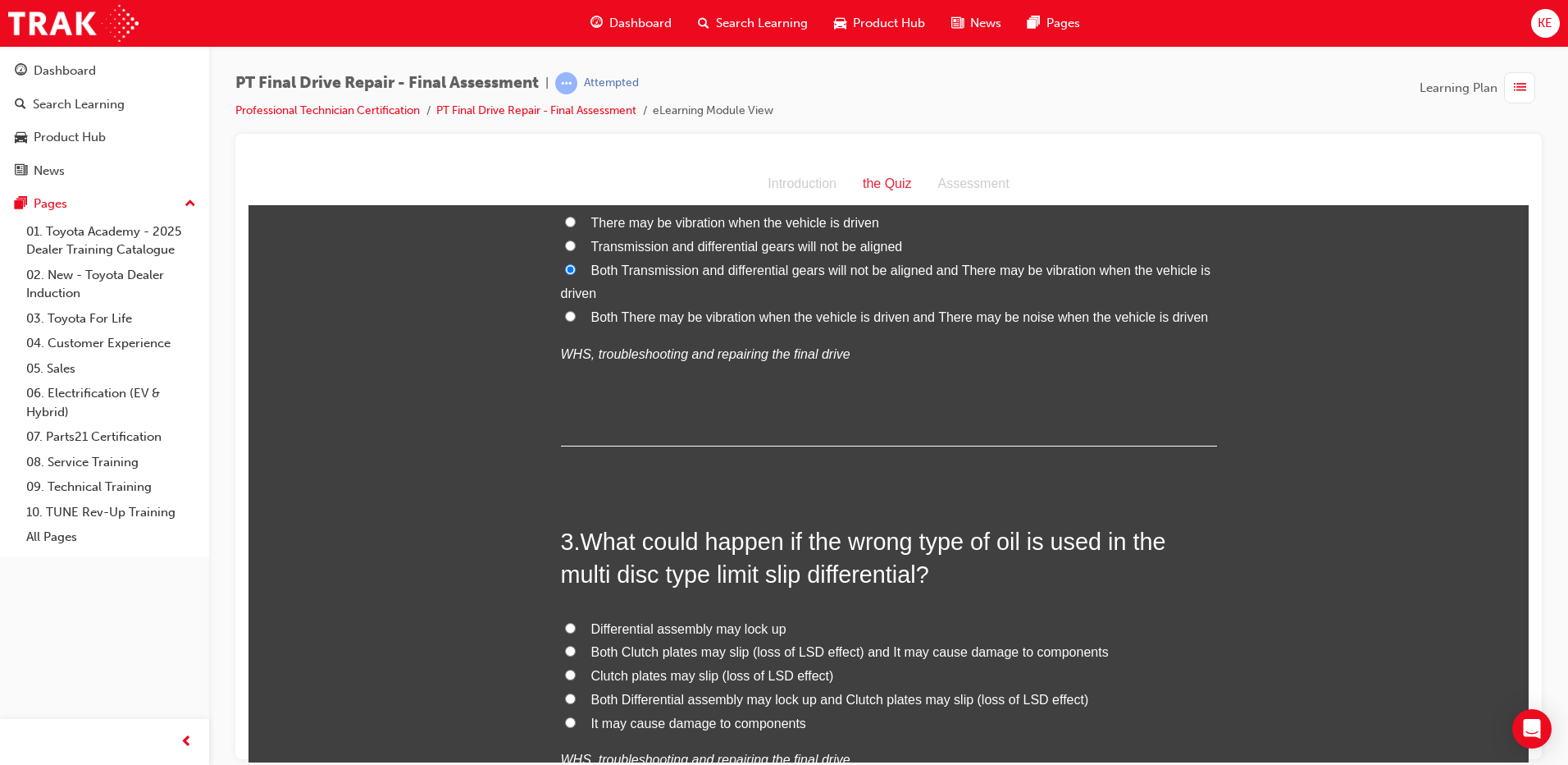
scroll to position [820, 0]
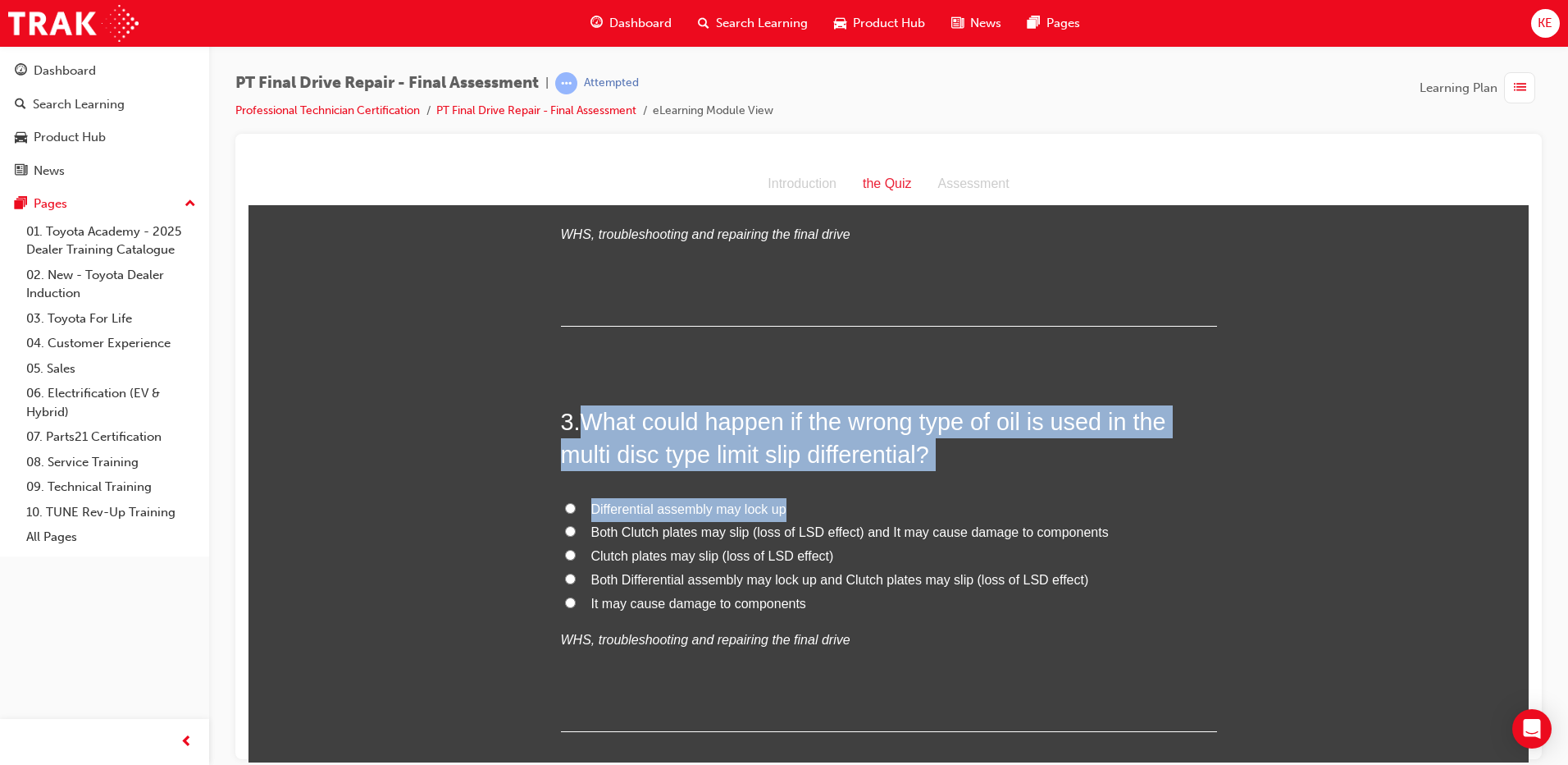
drag, startPoint x: 573, startPoint y: 418, endPoint x: 1100, endPoint y: 483, distance: 531.0
click at [778, 483] on div "3 . What could happen if the wrong type of oil is used in the multi disc type l…" at bounding box center [888, 568] width 656 height 327
drag, startPoint x: 582, startPoint y: 419, endPoint x: 928, endPoint y: 446, distance: 347.1
click at [778, 446] on span "What could happen if the wrong type of oil is used in the multi disc type limit…" at bounding box center [863, 437] width 605 height 59
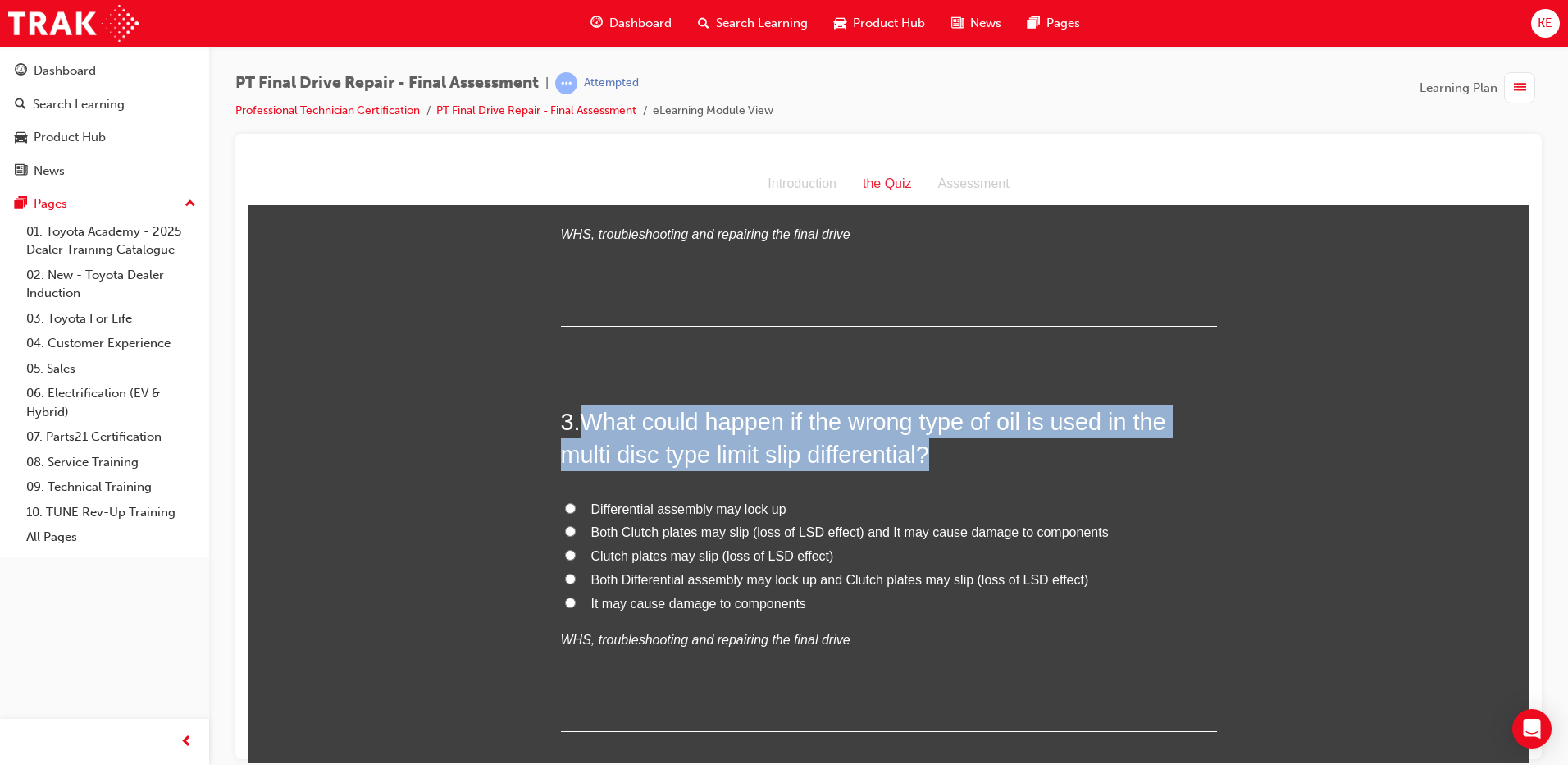
copy span "What could happen if the wrong type of oil is used in the multi disc type limit…"
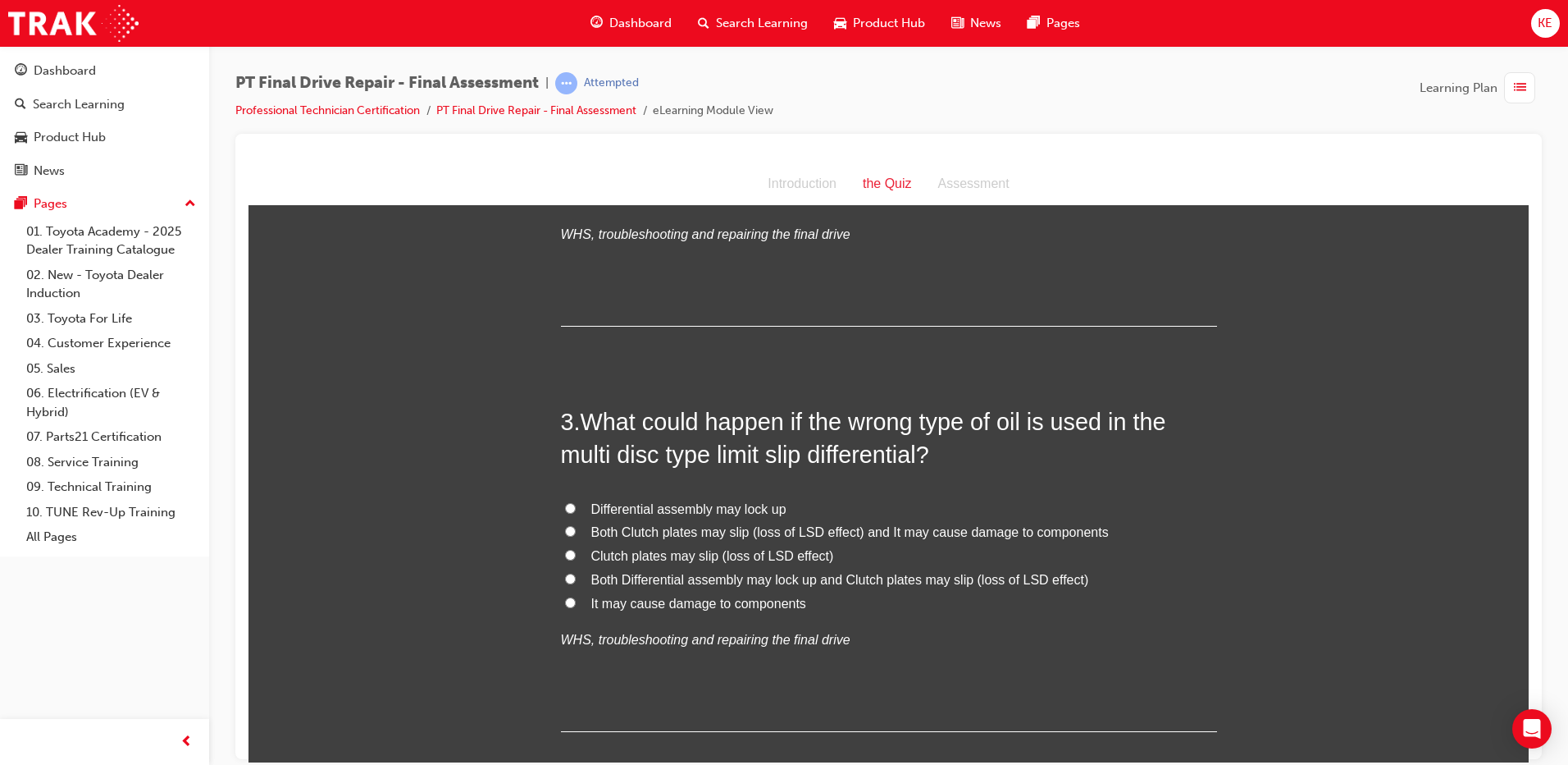
click at [570, 536] on label "Both Clutch plates may slip (loss of LSD effect) and It may cause damage to com…" at bounding box center [888, 532] width 656 height 24
click at [570, 536] on input "Both Clutch plates may slip (loss of LSD effect) and It may cause damage to com…" at bounding box center [571, 531] width 11 height 11
radio input "true"
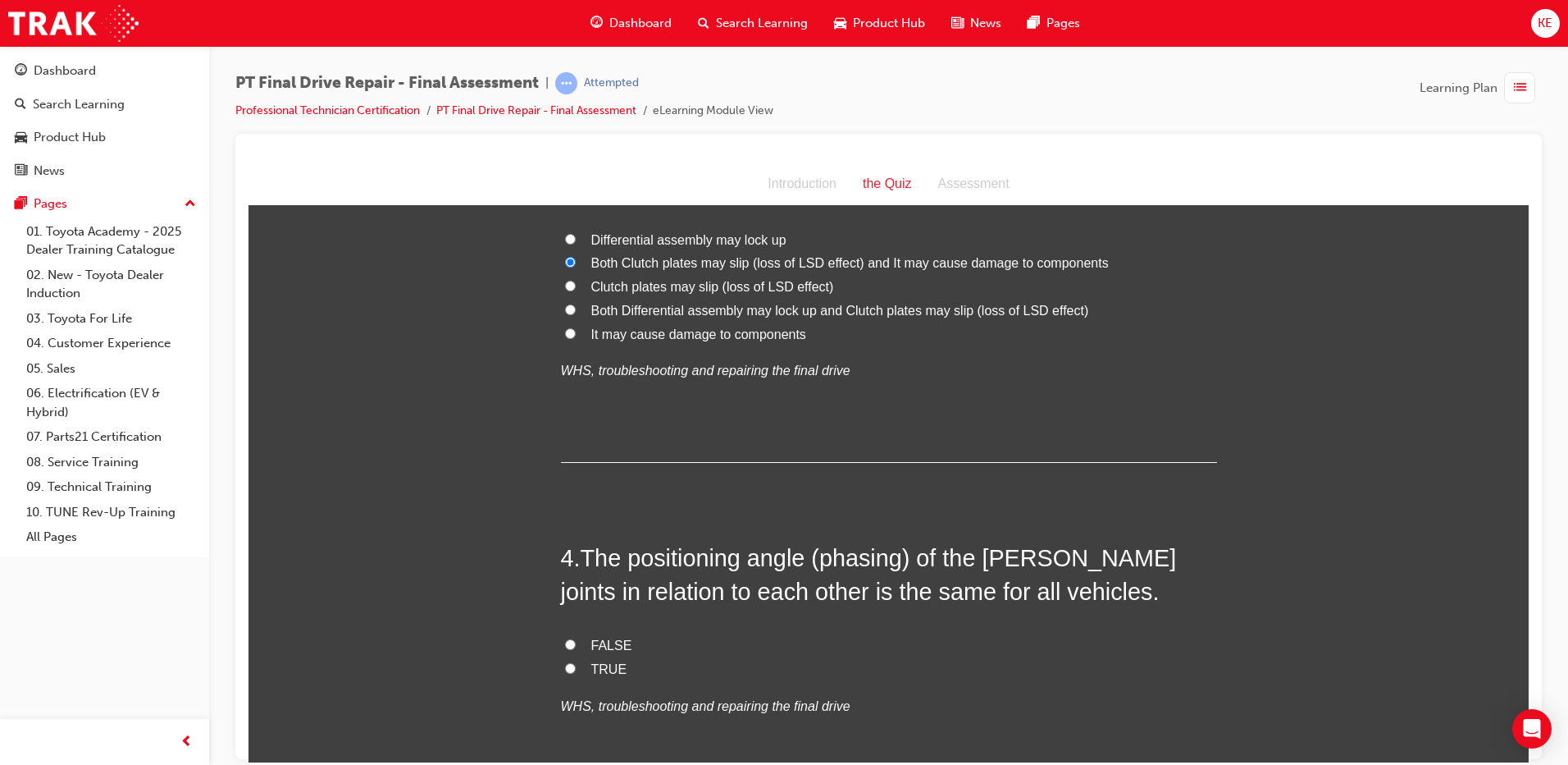
scroll to position [1149, 0]
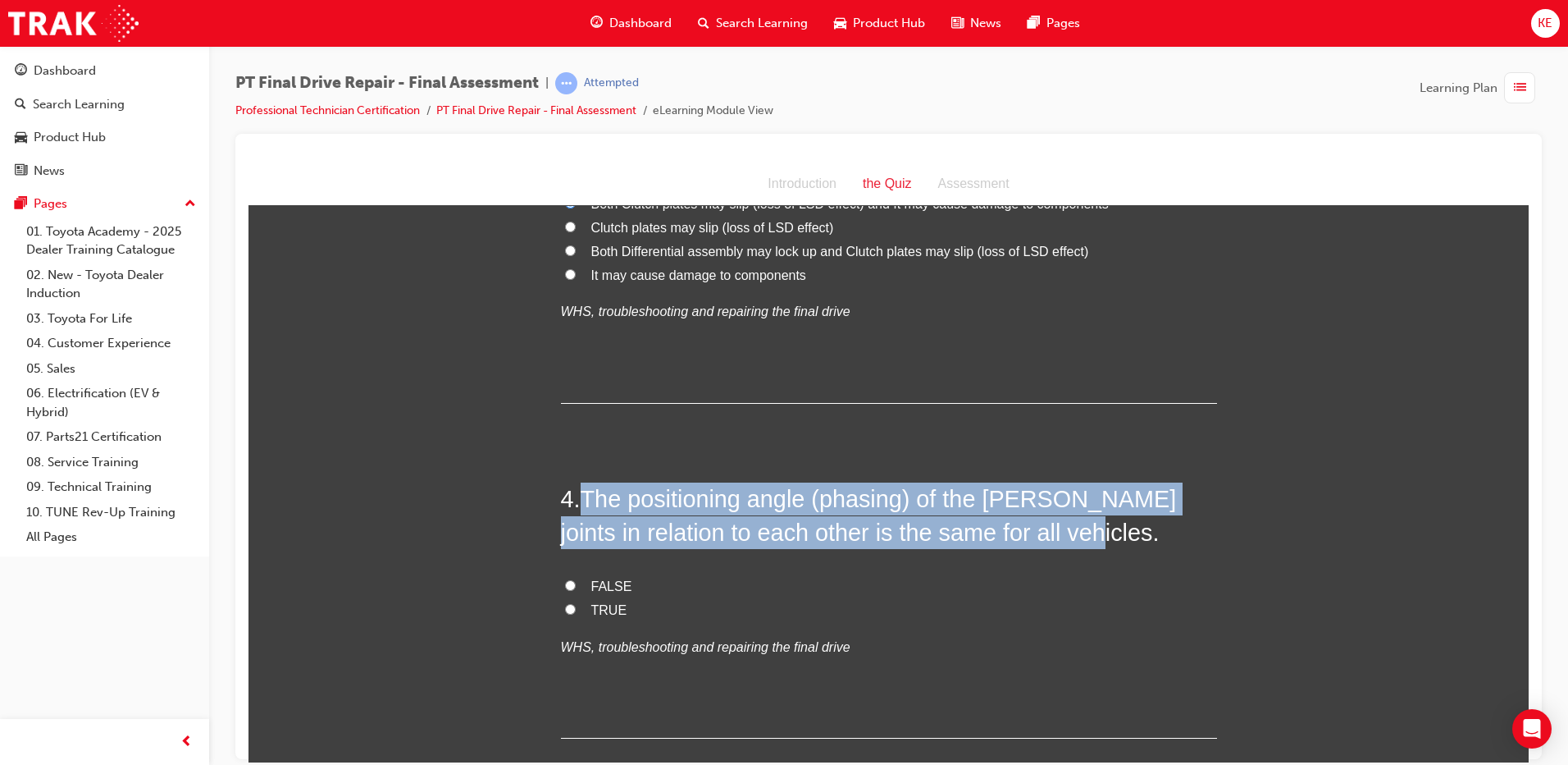
drag, startPoint x: 582, startPoint y: 503, endPoint x: 1125, endPoint y: 535, distance: 543.9
click at [778, 535] on h2 "4 . The positioning angle (phasing) of the Hooke’s joints in relation to each o…" at bounding box center [888, 515] width 656 height 66
copy span "The positioning angle (phasing) of the Hooke’s joints in relation to each other…"
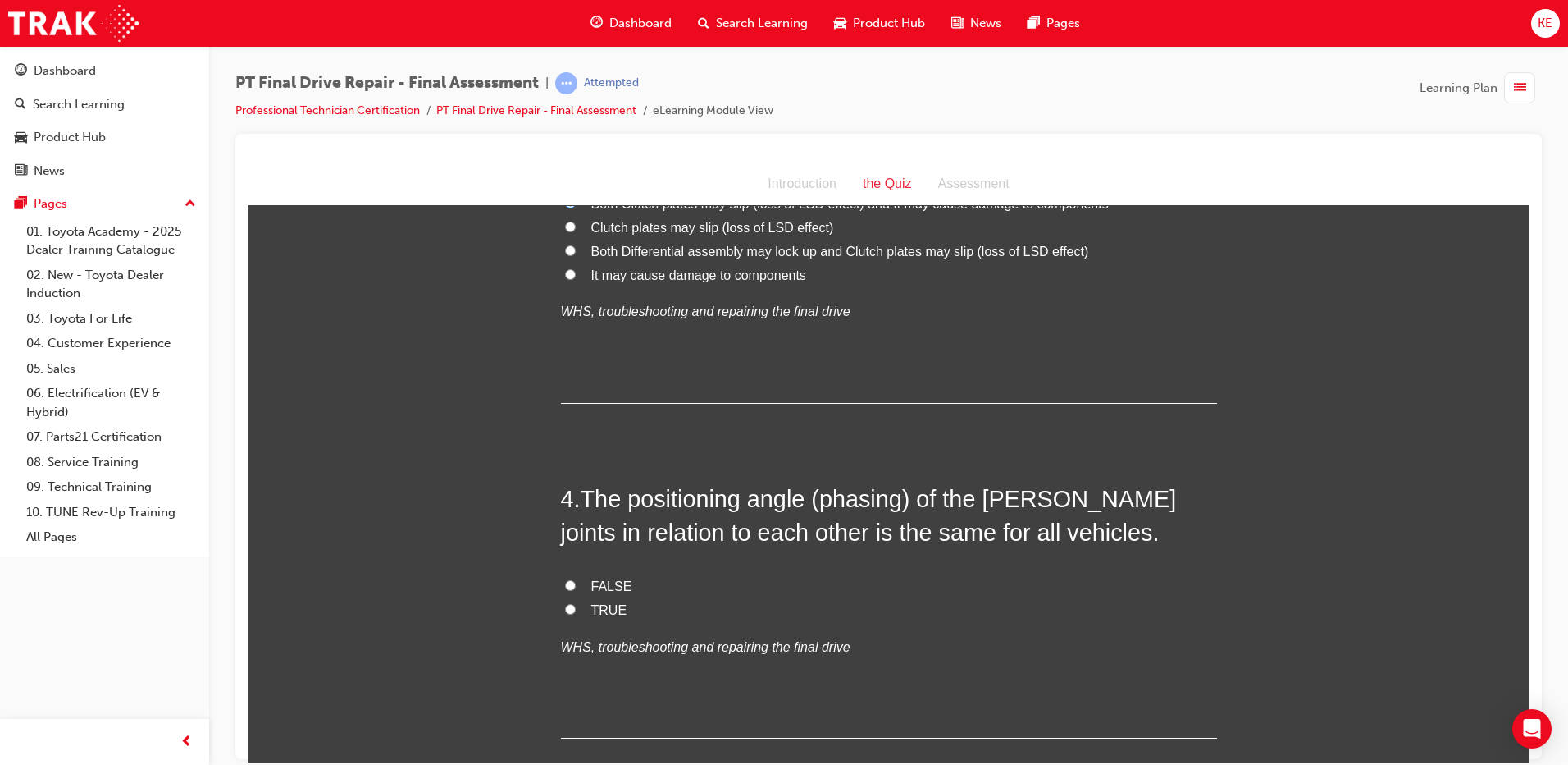
click at [778, 604] on label "TRUE" at bounding box center [888, 610] width 656 height 24
click at [576, 604] on input "TRUE" at bounding box center [571, 609] width 11 height 11
radio input "true"
click at [565, 580] on input "FALSE" at bounding box center [571, 585] width 11 height 11
radio input "true"
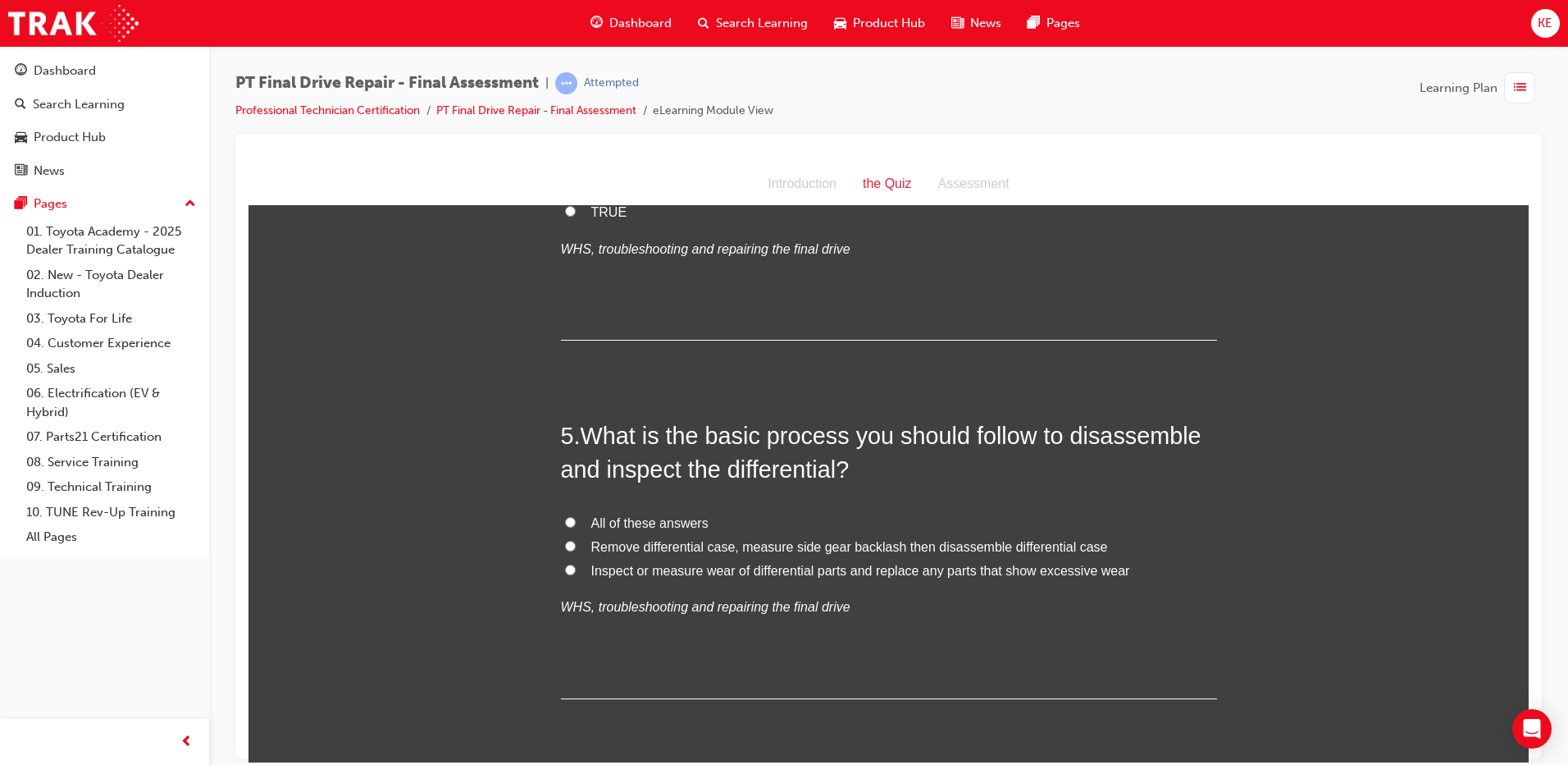
scroll to position [1560, 0]
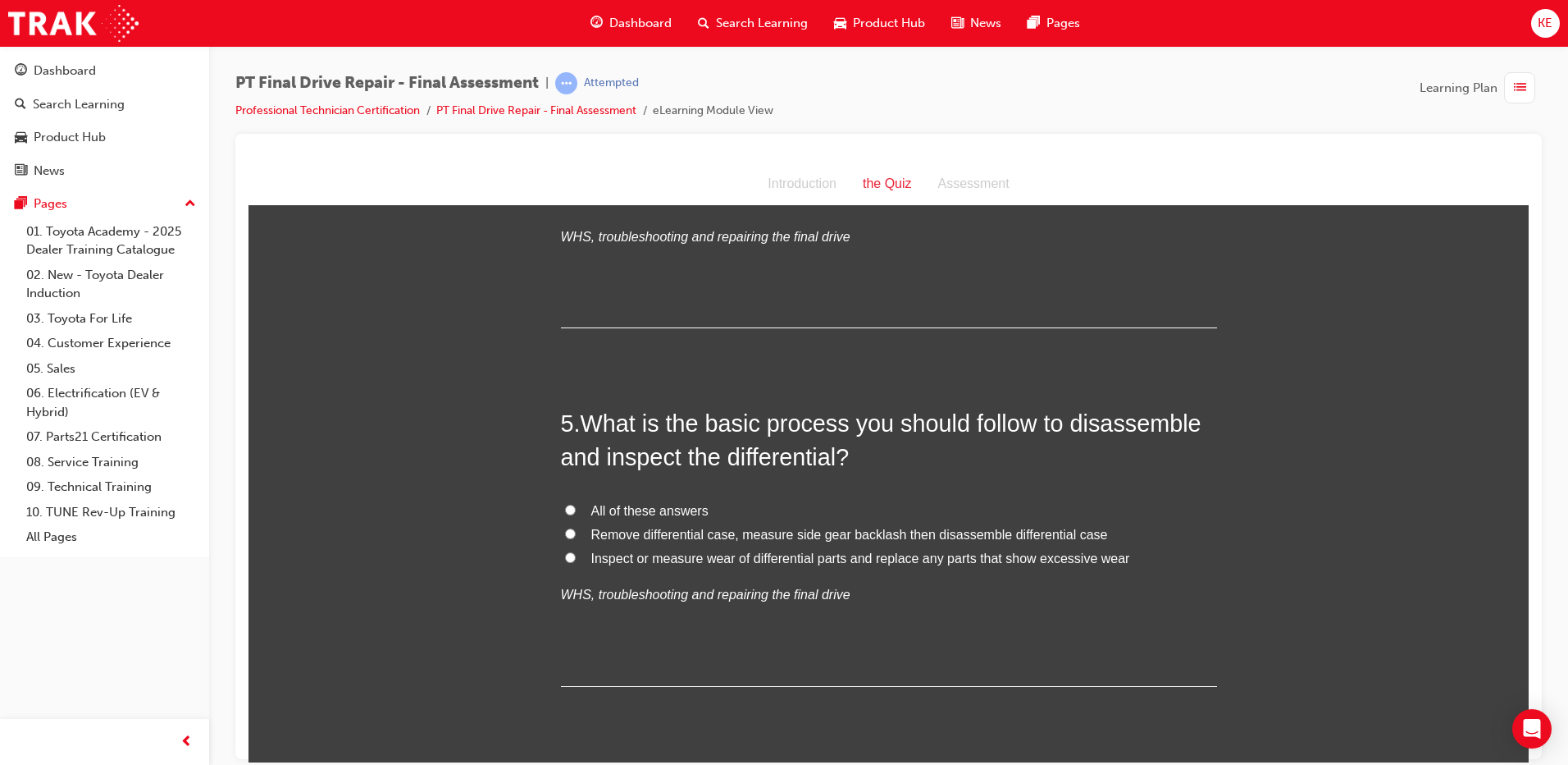
click at [665, 566] on label "Inspect or measure wear of differential parts and replace any parts that show e…" at bounding box center [888, 558] width 656 height 24
click at [576, 562] on input "Inspect or measure wear of differential parts and replace any parts that show e…" at bounding box center [571, 557] width 11 height 11
radio input "true"
click at [670, 522] on label "Remove differential case, measure side gear backlash then disassemble different…" at bounding box center [888, 534] width 656 height 24
click at [576, 528] on input "Remove differential case, measure side gear backlash then disassemble different…" at bounding box center [571, 533] width 11 height 11
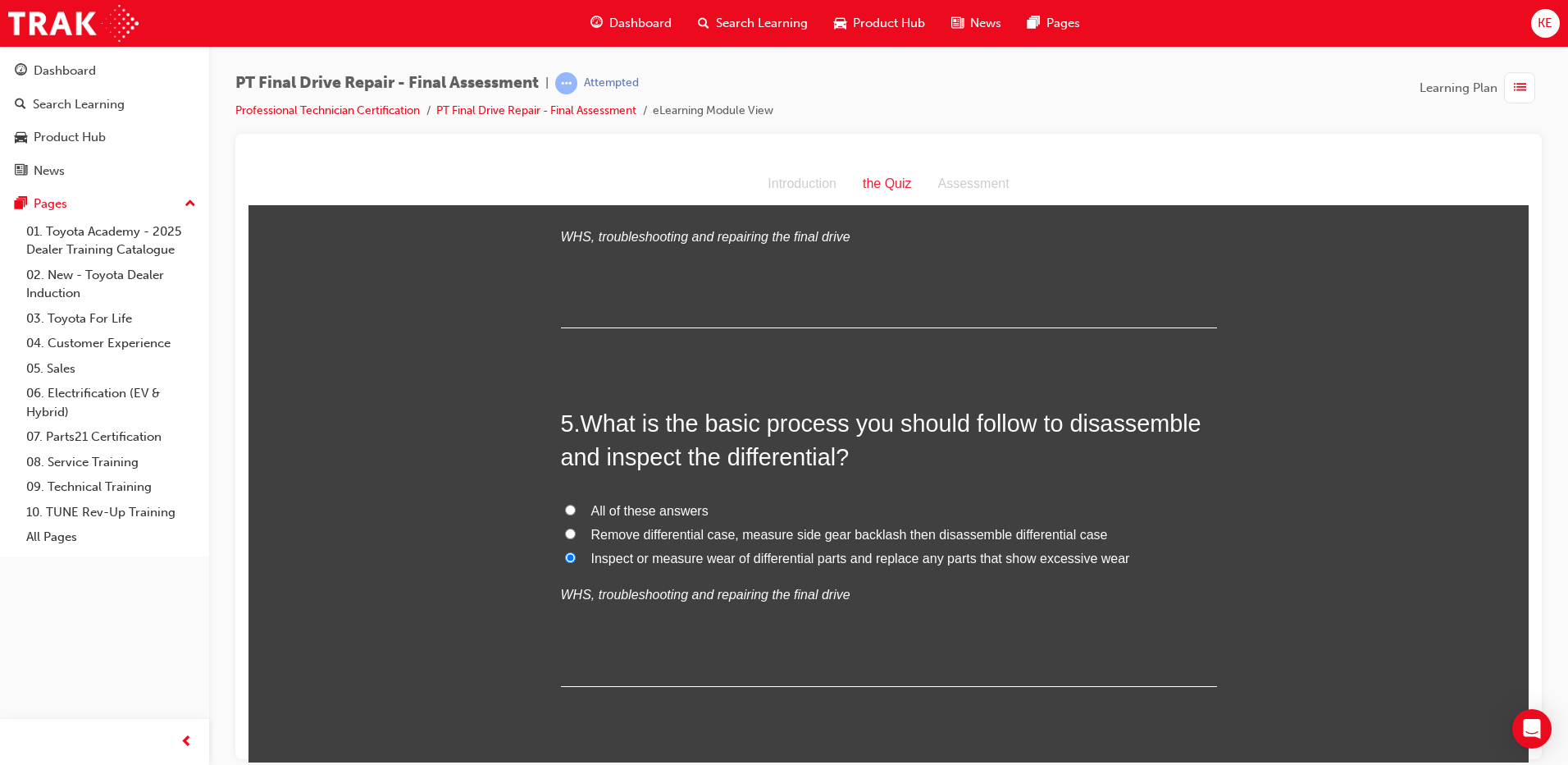
radio input "true"
click at [648, 514] on span "All of these answers" at bounding box center [649, 509] width 117 height 14
click at [576, 514] on input "All of these answers" at bounding box center [571, 509] width 11 height 11
radio input "true"
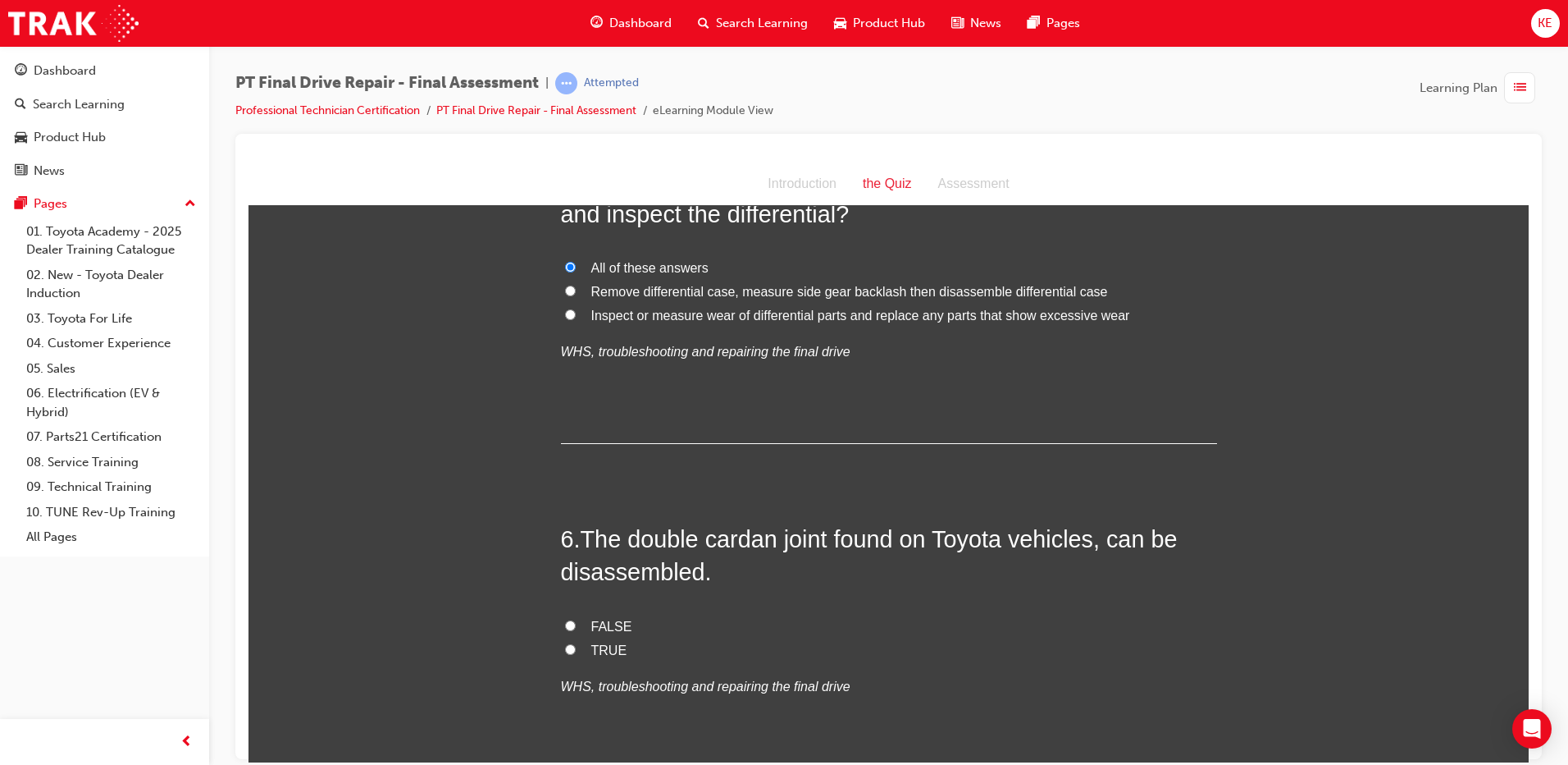
scroll to position [1805, 0]
click at [565, 623] on input "FALSE" at bounding box center [571, 622] width 11 height 11
radio input "true"
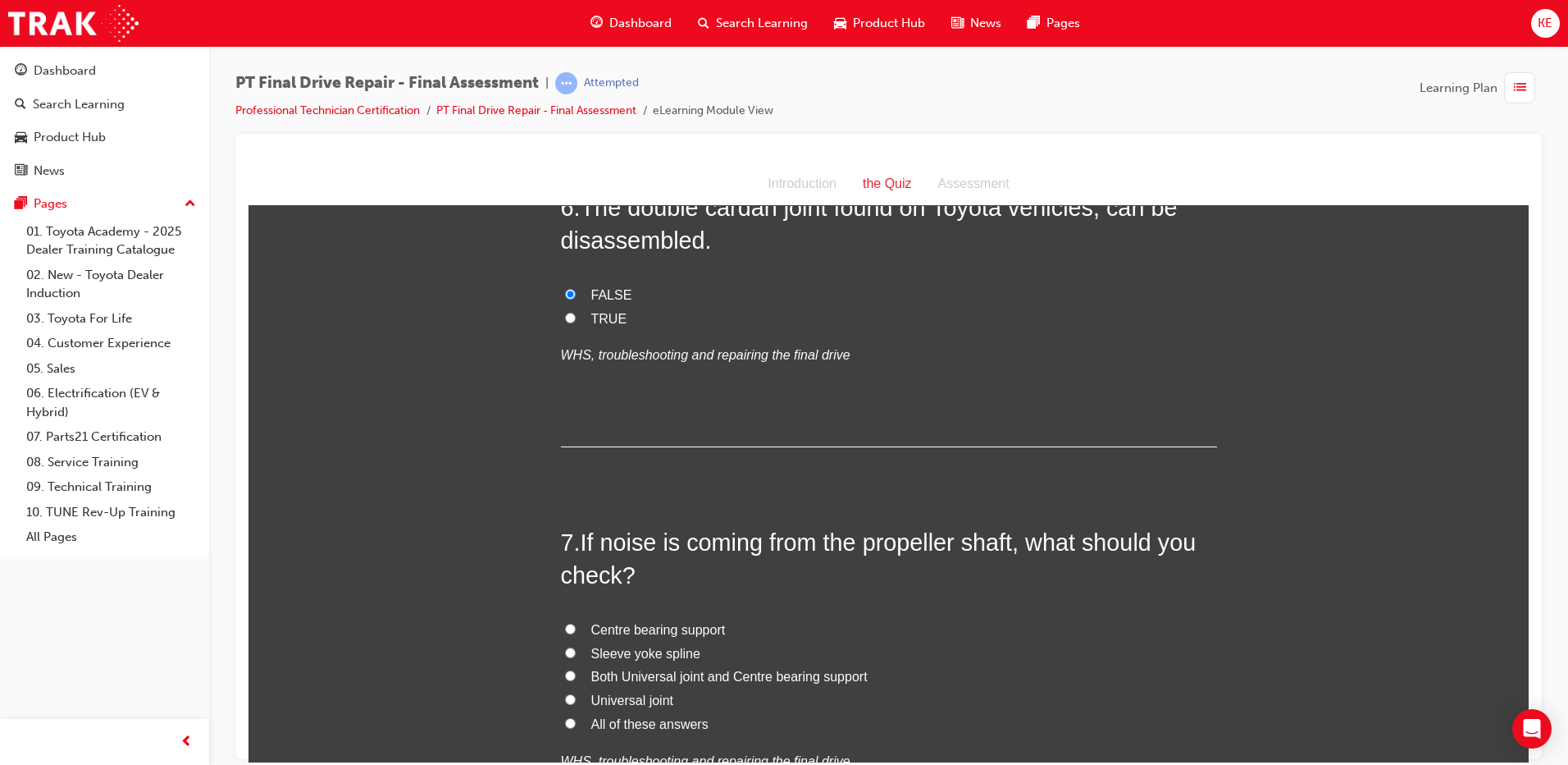
scroll to position [2216, 0]
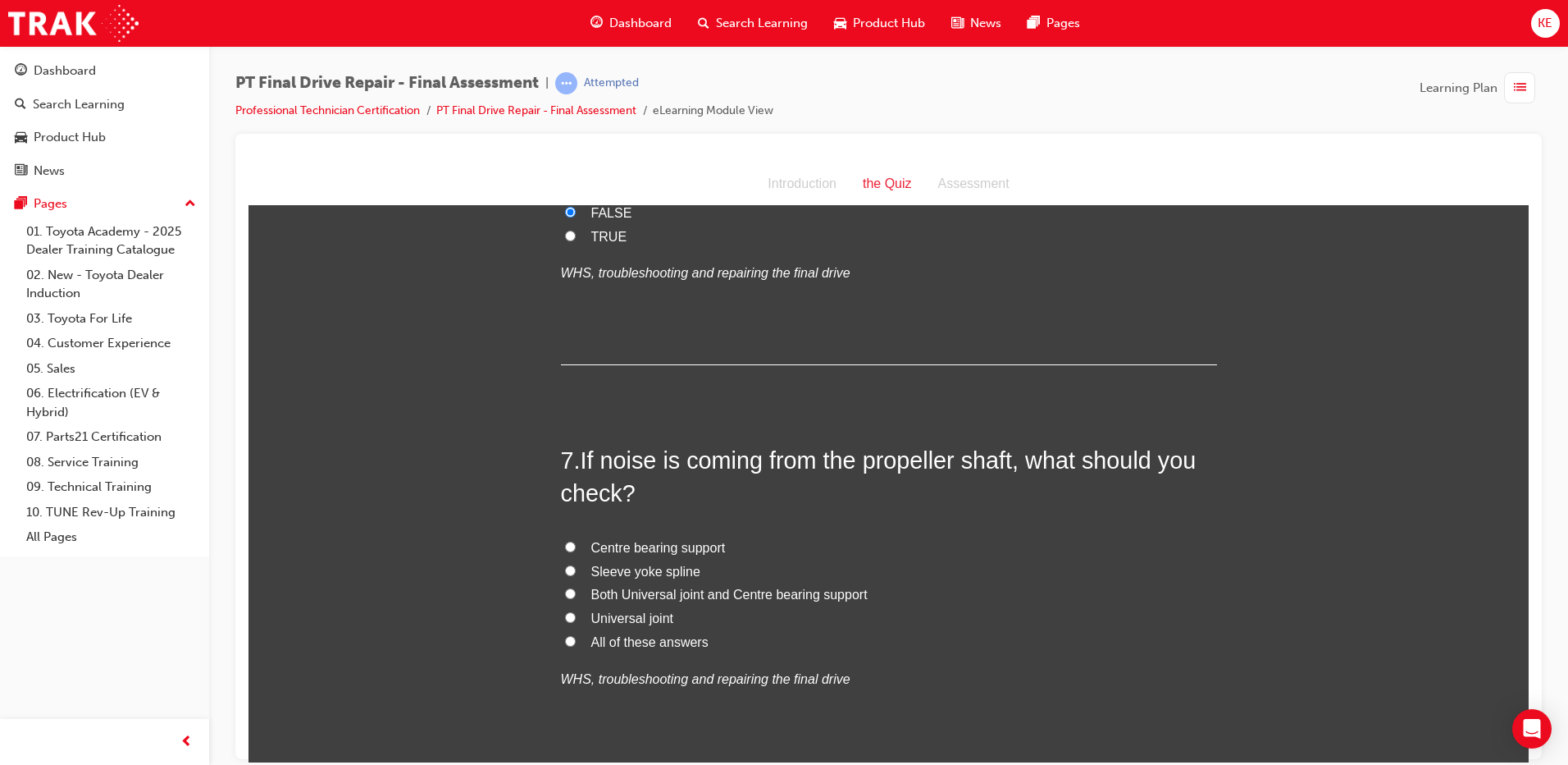
click at [567, 640] on input "All of these answers" at bounding box center [571, 640] width 11 height 11
radio input "true"
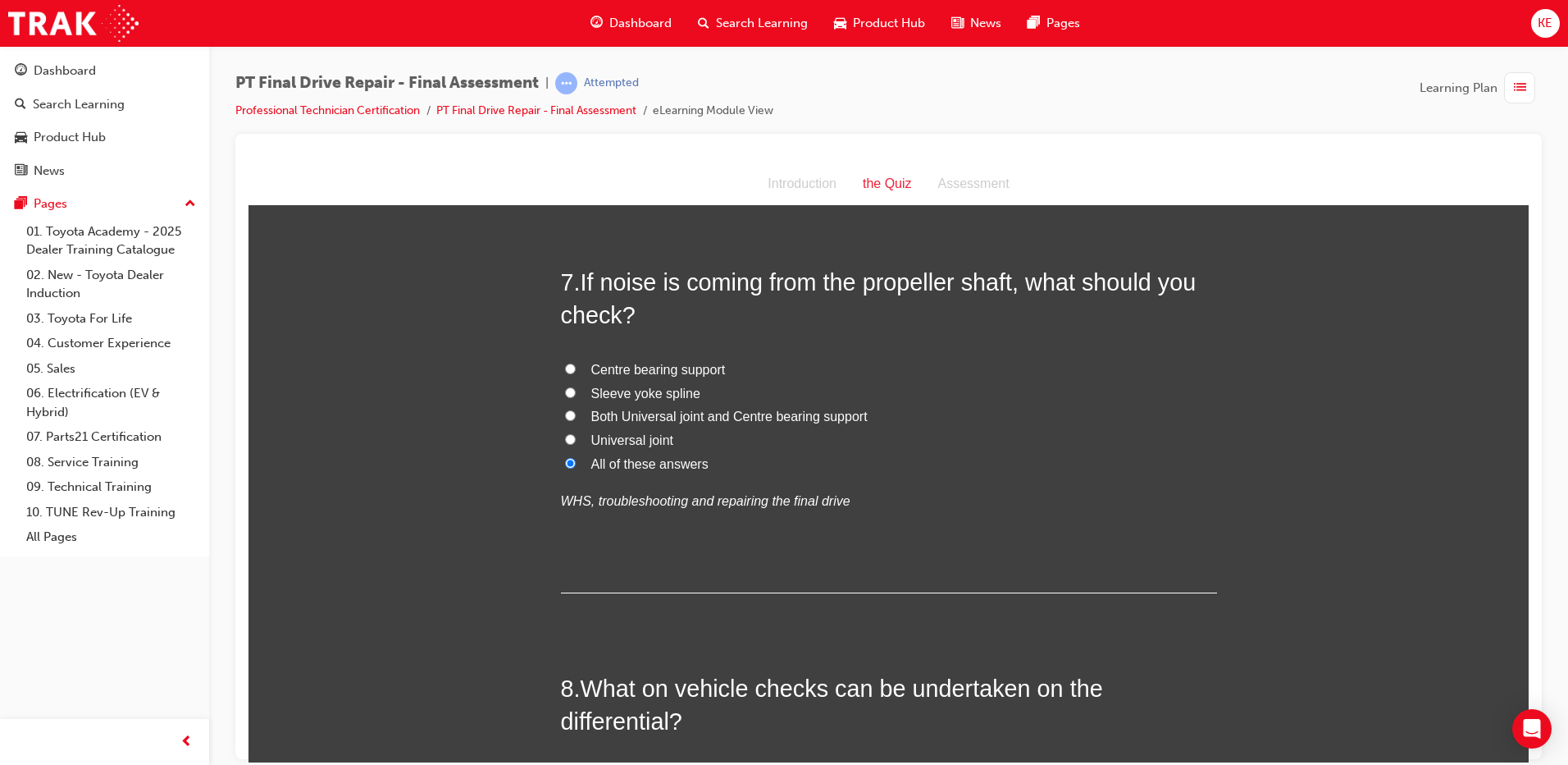
scroll to position [2626, 0]
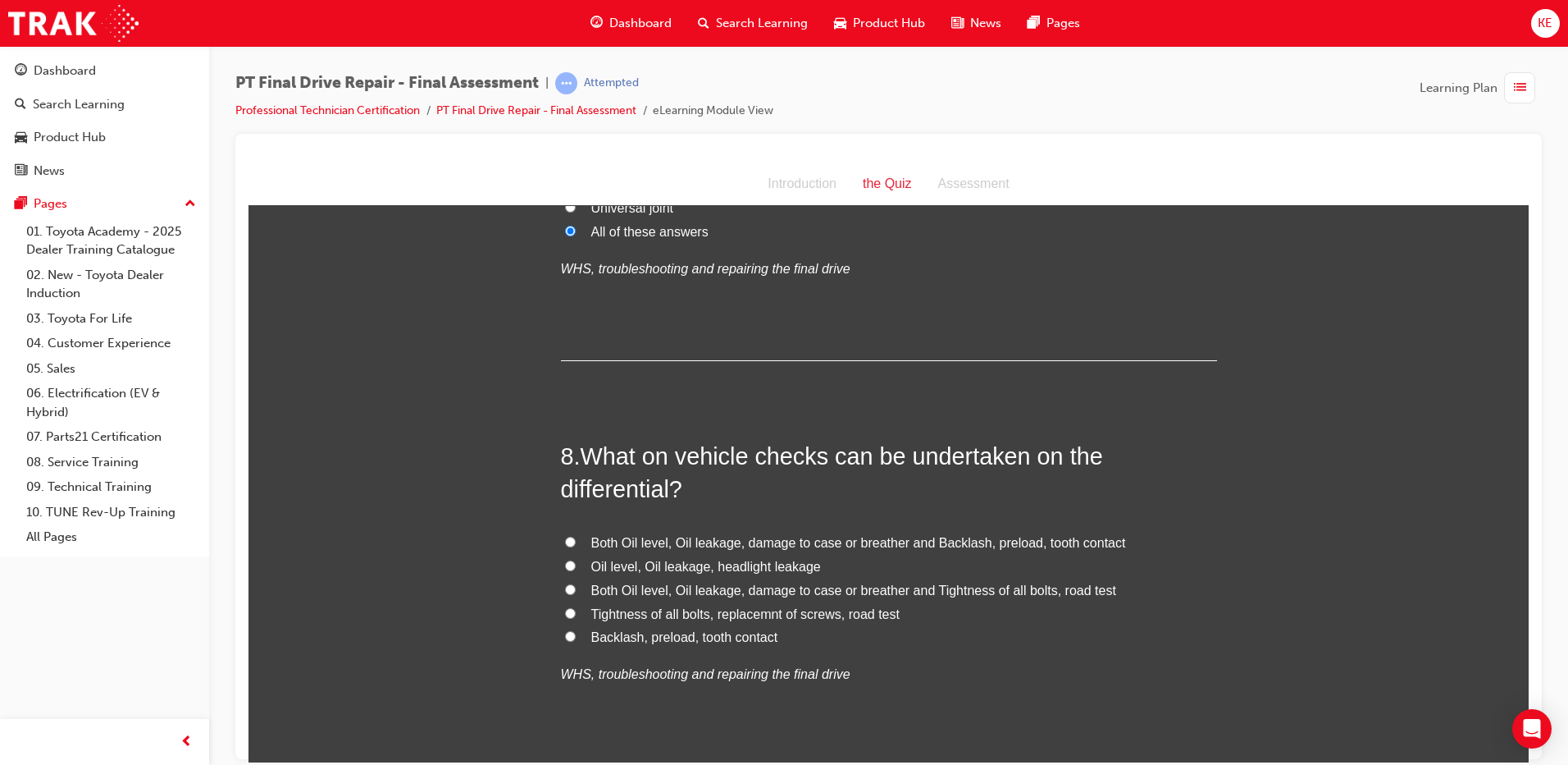
click at [572, 590] on label "Both Oil level, Oil leakage, damage to case or breather and Tightness of all bo…" at bounding box center [888, 591] width 656 height 24
click at [572, 590] on input "Both Oil level, Oil leakage, damage to case or breather and Tightness of all bo…" at bounding box center [571, 589] width 11 height 11
radio input "true"
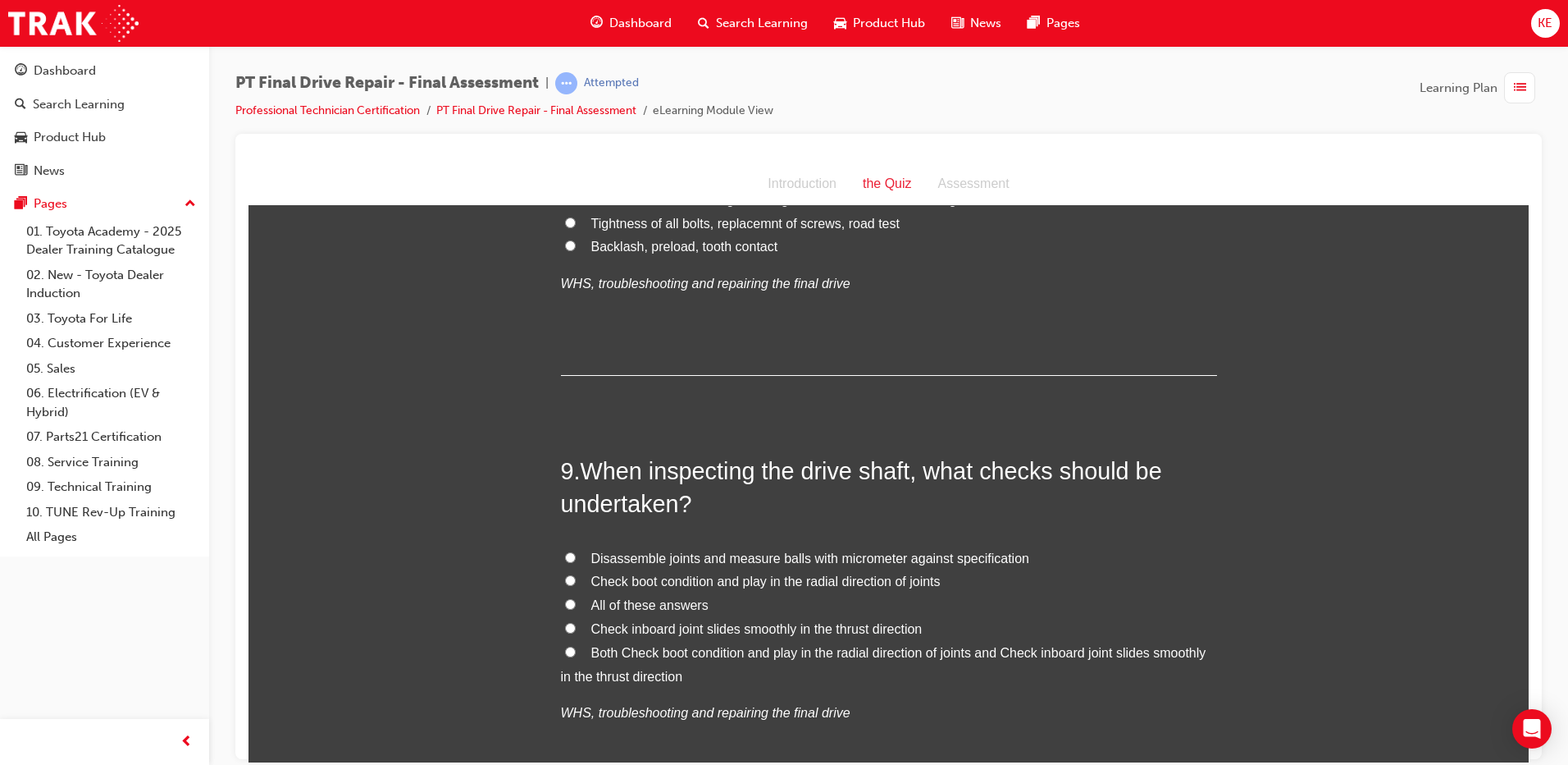
scroll to position [3036, 0]
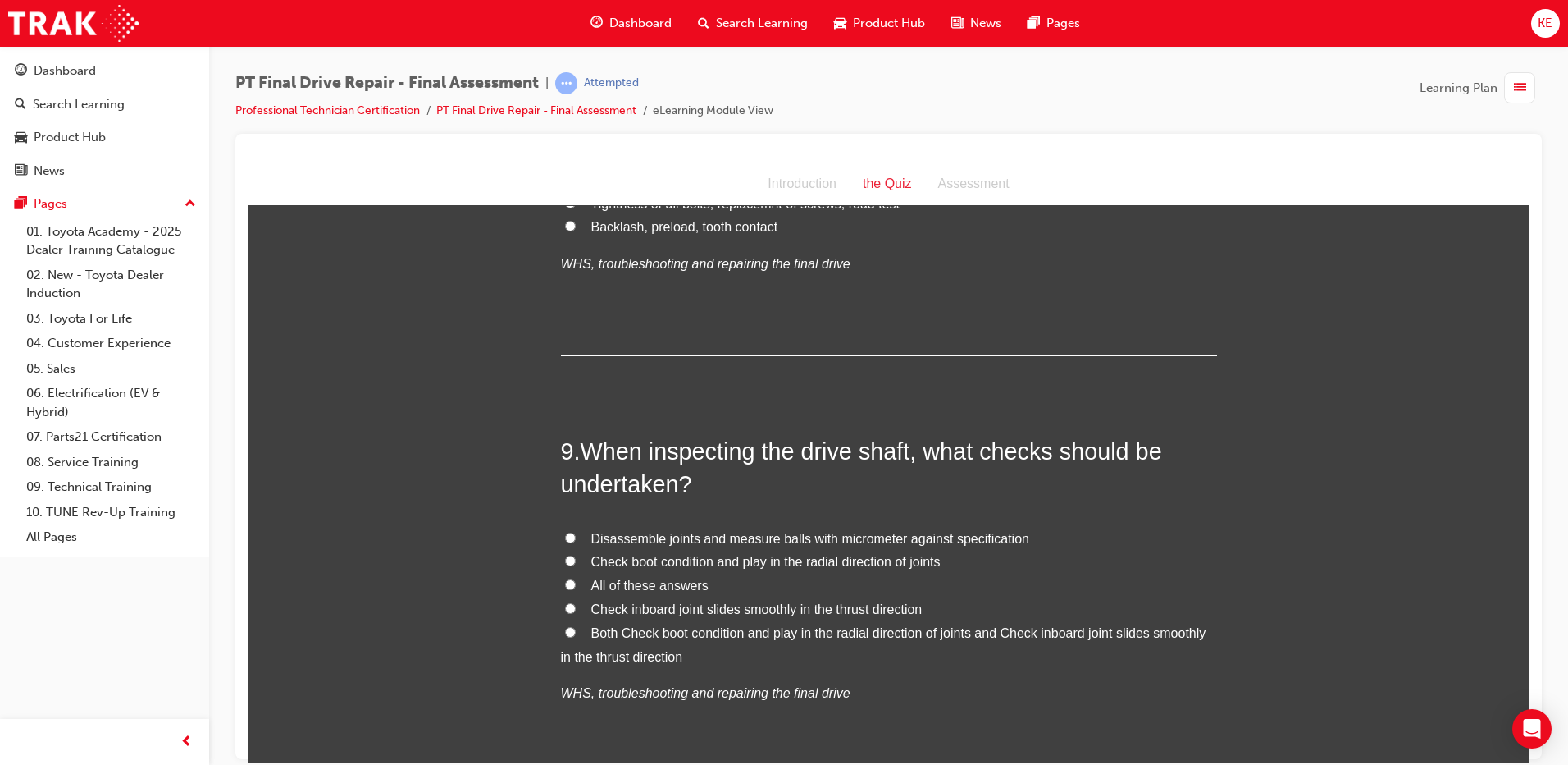
click at [584, 568] on label "Check boot condition and play in the radial direction of joints" at bounding box center [888, 562] width 656 height 24
click at [576, 566] on input "Check boot condition and play in the radial direction of joints" at bounding box center [571, 560] width 11 height 11
radio input "true"
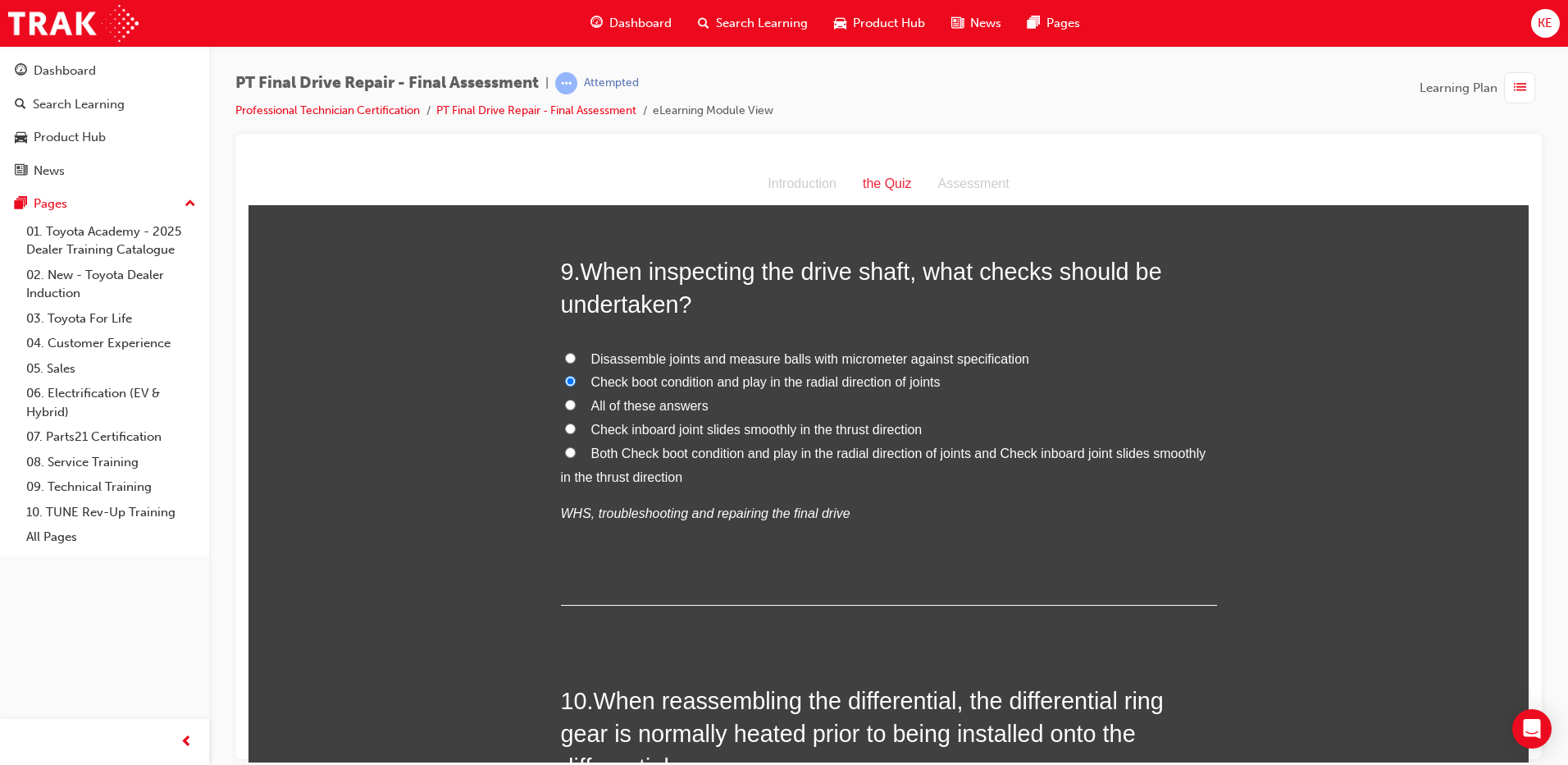
scroll to position [3365, 0]
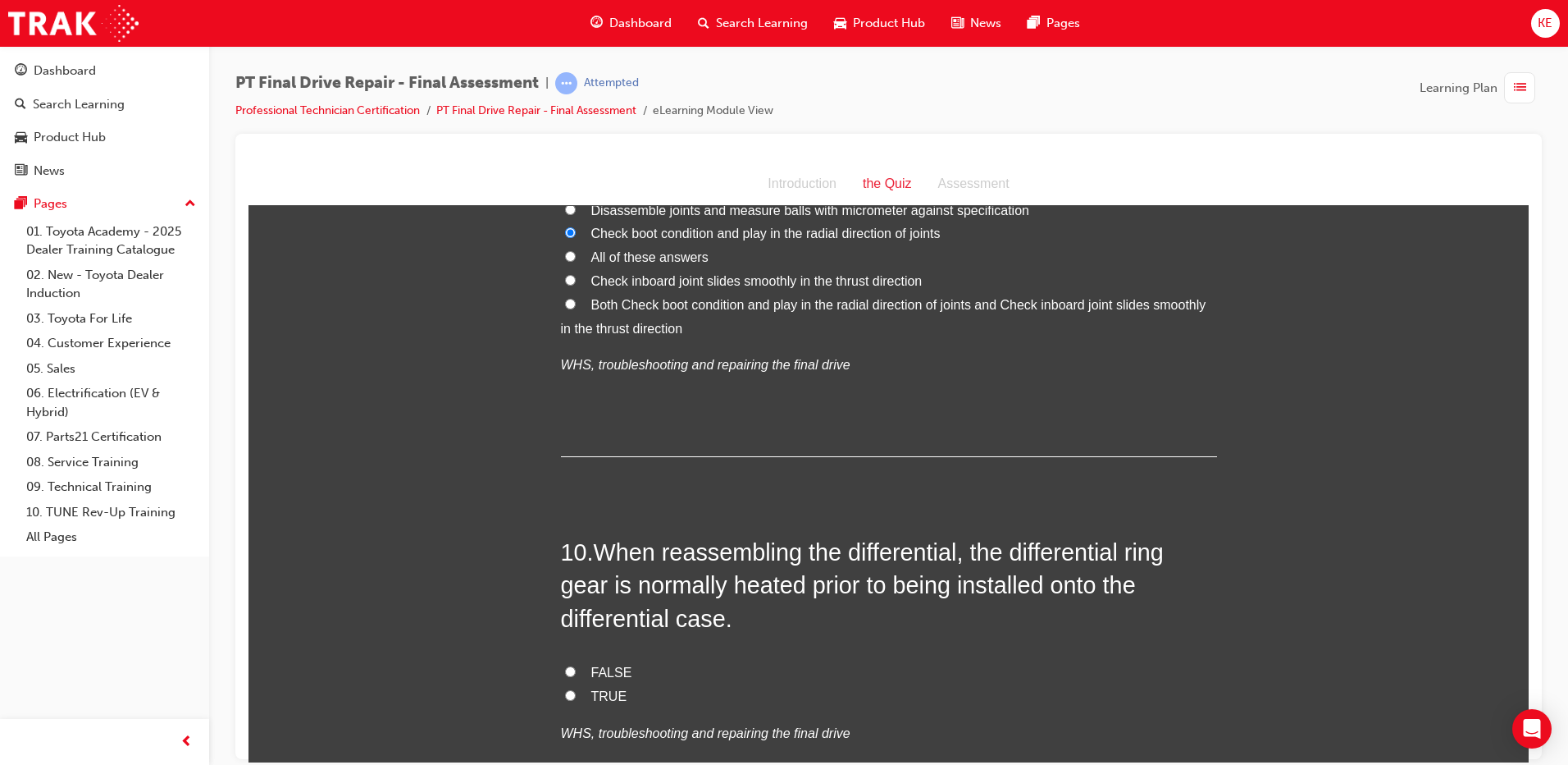
click at [566, 694] on input "TRUE" at bounding box center [571, 695] width 11 height 11
radio input "true"
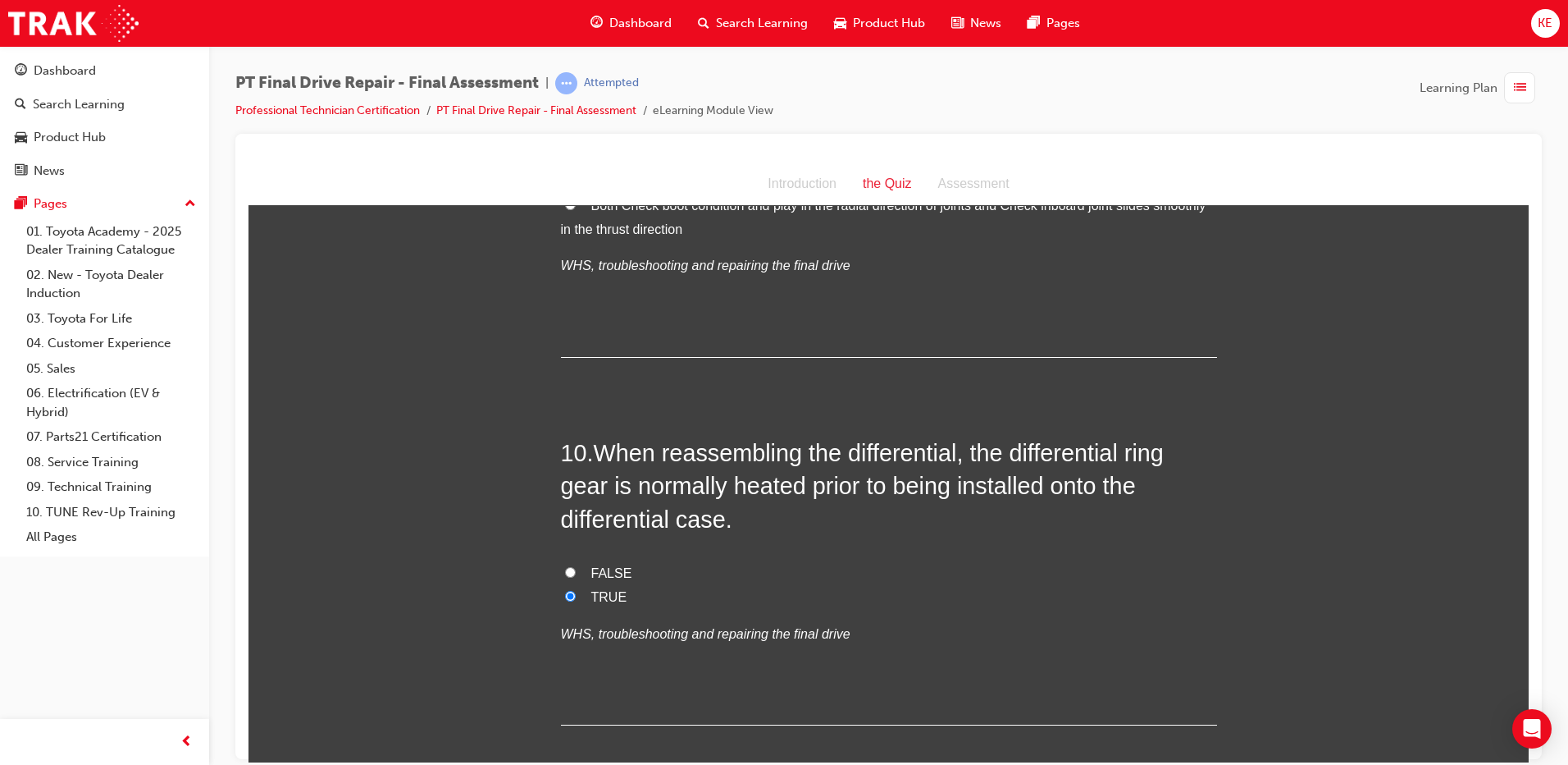
scroll to position [3551, 0]
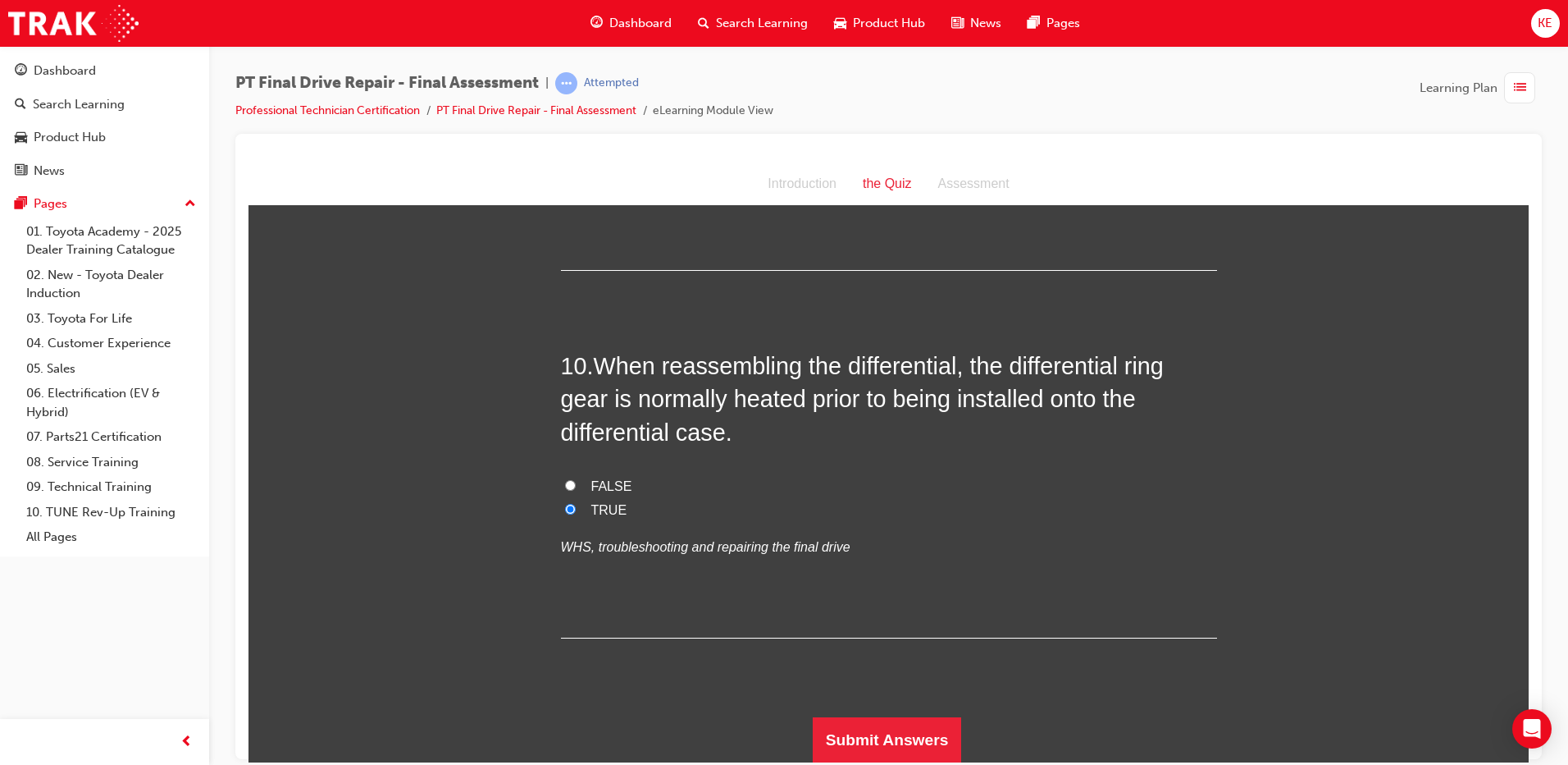
click at [778, 745] on button "Submit Answers" at bounding box center [887, 739] width 149 height 46
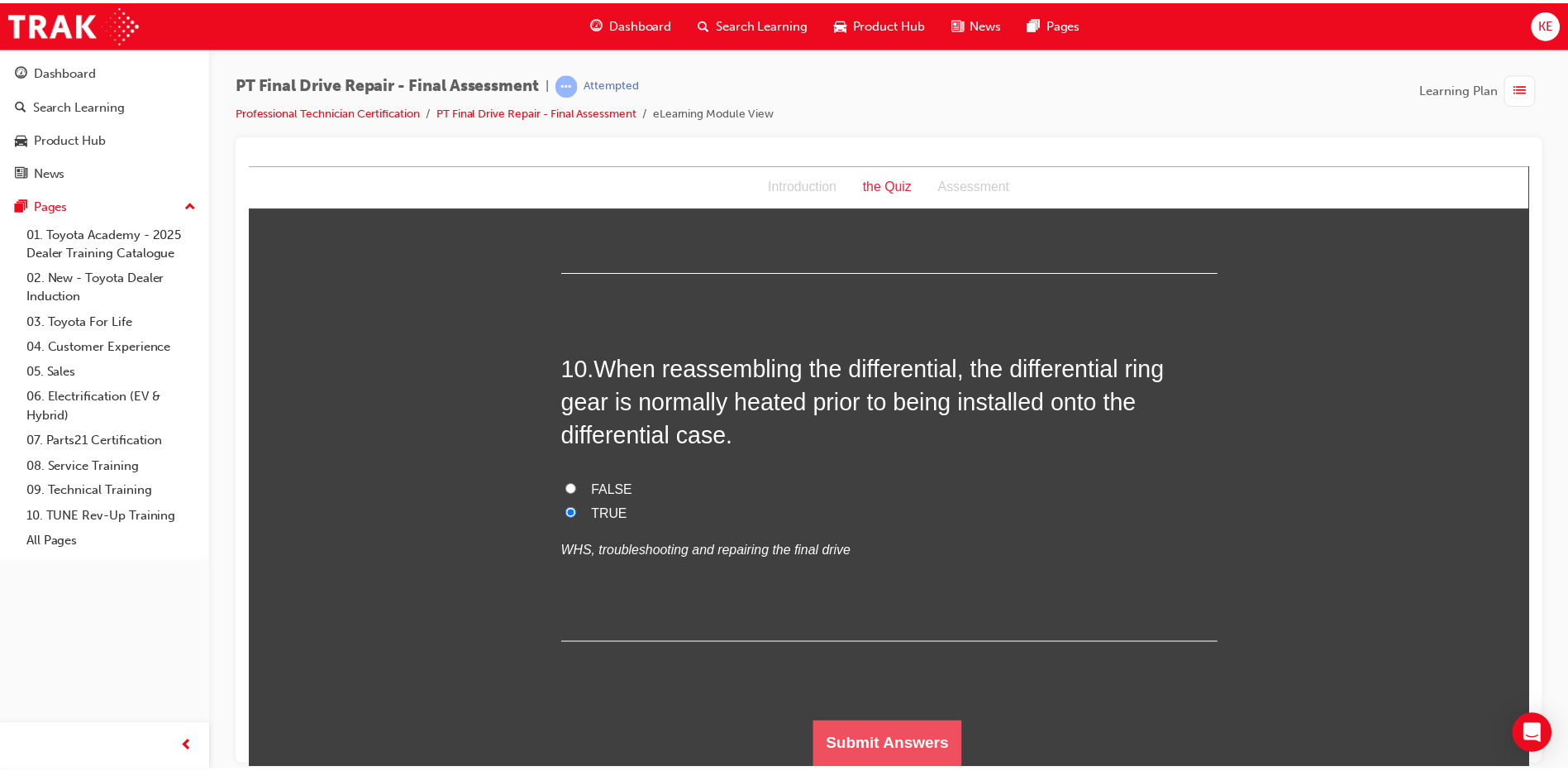
scroll to position [0, 0]
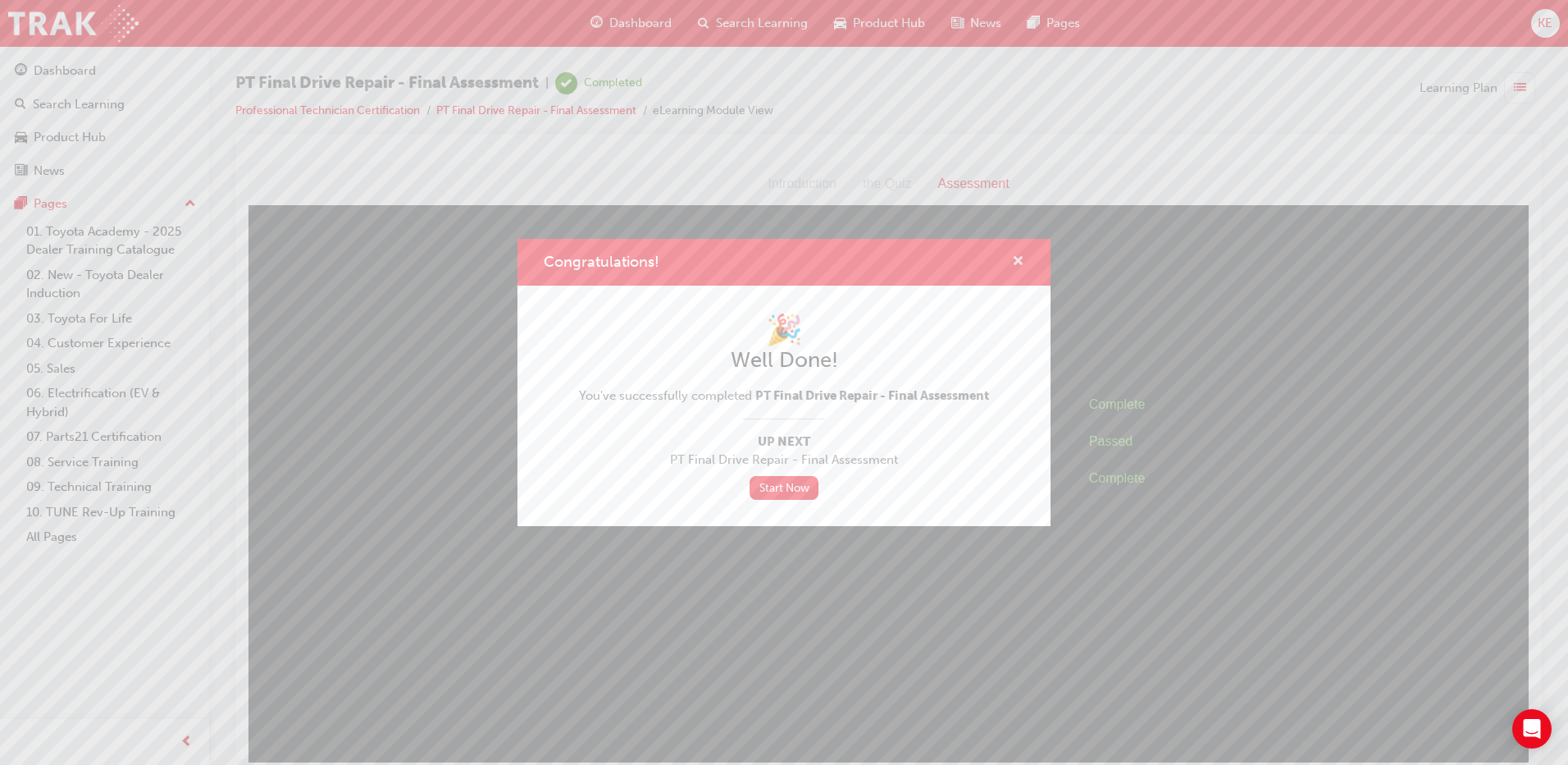
click at [778, 257] on span "cross-icon" at bounding box center [1017, 263] width 12 height 15
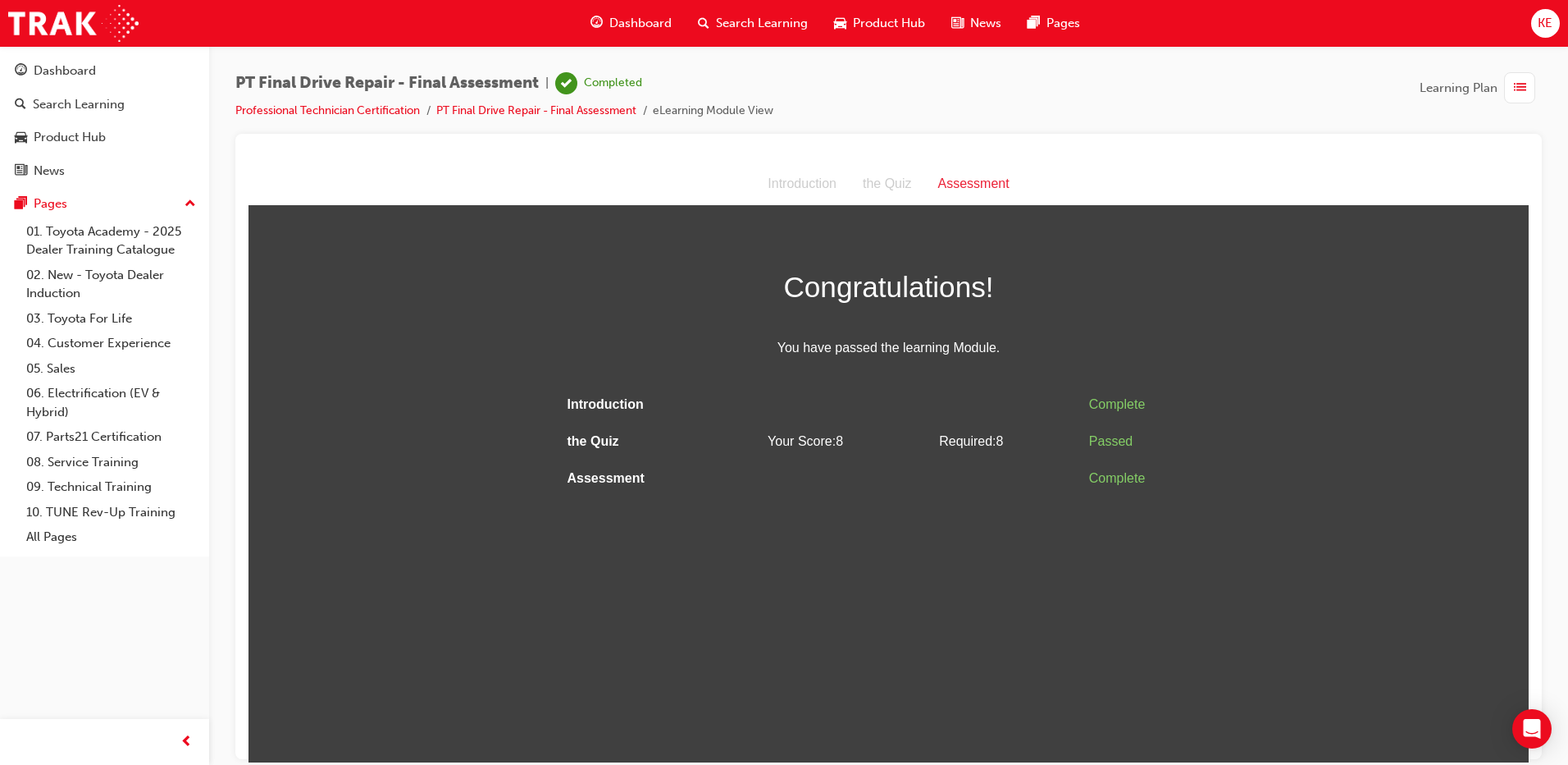
click at [644, 14] on span "Dashboard" at bounding box center [641, 23] width 63 height 18
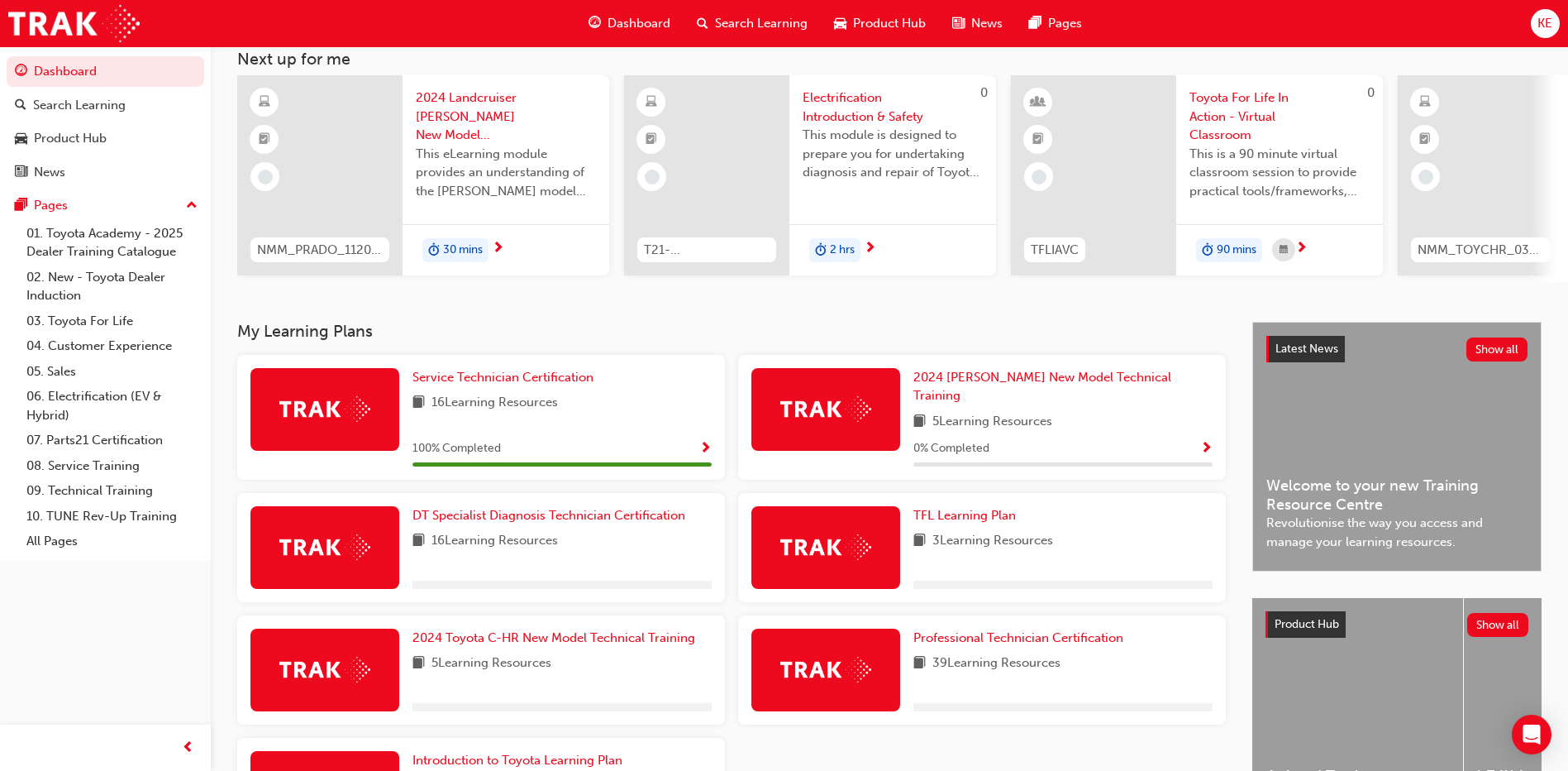
scroll to position [247, 0]
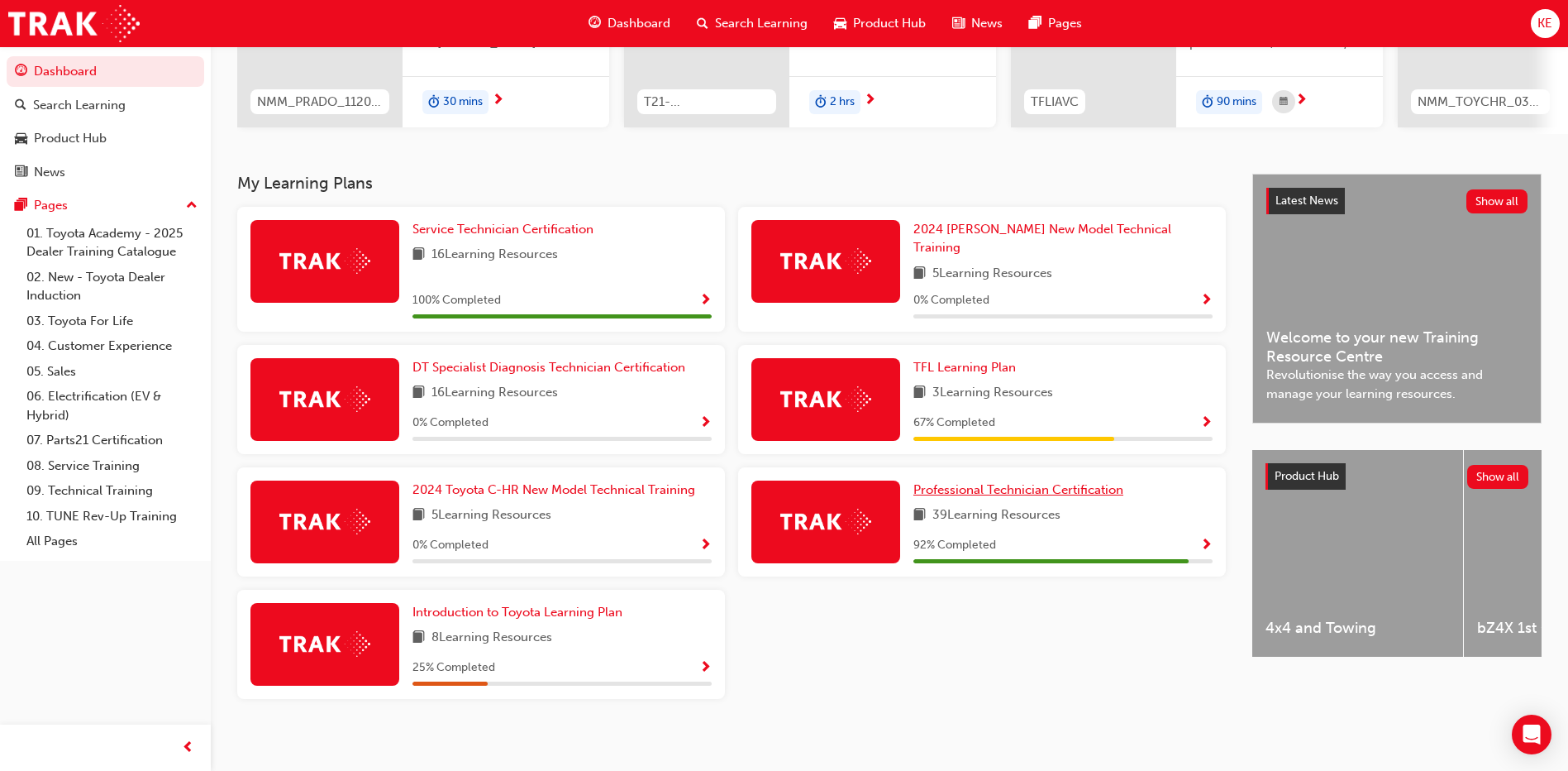
click at [784, 484] on span "Professional Technician Certification" at bounding box center [1019, 489] width 210 height 15
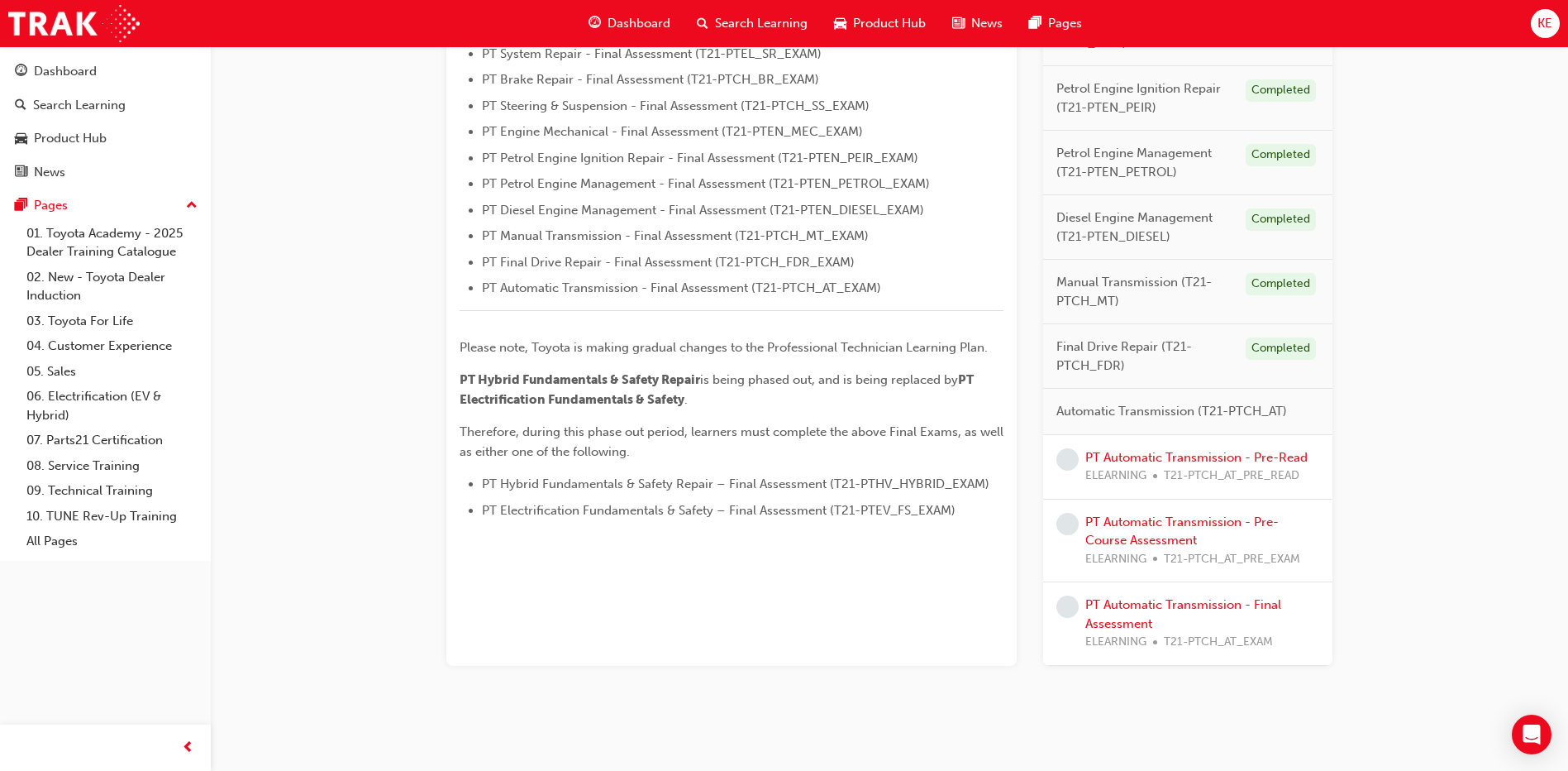
scroll to position [579, 0]
click at [784, 429] on div "Automatic Transmission (T21-PTCH_AT)" at bounding box center [1187, 408] width 289 height 47
click at [784, 454] on link "PT Automatic Transmission - Pre-Read" at bounding box center [1196, 454] width 222 height 15
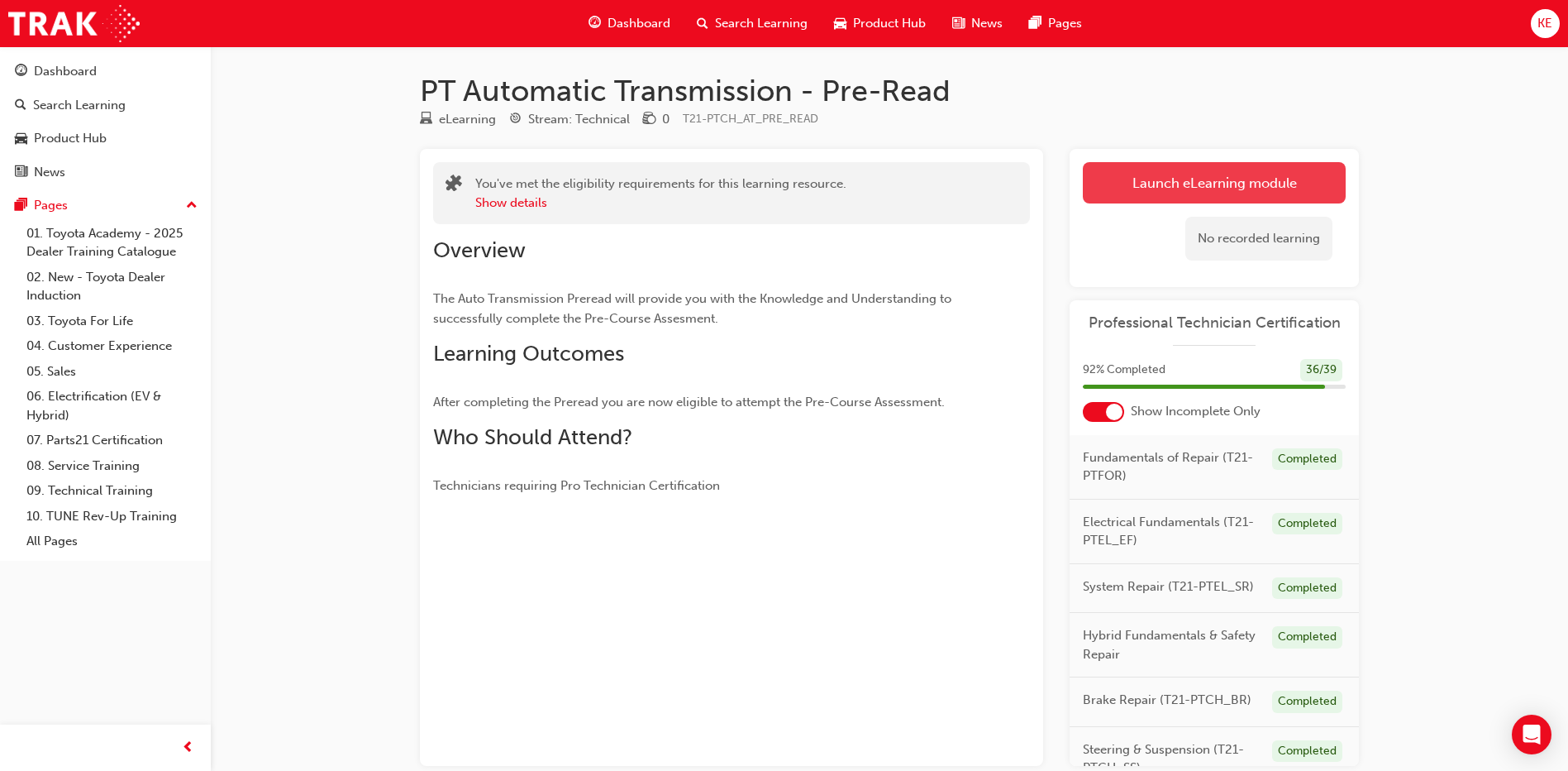
click at [784, 179] on link "Launch eLearning module" at bounding box center [1214, 182] width 263 height 41
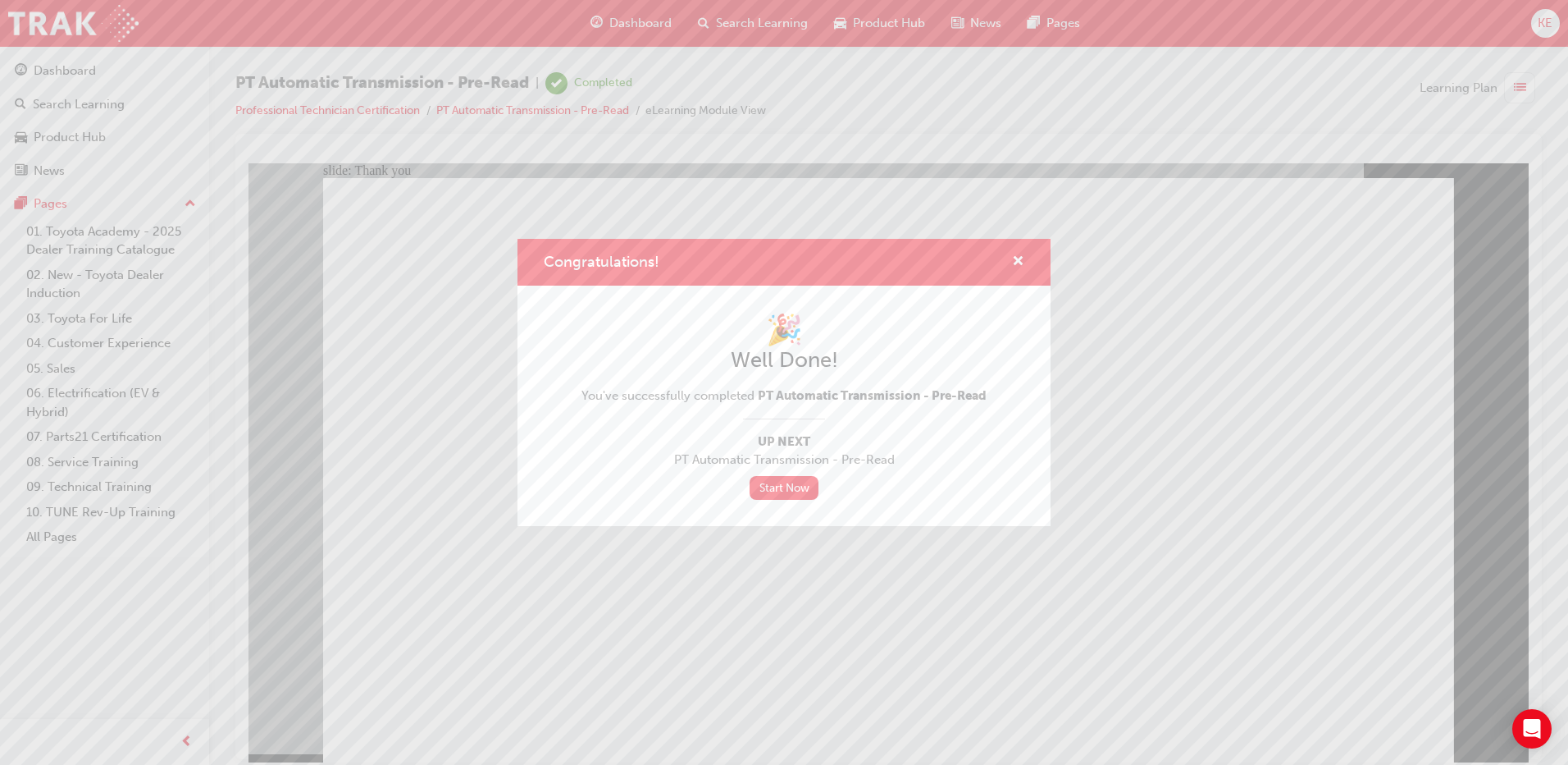
click at [678, 621] on div "Congratulations! 🎉 Well Done! You've successfully completed PT Automatic Transm…" at bounding box center [784, 382] width 1568 height 765
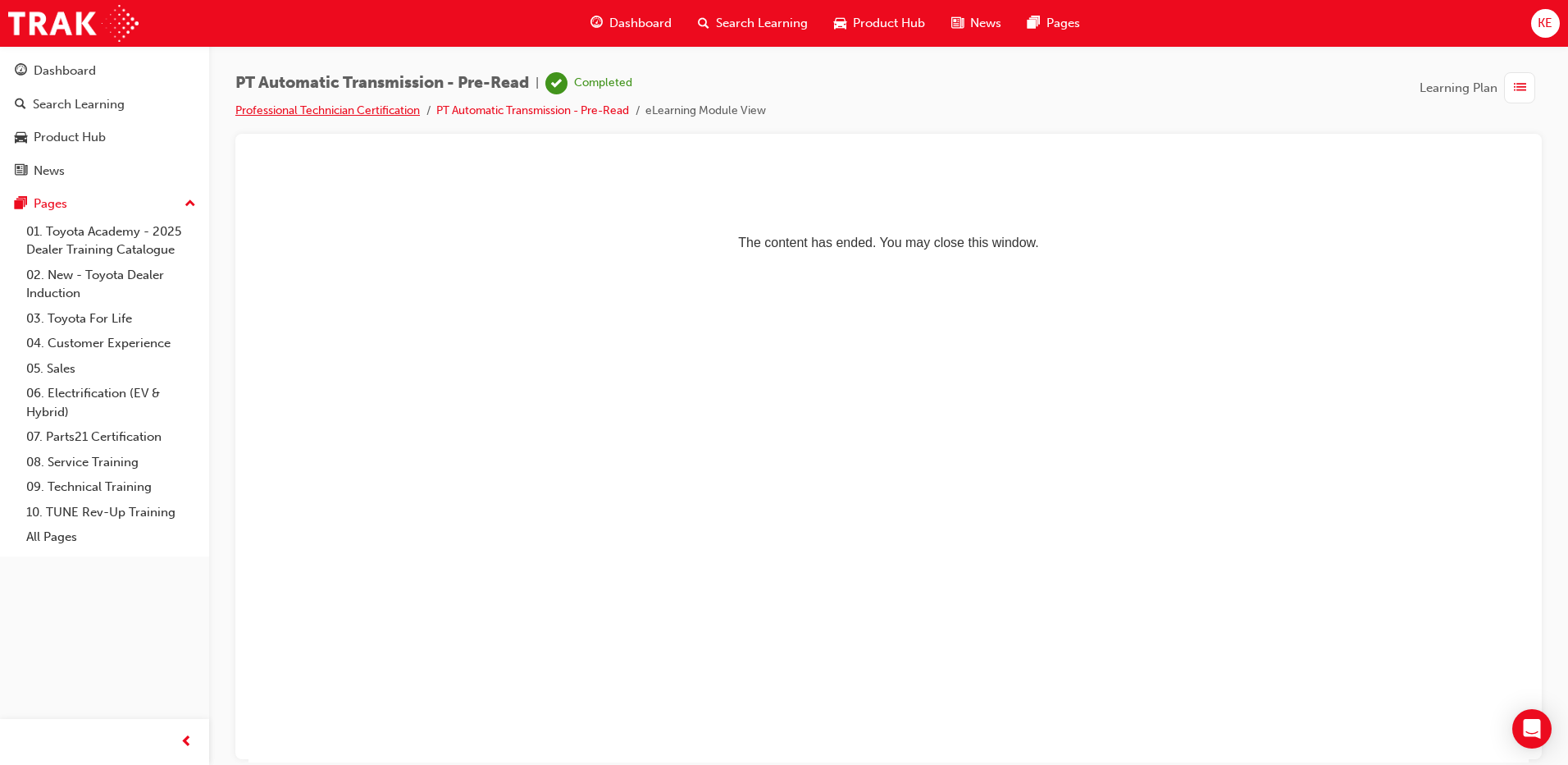
click at [399, 106] on link "Professional Technician Certification" at bounding box center [327, 110] width 184 height 14
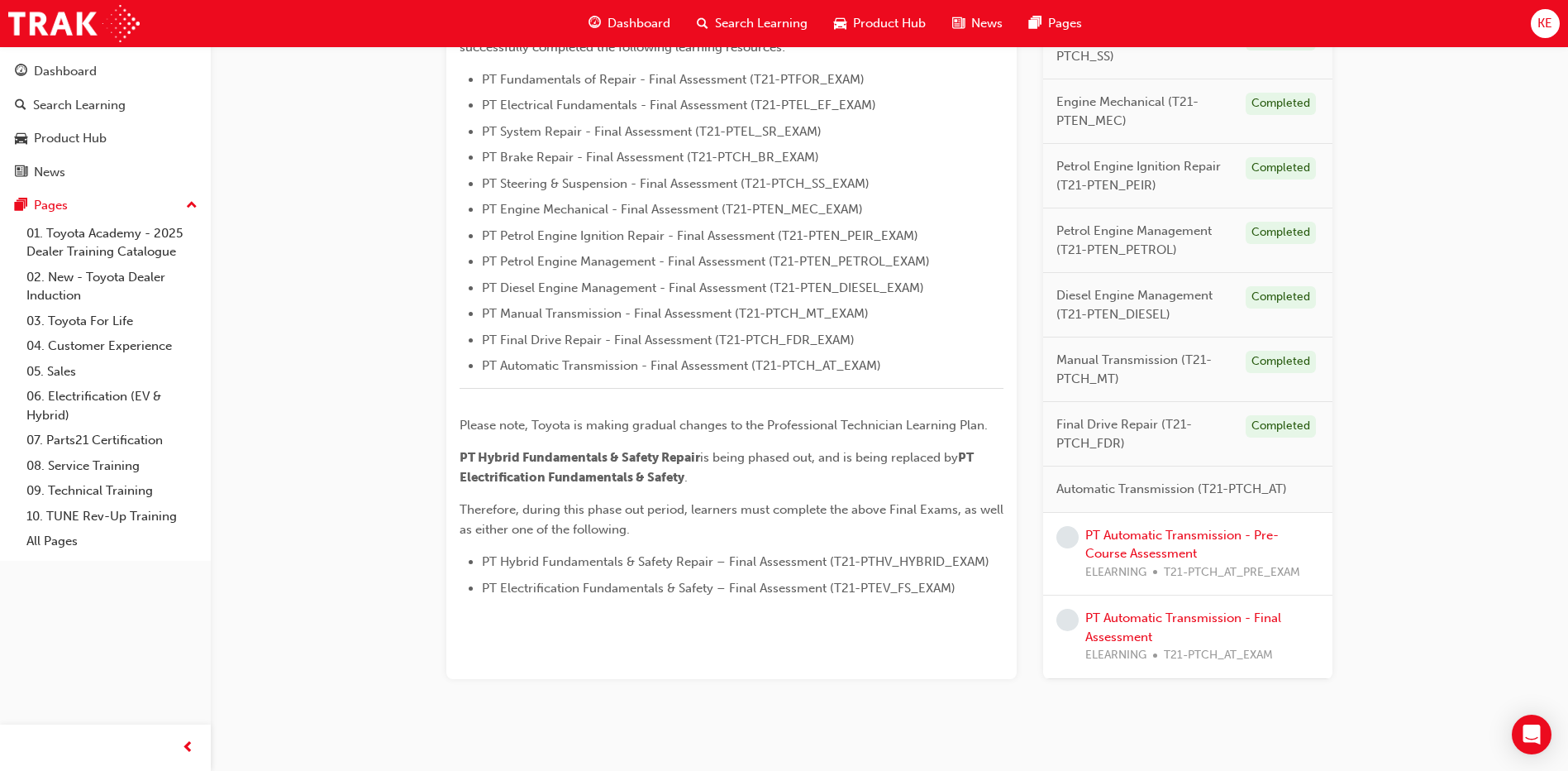
scroll to position [526, 0]
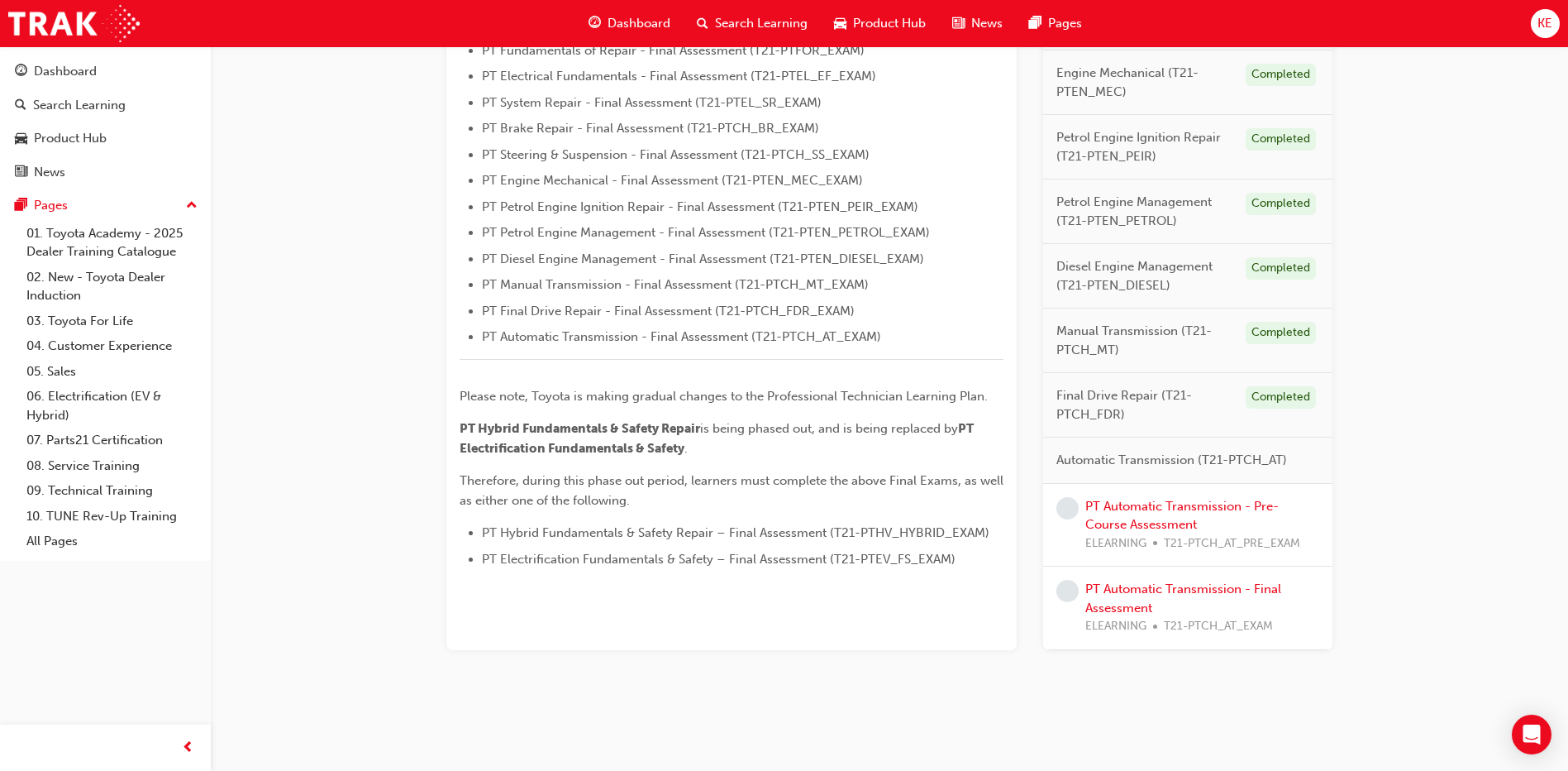
click at [784, 515] on div "PT Automatic Transmission - Pre-Course Assessment ELEARNING T21-PTCH_AT_PRE_EXAM" at bounding box center [1203, 525] width 234 height 56
click at [784, 511] on link "PT Automatic Transmission - Pre-Course Assessment" at bounding box center [1182, 515] width 193 height 33
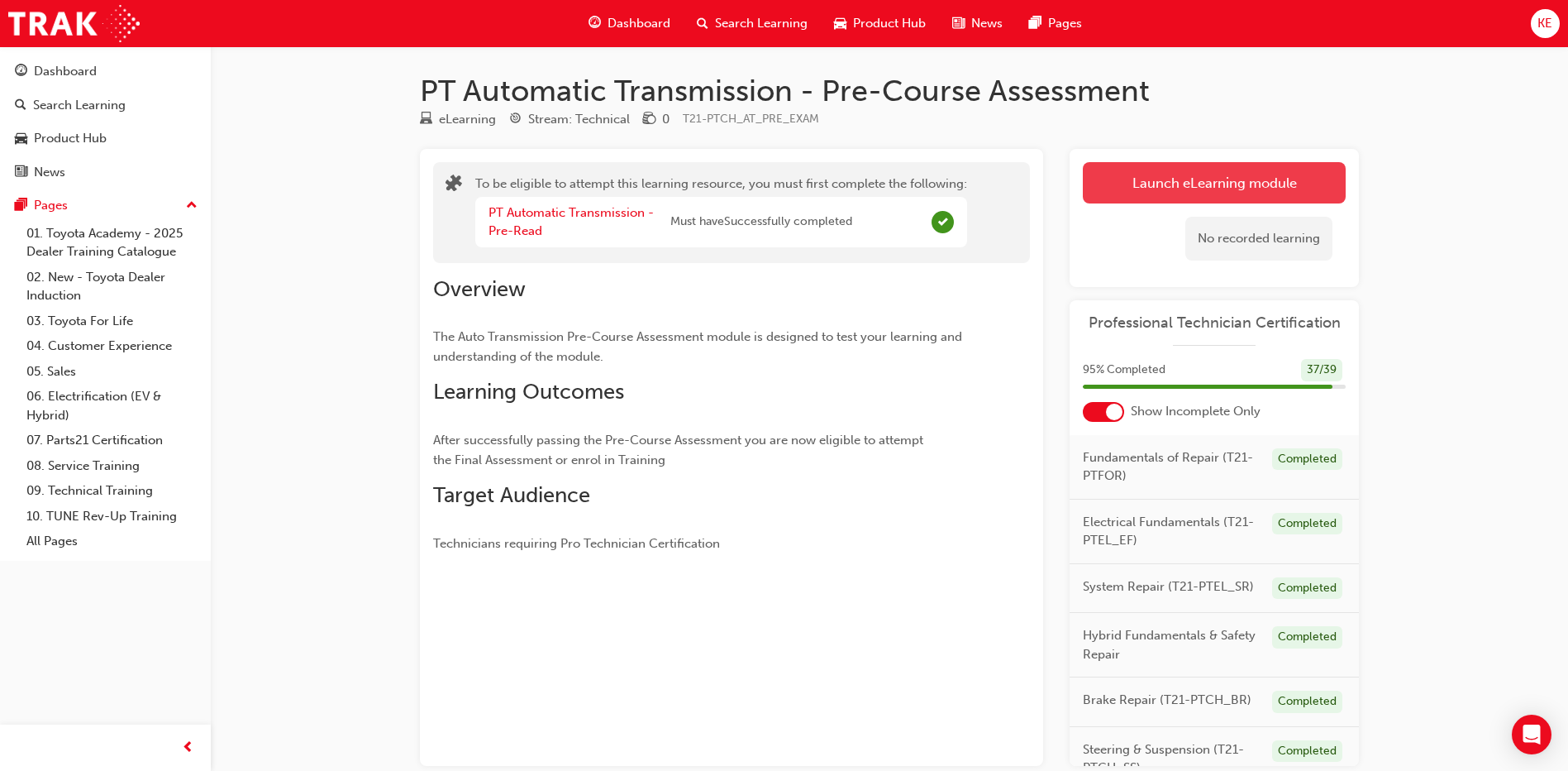
click at [784, 198] on button "Launch eLearning module" at bounding box center [1214, 182] width 263 height 41
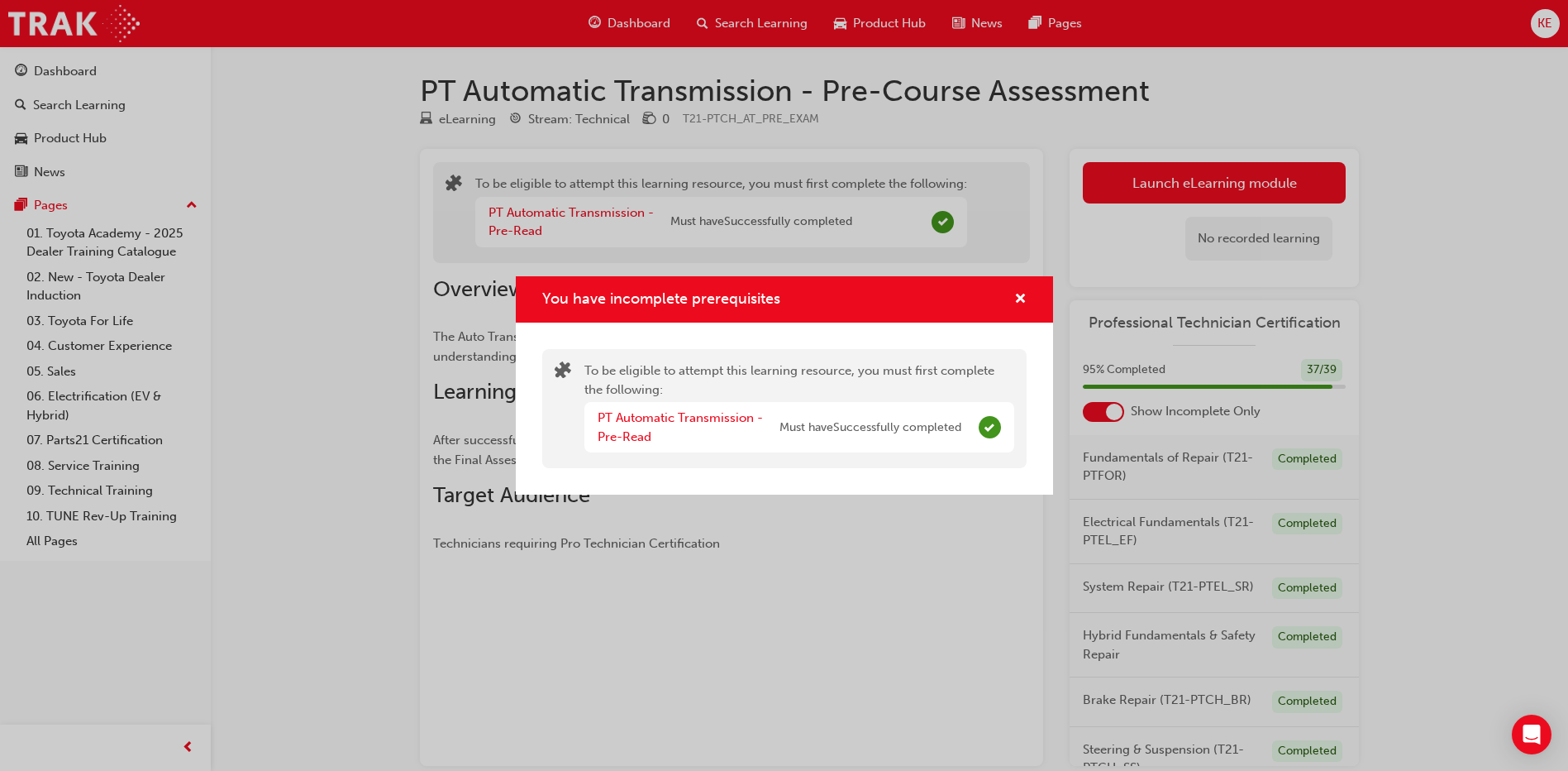
click at [784, 293] on div "You have incomplete prerequisites" at bounding box center [1014, 299] width 26 height 20
click at [784, 302] on span "cross-icon" at bounding box center [1020, 300] width 12 height 15
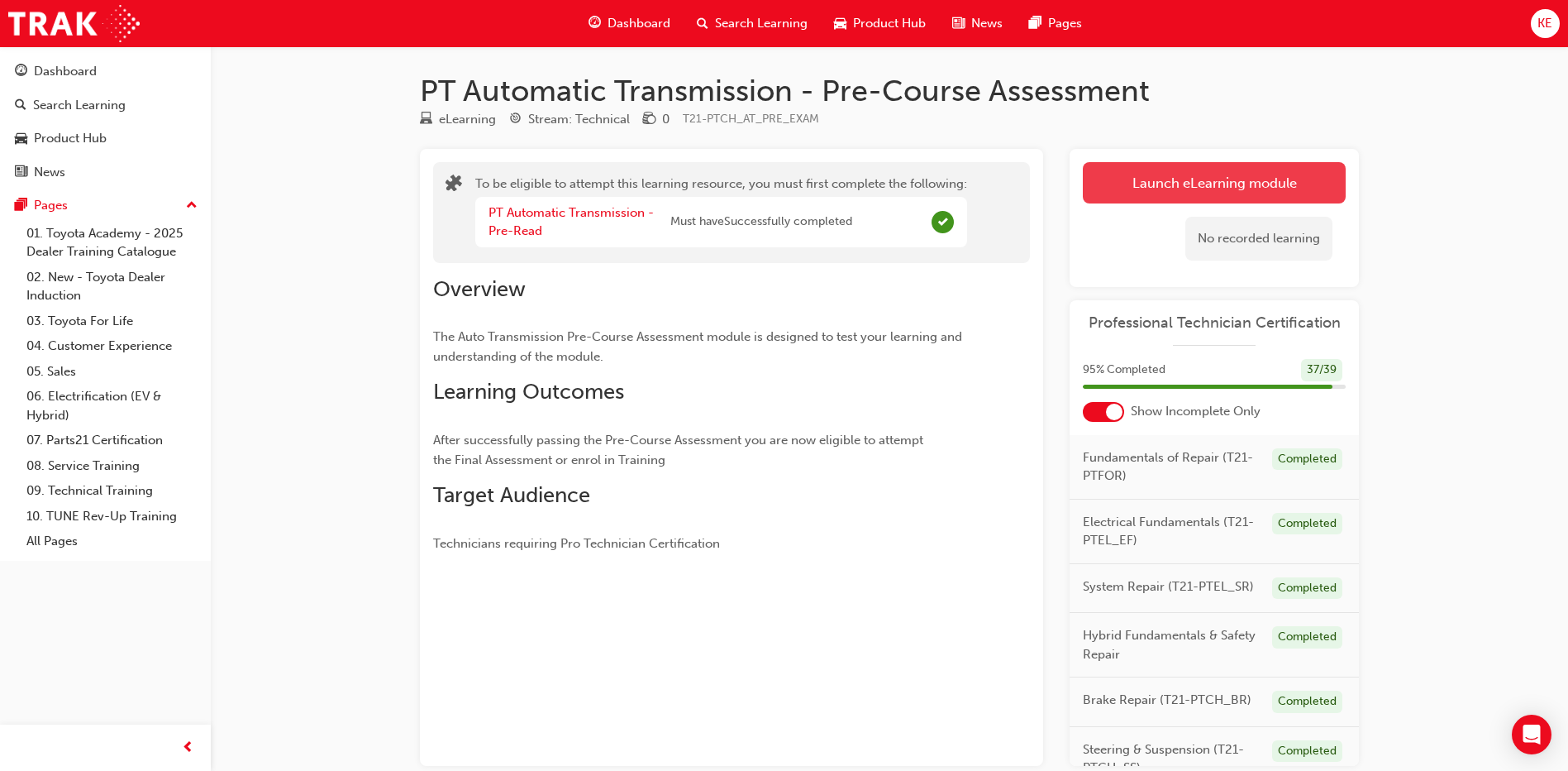
click at [784, 190] on button "Launch eLearning module" at bounding box center [1214, 182] width 263 height 41
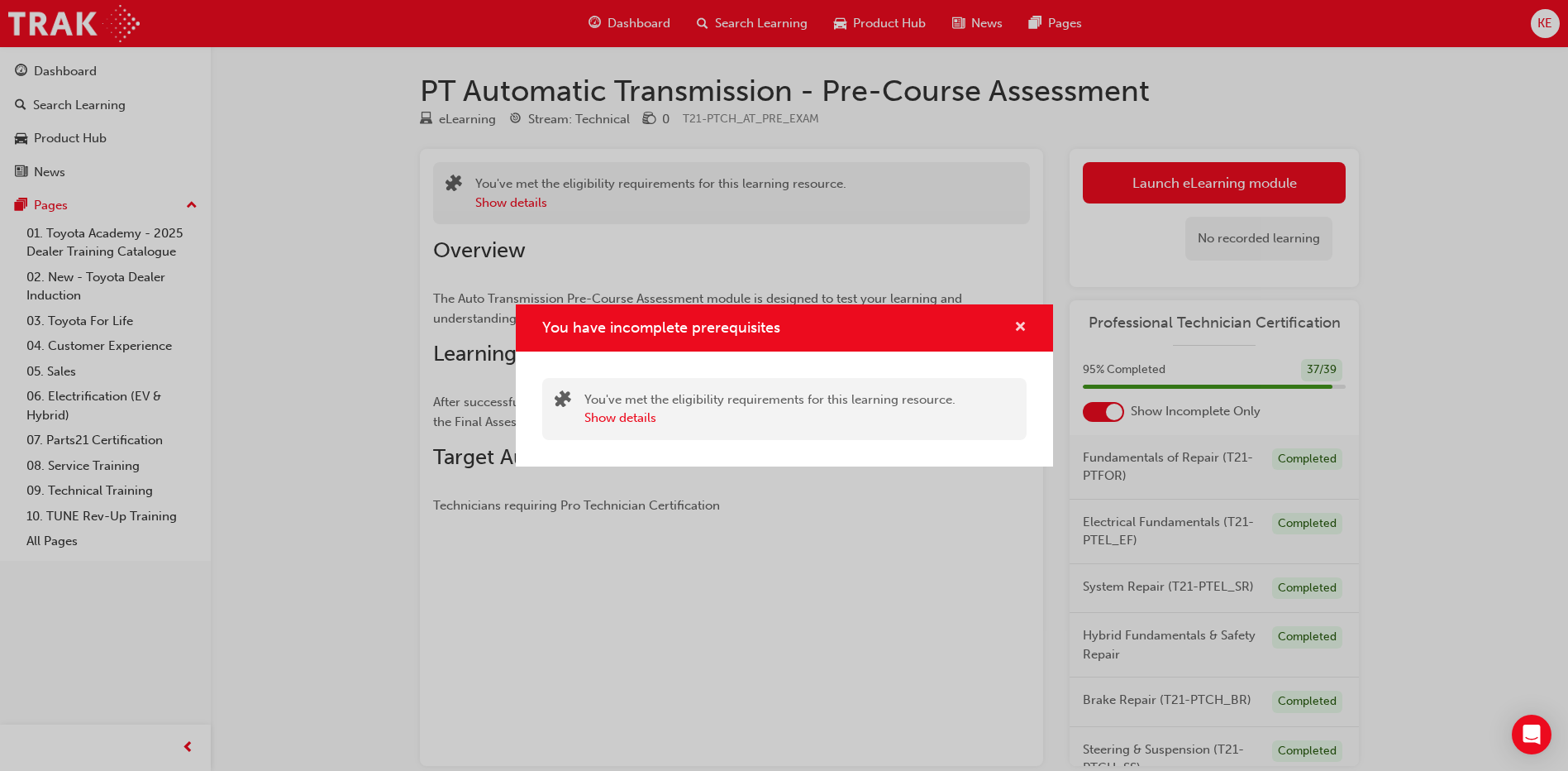
click at [784, 331] on span "cross-icon" at bounding box center [1020, 328] width 12 height 15
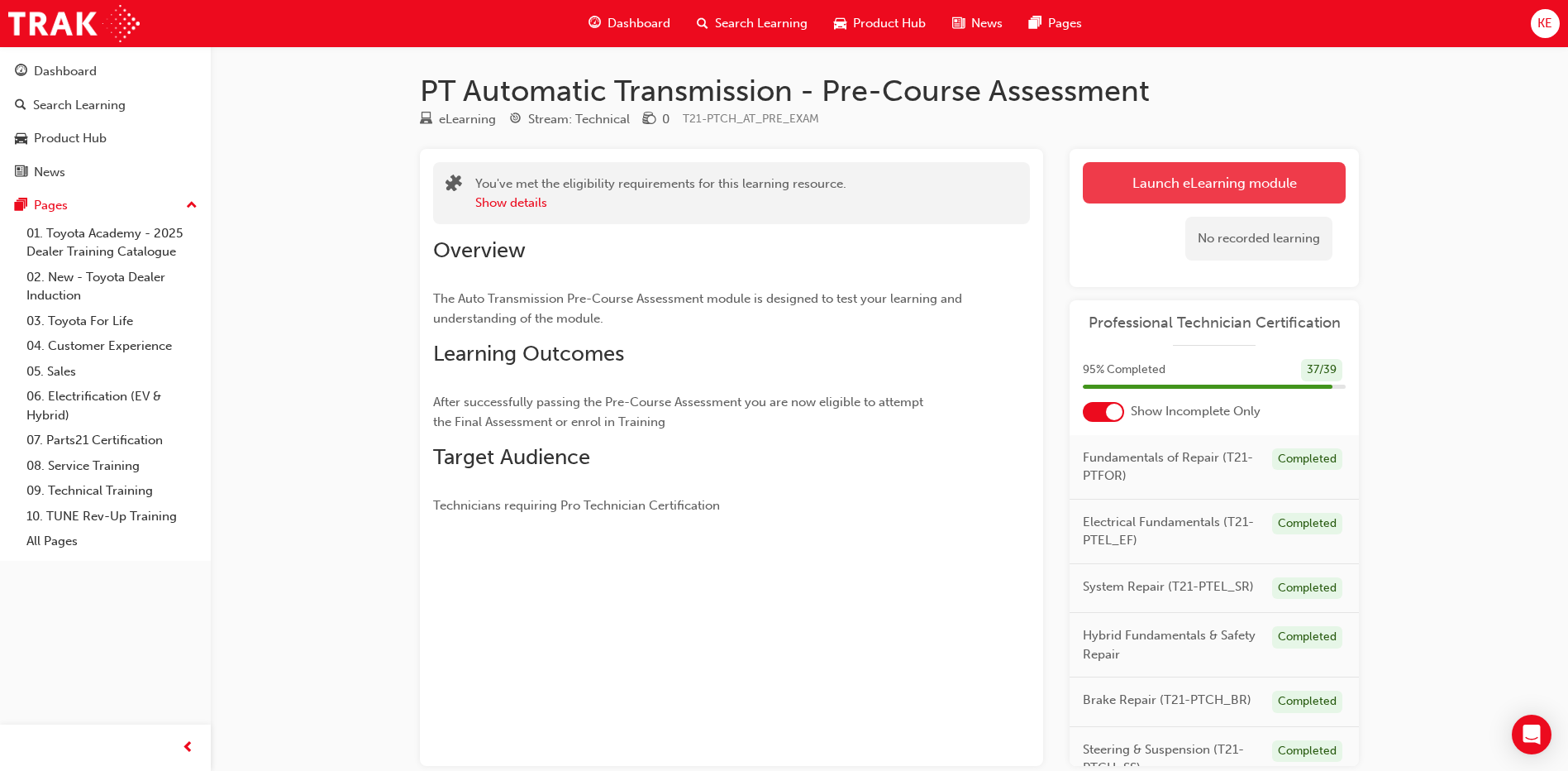
click at [784, 200] on button "Launch eLearning module" at bounding box center [1214, 182] width 263 height 41
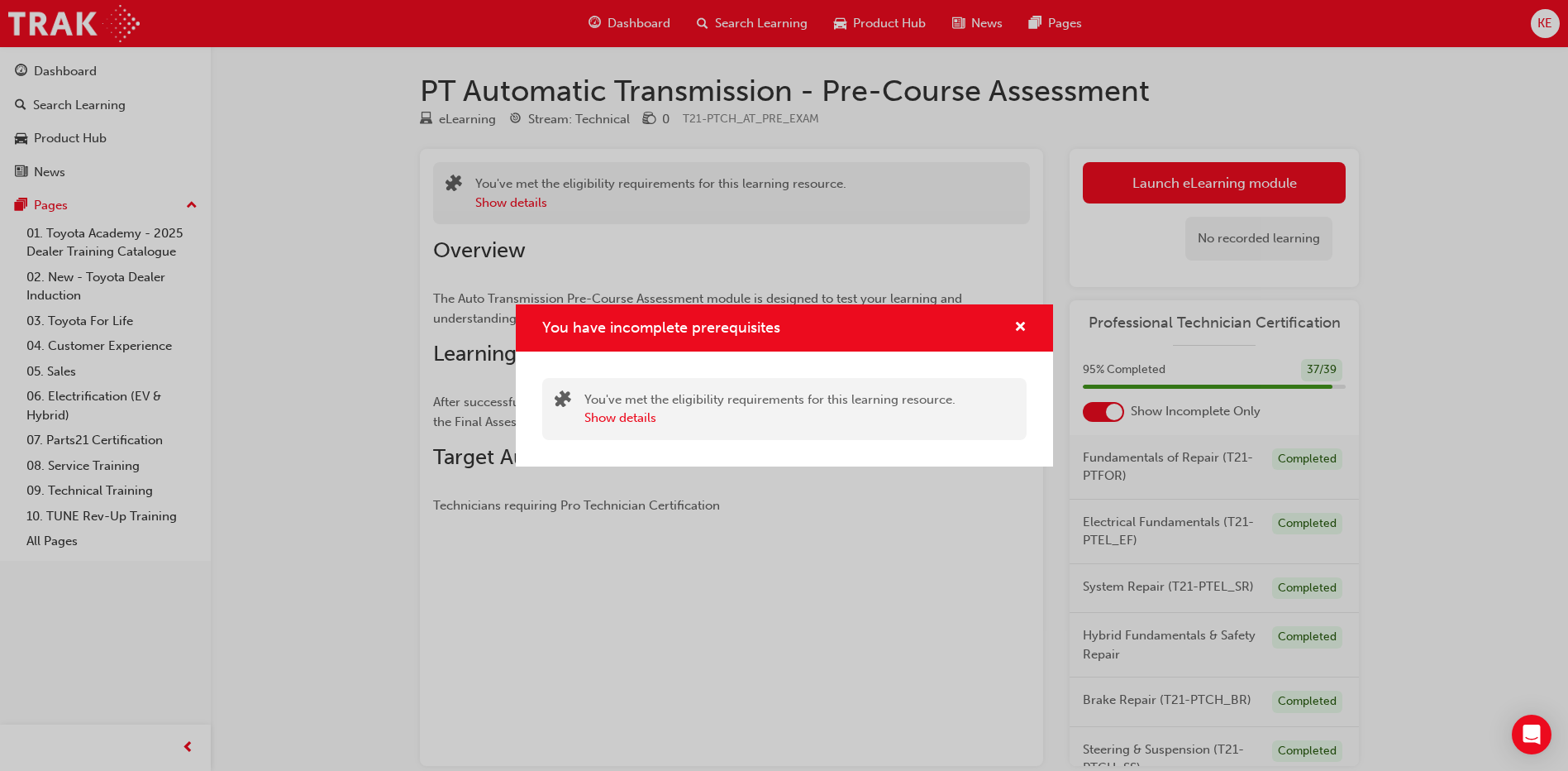
click at [784, 334] on div "You have incomplete prerequisites" at bounding box center [784, 327] width 537 height 47
click at [784, 321] on span "cross-icon" at bounding box center [1020, 328] width 12 height 15
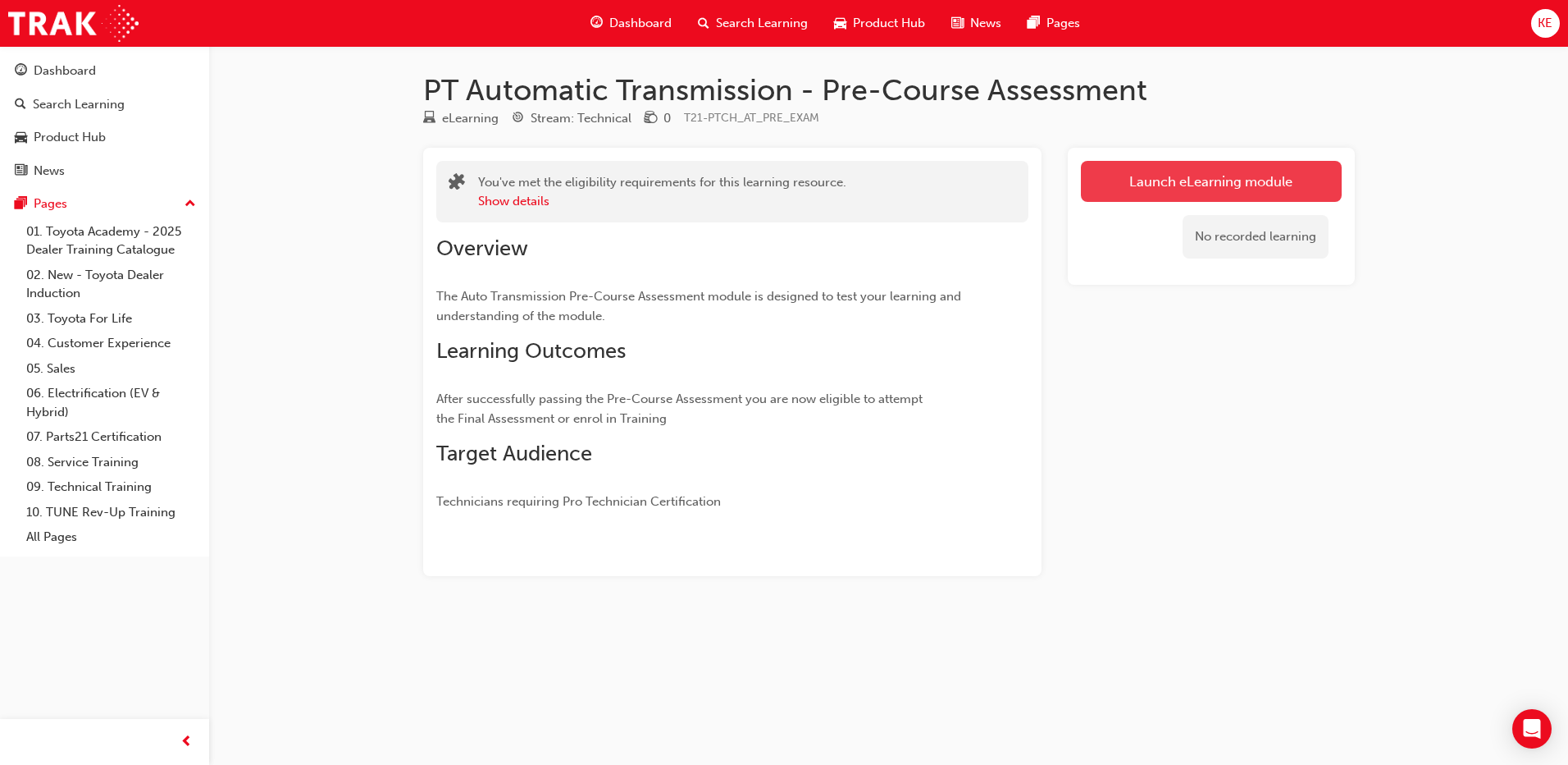
click at [1145, 196] on link "Launch eLearning module" at bounding box center [1211, 181] width 261 height 41
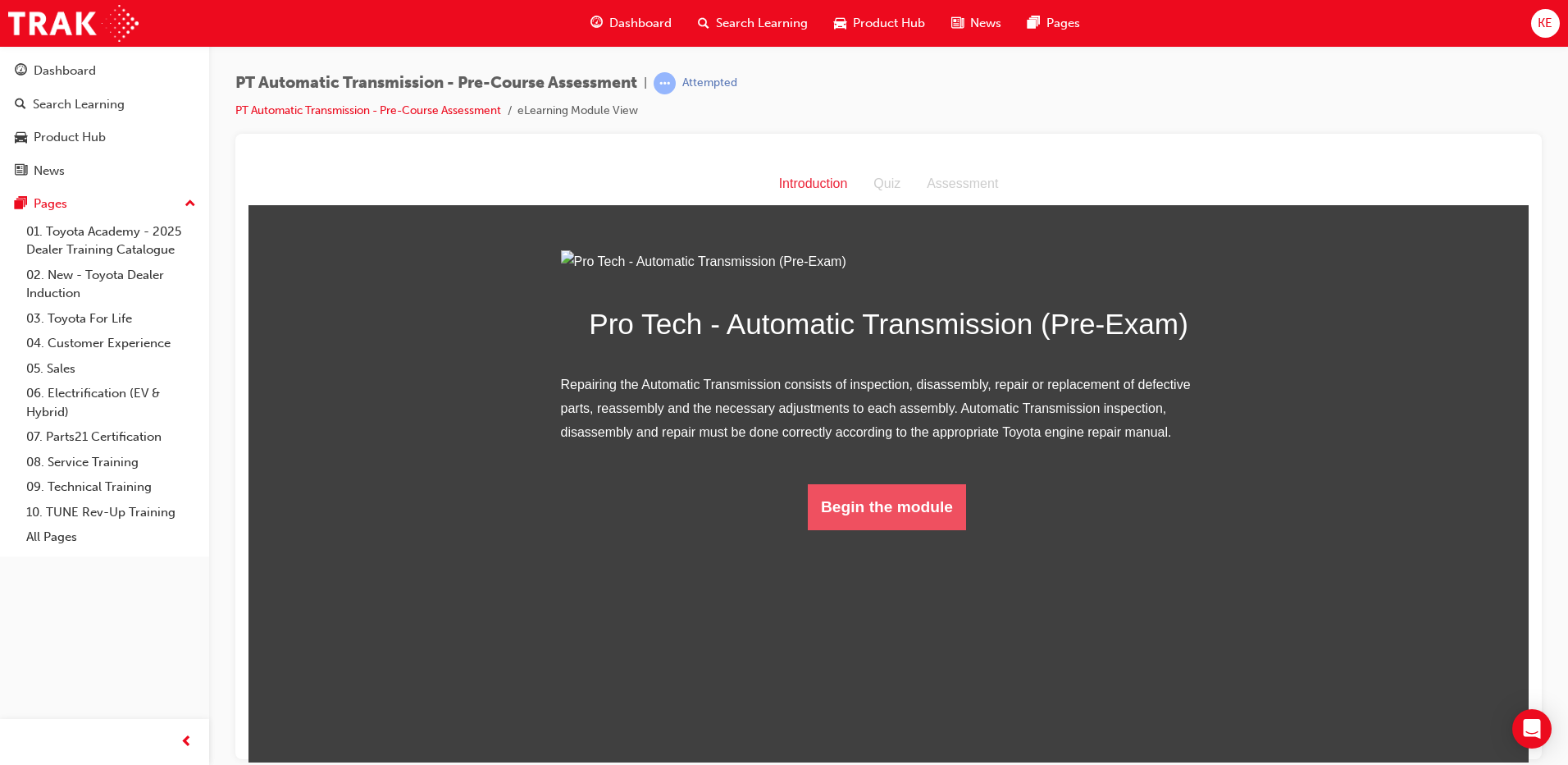
click at [854, 530] on button "Begin the module" at bounding box center [887, 507] width 159 height 46
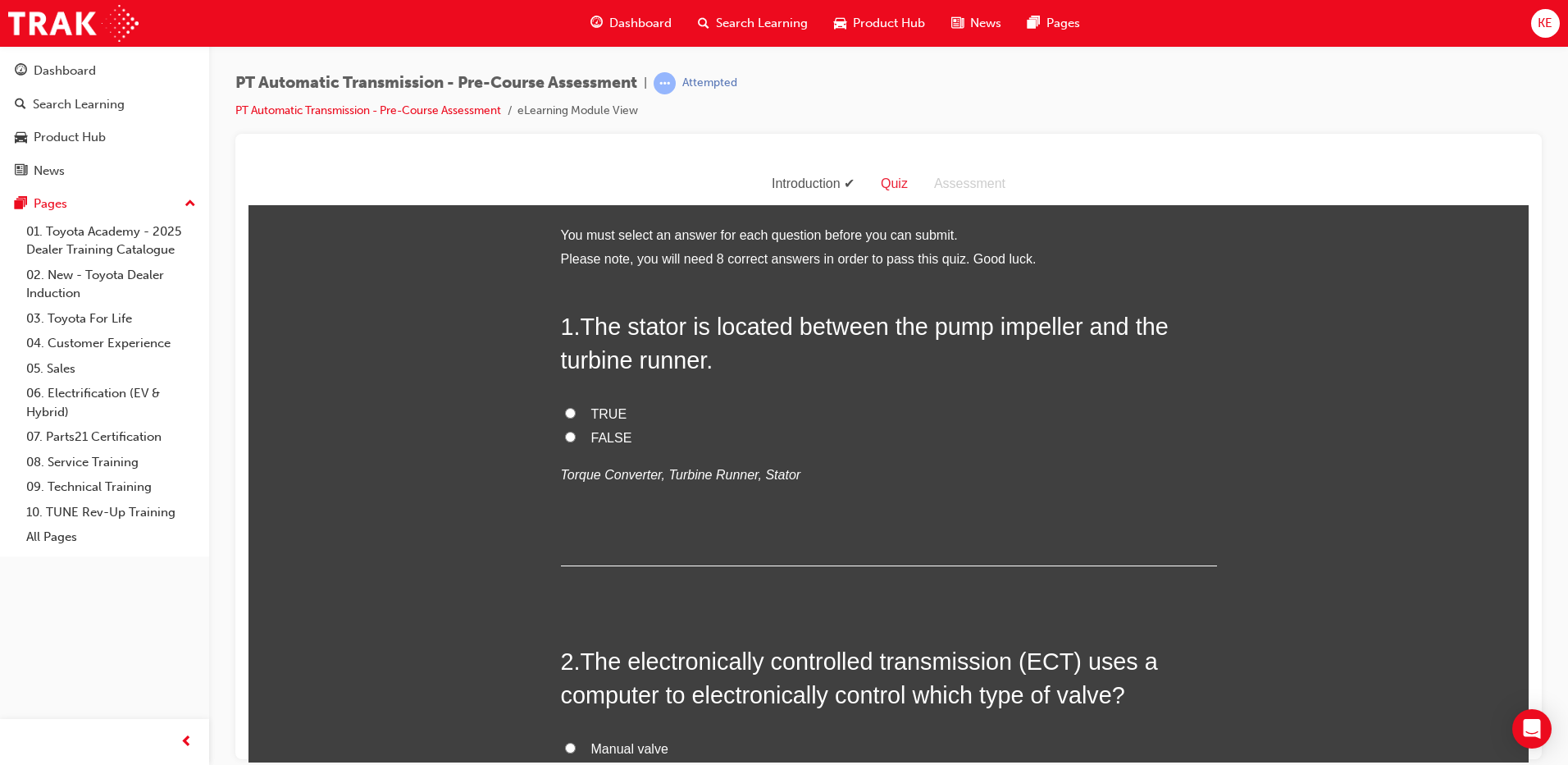
click at [568, 412] on input "TRUE" at bounding box center [571, 412] width 11 height 11
radio input "true"
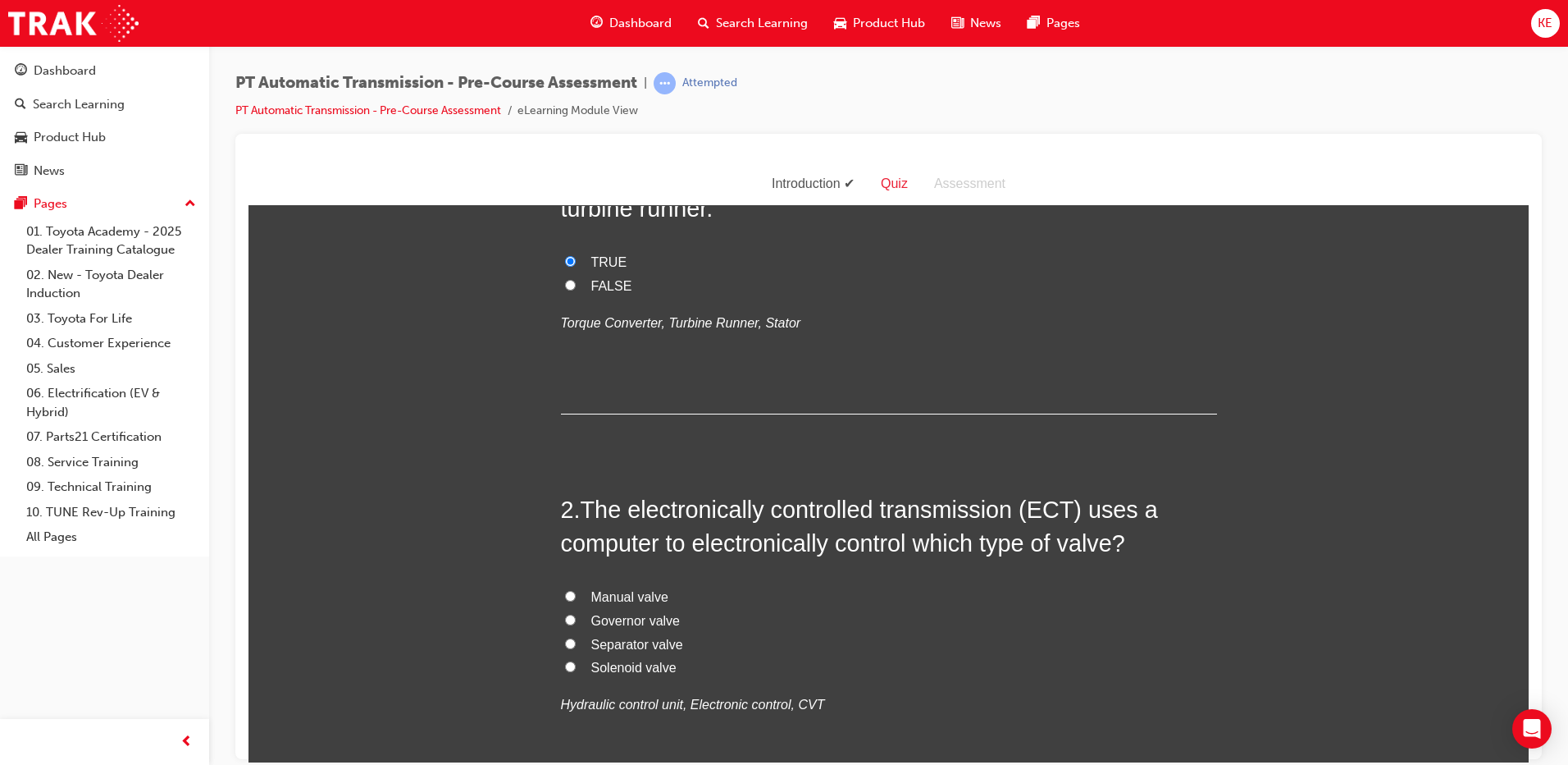
scroll to position [164, 0]
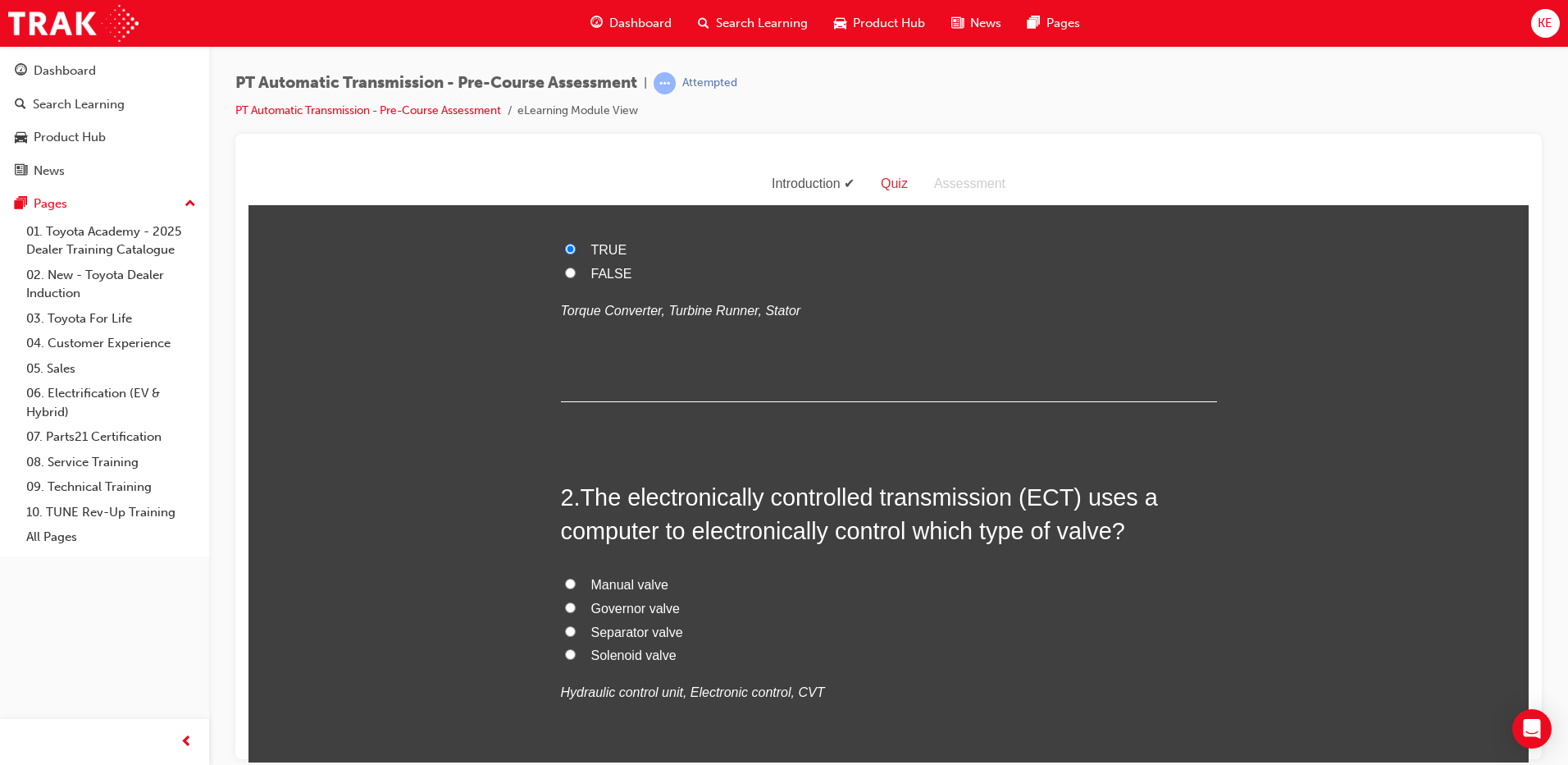
click at [590, 664] on label "Solenoid valve" at bounding box center [888, 655] width 656 height 24
click at [576, 659] on input "Solenoid valve" at bounding box center [571, 654] width 11 height 11
radio input "true"
click at [591, 650] on span "Solenoid valve" at bounding box center [634, 654] width 85 height 14
click at [576, 650] on input "Solenoid valve" at bounding box center [571, 654] width 11 height 11
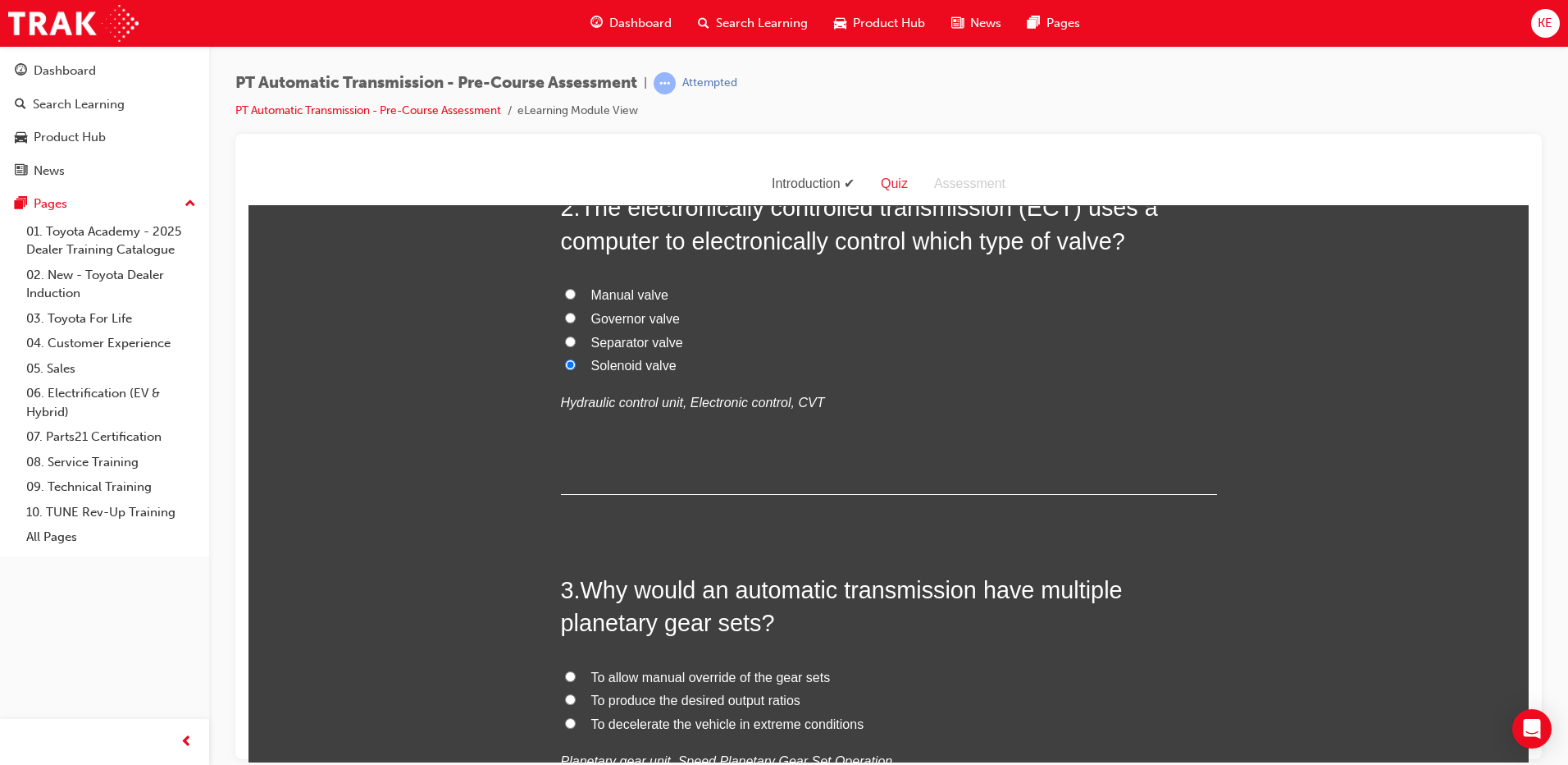
scroll to position [493, 0]
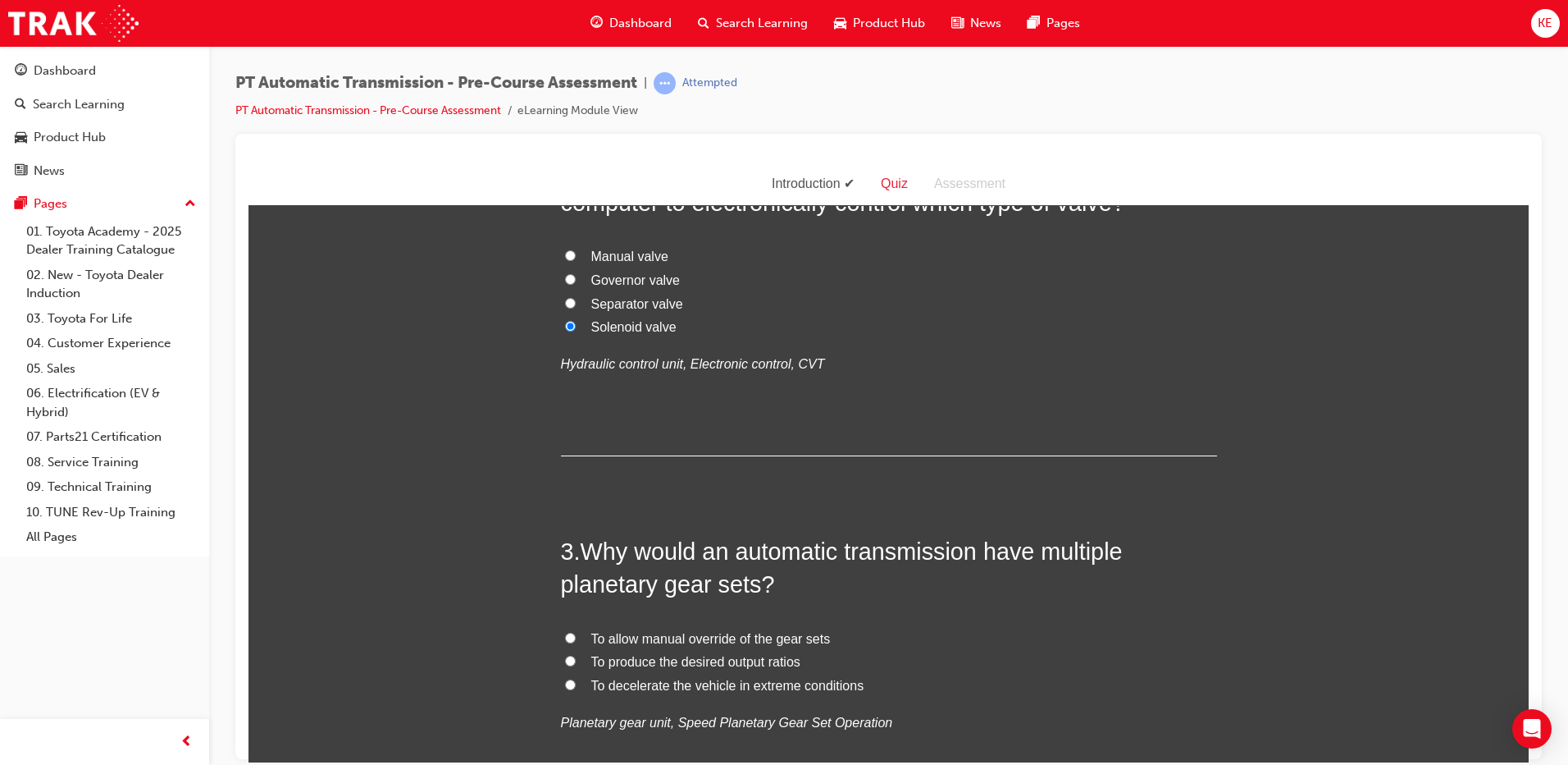
click at [591, 666] on span "To produce the desired output ratios" at bounding box center [695, 661] width 209 height 14
click at [576, 665] on input "To produce the desired output ratios" at bounding box center [571, 661] width 11 height 11
radio input "true"
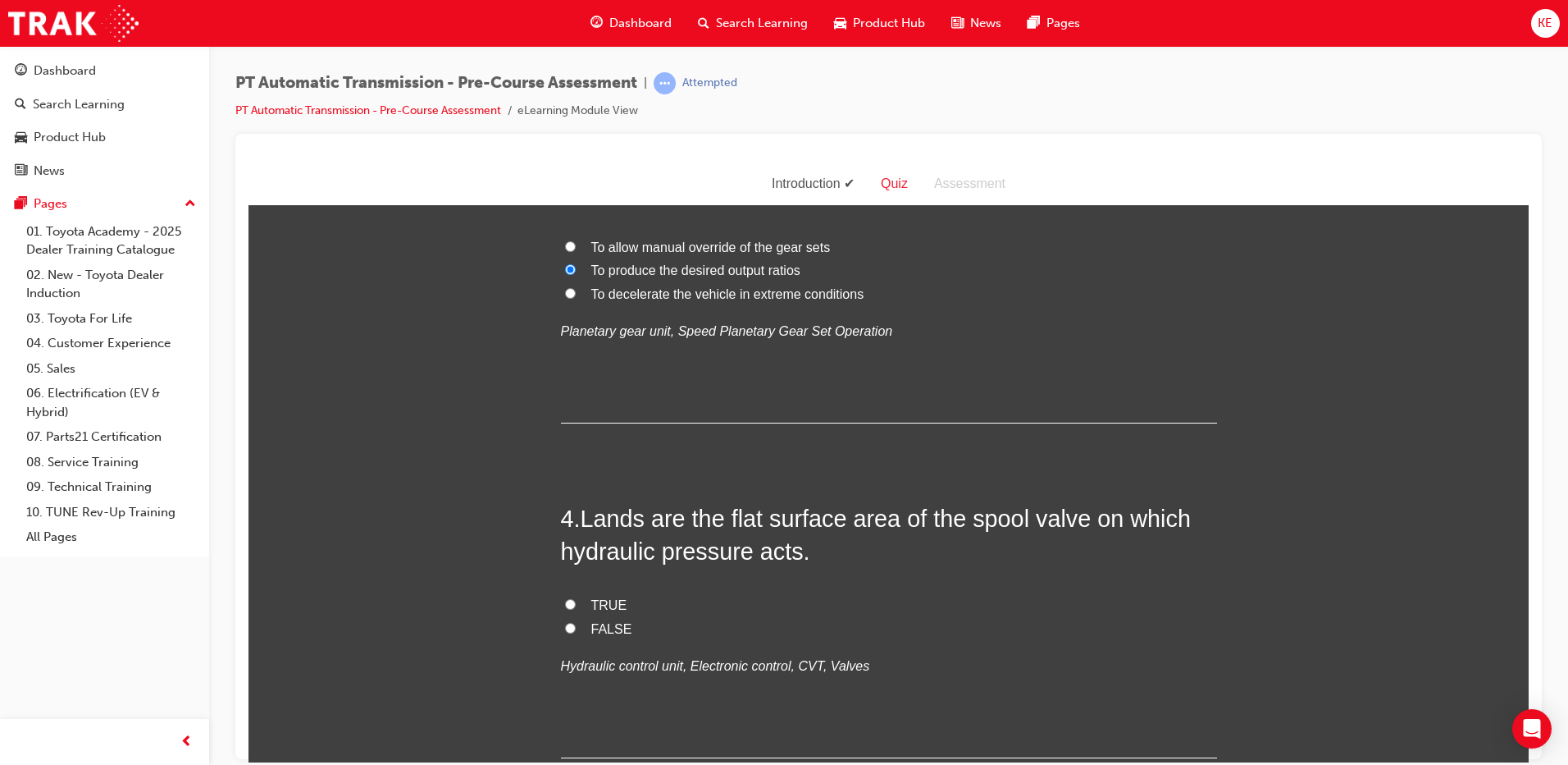
scroll to position [902, 0]
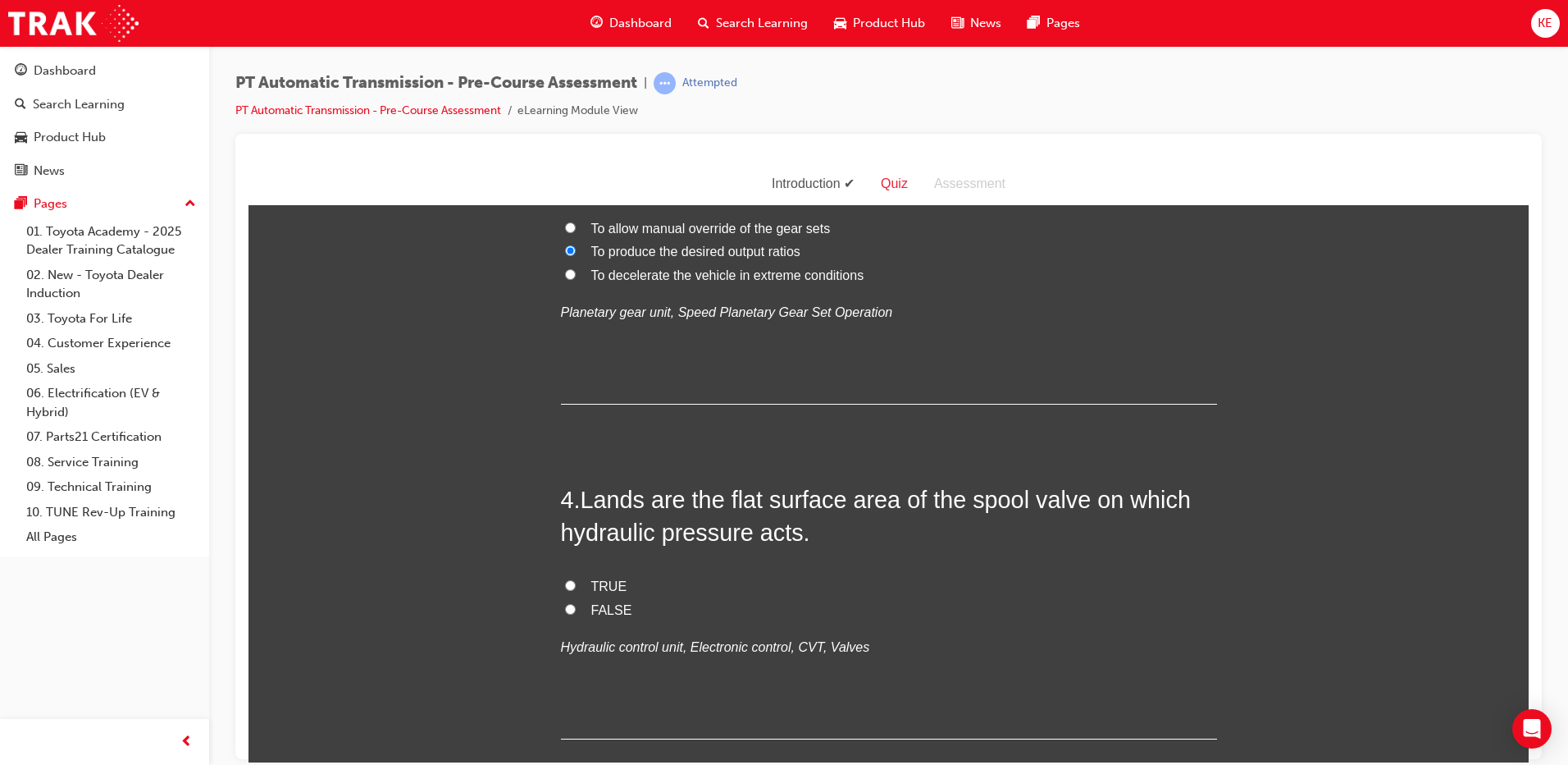
click at [567, 614] on label "FALSE" at bounding box center [888, 610] width 656 height 24
click at [567, 614] on input "FALSE" at bounding box center [571, 609] width 11 height 11
radio input "true"
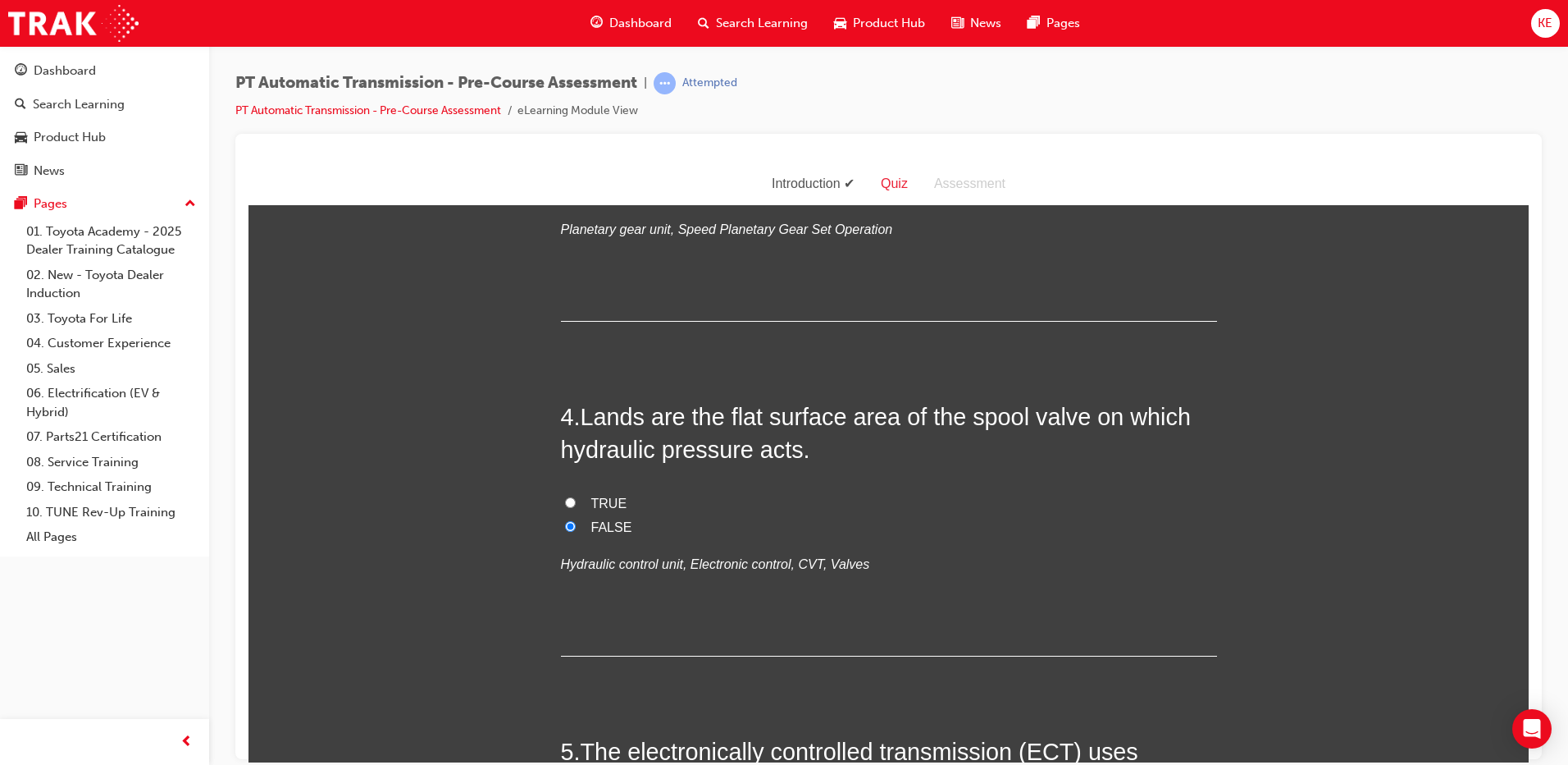
scroll to position [1231, 0]
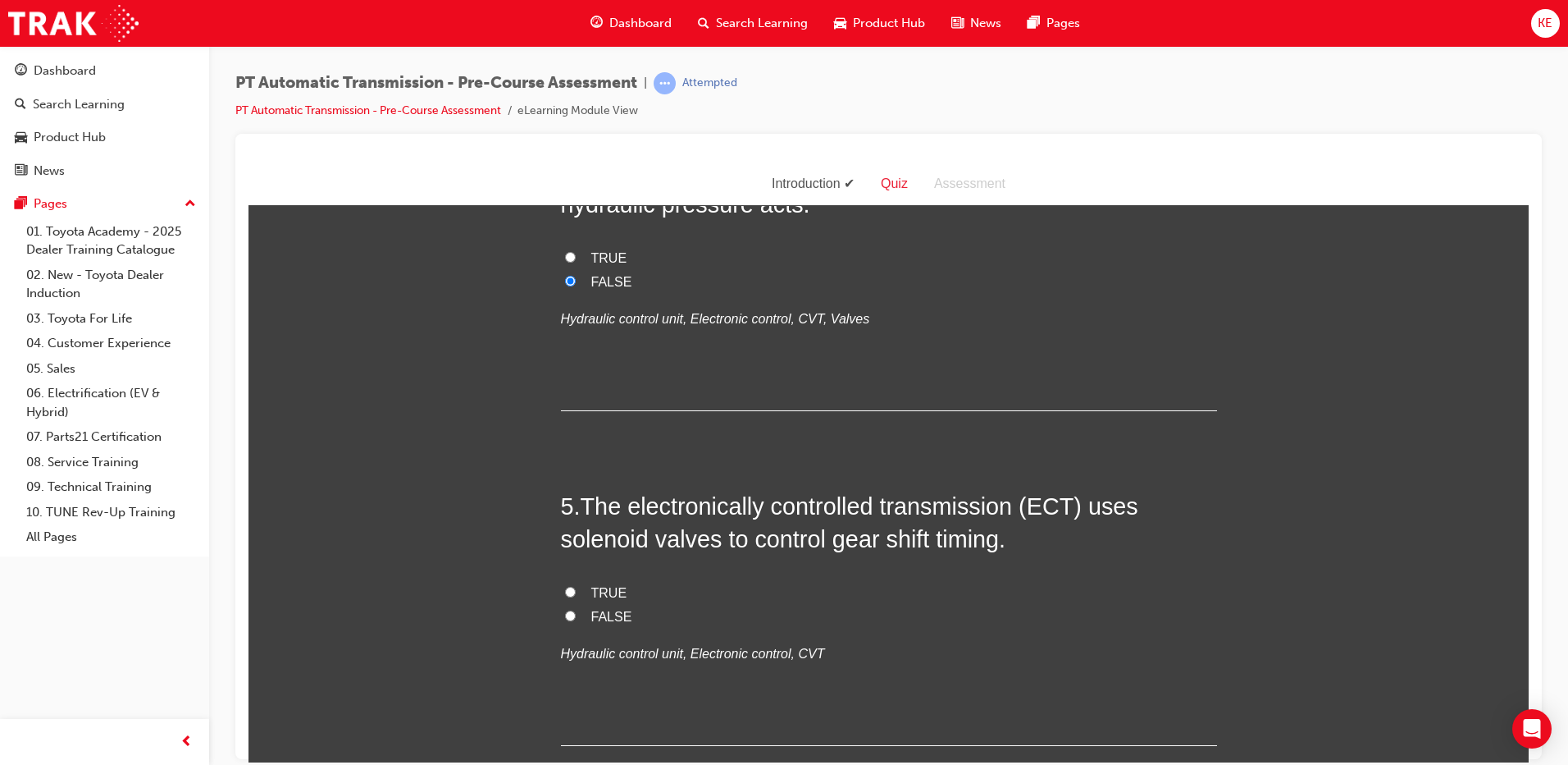
click at [567, 590] on input "TRUE" at bounding box center [571, 592] width 11 height 11
radio input "true"
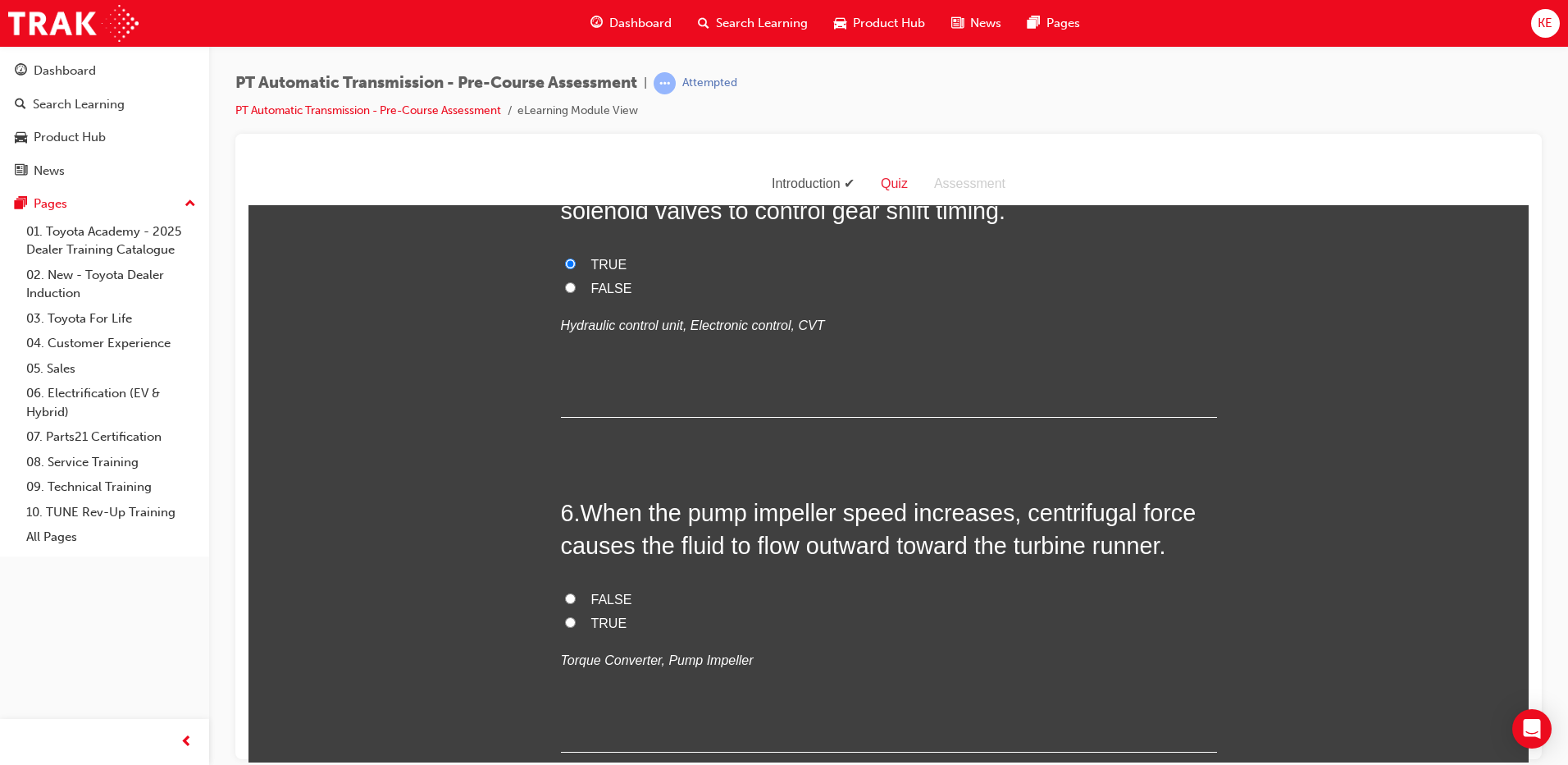
click at [567, 626] on input "TRUE" at bounding box center [571, 622] width 11 height 11
radio input "true"
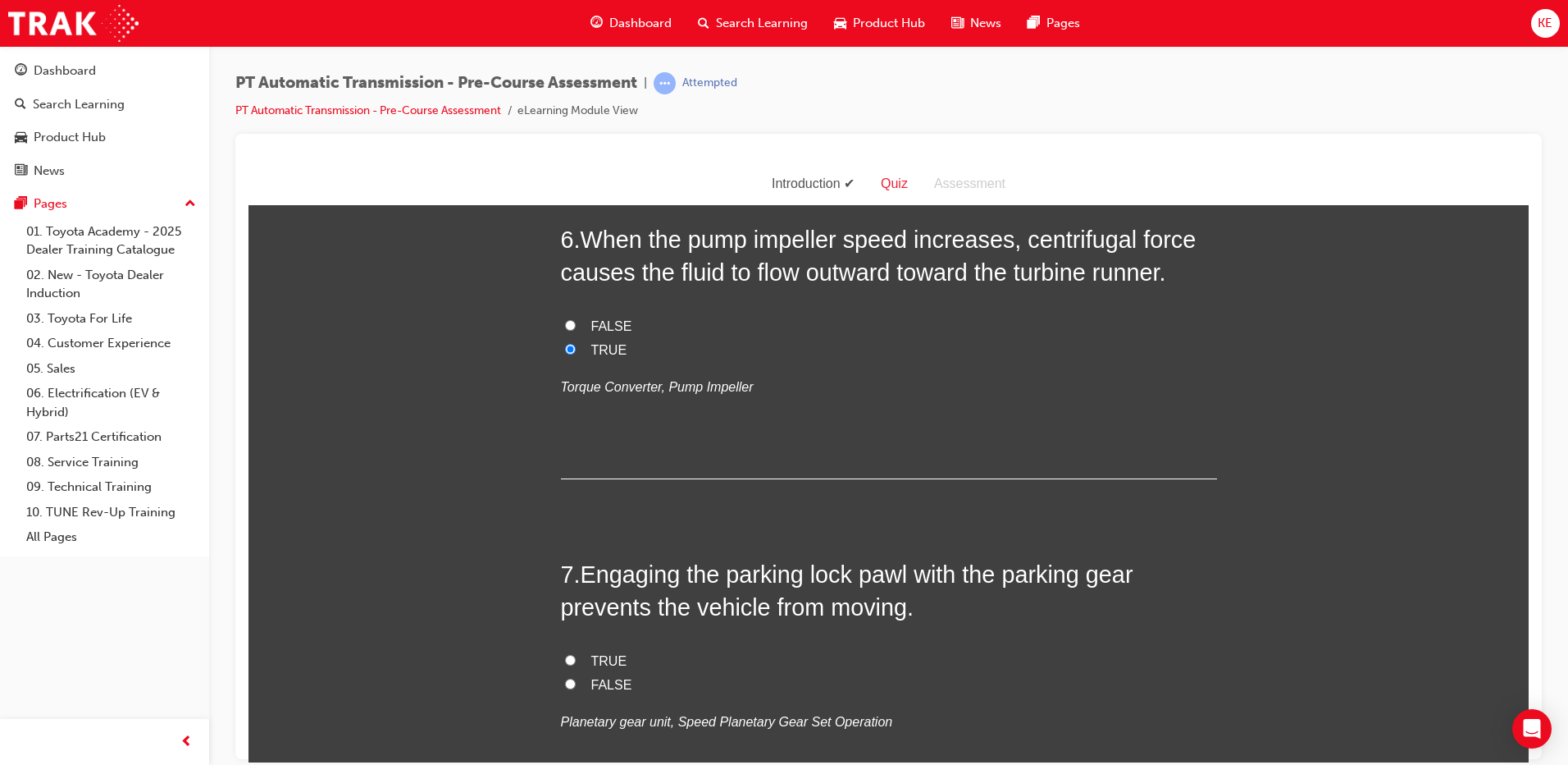
scroll to position [1887, 0]
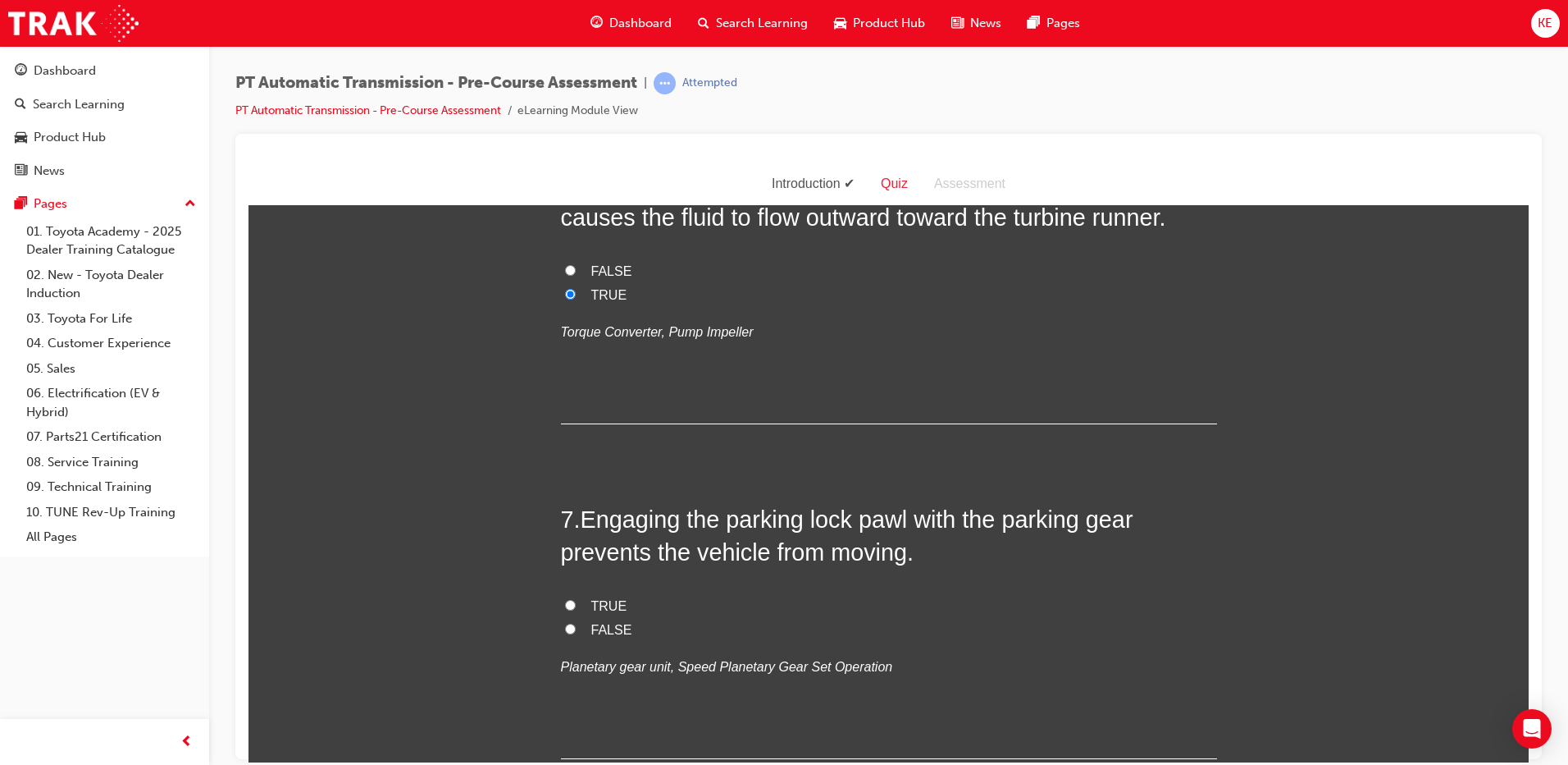
click at [572, 609] on label "TRUE" at bounding box center [888, 606] width 656 height 24
click at [572, 609] on input "TRUE" at bounding box center [571, 604] width 11 height 11
radio input "true"
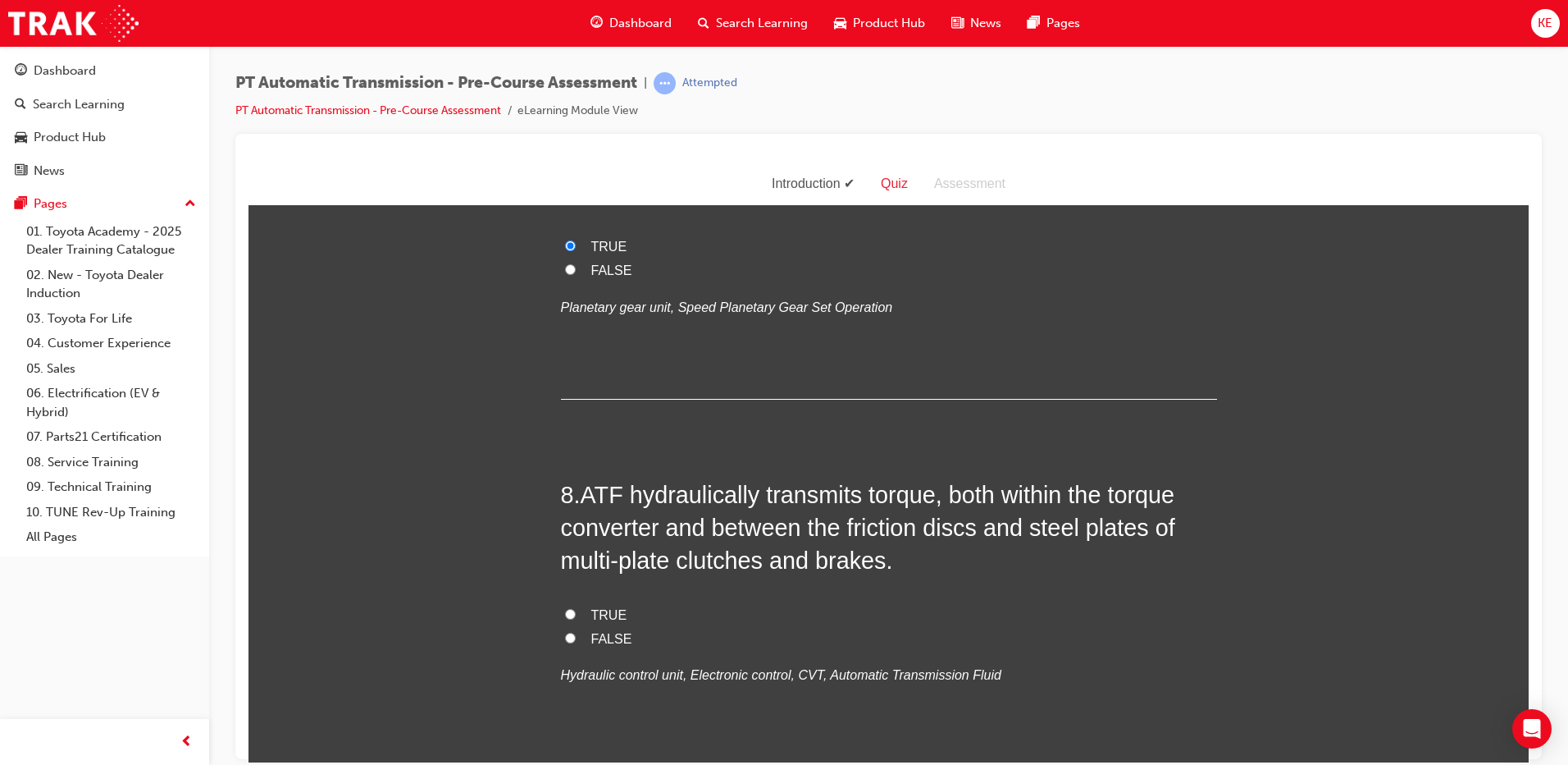
scroll to position [2298, 0]
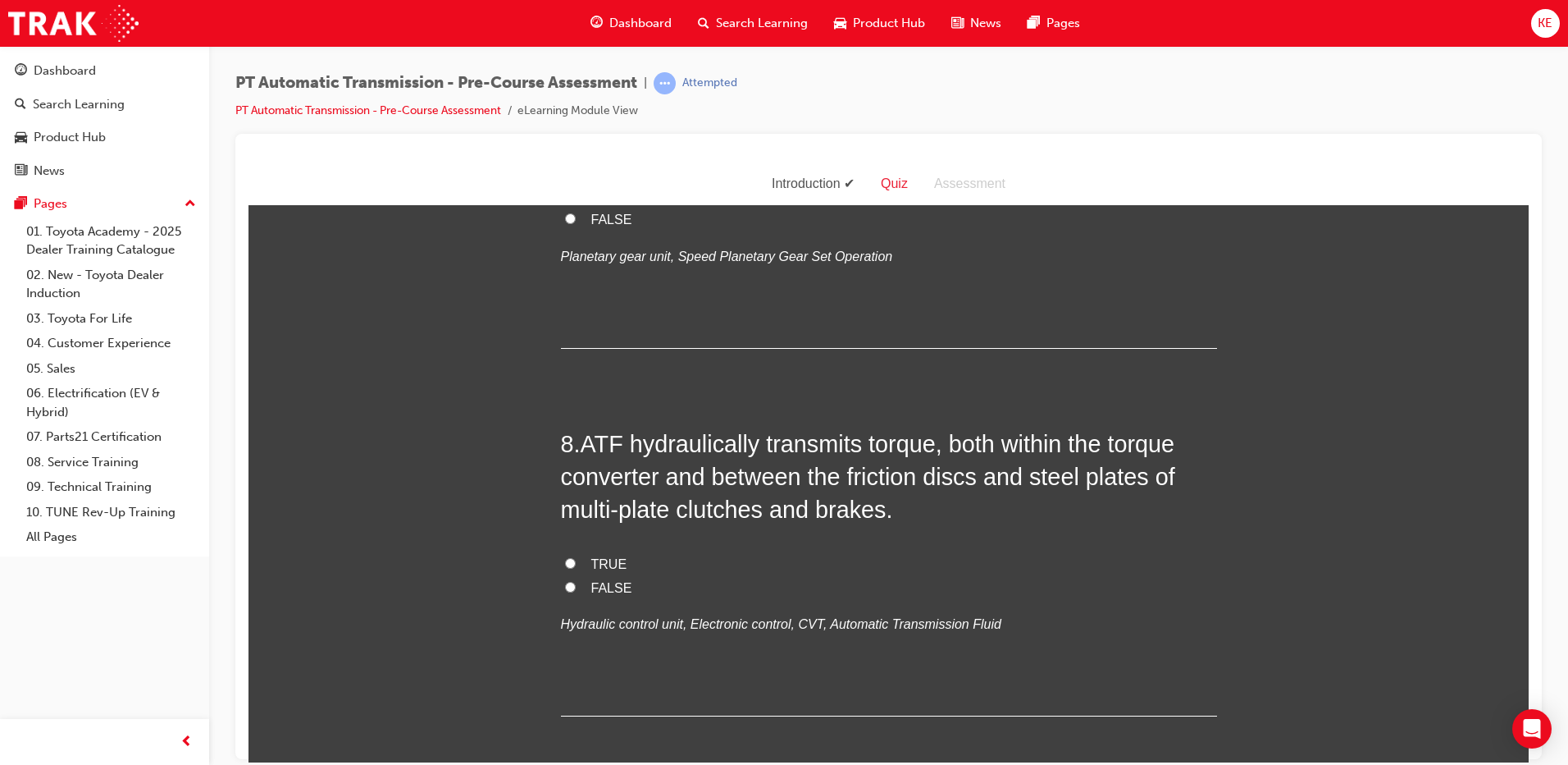
click at [565, 576] on label "FALSE" at bounding box center [888, 588] width 656 height 24
click at [565, 581] on input "FALSE" at bounding box center [571, 587] width 11 height 11
radio input "true"
click at [565, 569] on label "TRUE" at bounding box center [888, 565] width 656 height 24
click at [565, 568] on input "TRUE" at bounding box center [571, 563] width 11 height 11
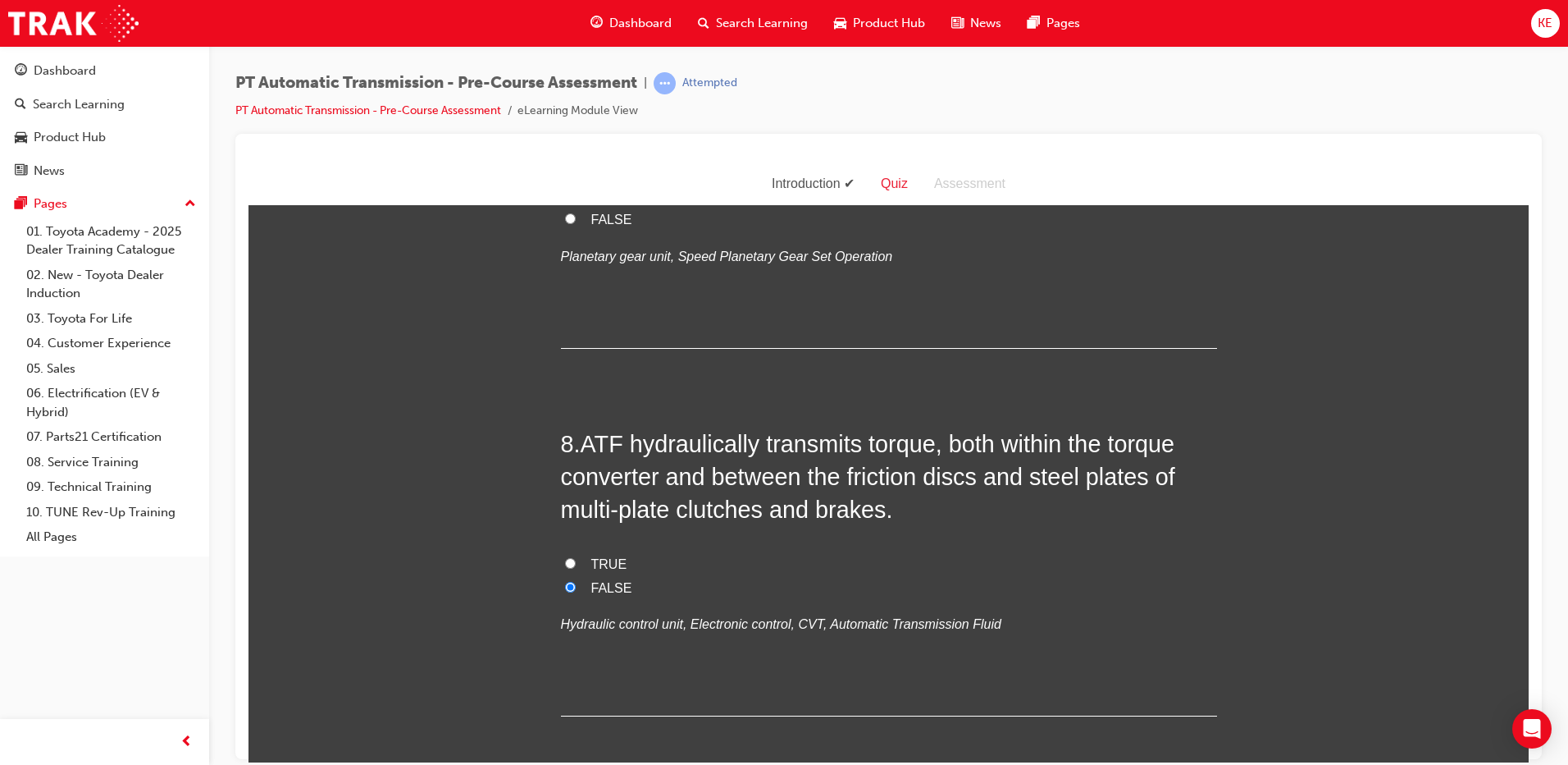
radio input "true"
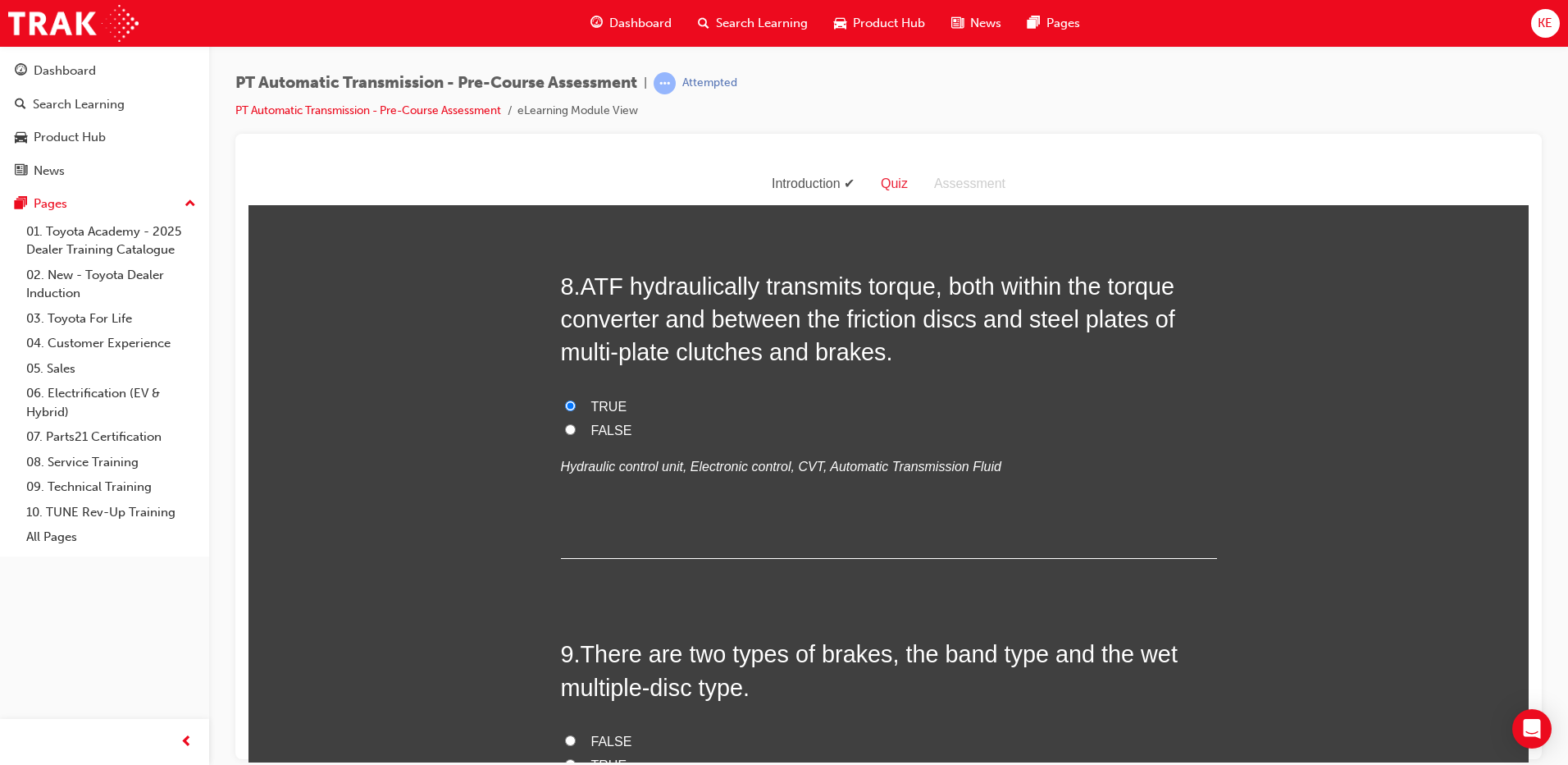
scroll to position [2626, 0]
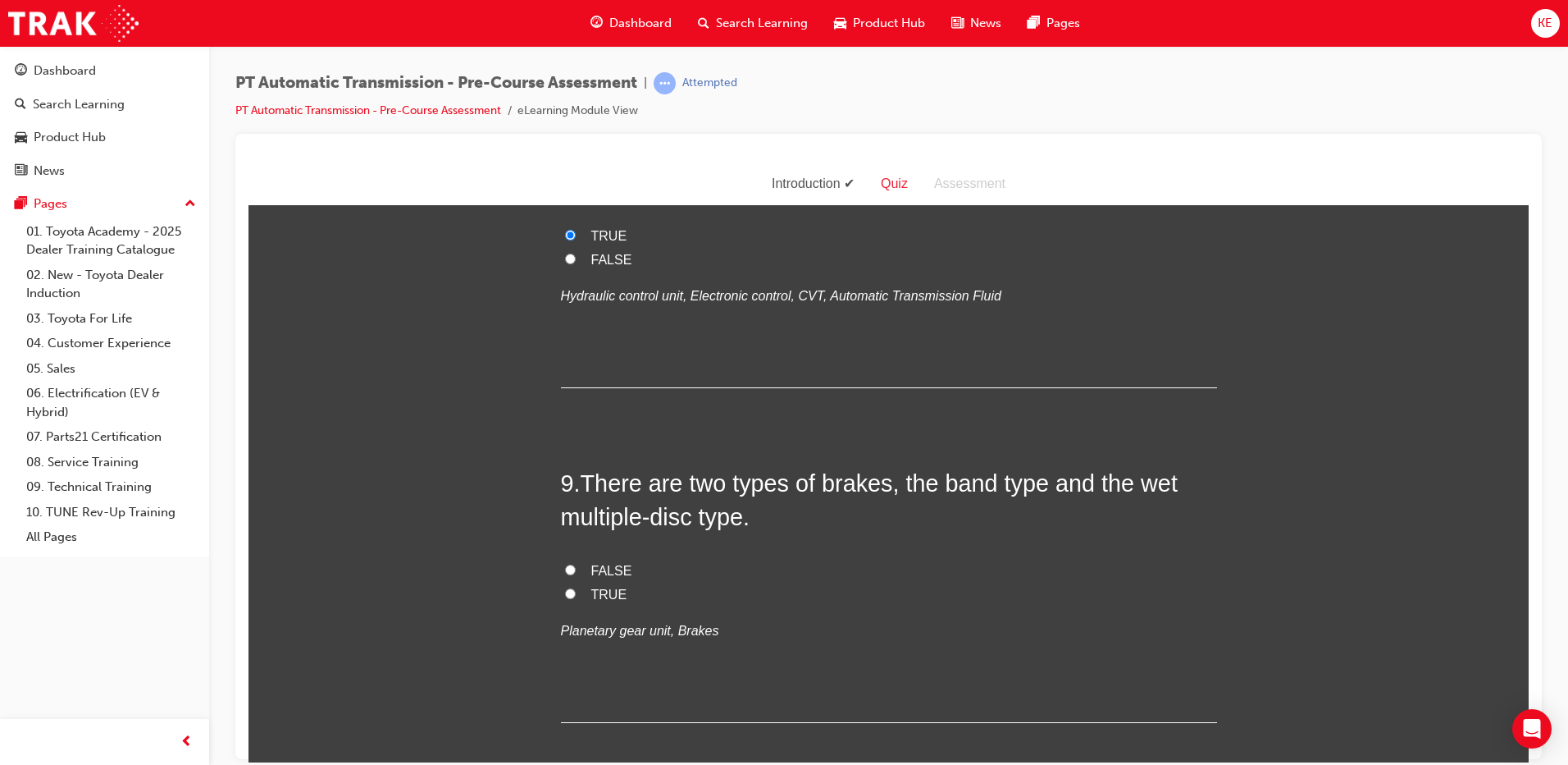
click at [565, 569] on input "FALSE" at bounding box center [571, 569] width 11 height 11
radio input "true"
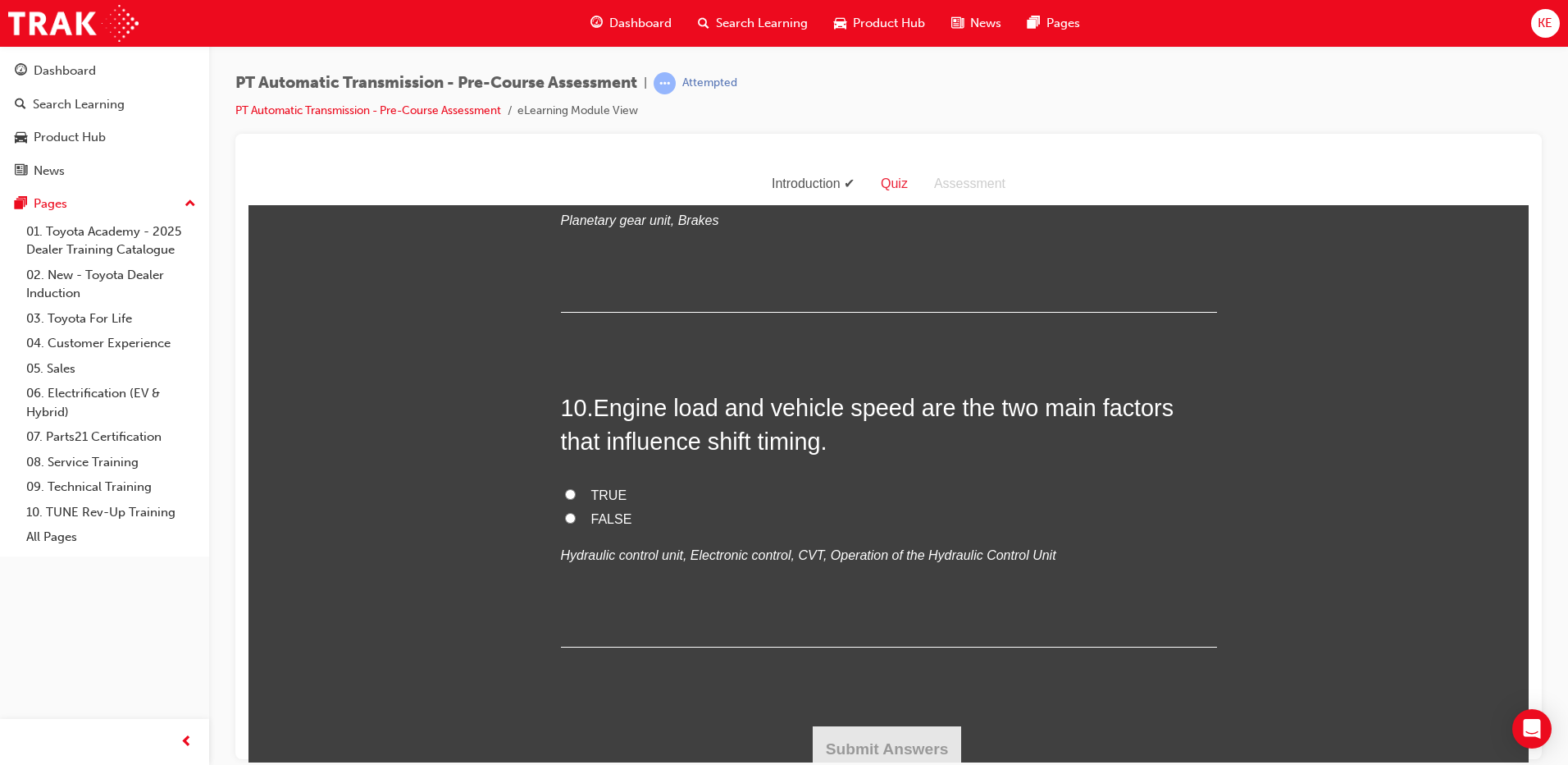
click at [568, 501] on label "TRUE" at bounding box center [888, 496] width 656 height 24
click at [568, 499] on input "TRUE" at bounding box center [571, 494] width 11 height 11
radio input "true"
click at [871, 750] on button "Submit Answers" at bounding box center [887, 748] width 149 height 46
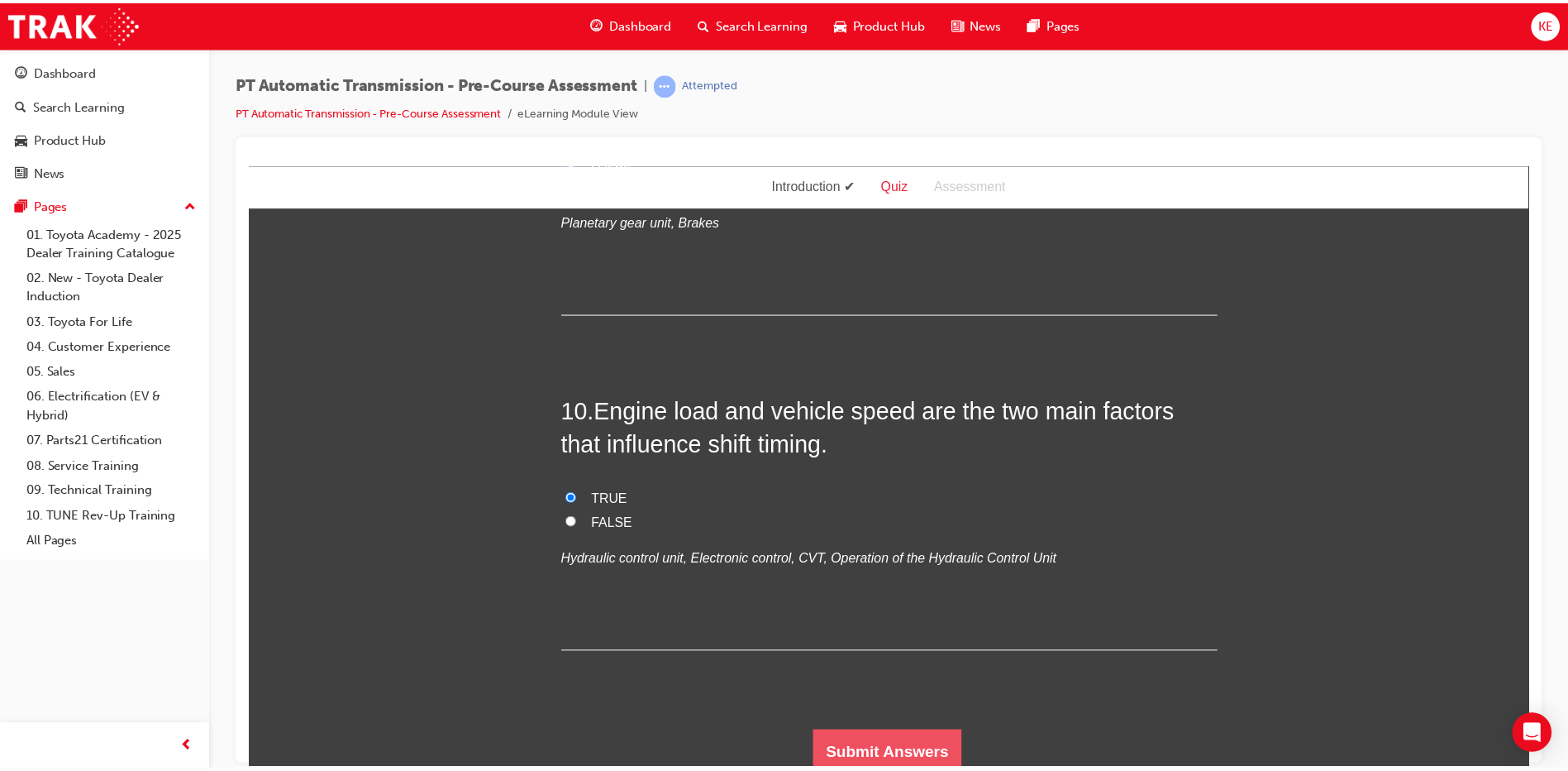
scroll to position [0, 0]
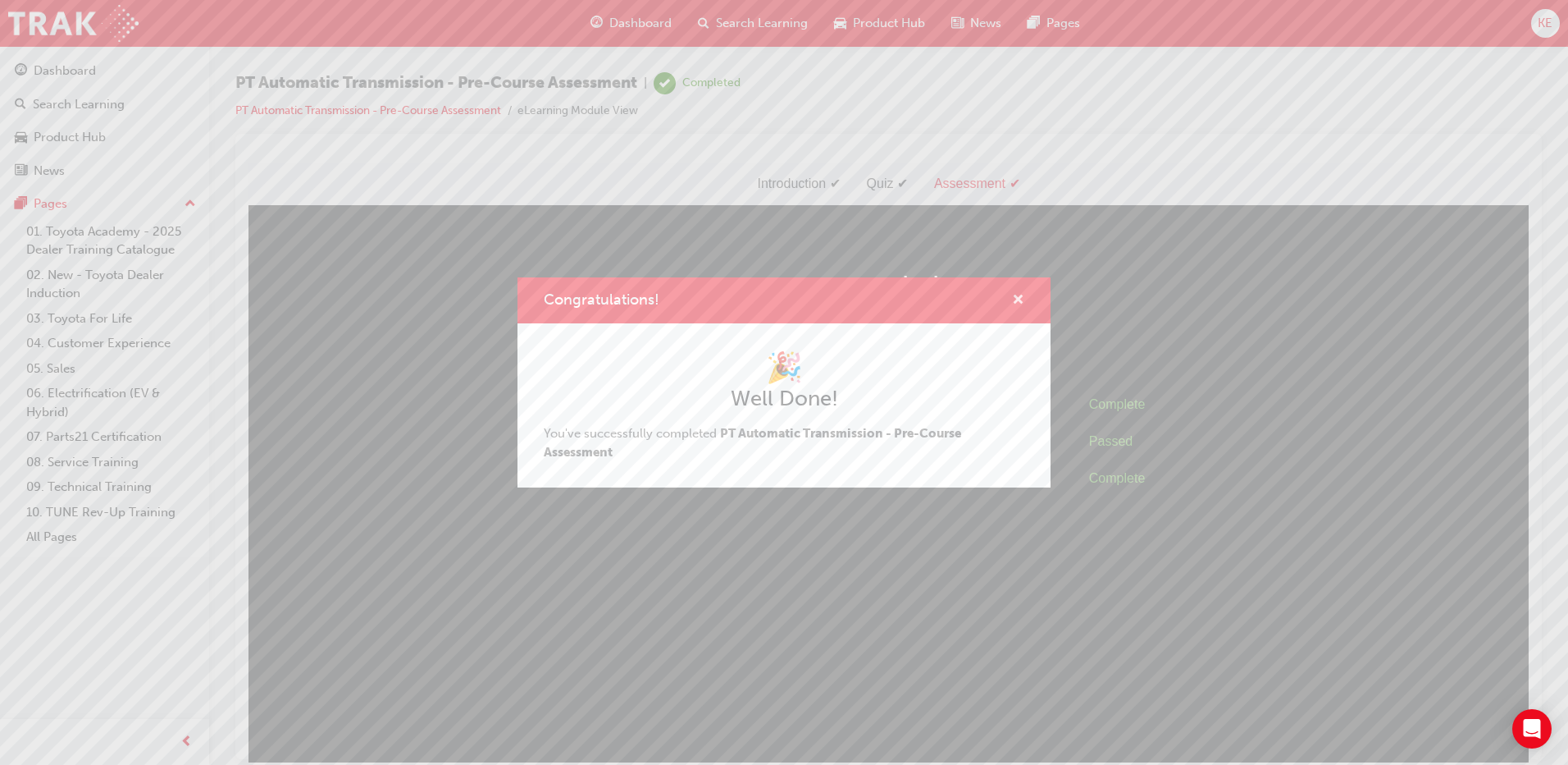
drag, startPoint x: 1017, startPoint y: 300, endPoint x: 763, endPoint y: 137, distance: 301.8
click at [1017, 300] on span "cross-icon" at bounding box center [1017, 301] width 12 height 15
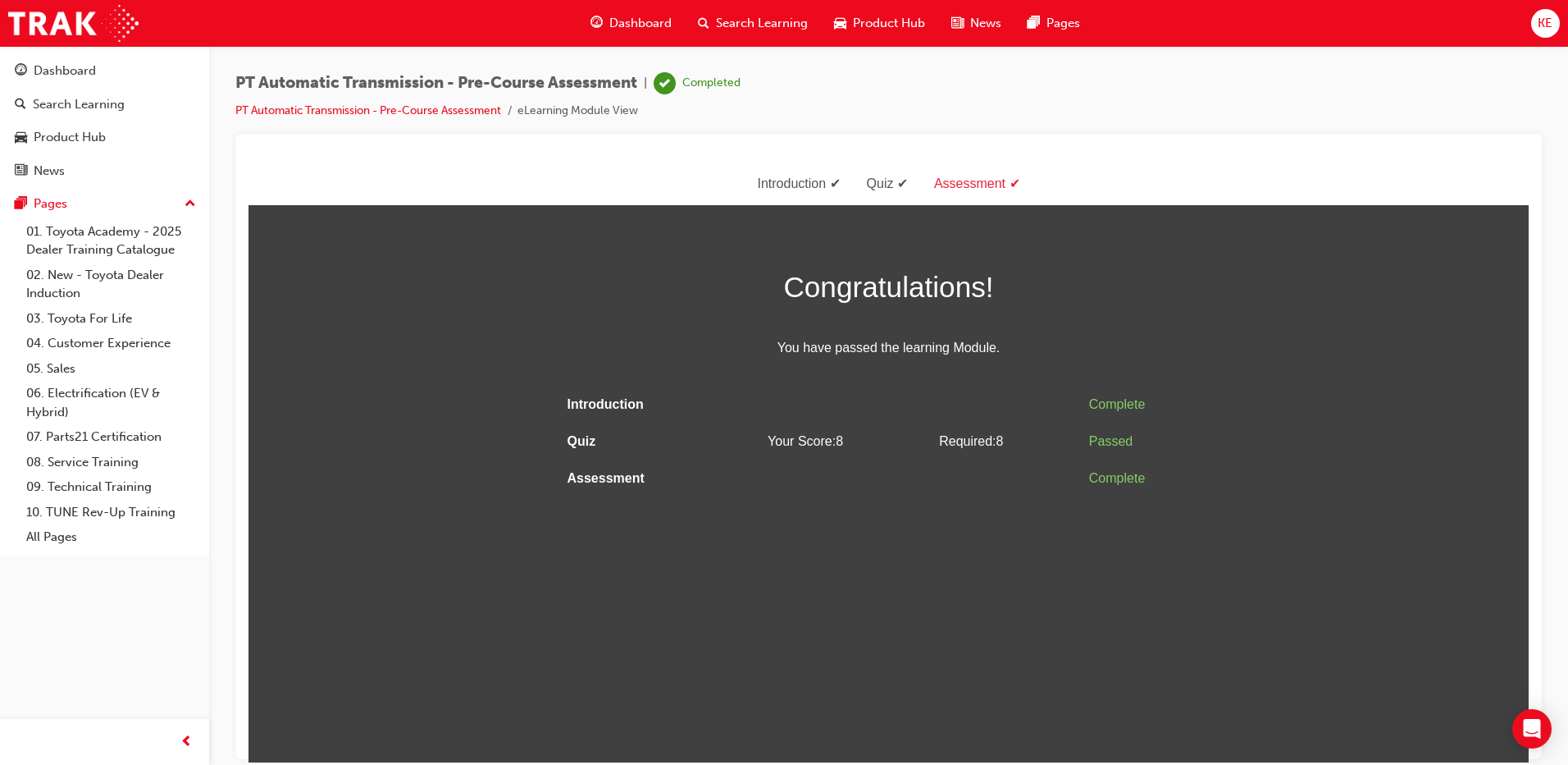
click at [647, 22] on span "Dashboard" at bounding box center [641, 23] width 63 height 18
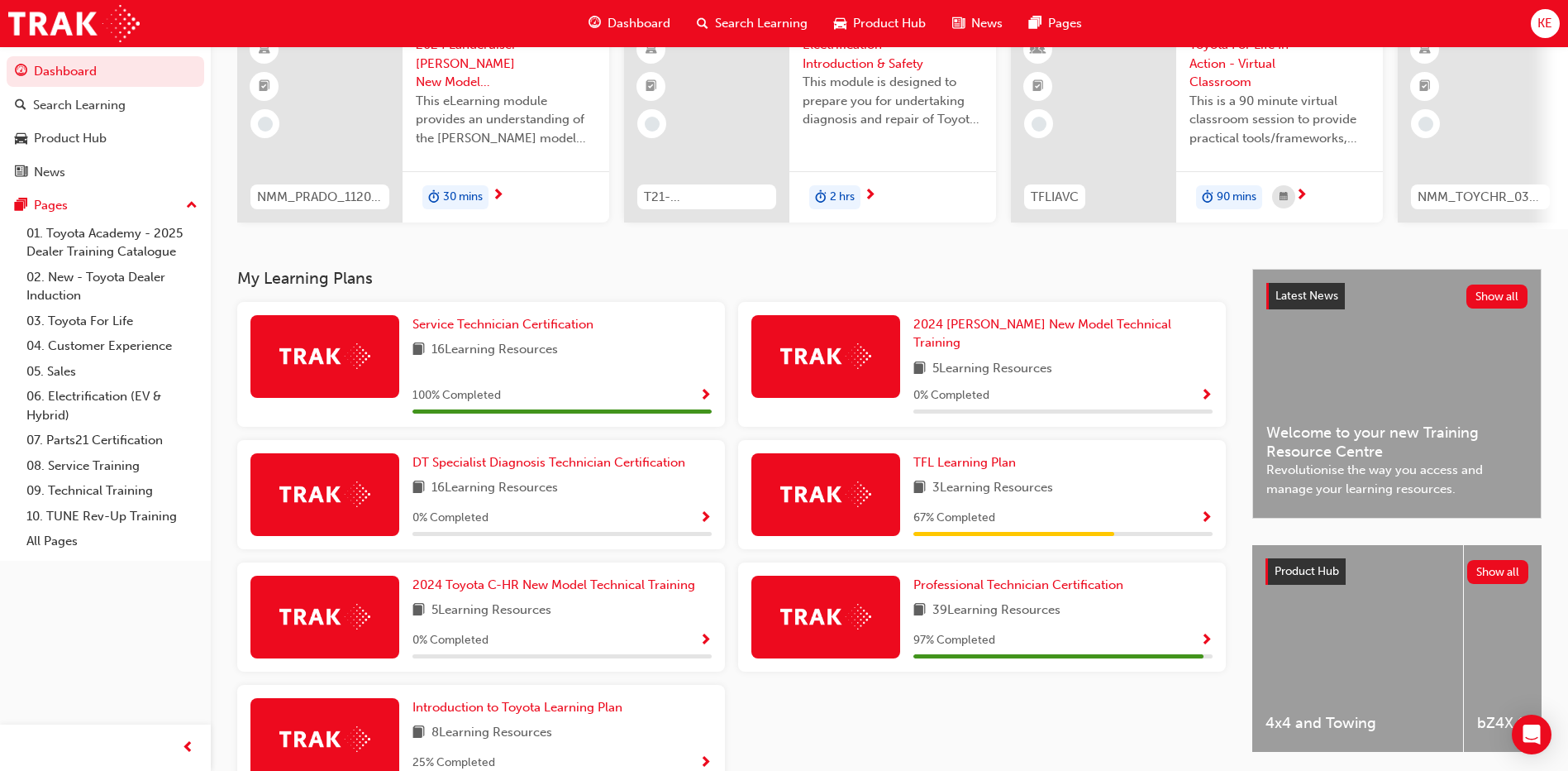
scroll to position [166, 0]
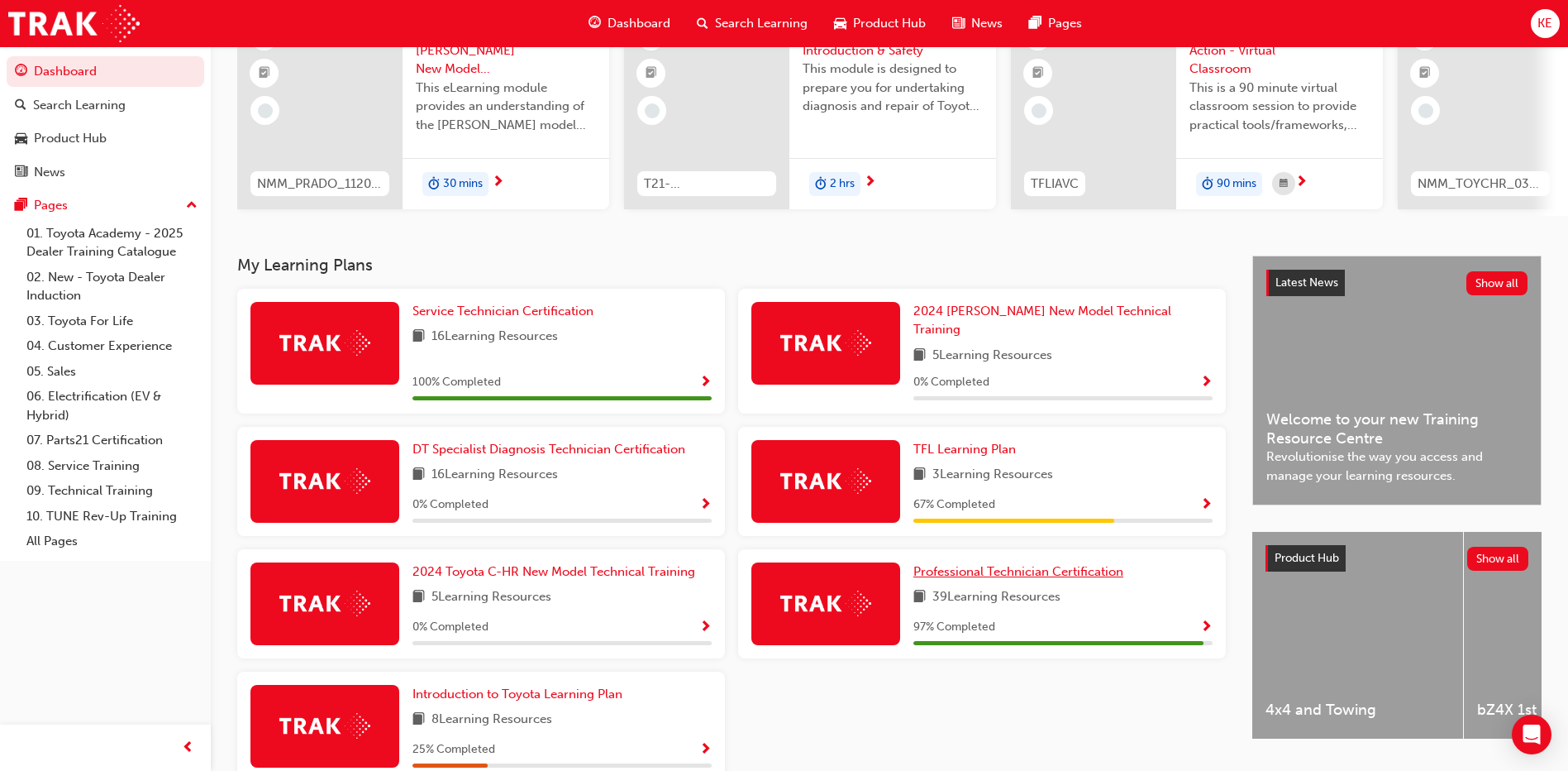
click at [984, 567] on span "Professional Technician Certification" at bounding box center [1019, 572] width 210 height 15
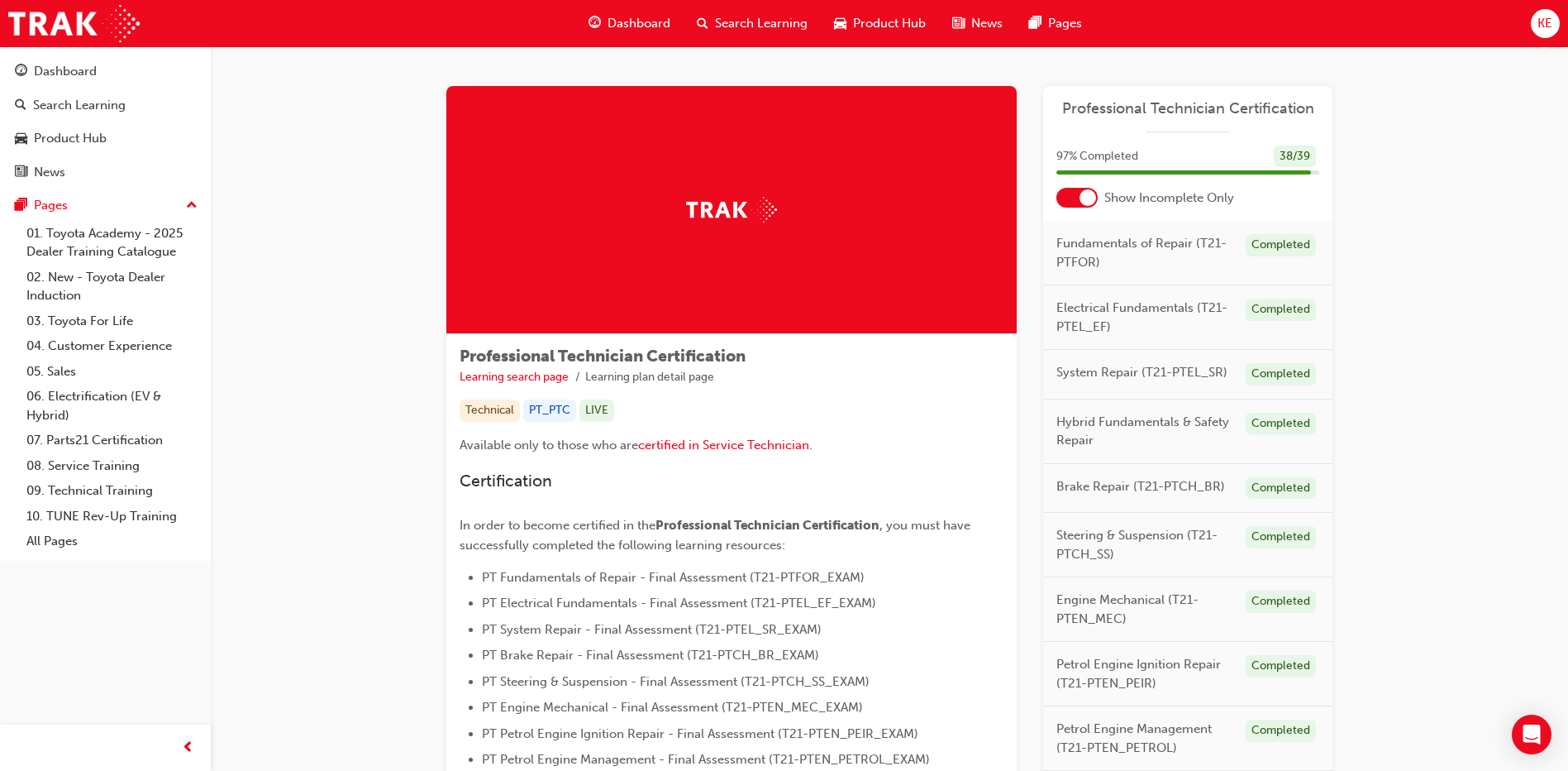
scroll to position [472, 0]
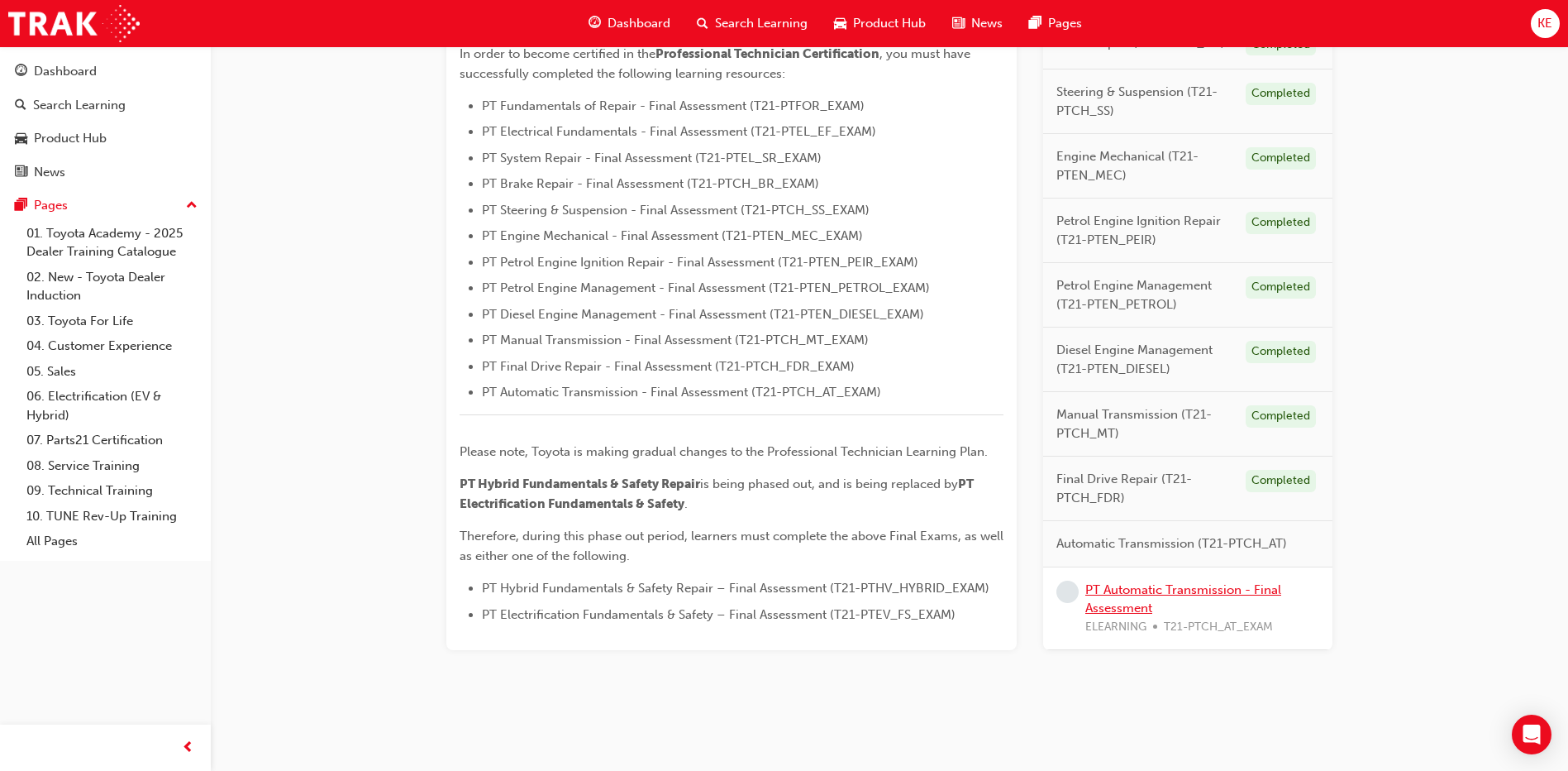
click at [1148, 601] on link "PT Automatic Transmission - Final Assessment" at bounding box center [1183, 598] width 196 height 33
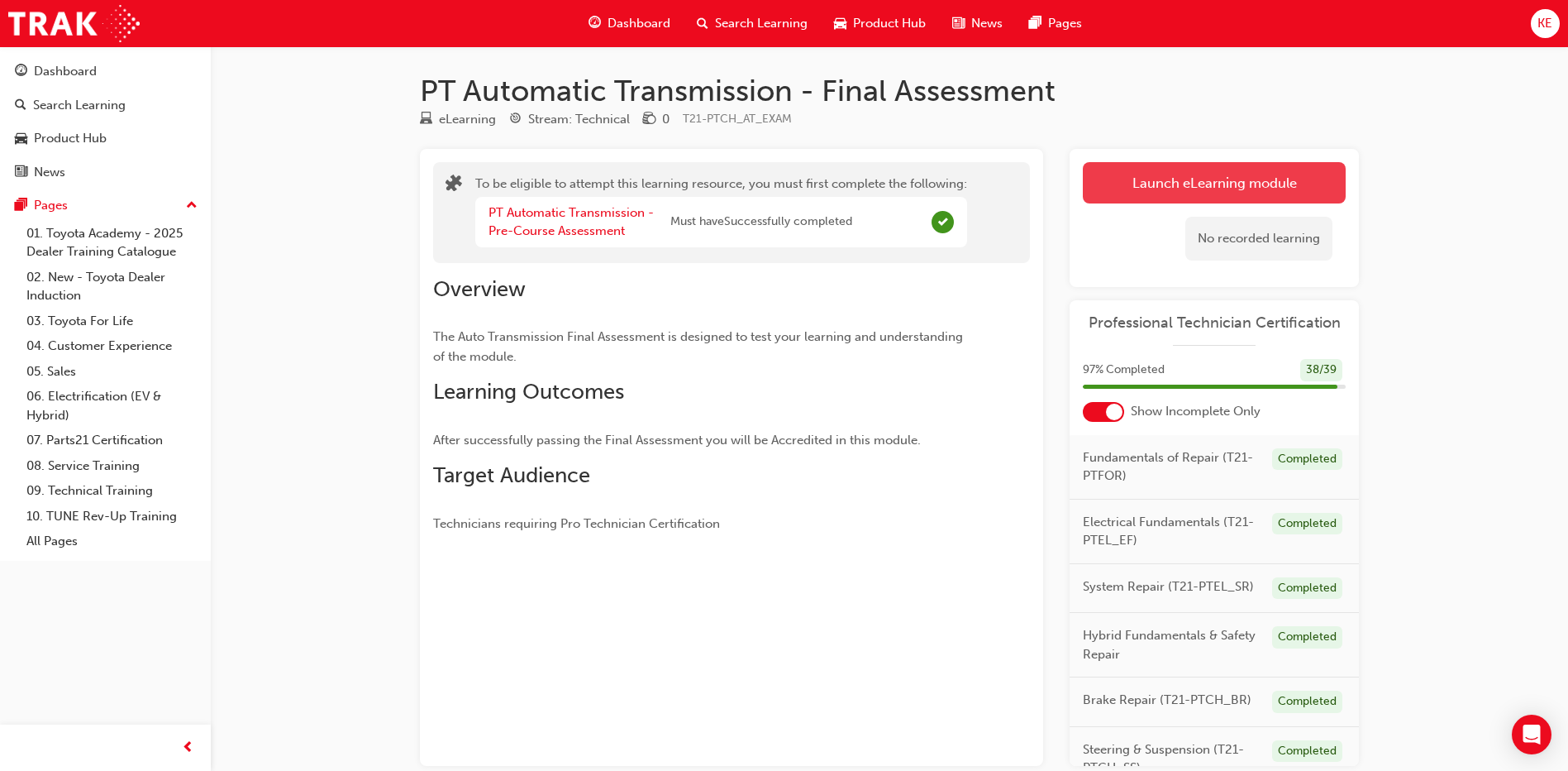
click at [1135, 188] on button "Launch eLearning module" at bounding box center [1214, 182] width 263 height 41
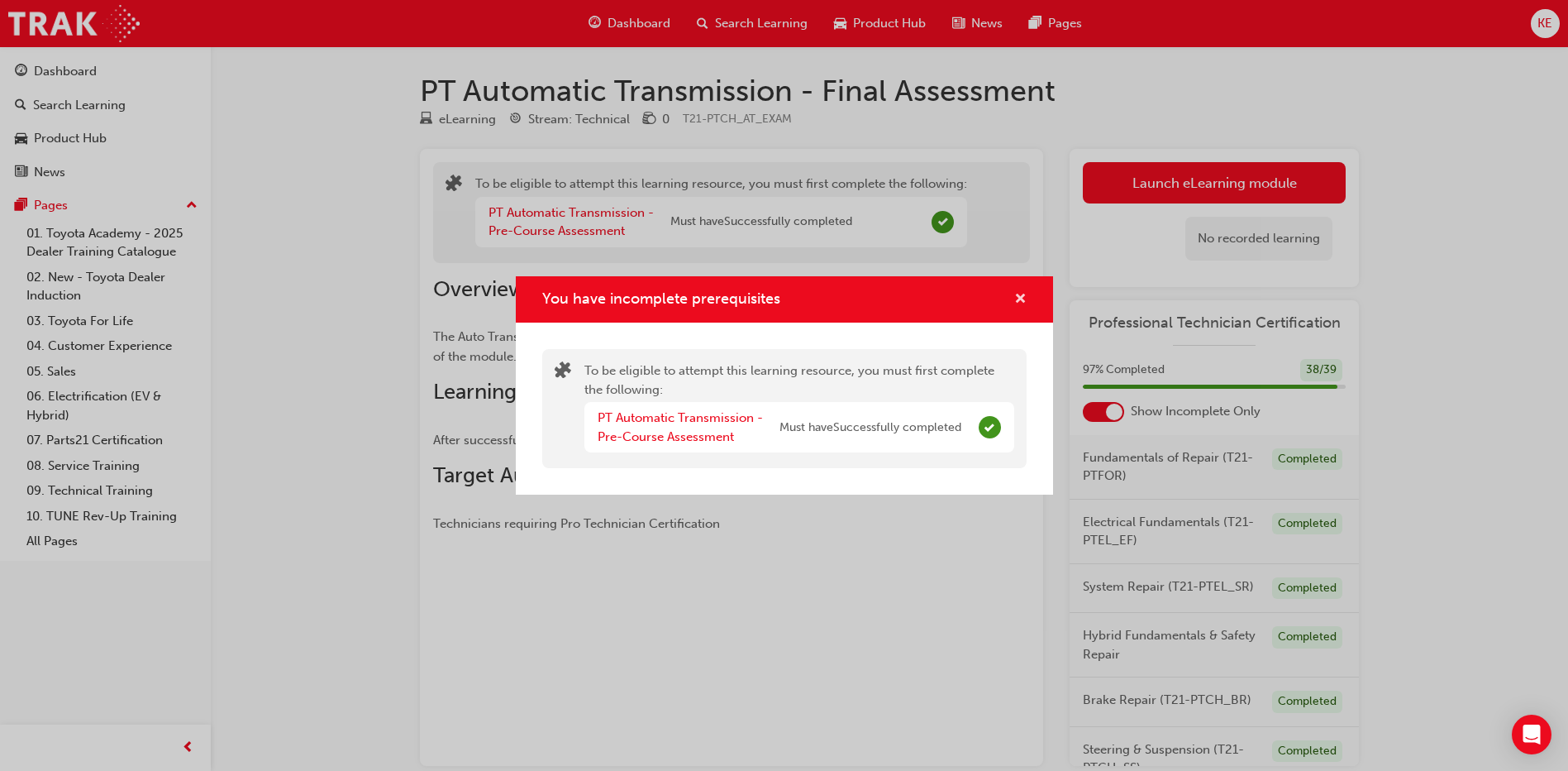
click at [1020, 302] on span "cross-icon" at bounding box center [1020, 300] width 12 height 15
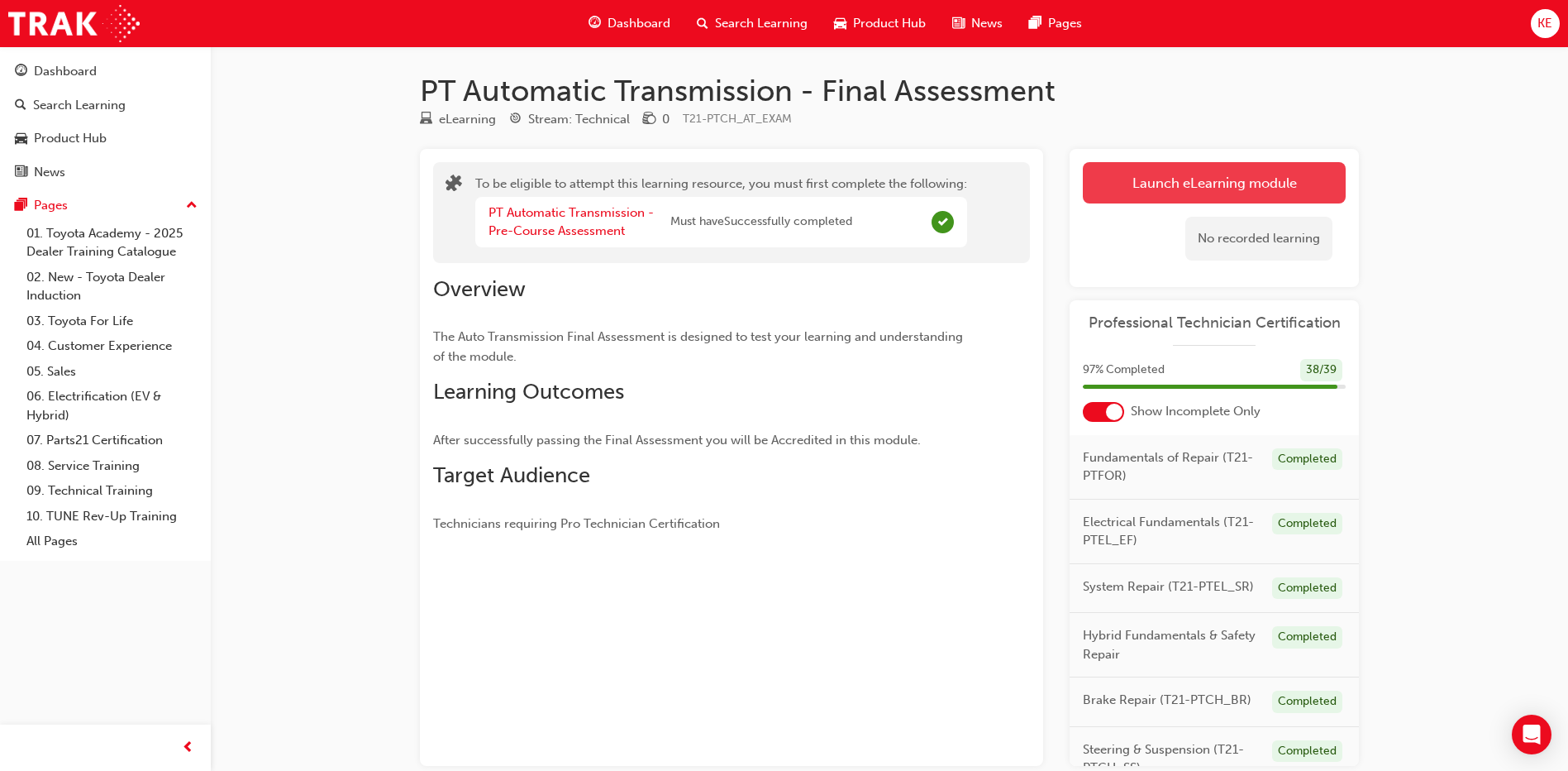
click at [1126, 192] on button "Launch eLearning module" at bounding box center [1214, 182] width 263 height 41
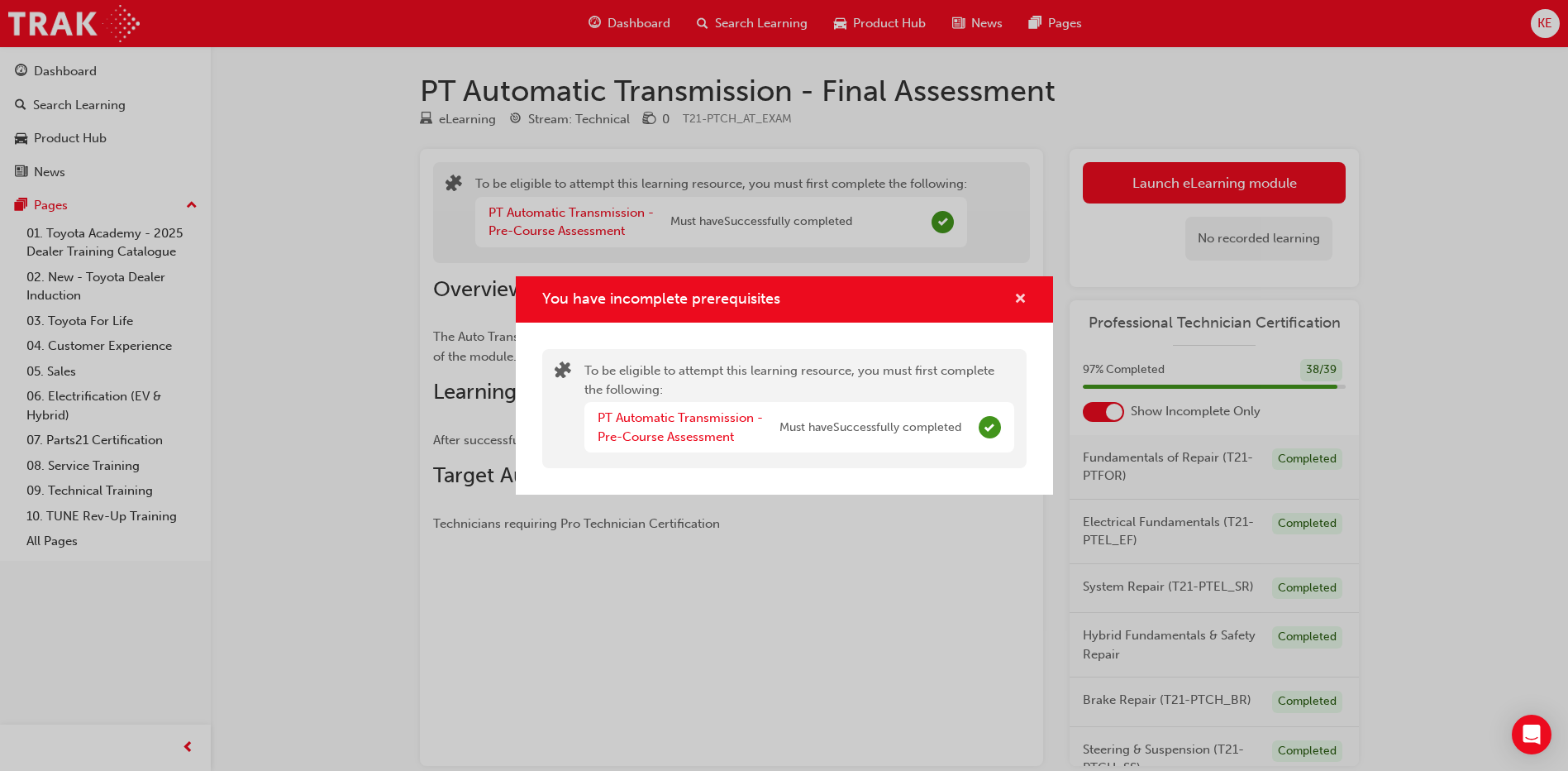
click at [1014, 297] on span "cross-icon" at bounding box center [1020, 300] width 12 height 15
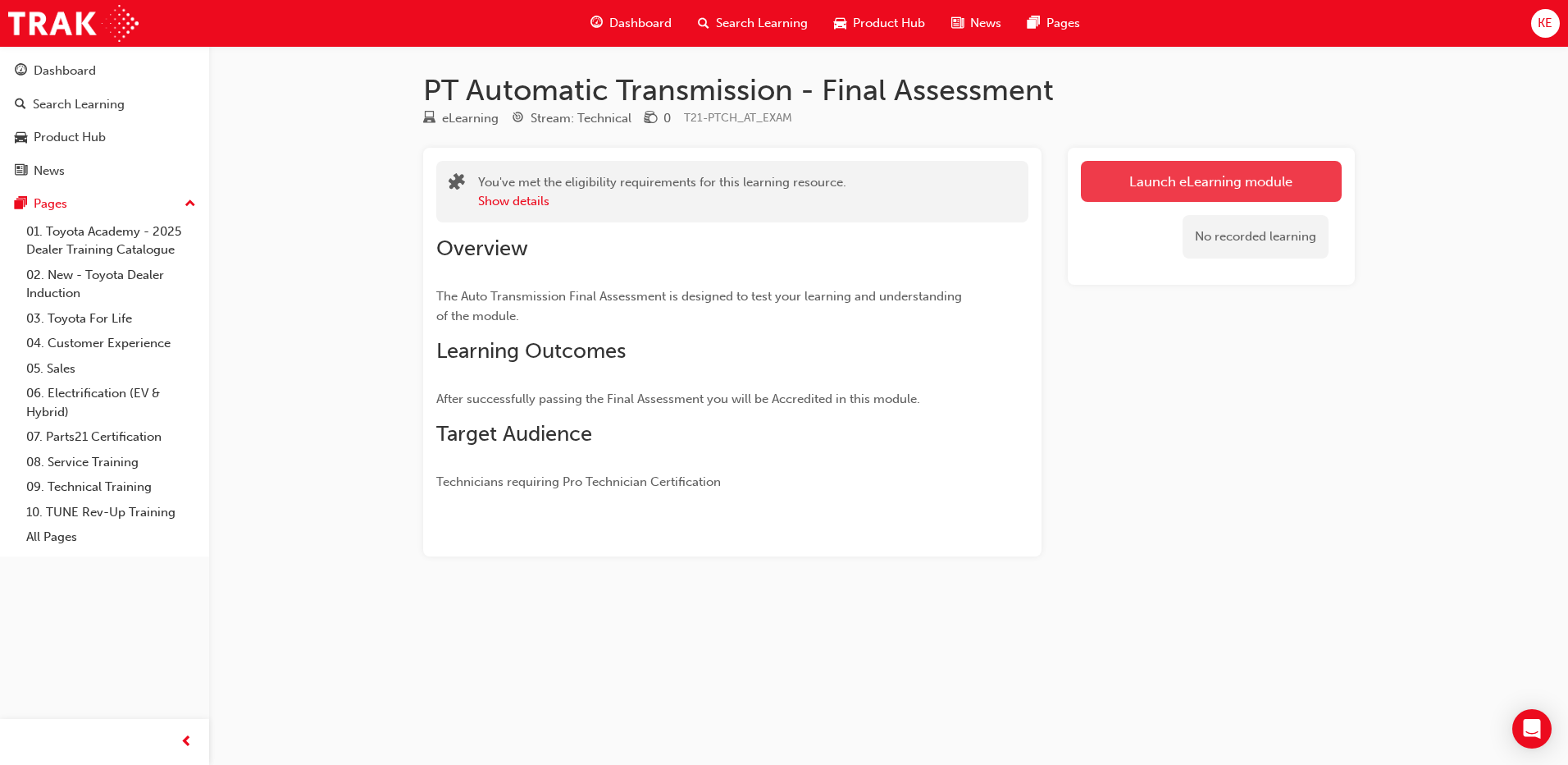
click at [1121, 195] on link "Launch eLearning module" at bounding box center [1211, 181] width 261 height 41
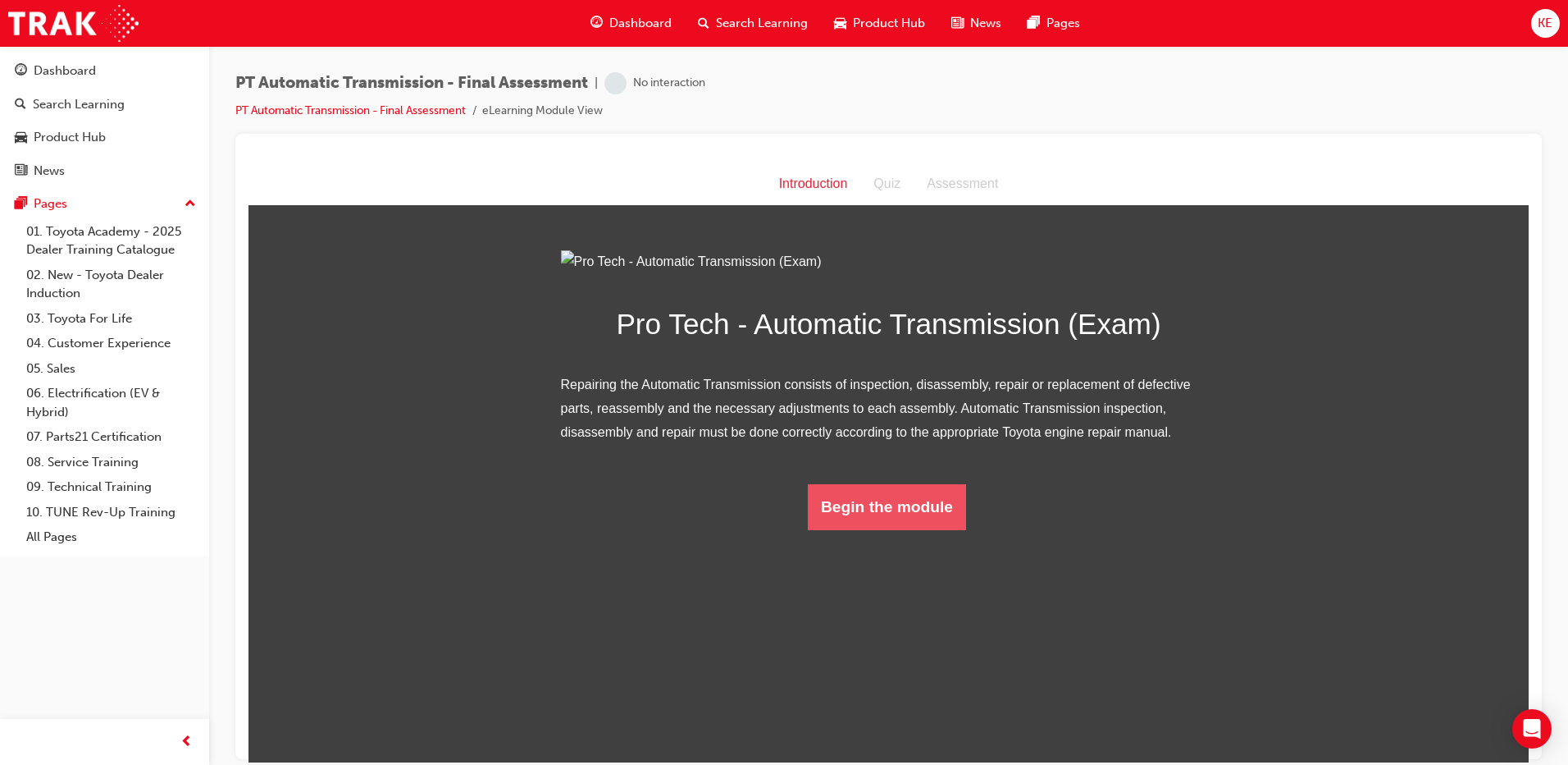
click at [893, 530] on button "Begin the module" at bounding box center [887, 507] width 159 height 46
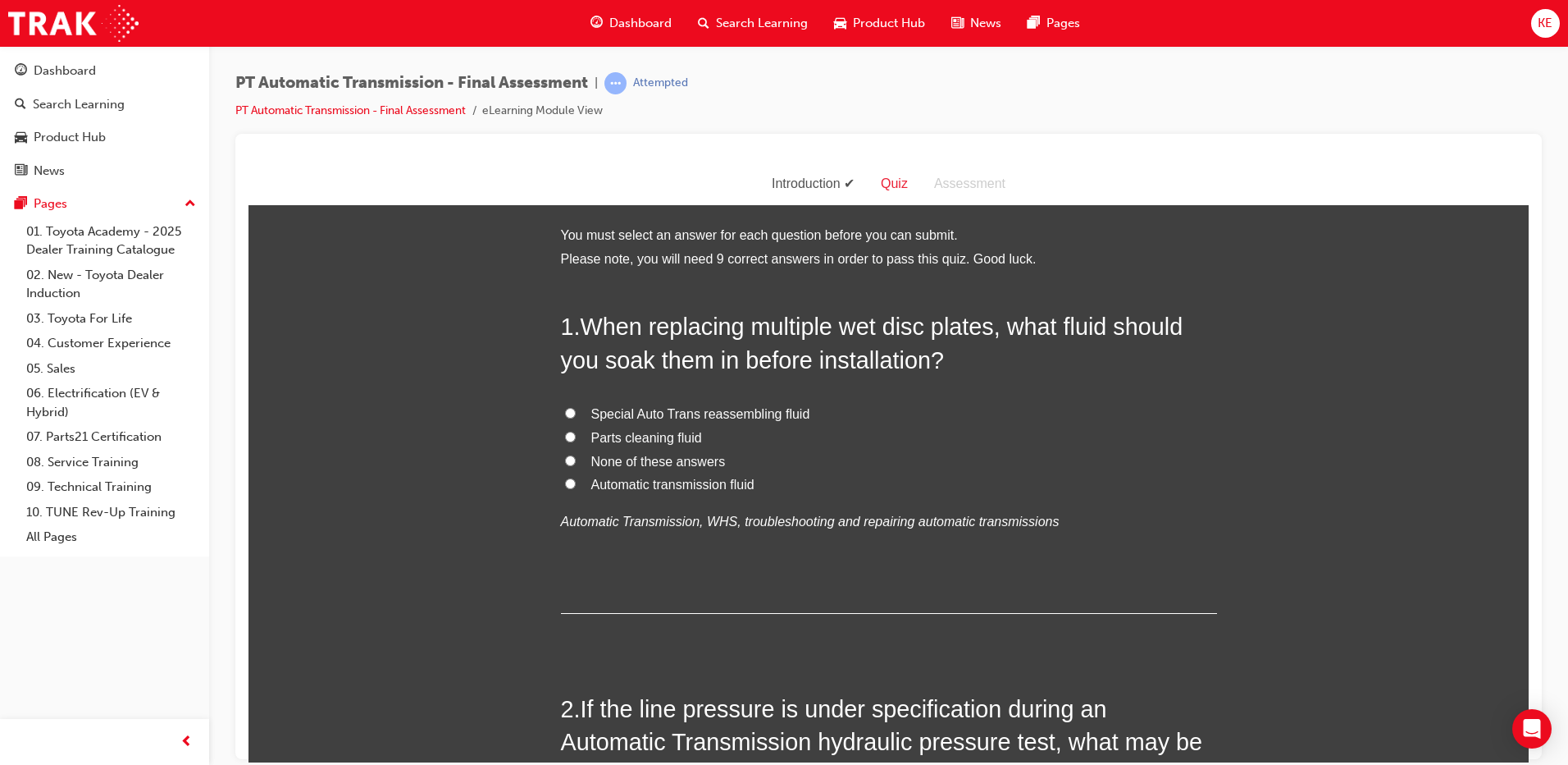
click at [626, 487] on span "Automatic transmission fluid" at bounding box center [672, 484] width 163 height 14
click at [576, 487] on input "Automatic transmission fluid" at bounding box center [571, 484] width 11 height 11
radio input "true"
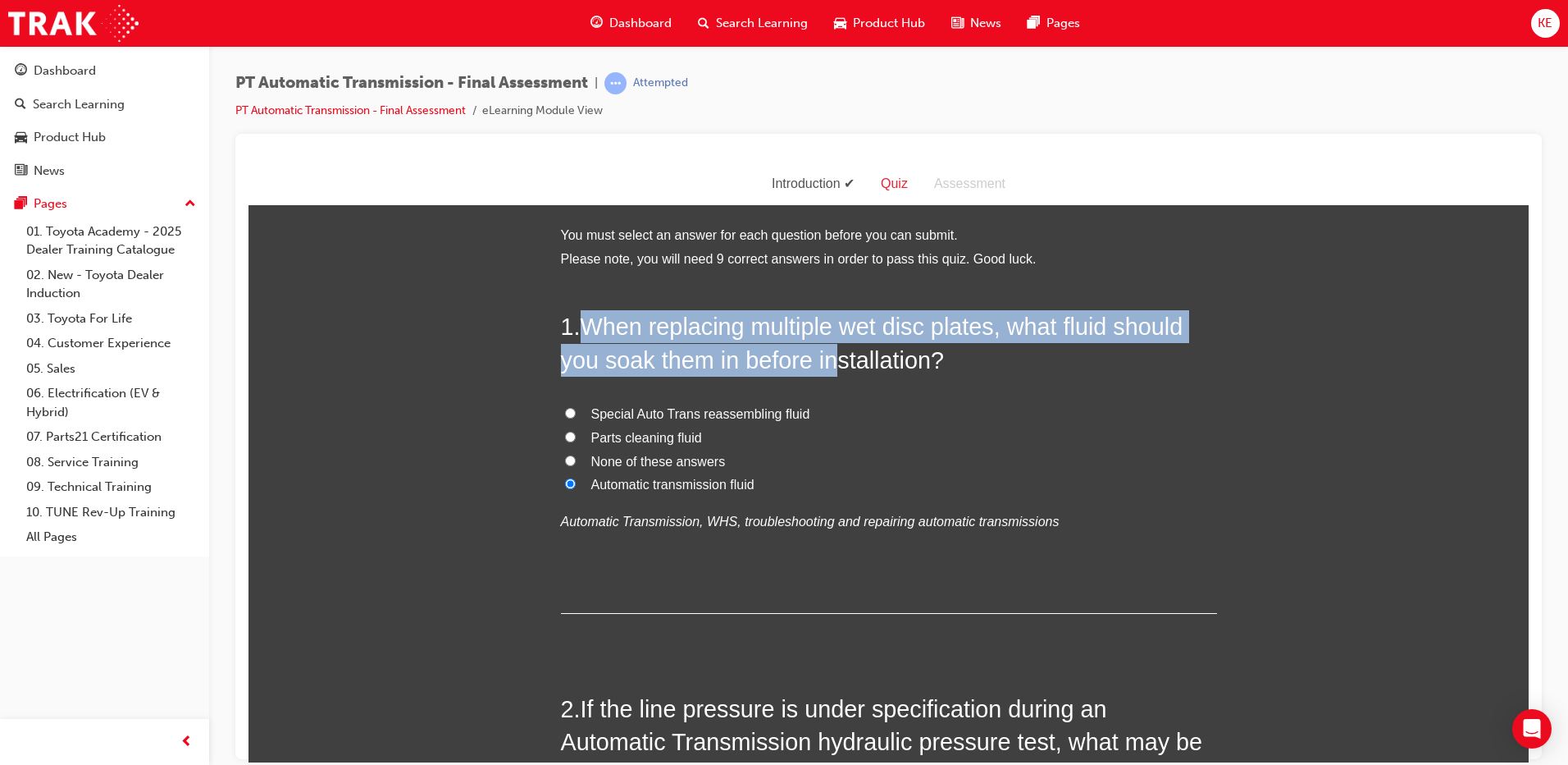
drag, startPoint x: 582, startPoint y: 320, endPoint x: 867, endPoint y: 372, distance: 289.7
click at [843, 372] on span "When replacing multiple wet disc plates, what fluid should you soak them in bef…" at bounding box center [872, 342] width 623 height 59
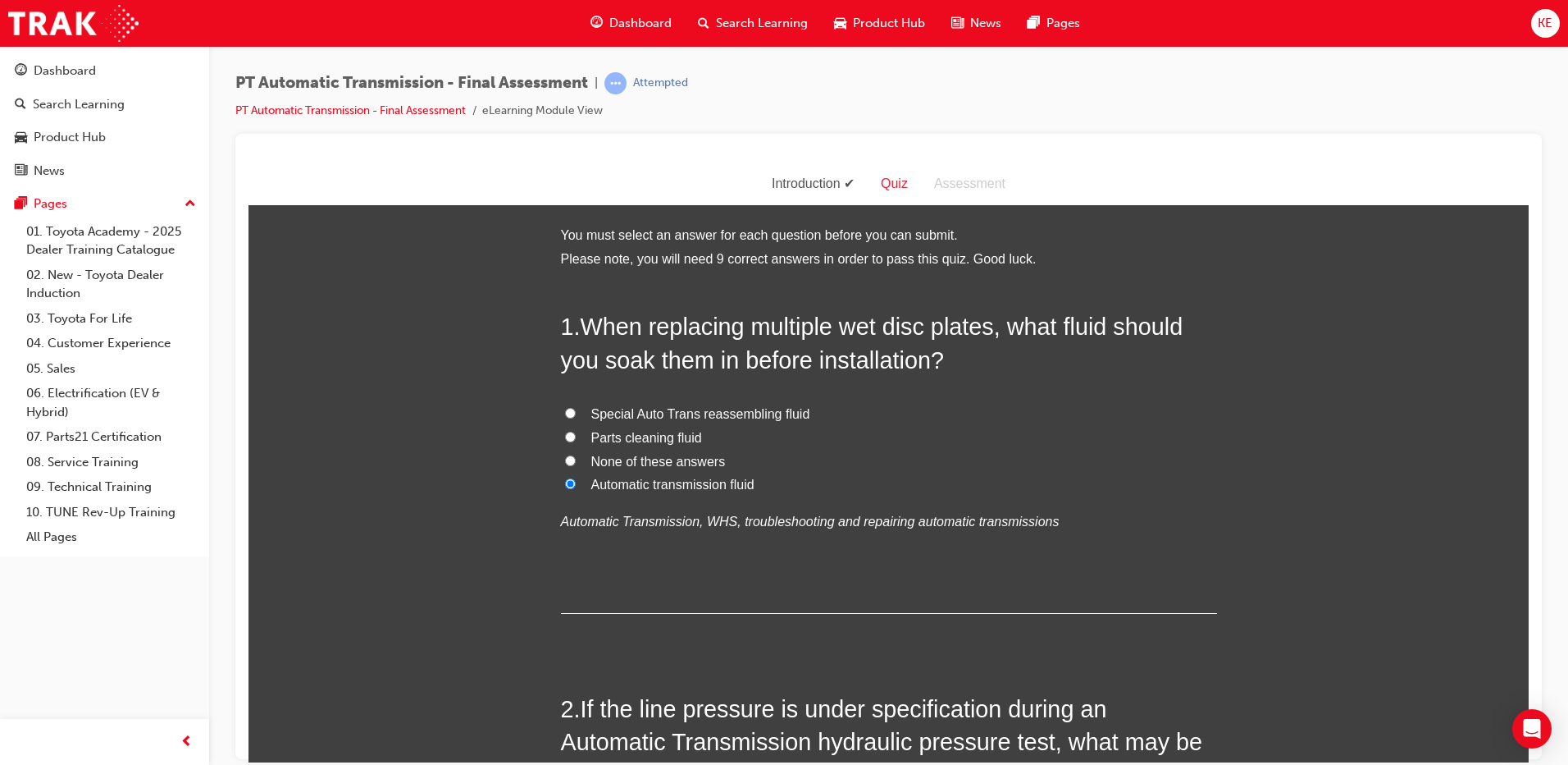
click at [868, 372] on span "When replacing multiple wet disc plates, what fluid should you soak them in bef…" at bounding box center [872, 342] width 623 height 59
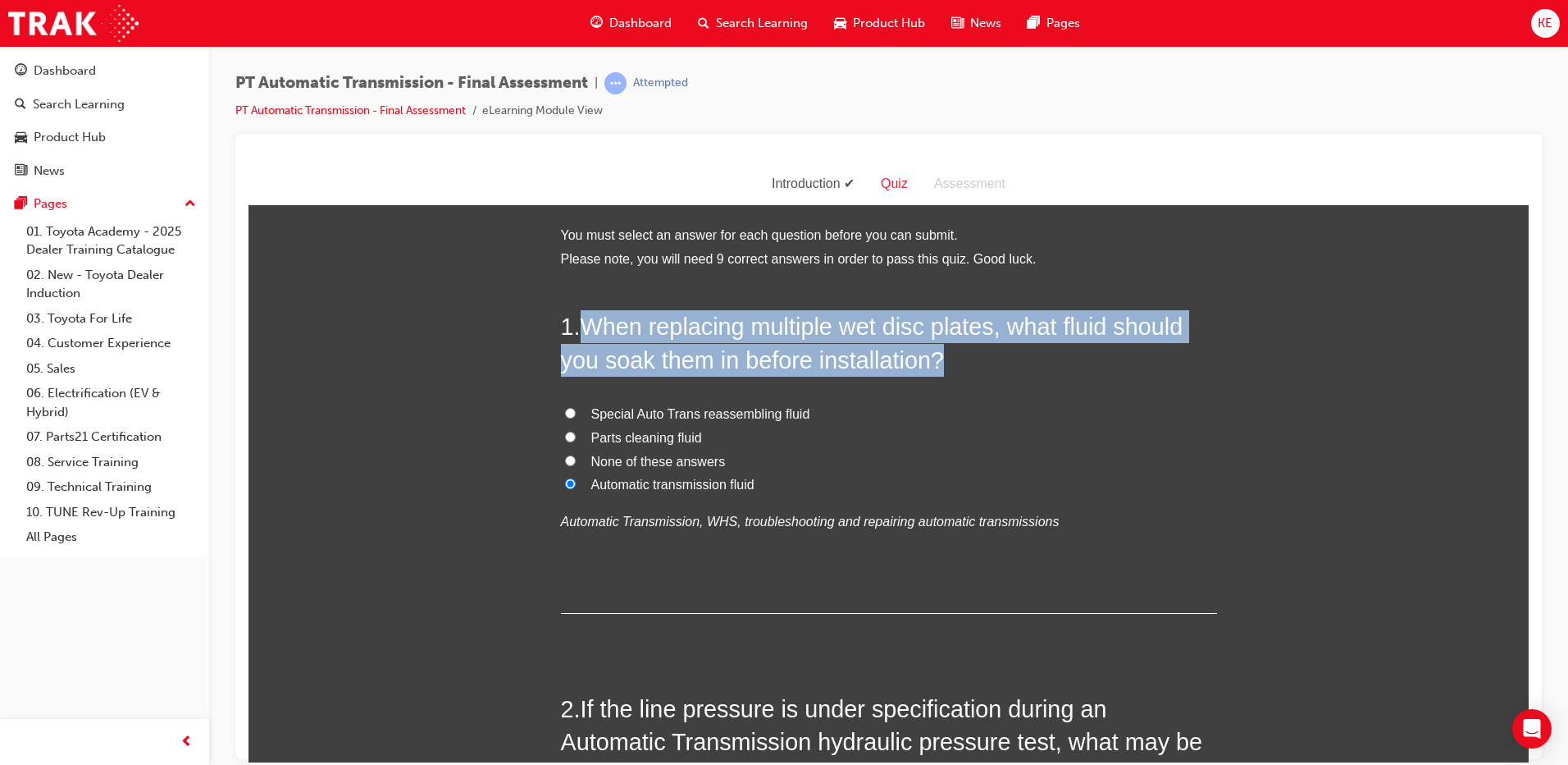
drag, startPoint x: 582, startPoint y: 326, endPoint x: 956, endPoint y: 353, distance: 375.0
click at [956, 353] on h2 "1 . When replacing multiple wet disc plates, what fluid should you soak them in…" at bounding box center [888, 342] width 656 height 66
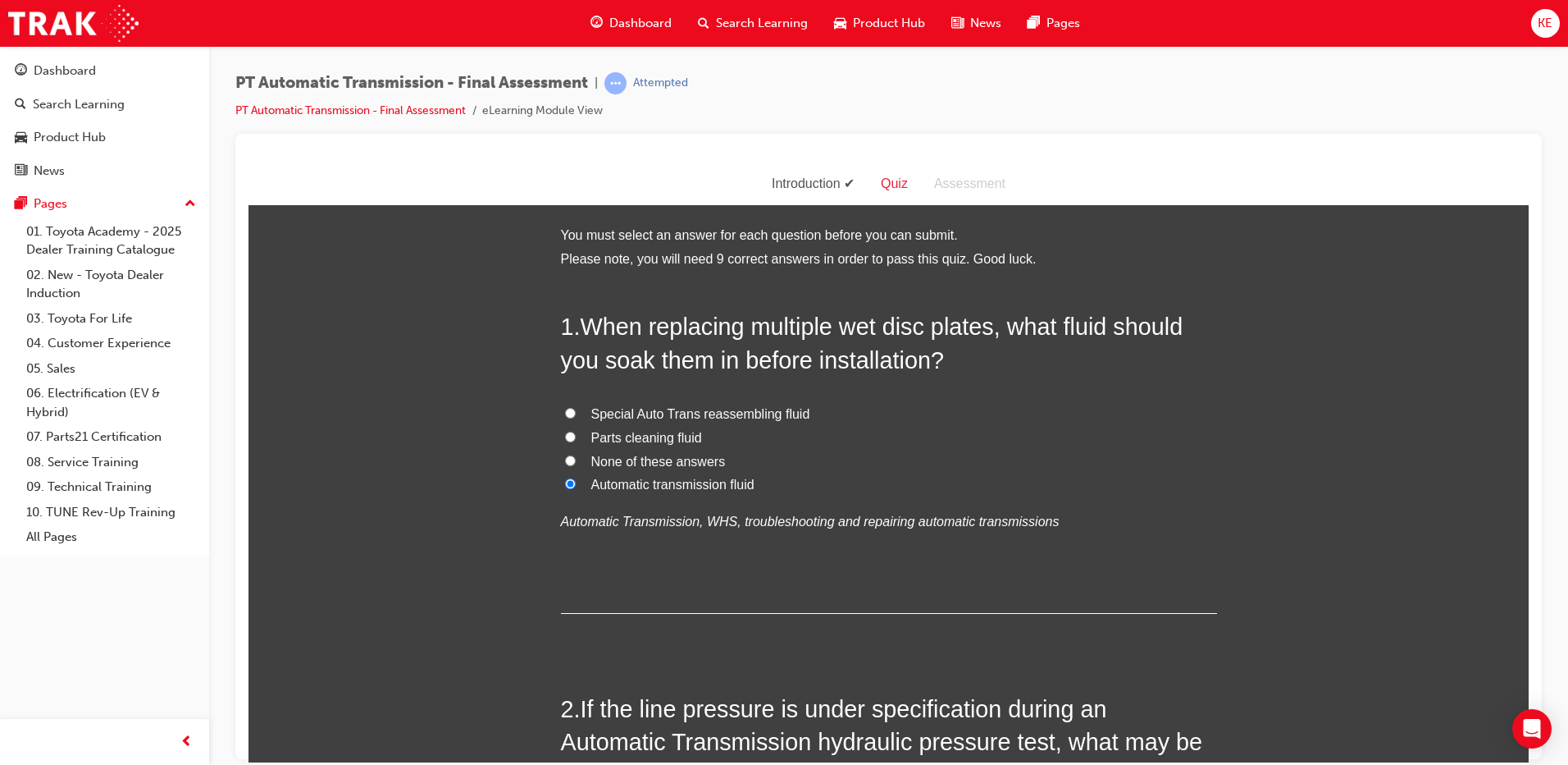
click at [862, 544] on div "1 . When replacing multiple wet disc plates, what fluid should you soak them in…" at bounding box center [888, 460] width 656 height 304
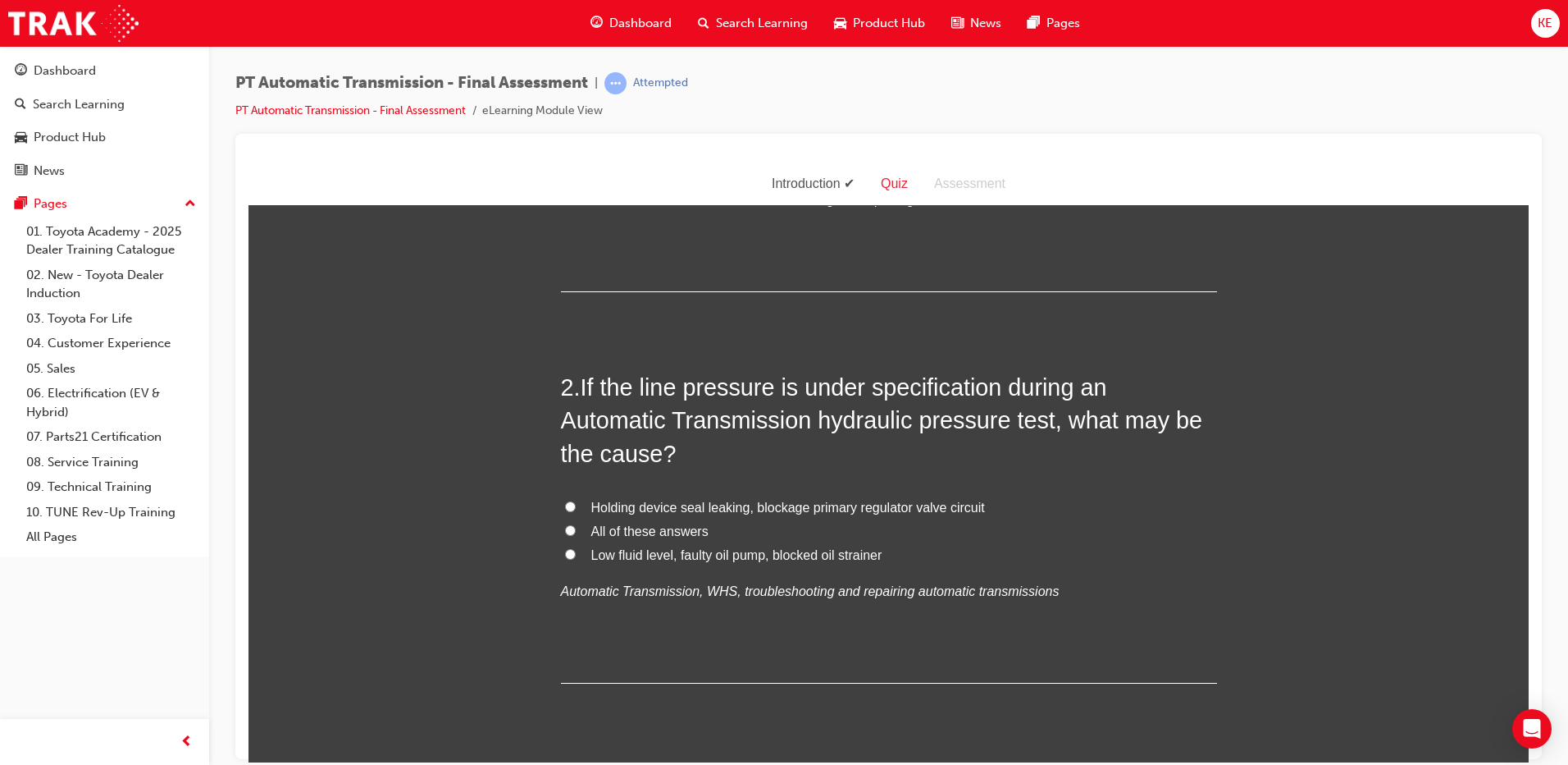
scroll to position [329, 0]
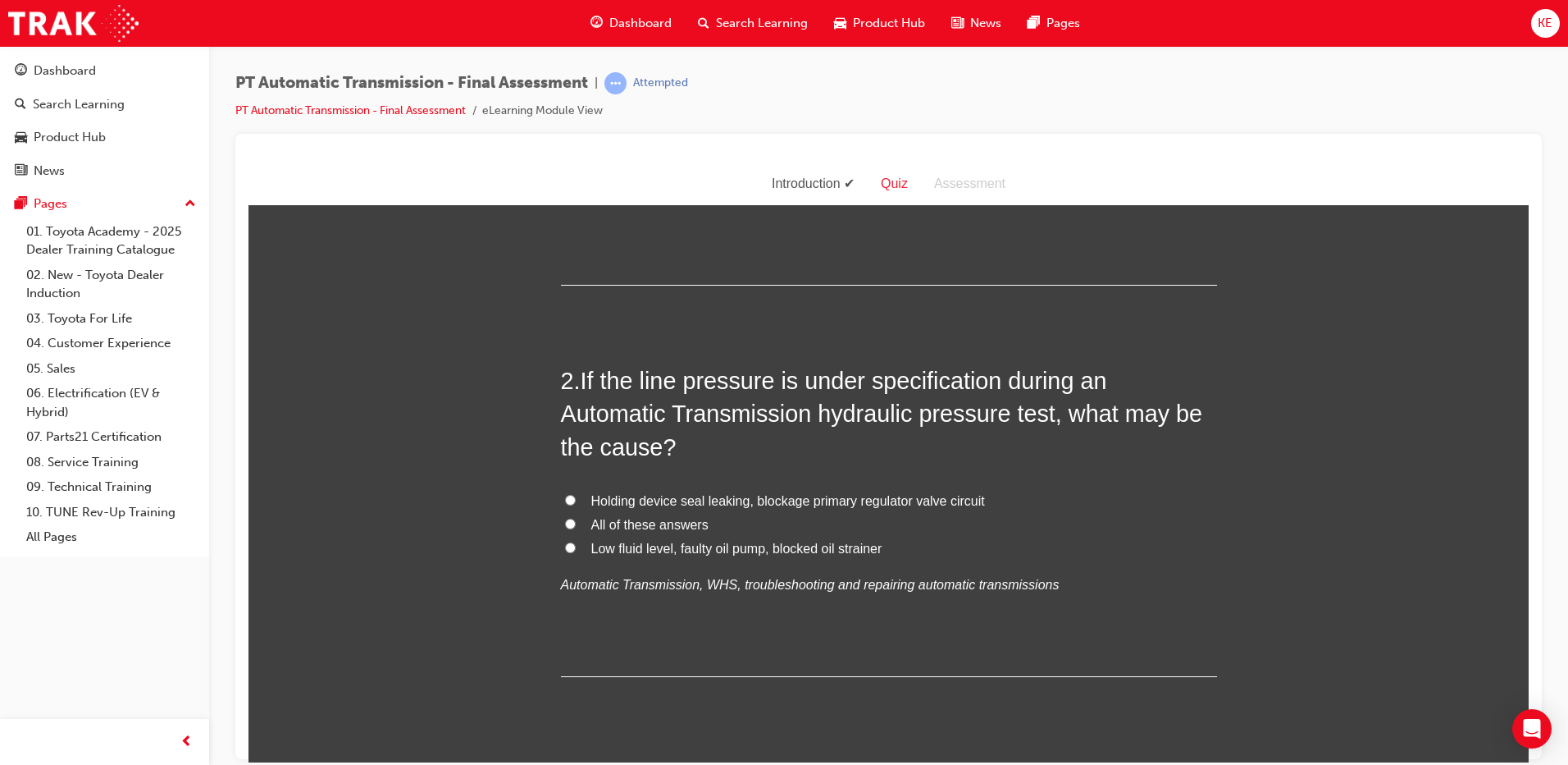
click at [625, 519] on span "All of these answers" at bounding box center [649, 523] width 117 height 14
click at [576, 519] on input "All of these answers" at bounding box center [571, 523] width 11 height 11
radio input "true"
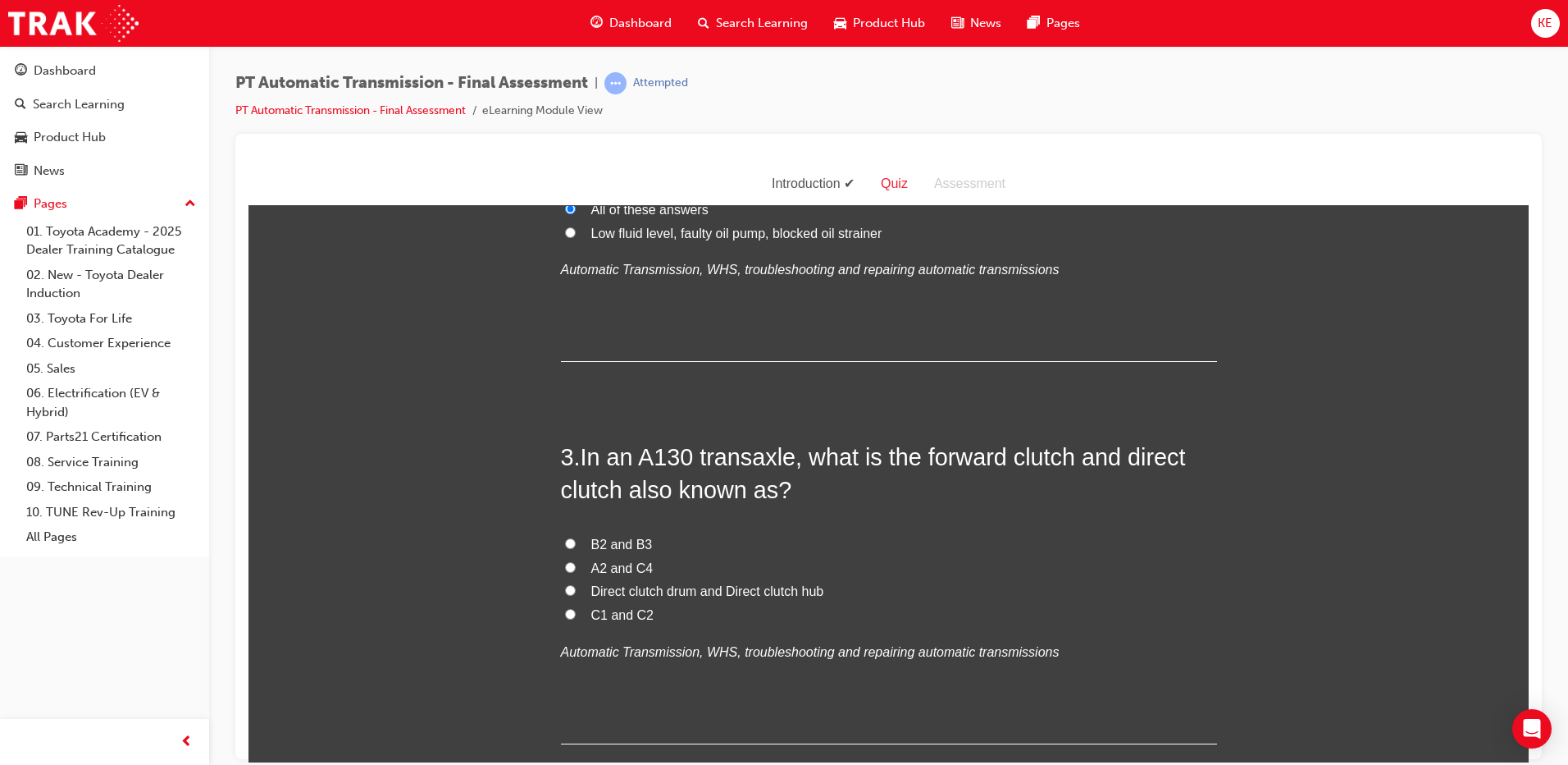
scroll to position [656, 0]
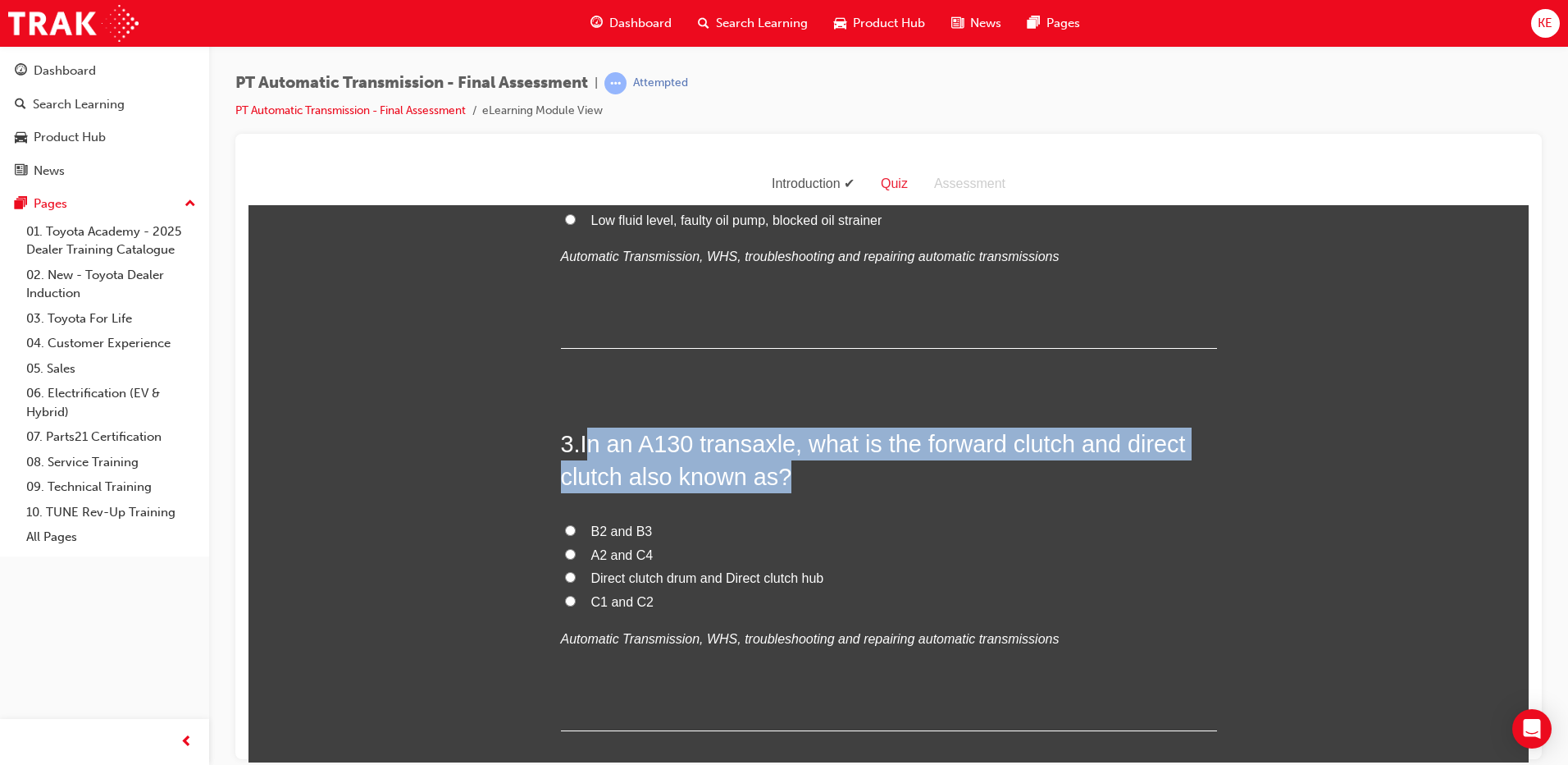
drag, startPoint x: 582, startPoint y: 446, endPoint x: 826, endPoint y: 475, distance: 245.7
click at [826, 475] on h2 "3 . In an A130 transaxle, what is the forward clutch and direct clutch also kno…" at bounding box center [888, 460] width 656 height 66
drag, startPoint x: 577, startPoint y: 441, endPoint x: 869, endPoint y: 486, distance: 295.4
click at [869, 486] on h2 "3 . In an A130 transaxle, what is the forward clutch and direct clutch also kno…" at bounding box center [888, 460] width 656 height 66
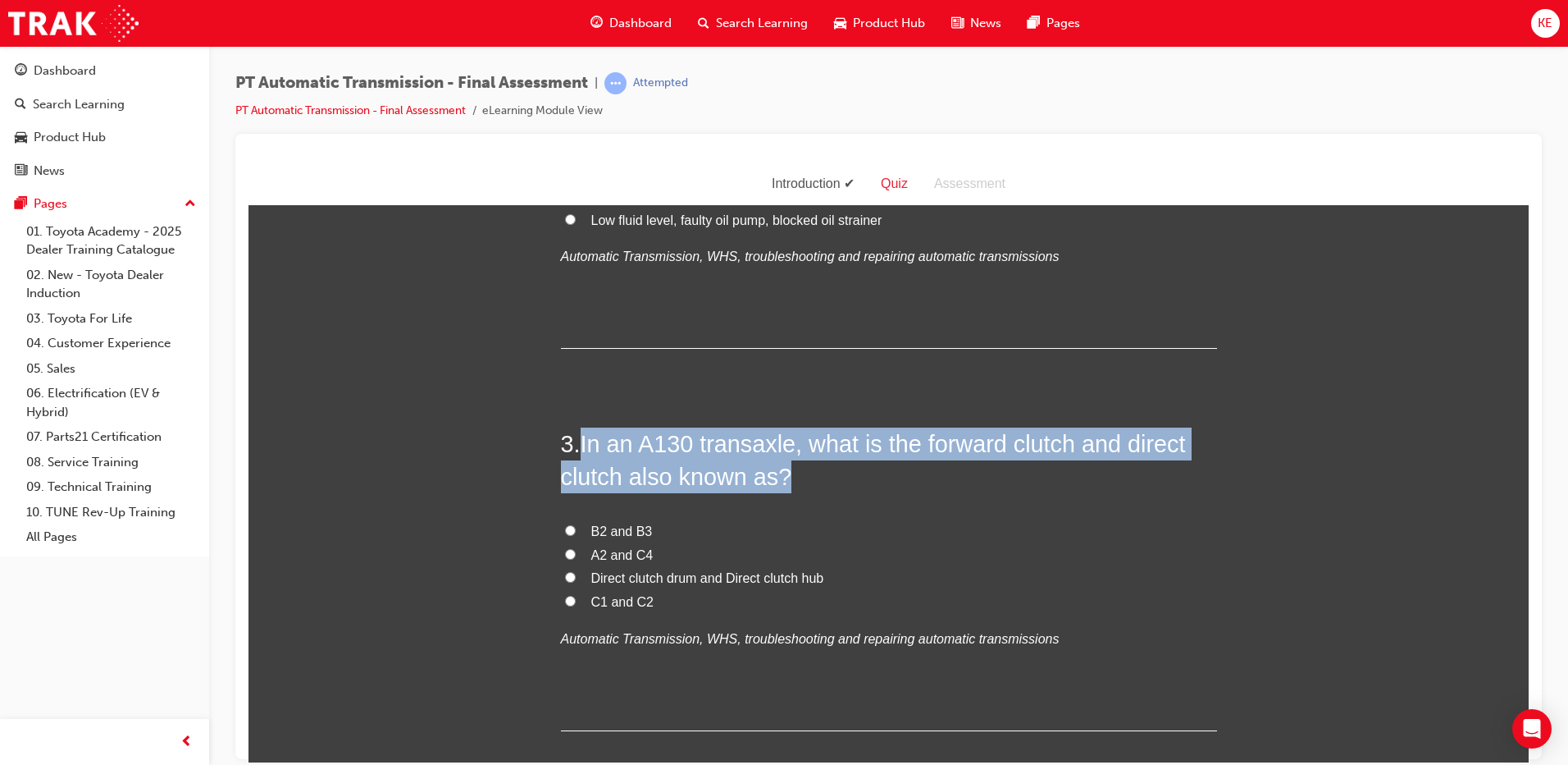
copy span "In an A130 transaxle, what is the forward clutch and direct clutch also known a…"
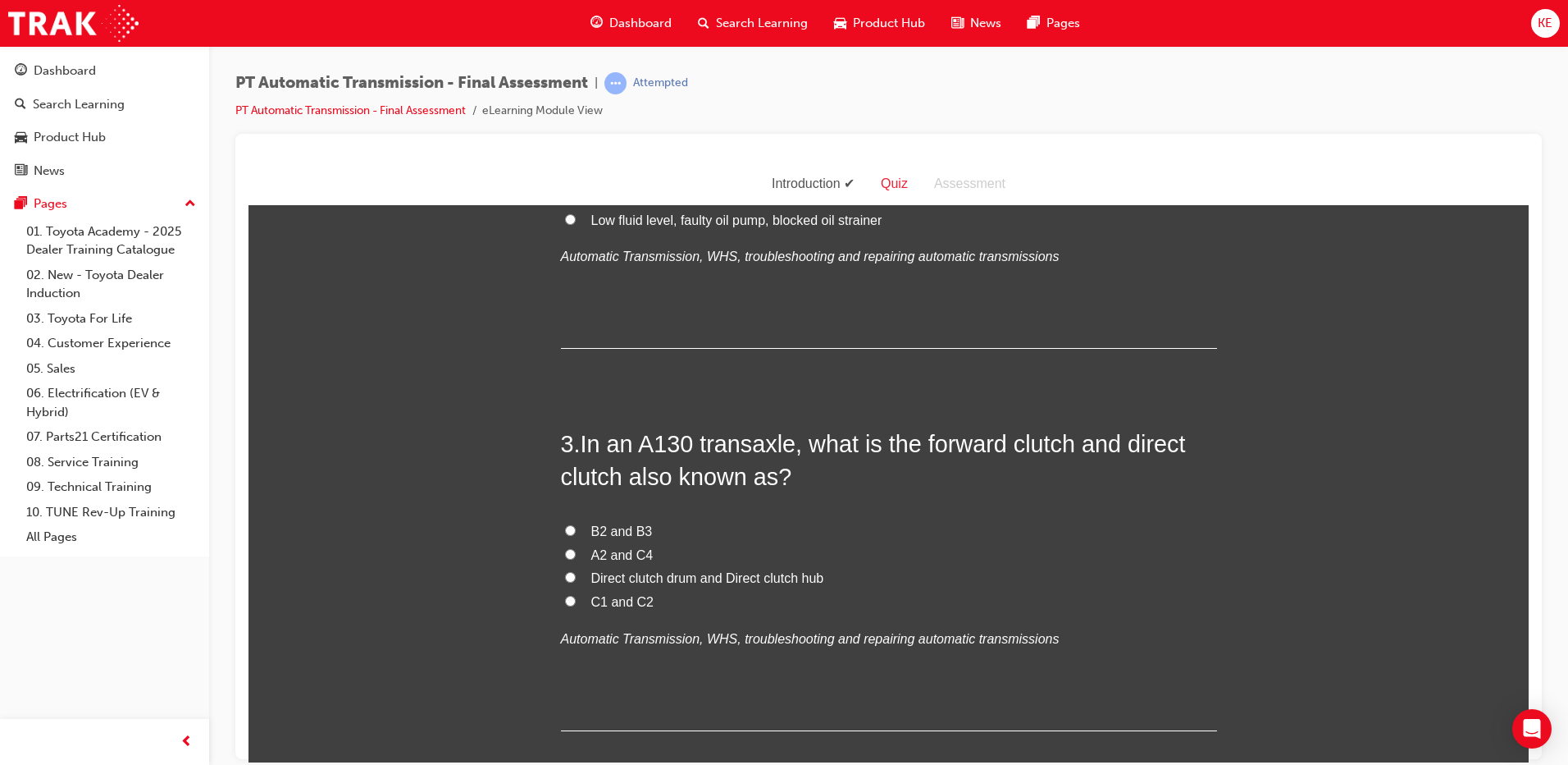
click at [582, 534] on label "B2 and B3" at bounding box center [888, 532] width 656 height 24
click at [576, 534] on input "B2 and B3" at bounding box center [571, 530] width 11 height 11
radio input "true"
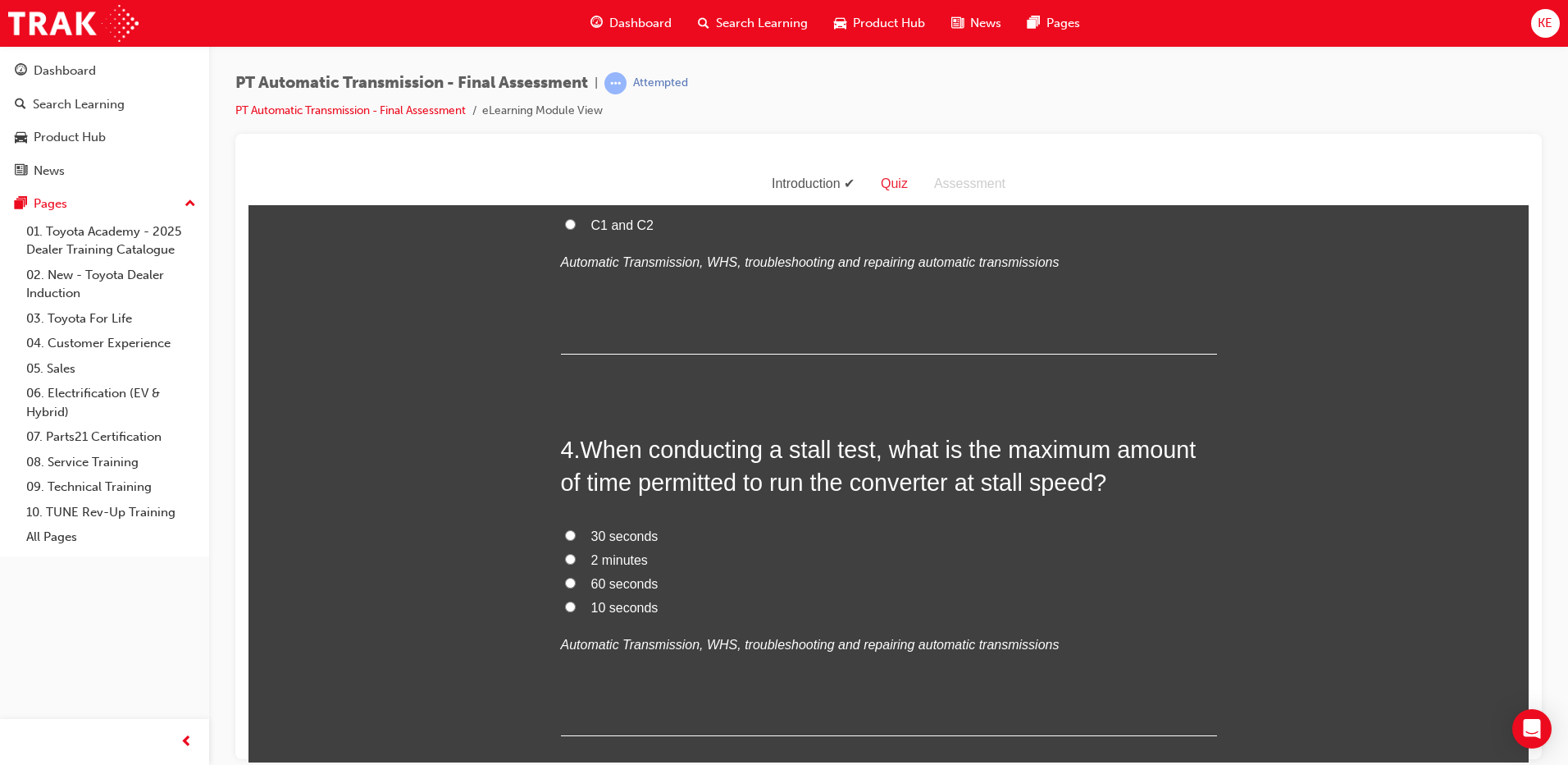
scroll to position [1067, 0]
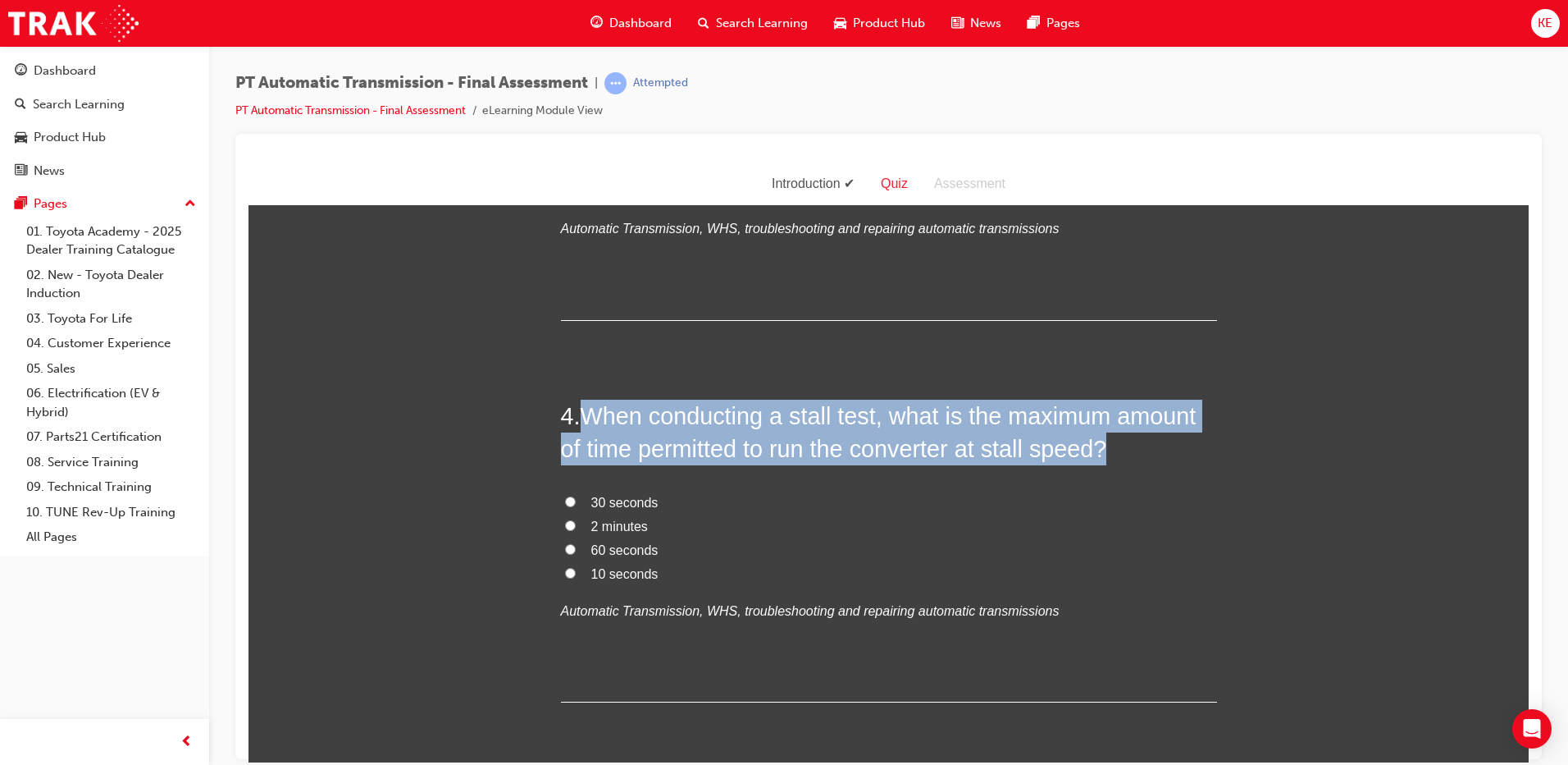
drag, startPoint x: 583, startPoint y: 417, endPoint x: 1111, endPoint y: 442, distance: 528.6
click at [1111, 442] on h2 "4 . When conducting a stall test, what is the maximum amount of time permitted …" at bounding box center [888, 432] width 656 height 66
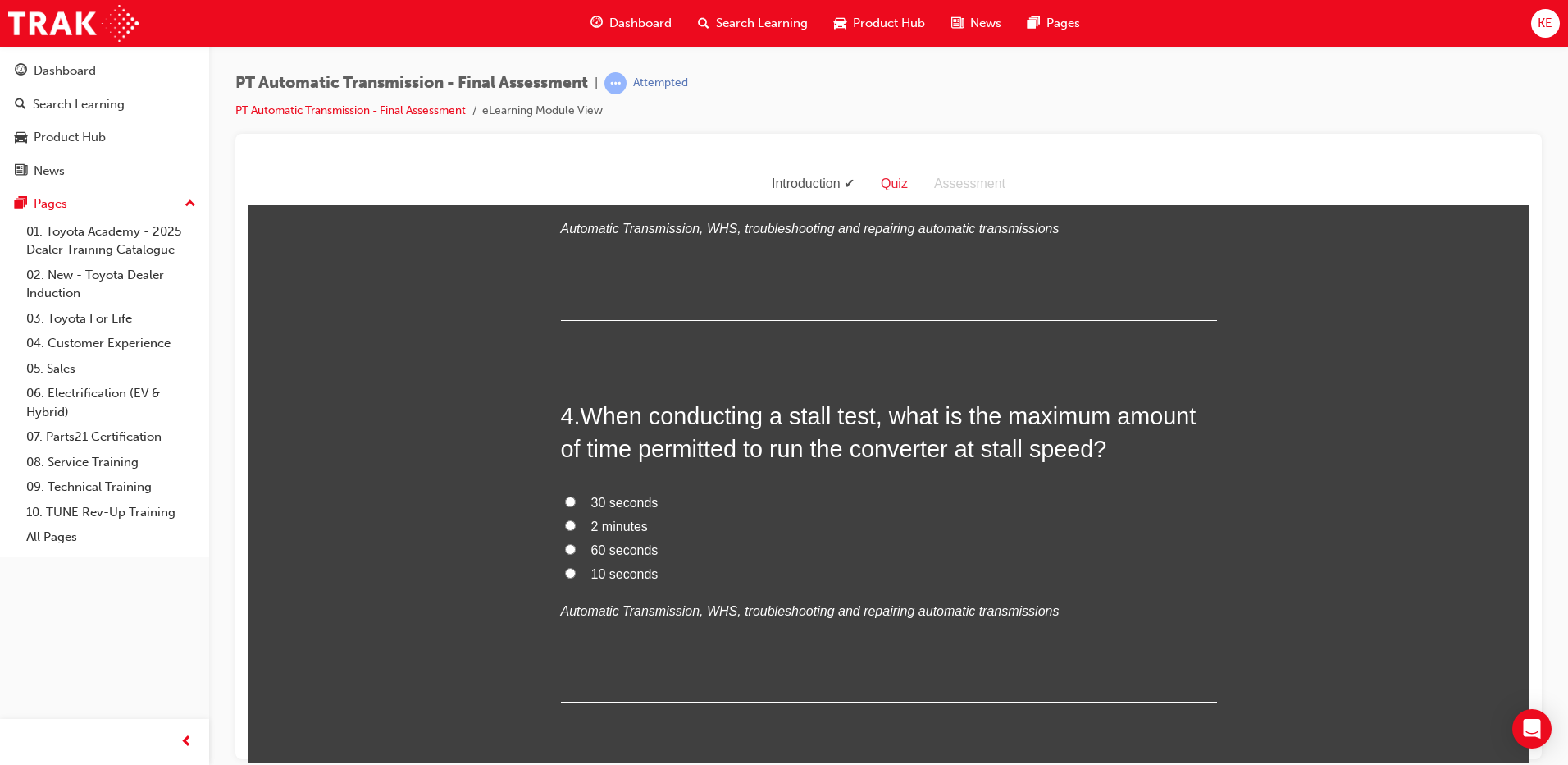
click at [567, 570] on input "10 seconds" at bounding box center [571, 573] width 11 height 11
radio input "true"
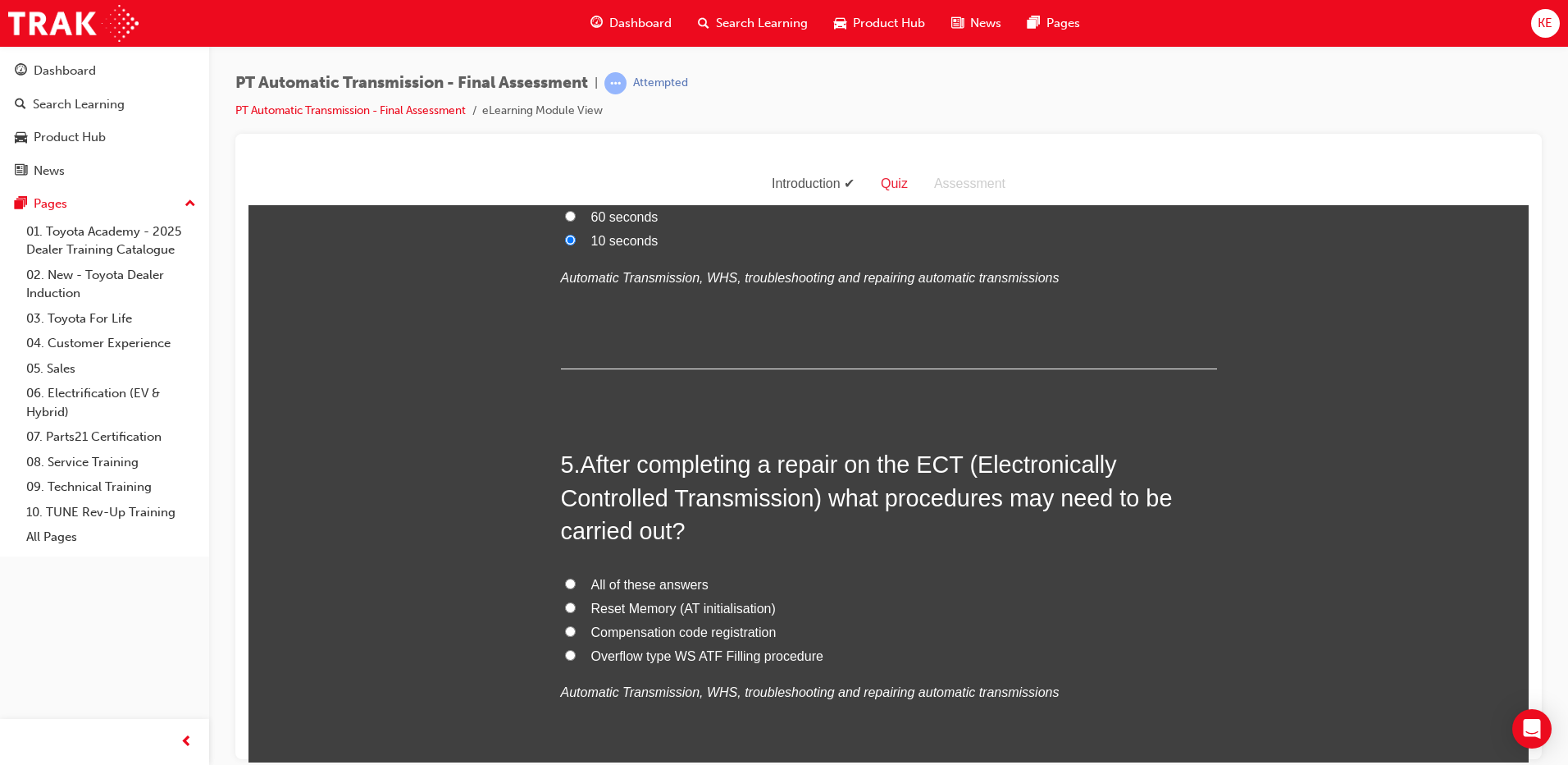
scroll to position [1477, 0]
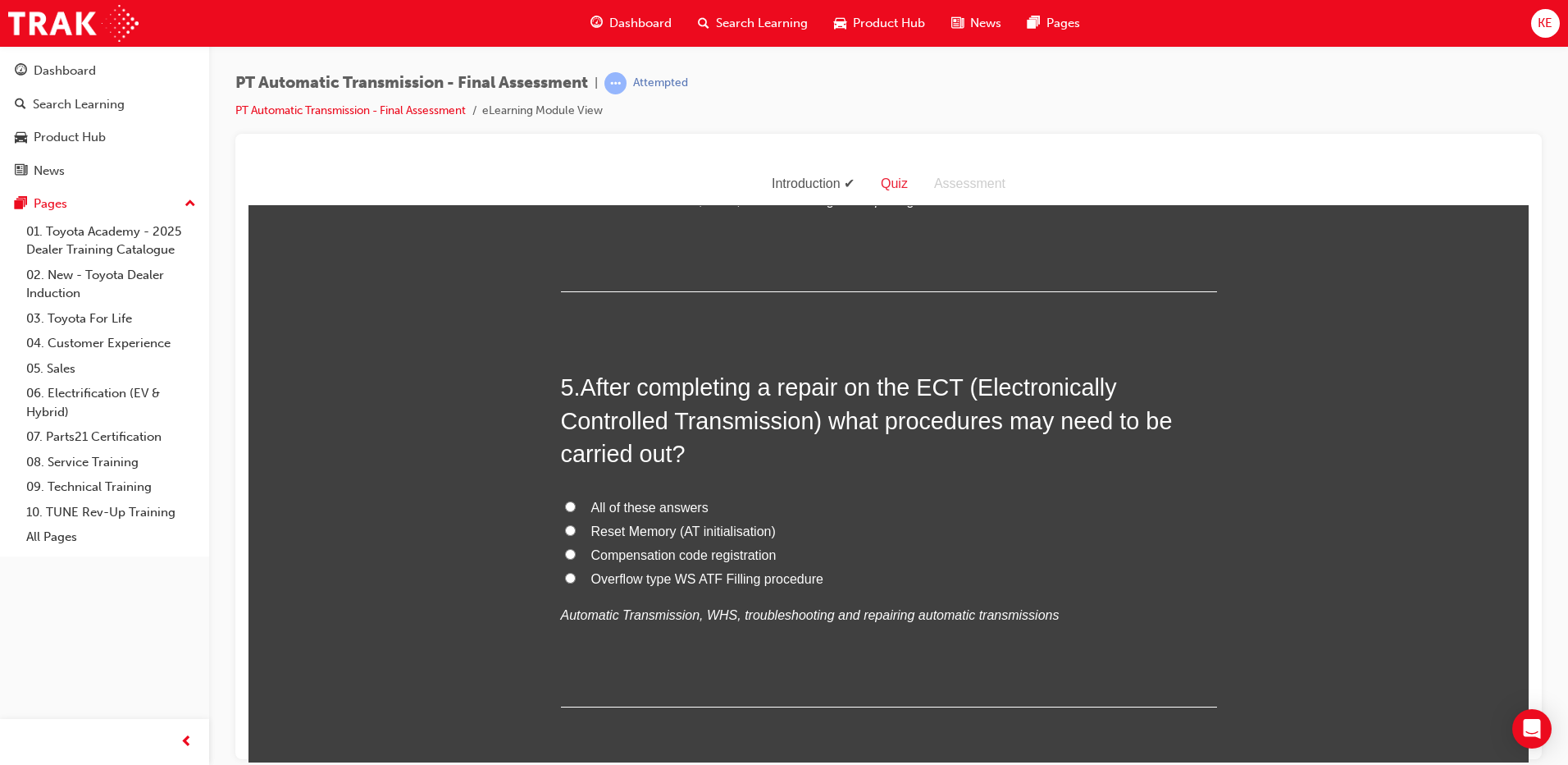
click at [569, 506] on label "All of these answers" at bounding box center [888, 508] width 656 height 24
click at [569, 506] on input "All of these answers" at bounding box center [571, 506] width 11 height 11
radio input "true"
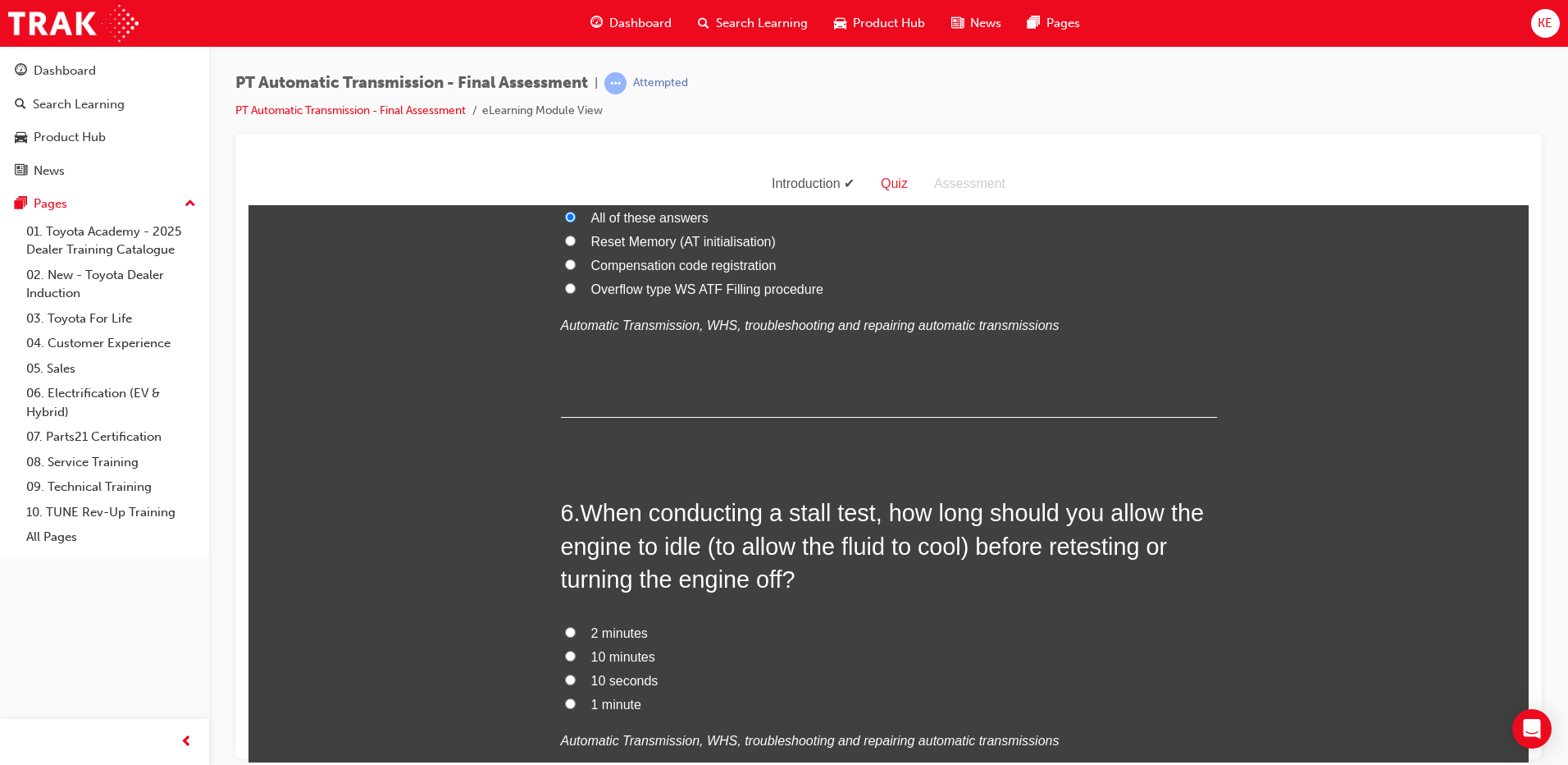
scroll to position [1805, 0]
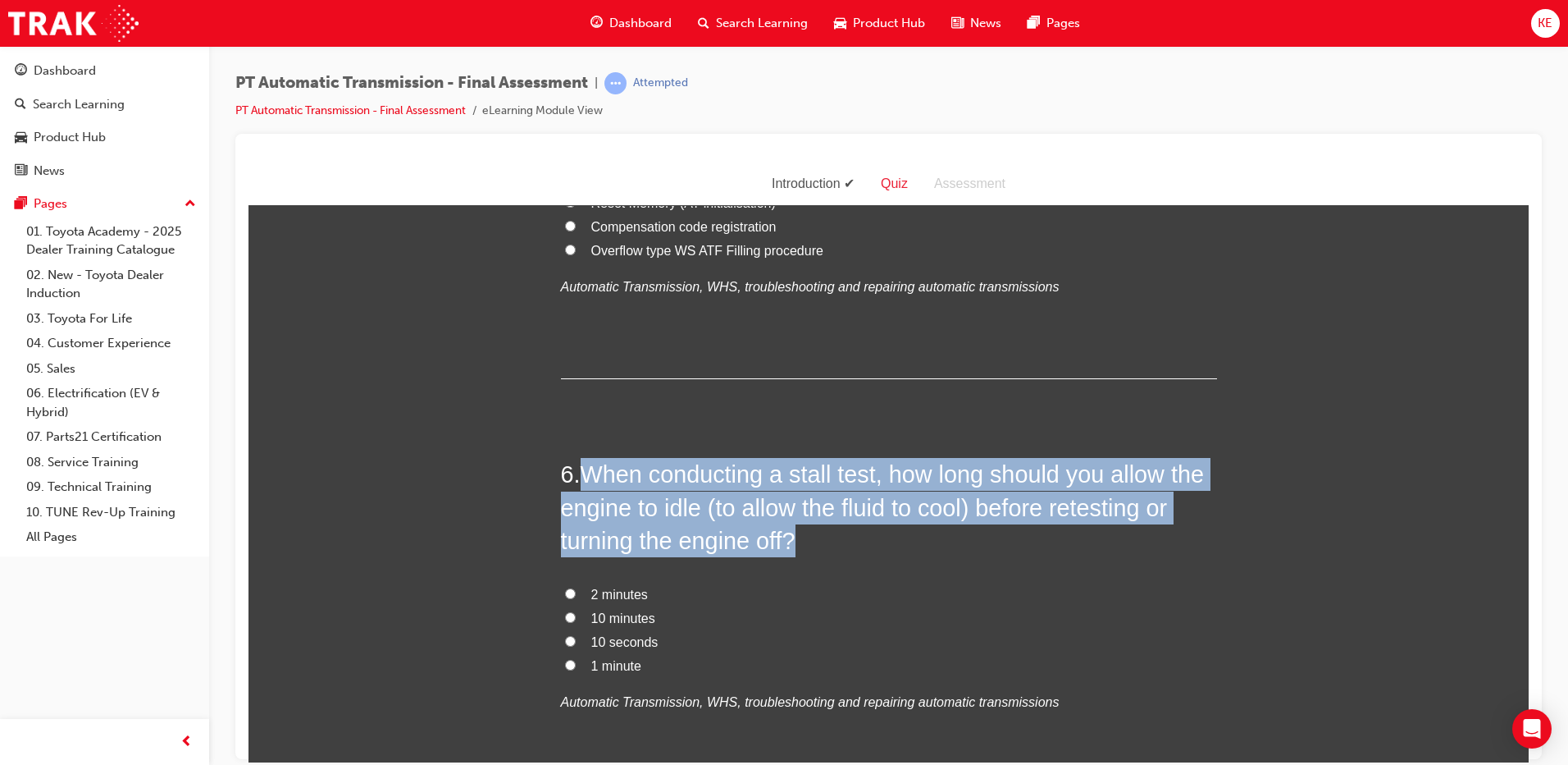
drag, startPoint x: 579, startPoint y: 481, endPoint x: 835, endPoint y: 543, distance: 263.4
click at [831, 543] on h2 "6 . When conducting a stall test, how long should you allow the engine to idle …" at bounding box center [888, 507] width 656 height 100
click at [836, 542] on h2 "6 . When conducting a stall test, how long should you allow the engine to idle …" at bounding box center [888, 507] width 656 height 100
drag, startPoint x: 571, startPoint y: 470, endPoint x: 857, endPoint y: 560, distance: 299.8
click at [857, 560] on div "6 . When conducting a stall test, how long should you allow the engine to idle …" at bounding box center [888, 625] width 656 height 337
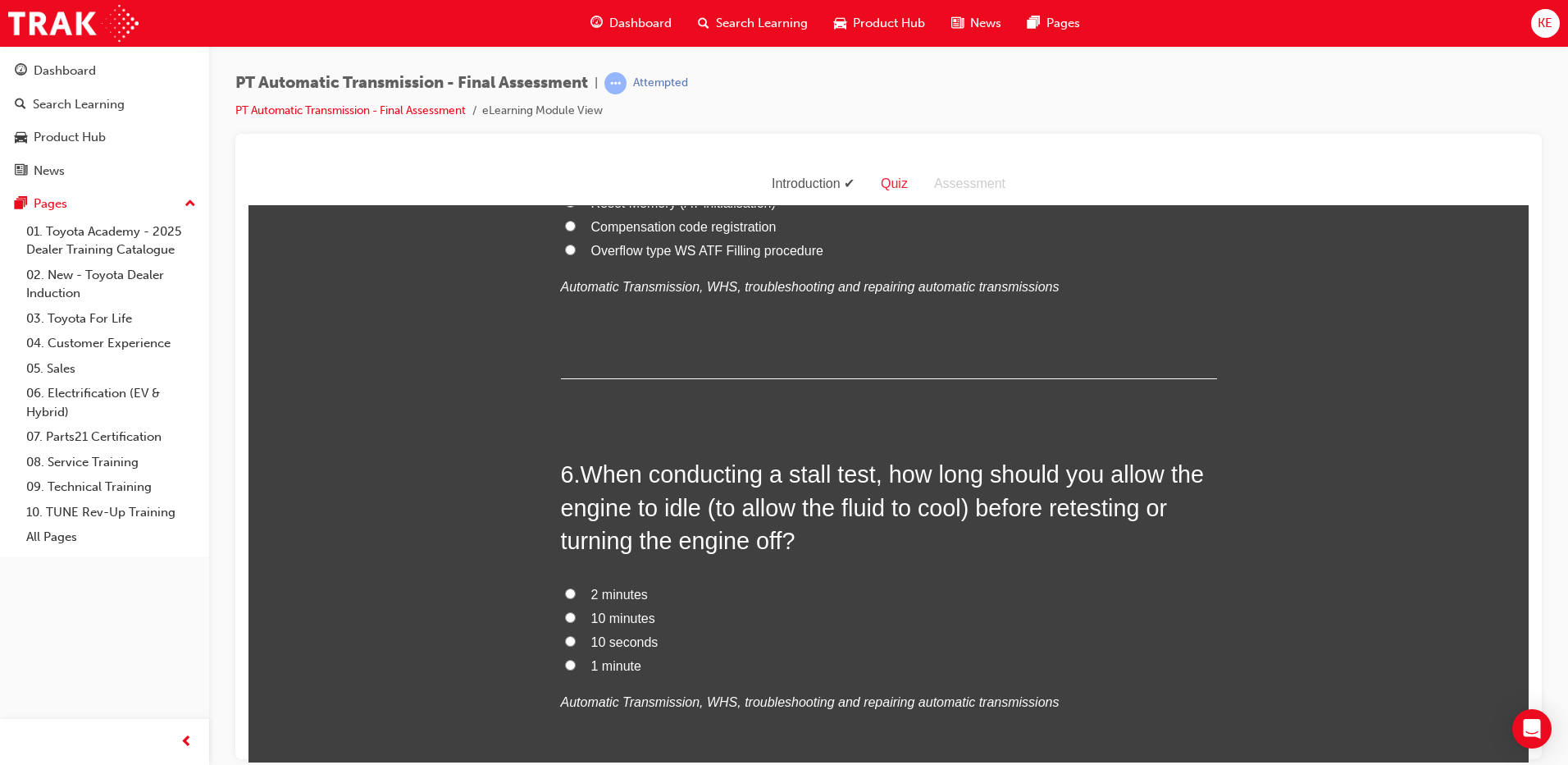
drag, startPoint x: 670, startPoint y: 651, endPoint x: 621, endPoint y: 651, distance: 49.0
click at [670, 651] on label "10 seconds" at bounding box center [888, 642] width 656 height 24
click at [576, 646] on input "10 seconds" at bounding box center [571, 640] width 11 height 11
radio input "true"
click at [567, 675] on label "1 minute" at bounding box center [888, 666] width 656 height 24
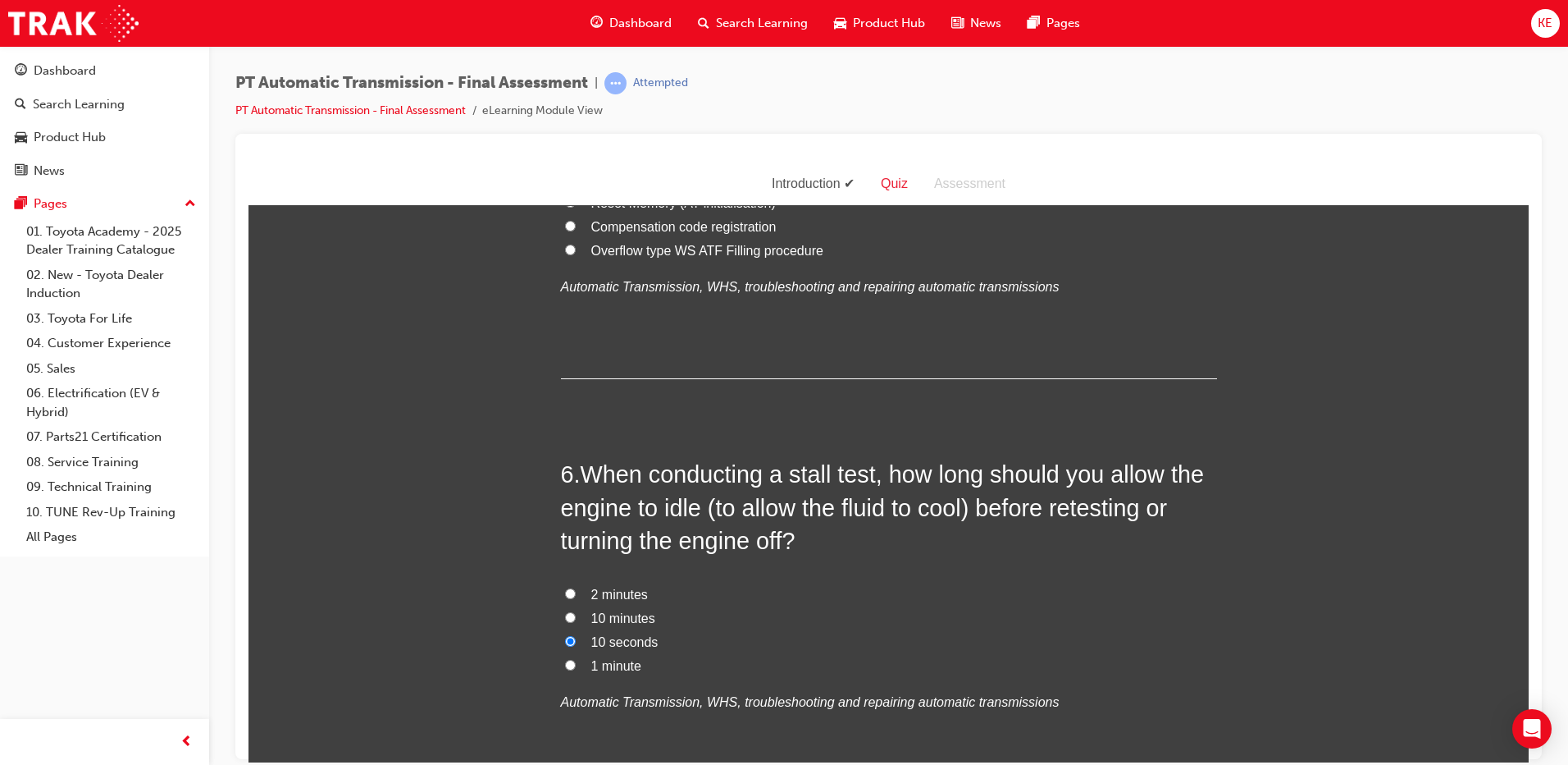
click at [567, 670] on input "1 minute" at bounding box center [571, 664] width 11 height 11
radio input "true"
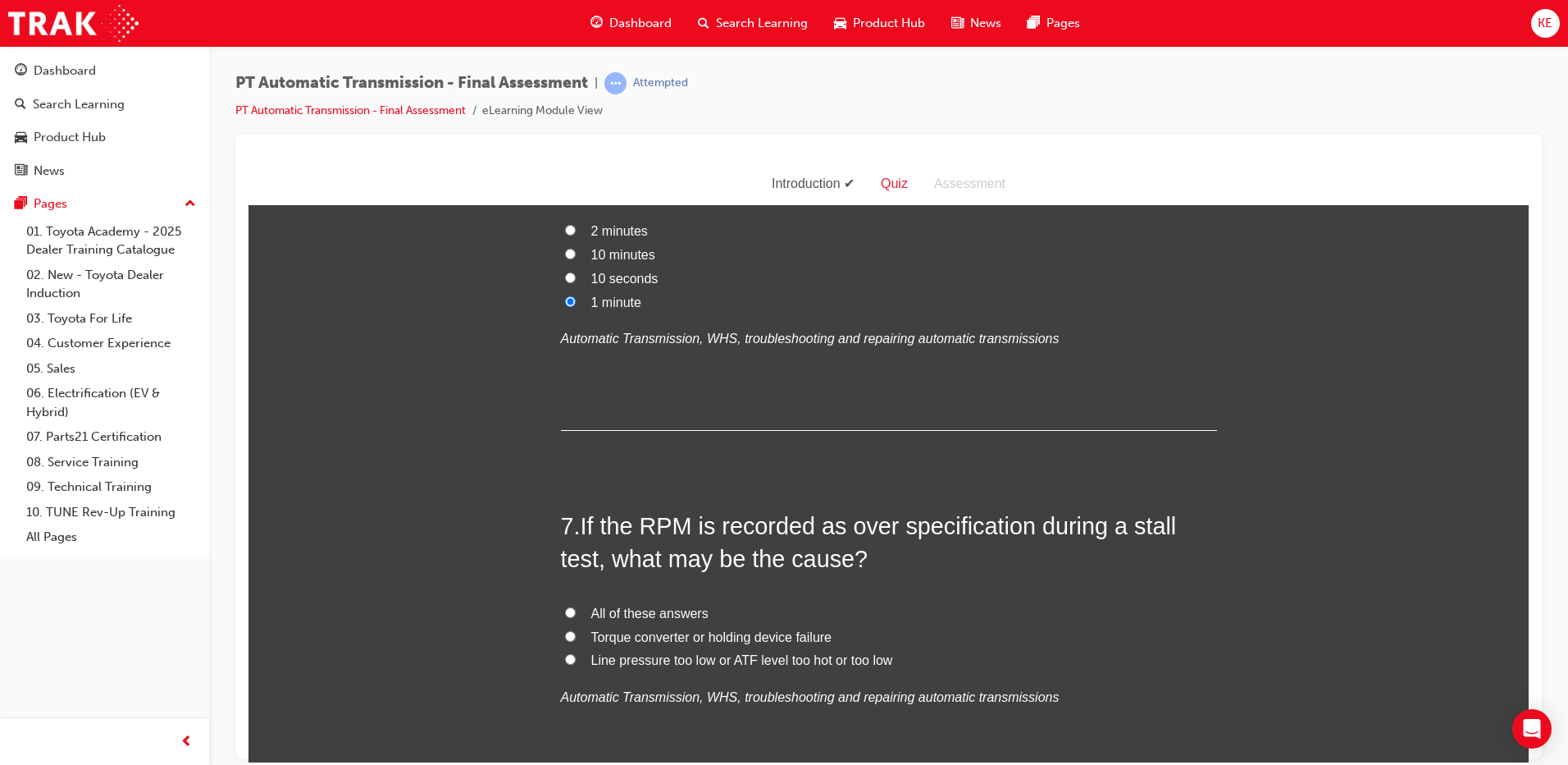
scroll to position [2216, 0]
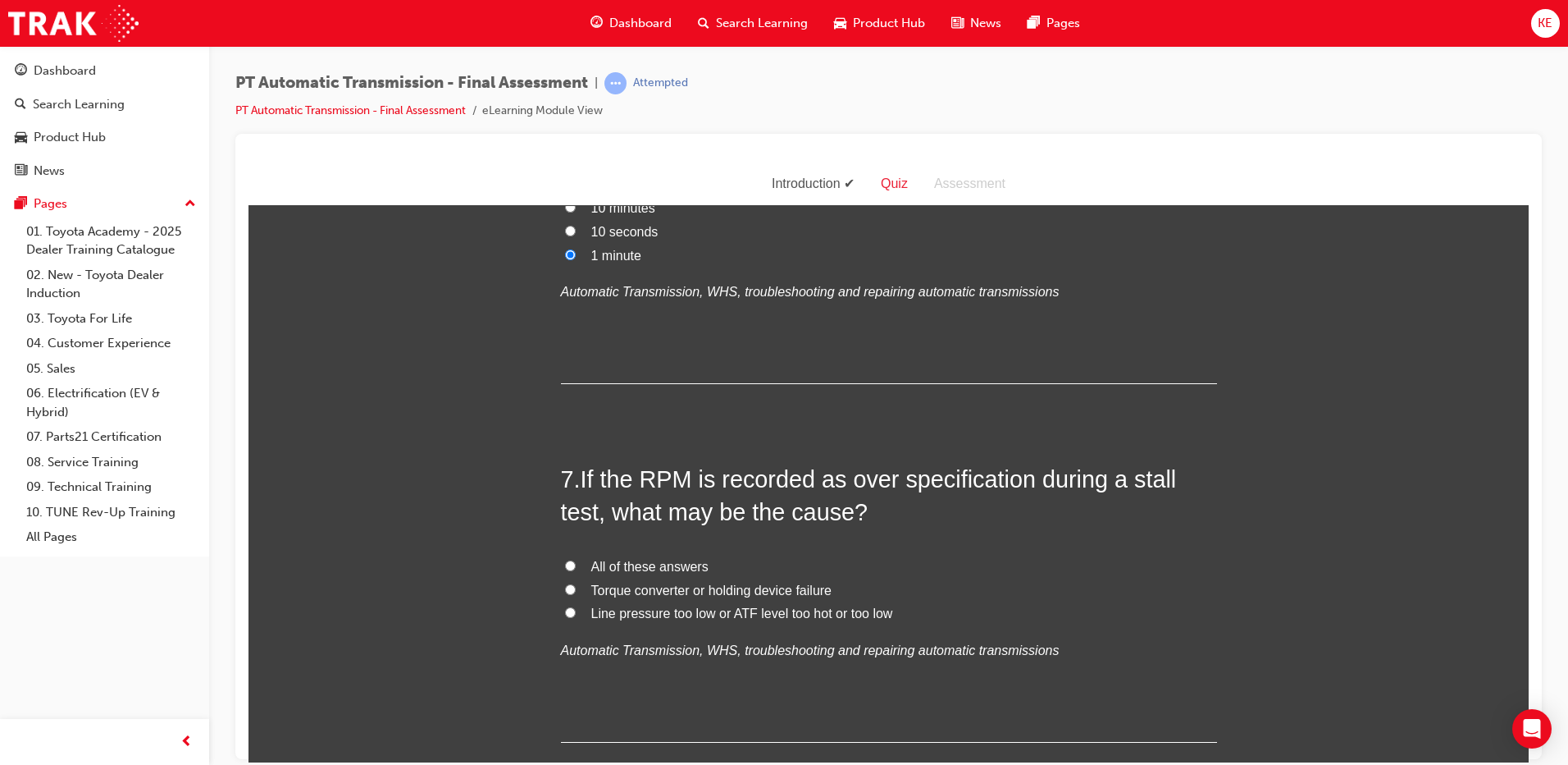
click at [618, 593] on span "Torque converter or holding device failure" at bounding box center [711, 589] width 241 height 14
click at [576, 593] on input "Torque converter or holding device failure" at bounding box center [571, 589] width 11 height 11
radio input "true"
click at [612, 543] on div "7 . If the RPM is recorded as over specification during a stall test, what may …" at bounding box center [888, 602] width 656 height 280
click at [612, 555] on label "All of these answers" at bounding box center [888, 567] width 656 height 24
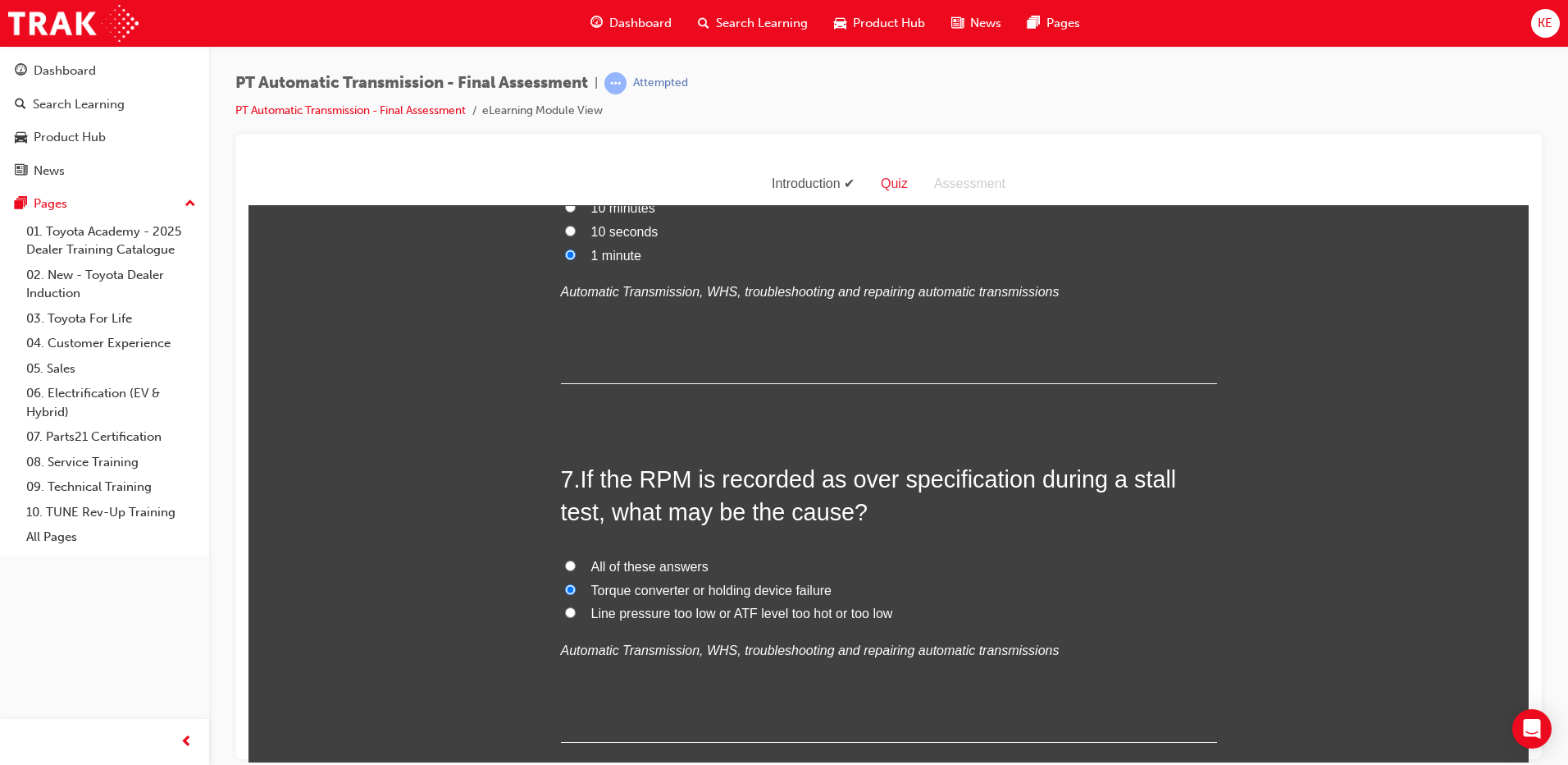
click at [576, 560] on input "All of these answers" at bounding box center [571, 566] width 11 height 11
radio input "true"
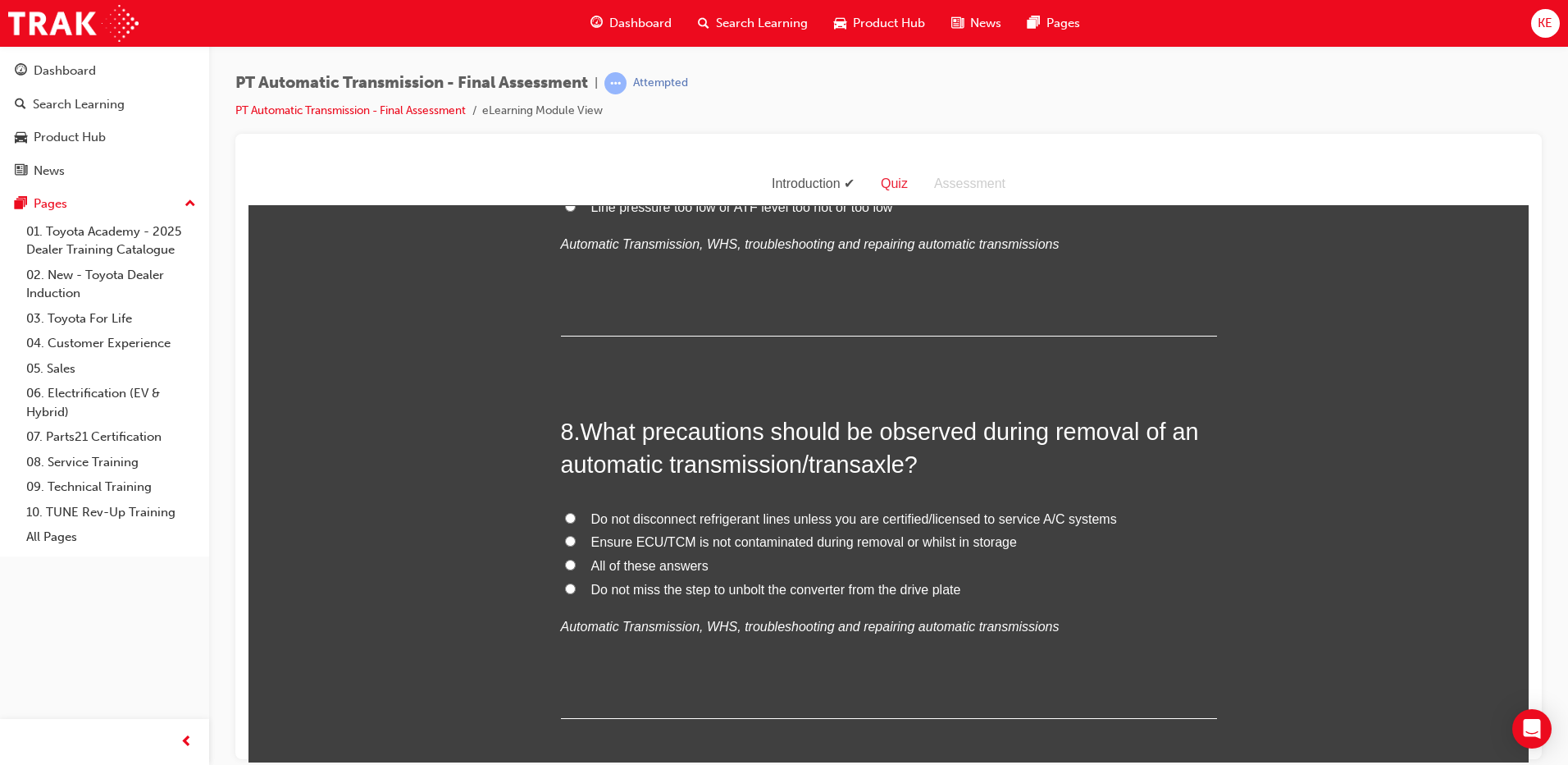
scroll to position [2626, 0]
click at [604, 565] on span "All of these answers" at bounding box center [649, 560] width 117 height 14
click at [576, 565] on input "All of these answers" at bounding box center [571, 560] width 11 height 11
radio input "true"
click at [634, 582] on span "Do not miss the step to unbolt the converter from the drive plate" at bounding box center [776, 584] width 370 height 14
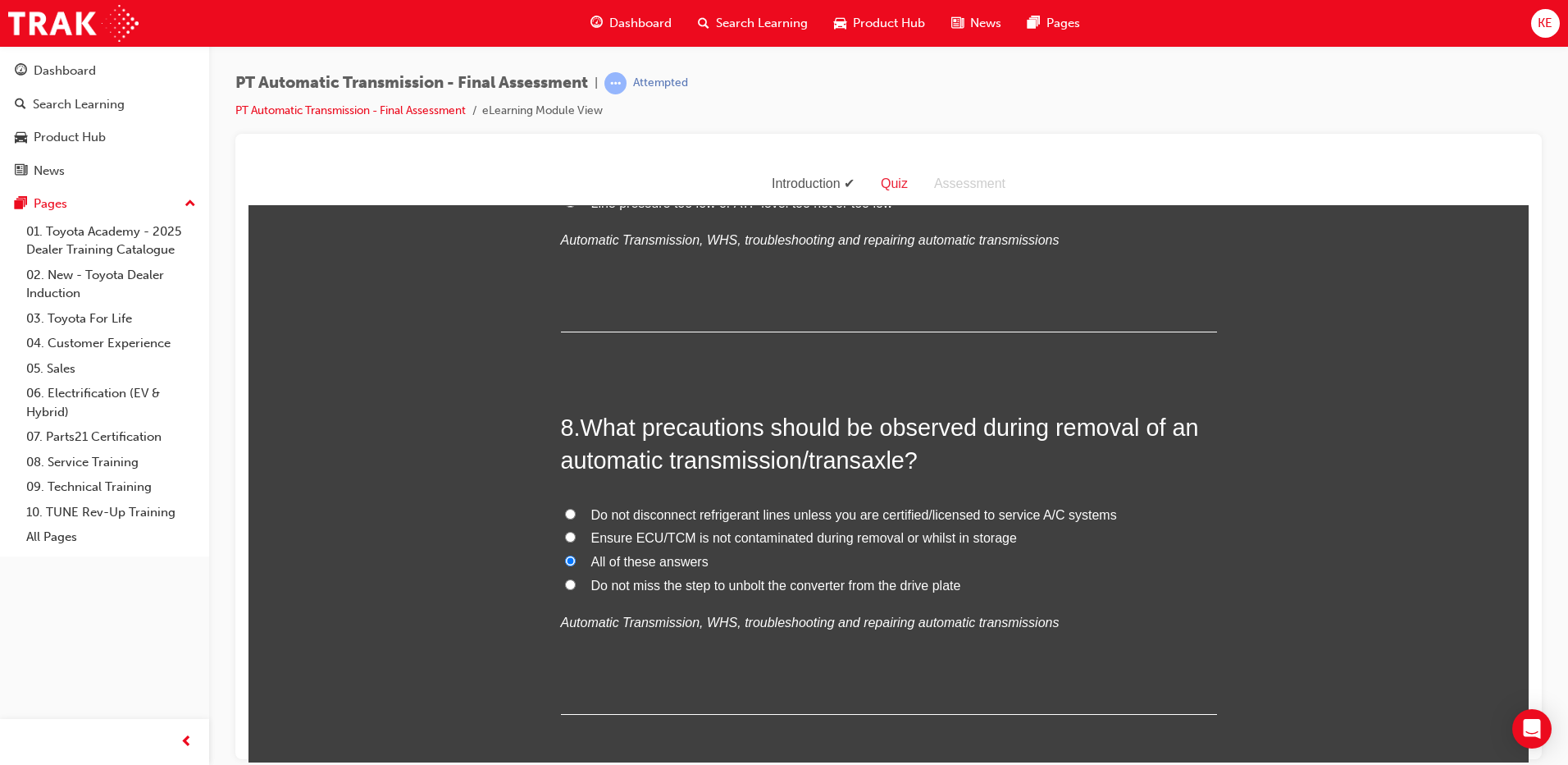
click at [576, 582] on input "Do not miss the step to unbolt the converter from the drive plate" at bounding box center [571, 584] width 11 height 11
radio input "true"
click at [638, 554] on span "All of these answers" at bounding box center [649, 560] width 117 height 14
click at [576, 555] on input "All of these answers" at bounding box center [571, 560] width 11 height 11
radio input "true"
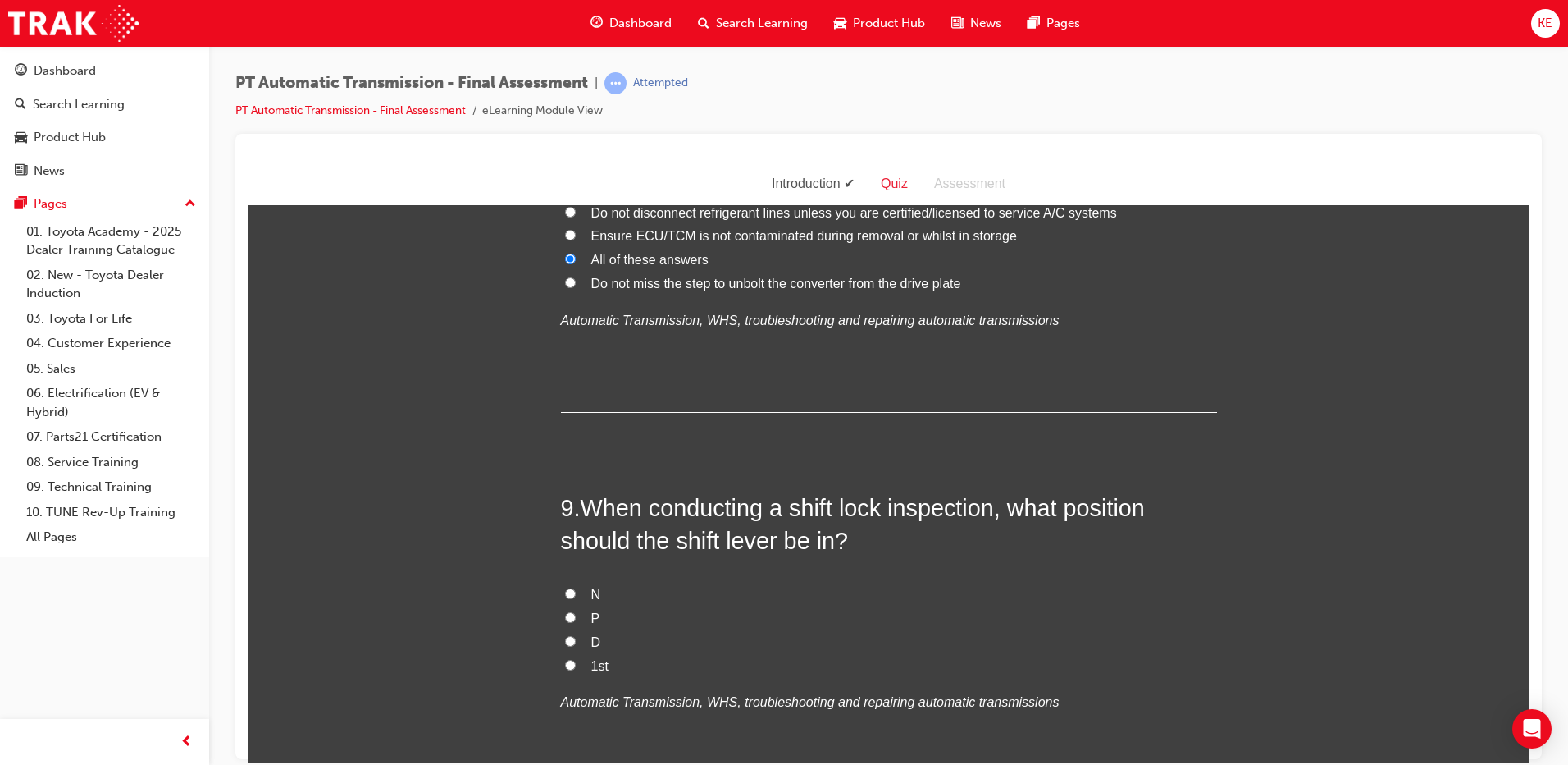
scroll to position [2955, 0]
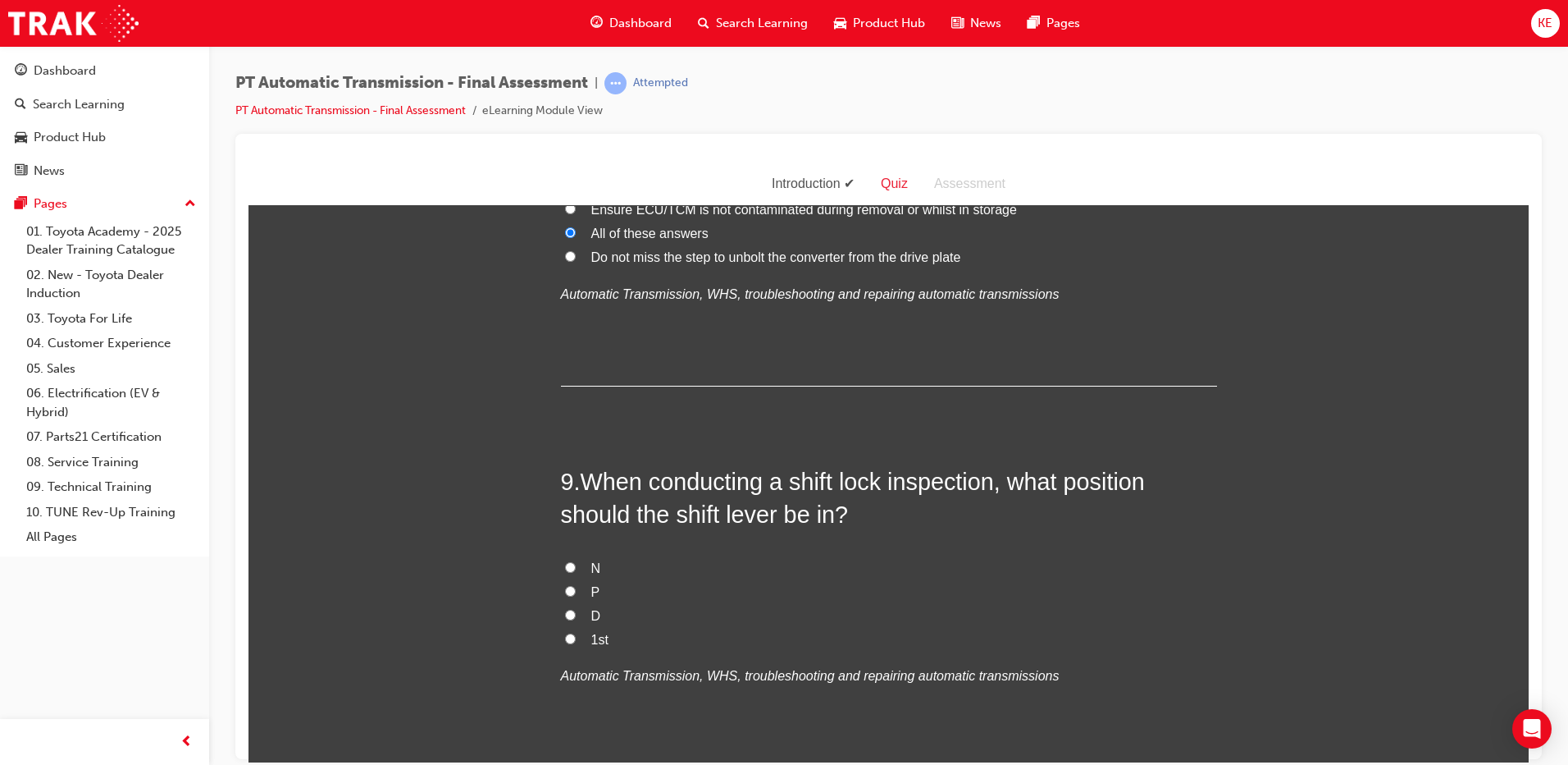
click at [582, 564] on label "N" at bounding box center [888, 568] width 656 height 24
click at [576, 564] on input "N" at bounding box center [571, 567] width 11 height 11
radio input "true"
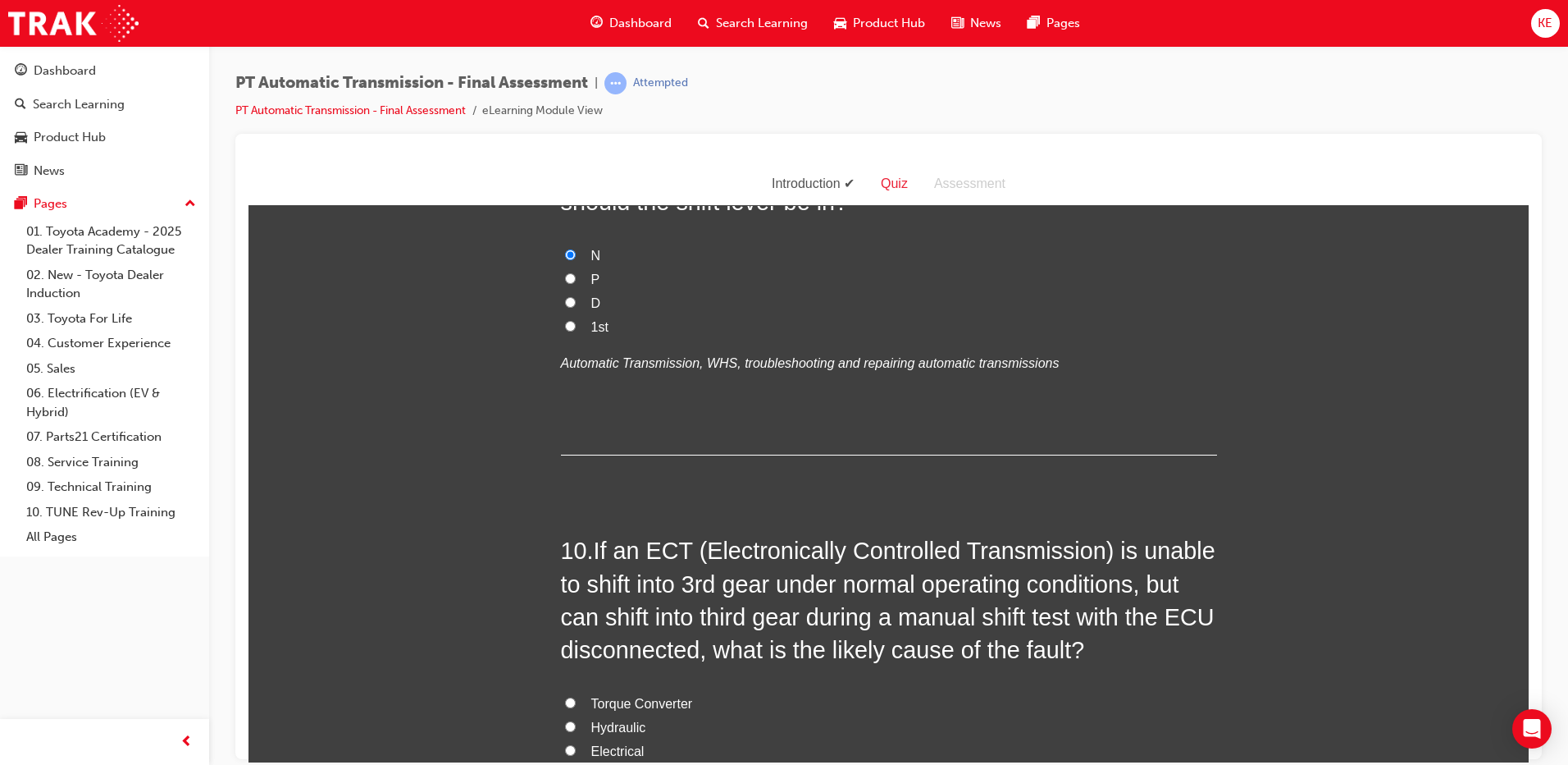
scroll to position [3282, 0]
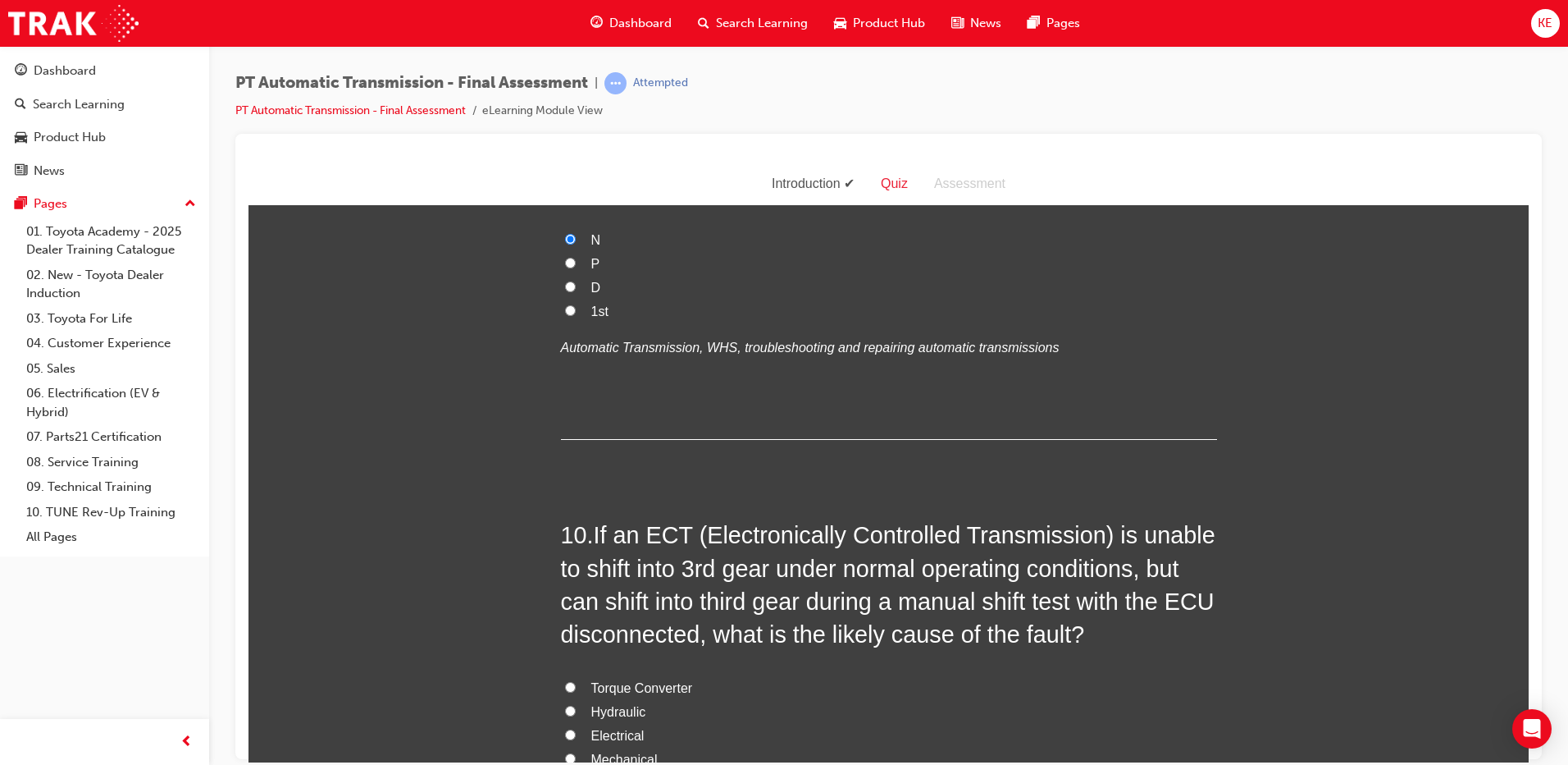
click at [567, 269] on label "P" at bounding box center [888, 264] width 656 height 24
click at [567, 268] on input "P" at bounding box center [571, 262] width 11 height 11
radio input "true"
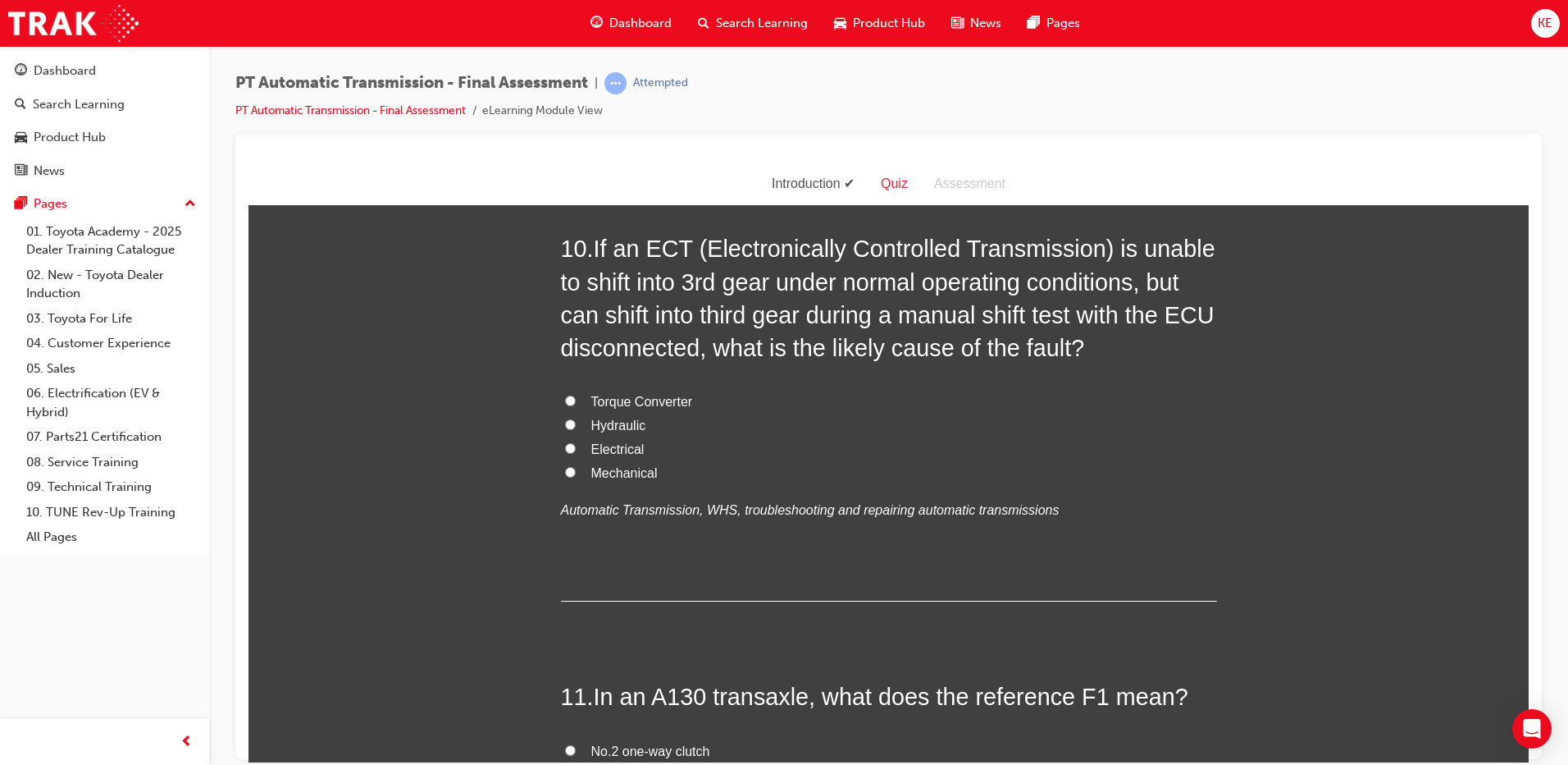
scroll to position [3529, 0]
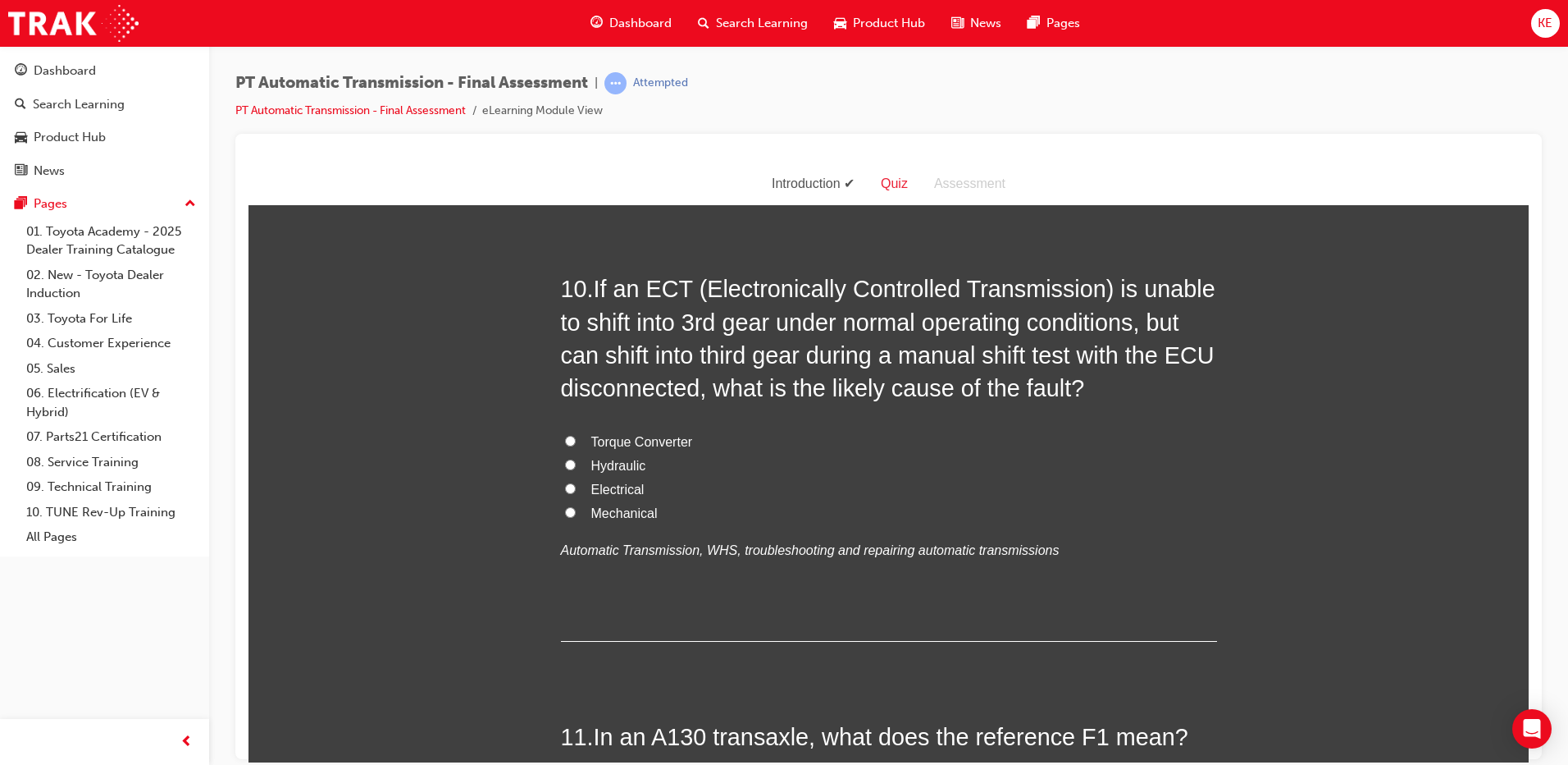
click at [577, 492] on label "Electrical" at bounding box center [888, 490] width 656 height 24
click at [576, 492] on input "Electrical" at bounding box center [571, 488] width 11 height 11
radio input "true"
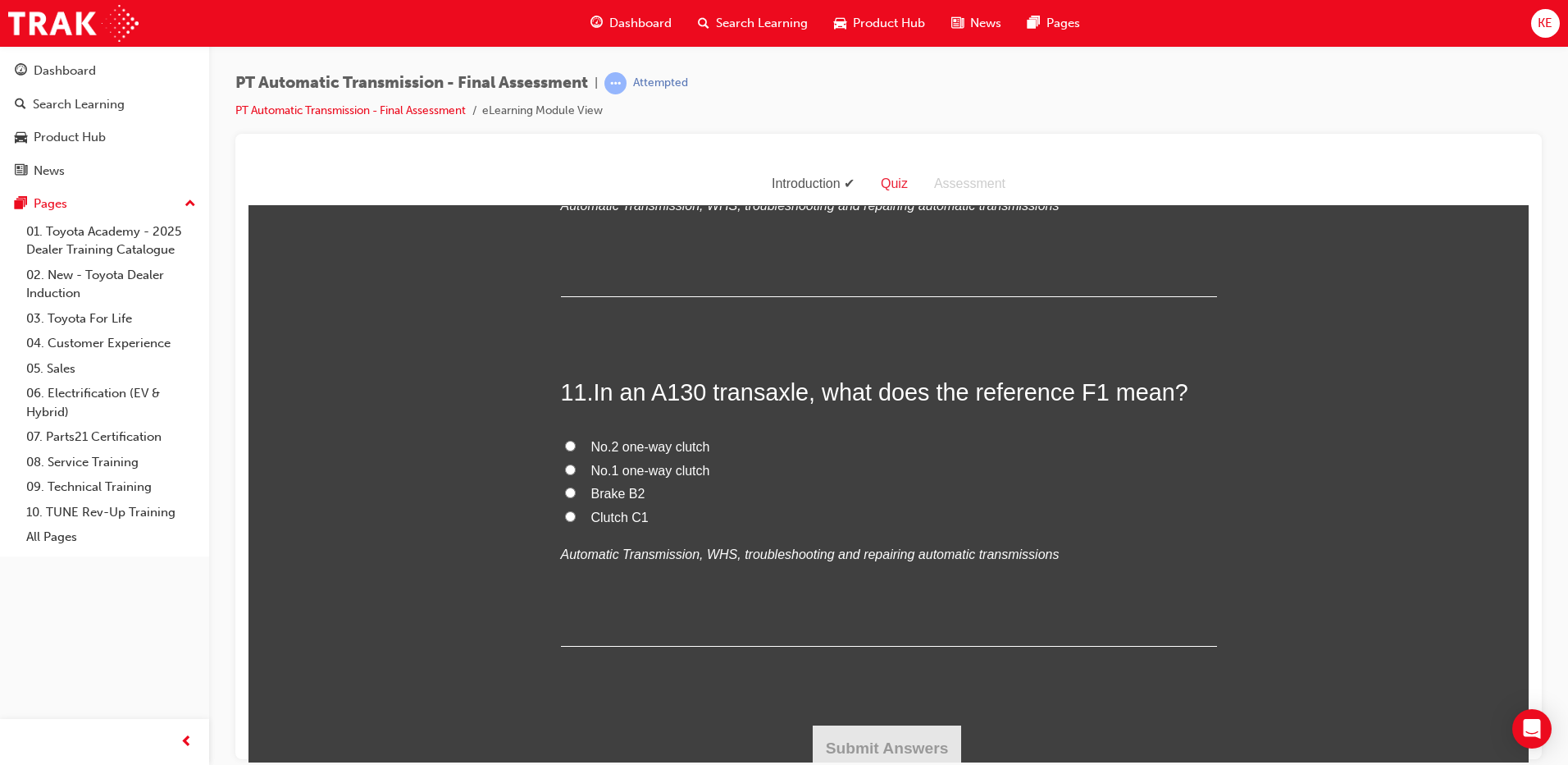
scroll to position [3881, 0]
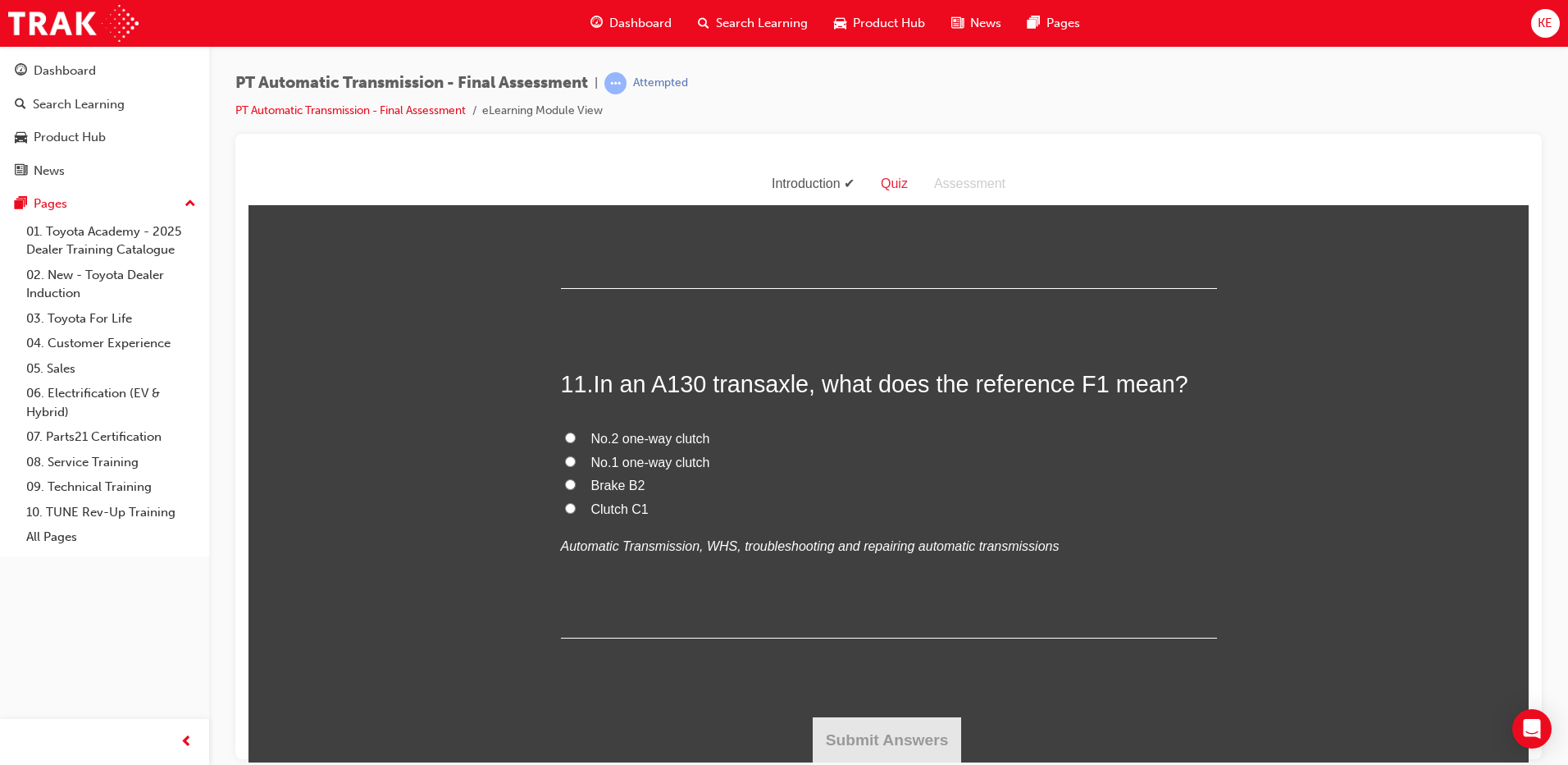
click at [573, 479] on label "Brake B2" at bounding box center [888, 485] width 656 height 24
click at [573, 479] on input "Brake B2" at bounding box center [571, 484] width 11 height 11
radio input "true"
click at [848, 755] on button "Submit Answers" at bounding box center [887, 739] width 149 height 46
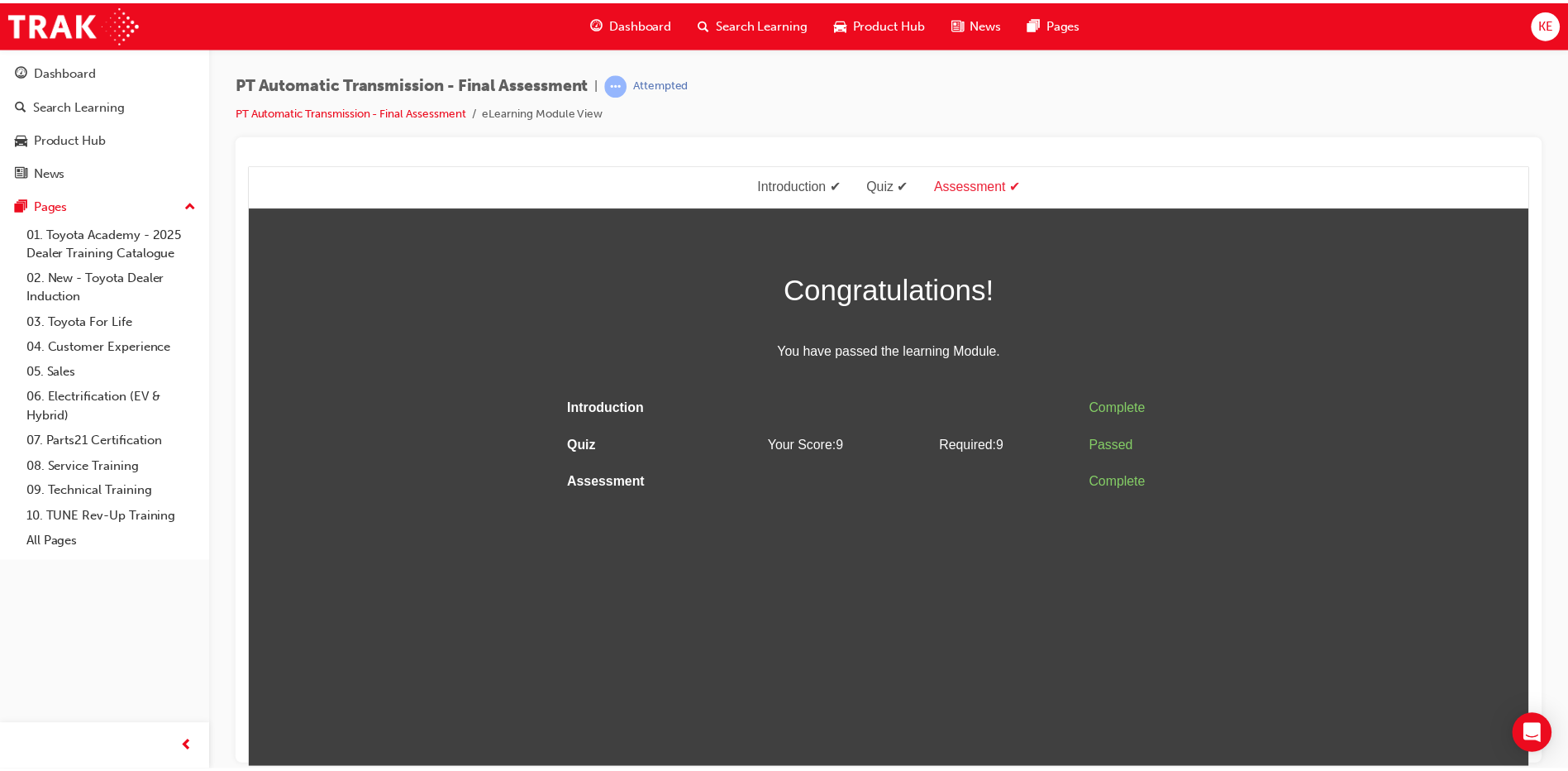
scroll to position [0, 0]
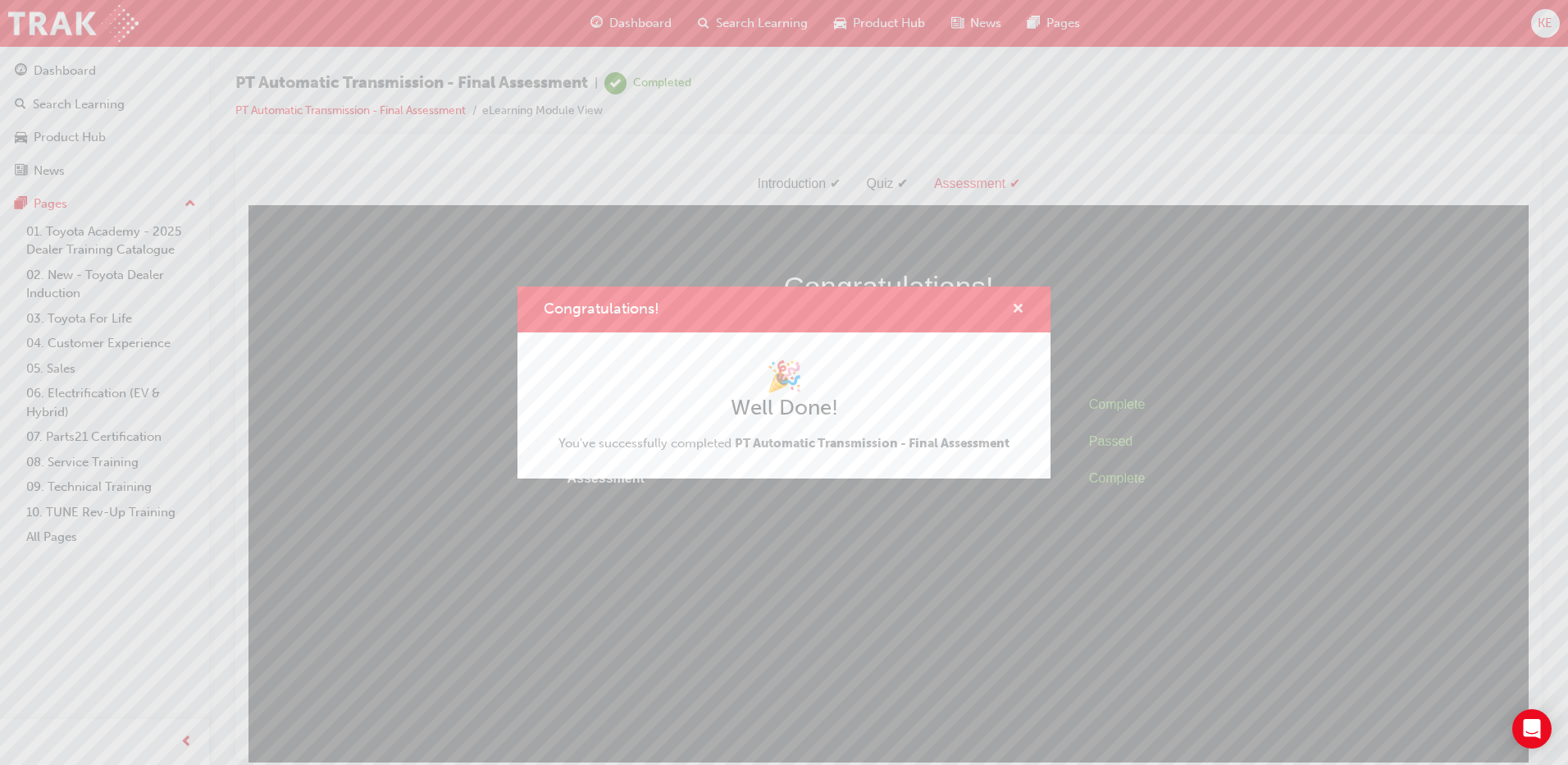
click at [1020, 311] on span "cross-icon" at bounding box center [1017, 310] width 12 height 15
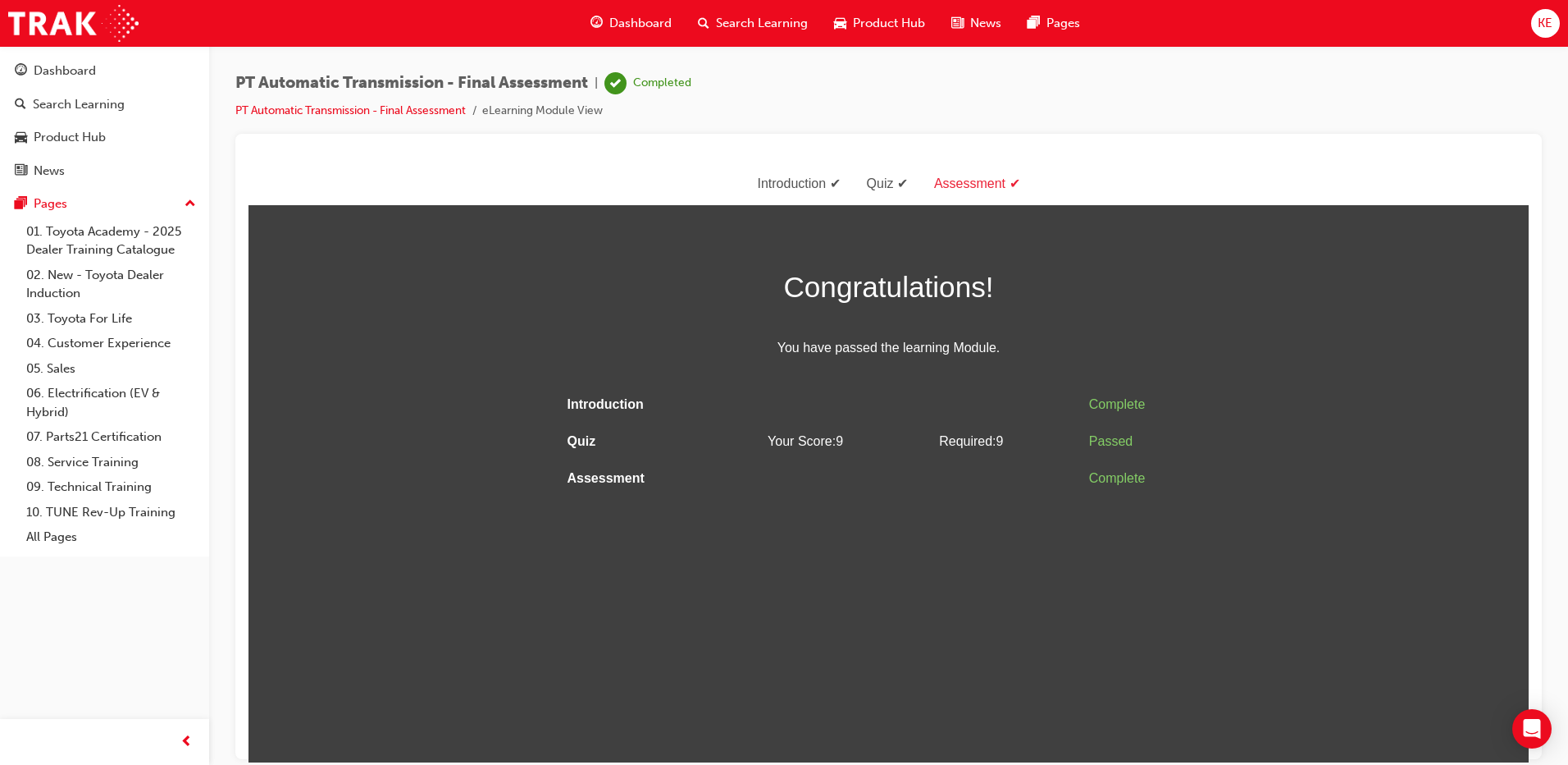
click at [644, 26] on span "Dashboard" at bounding box center [641, 23] width 63 height 18
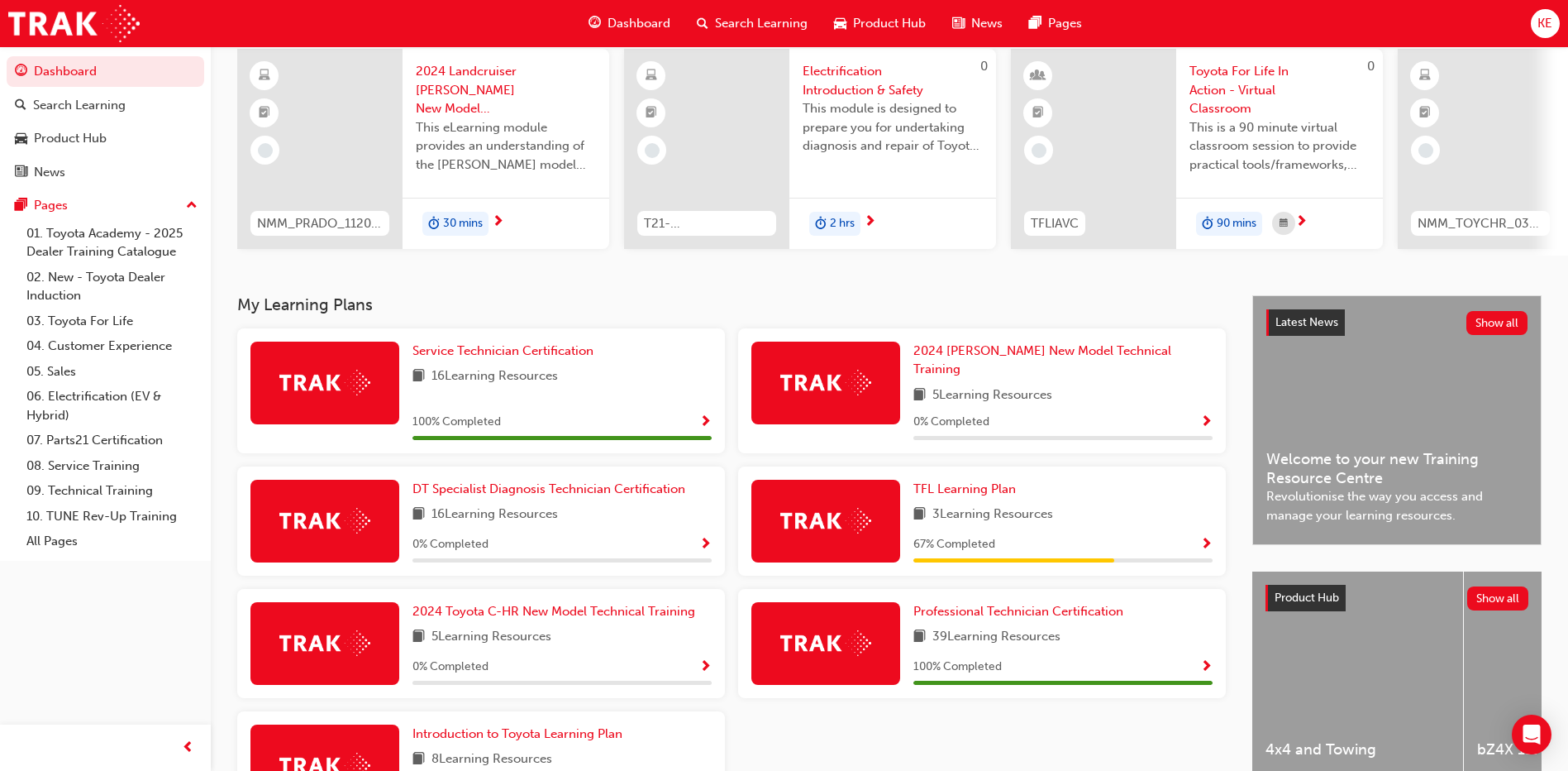
scroll to position [166, 0]
